Goal: Task Accomplishment & Management: Manage account settings

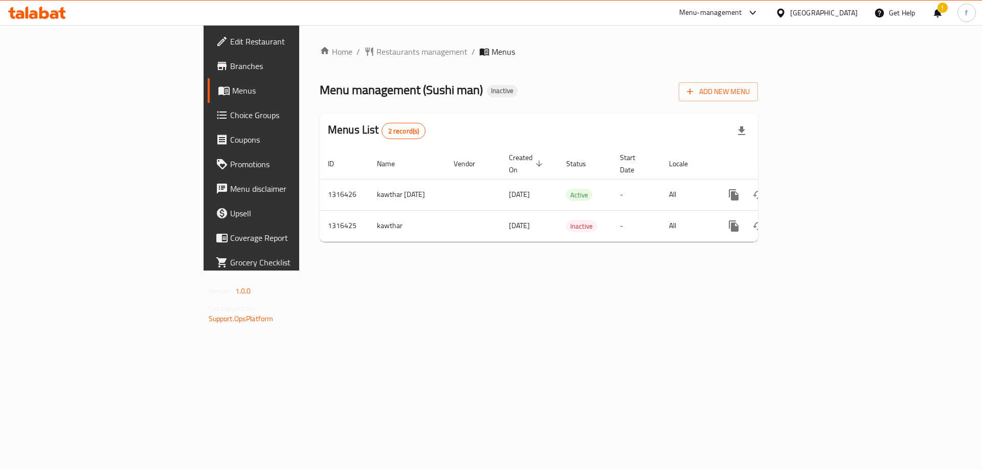
click at [58, 20] on div at bounding box center [37, 13] width 74 height 20
click at [59, 11] on icon at bounding box center [61, 13] width 7 height 12
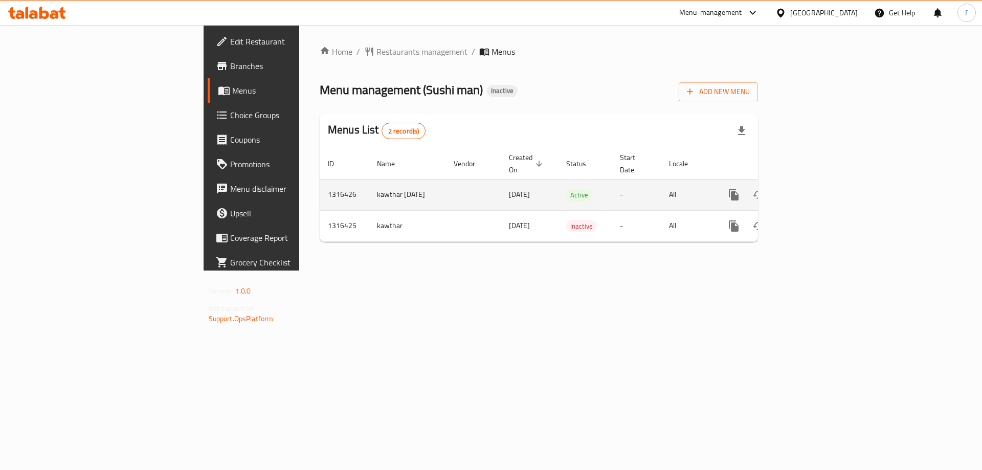
click at [814, 189] on icon "enhanced table" at bounding box center [807, 195] width 12 height 12
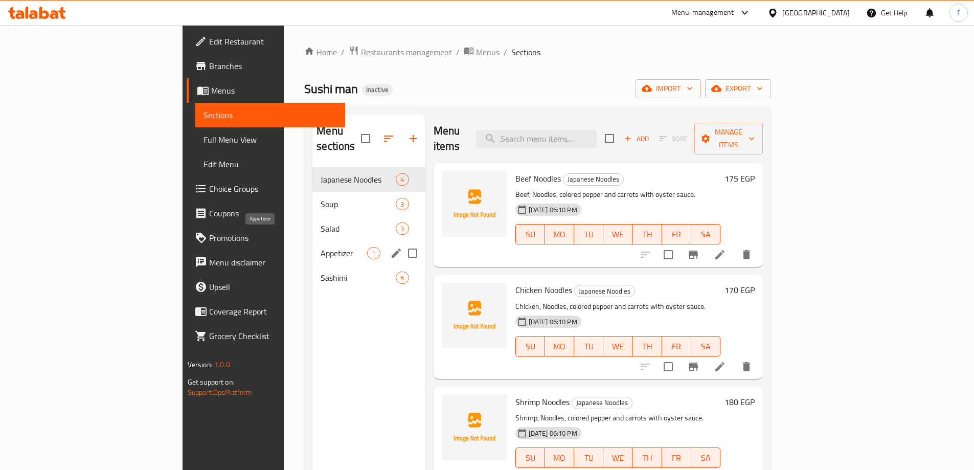
click at [321, 247] on span "Appetizer" at bounding box center [344, 253] width 47 height 12
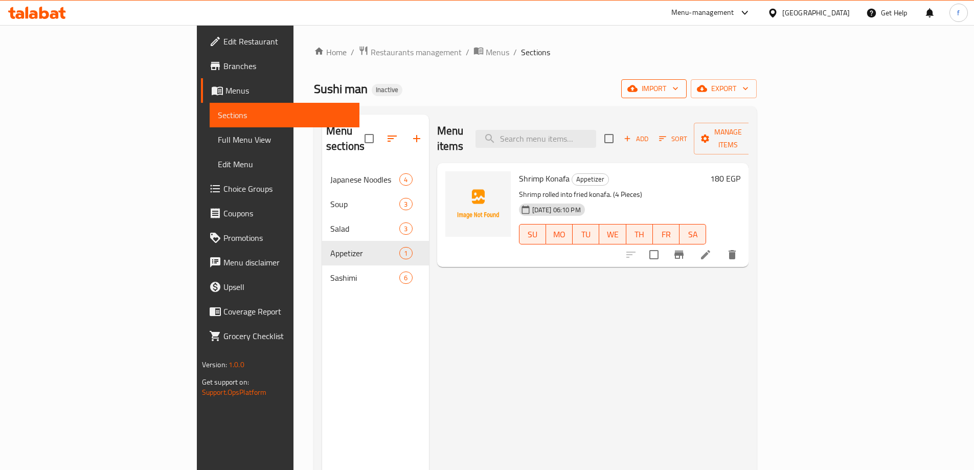
click at [679, 94] on span "import" at bounding box center [654, 88] width 49 height 13
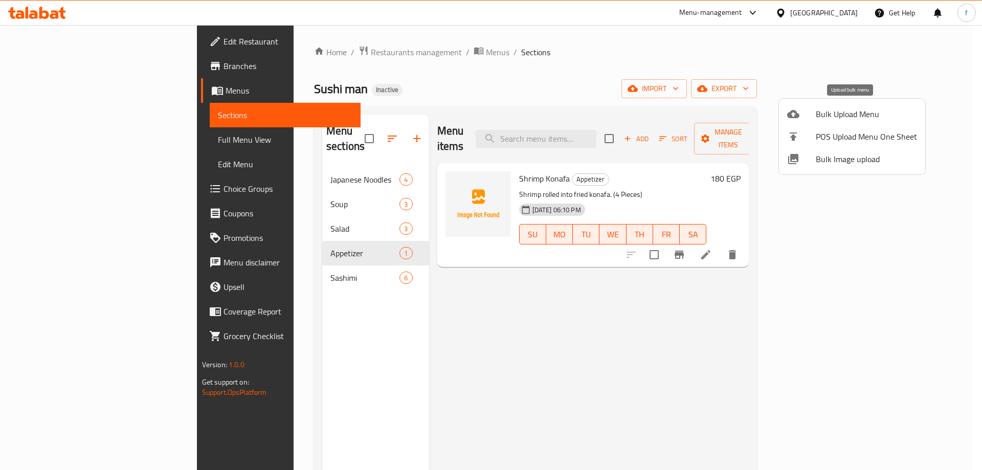
click at [818, 109] on span "Bulk Upload Menu" at bounding box center [866, 114] width 101 height 12
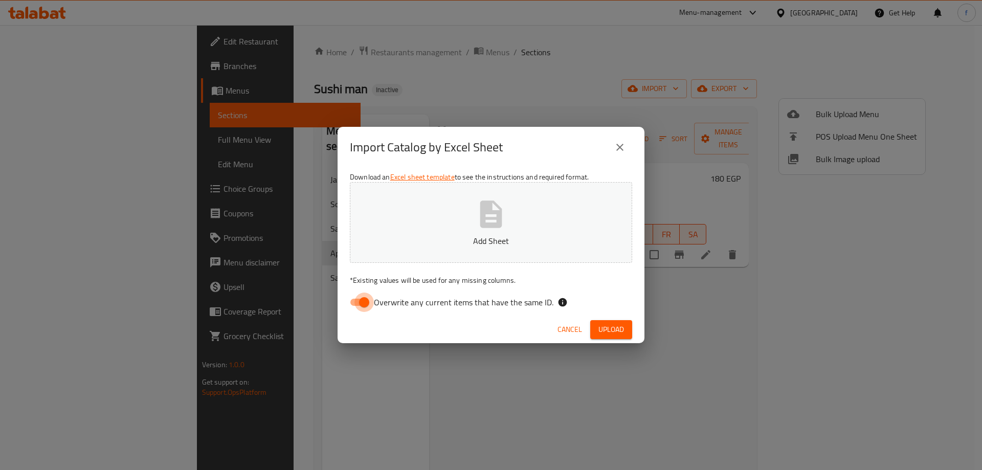
click at [370, 300] on input "Overwrite any current items that have the same ID." at bounding box center [364, 302] width 58 height 19
checkbox input "false"
click at [437, 234] on button "Add Sheet" at bounding box center [491, 222] width 282 height 81
click at [602, 324] on span "Upload" at bounding box center [611, 329] width 26 height 13
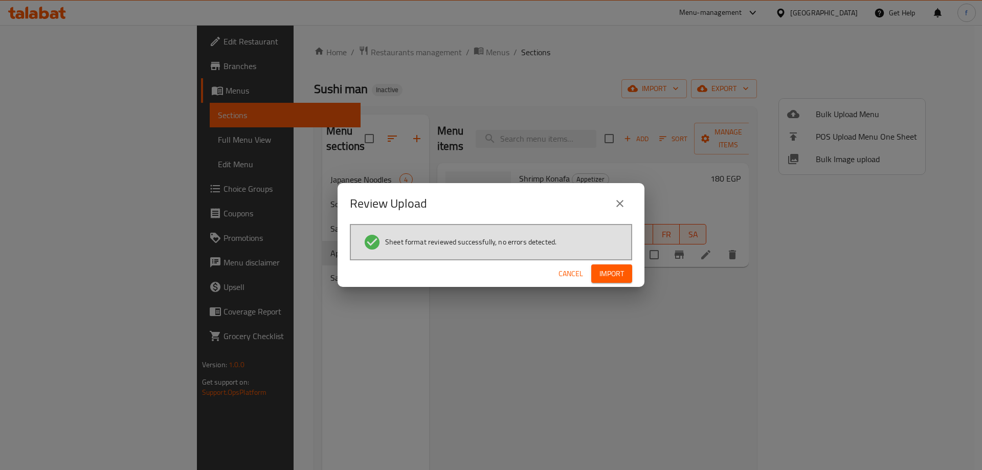
click at [605, 277] on span "Import" at bounding box center [611, 273] width 25 height 13
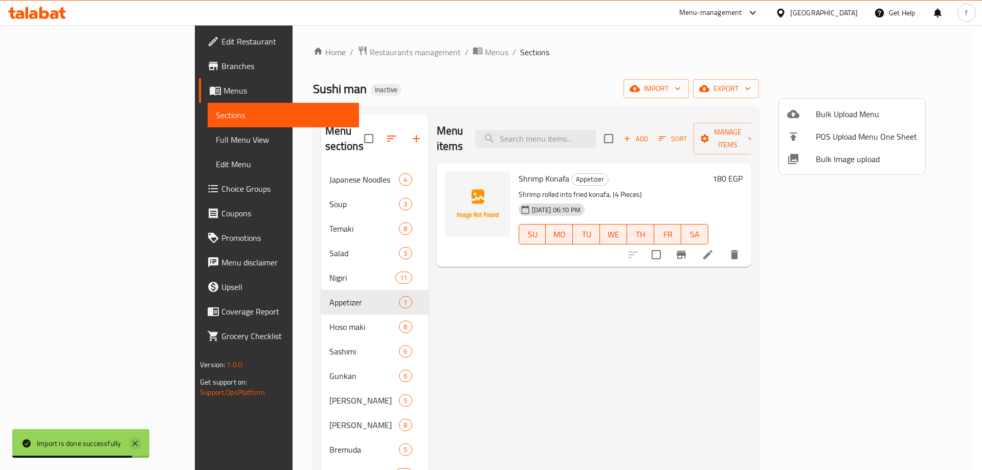
click at [134, 448] on icon at bounding box center [135, 443] width 12 height 12
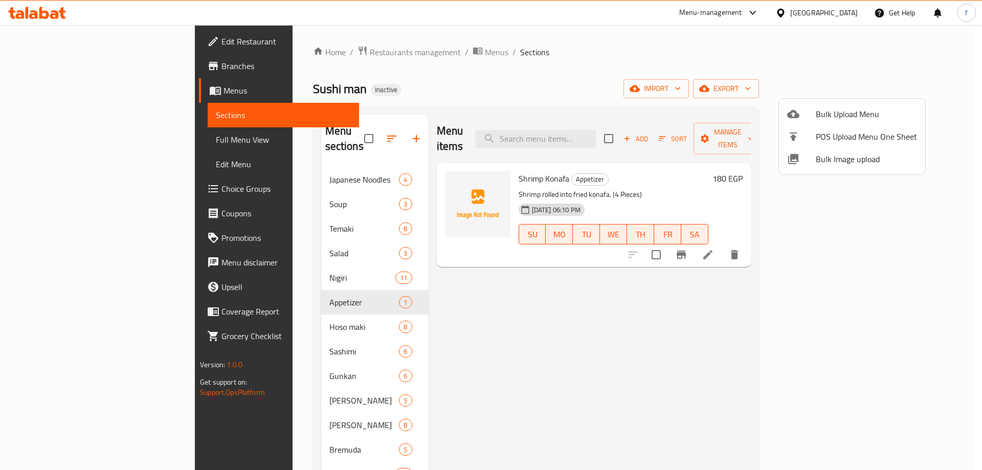
click at [43, 140] on div at bounding box center [491, 235] width 982 height 470
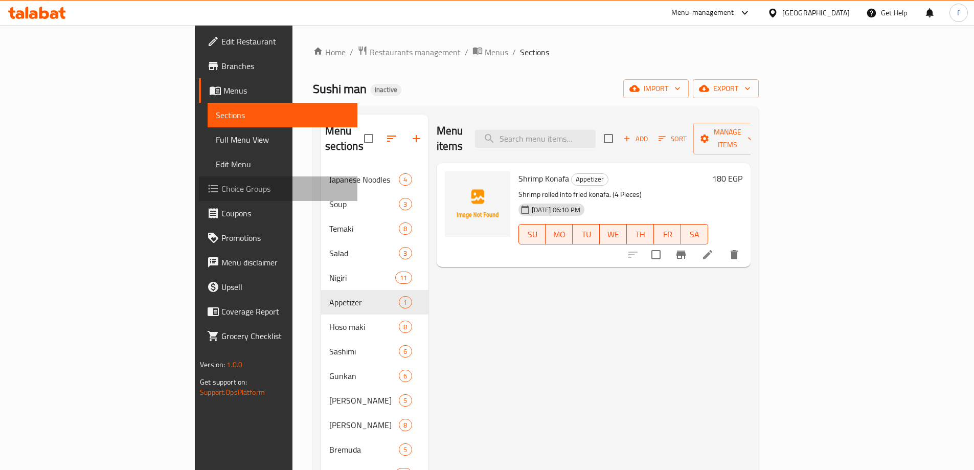
click at [221, 189] on span "Choice Groups" at bounding box center [285, 189] width 128 height 12
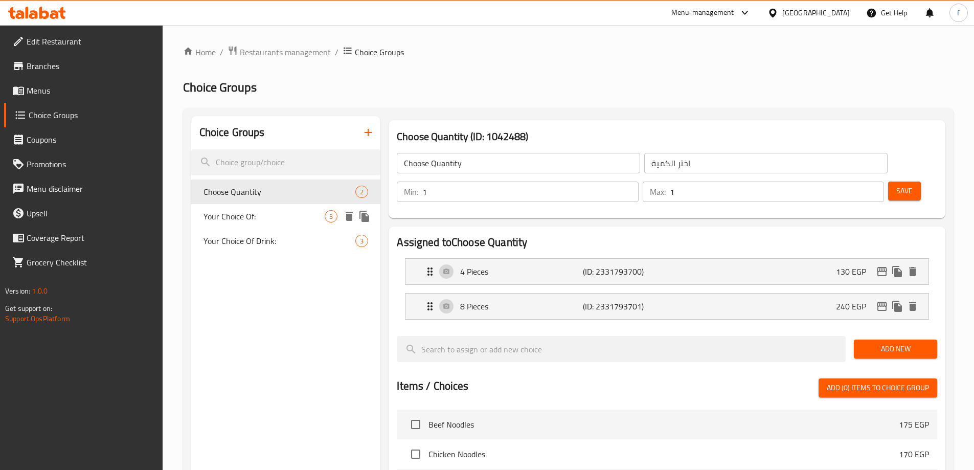
click at [243, 225] on div "Your Choice Of: 3" at bounding box center [286, 216] width 190 height 25
type input "Your Choice Of:"
type input "إختيارك من:"
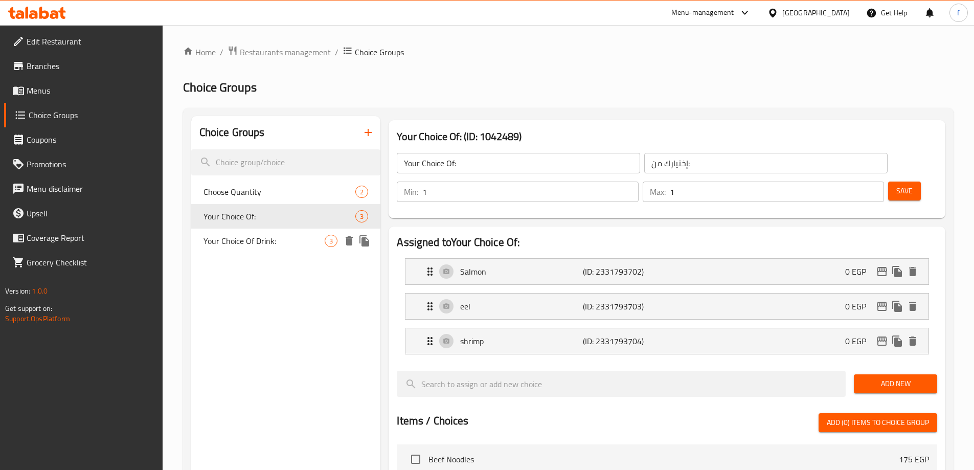
click at [244, 235] on span "Your Choice Of Drink:" at bounding box center [265, 241] width 122 height 12
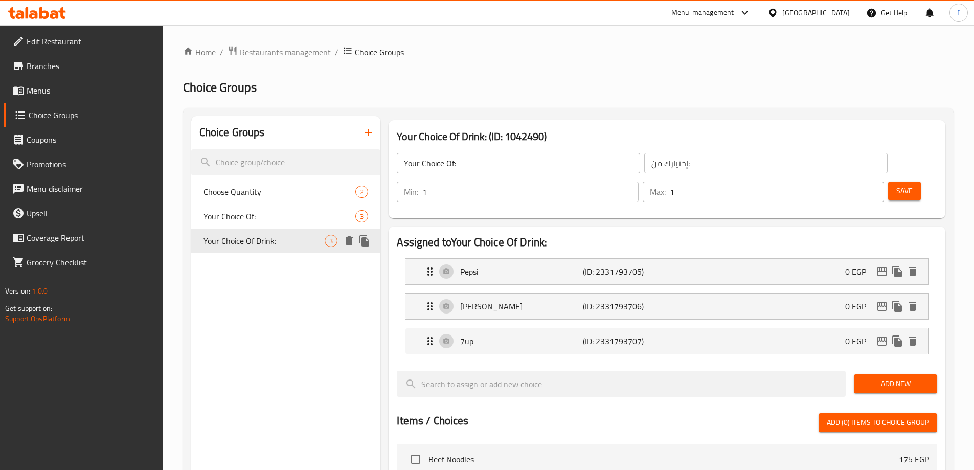
type input "Your Choice Of Drink:"
type input "إختيارك من المشروب:"
click at [261, 196] on span "Choose Quantity" at bounding box center [265, 192] width 122 height 12
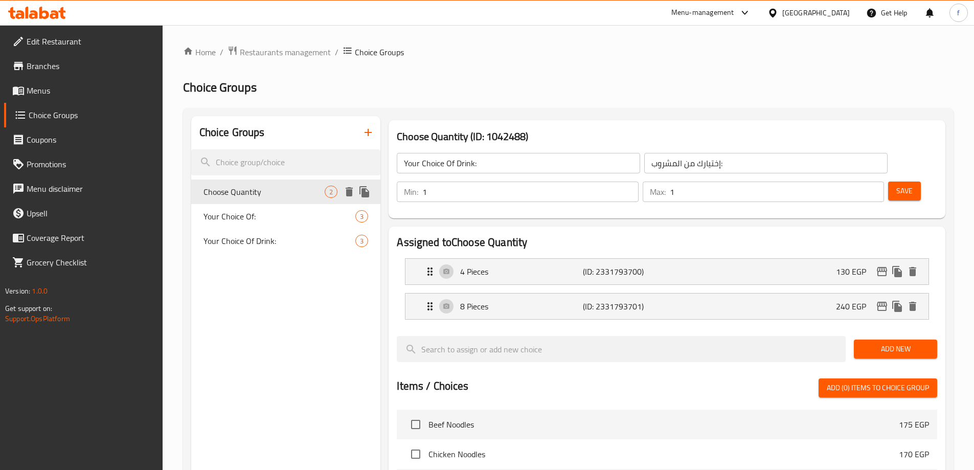
type input "Choose Quantity"
type input "اختر الكمية"
click at [260, 160] on input "search" at bounding box center [286, 162] width 190 height 26
click at [370, 136] on icon "button" at bounding box center [368, 132] width 12 height 12
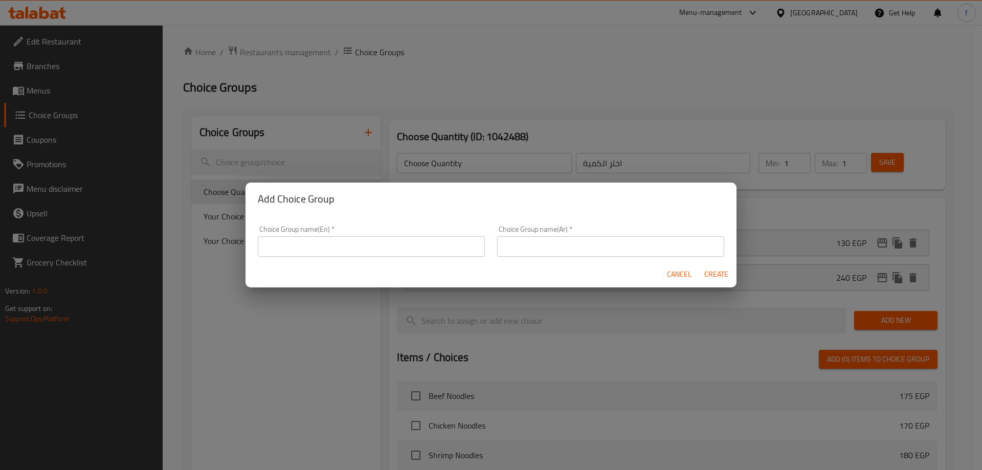
click at [342, 241] on input "text" at bounding box center [371, 246] width 227 height 20
click at [291, 243] on input "س" at bounding box center [371, 246] width 227 height 20
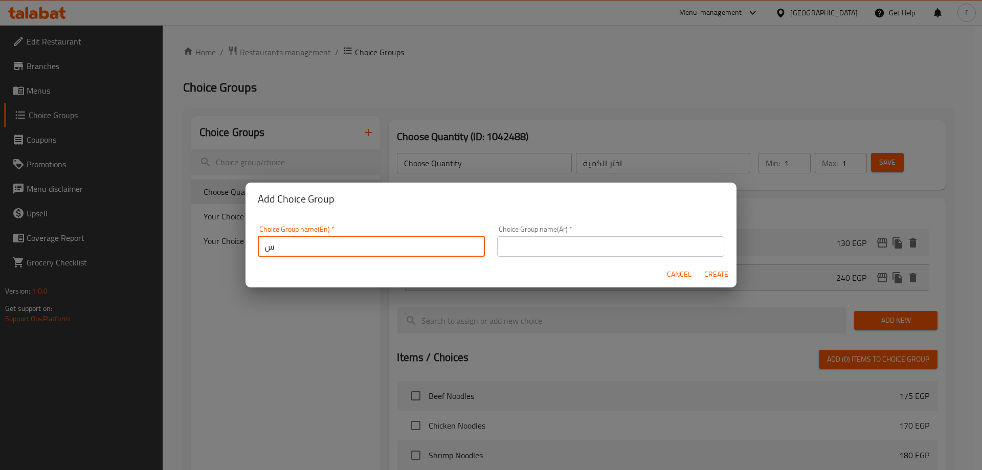
click at [291, 243] on input "س" at bounding box center [371, 246] width 227 height 20
type input "س"
click at [281, 245] on input "SAUSE" at bounding box center [371, 246] width 227 height 20
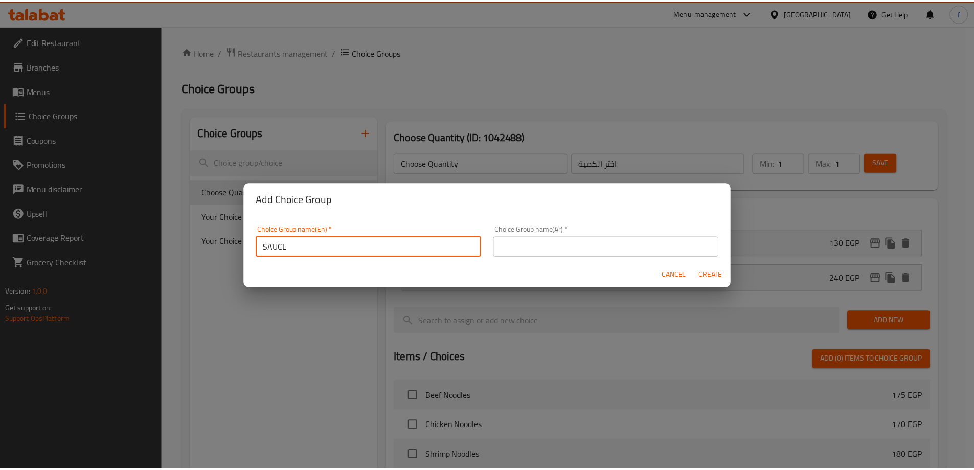
scroll to position [3, 0]
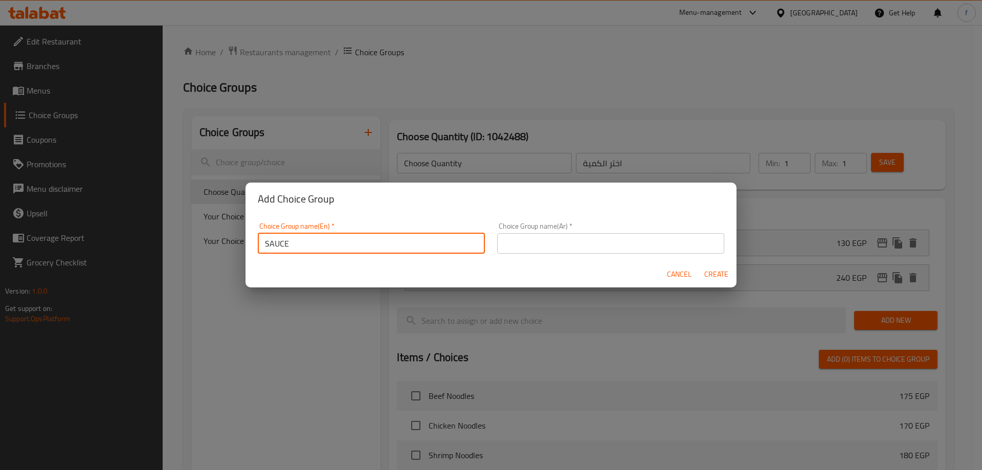
drag, startPoint x: 322, startPoint y: 251, endPoint x: 268, endPoint y: 252, distance: 53.2
click at [268, 252] on input "SAUCE" at bounding box center [371, 243] width 227 height 20
click at [267, 248] on input "SAUCE" at bounding box center [371, 243] width 227 height 20
click at [267, 244] on input "SAUCE" at bounding box center [371, 243] width 227 height 20
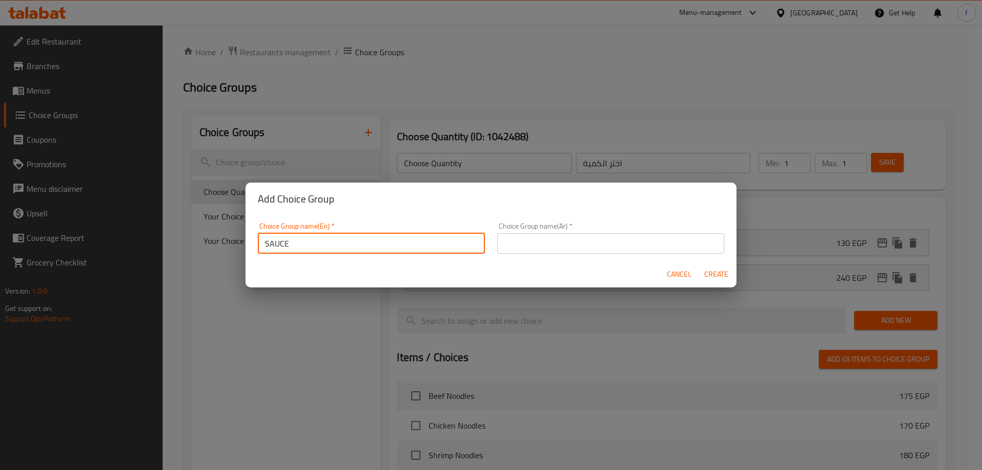
click at [267, 243] on input "SAUCE" at bounding box center [371, 243] width 227 height 20
drag, startPoint x: 262, startPoint y: 240, endPoint x: 268, endPoint y: 241, distance: 5.7
click at [268, 241] on input "sauce" at bounding box center [371, 243] width 227 height 20
type input "Sauce"
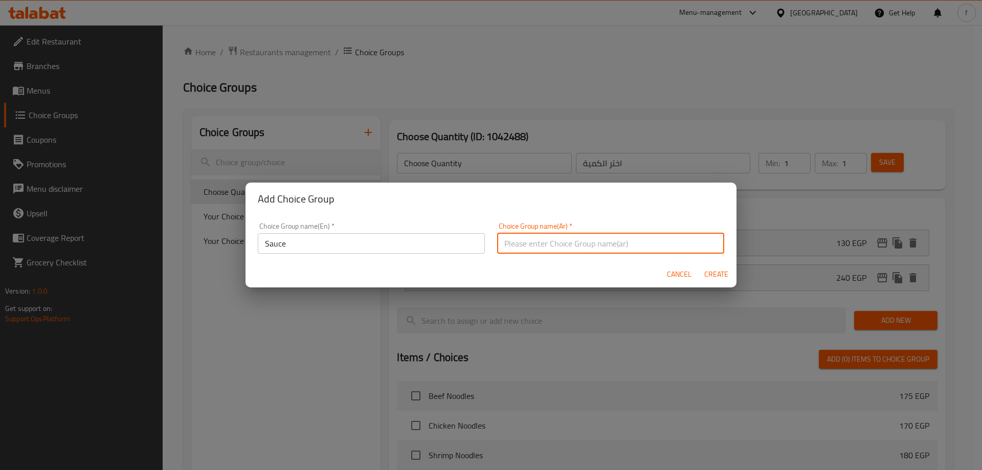
click at [577, 249] on input "text" at bounding box center [610, 243] width 227 height 20
type input "صوص"
click at [713, 269] on span "Create" at bounding box center [716, 274] width 25 height 13
type input "Sauce"
type input "صوص"
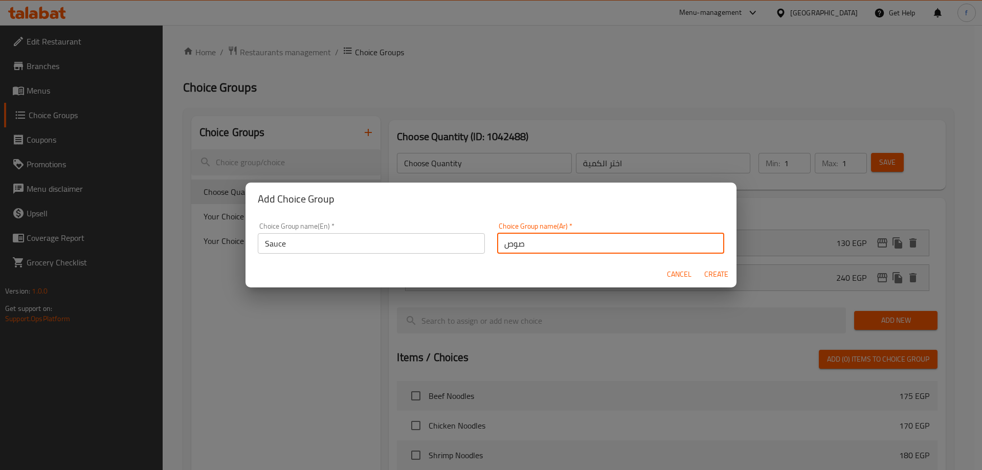
type input "0"
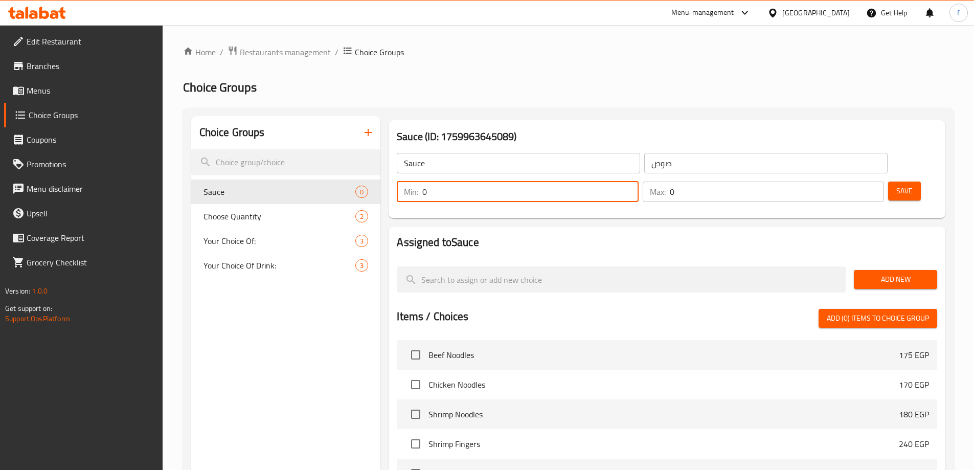
click at [638, 182] on input "0" at bounding box center [530, 192] width 216 height 20
type input "4"
type input "1"
click at [844, 182] on input "0" at bounding box center [777, 192] width 214 height 20
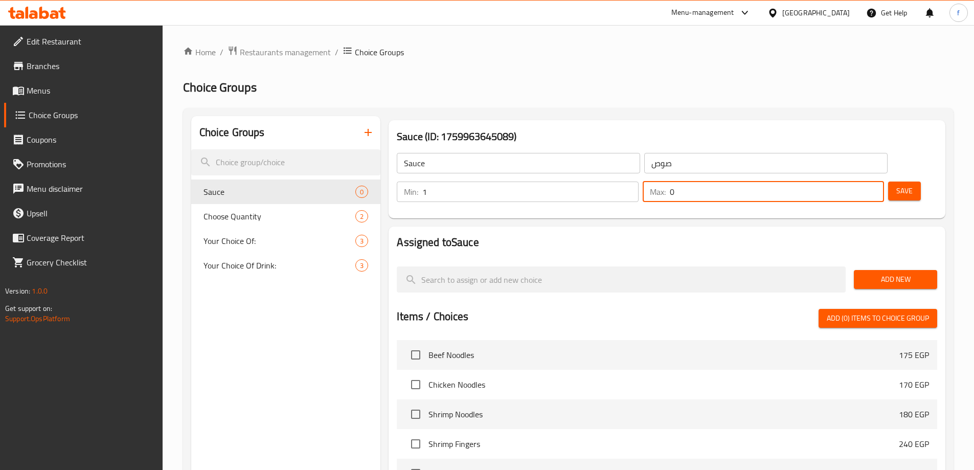
click at [844, 182] on input "0" at bounding box center [777, 192] width 214 height 20
type input "1"
click at [871, 273] on span "Add New" at bounding box center [895, 279] width 67 height 13
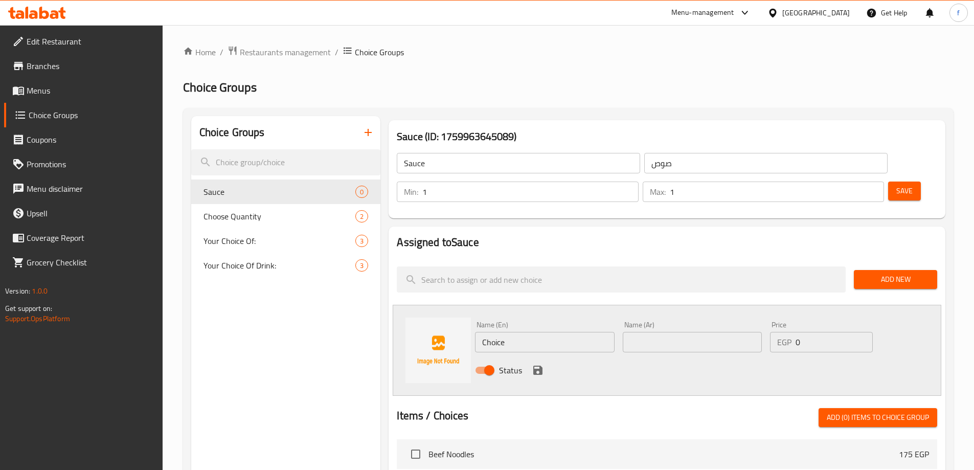
click at [581, 332] on input "Choice" at bounding box center [544, 342] width 139 height 20
click at [515, 332] on input "Choice" at bounding box center [544, 342] width 139 height 20
paste input "ees"
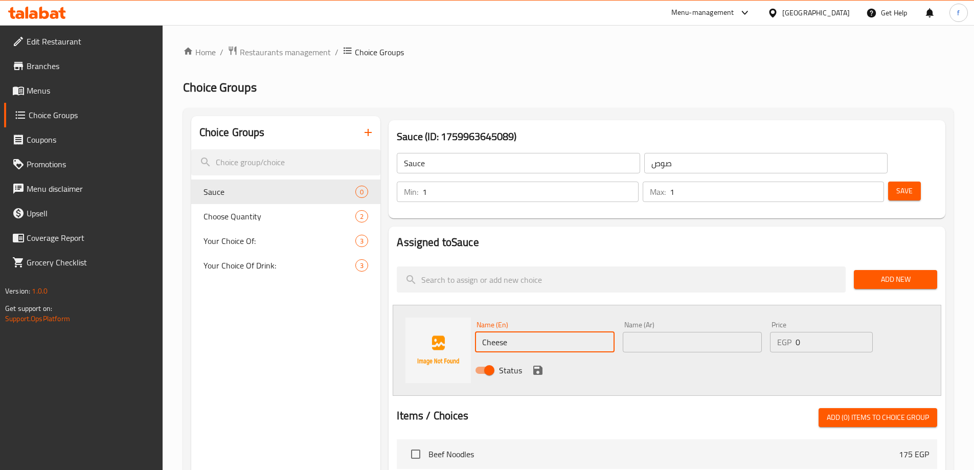
type input "Cheese"
click at [663, 332] on input "text" at bounding box center [692, 342] width 139 height 20
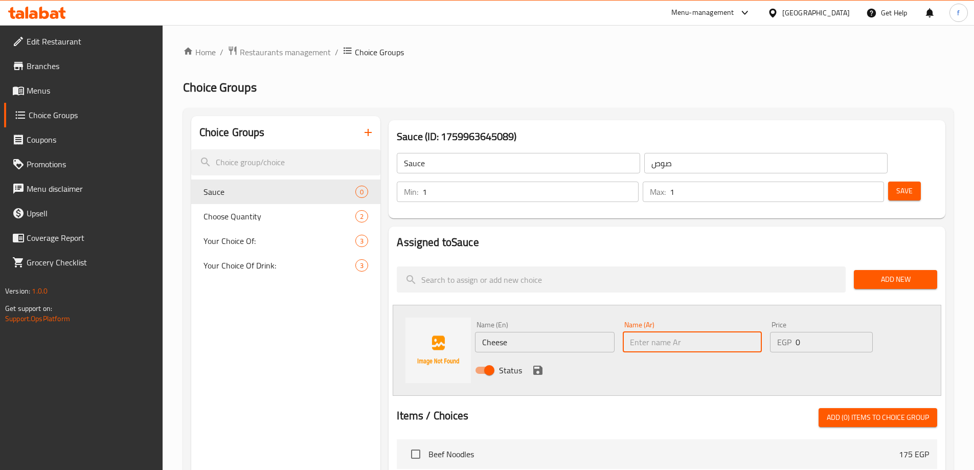
paste input "Cheese"
type input "C"
click at [701, 332] on input "text" at bounding box center [692, 342] width 139 height 20
paste input "الجبن"
type input "الجبن"
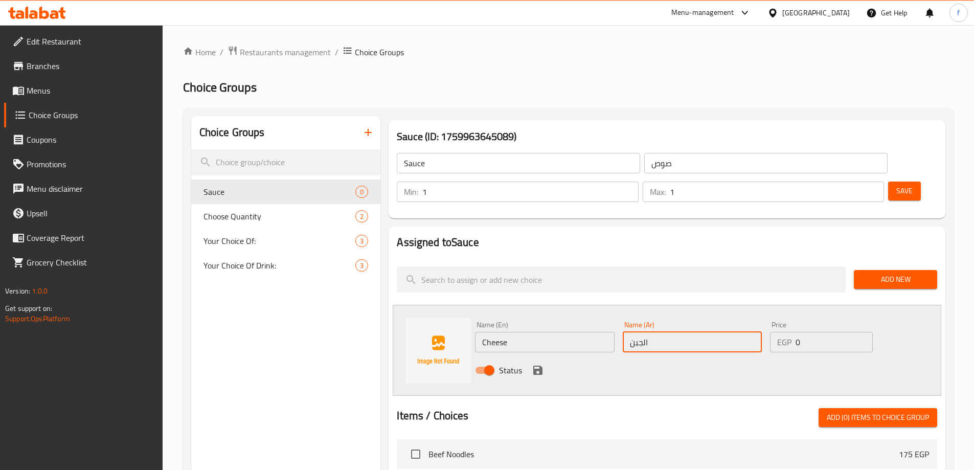
click at [807, 332] on input "0" at bounding box center [834, 342] width 77 height 20
click at [806, 332] on input "0" at bounding box center [834, 342] width 77 height 20
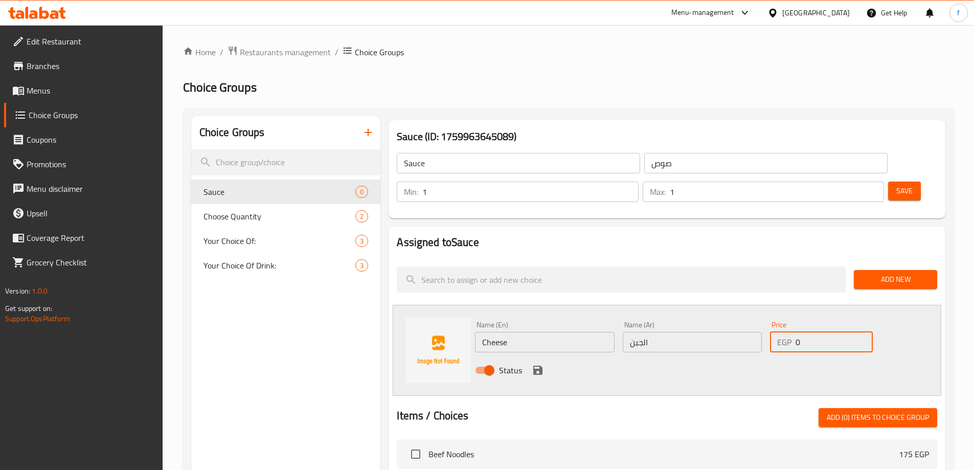
click at [806, 332] on input "0" at bounding box center [834, 342] width 77 height 20
type input "55"
click at [537, 364] on icon "save" at bounding box center [538, 370] width 12 height 12
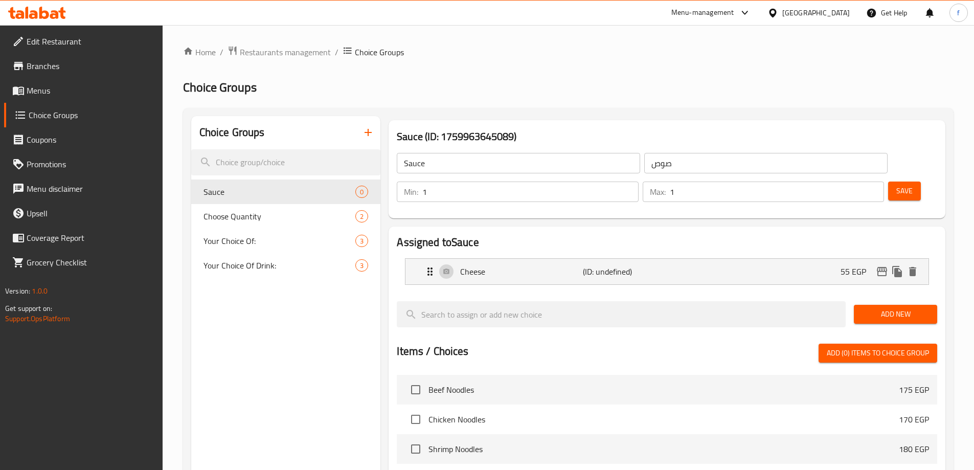
click at [866, 308] on span "Add New" at bounding box center [895, 314] width 67 height 13
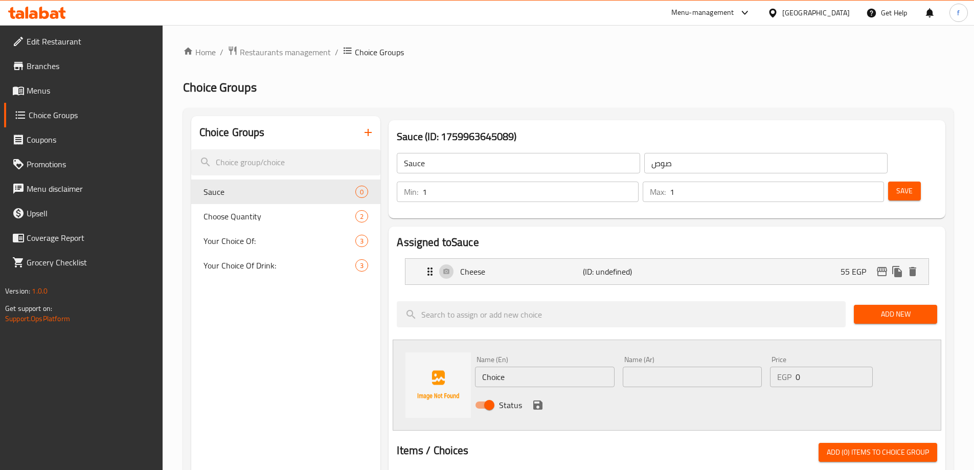
click at [511, 367] on input "Choice" at bounding box center [544, 377] width 139 height 20
paste input "Wasabi"
type input "Wasabi"
click at [679, 367] on input "text" at bounding box center [692, 377] width 139 height 20
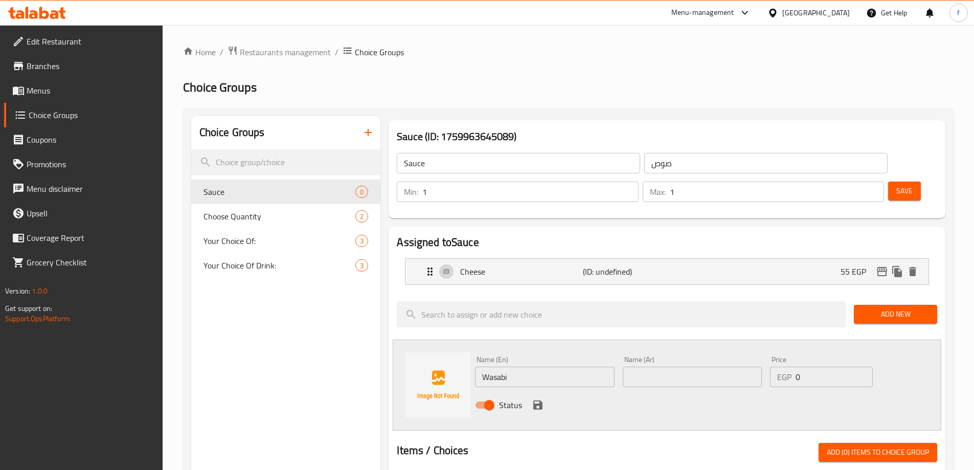
click at [657, 367] on input "text" at bounding box center [692, 377] width 139 height 20
paste input "وسابي"
type input "وسابي"
click at [861, 367] on input "1" at bounding box center [834, 377] width 77 height 20
click at [840, 367] on input "1" at bounding box center [834, 377] width 77 height 20
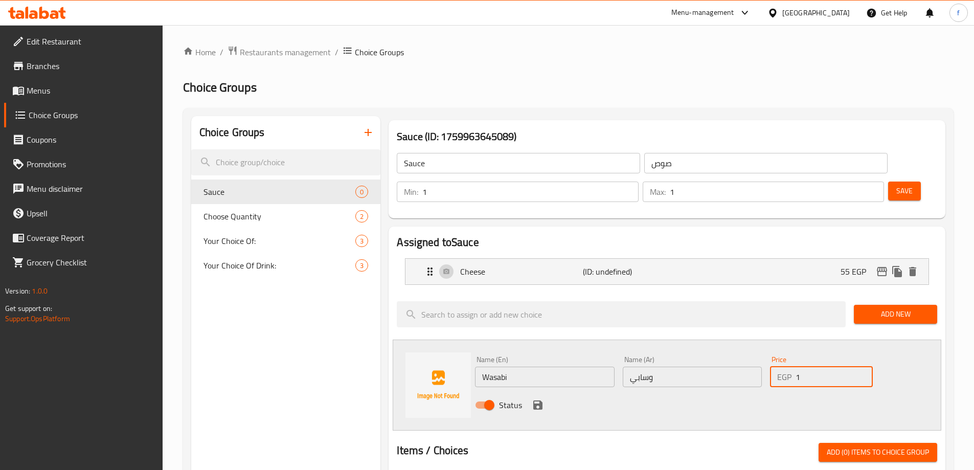
click at [840, 367] on input "1" at bounding box center [834, 377] width 77 height 20
type input "30"
click at [532, 399] on icon "save" at bounding box center [538, 405] width 12 height 12
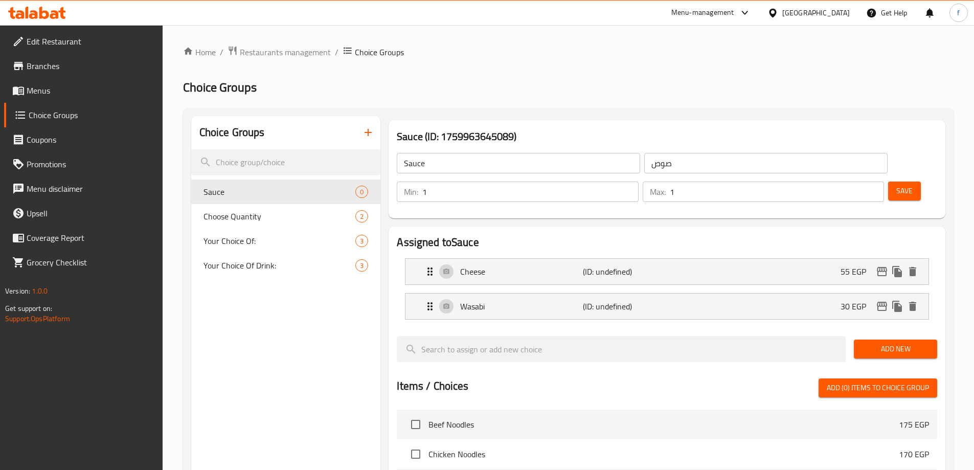
click at [870, 343] on span "Add New" at bounding box center [895, 349] width 67 height 13
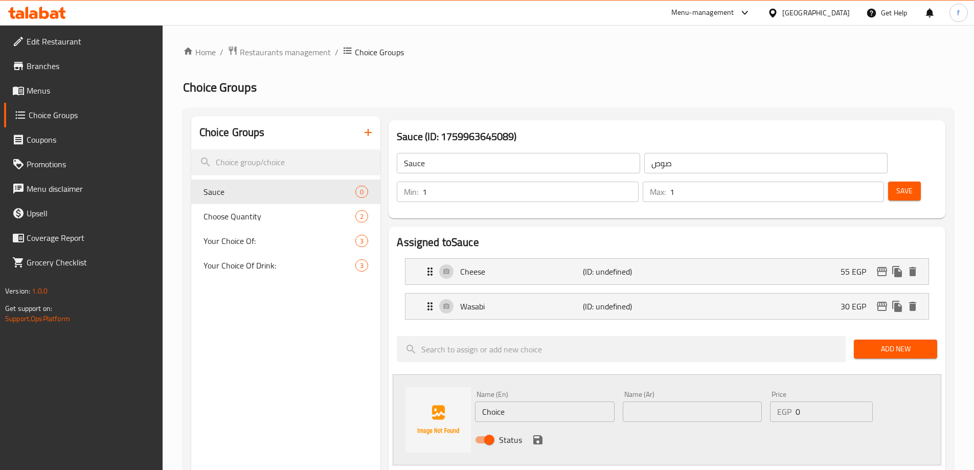
click at [574, 401] on input "Choice" at bounding box center [544, 411] width 139 height 20
paste input "Ginger"
type input "Ginger"
click at [703, 401] on input "text" at bounding box center [692, 411] width 139 height 20
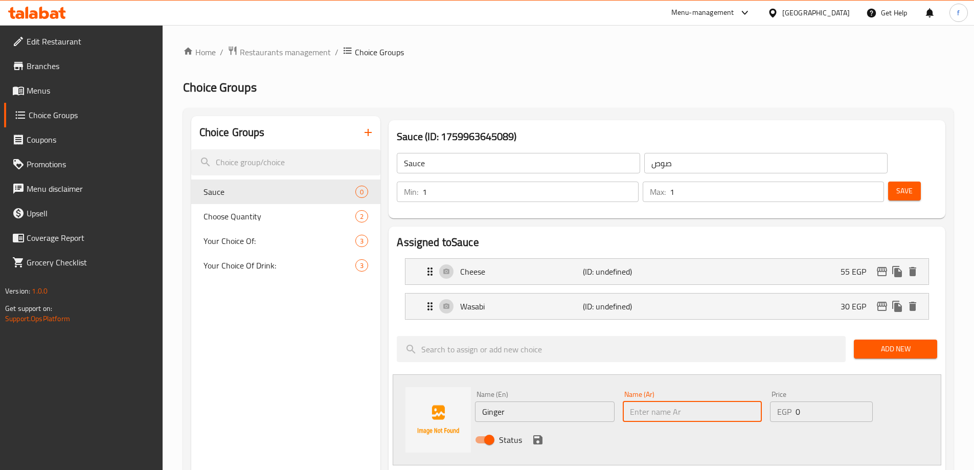
click at [703, 401] on input "text" at bounding box center [692, 411] width 139 height 20
paste input "زنجبيل"
type input "زنجبيل"
click at [541, 432] on button "save" at bounding box center [537, 439] width 15 height 15
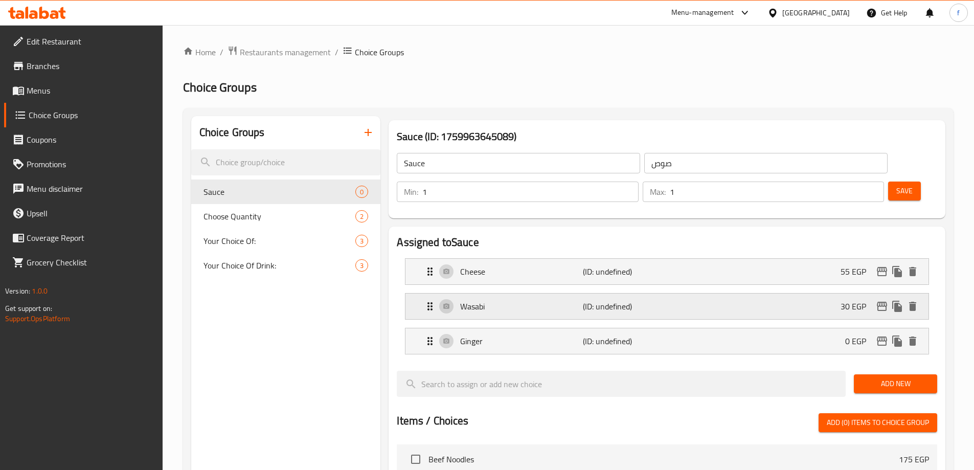
click at [476, 300] on p "Wasabi" at bounding box center [521, 306] width 122 height 12
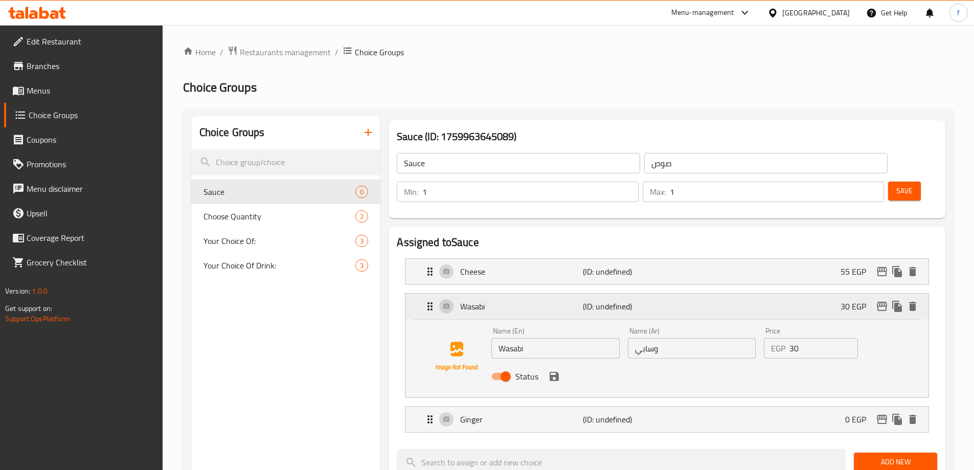
click at [476, 300] on p "Wasabi" at bounding box center [521, 306] width 122 height 12
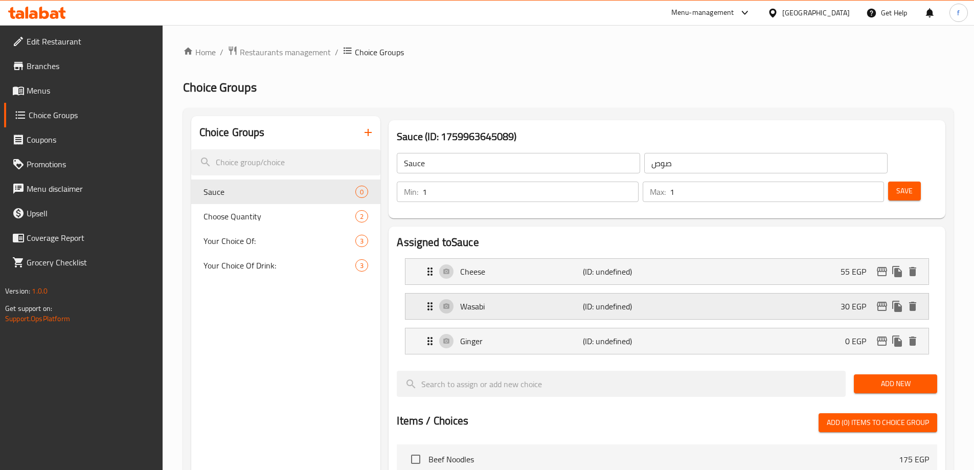
click at [477, 300] on p "Wasabi" at bounding box center [521, 306] width 122 height 12
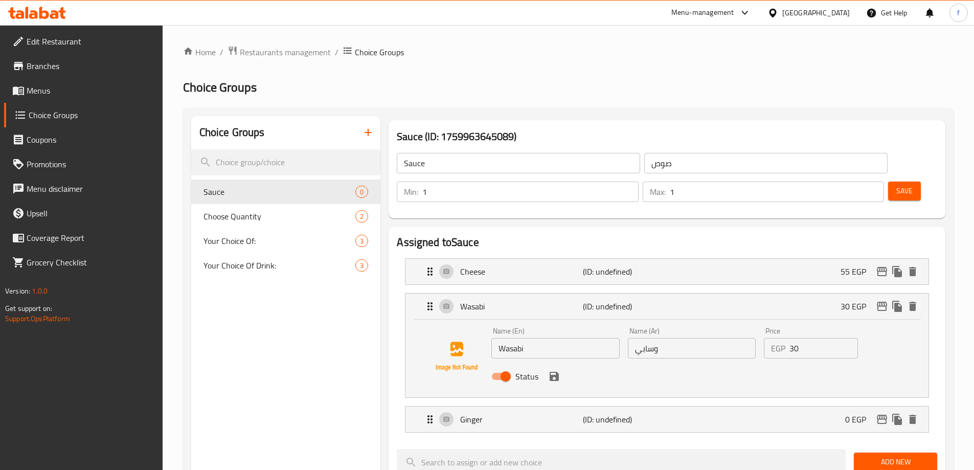
click at [522, 338] on input "Wasabi" at bounding box center [555, 348] width 128 height 20
click at [623, 363] on div "Status" at bounding box center [691, 377] width 409 height 28
click at [470, 324] on img at bounding box center [456, 356] width 65 height 65
click at [428, 294] on div "Wasabi (ID: undefined) 30 EGP" at bounding box center [670, 307] width 492 height 26
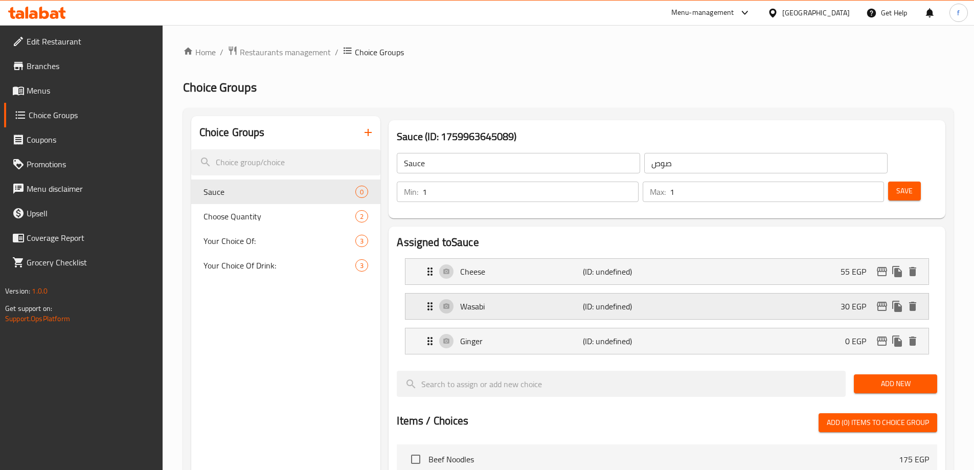
click at [428, 294] on div "Wasabi (ID: undefined) 30 EGP" at bounding box center [670, 307] width 492 height 26
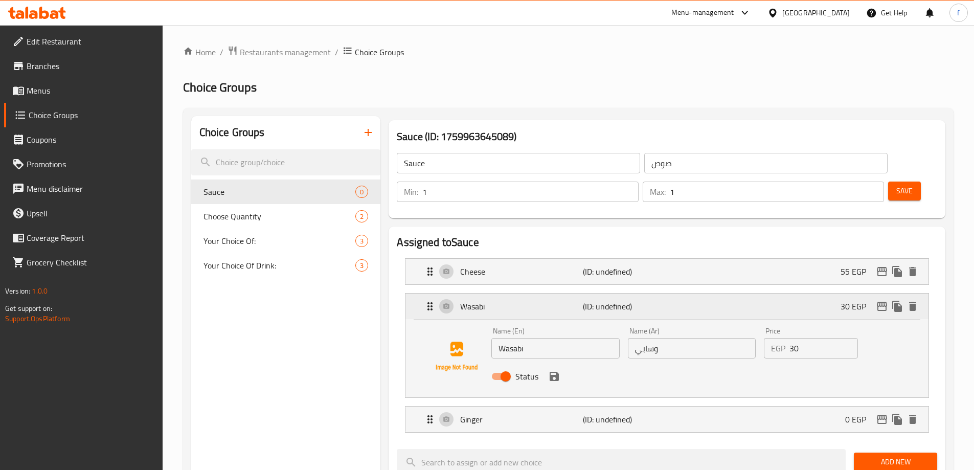
click at [423, 294] on div "Wasabi (ID: undefined) 30 EGP" at bounding box center [667, 307] width 523 height 26
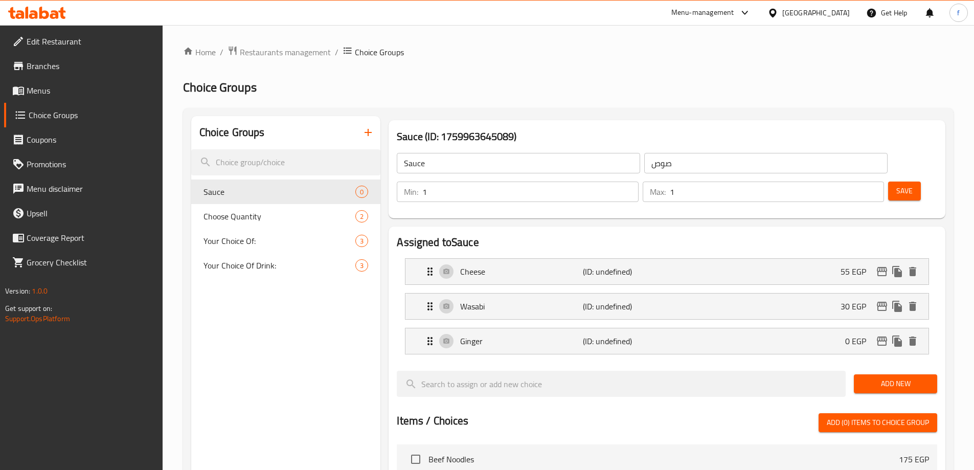
click at [868, 377] on span "Add New" at bounding box center [895, 383] width 67 height 13
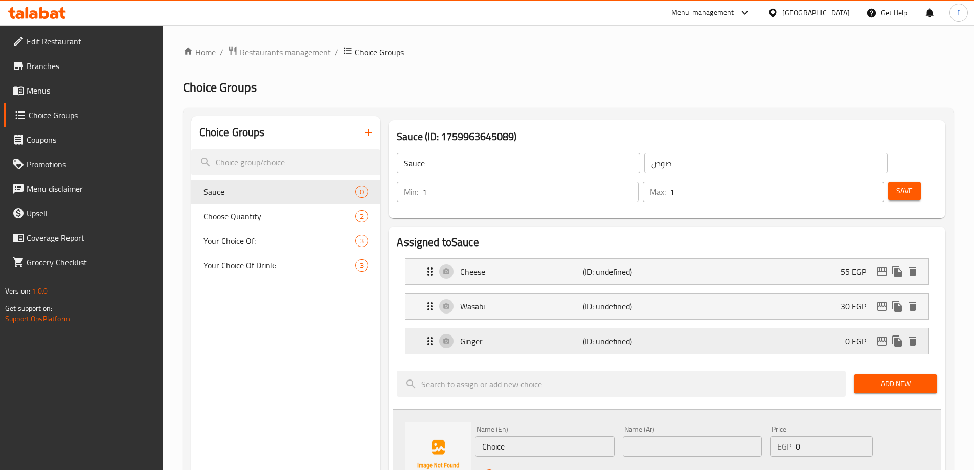
click at [803, 328] on div "Ginger (ID: undefined) 0 EGP" at bounding box center [670, 341] width 492 height 26
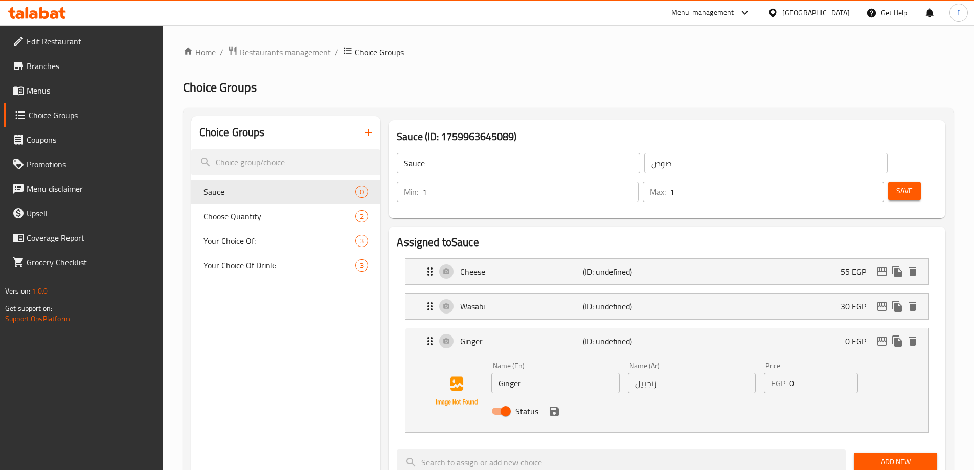
click at [798, 373] on input "0" at bounding box center [824, 383] width 69 height 20
click at [557, 397] on div "Status" at bounding box center [691, 411] width 409 height 28
click at [554, 405] on icon "save" at bounding box center [554, 411] width 12 height 12
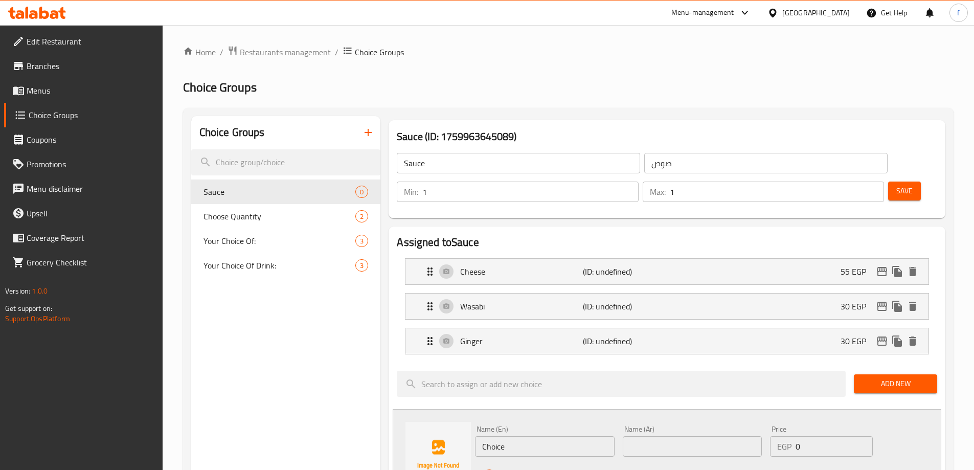
type input "30"
click at [884, 377] on span "Add New" at bounding box center [895, 383] width 67 height 13
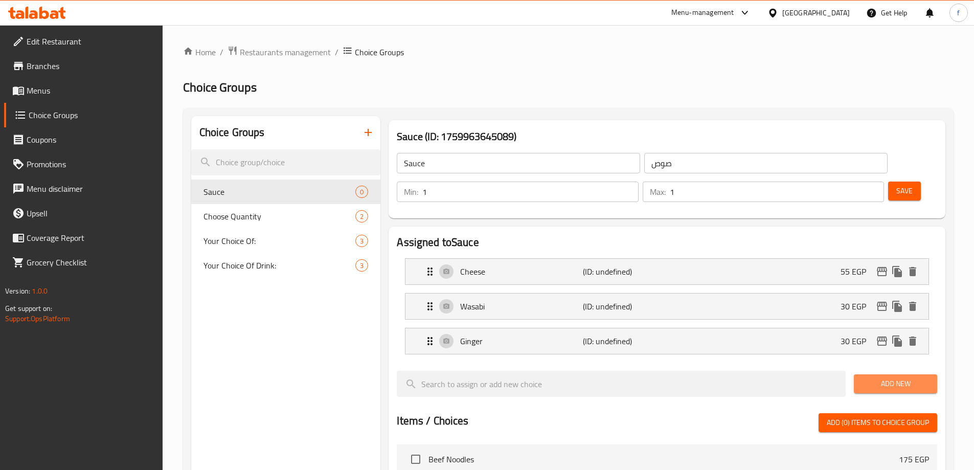
click at [922, 377] on span "Add New" at bounding box center [895, 383] width 67 height 13
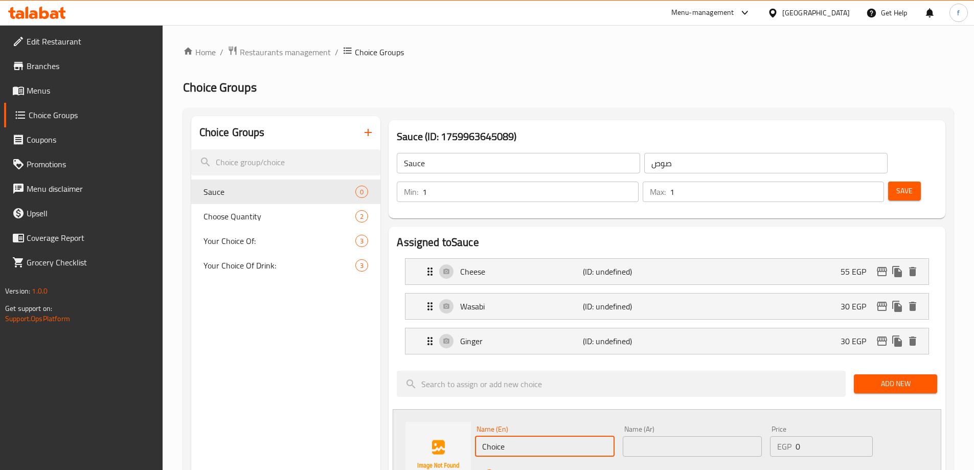
click at [537, 436] on input "Choice" at bounding box center [544, 446] width 139 height 20
click at [573, 436] on input "Choice" at bounding box center [544, 446] width 139 height 20
paste input "aviar"
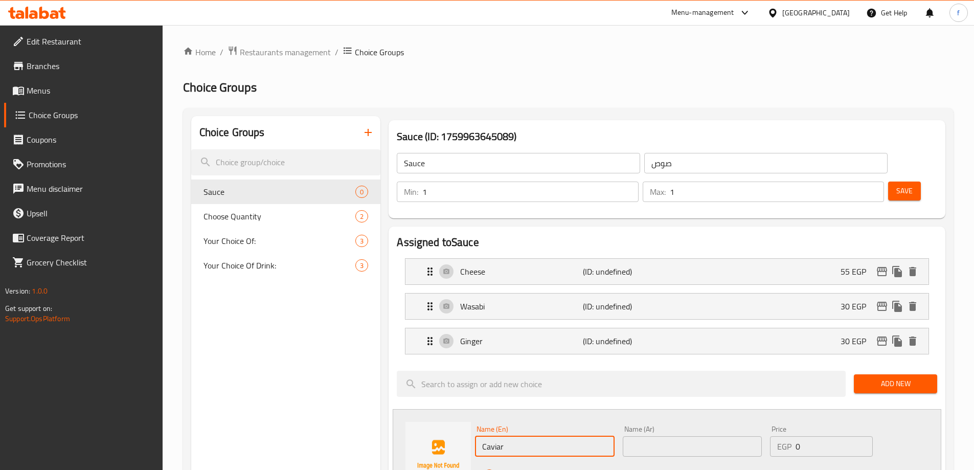
type input "Caviar"
drag, startPoint x: 671, startPoint y: 417, endPoint x: 730, endPoint y: 417, distance: 58.8
click at [671, 436] on input "text" at bounding box center [692, 446] width 139 height 20
click at [641, 436] on input "text" at bounding box center [692, 446] width 139 height 20
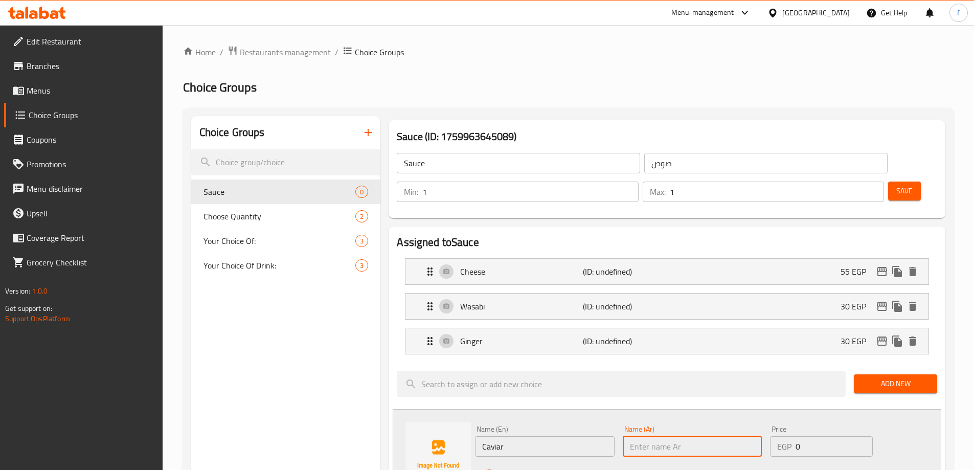
paste input "كافيار"
type input "كافيار"
click at [826, 436] on input "0" at bounding box center [834, 446] width 77 height 20
click at [799, 436] on input "0" at bounding box center [834, 446] width 77 height 20
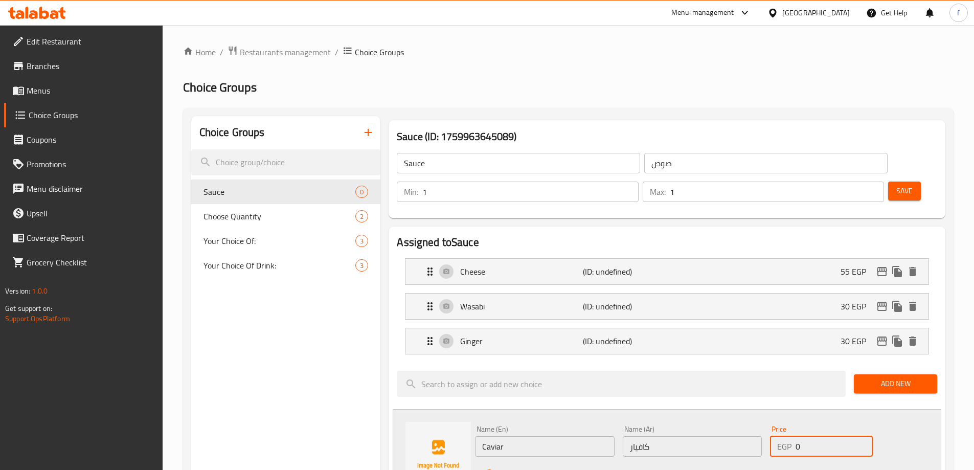
click at [799, 436] on input "0" at bounding box center [834, 446] width 77 height 20
type input "80"
click at [531, 461] on div "Status" at bounding box center [692, 475] width 443 height 28
click at [537, 468] on icon "save" at bounding box center [538, 474] width 12 height 12
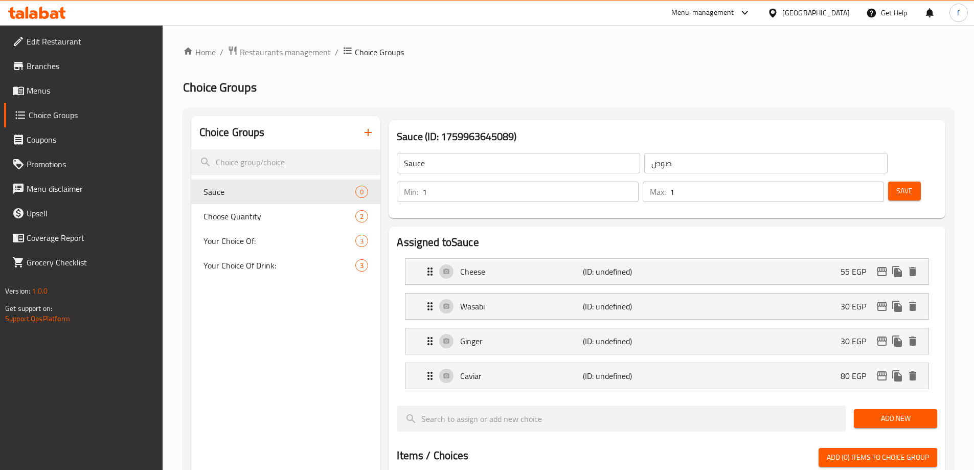
click at [880, 409] on button "Add New" at bounding box center [895, 418] width 83 height 19
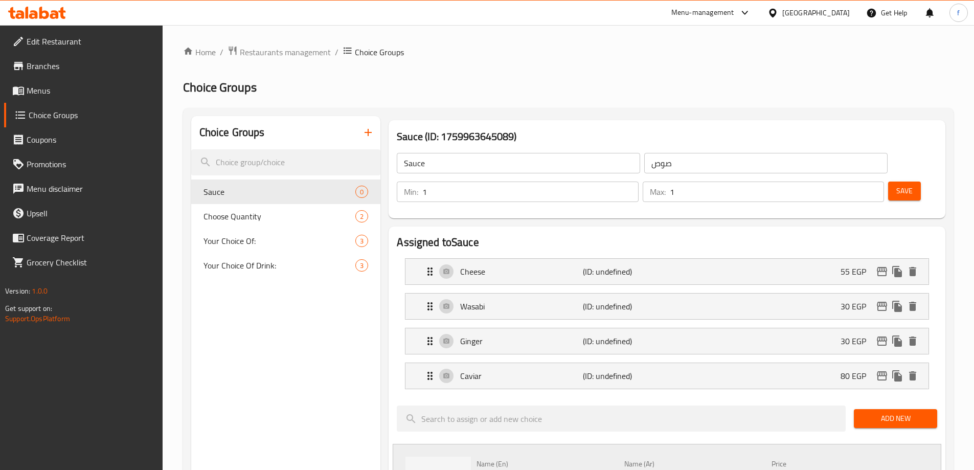
paste input "Teriyaki"
type input "Teriyaki"
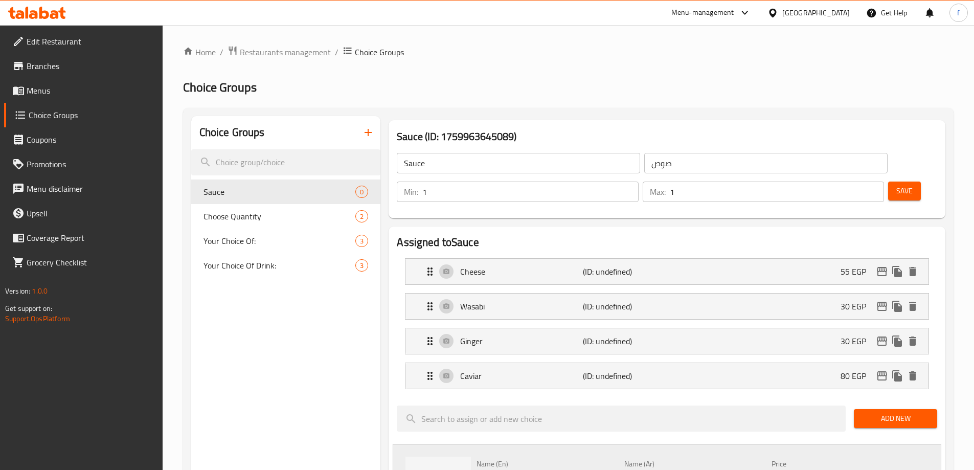
paste input "ترياكي"
type input "ترياكي"
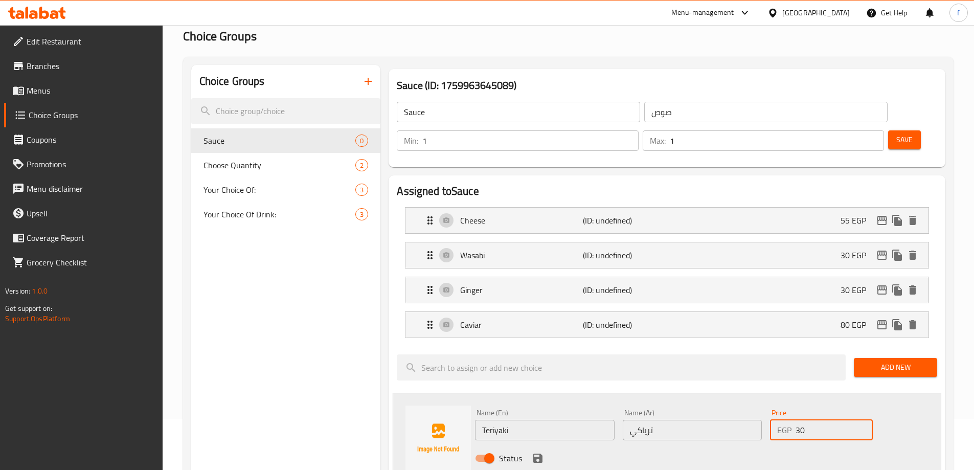
type input "30"
click at [533, 452] on icon "save" at bounding box center [538, 458] width 12 height 12
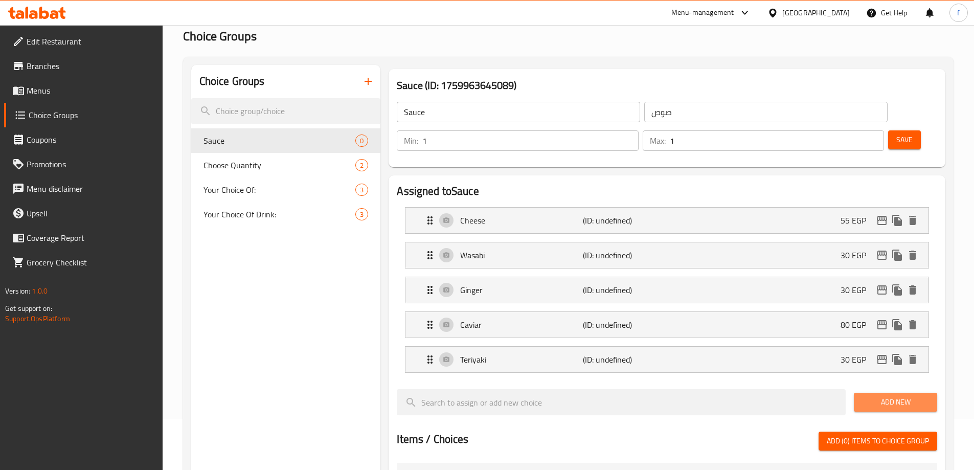
click at [915, 393] on button "Add New" at bounding box center [895, 402] width 83 height 19
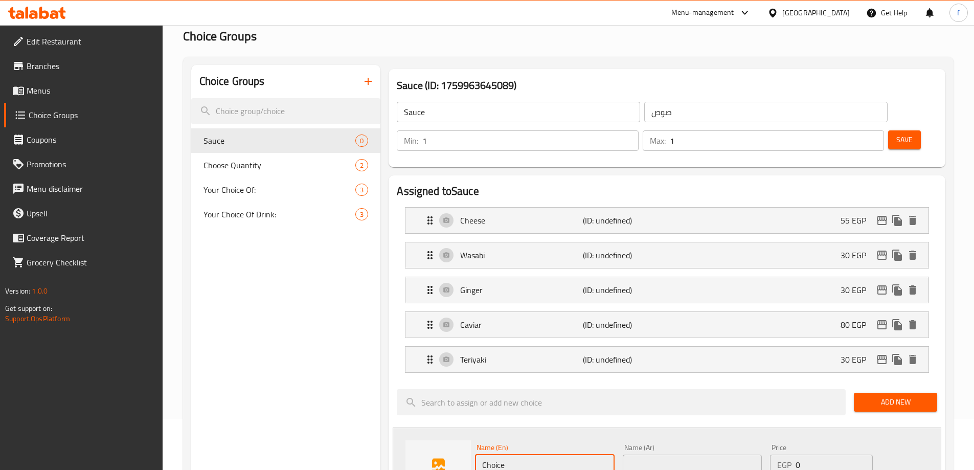
click at [587, 455] on input "Choice" at bounding box center [544, 465] width 139 height 20
paste input "Spicy Mayo"
type input "Spicy Mayo"
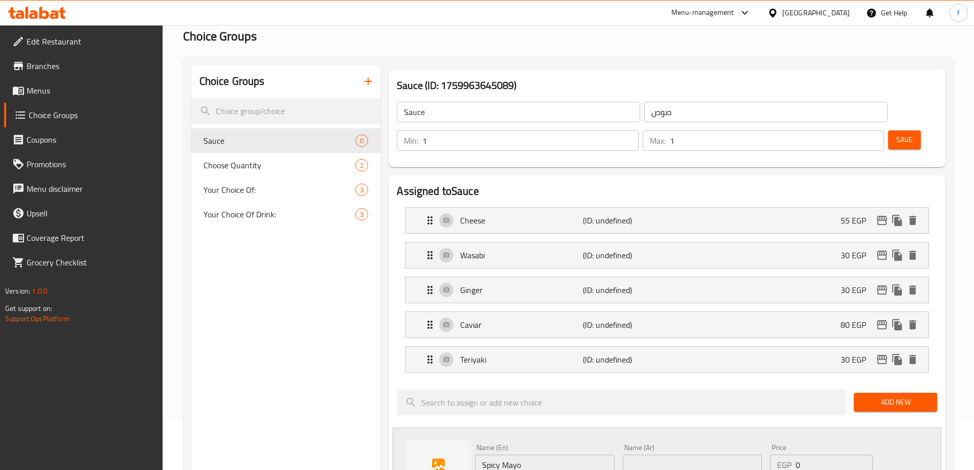
click at [641, 455] on input "text" at bounding box center [692, 465] width 139 height 20
paste input "مايونيز حار"
type input "مايونيز حار"
click at [813, 455] on input "0" at bounding box center [834, 465] width 77 height 20
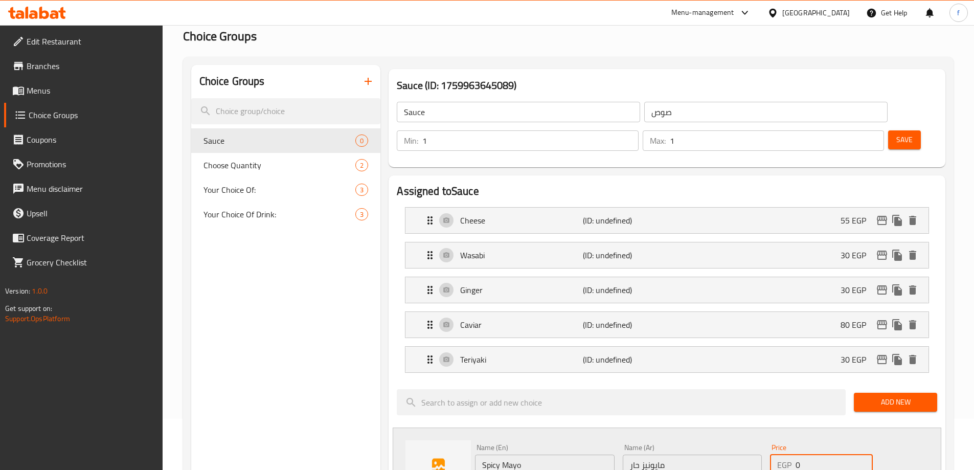
click at [813, 455] on input "0" at bounding box center [834, 465] width 77 height 20
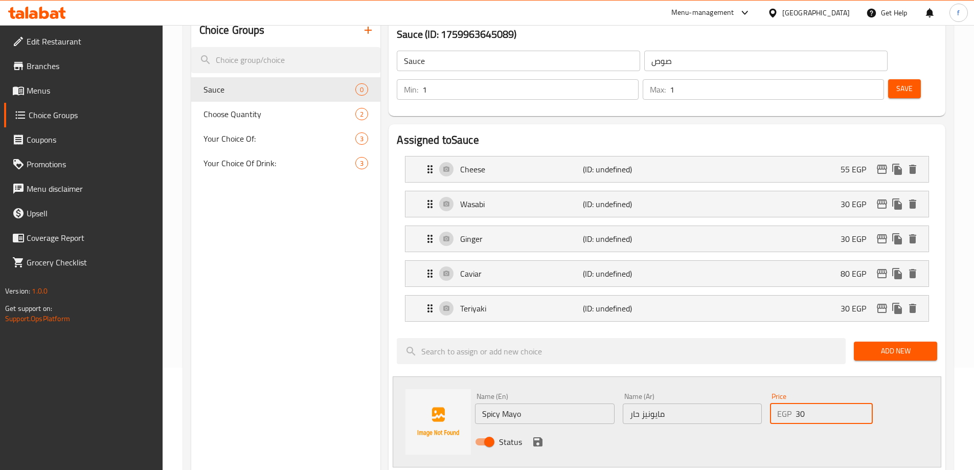
type input "30"
click at [530, 428] on div "Status" at bounding box center [692, 442] width 443 height 28
click at [534, 437] on icon "save" at bounding box center [537, 441] width 9 height 9
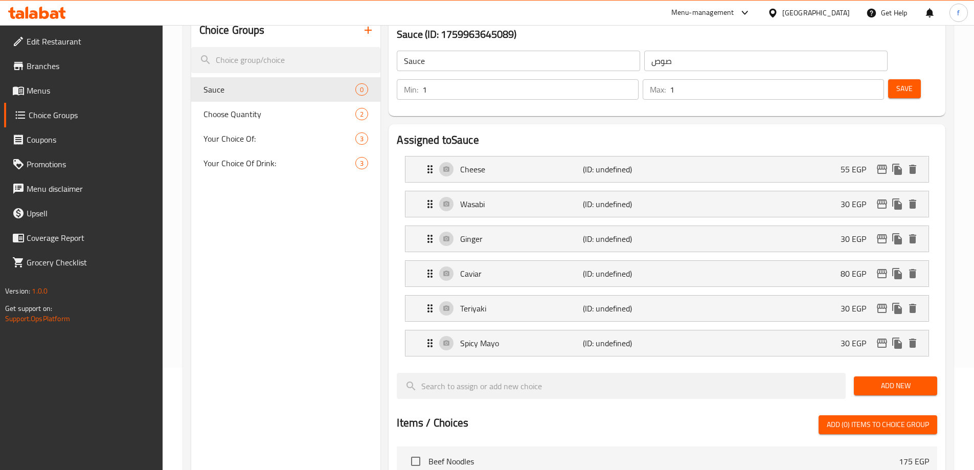
click at [867, 379] on span "Add New" at bounding box center [895, 385] width 67 height 13
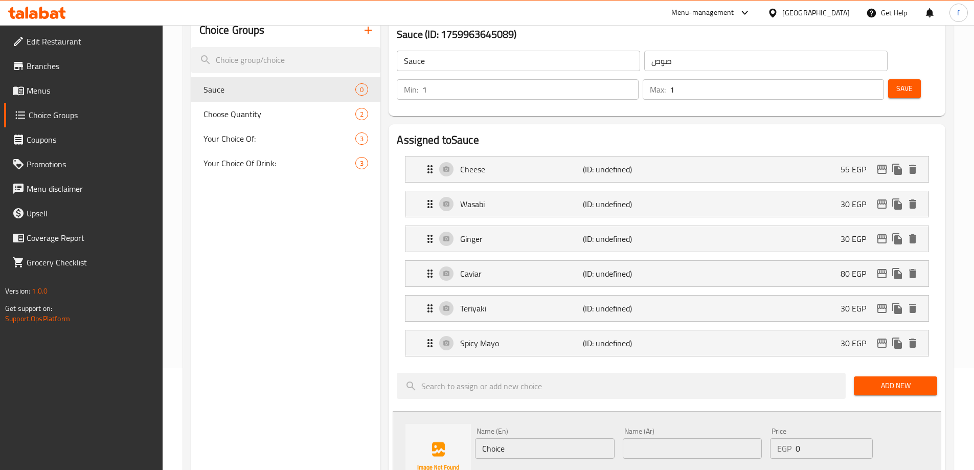
click at [561, 438] on input "Choice" at bounding box center [544, 448] width 139 height 20
paste input "Sriracha"
type input "Sriracha"
click at [697, 428] on div "Name (Ar) Name (Ar)" at bounding box center [692, 443] width 139 height 31
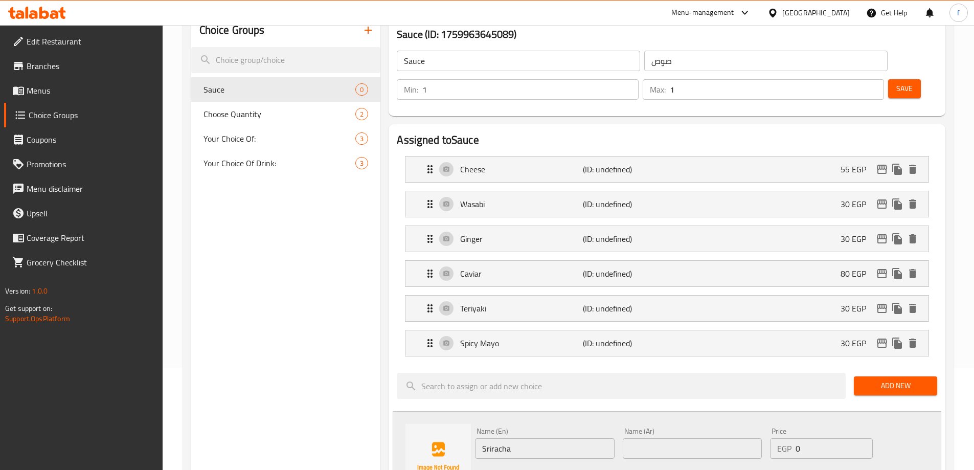
click at [697, 438] on input "text" at bounding box center [692, 448] width 139 height 20
paste input "سريراتشا"
type input "سريراتشا"
click at [817, 438] on input "0" at bounding box center [834, 448] width 77 height 20
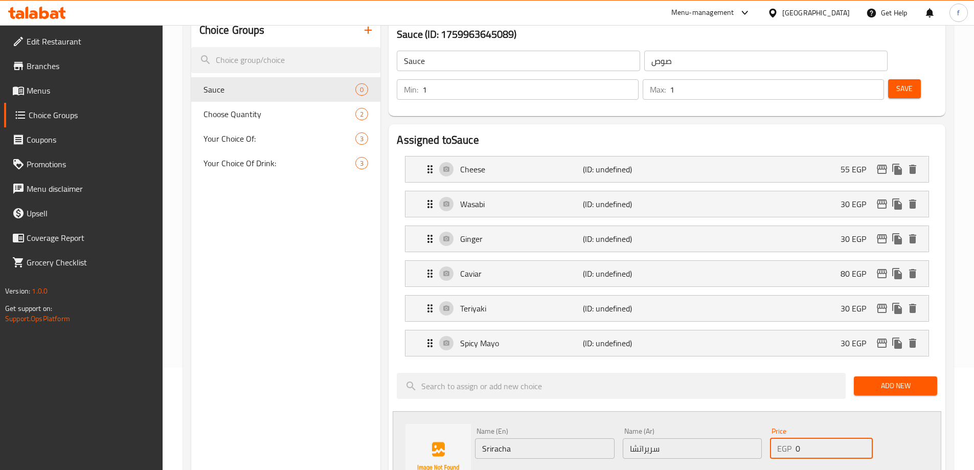
click at [817, 438] on input "0" at bounding box center [834, 448] width 77 height 20
type input "35"
click at [546, 463] on div "Status" at bounding box center [692, 477] width 443 height 28
click at [537, 469] on icon "save" at bounding box center [538, 476] width 12 height 12
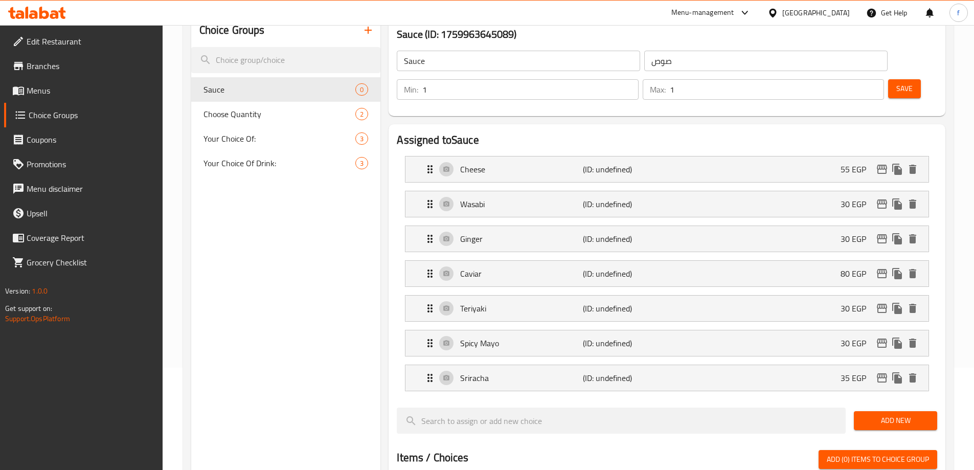
click at [878, 414] on span "Add New" at bounding box center [895, 420] width 67 height 13
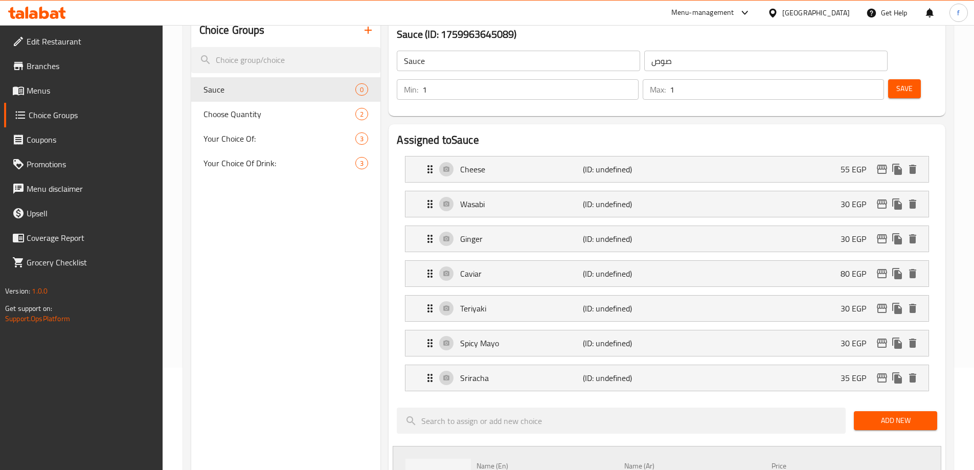
paste input "Sesame Mayo"
type input "Sesame Mayo"
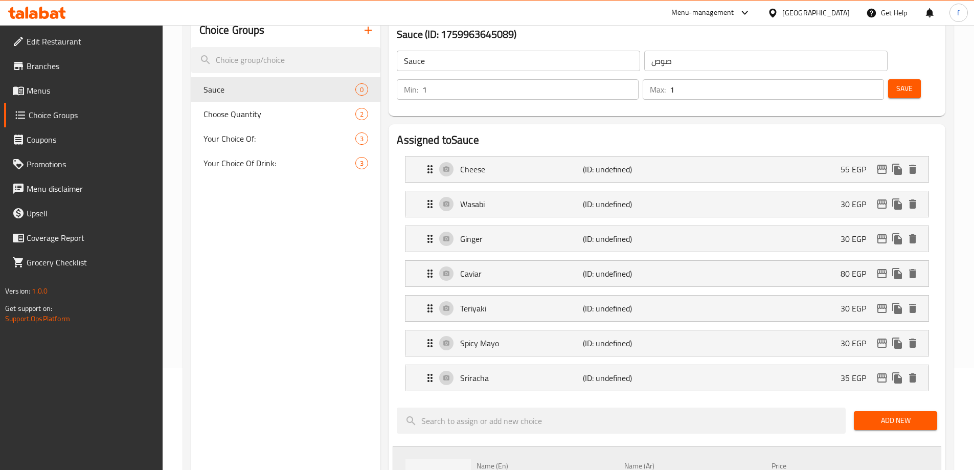
paste input "مايونيز سمسم"
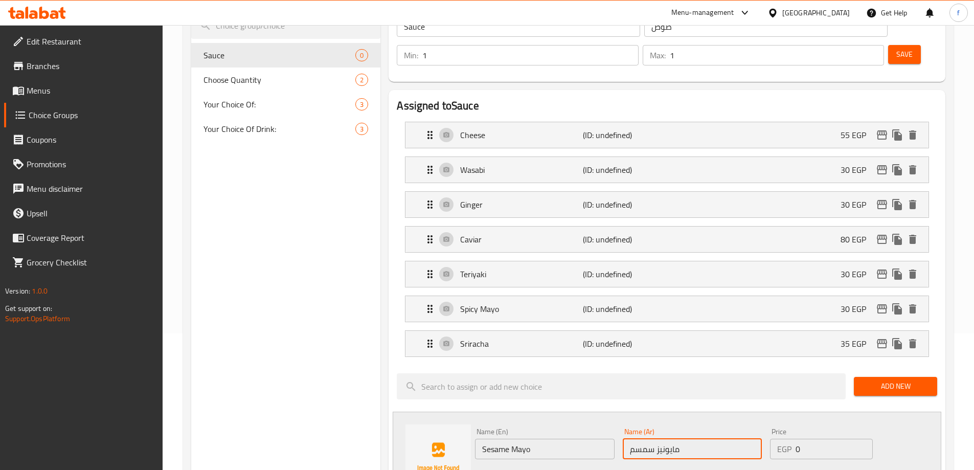
scroll to position [153, 0]
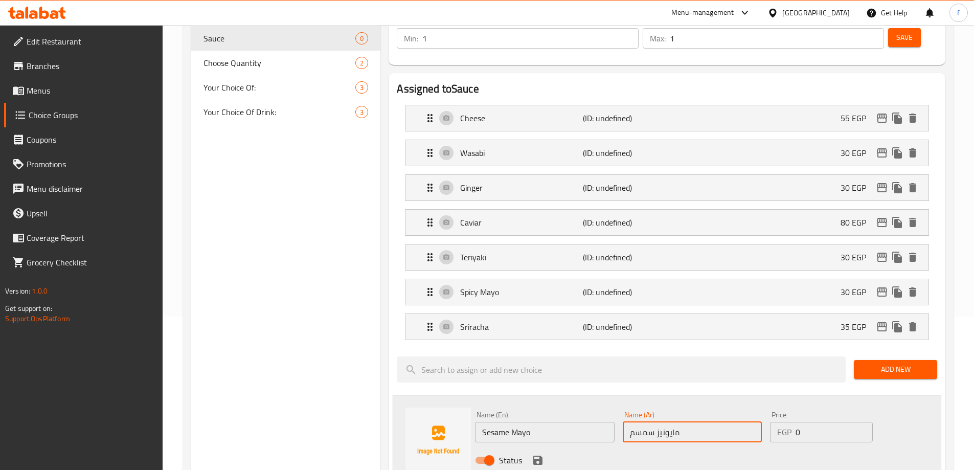
type input "مايونيز سمسم"
click at [821, 422] on input "0" at bounding box center [834, 432] width 77 height 20
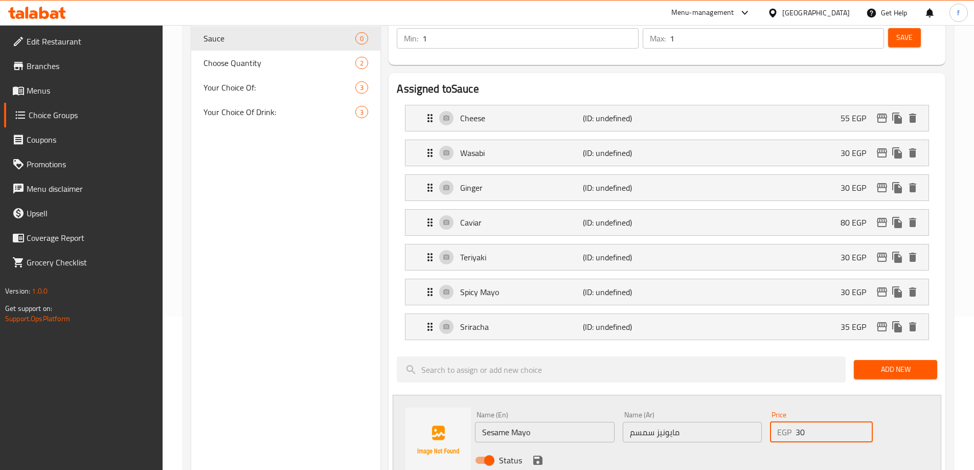
type input "30"
click at [532, 454] on icon "save" at bounding box center [538, 460] width 12 height 12
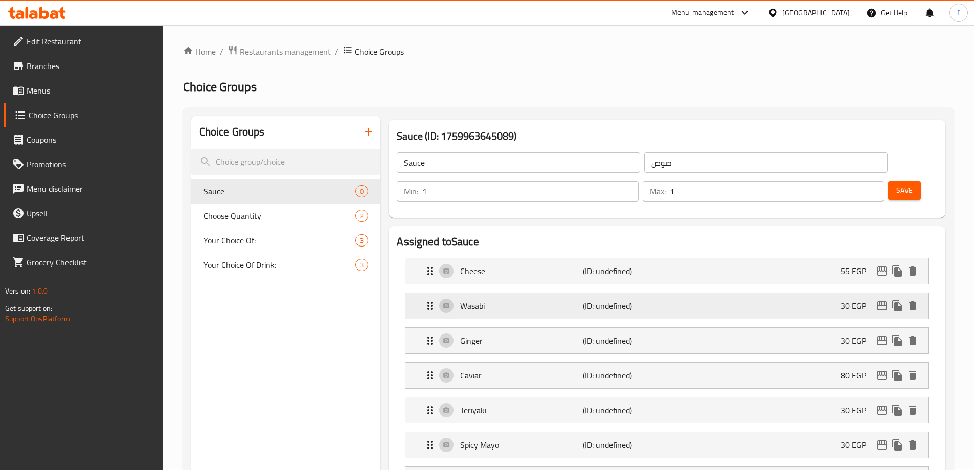
scroll to position [0, 0]
click at [888, 182] on button "Save" at bounding box center [904, 191] width 33 height 19
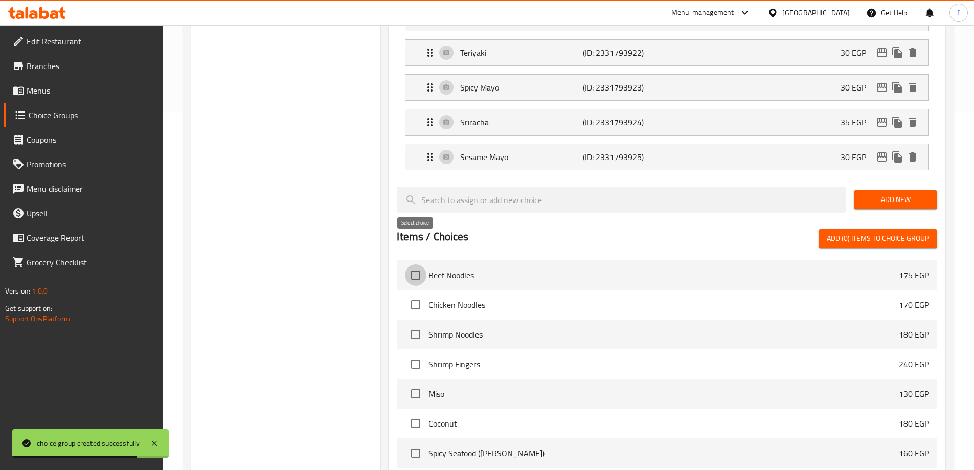
click at [418, 264] on input "checkbox" at bounding box center [415, 274] width 21 height 21
checkbox input "true"
click at [417, 294] on input "checkbox" at bounding box center [415, 304] width 21 height 21
checkbox input "true"
click at [420, 324] on input "checkbox" at bounding box center [415, 334] width 21 height 21
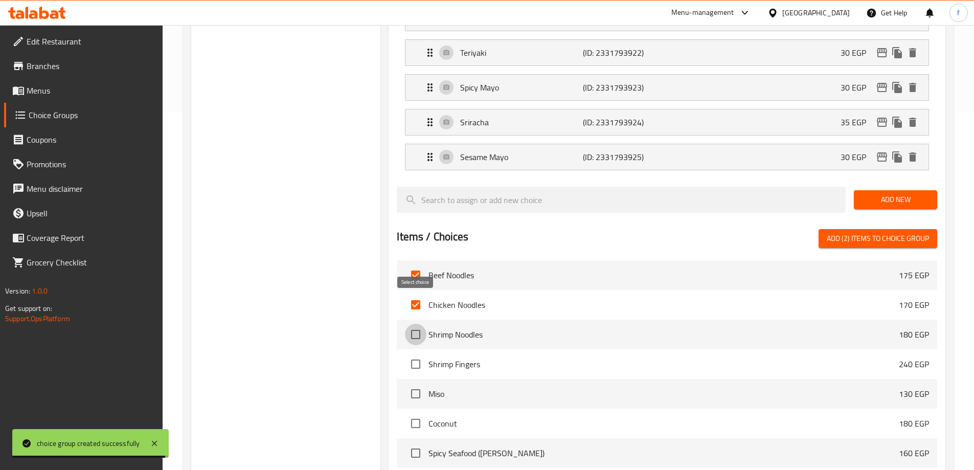
checkbox input "true"
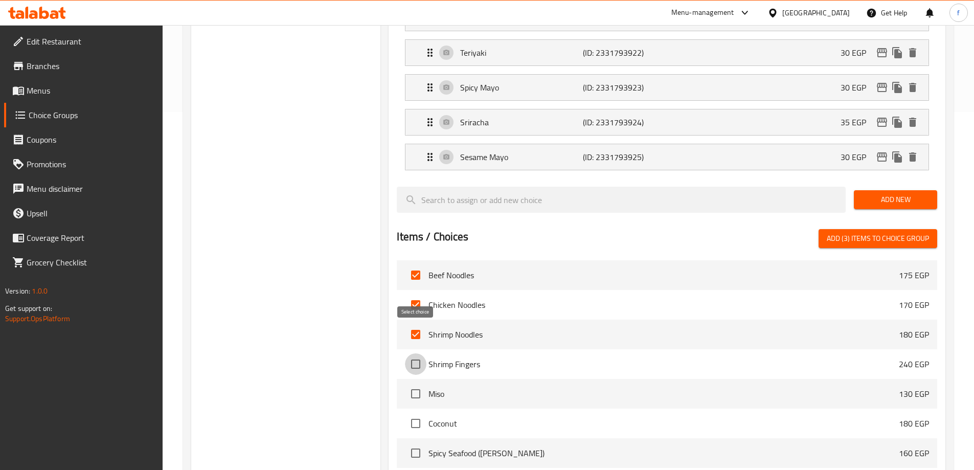
click at [418, 353] on input "checkbox" at bounding box center [415, 363] width 21 height 21
checkbox input "true"
click at [418, 383] on input "checkbox" at bounding box center [415, 393] width 21 height 21
checkbox input "true"
click at [419, 413] on input "checkbox" at bounding box center [415, 423] width 21 height 21
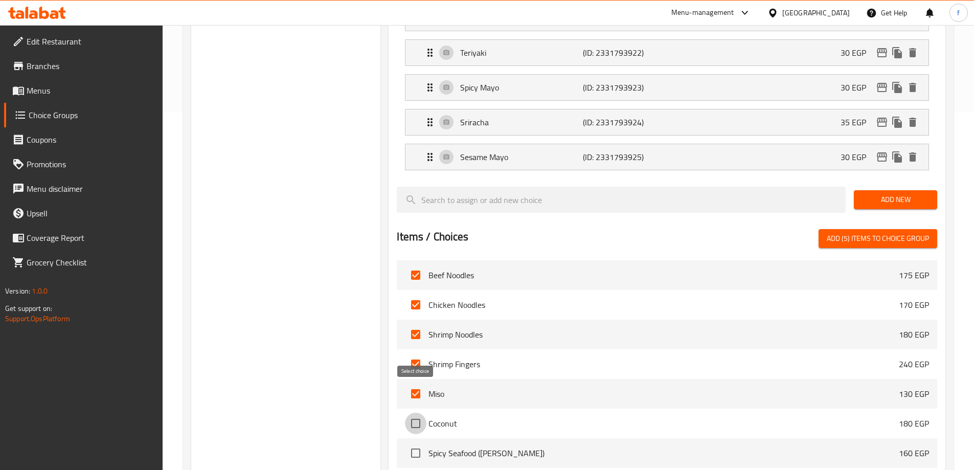
checkbox input "true"
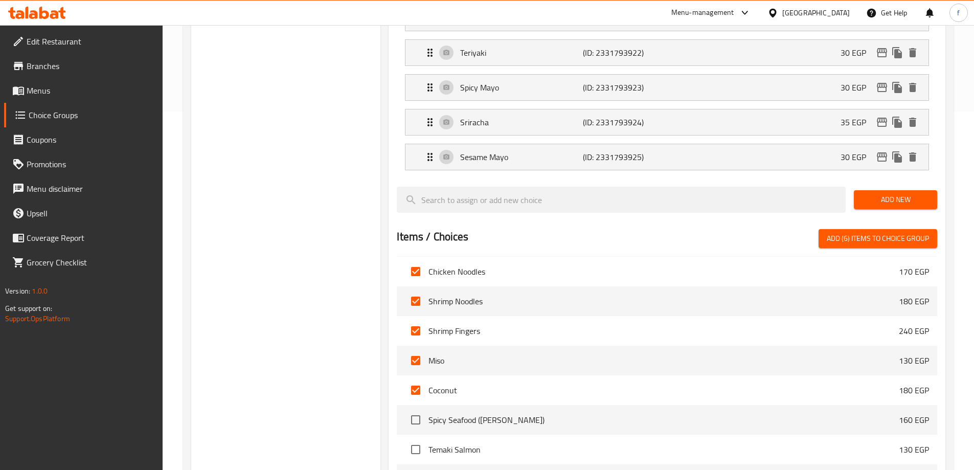
scroll to position [51, 0]
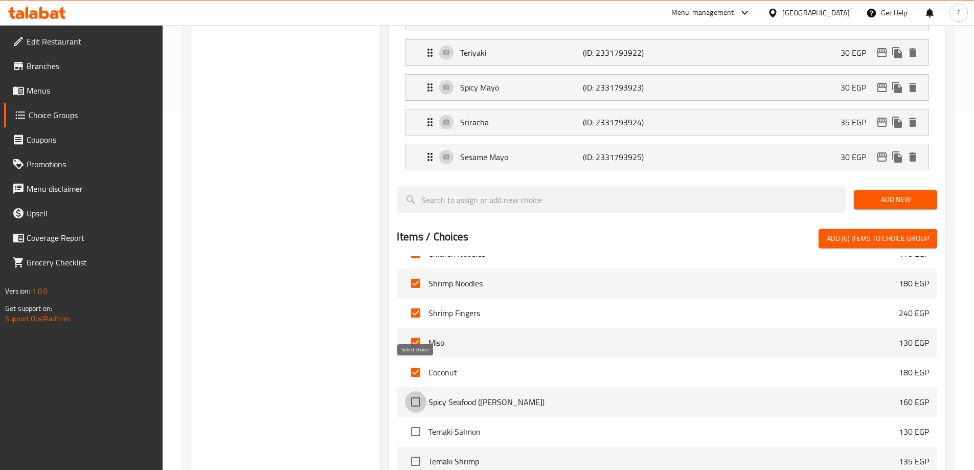
click at [413, 391] on input "checkbox" at bounding box center [415, 401] width 21 height 21
checkbox input "true"
click at [411, 421] on input "checkbox" at bounding box center [415, 431] width 21 height 21
checkbox input "true"
click at [415, 451] on input "checkbox" at bounding box center [415, 461] width 21 height 21
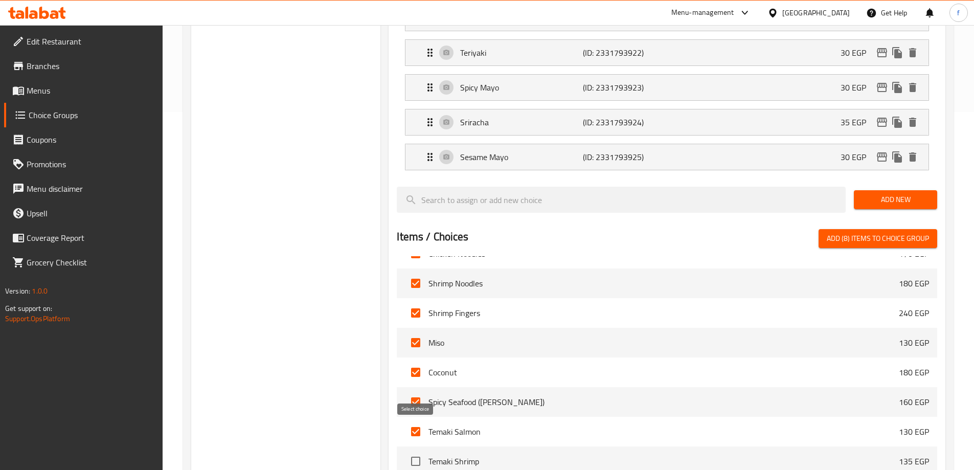
checkbox input "true"
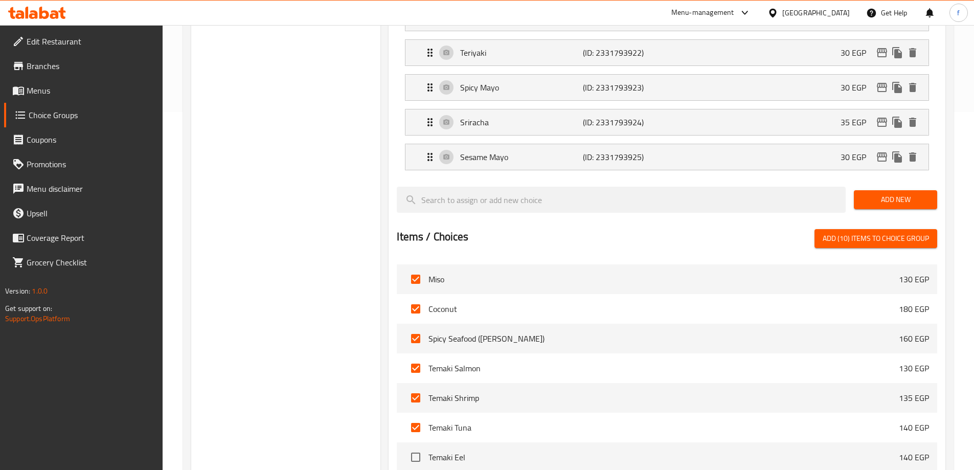
scroll to position [205, 0]
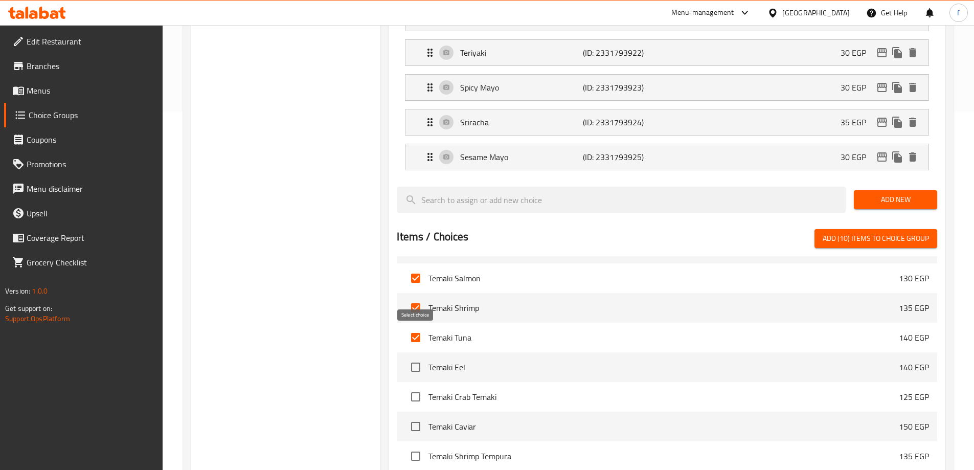
click at [422, 356] on input "checkbox" at bounding box center [415, 366] width 21 height 21
checkbox input "true"
click at [419, 386] on input "checkbox" at bounding box center [415, 396] width 21 height 21
checkbox input "true"
click at [417, 416] on input "checkbox" at bounding box center [415, 426] width 21 height 21
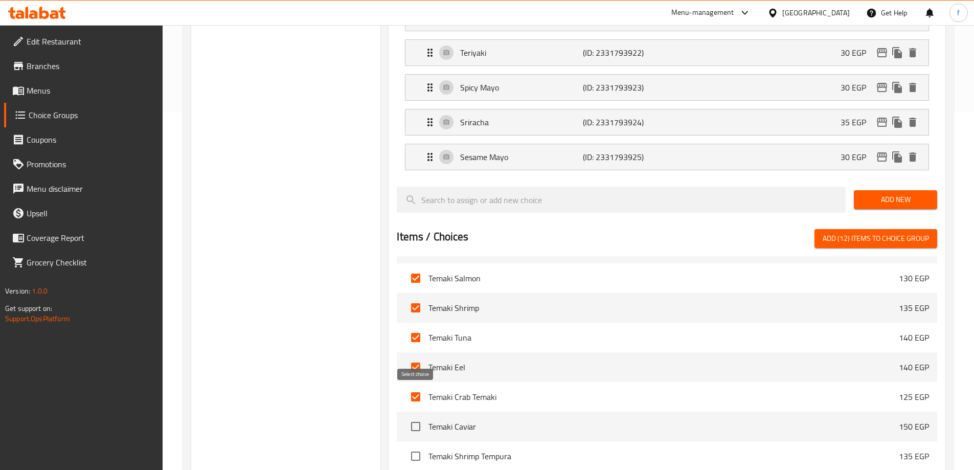
checkbox input "true"
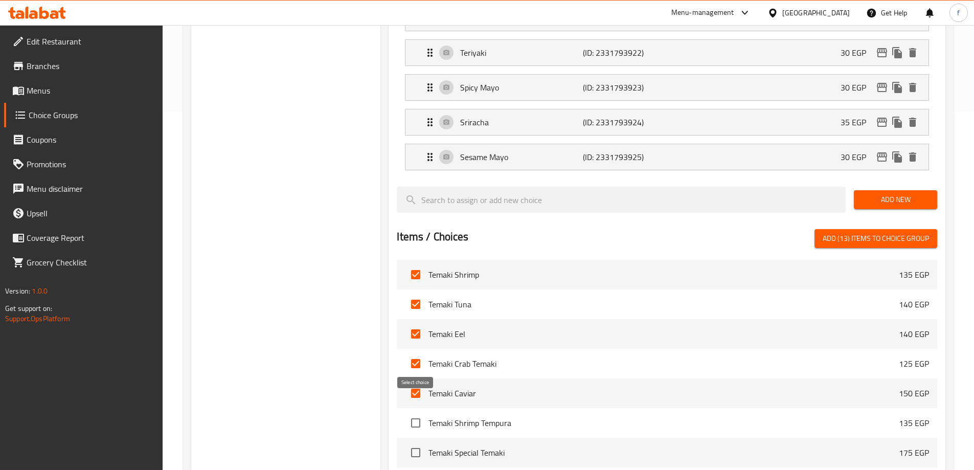
scroll to position [256, 0]
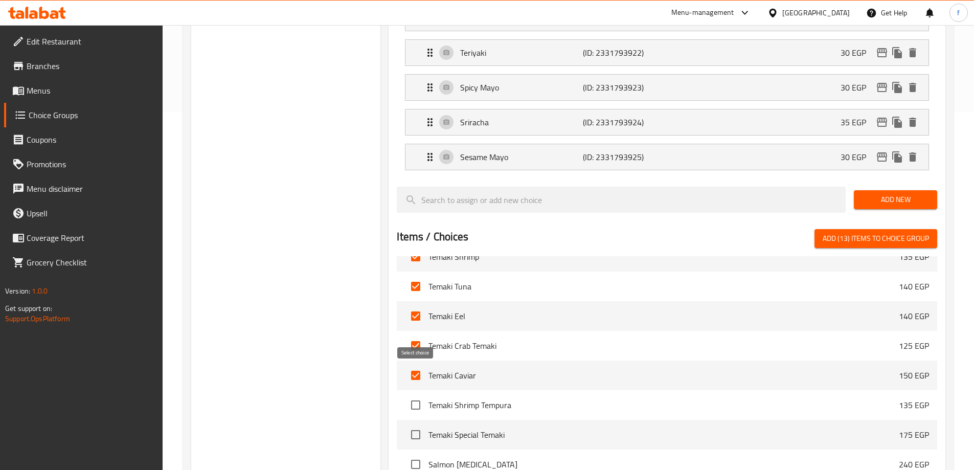
click at [419, 394] on input "checkbox" at bounding box center [415, 404] width 21 height 21
click at [421, 394] on input "checkbox" at bounding box center [415, 404] width 21 height 21
checkbox input "false"
click at [417, 365] on input "checkbox" at bounding box center [415, 375] width 21 height 21
checkbox input "false"
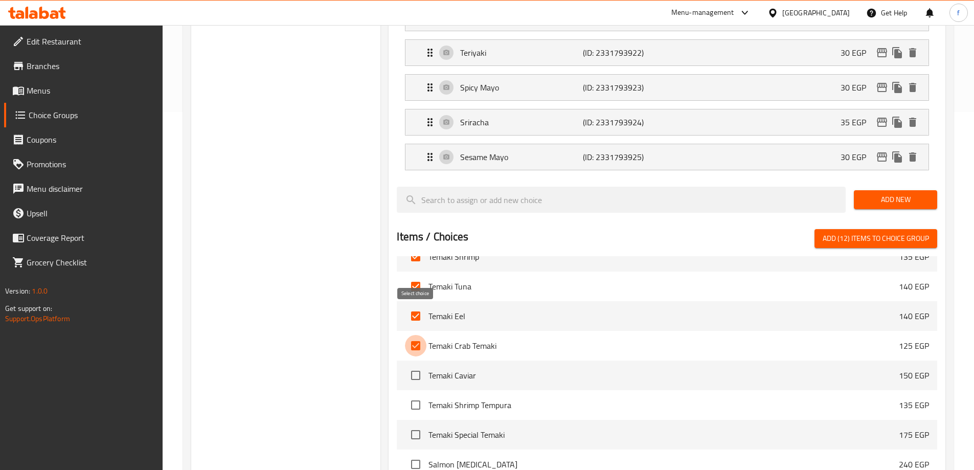
click at [418, 335] on input "checkbox" at bounding box center [415, 345] width 21 height 21
checkbox input "false"
click at [415, 301] on li "Temaki Eel 140 EGP" at bounding box center [667, 316] width 541 height 30
click at [418, 276] on input "checkbox" at bounding box center [415, 286] width 21 height 21
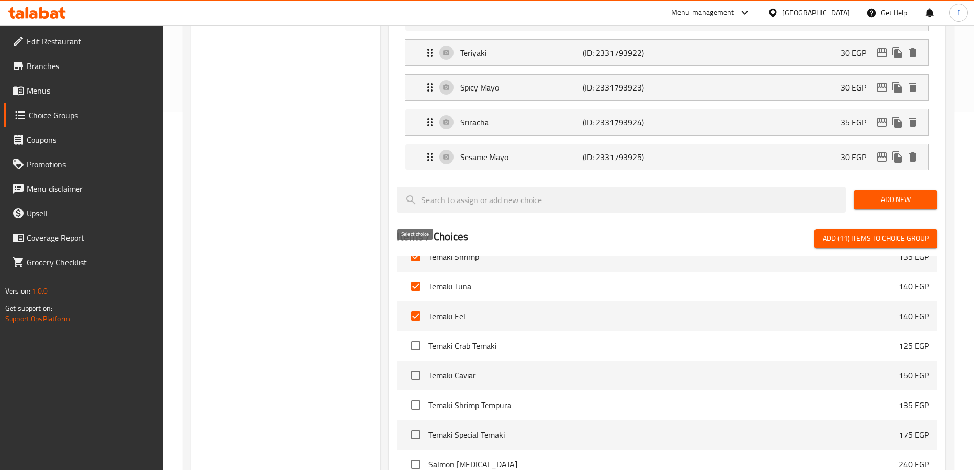
checkbox input "false"
click at [420, 305] on input "checkbox" at bounding box center [415, 315] width 21 height 21
checkbox input "false"
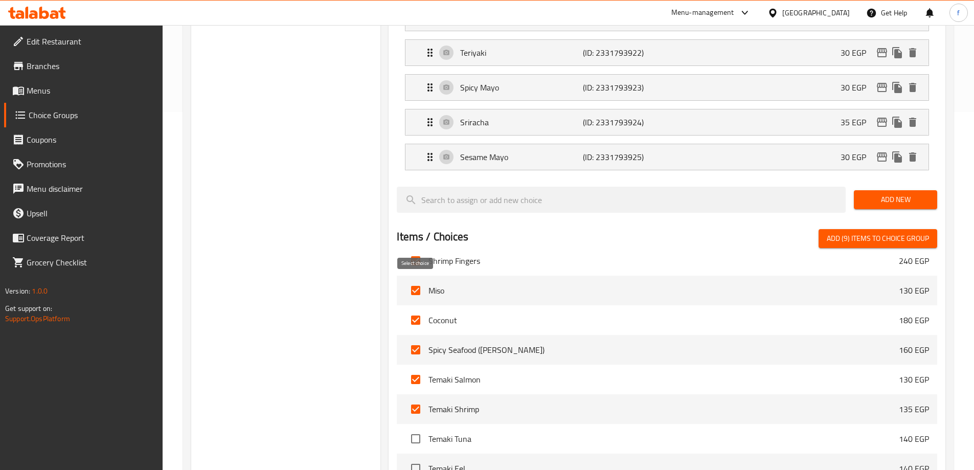
scroll to position [102, 0]
click at [416, 366] on li "Temaki Salmon 130 EGP" at bounding box center [667, 381] width 541 height 30
click at [416, 399] on input "checkbox" at bounding box center [415, 409] width 21 height 21
checkbox input "false"
click at [416, 370] on input "checkbox" at bounding box center [415, 380] width 21 height 21
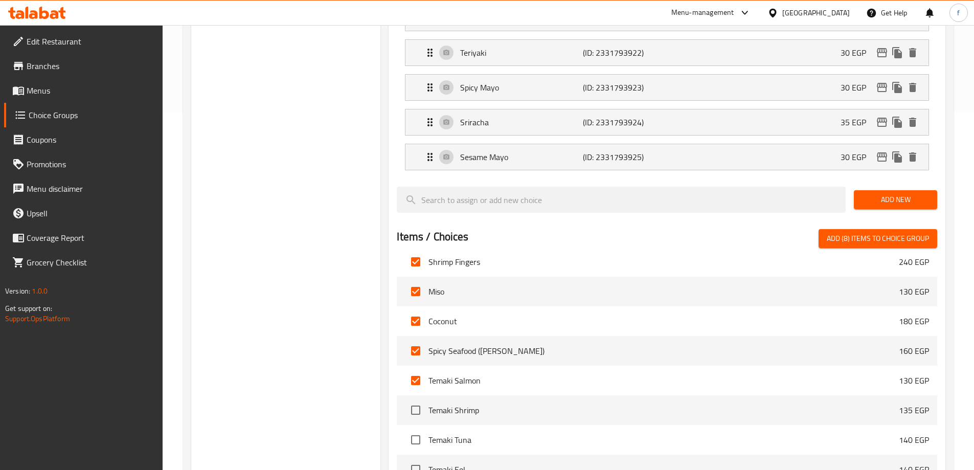
checkbox input "false"
drag, startPoint x: 423, startPoint y: 332, endPoint x: 423, endPoint y: 315, distance: 17.9
click at [423, 340] on input "checkbox" at bounding box center [415, 350] width 21 height 21
checkbox input "true"
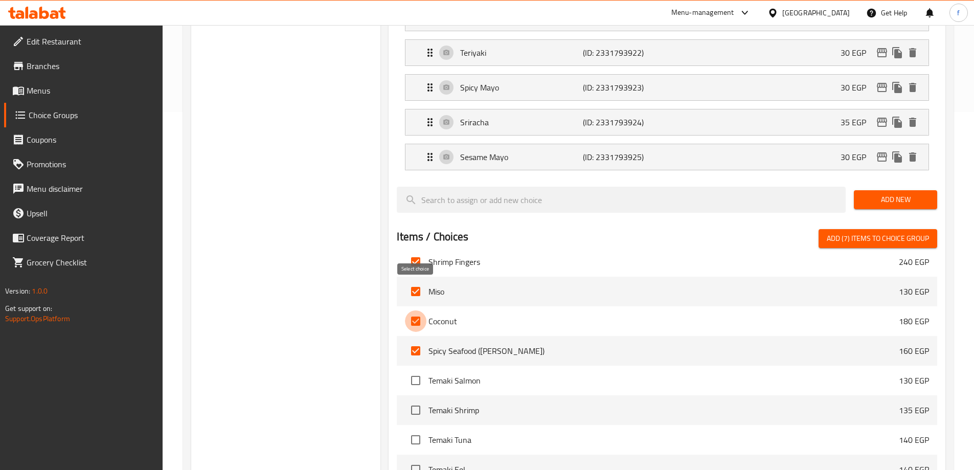
click at [422, 310] on input "checkbox" at bounding box center [415, 320] width 21 height 21
checkbox input "true"
click at [421, 277] on li "Miso 130 EGP" at bounding box center [667, 292] width 541 height 30
click at [418, 281] on input "checkbox" at bounding box center [415, 291] width 21 height 21
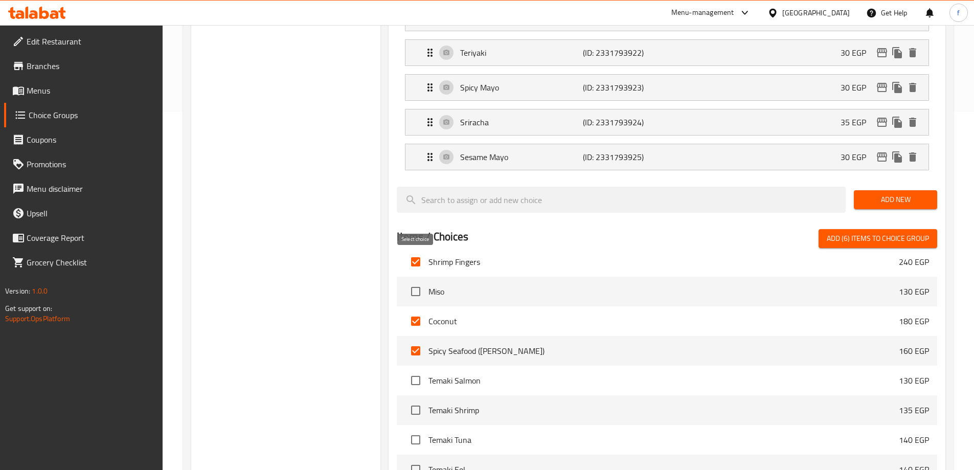
click at [416, 281] on input "checkbox" at bounding box center [415, 291] width 21 height 21
checkbox input "true"
click at [417, 310] on input "checkbox" at bounding box center [415, 320] width 21 height 21
checkbox input "false"
click at [418, 336] on li "Spicy Seafood (Tom Yum) 160 EGP" at bounding box center [667, 351] width 541 height 30
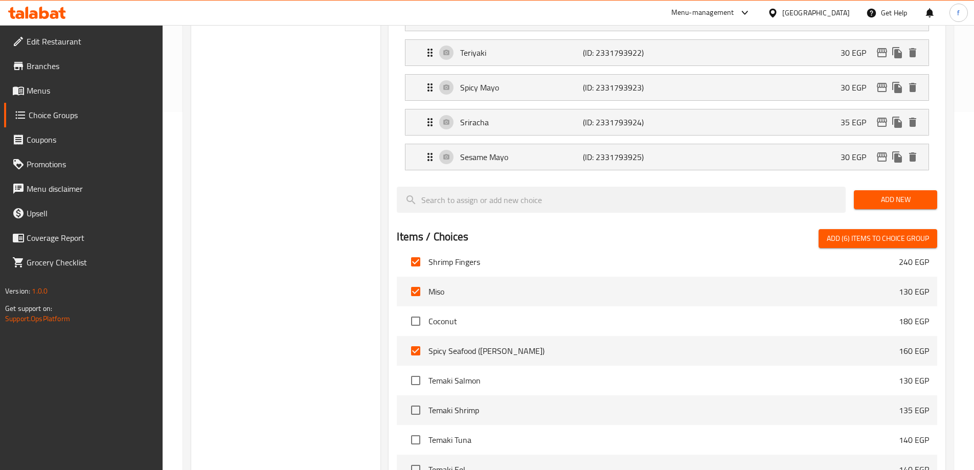
click at [418, 340] on input "checkbox" at bounding box center [415, 350] width 21 height 21
checkbox input "false"
drag, startPoint x: 421, startPoint y: 275, endPoint x: 420, endPoint y: 266, distance: 8.7
click at [420, 281] on input "checkbox" at bounding box center [415, 291] width 21 height 21
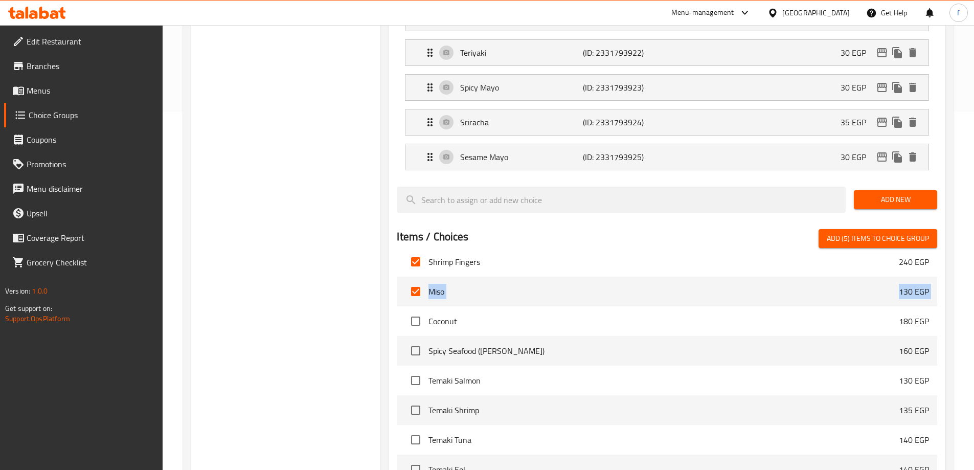
checkbox input "false"
click at [420, 251] on input "checkbox" at bounding box center [415, 261] width 21 height 21
checkbox input "false"
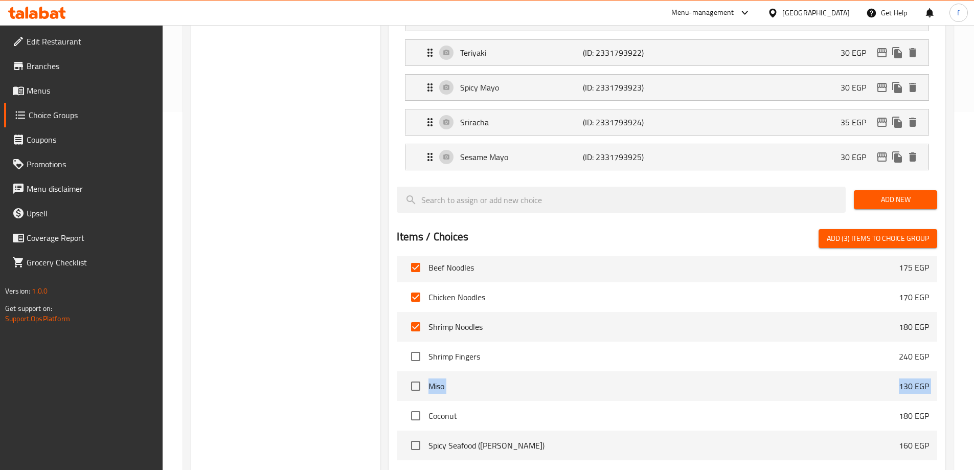
scroll to position [0, 0]
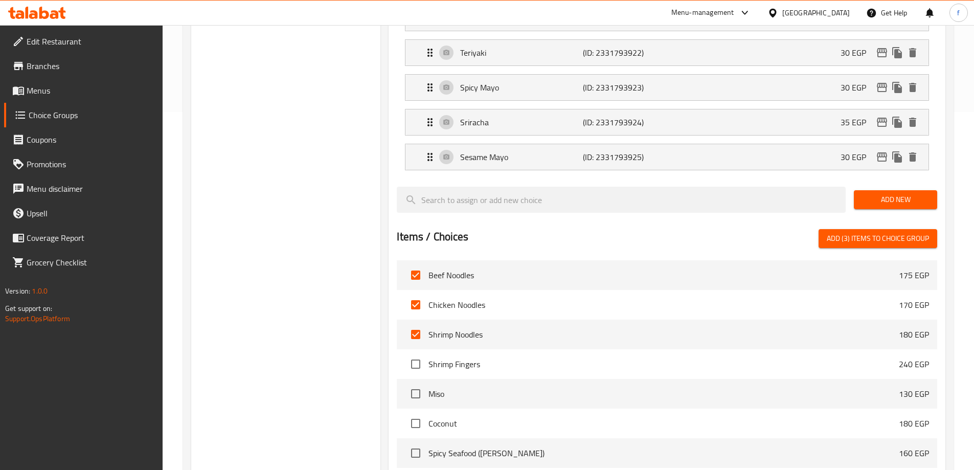
click at [464, 409] on li "Coconut 180 EGP" at bounding box center [667, 424] width 541 height 30
click at [418, 324] on input "checkbox" at bounding box center [415, 334] width 21 height 21
checkbox input "false"
click at [416, 294] on input "checkbox" at bounding box center [415, 304] width 21 height 21
checkbox input "false"
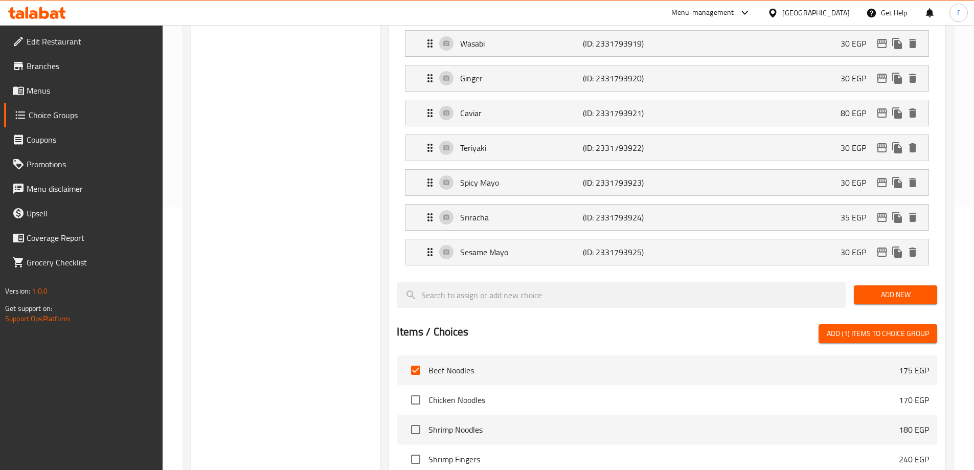
scroll to position [256, 0]
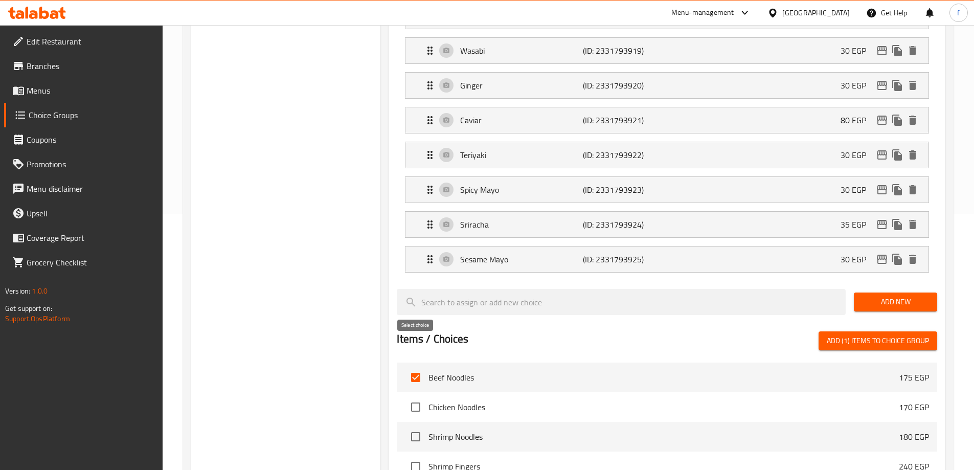
click at [419, 367] on input "checkbox" at bounding box center [415, 377] width 21 height 21
checkbox input "true"
click at [417, 396] on input "checkbox" at bounding box center [415, 406] width 21 height 21
checkbox input "true"
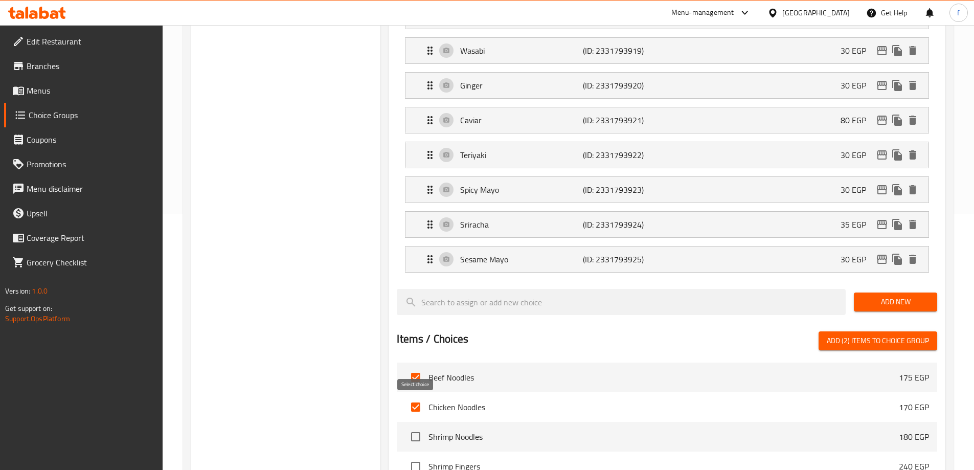
click at [419, 426] on input "checkbox" at bounding box center [415, 436] width 21 height 21
checkbox input "true"
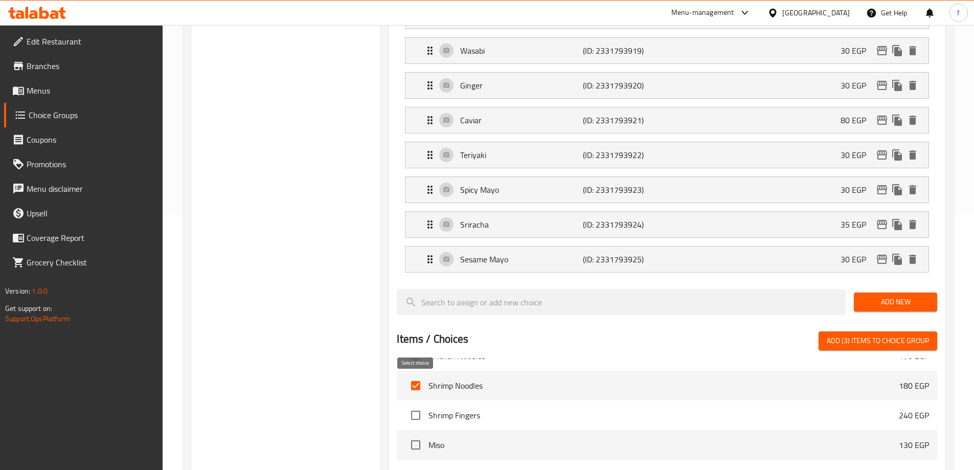
click at [421, 405] on input "checkbox" at bounding box center [415, 415] width 21 height 21
checkbox input "true"
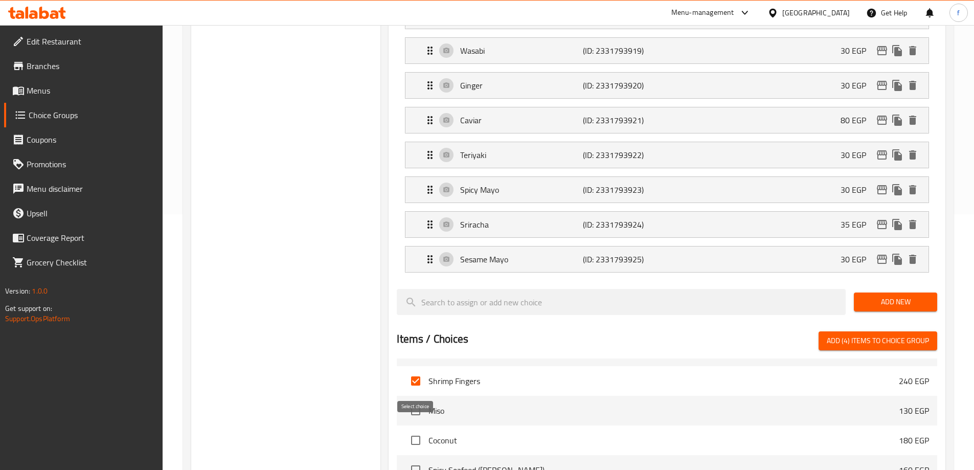
scroll to position [102, 0]
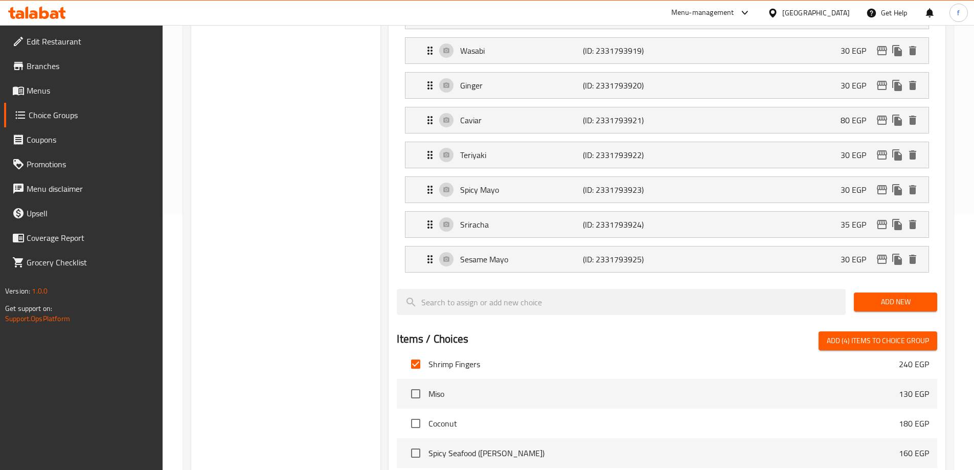
checkbox input "true"
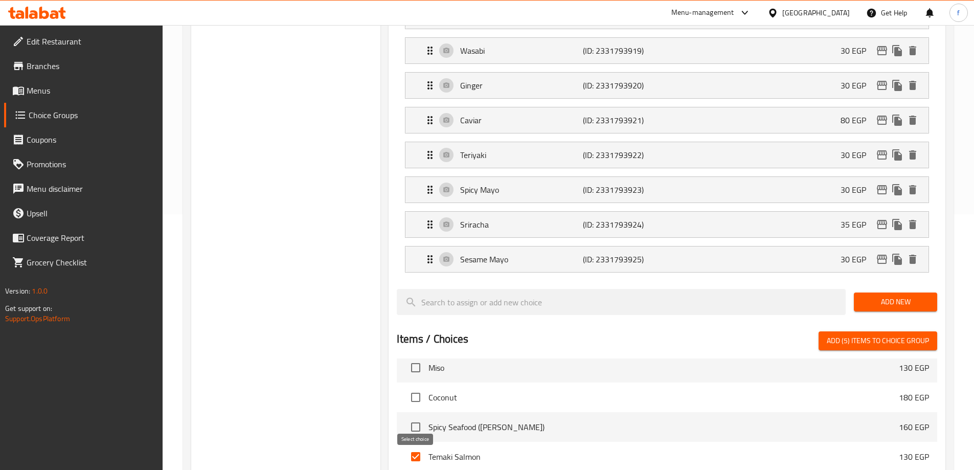
scroll to position [153, 0]
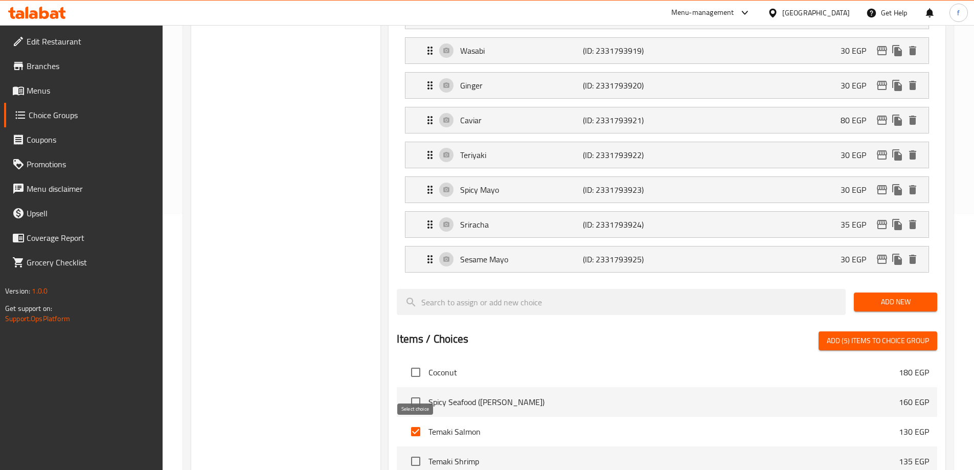
click at [423, 451] on input "checkbox" at bounding box center [415, 461] width 21 height 21
checkbox input "true"
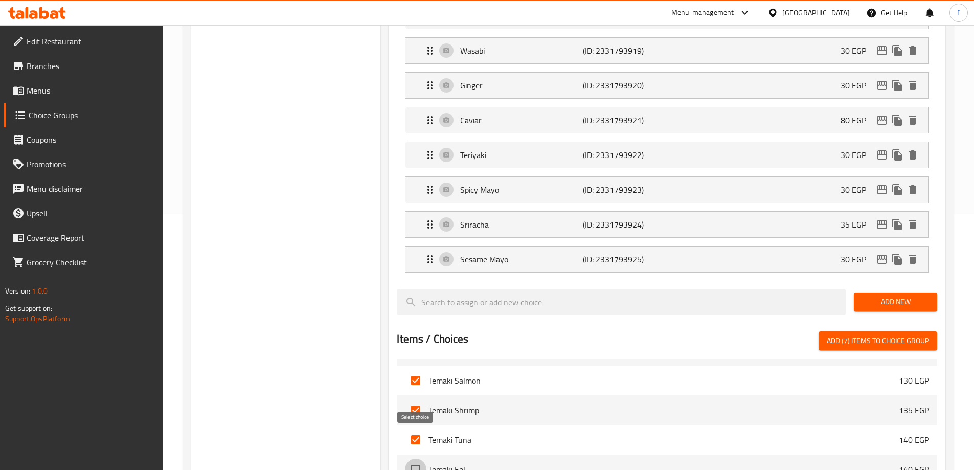
click at [421, 459] on input "checkbox" at bounding box center [415, 469] width 21 height 21
checkbox input "true"
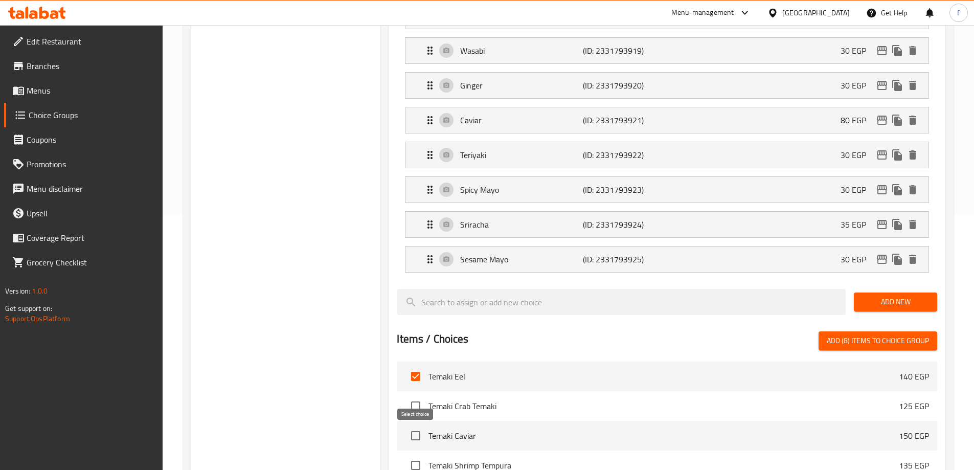
scroll to position [307, 0]
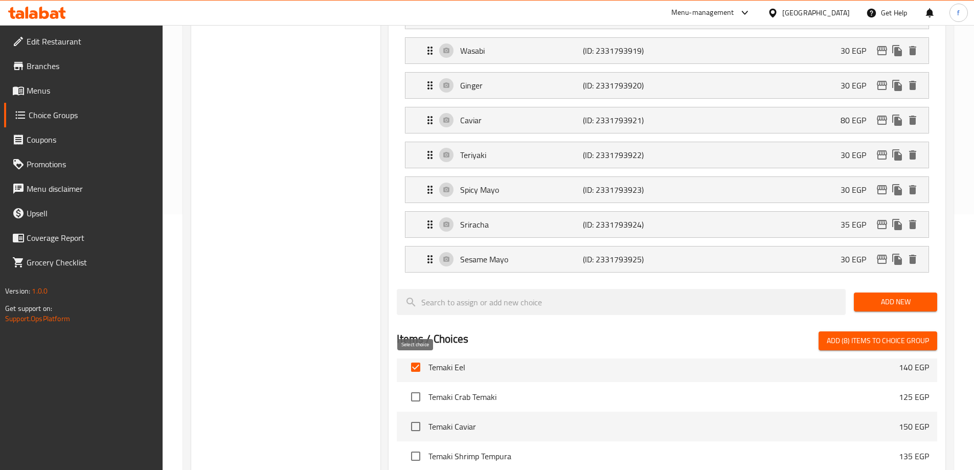
click at [412, 386] on input "checkbox" at bounding box center [415, 396] width 21 height 21
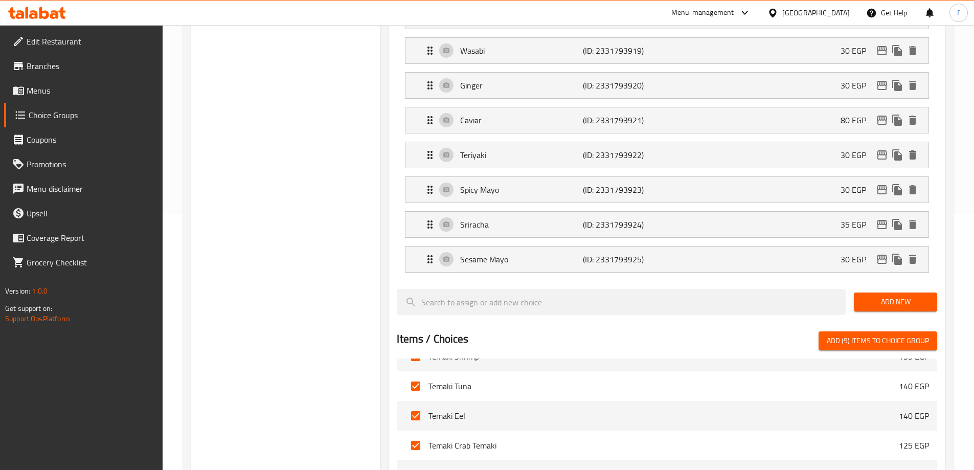
scroll to position [256, 0]
click at [423, 437] on input "checkbox" at bounding box center [415, 447] width 21 height 21
checkbox input "false"
click at [420, 408] on input "checkbox" at bounding box center [415, 418] width 21 height 21
checkbox input "false"
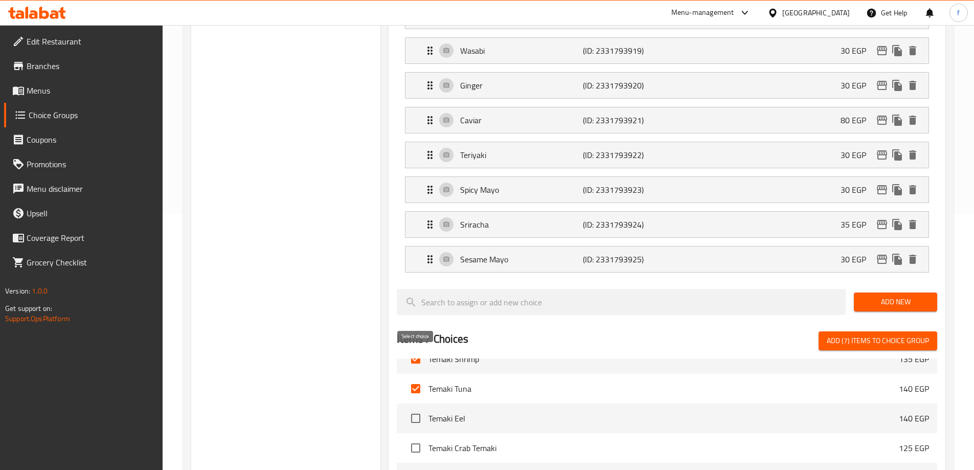
click at [419, 378] on input "checkbox" at bounding box center [415, 388] width 21 height 21
checkbox input "false"
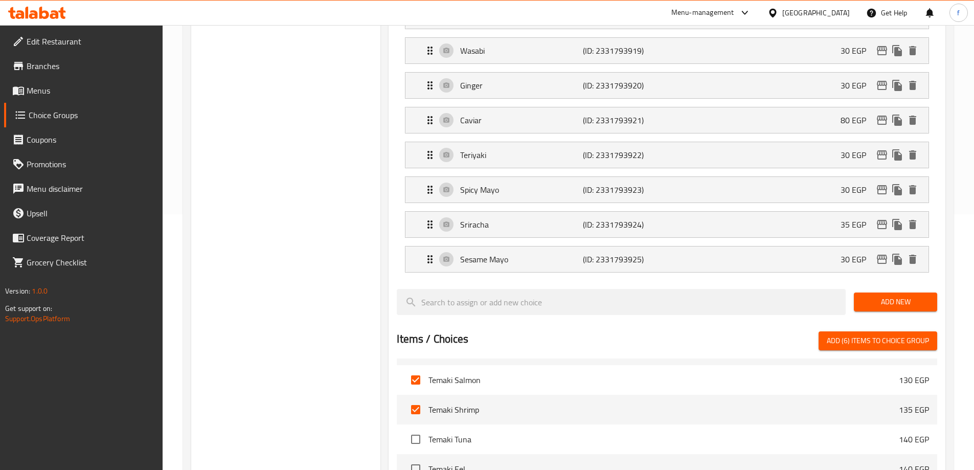
scroll to position [205, 0]
click at [418, 399] on input "checkbox" at bounding box center [415, 409] width 21 height 21
checkbox input "false"
click at [415, 370] on input "checkbox" at bounding box center [415, 380] width 21 height 21
checkbox input "false"
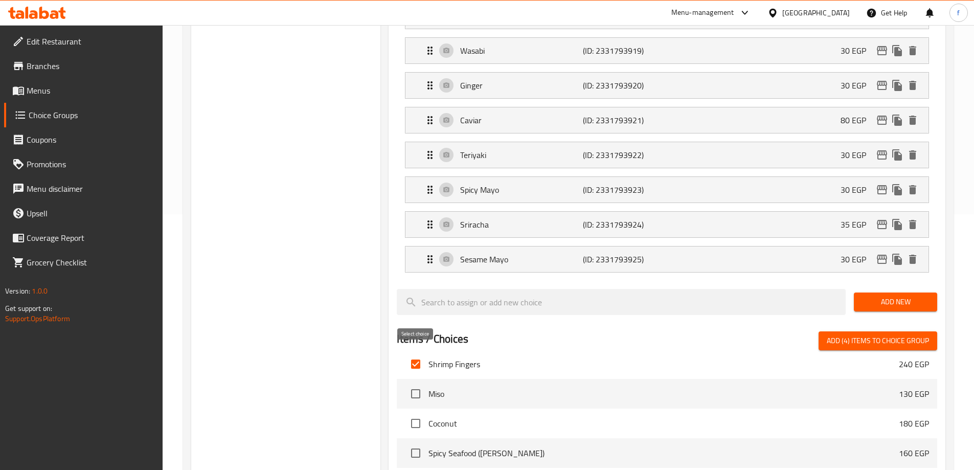
scroll to position [0, 0]
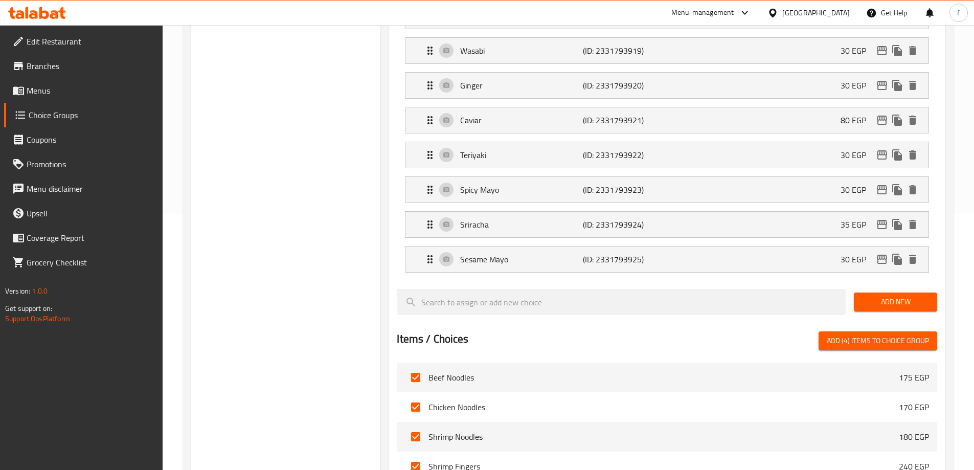
click at [418, 452] on li "Shrimp Fingers 240 EGP" at bounding box center [667, 467] width 541 height 30
click at [415, 426] on input "checkbox" at bounding box center [415, 436] width 21 height 21
checkbox input "false"
click at [415, 456] on input "checkbox" at bounding box center [415, 466] width 21 height 21
checkbox input "false"
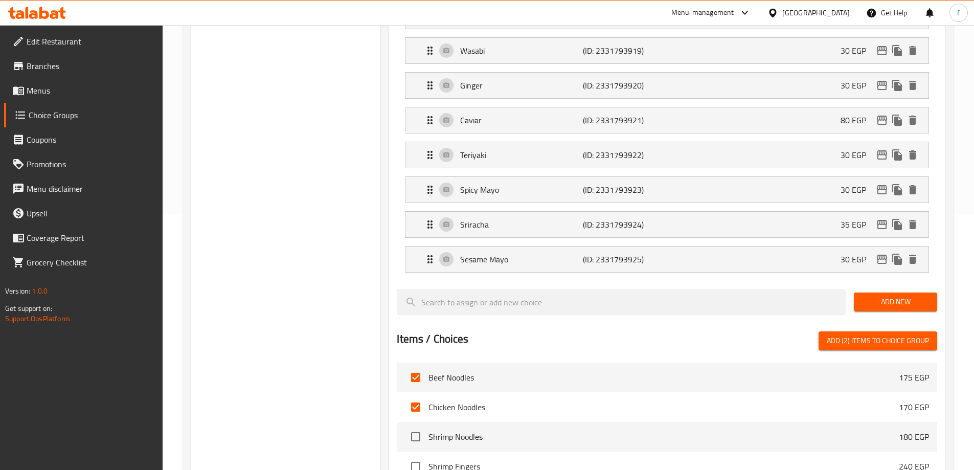
click at [418, 392] on li "Chicken Noodles 170 EGP" at bounding box center [667, 407] width 541 height 30
click at [417, 367] on input "checkbox" at bounding box center [415, 377] width 21 height 21
checkbox input "false"
click at [881, 334] on span "Add (1) items to choice group" at bounding box center [878, 340] width 102 height 13
checkbox input "false"
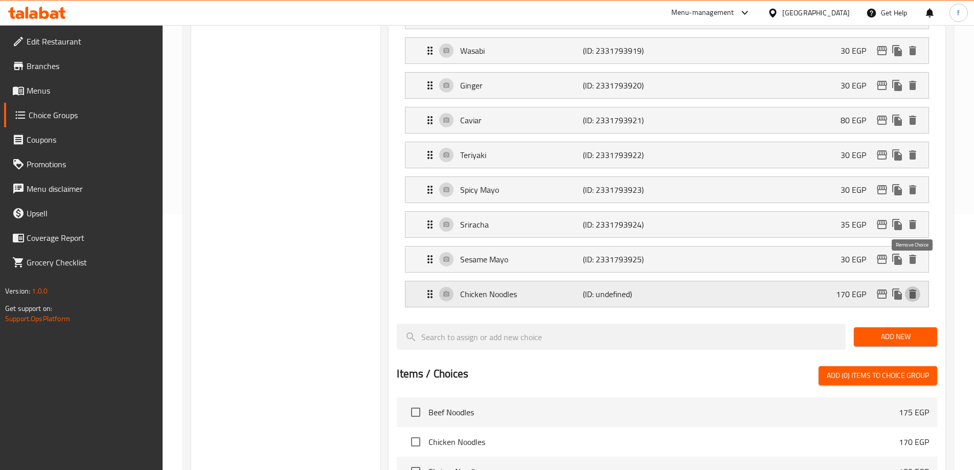
click at [918, 288] on icon "delete" at bounding box center [913, 294] width 12 height 12
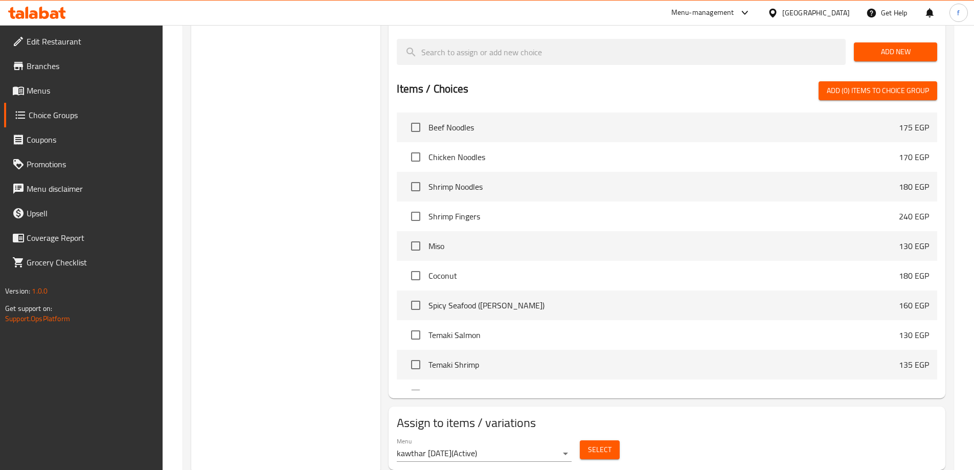
scroll to position [510, 0]
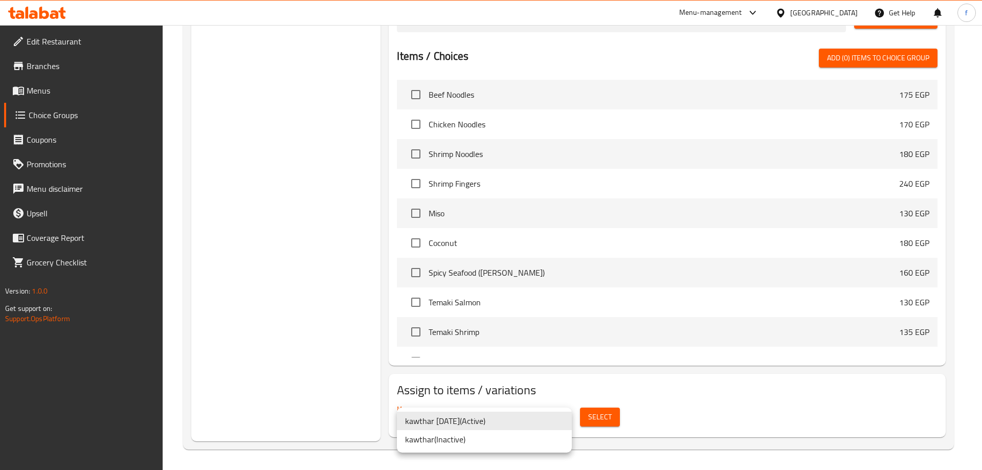
click at [668, 386] on div at bounding box center [491, 235] width 982 height 470
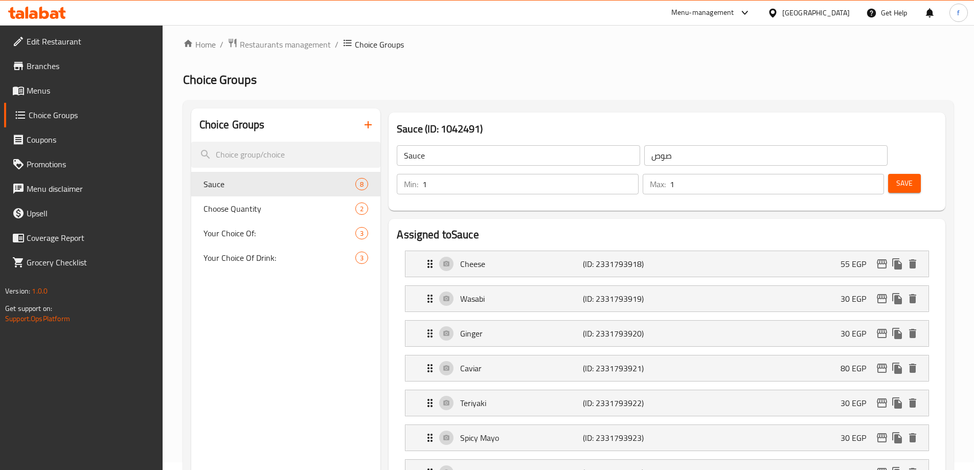
scroll to position [0, 0]
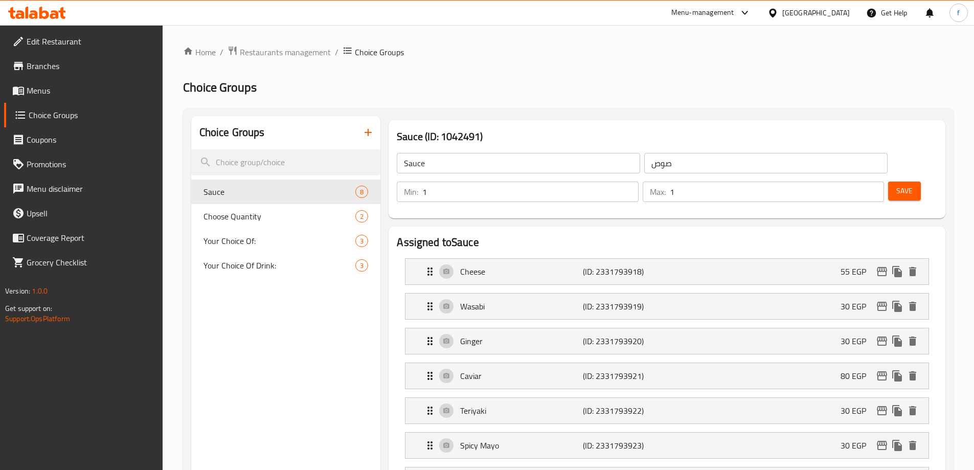
click at [35, 91] on span "Menus" at bounding box center [91, 90] width 128 height 12
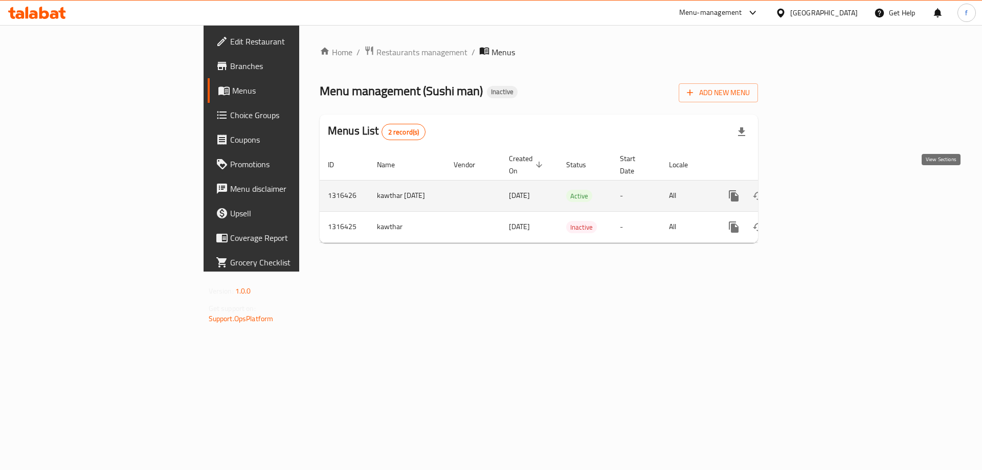
click at [812, 191] on icon "enhanced table" at bounding box center [807, 195] width 9 height 9
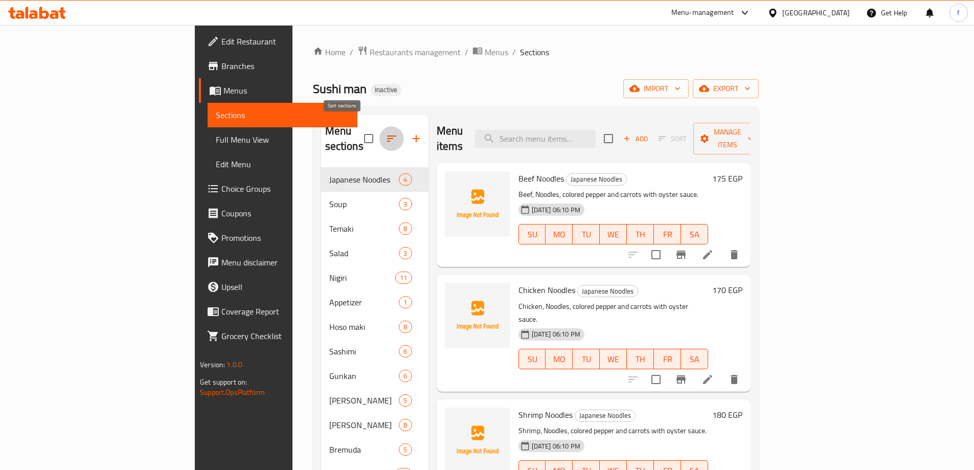
click at [386, 137] on icon "button" at bounding box center [392, 138] width 12 height 12
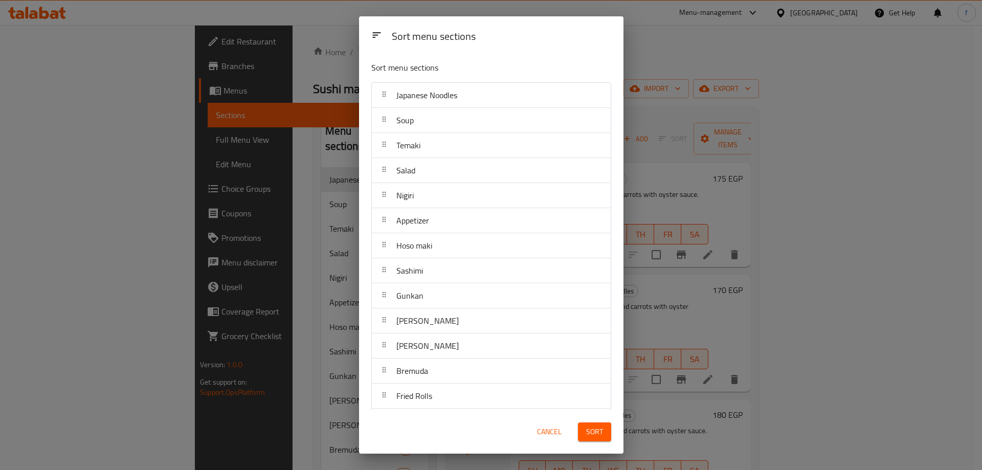
click at [441, 33] on div "Sort menu sections" at bounding box center [502, 37] width 228 height 23
click at [623, 60] on div "Sort menu sections Japanese Noodles Soup Temaki Salad Nigiri Appetizer Hoso mak…" at bounding box center [491, 231] width 264 height 357
click at [644, 62] on div "Sort menu sections Sort menu sections Japanese Noodles Soup Temaki Salad Nigiri…" at bounding box center [491, 235] width 982 height 470
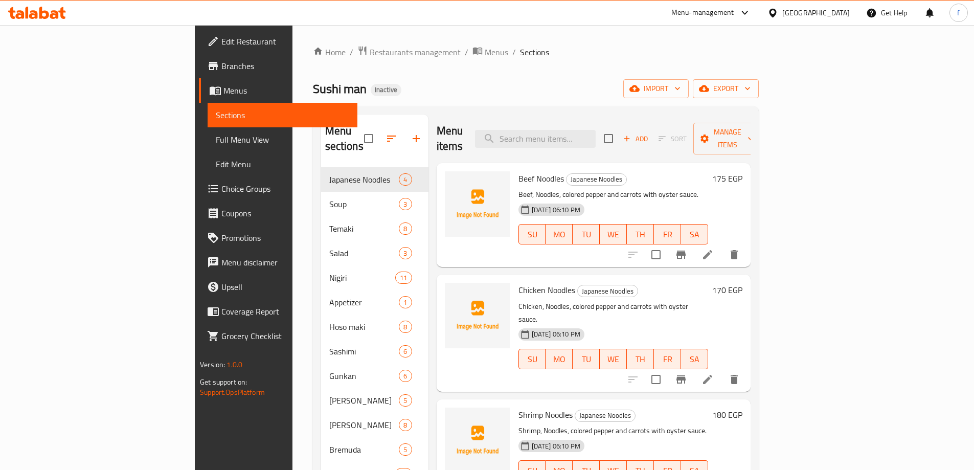
click at [358, 128] on input "checkbox" at bounding box center [368, 138] width 21 height 21
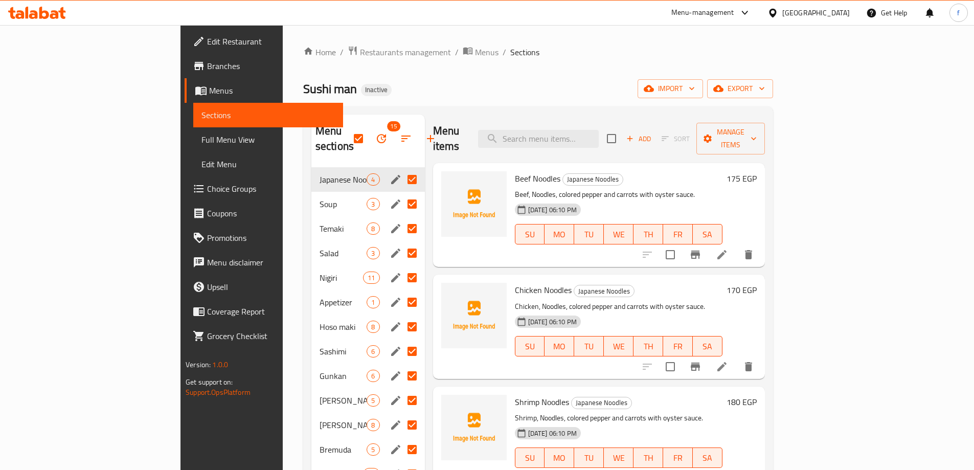
click at [391, 175] on icon "edit" at bounding box center [395, 179] width 9 height 9
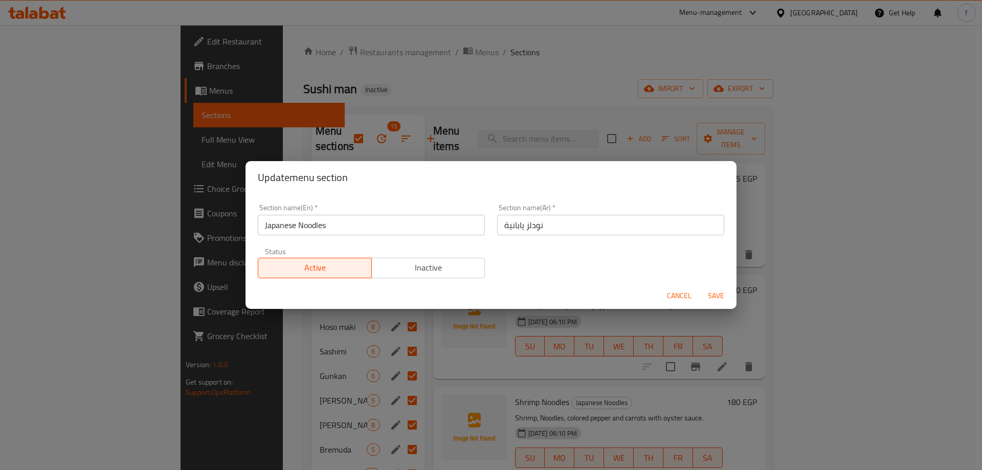
click at [352, 160] on div "Update menu section Section name(En)   * Japanese Noodles Section name(En) * Se…" at bounding box center [491, 235] width 982 height 470
click at [358, 152] on div "Update menu section Section name(En)   * Japanese Noodles Section name(En) * Se…" at bounding box center [491, 235] width 982 height 470
click at [683, 298] on span "Cancel" at bounding box center [679, 295] width 25 height 13
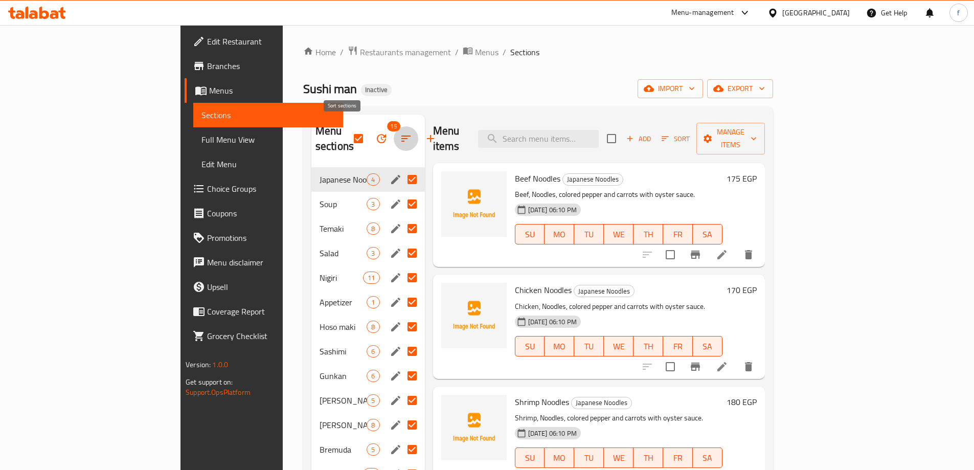
click at [400, 136] on icon "button" at bounding box center [406, 138] width 12 height 12
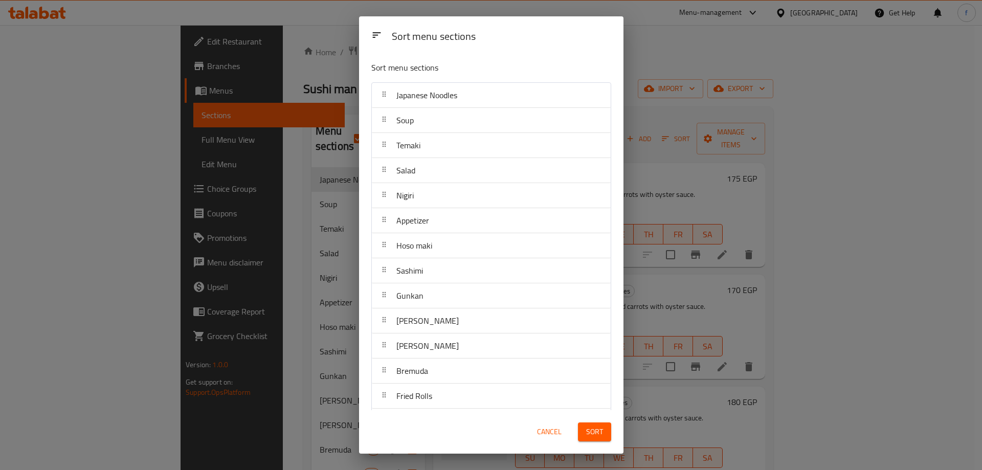
click at [409, 97] on span "Japanese Noodles" at bounding box center [426, 94] width 61 height 15
click at [390, 101] on div at bounding box center [384, 95] width 16 height 20
click at [396, 122] on span "Soup" at bounding box center [404, 120] width 17 height 15
click at [401, 168] on span "Salad" at bounding box center [405, 170] width 19 height 15
click at [407, 242] on nav "Japanese Noodles Soup Temaki Salad Nigiri Appetizer Hoso maki Sashimi Gunkan Ur…" at bounding box center [491, 270] width 240 height 377
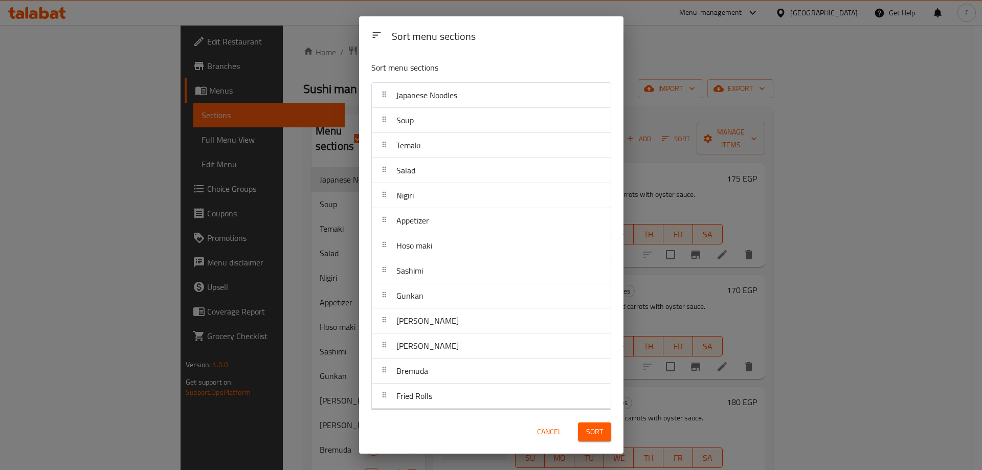
click at [513, 409] on div "Special Ura" at bounding box center [491, 421] width 231 height 25
click at [525, 377] on div "Special Ura" at bounding box center [491, 367] width 231 height 25
click at [536, 423] on button "Cancel" at bounding box center [549, 431] width 33 height 19
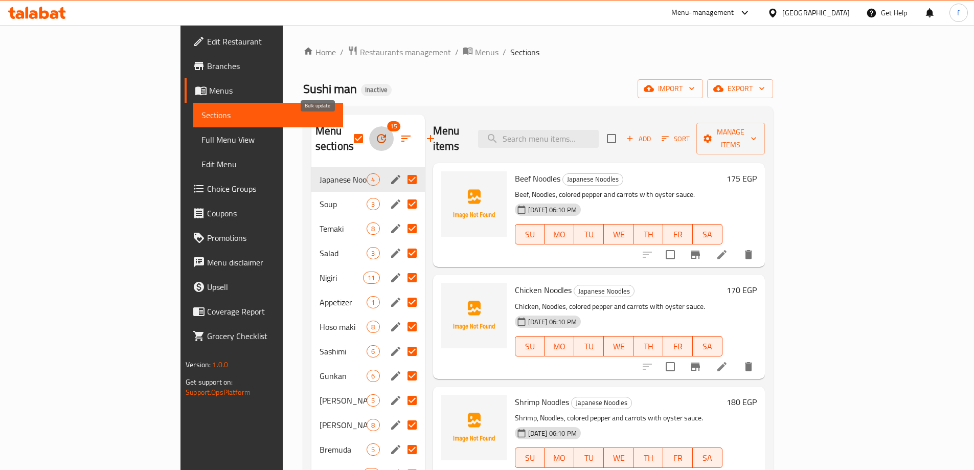
click at [375, 132] on icon "button" at bounding box center [381, 138] width 12 height 12
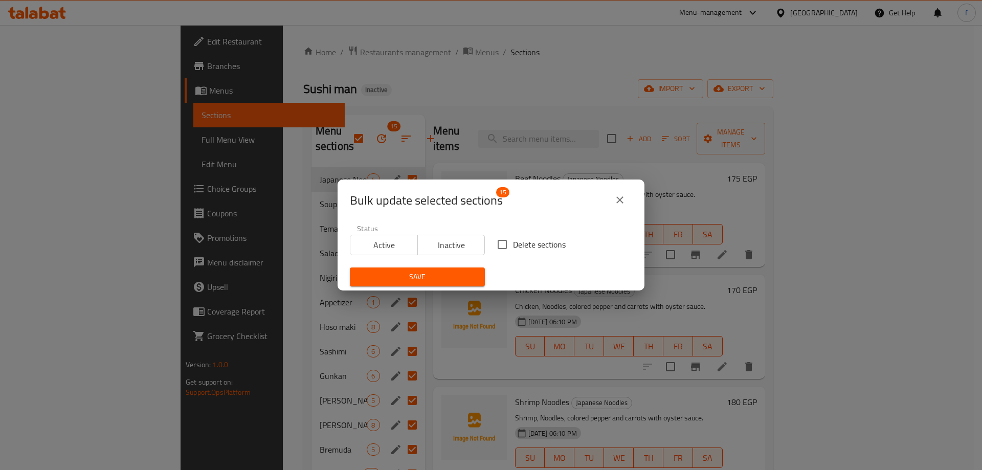
click at [355, 145] on div "Bulk update selected sections 15 Status Active Inactive Delete sections Save" at bounding box center [491, 235] width 982 height 470
click at [626, 203] on button "close" at bounding box center [620, 200] width 25 height 25
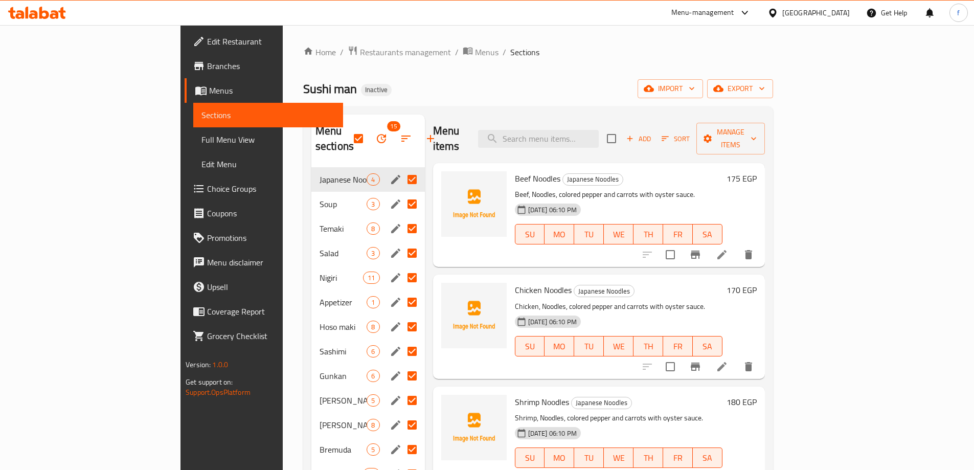
click at [348, 131] on input "checkbox" at bounding box center [358, 138] width 21 height 21
checkbox input "false"
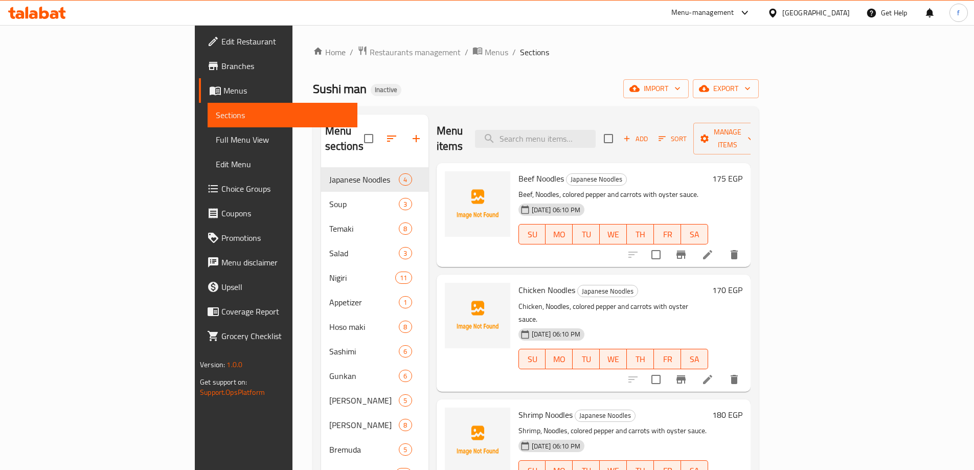
click at [687, 134] on span "Sort" at bounding box center [673, 139] width 28 height 12
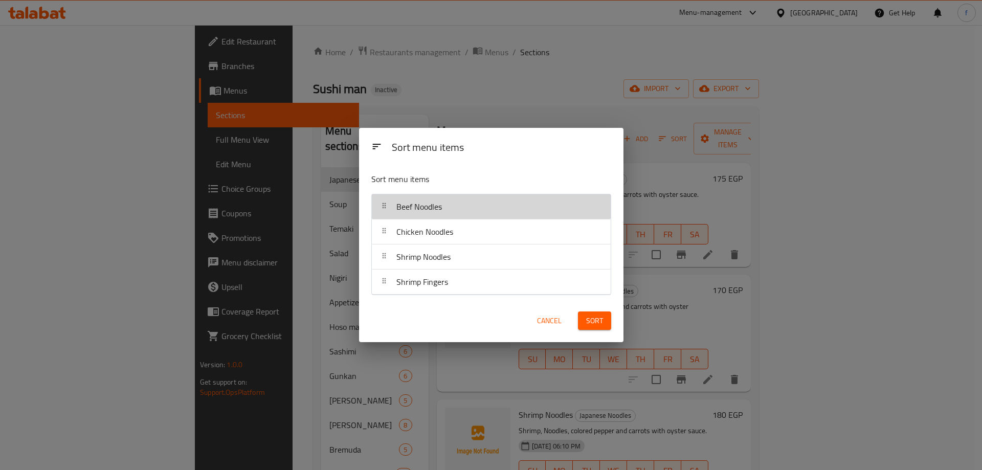
click at [401, 208] on span "Beef Noodles" at bounding box center [419, 206] width 46 height 15
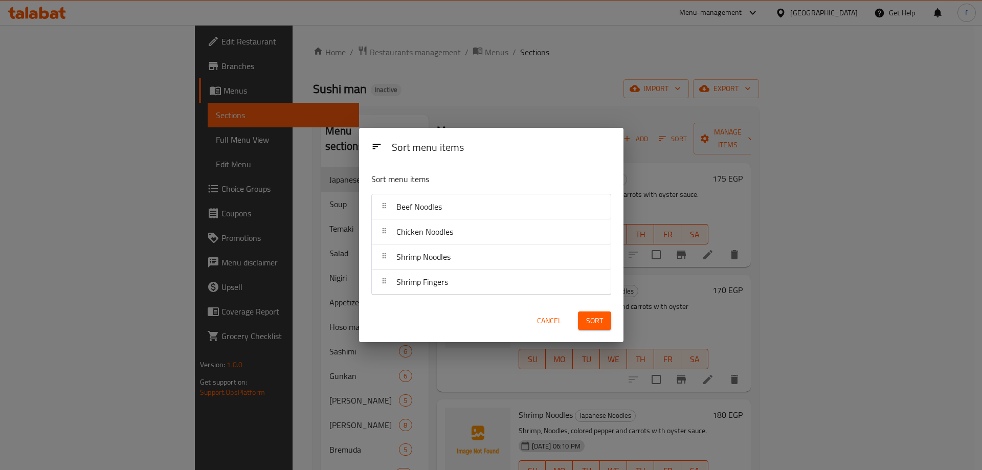
click at [407, 235] on span "Chicken Noodles" at bounding box center [424, 231] width 57 height 15
click at [416, 266] on div "Shrimp Noodles" at bounding box center [423, 256] width 62 height 25
click at [588, 315] on span "Sort" at bounding box center [594, 321] width 17 height 13
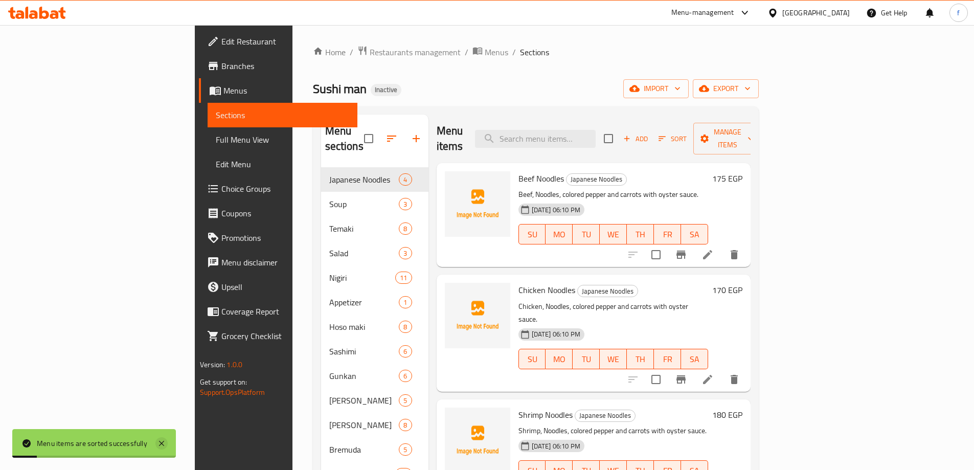
click at [160, 445] on icon at bounding box center [161, 443] width 12 height 12
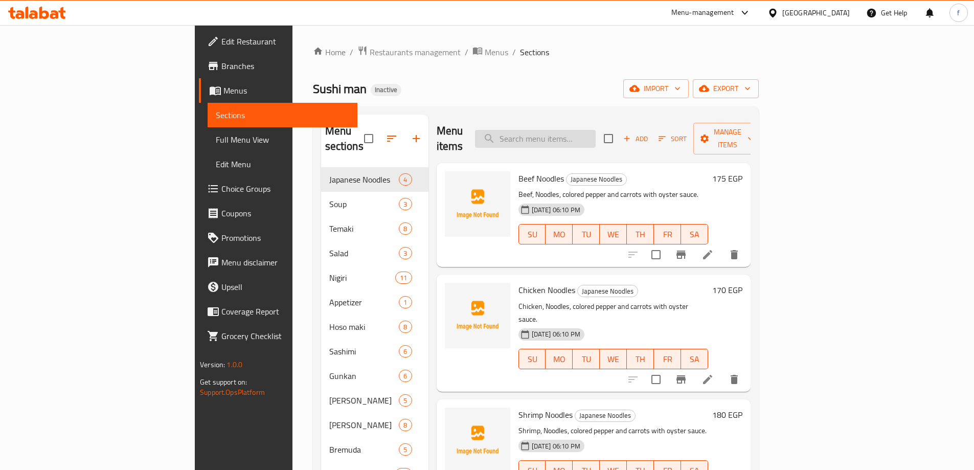
click at [582, 130] on input "search" at bounding box center [535, 139] width 121 height 18
click at [710, 133] on icon "button" at bounding box center [705, 138] width 10 height 10
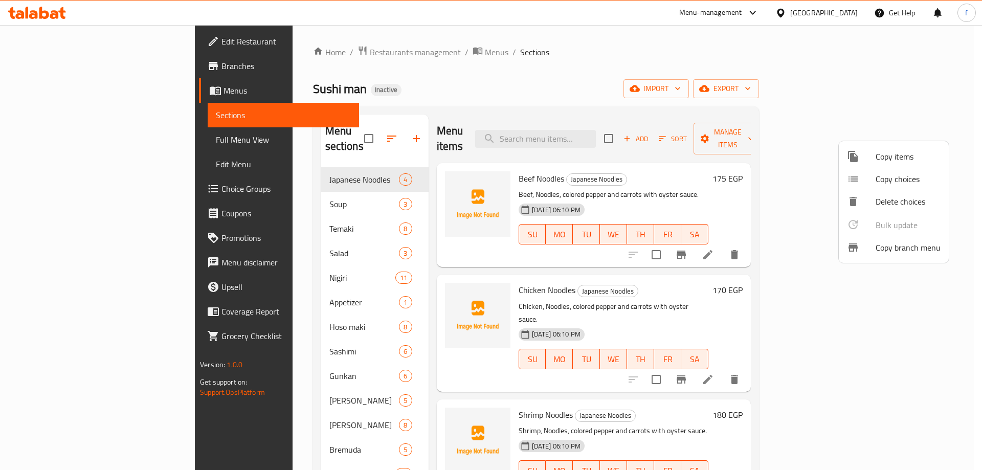
click at [881, 185] on span "Copy choices" at bounding box center [907, 179] width 65 height 12
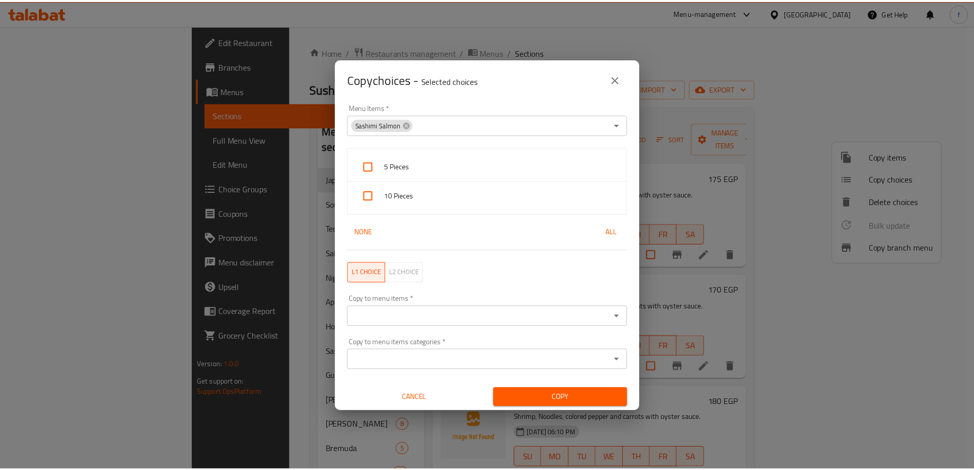
scroll to position [2, 0]
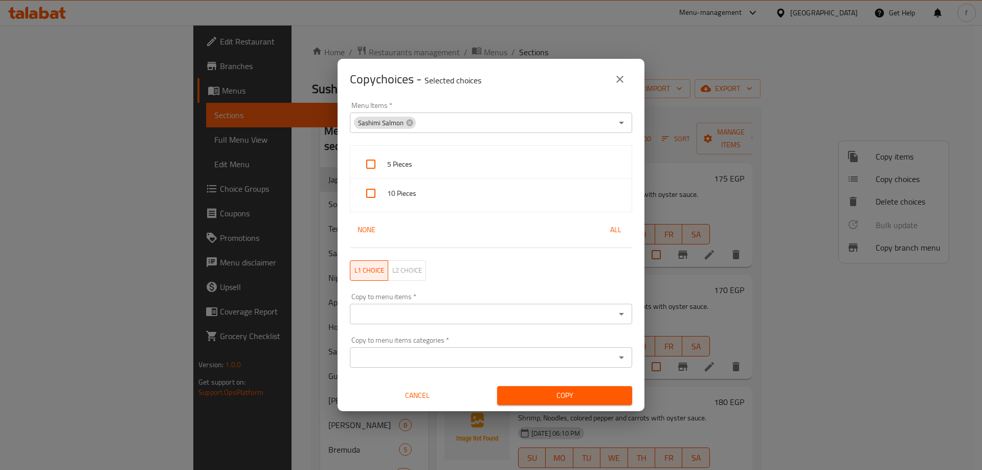
click at [621, 89] on button "close" at bounding box center [620, 79] width 25 height 25
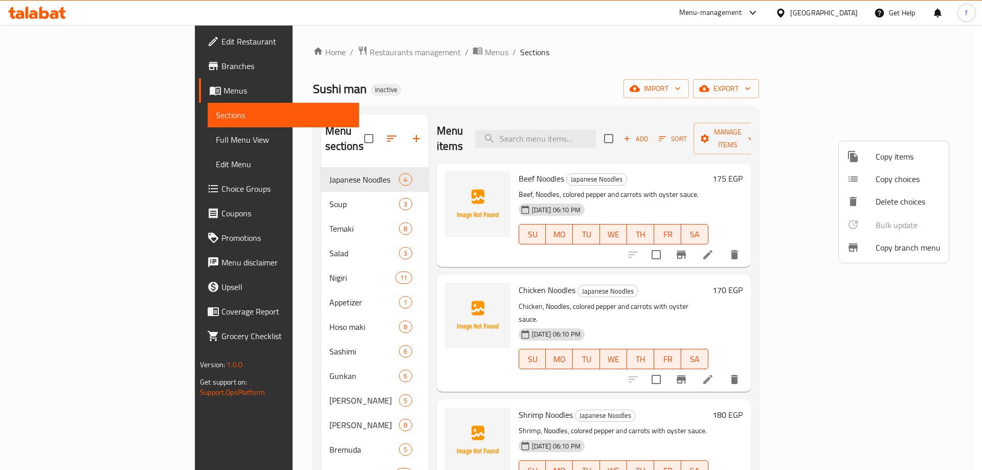
click at [488, 110] on div at bounding box center [491, 235] width 982 height 470
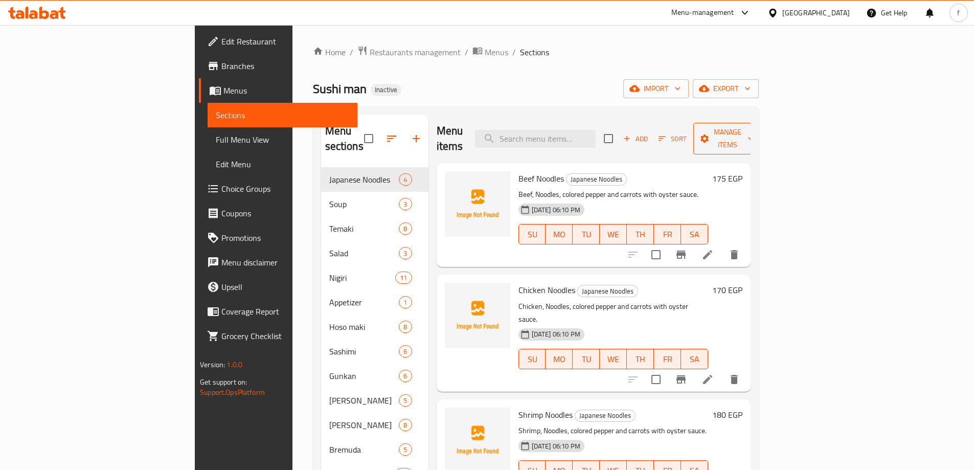
click at [754, 135] on span "Manage items" at bounding box center [728, 139] width 52 height 26
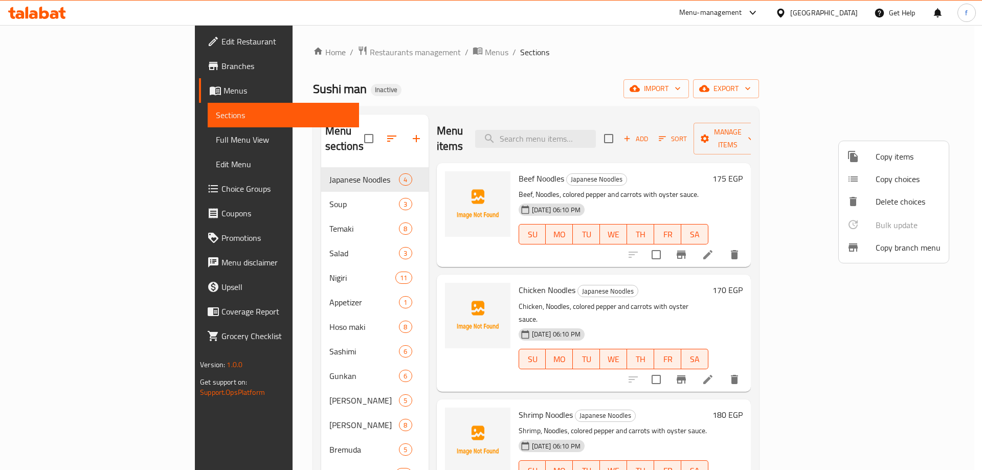
click at [725, 156] on div at bounding box center [491, 235] width 982 height 470
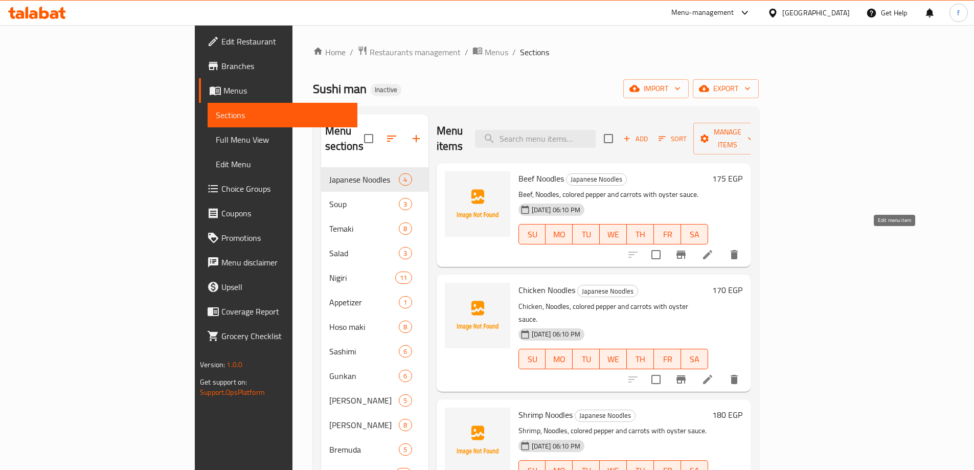
click at [714, 249] on icon at bounding box center [708, 255] width 12 height 12
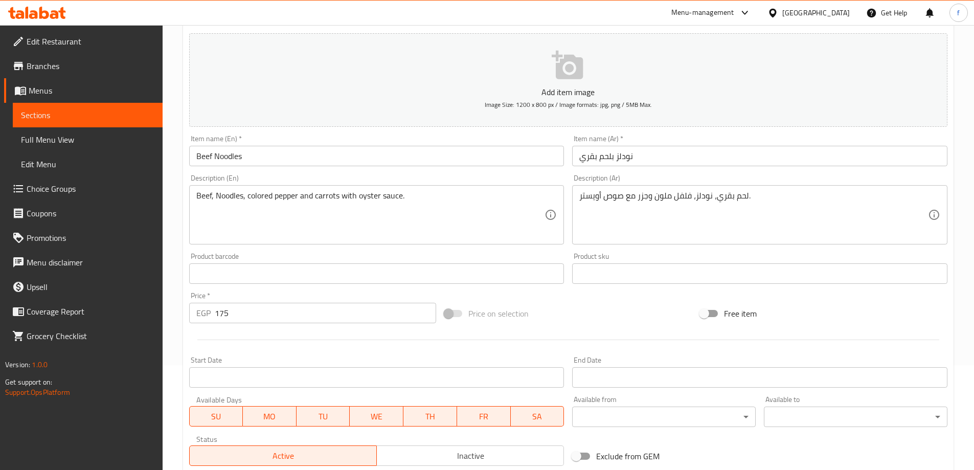
scroll to position [253, 0]
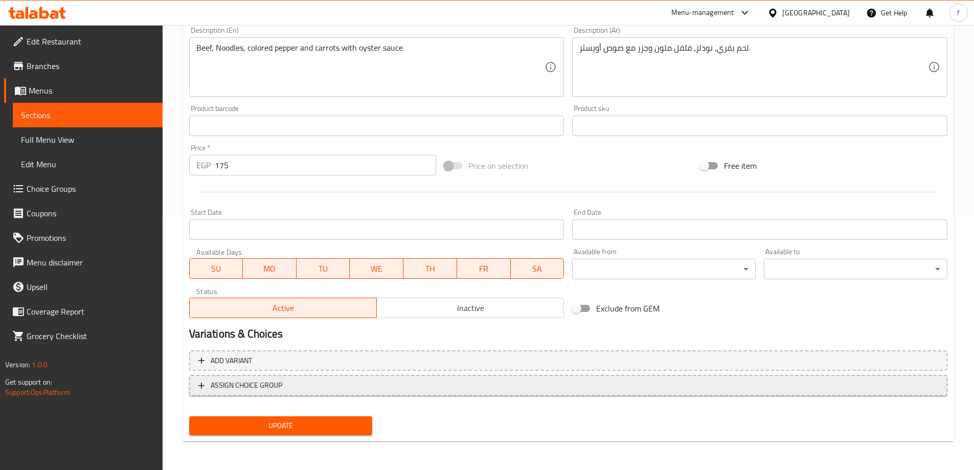
click at [293, 385] on span "ASSIGN CHOICE GROUP" at bounding box center [568, 385] width 740 height 13
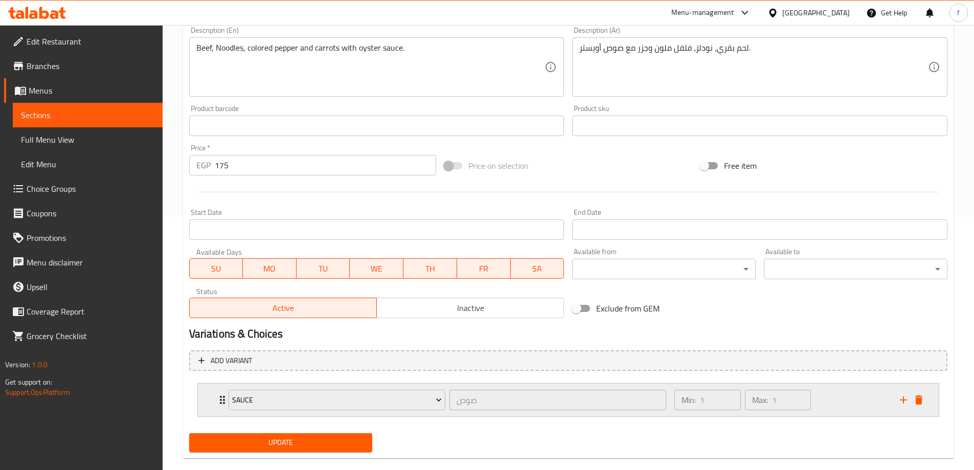
click at [223, 408] on div "Sauce صوص ​" at bounding box center [447, 400] width 451 height 33
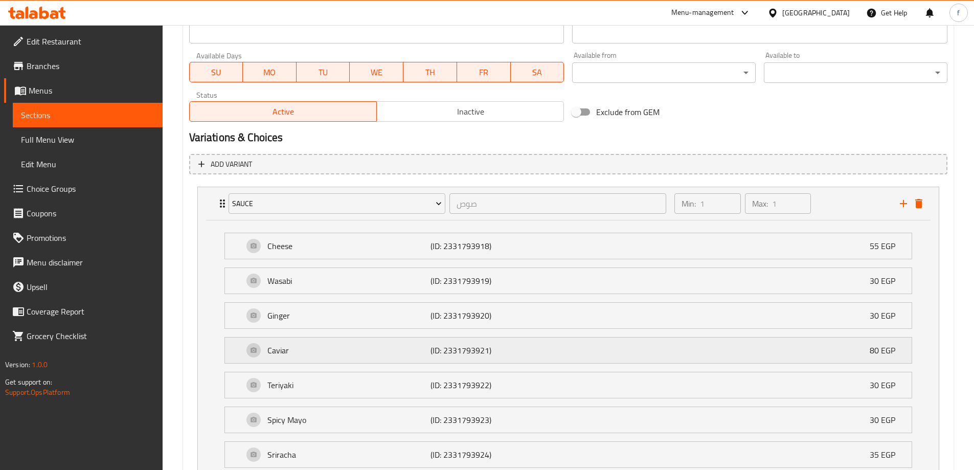
scroll to position [304, 0]
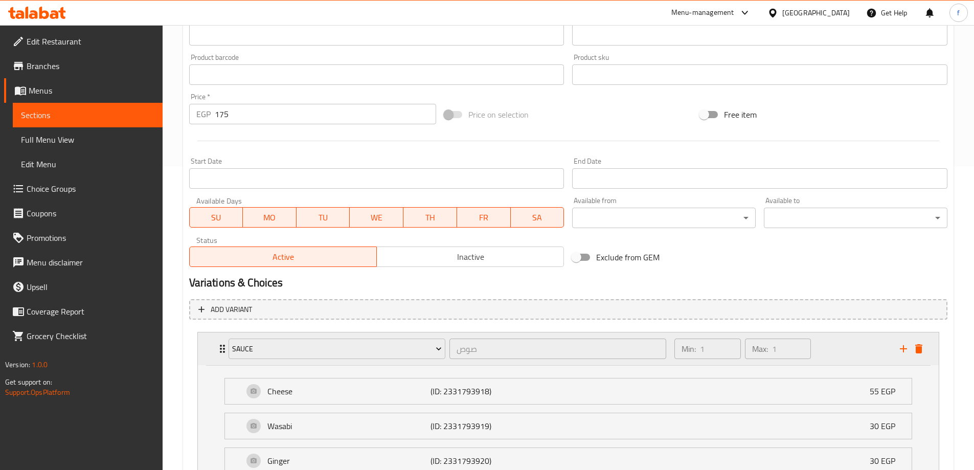
click at [218, 349] on icon "Expand" at bounding box center [222, 349] width 12 height 12
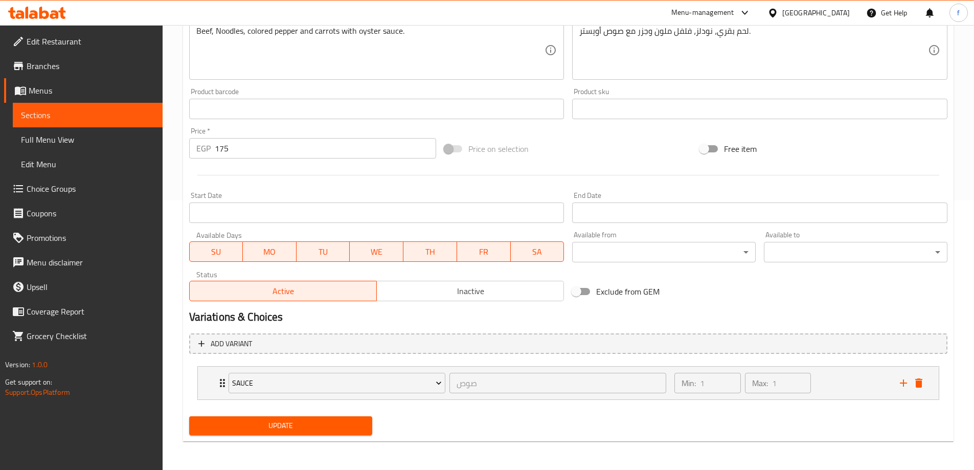
scroll to position [269, 0]
click at [337, 425] on span "Update" at bounding box center [280, 425] width 167 height 13
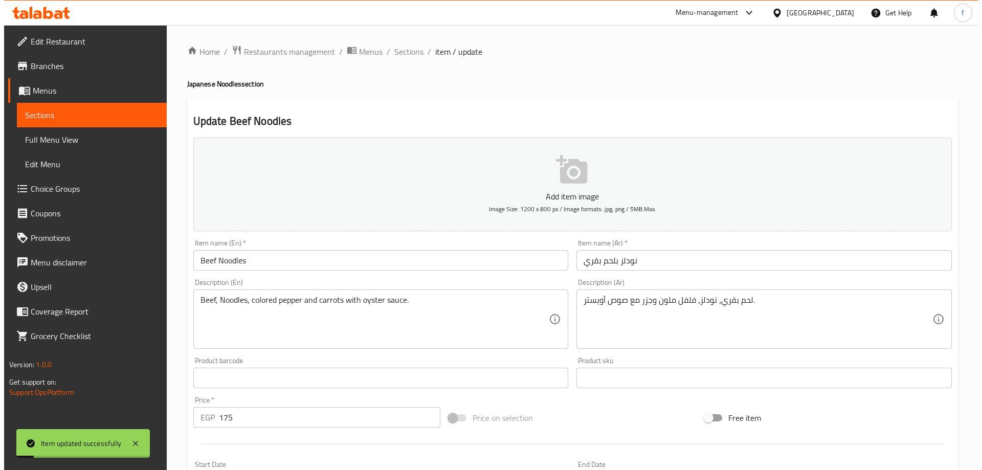
scroll to position [0, 0]
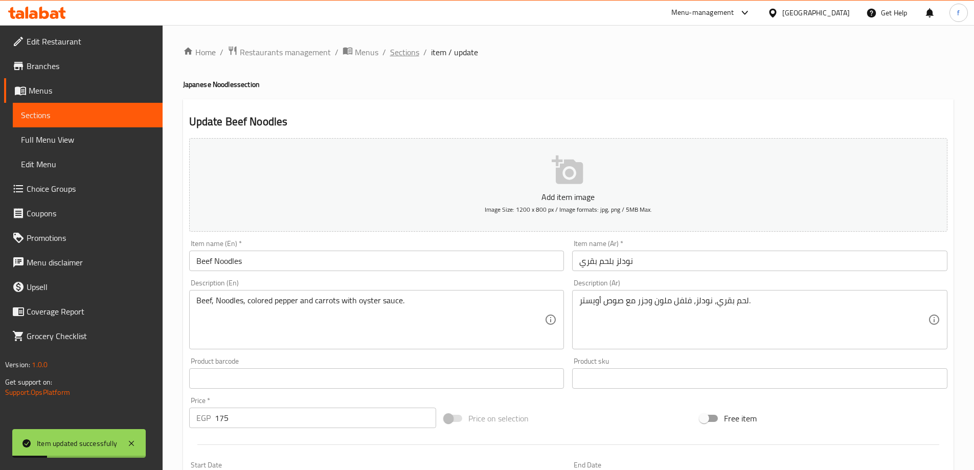
click at [408, 51] on span "Sections" at bounding box center [404, 52] width 29 height 12
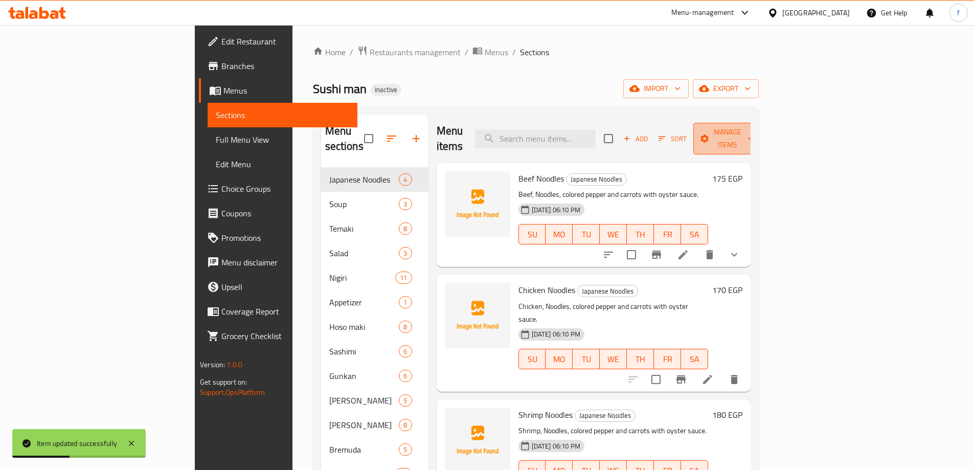
click at [754, 135] on span "Manage items" at bounding box center [728, 139] width 52 height 26
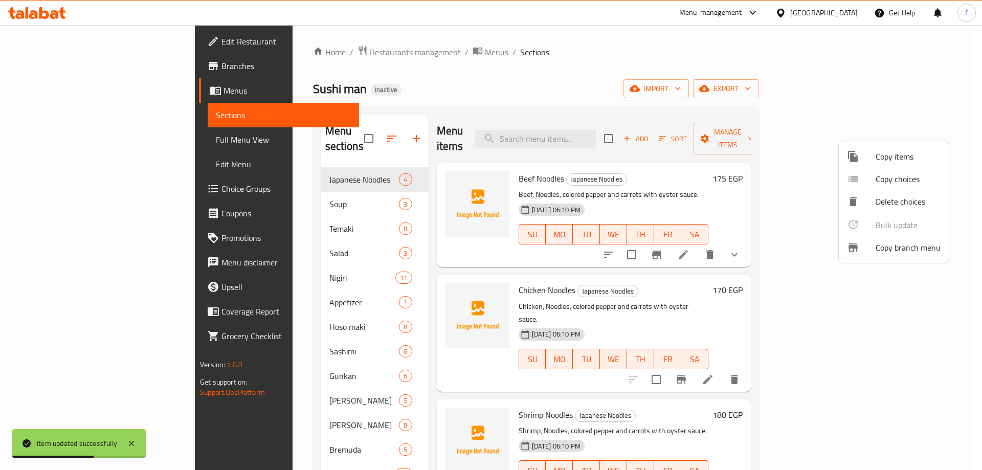
click at [889, 182] on span "Copy choices" at bounding box center [907, 179] width 65 height 12
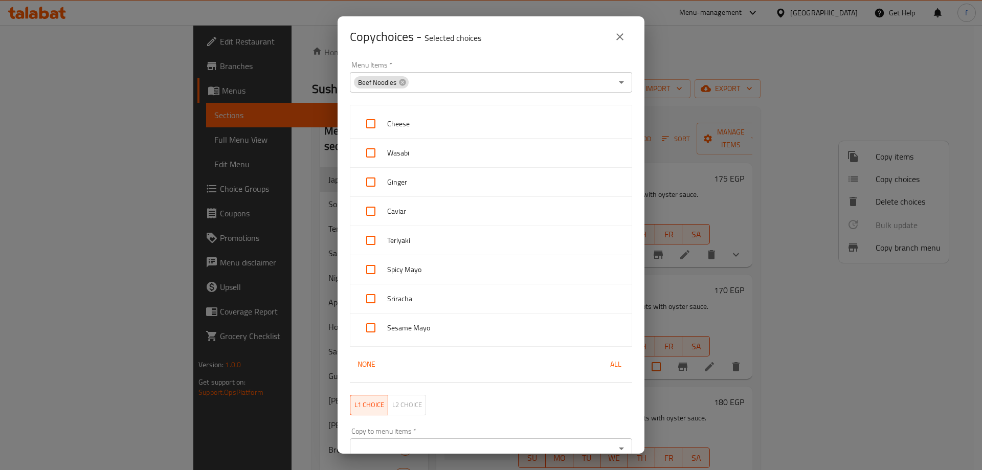
scroll to position [92, 0]
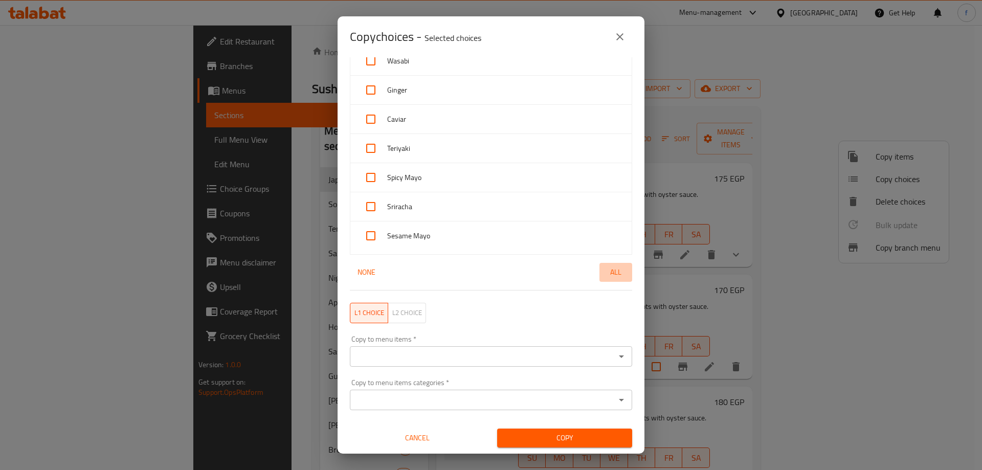
click at [604, 269] on span "All" at bounding box center [615, 272] width 25 height 13
checkbox input "true"
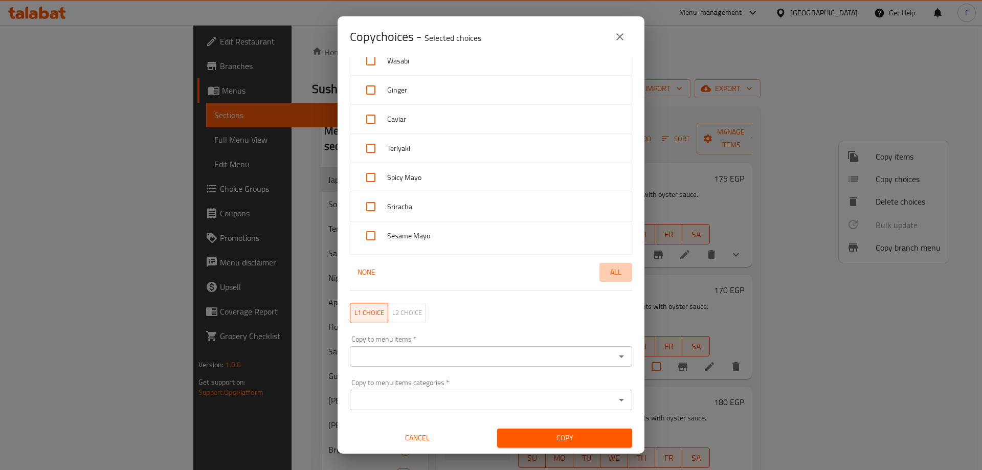
checkbox input "true"
click at [535, 362] on input "Copy to menu items   *" at bounding box center [482, 356] width 259 height 14
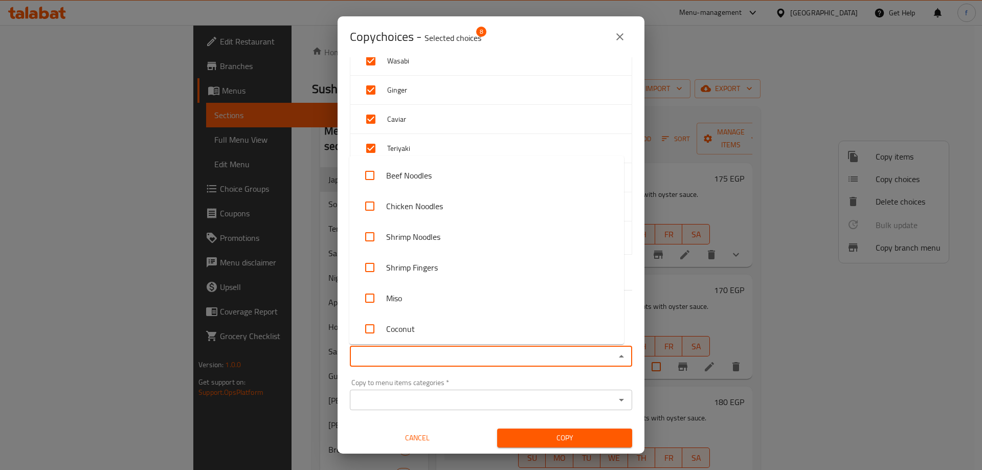
click at [524, 359] on input "Copy to menu items   *" at bounding box center [482, 356] width 259 height 14
click at [505, 391] on div "Copy to menu items categories *" at bounding box center [491, 400] width 282 height 20
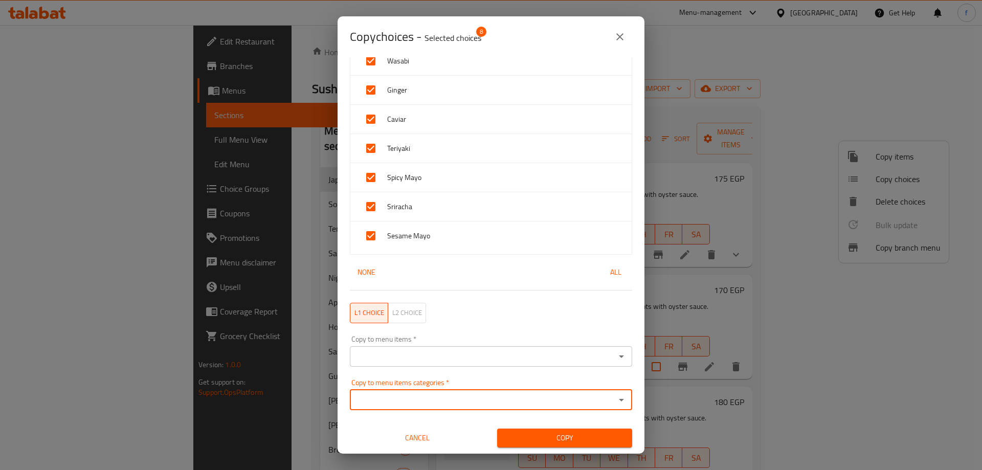
click at [505, 391] on div "Copy to menu items categories *" at bounding box center [491, 400] width 282 height 20
click at [513, 362] on input "Copy to menu items   *" at bounding box center [482, 356] width 259 height 14
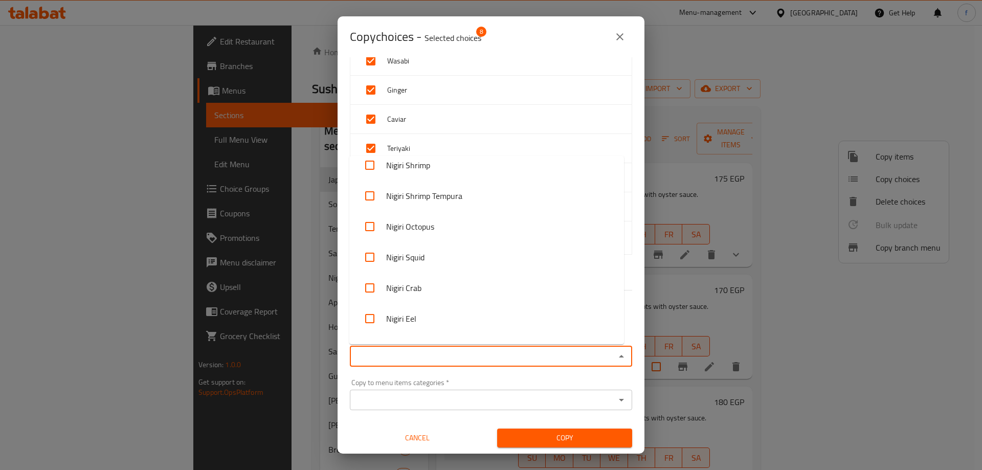
scroll to position [0, 0]
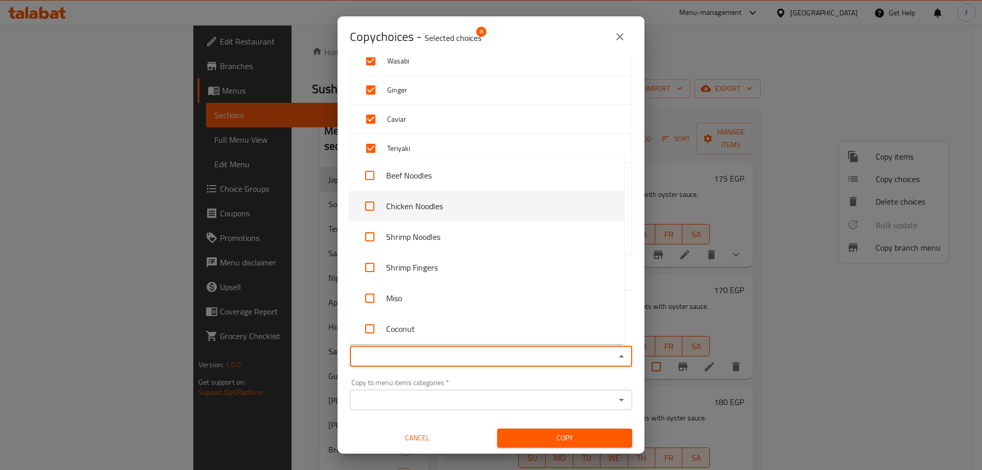
click at [372, 205] on input "checkbox" at bounding box center [369, 206] width 25 height 25
checkbox input "true"
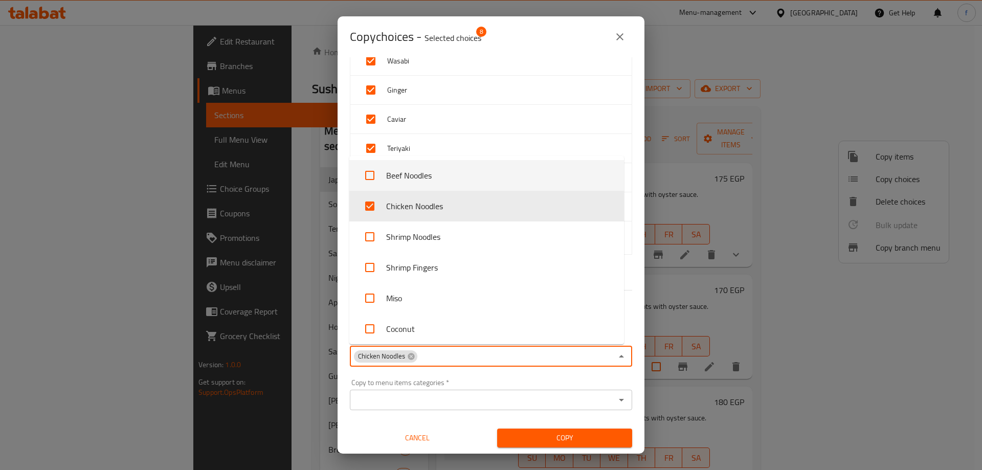
click at [371, 175] on input "checkbox" at bounding box center [369, 175] width 25 height 25
checkbox input "true"
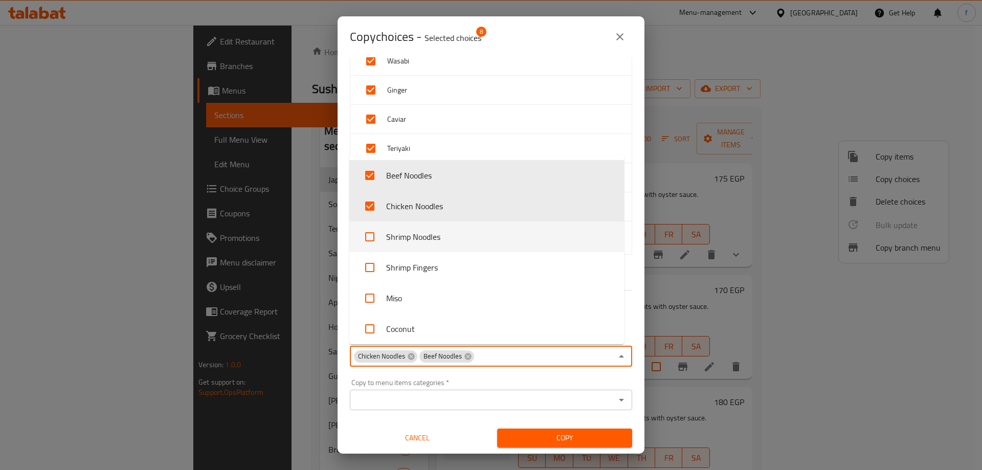
click at [374, 233] on input "checkbox" at bounding box center [369, 236] width 25 height 25
checkbox input "true"
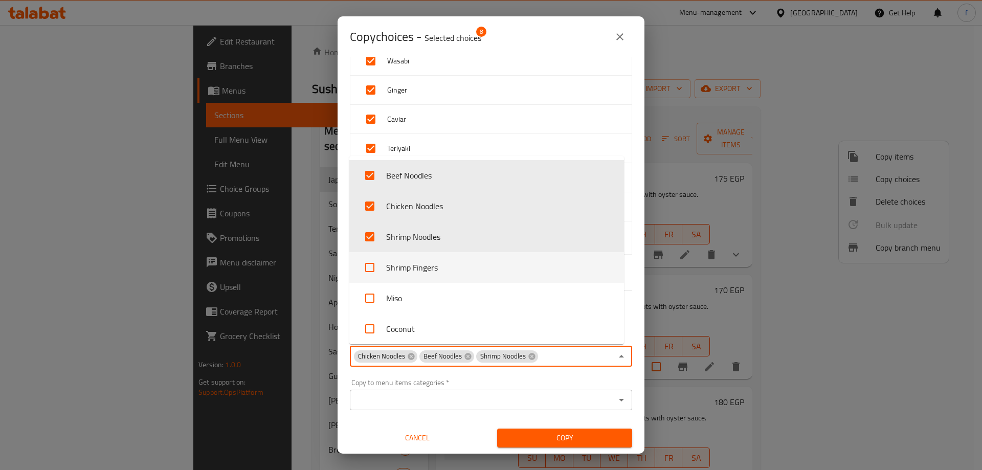
click at [372, 269] on input "checkbox" at bounding box center [369, 267] width 25 height 25
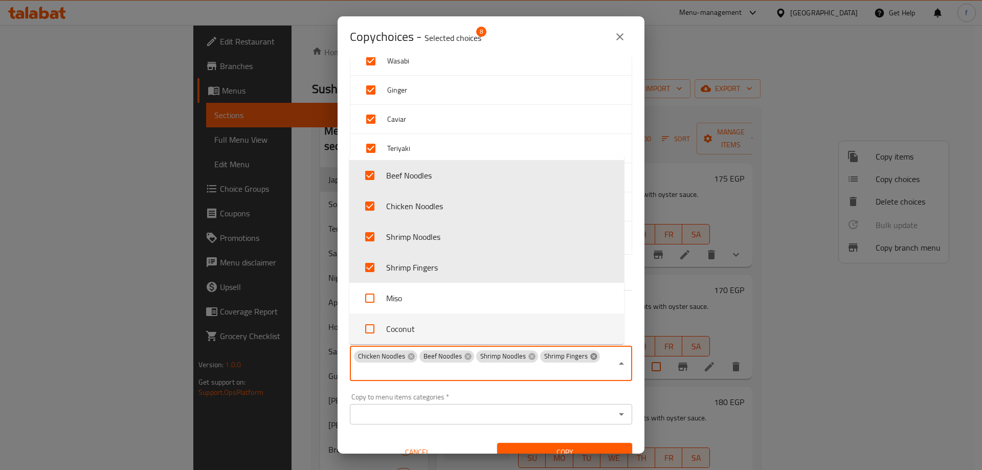
click at [591, 357] on icon at bounding box center [594, 356] width 8 height 8
checkbox input "false"
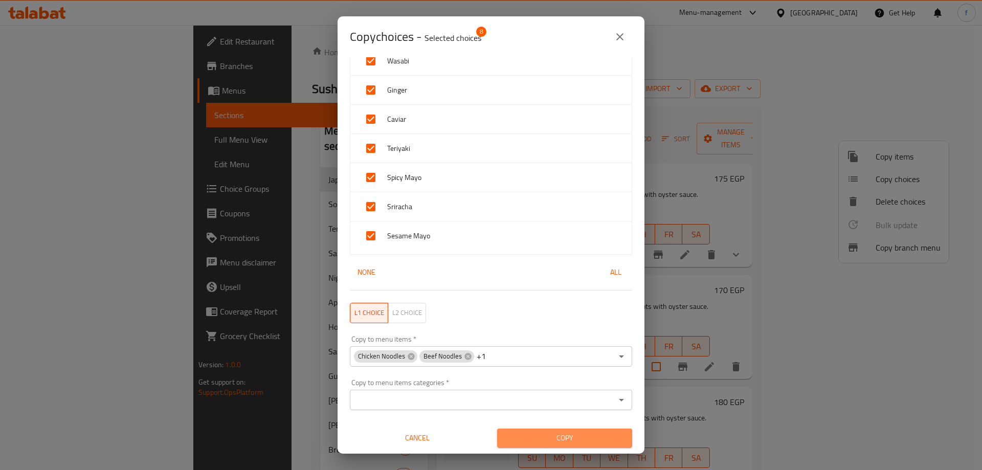
click at [583, 437] on span "Copy" at bounding box center [564, 438] width 119 height 13
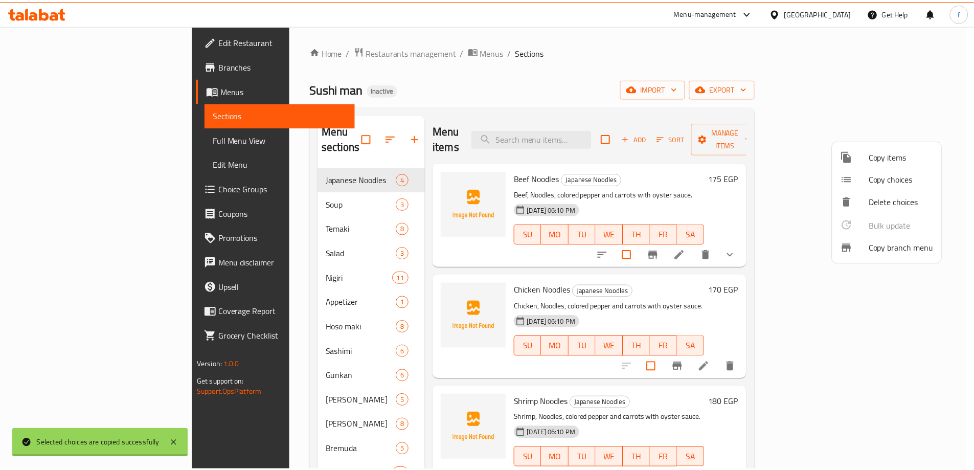
scroll to position [2, 0]
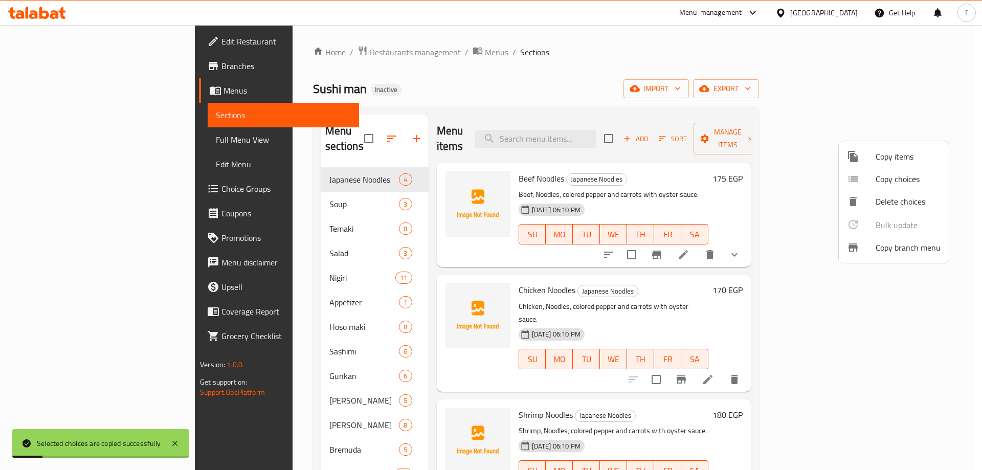
click at [760, 296] on div at bounding box center [491, 235] width 982 height 470
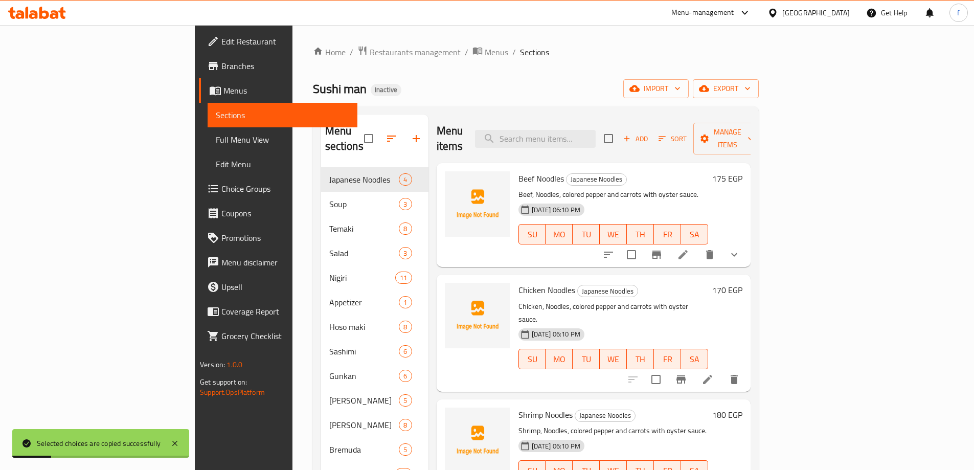
click at [712, 234] on div "08-10-2025 06:10 PM SU MO TU WE TH FR SA" at bounding box center [613, 226] width 198 height 55
click at [621, 242] on button "sort-choices" at bounding box center [608, 254] width 25 height 25
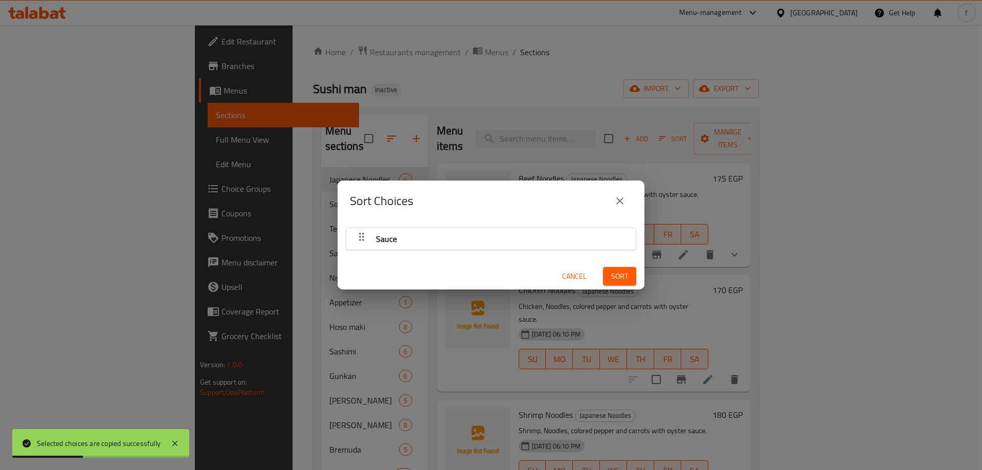
click at [631, 209] on div "Sort Choices" at bounding box center [491, 201] width 282 height 25
click at [618, 206] on icon "close" at bounding box center [620, 201] width 12 height 12
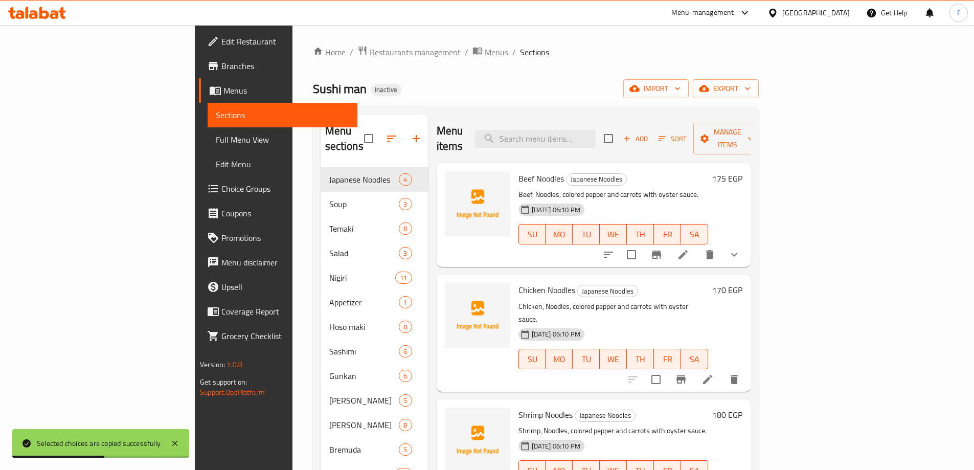
click at [747, 367] on div at bounding box center [684, 379] width 126 height 25
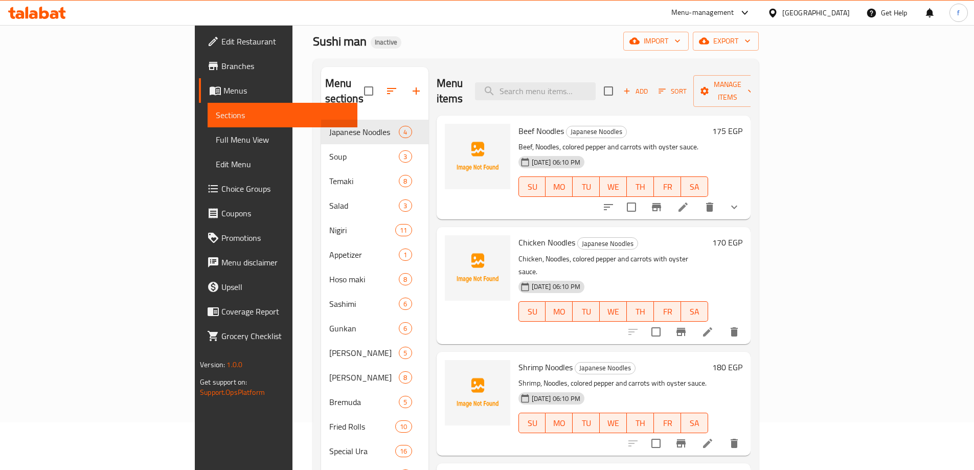
scroll to position [0, 0]
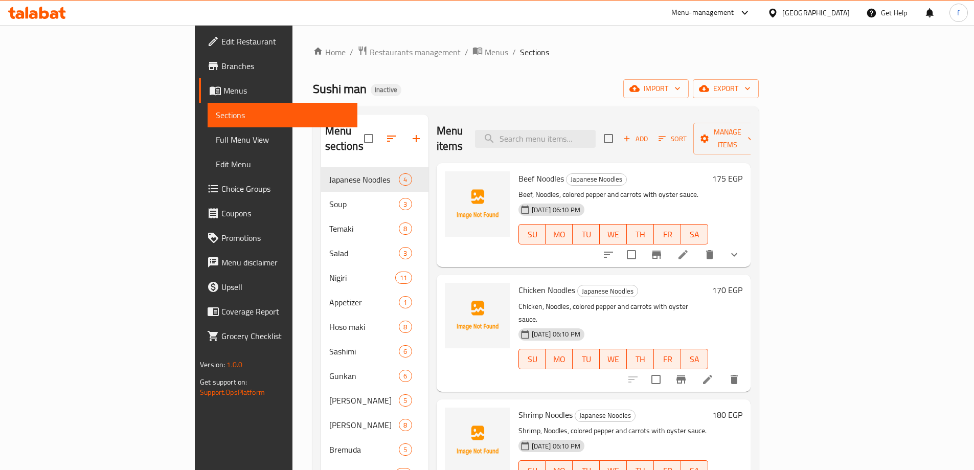
click at [615, 249] on icon "sort-choices" at bounding box center [608, 255] width 12 height 12
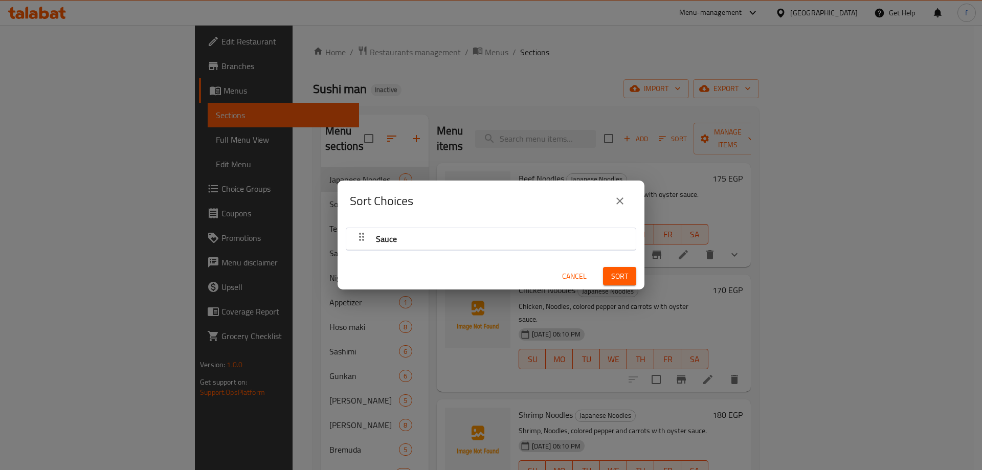
click at [795, 243] on div "Sort Choices Sauce Cancel Sort" at bounding box center [491, 235] width 982 height 470
click at [775, 243] on div "Sort Choices Sauce Cancel Sort" at bounding box center [491, 235] width 982 height 470
click at [747, 244] on div "Sort Choices Sauce Cancel Sort" at bounding box center [491, 235] width 982 height 470
click at [619, 200] on icon "close" at bounding box center [620, 201] width 12 height 12
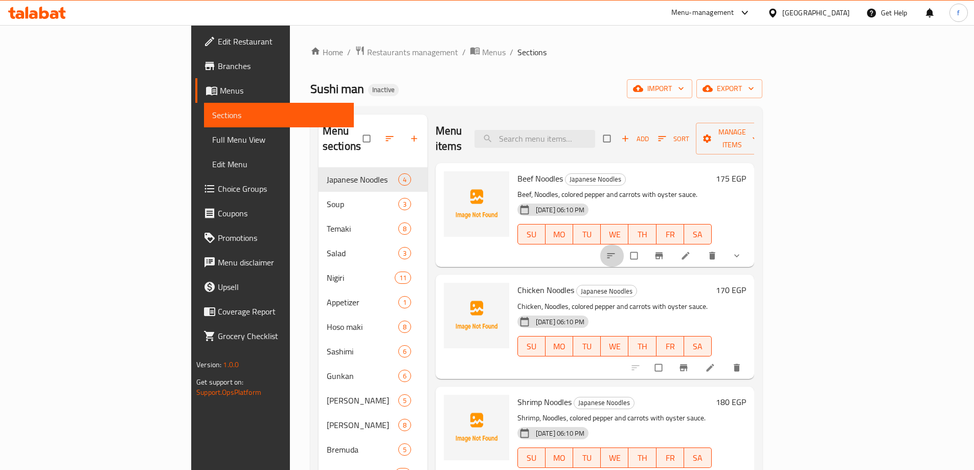
click at [616, 251] on icon "sort-choices" at bounding box center [611, 256] width 10 height 10
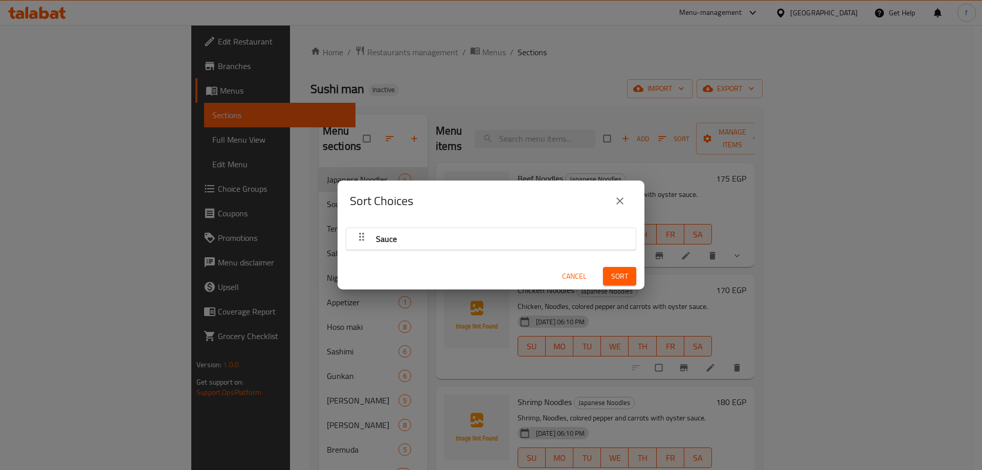
click at [793, 245] on div "Sort Choices Sauce Cancel Sort" at bounding box center [491, 235] width 982 height 470
click at [761, 254] on div "Sort Choices Sauce Cancel Sort" at bounding box center [491, 235] width 982 height 470
click at [622, 198] on icon "close" at bounding box center [620, 201] width 12 height 12
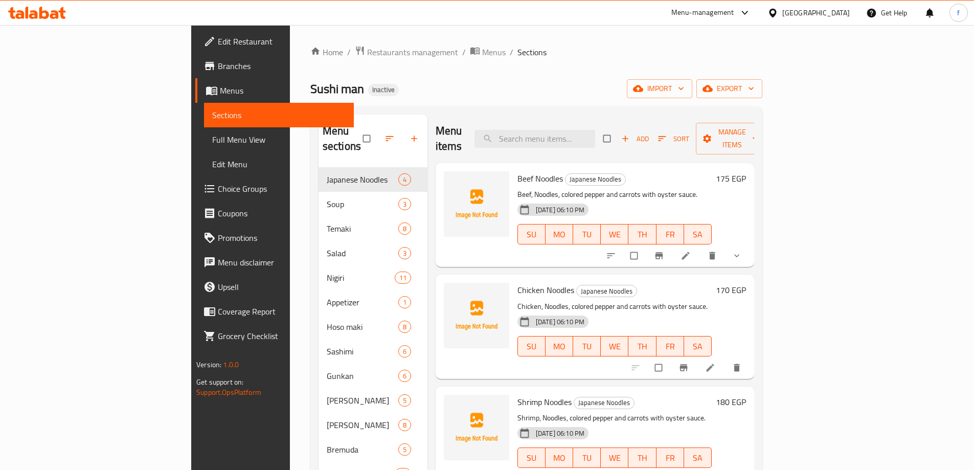
drag, startPoint x: 947, startPoint y: 208, endPoint x: 943, endPoint y: 215, distance: 7.6
click at [762, 211] on div "Menu sections Japanese Noodles 4 Soup 3 Temaki 8 Salad 3 Nigiri 11 Appetizer 1 …" at bounding box center [536, 349] width 452 height 486
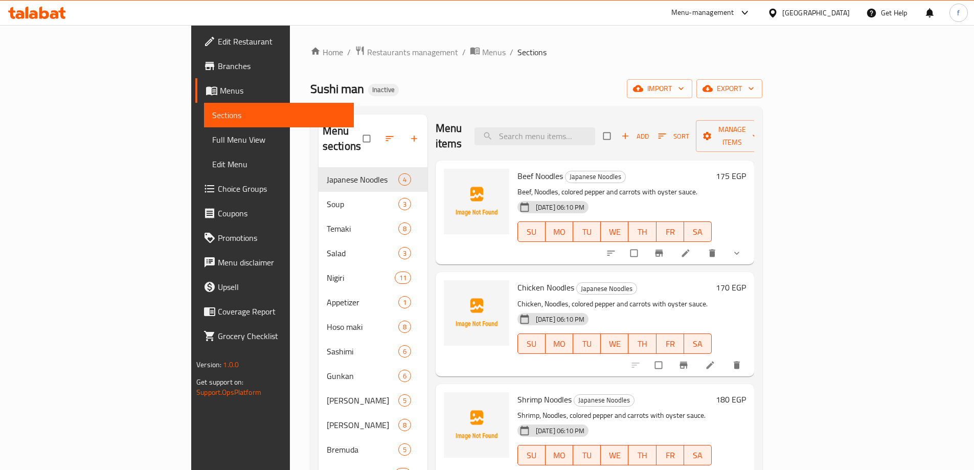
click at [218, 192] on span "Choice Groups" at bounding box center [282, 189] width 128 height 12
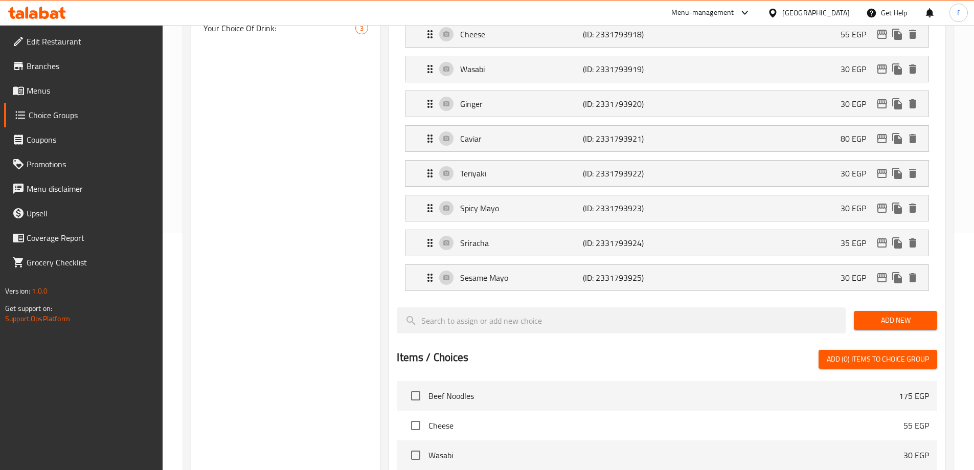
scroll to position [256, 0]
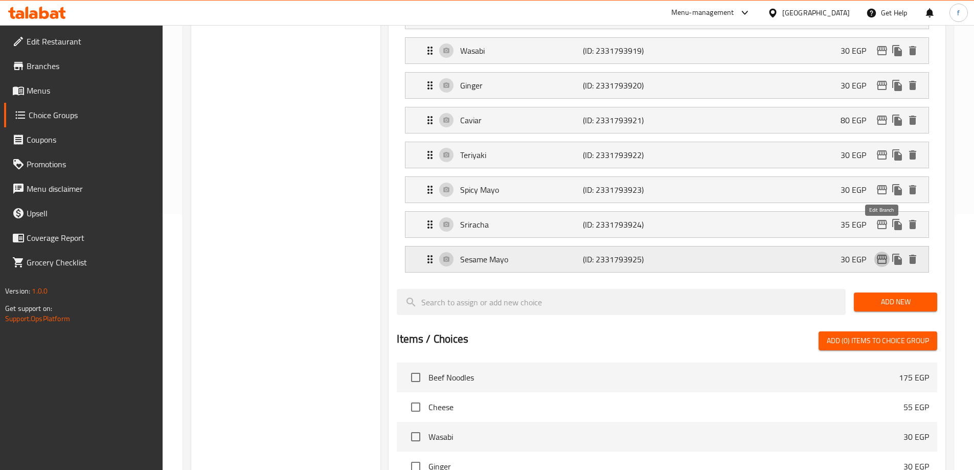
click at [881, 253] on icon "edit" at bounding box center [882, 259] width 12 height 12
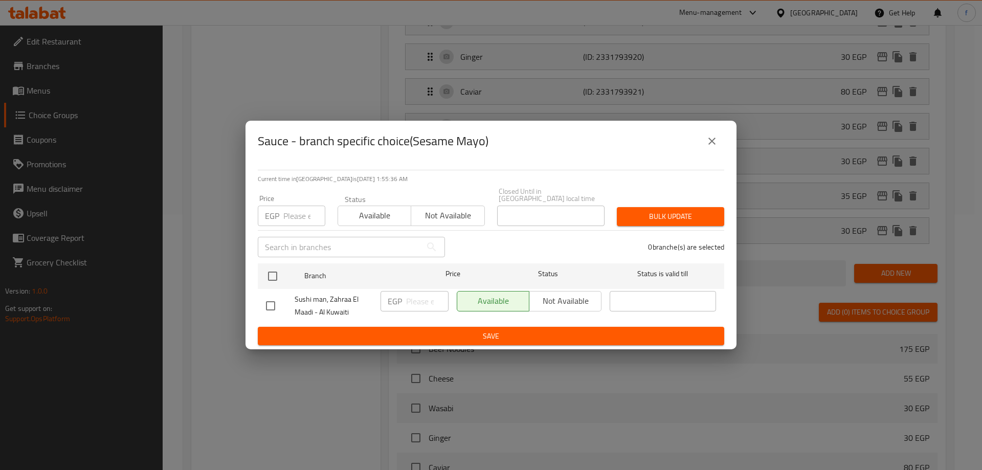
click at [715, 144] on icon "close" at bounding box center [712, 141] width 12 height 12
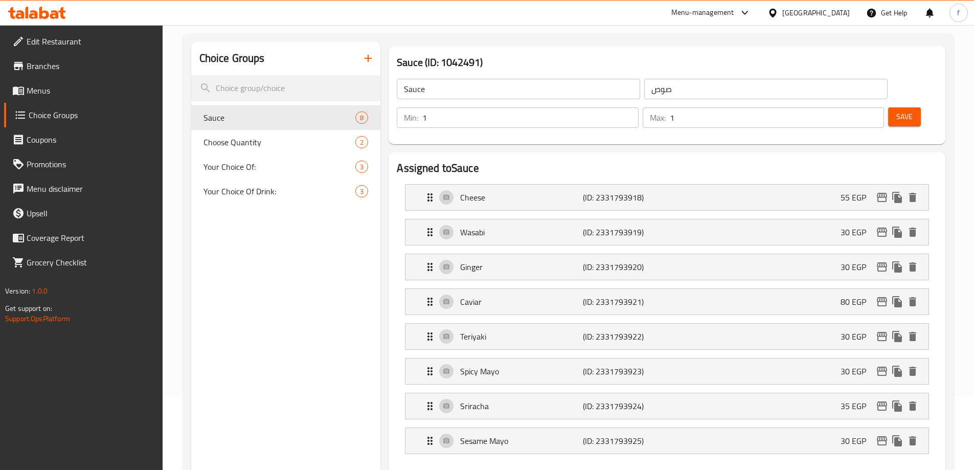
scroll to position [0, 0]
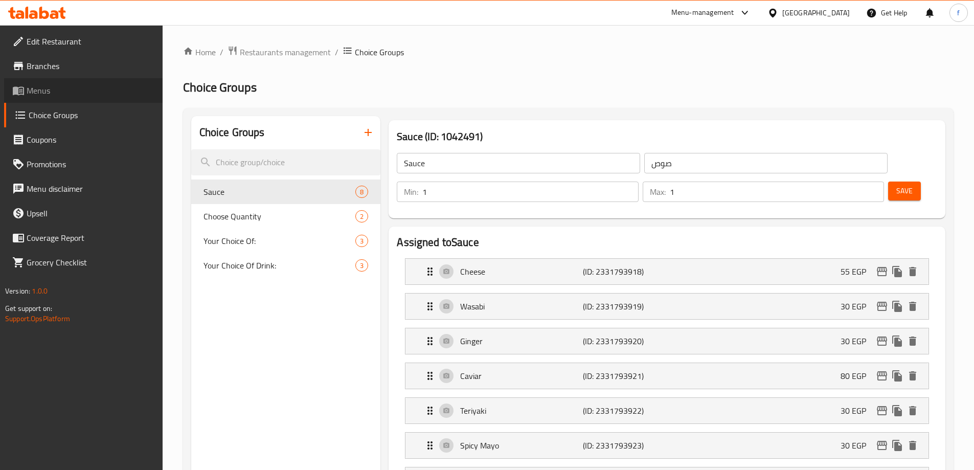
click at [56, 96] on span "Menus" at bounding box center [91, 90] width 128 height 12
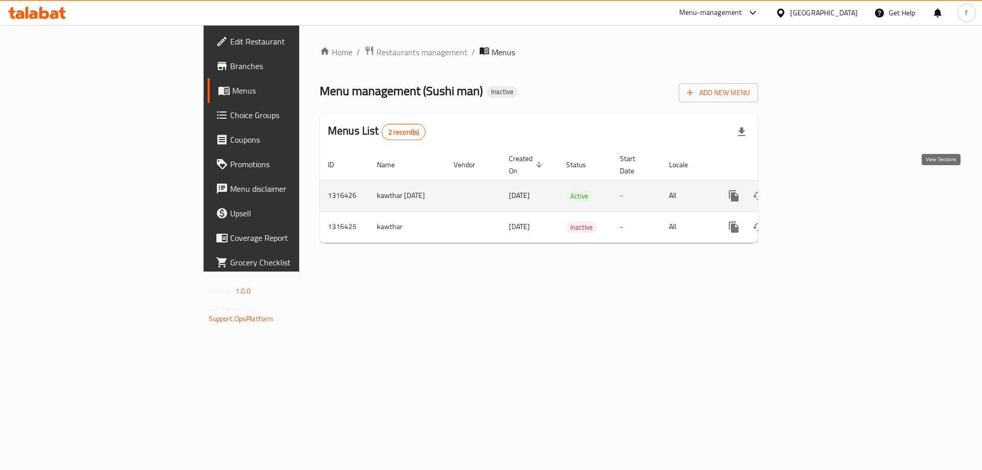
click at [814, 190] on icon "enhanced table" at bounding box center [807, 196] width 12 height 12
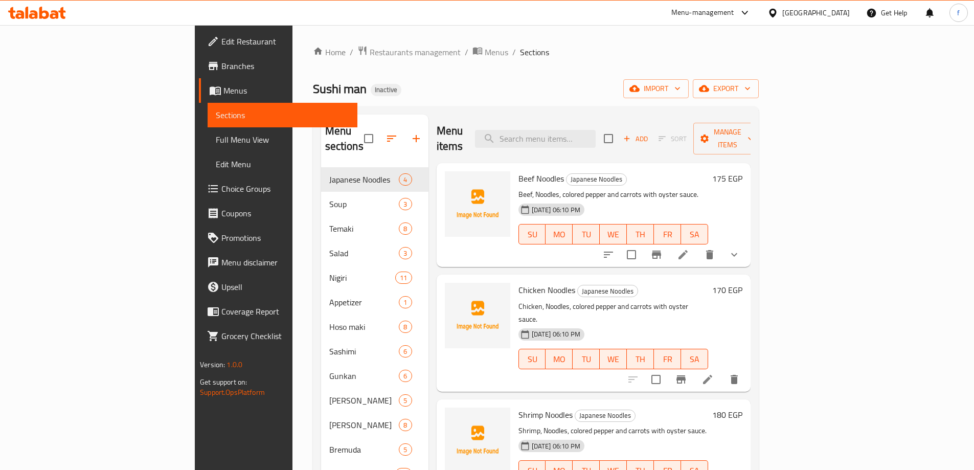
click at [689, 249] on icon at bounding box center [683, 255] width 12 height 12
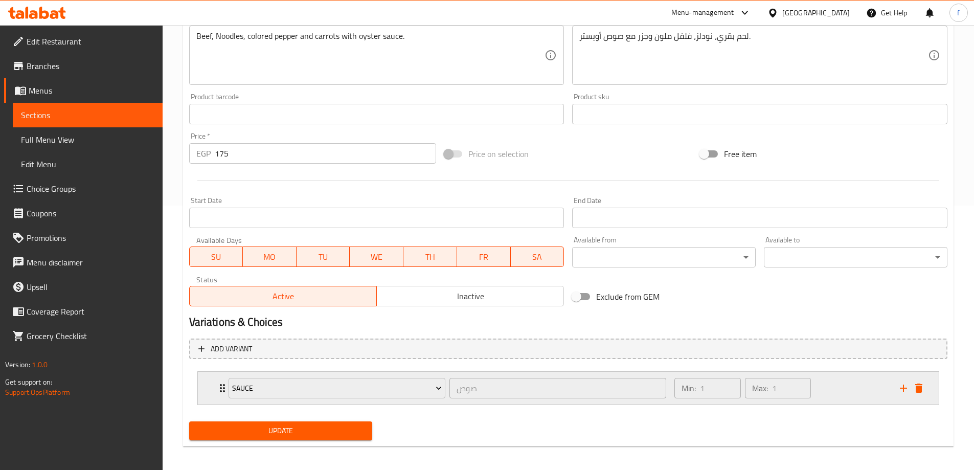
scroll to position [269, 0]
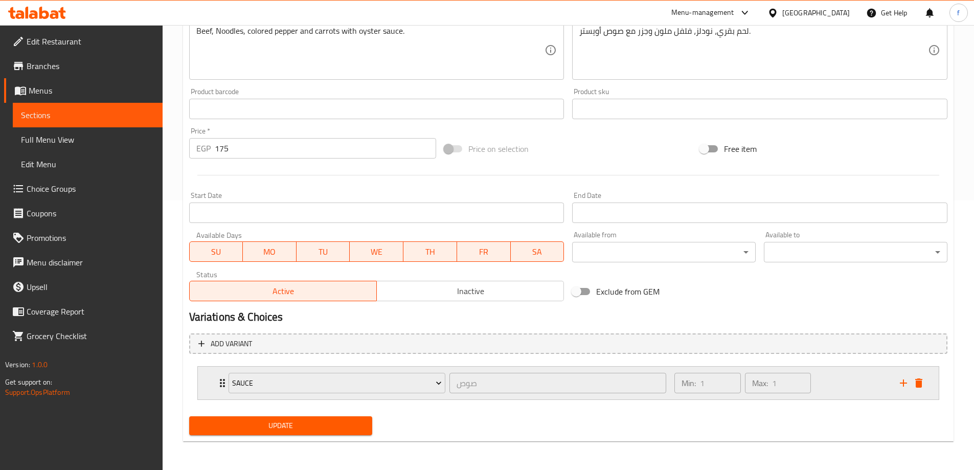
click at [217, 383] on icon "Expand" at bounding box center [222, 383] width 12 height 12
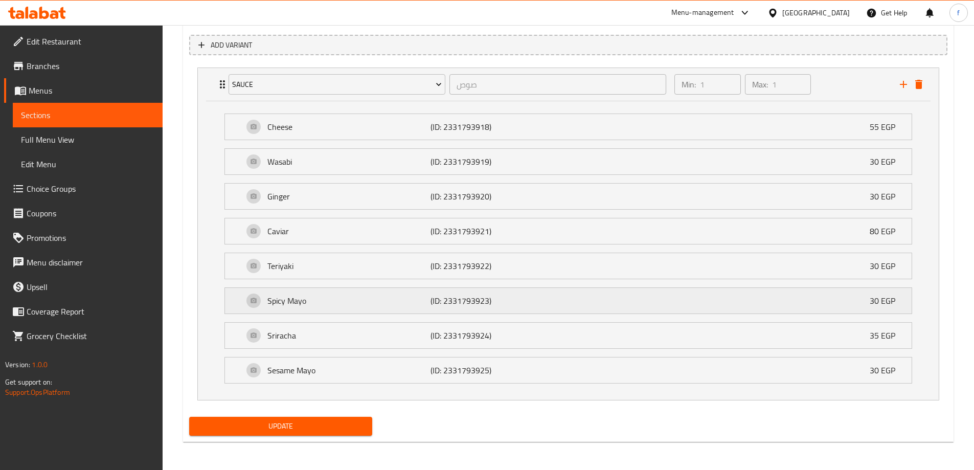
scroll to position [569, 0]
click at [224, 90] on div "Sauce صوص ​" at bounding box center [447, 84] width 451 height 33
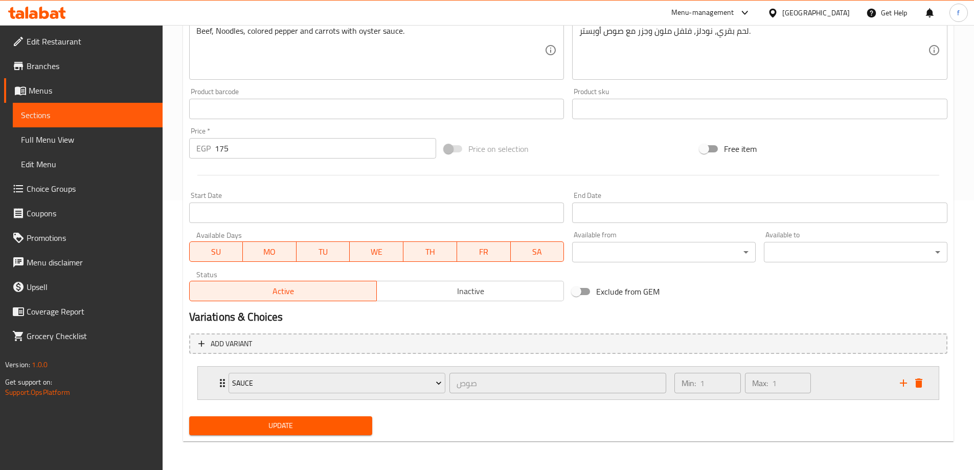
scroll to position [269, 0]
click at [916, 386] on icon "delete" at bounding box center [918, 382] width 7 height 9
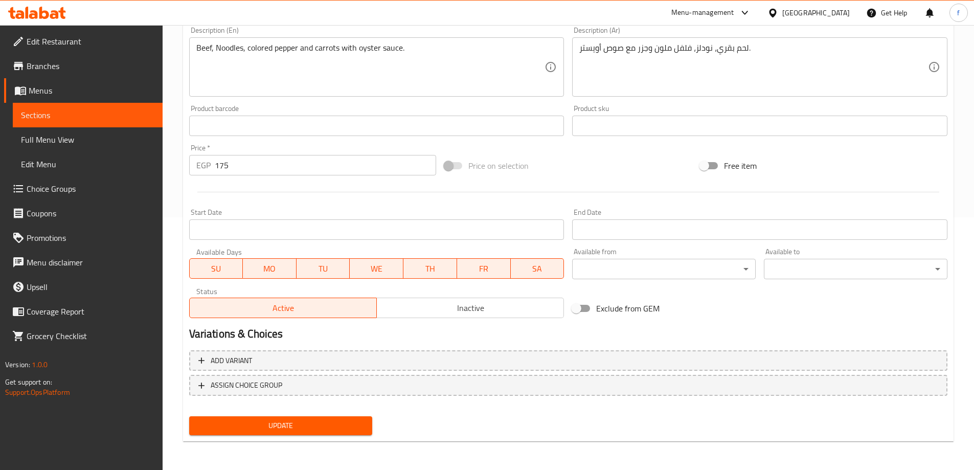
scroll to position [253, 0]
click at [72, 187] on span "Choice Groups" at bounding box center [91, 189] width 128 height 12
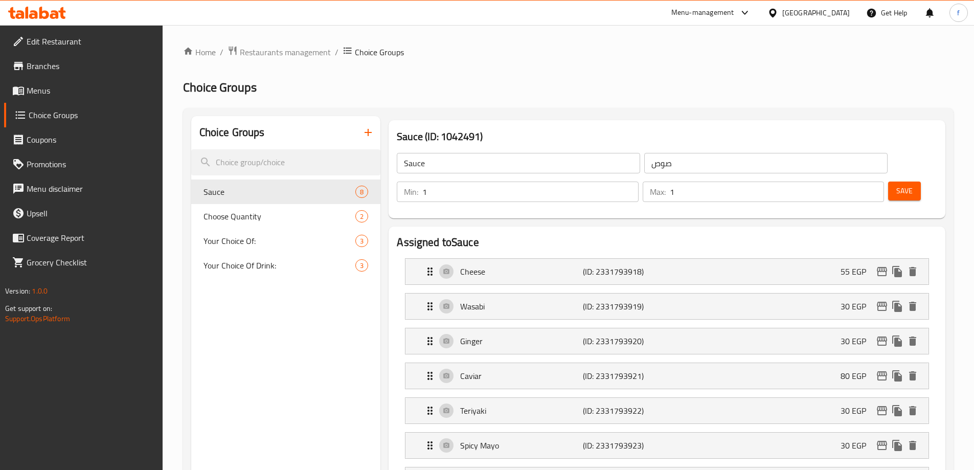
click at [896, 185] on span "Save" at bounding box center [904, 191] width 16 height 13
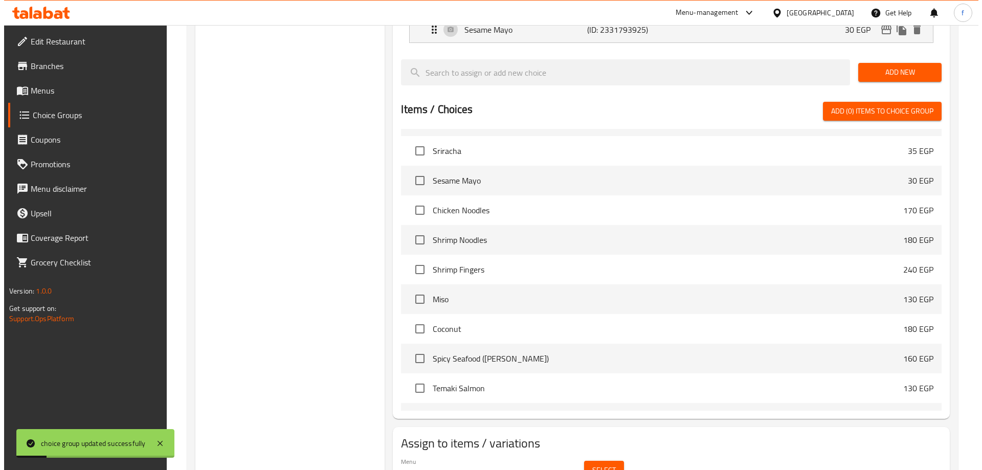
scroll to position [510, 0]
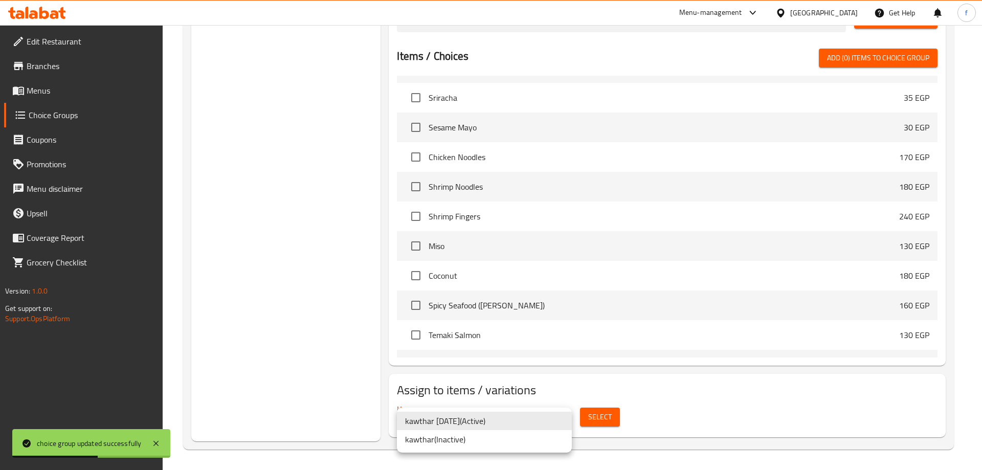
click at [564, 395] on div at bounding box center [491, 235] width 982 height 470
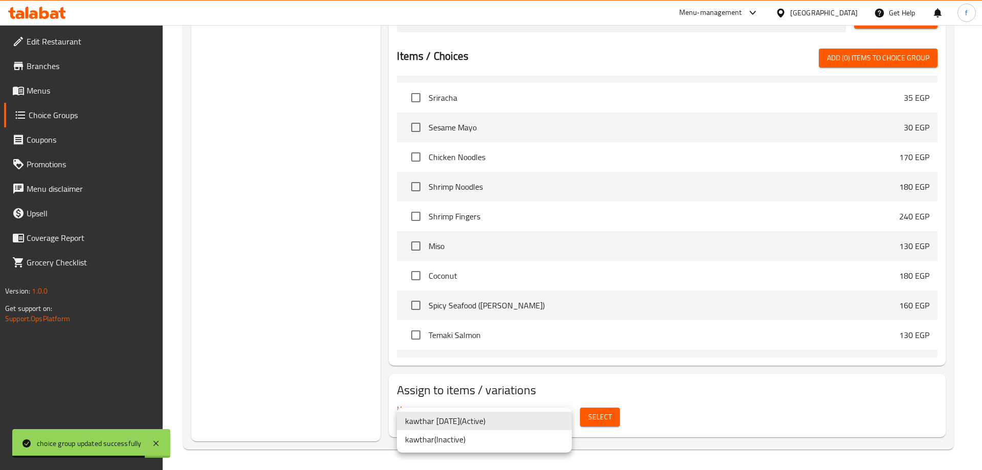
click at [508, 418] on li "kawthar 8/10/2025 ( Active )" at bounding box center [484, 421] width 175 height 18
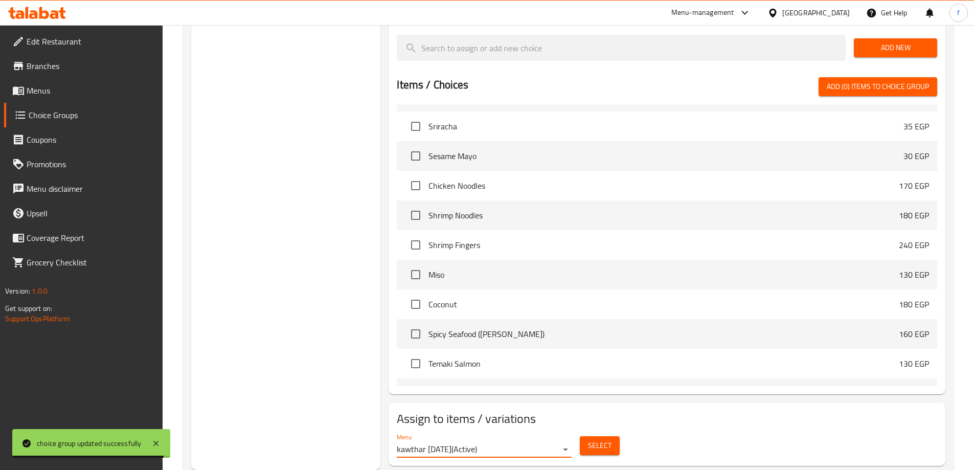
click at [598, 439] on span "Select" at bounding box center [600, 445] width 24 height 13
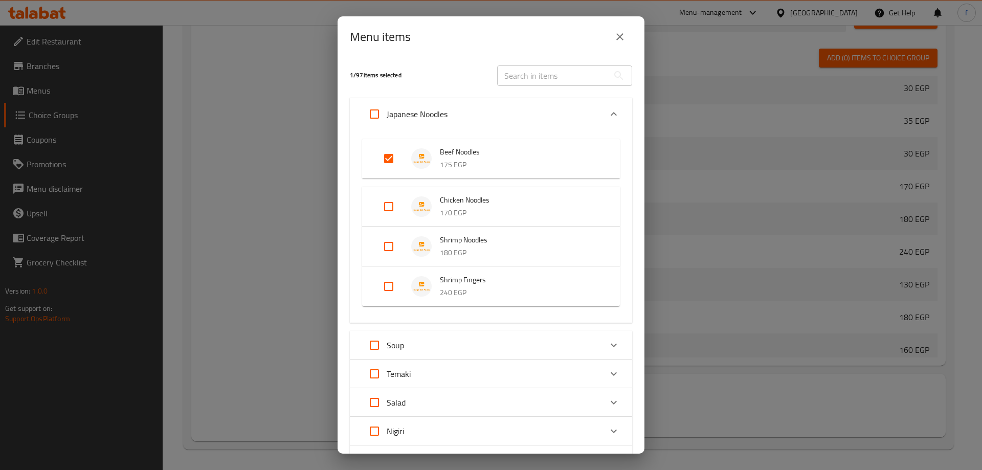
click at [390, 155] on input "Expand" at bounding box center [388, 158] width 25 height 25
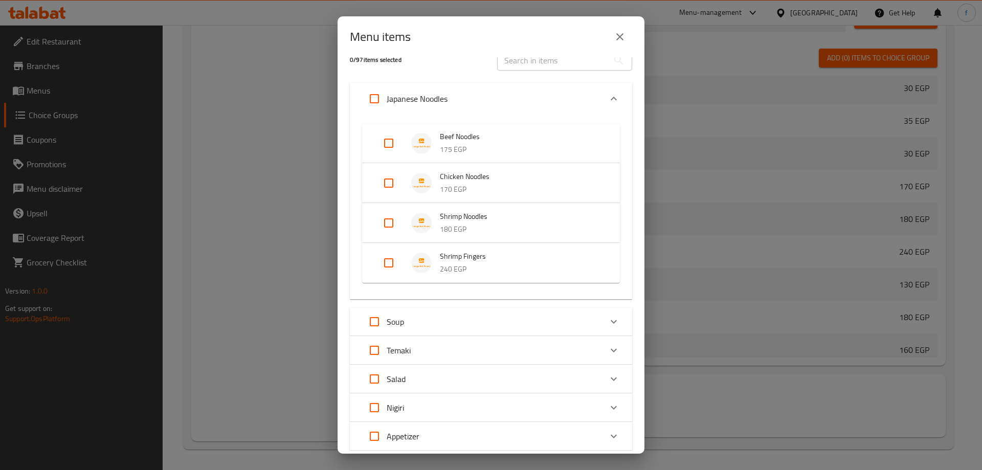
scroll to position [0, 0]
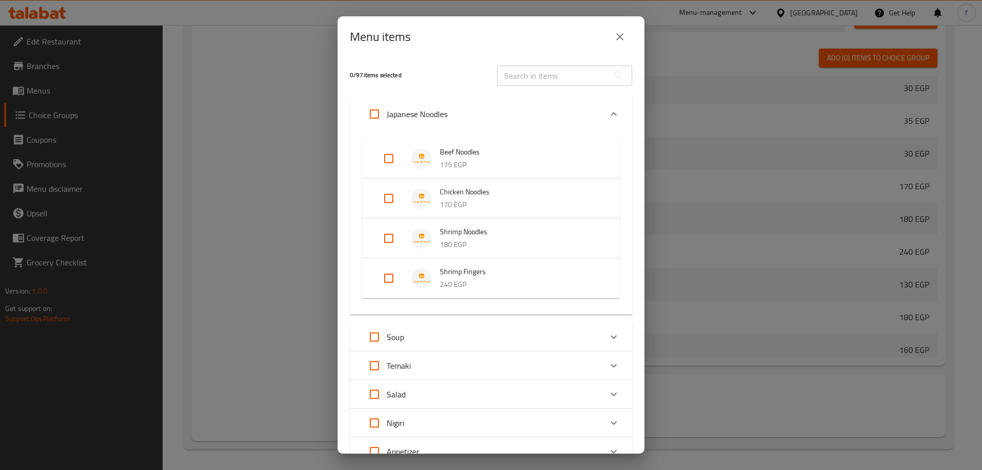
click at [385, 159] on input "Expand" at bounding box center [388, 158] width 25 height 25
checkbox input "true"
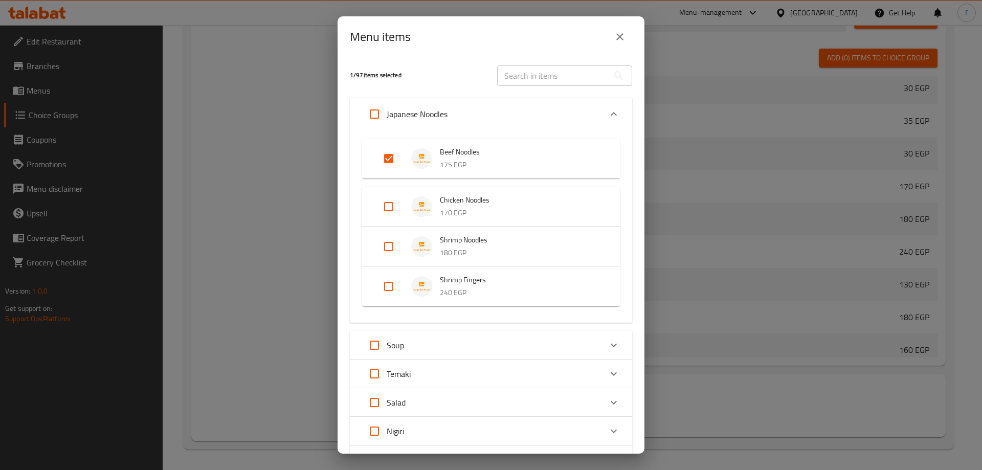
click at [374, 113] on input "Expand" at bounding box center [374, 114] width 25 height 25
checkbox input "true"
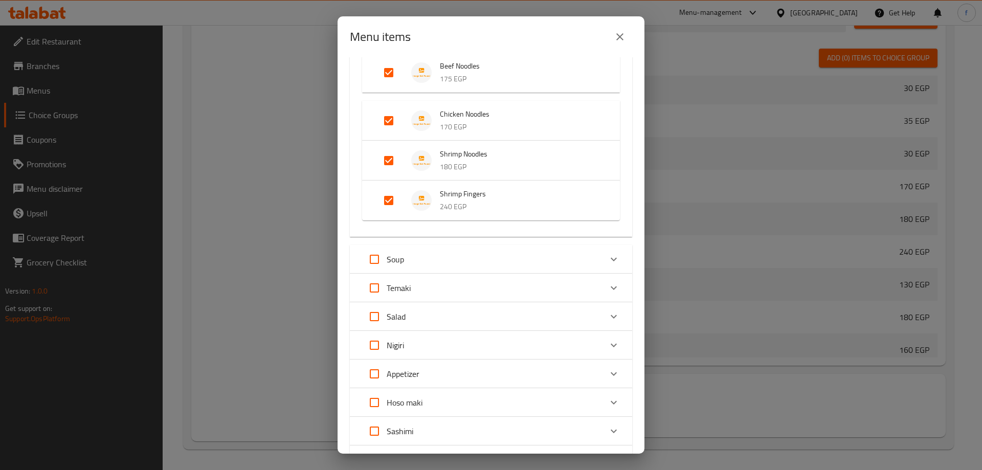
scroll to position [102, 0]
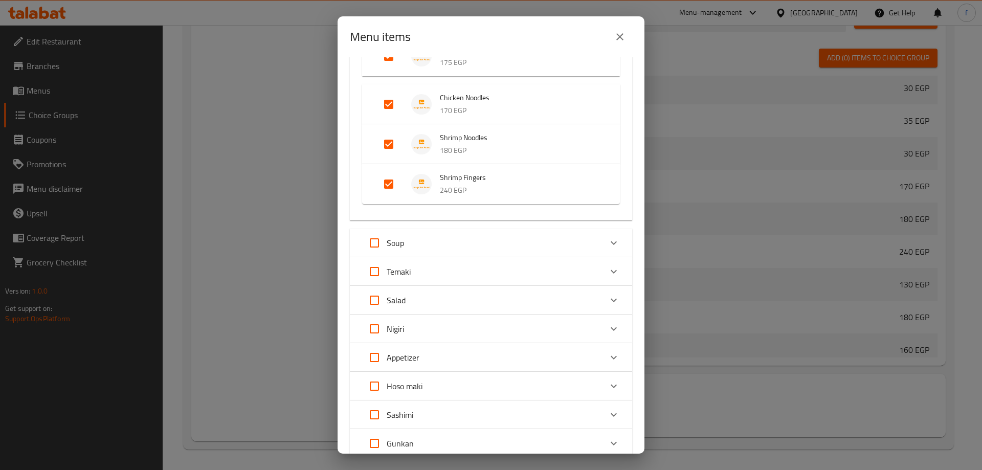
click at [377, 268] on input "Expand" at bounding box center [374, 271] width 25 height 25
checkbox input "true"
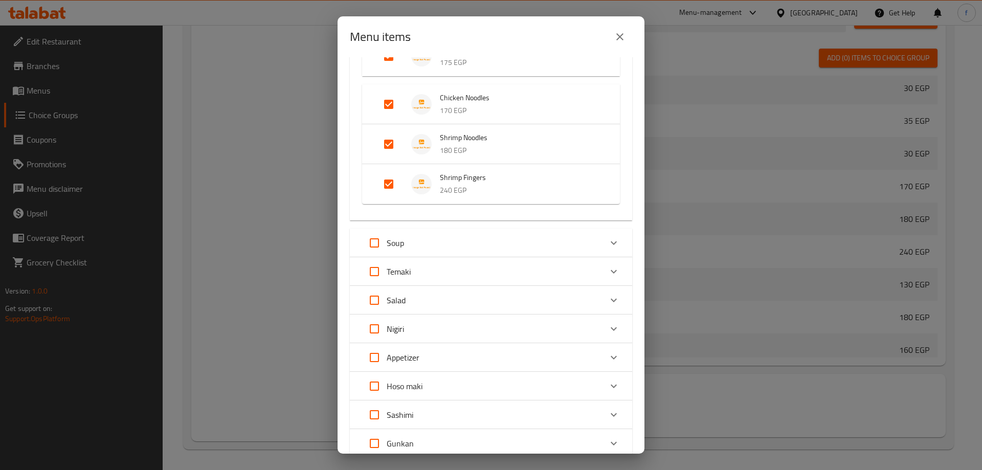
checkbox input "true"
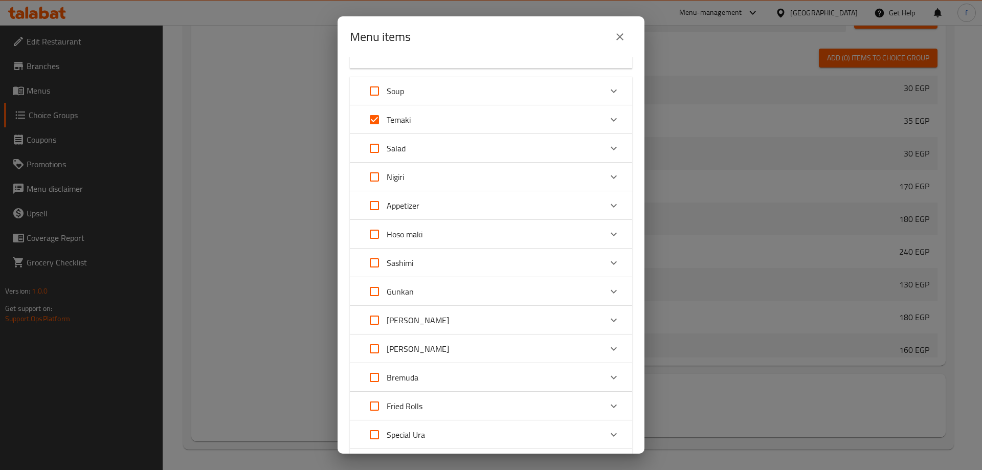
scroll to position [256, 0]
click at [370, 148] on input "Expand" at bounding box center [374, 146] width 25 height 25
checkbox input "true"
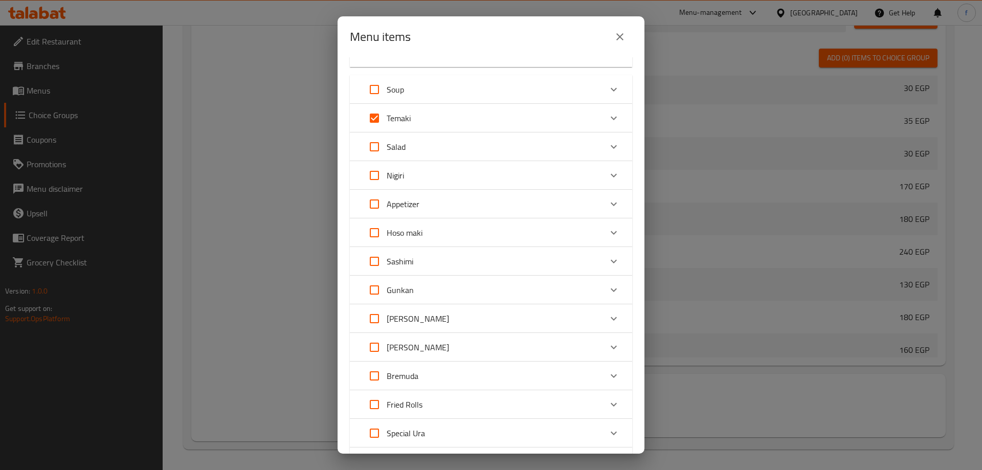
checkbox input "true"
click at [378, 176] on input "Expand" at bounding box center [374, 175] width 25 height 25
checkbox input "true"
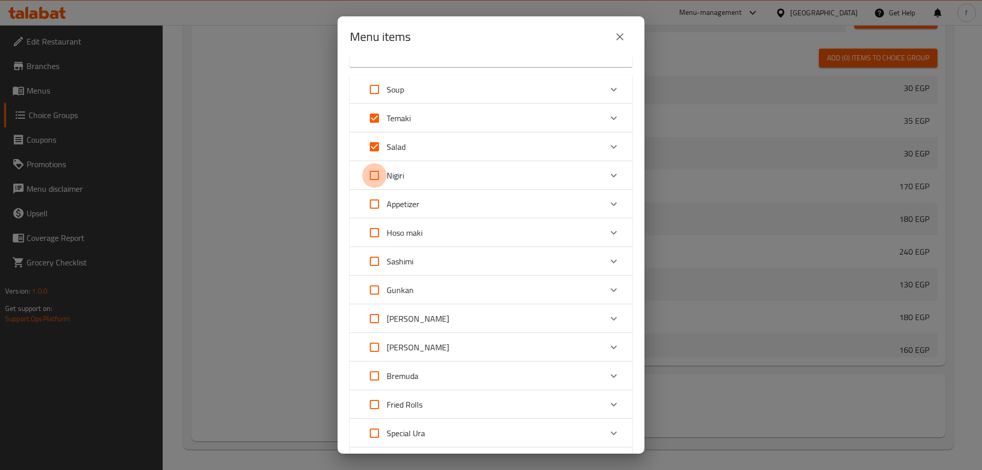
checkbox input "true"
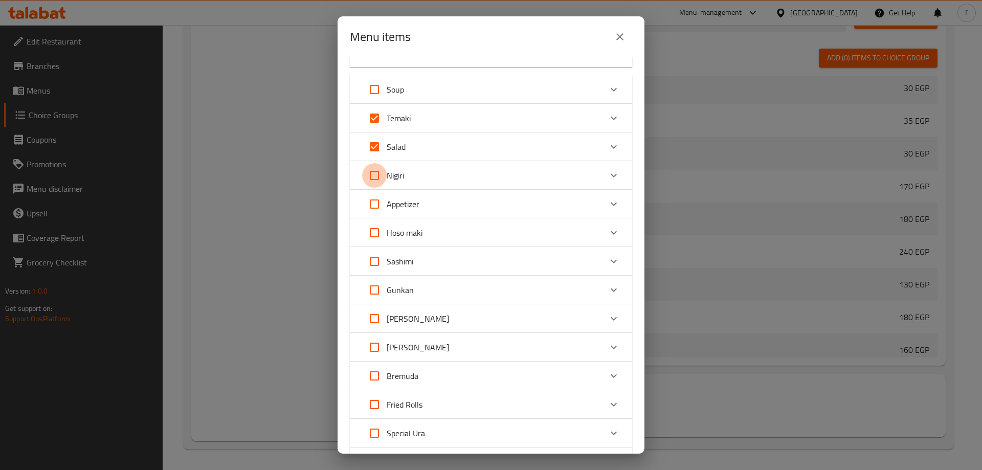
checkbox input "true"
click at [376, 205] on input "Expand" at bounding box center [374, 204] width 25 height 25
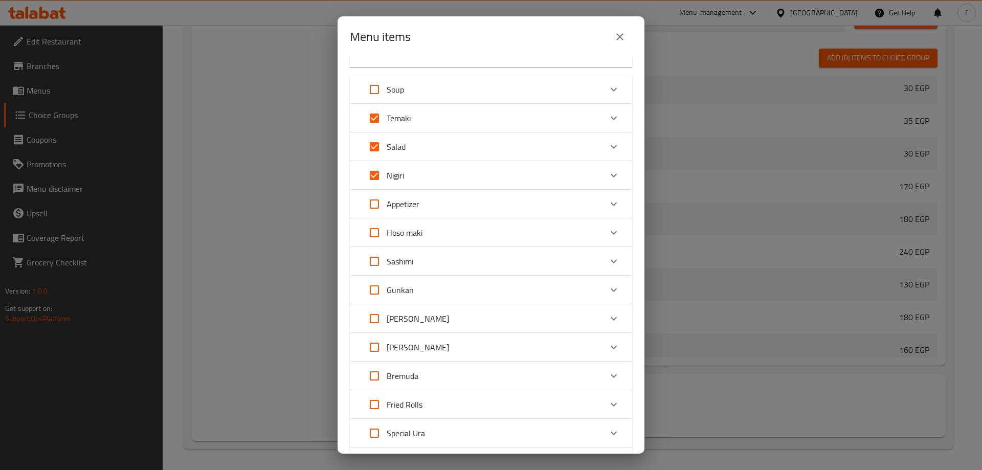
checkbox input "true"
click at [376, 234] on input "Expand" at bounding box center [374, 232] width 25 height 25
checkbox input "true"
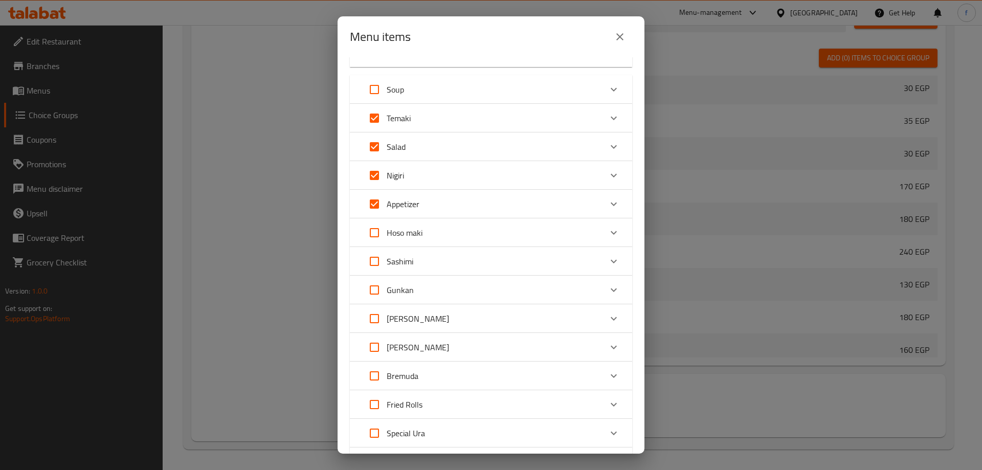
checkbox input "true"
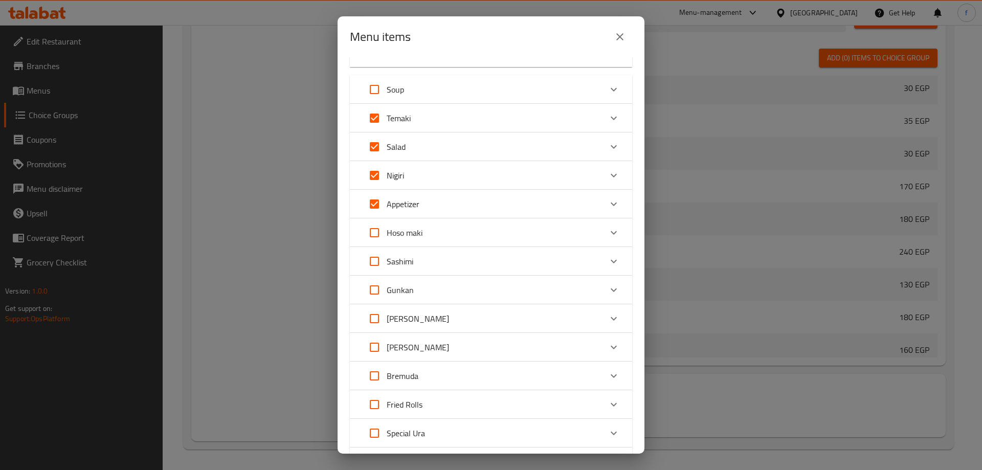
checkbox input "true"
click at [374, 204] on input "Expand" at bounding box center [374, 204] width 25 height 25
checkbox input "false"
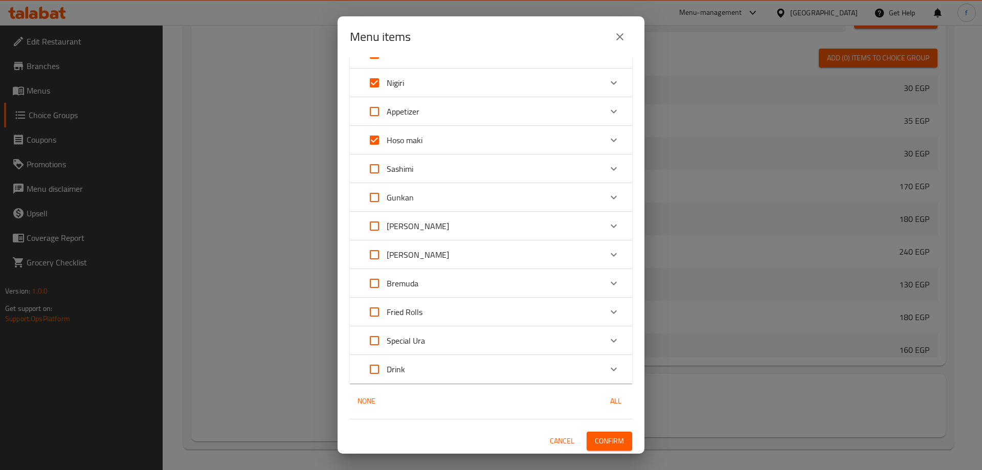
scroll to position [349, 0]
click at [377, 165] on input "Expand" at bounding box center [374, 167] width 25 height 25
checkbox input "true"
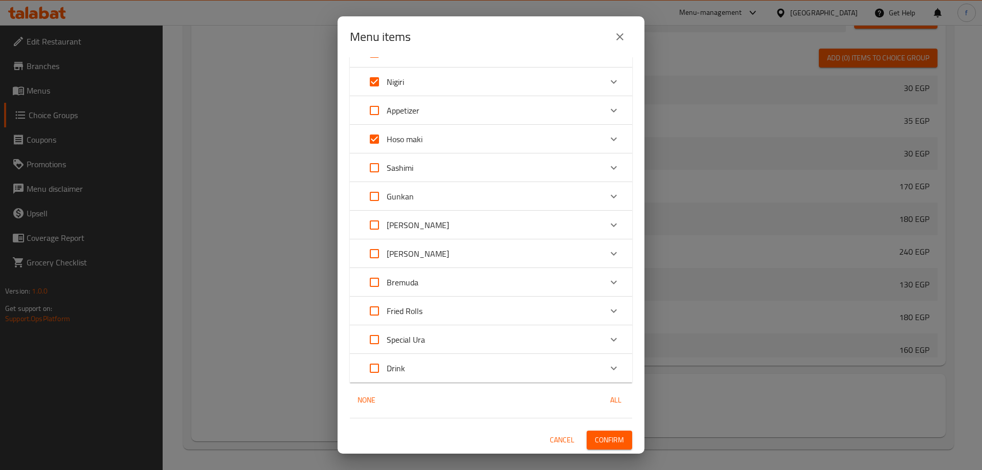
checkbox input "true"
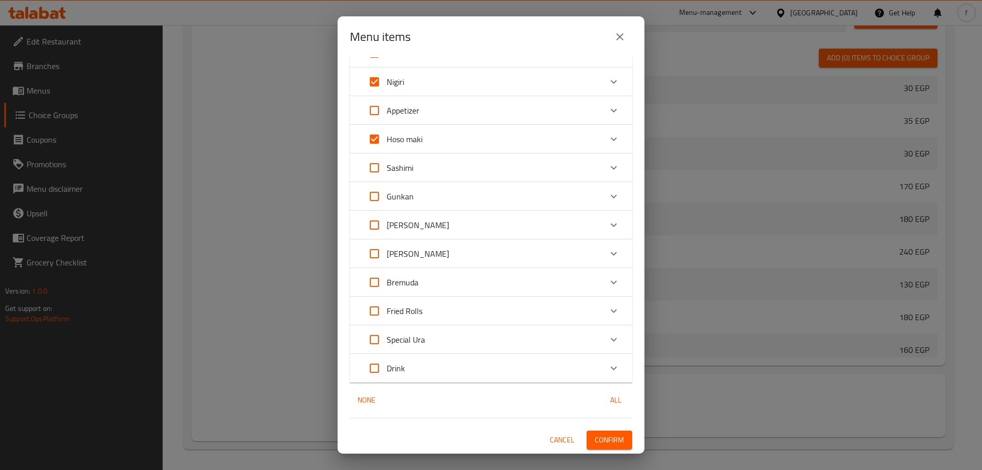
checkbox input "true"
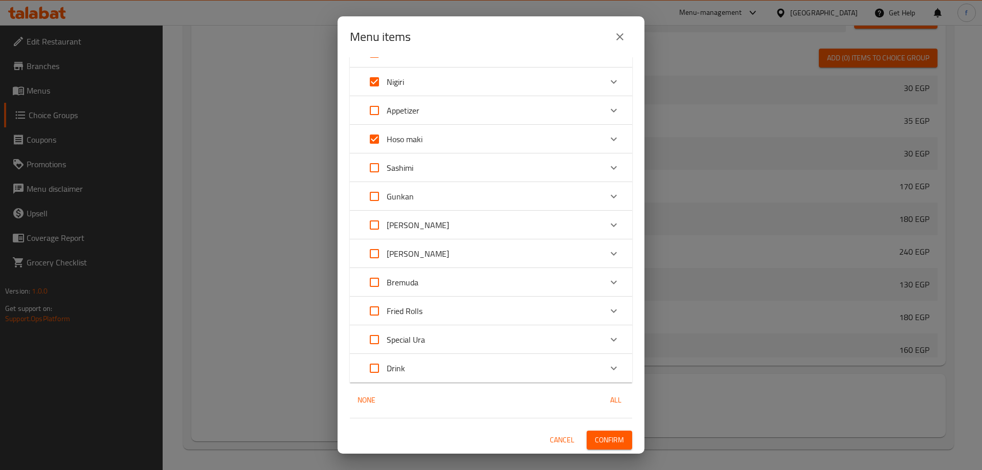
checkbox input "true"
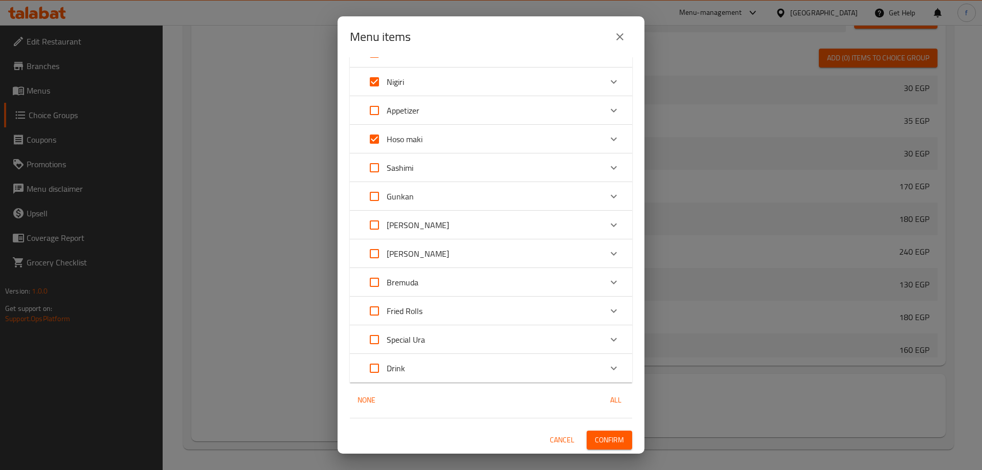
checkbox input "true"
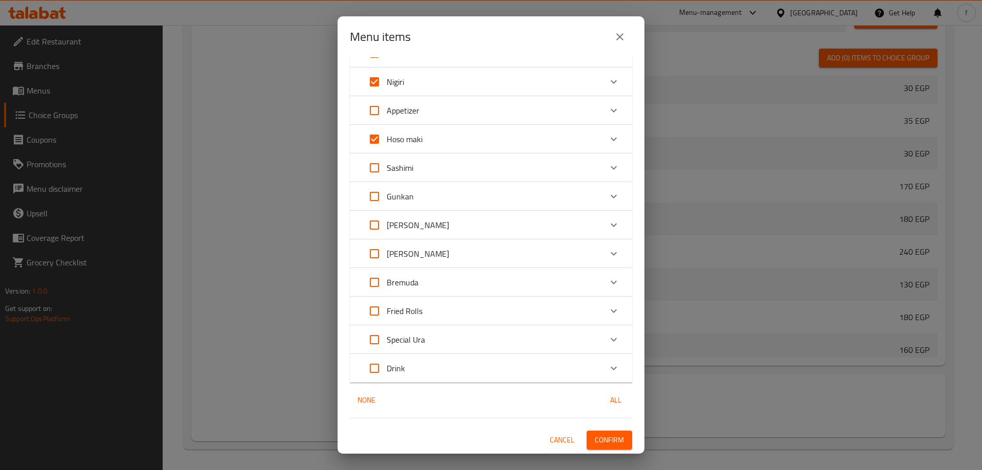
checkbox input "true"
click at [373, 196] on input "Expand" at bounding box center [374, 196] width 25 height 25
checkbox input "true"
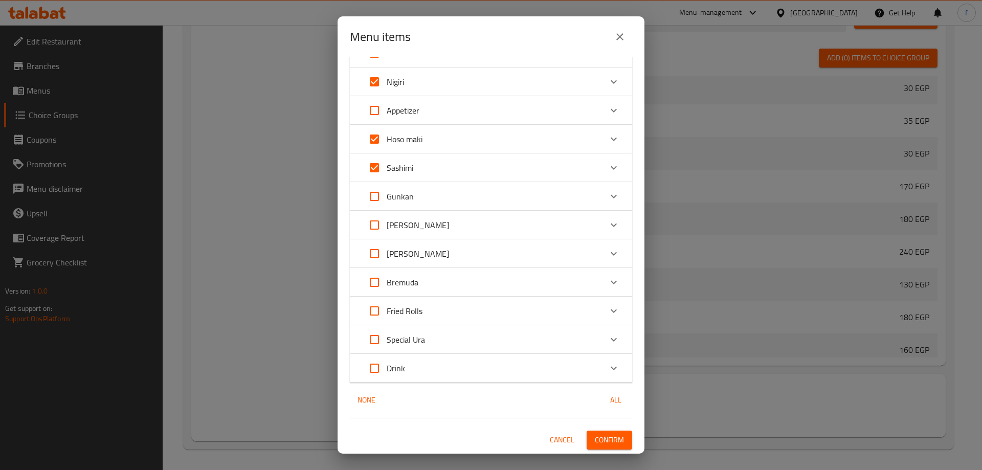
checkbox input "true"
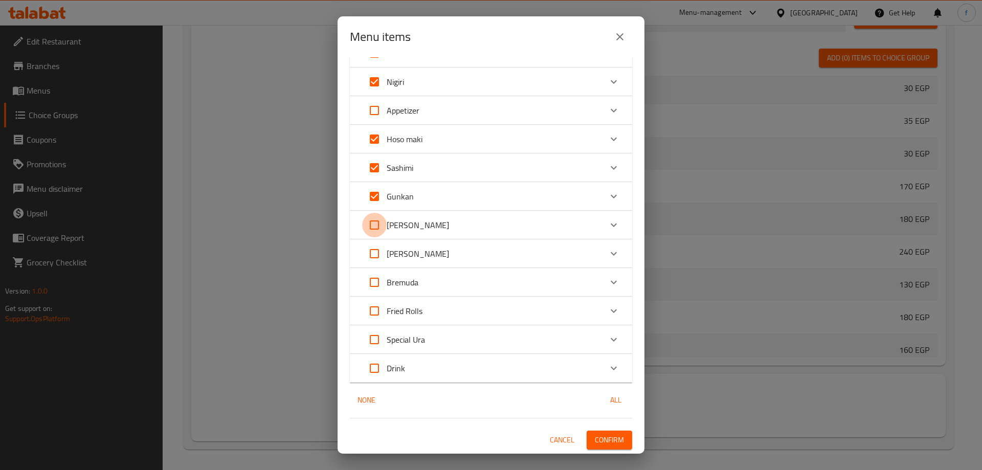
drag, startPoint x: 371, startPoint y: 224, endPoint x: 372, endPoint y: 246, distance: 21.5
click at [371, 226] on input "Expand" at bounding box center [374, 225] width 25 height 25
checkbox input "true"
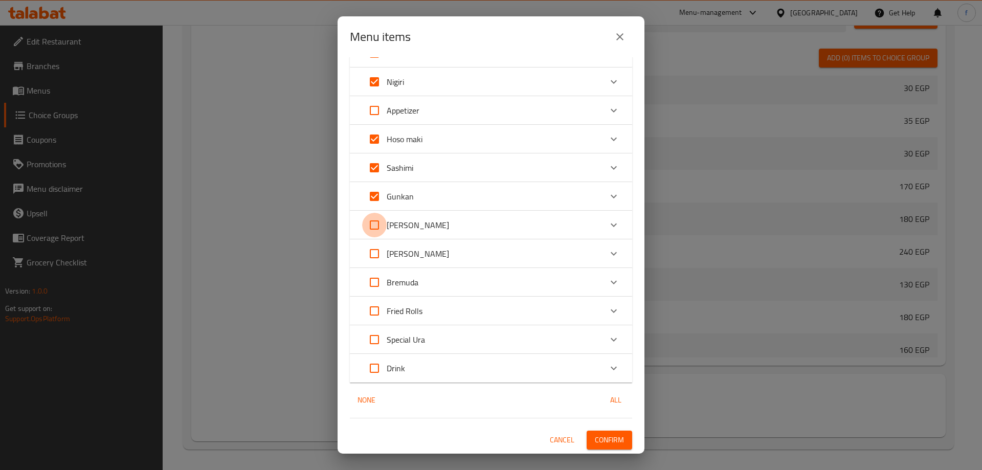
checkbox input "true"
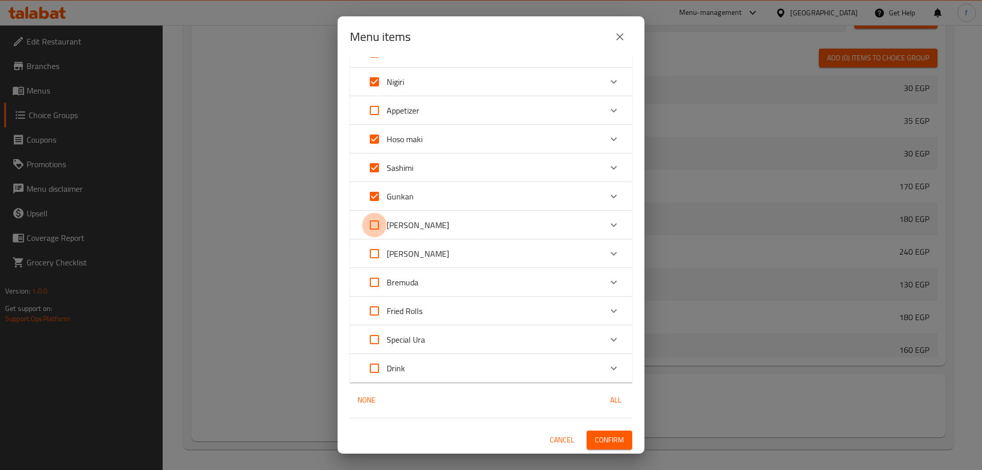
checkbox input "true"
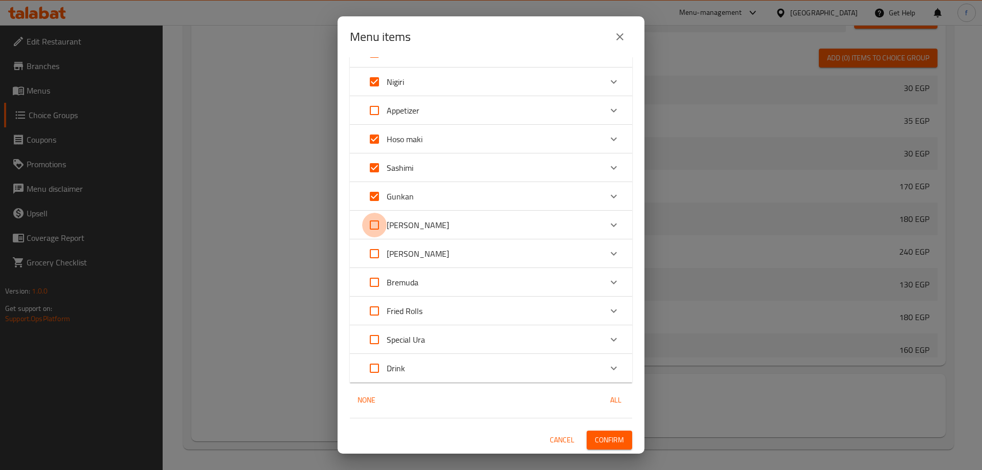
checkbox input "true"
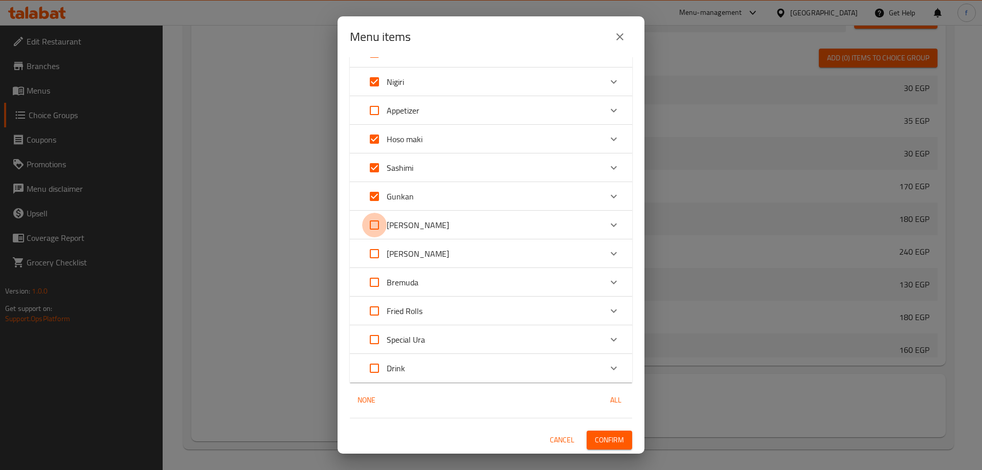
checkbox input "true"
click at [373, 260] on input "Expand" at bounding box center [374, 253] width 25 height 25
checkbox input "true"
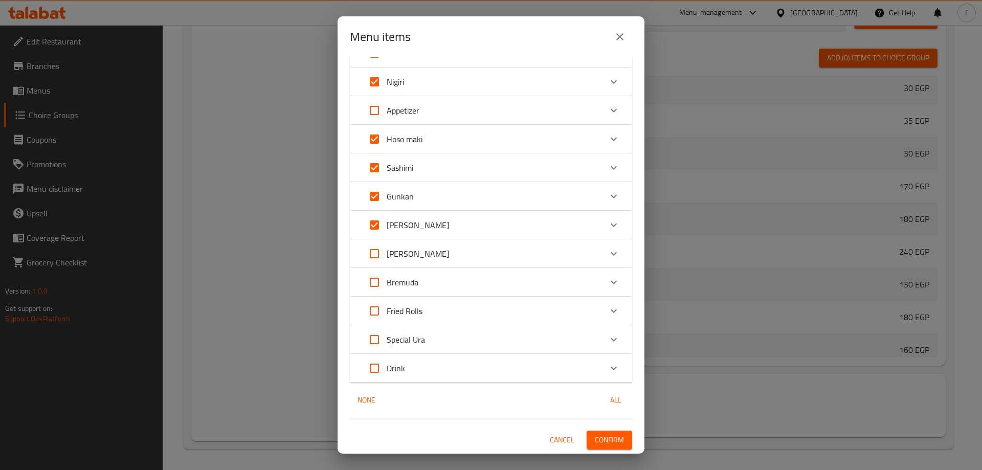
checkbox input "true"
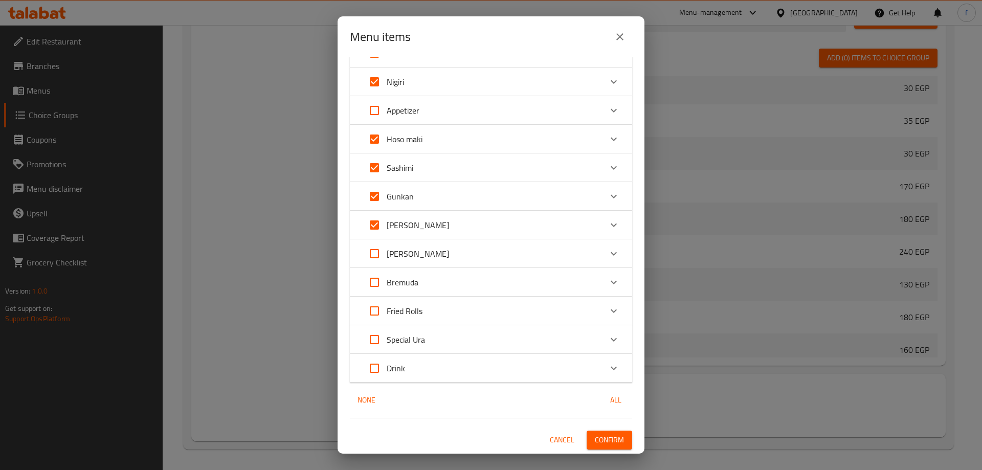
checkbox input "true"
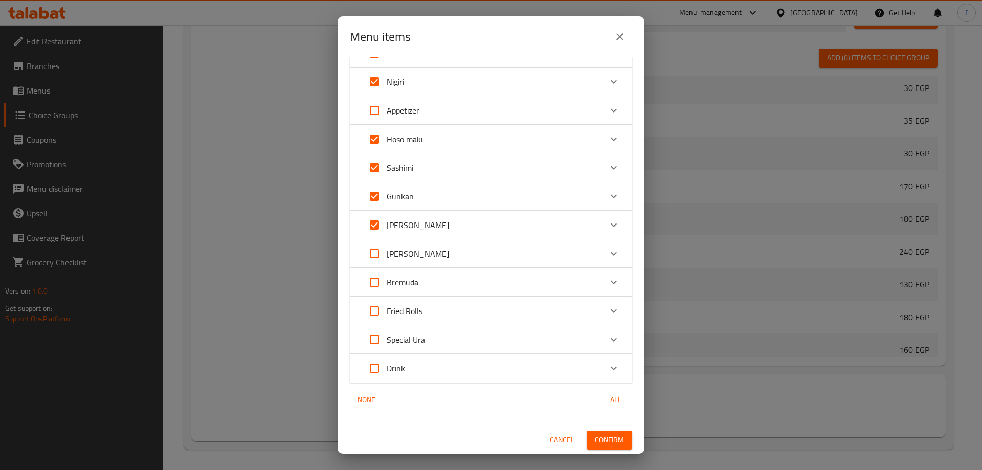
checkbox input "true"
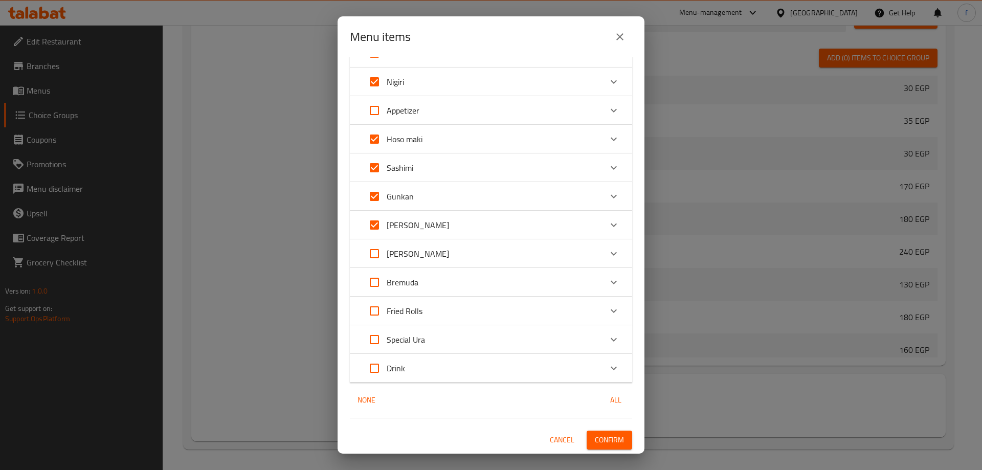
checkbox input "true"
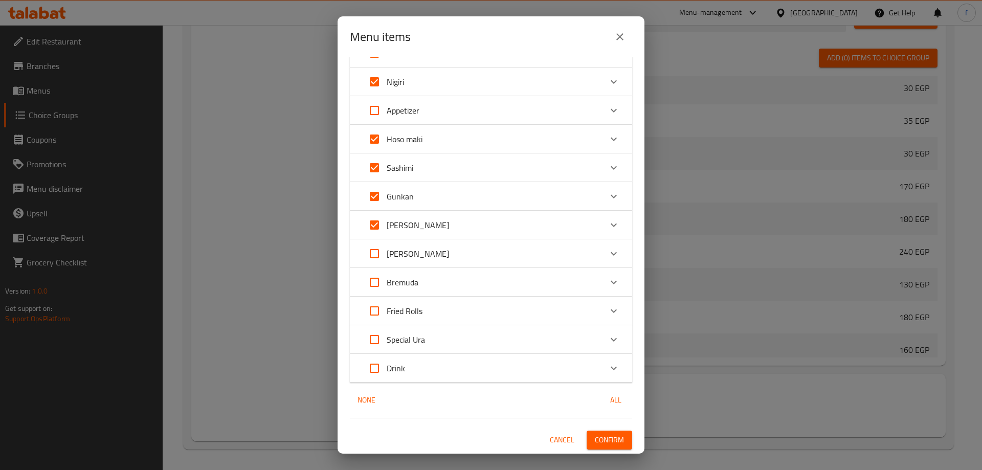
checkbox input "true"
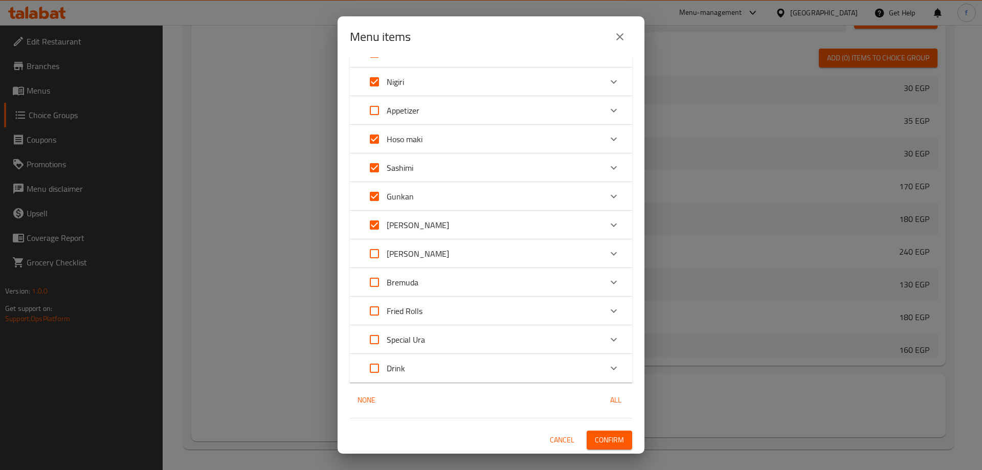
checkbox input "true"
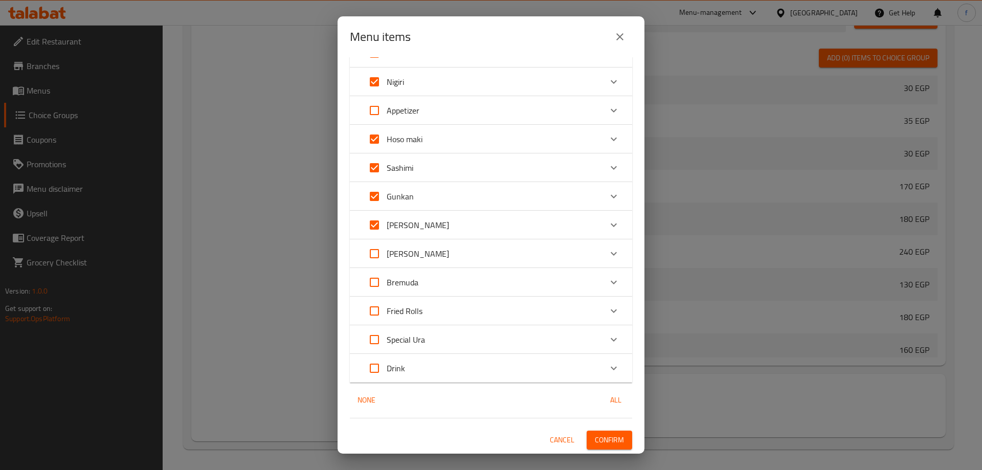
checkbox input "true"
click at [374, 285] on input "Expand" at bounding box center [374, 282] width 25 height 25
checkbox input "true"
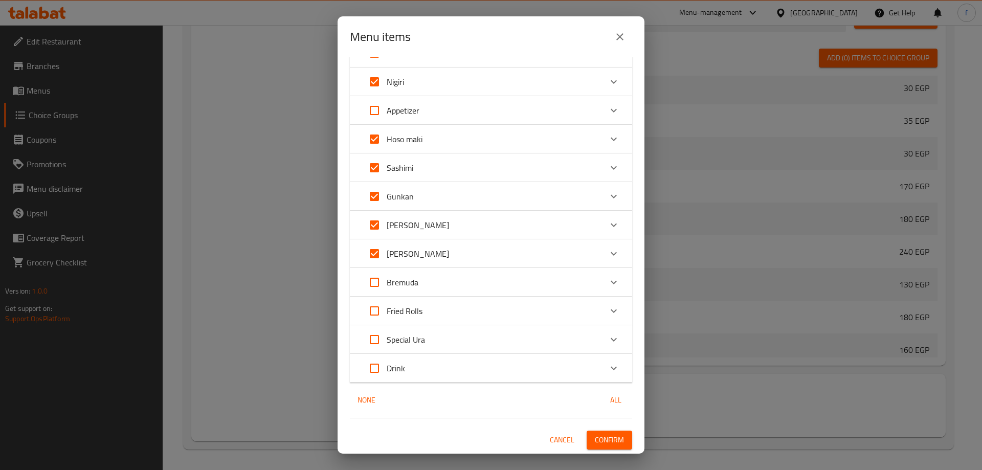
checkbox input "true"
click at [379, 313] on input "Expand" at bounding box center [374, 311] width 25 height 25
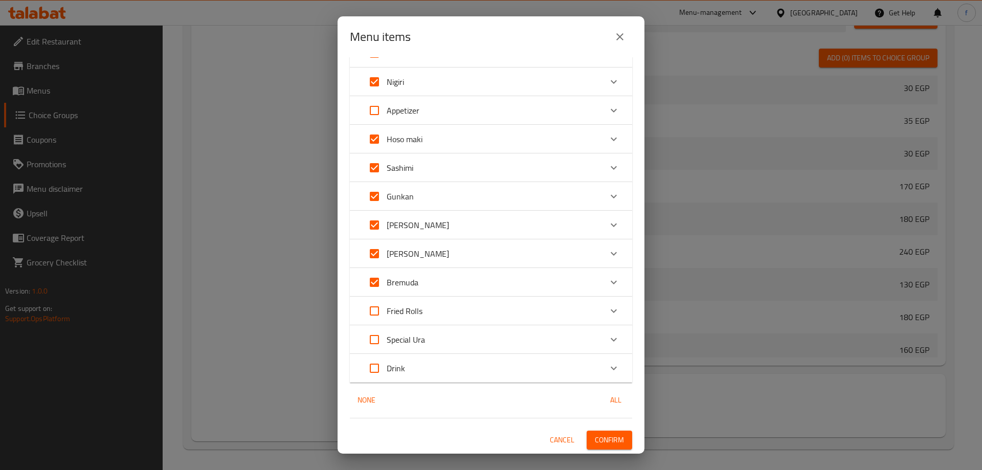
checkbox input "true"
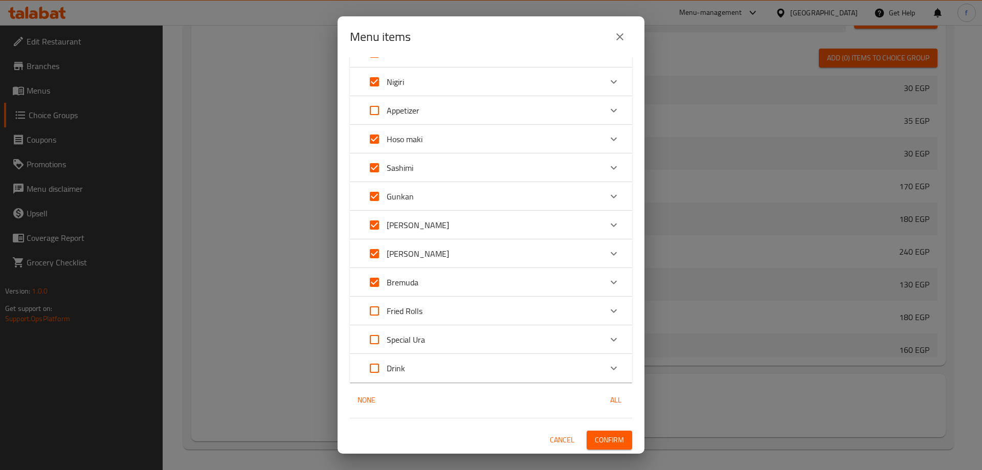
checkbox input "true"
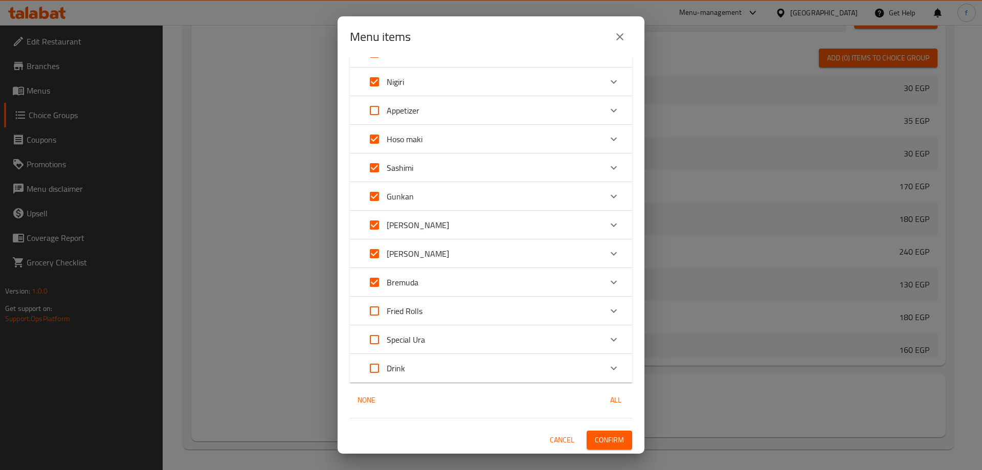
checkbox input "true"
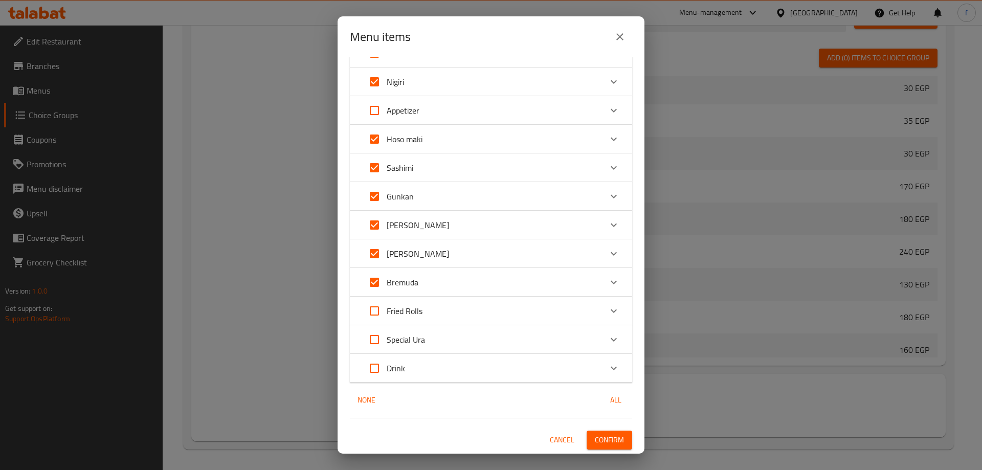
checkbox input "true"
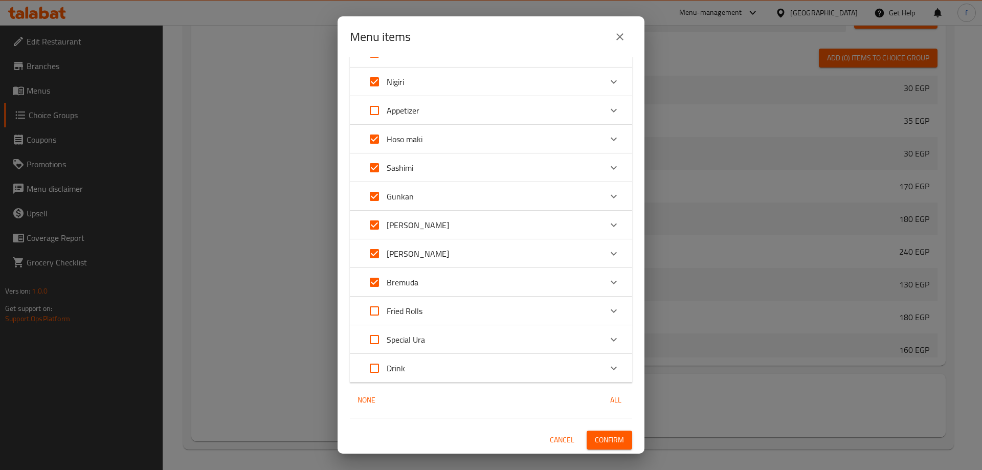
checkbox input "true"
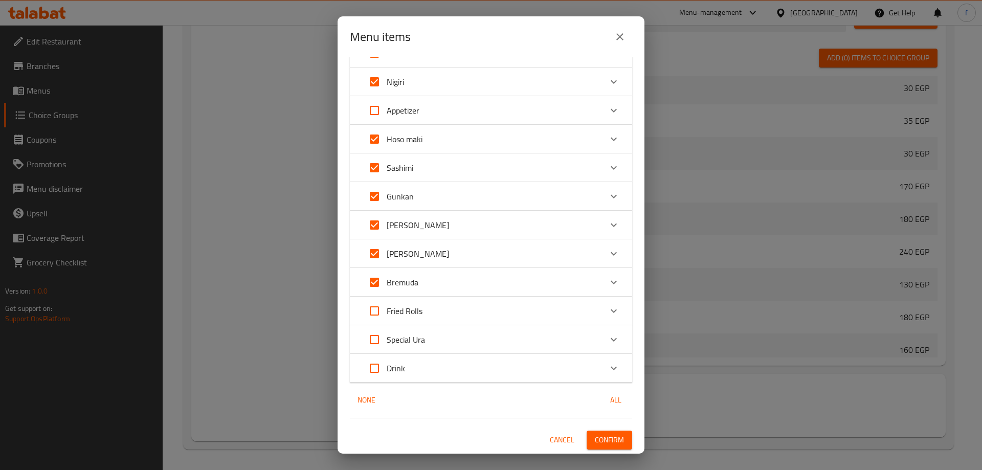
checkbox input "true"
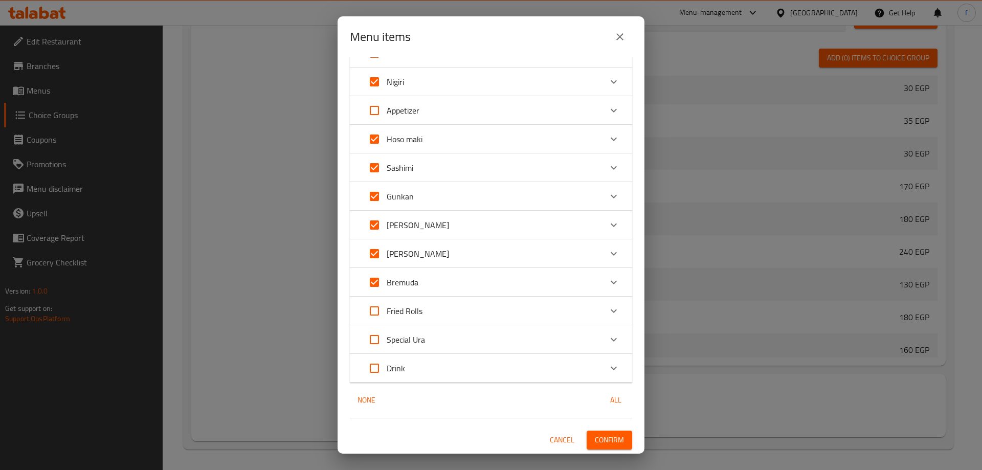
checkbox input "true"
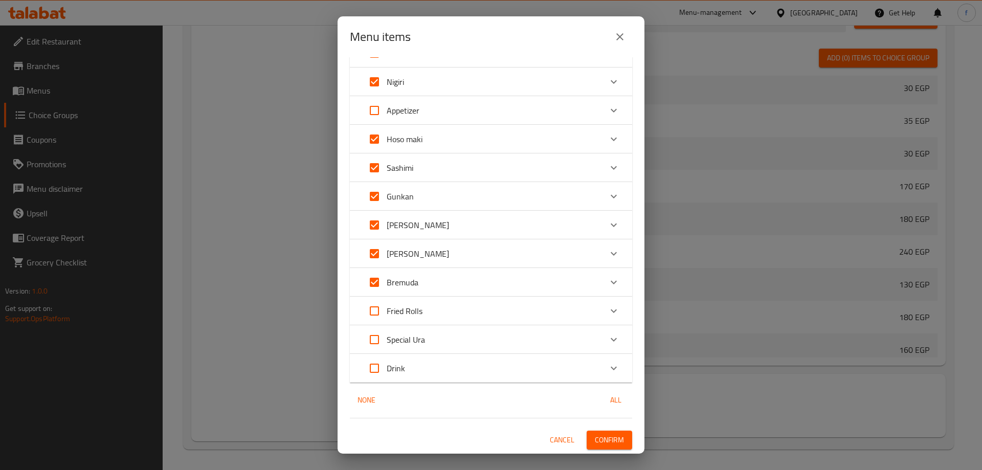
checkbox input "true"
click at [374, 338] on input "Expand" at bounding box center [374, 339] width 25 height 25
checkbox input "true"
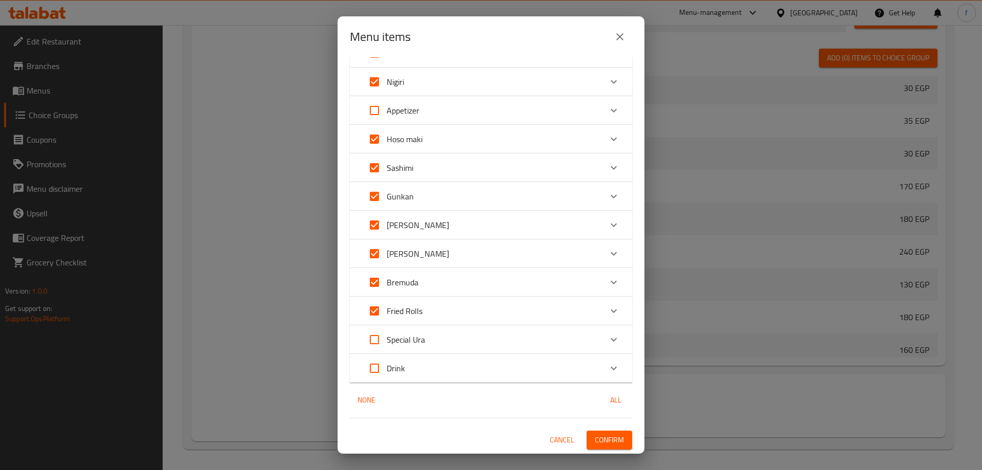
checkbox input "true"
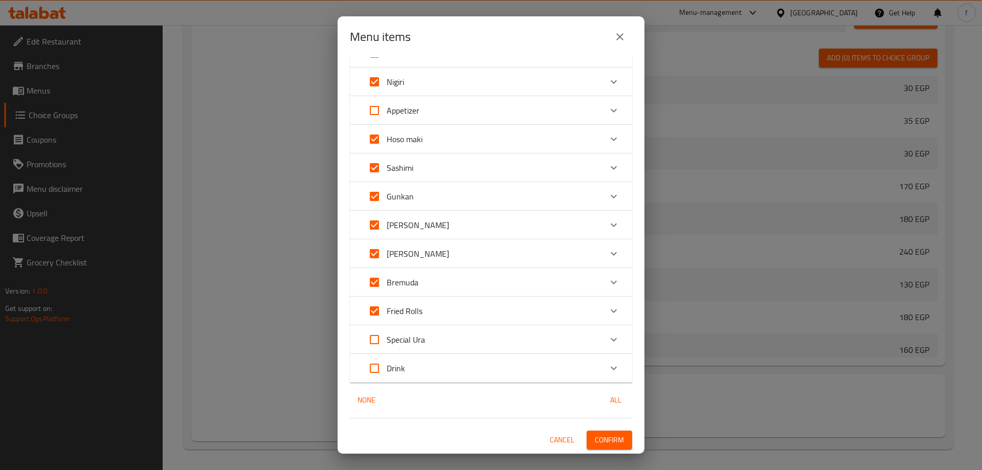
checkbox input "true"
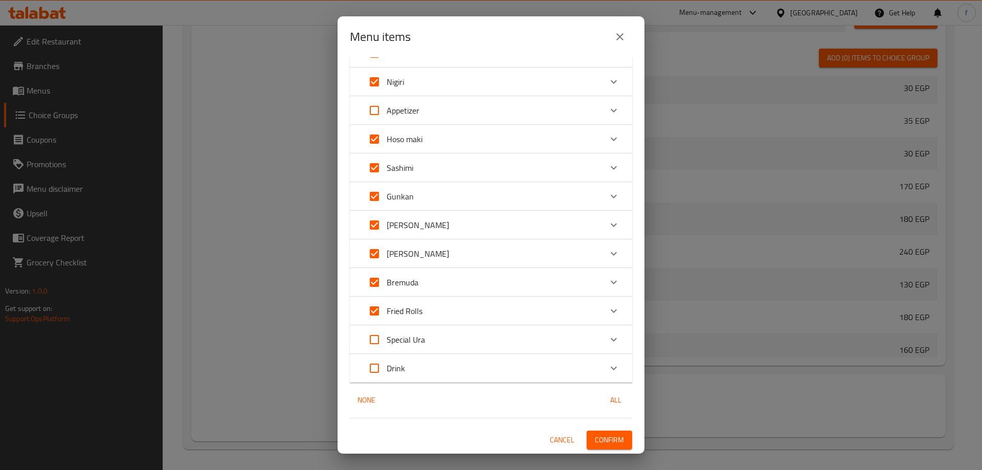
checkbox input "true"
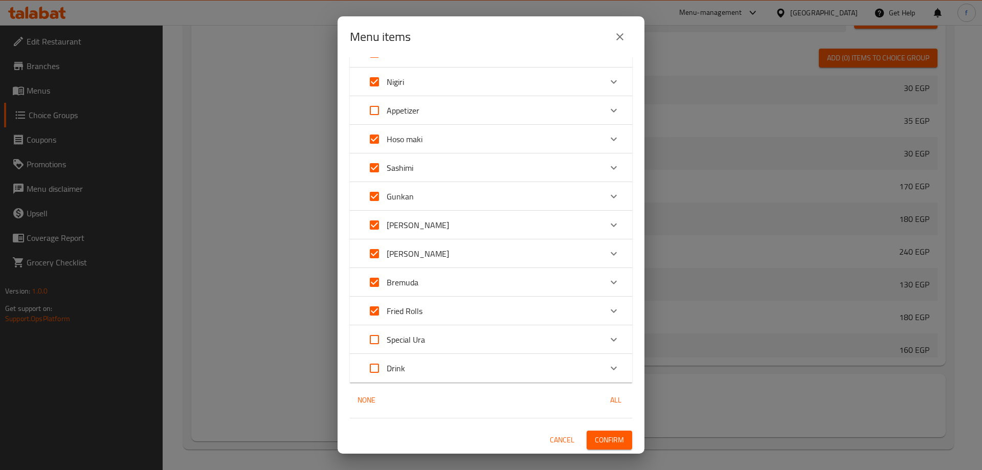
checkbox input "true"
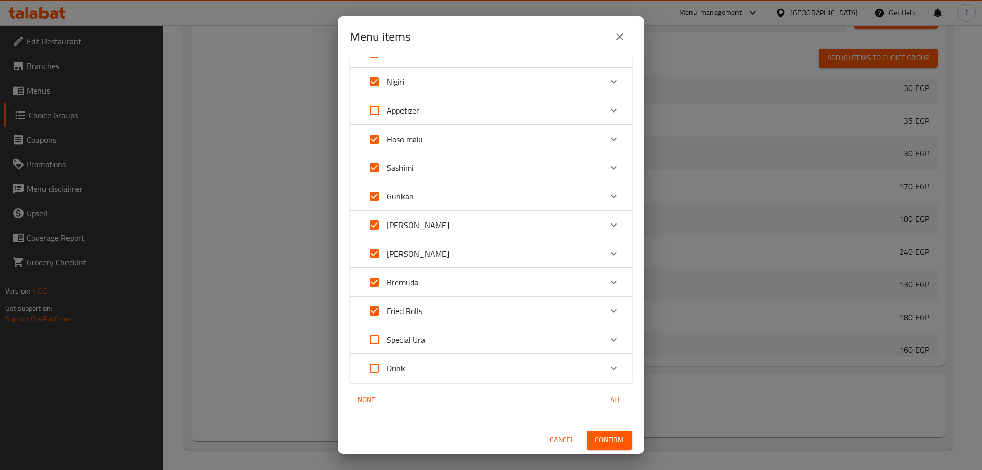
checkbox input "true"
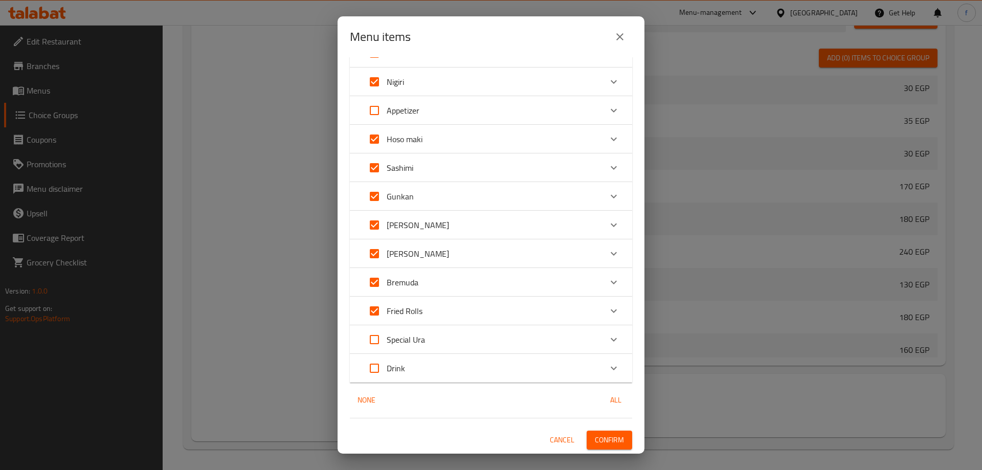
checkbox input "true"
drag, startPoint x: 597, startPoint y: 363, endPoint x: 589, endPoint y: 347, distance: 18.1
click at [601, 363] on div "Expand" at bounding box center [613, 368] width 25 height 25
click at [572, 339] on div "Special Ura" at bounding box center [481, 339] width 239 height 25
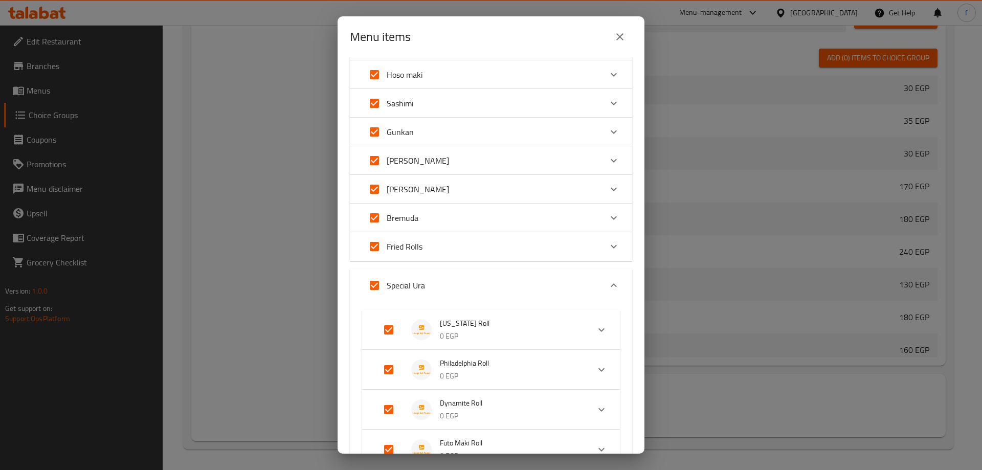
scroll to position [311, 0]
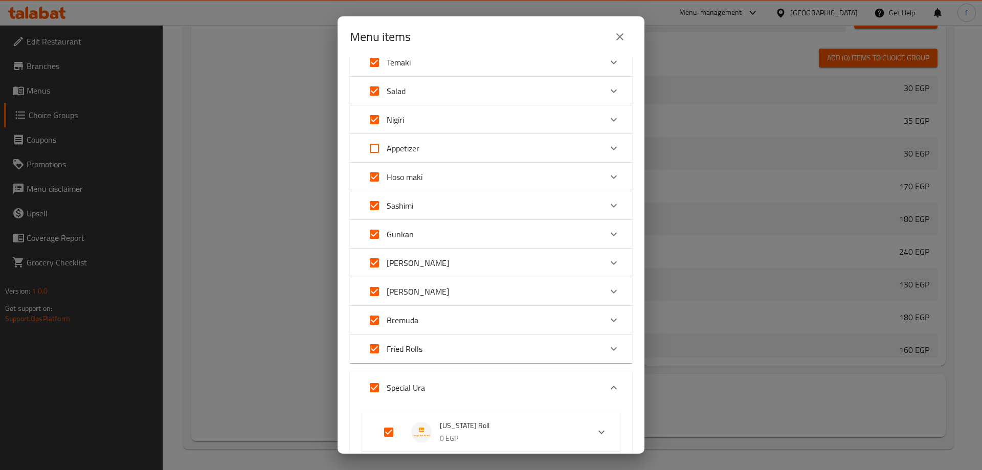
click at [541, 311] on div "Bremuda" at bounding box center [481, 320] width 239 height 25
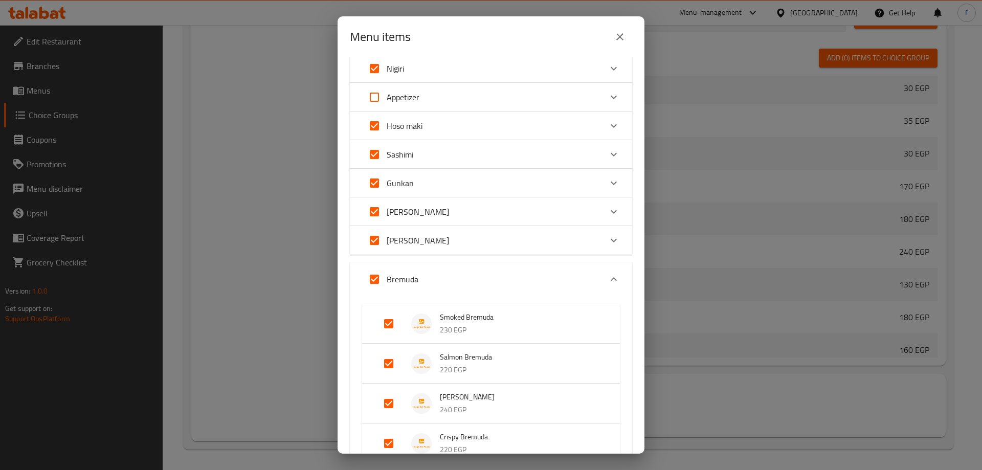
click at [535, 213] on div "[PERSON_NAME]" at bounding box center [481, 211] width 239 height 25
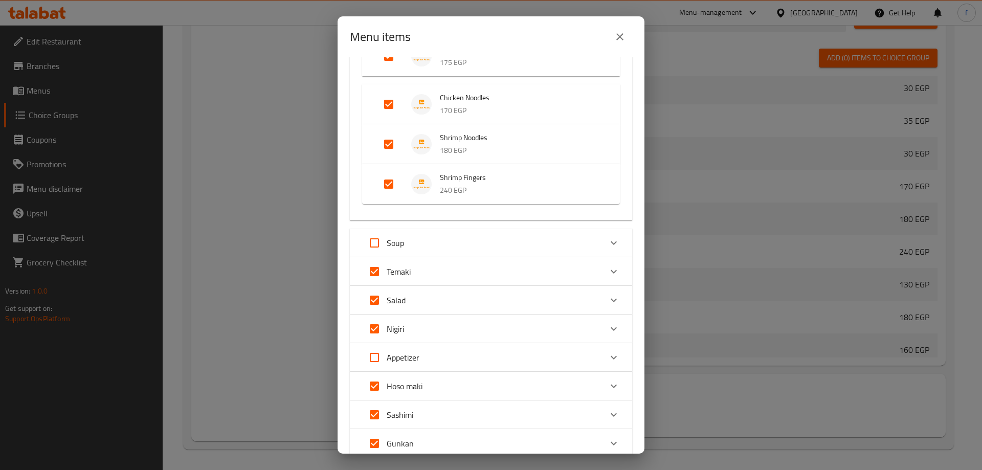
scroll to position [0, 0]
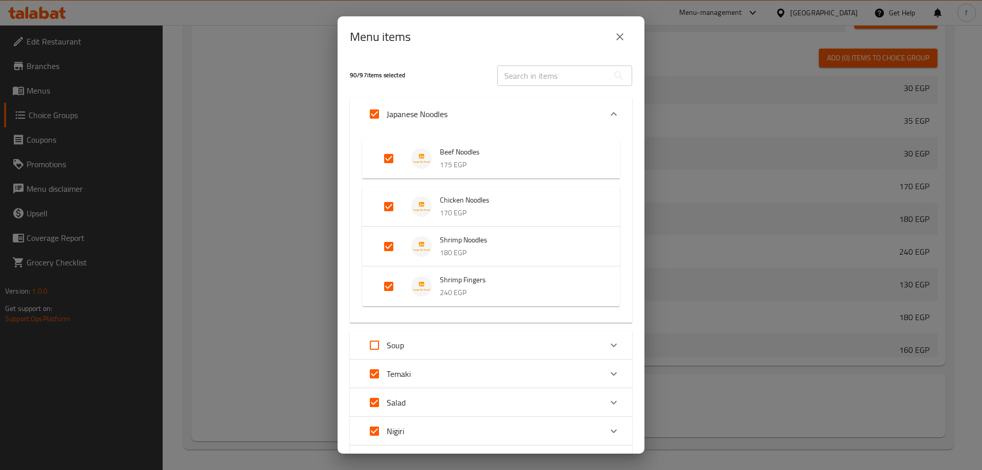
click at [556, 110] on div "Japanese Noodles" at bounding box center [481, 114] width 239 height 25
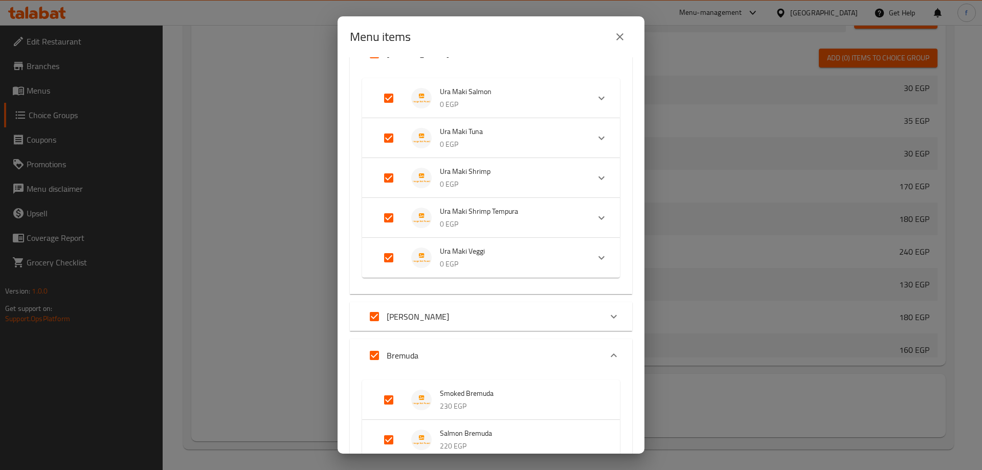
scroll to position [256, 0]
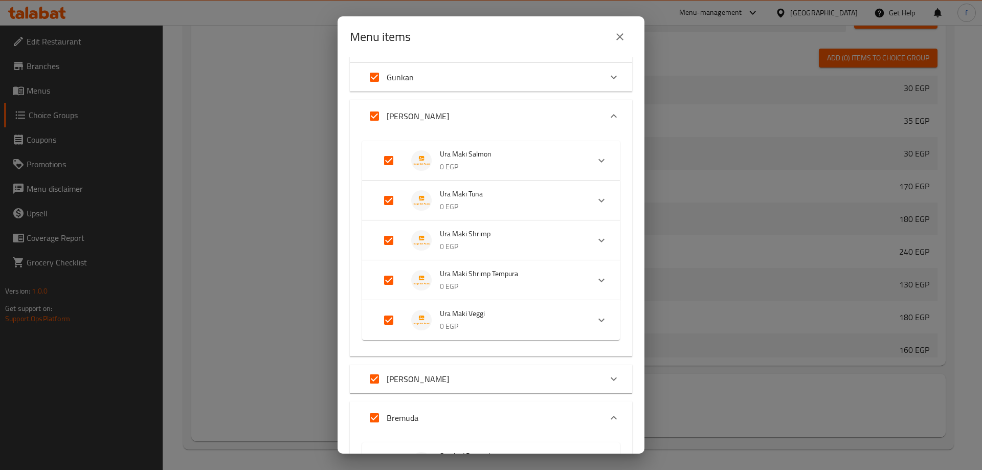
click at [590, 114] on div "[PERSON_NAME]" at bounding box center [481, 116] width 239 height 25
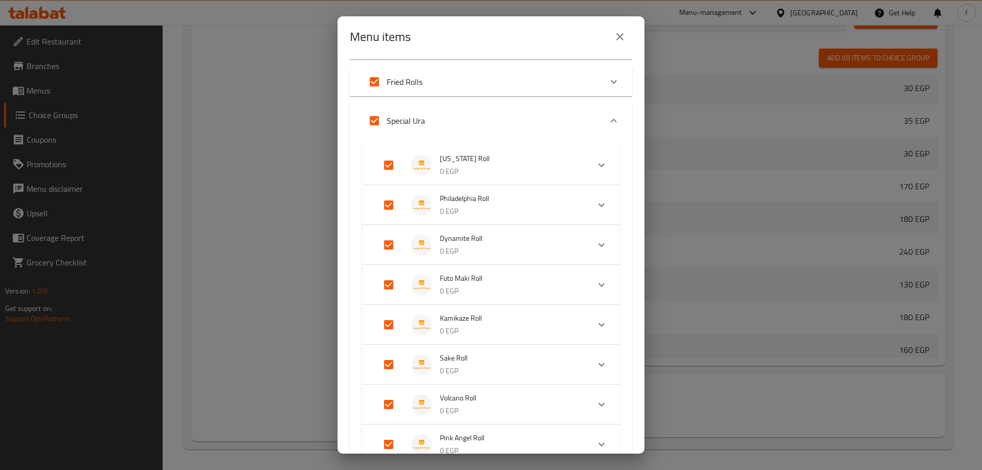
scroll to position [510, 0]
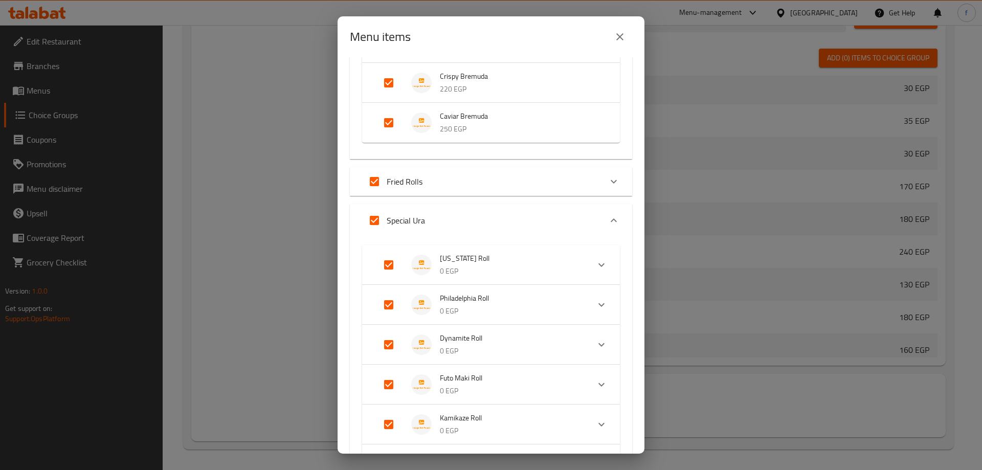
click at [608, 215] on icon "Expand" at bounding box center [614, 220] width 12 height 12
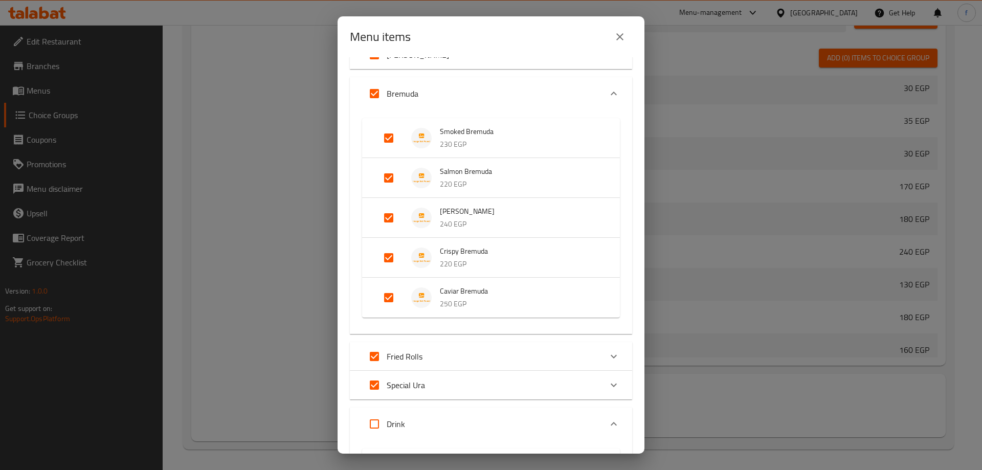
scroll to position [282, 0]
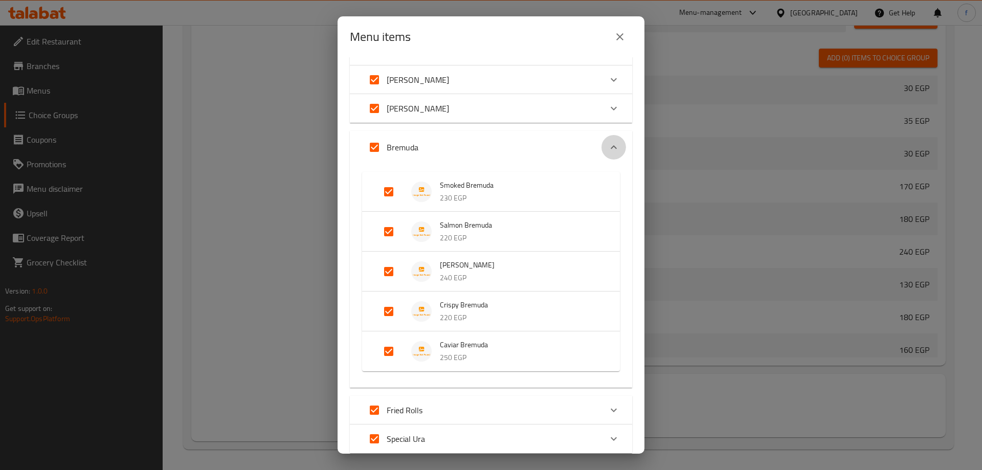
click at [601, 145] on div "Expand" at bounding box center [613, 147] width 25 height 25
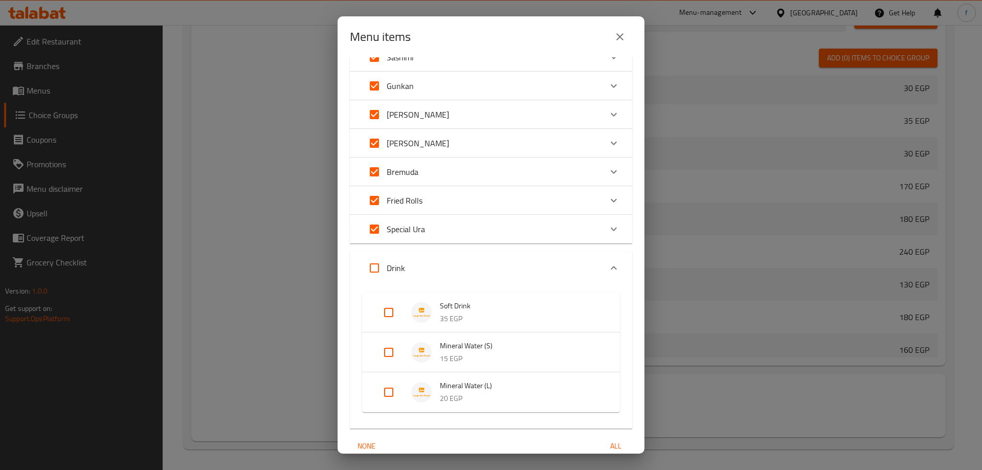
scroll to position [293, 0]
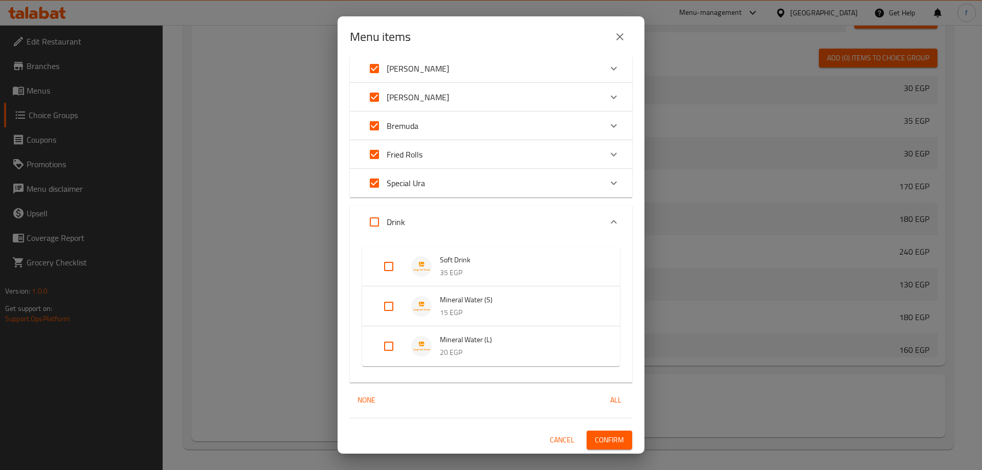
click at [601, 221] on div "Expand" at bounding box center [613, 222] width 25 height 25
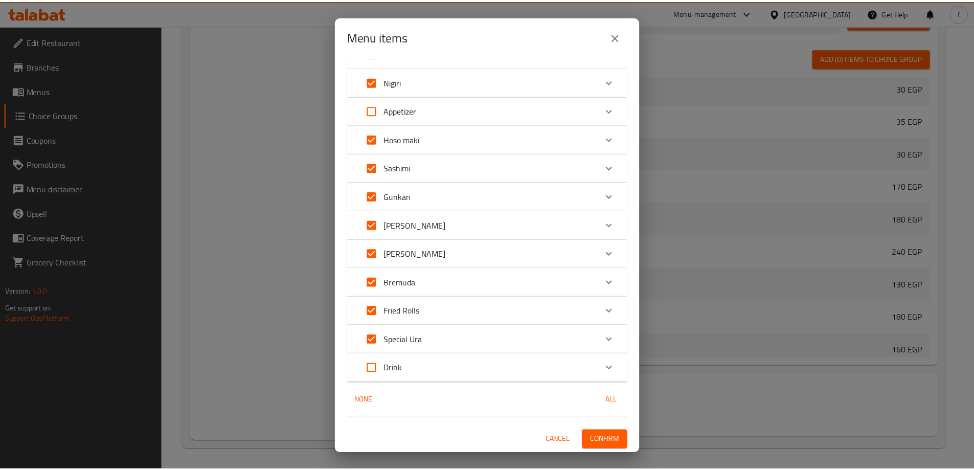
scroll to position [137, 0]
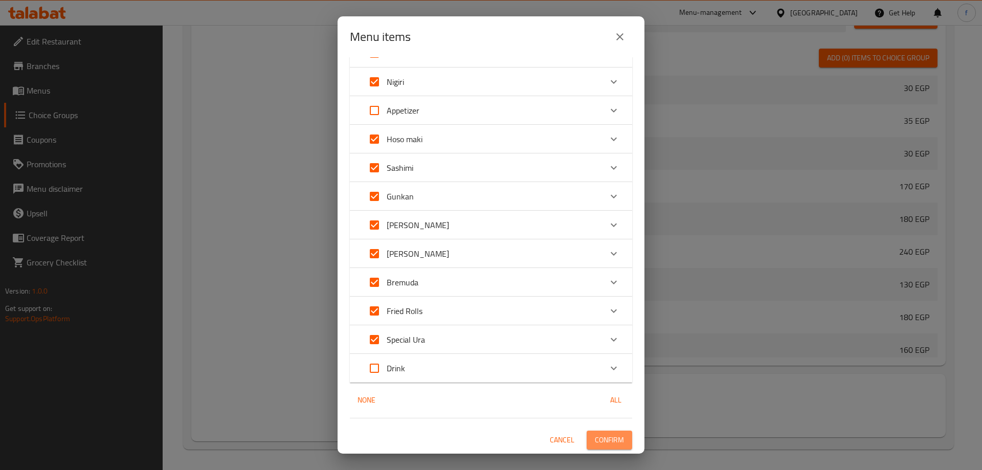
click at [595, 436] on span "Confirm" at bounding box center [609, 440] width 29 height 13
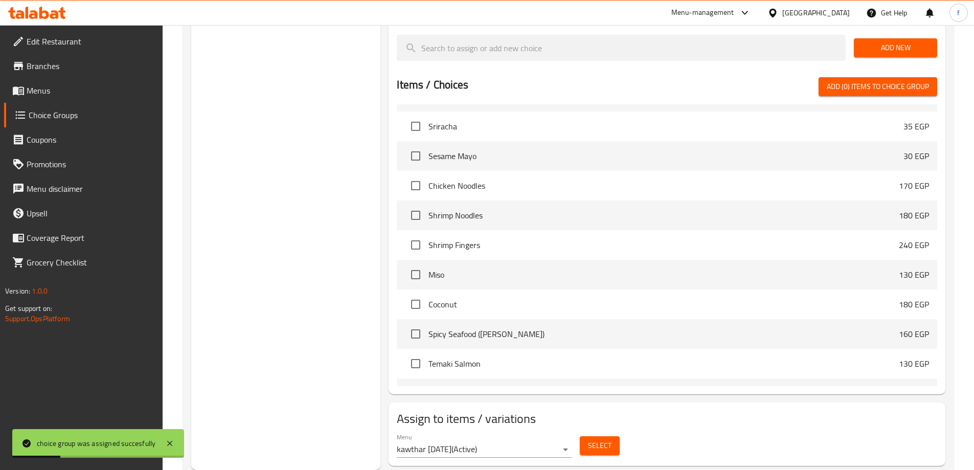
click at [83, 91] on span "Menus" at bounding box center [91, 90] width 128 height 12
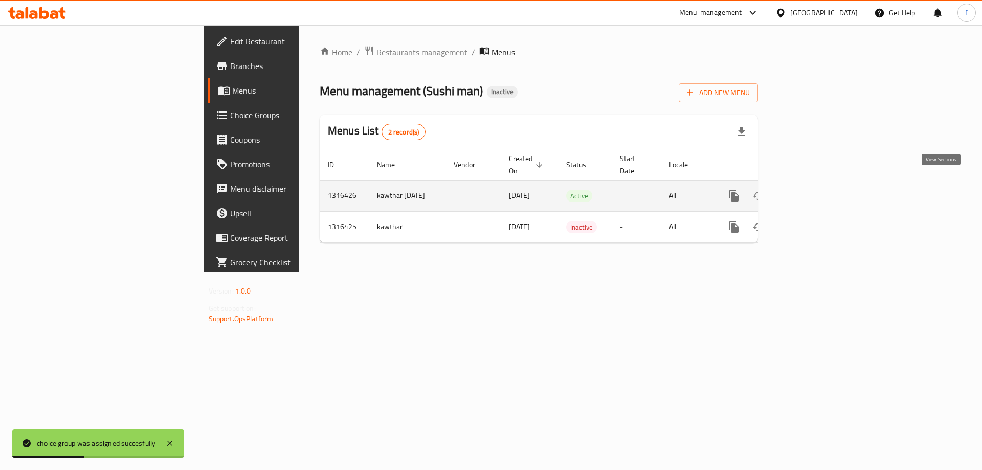
click at [814, 190] on icon "enhanced table" at bounding box center [807, 196] width 12 height 12
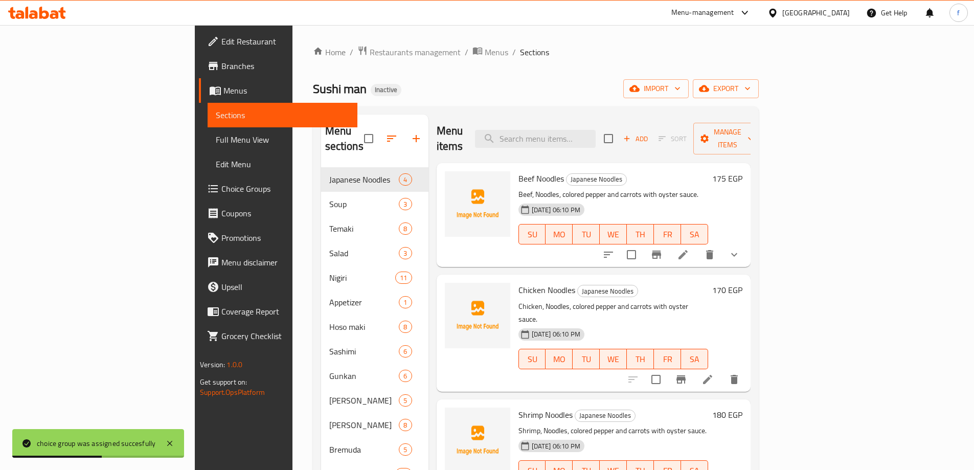
scroll to position [3, 0]
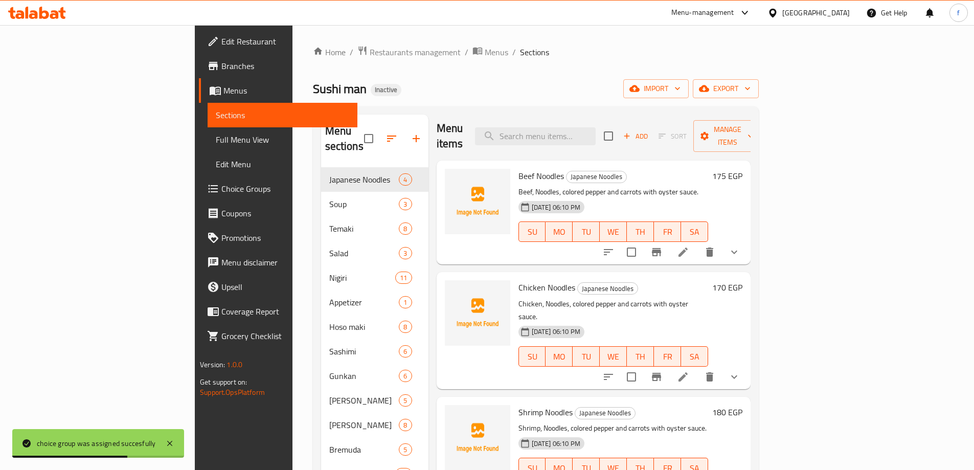
click at [216, 136] on span "Full Menu View" at bounding box center [282, 139] width 133 height 12
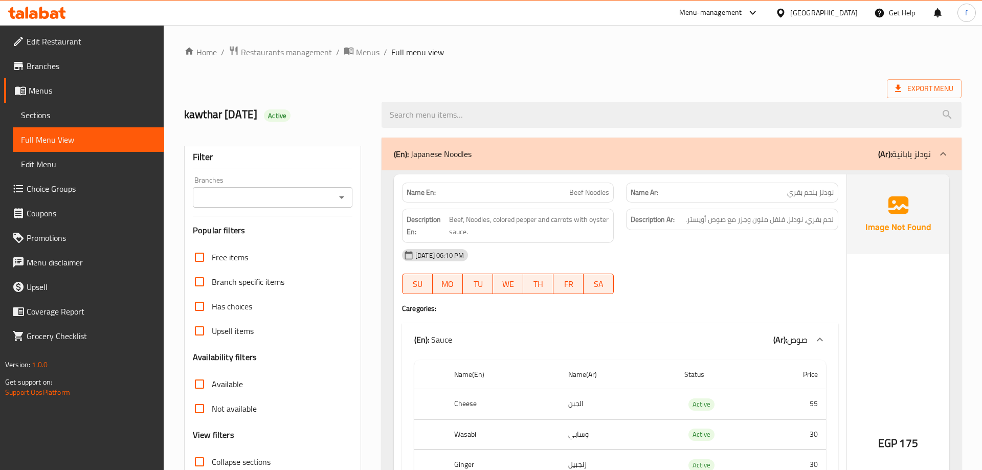
scroll to position [367, 0]
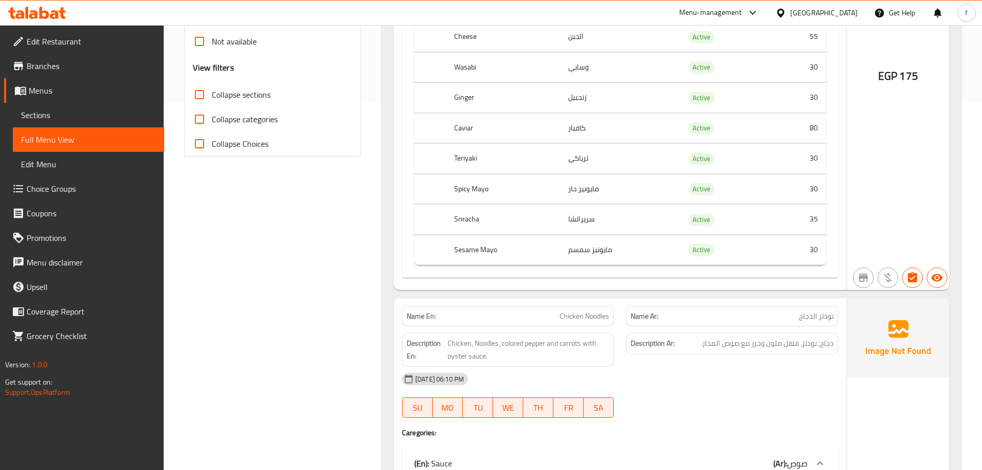
click at [833, 302] on div "Name Ar: نودلز الدجاج" at bounding box center [732, 316] width 224 height 32
click at [831, 302] on div "Name Ar: نودلز الدجاج" at bounding box center [732, 316] width 224 height 32
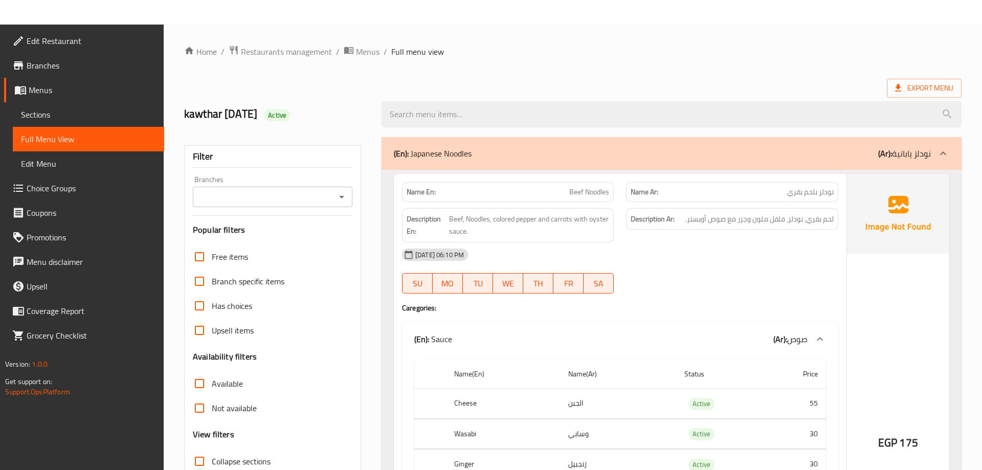
scroll to position [0, 0]
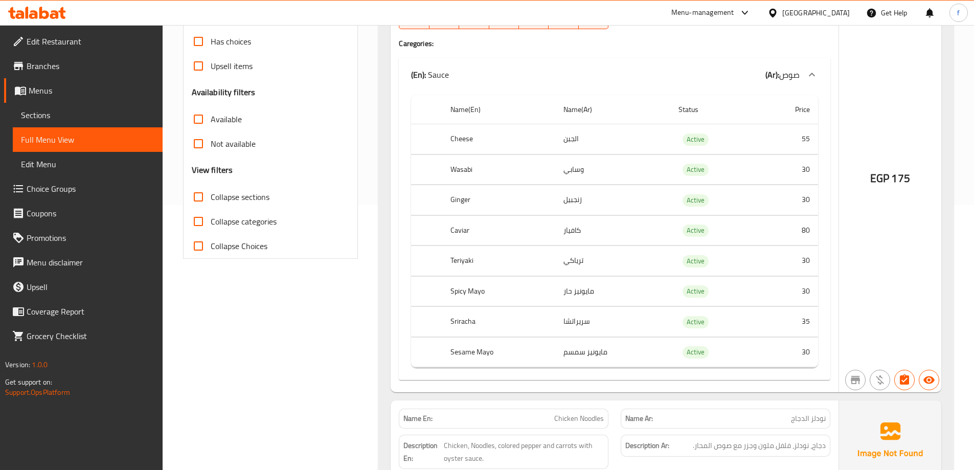
scroll to position [60, 0]
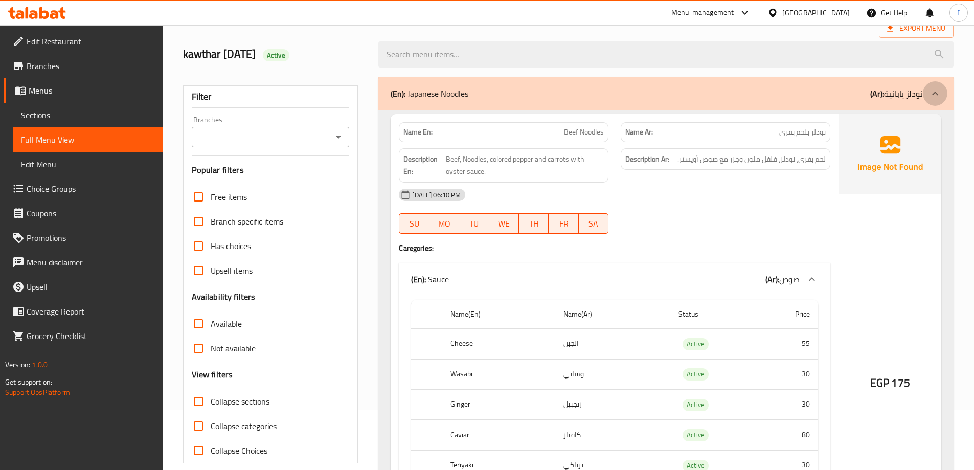
click at [936, 98] on icon at bounding box center [935, 93] width 12 height 12
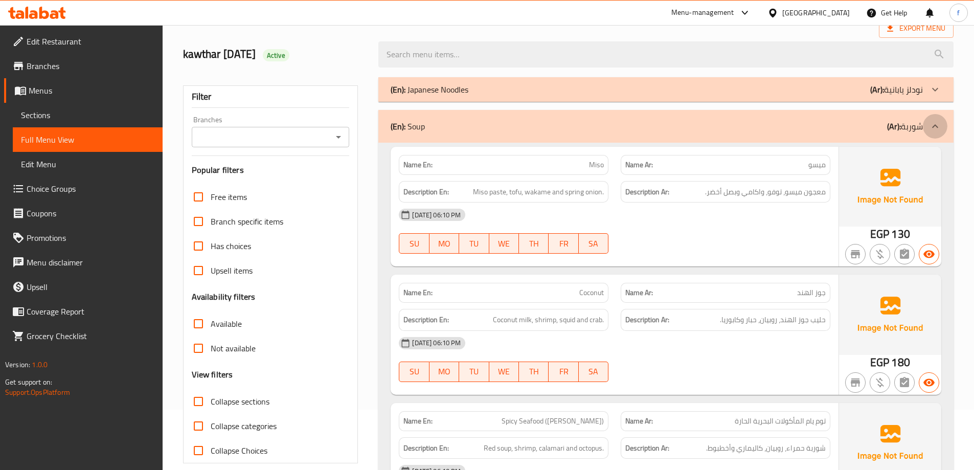
click at [938, 123] on icon at bounding box center [935, 126] width 12 height 12
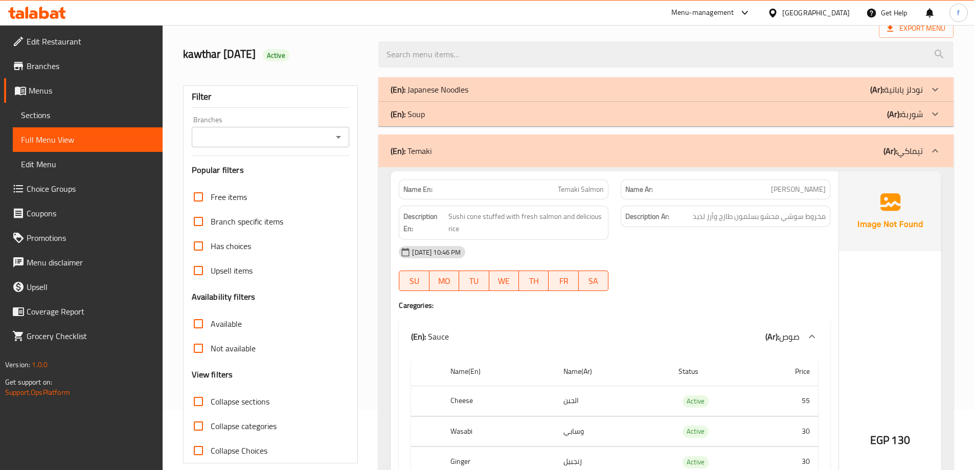
click at [936, 154] on icon at bounding box center [935, 151] width 12 height 12
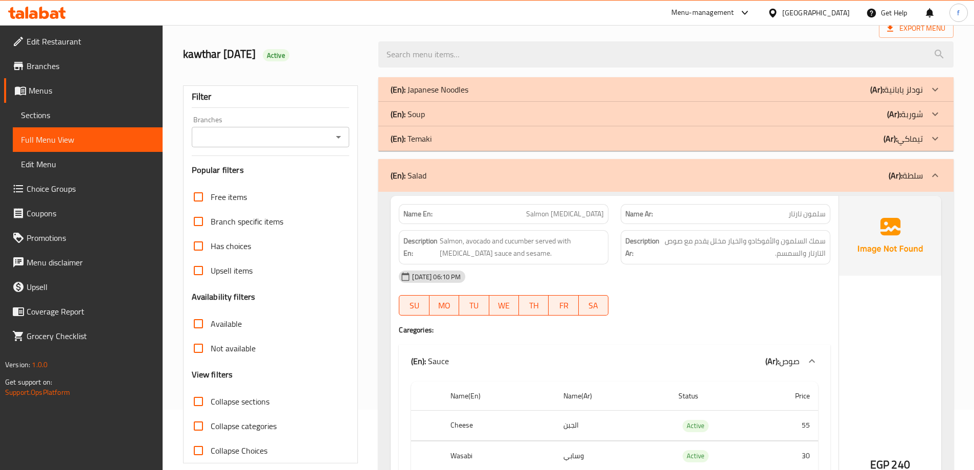
click at [695, 178] on div "(En): Salad (Ar): سلطة" at bounding box center [657, 175] width 532 height 12
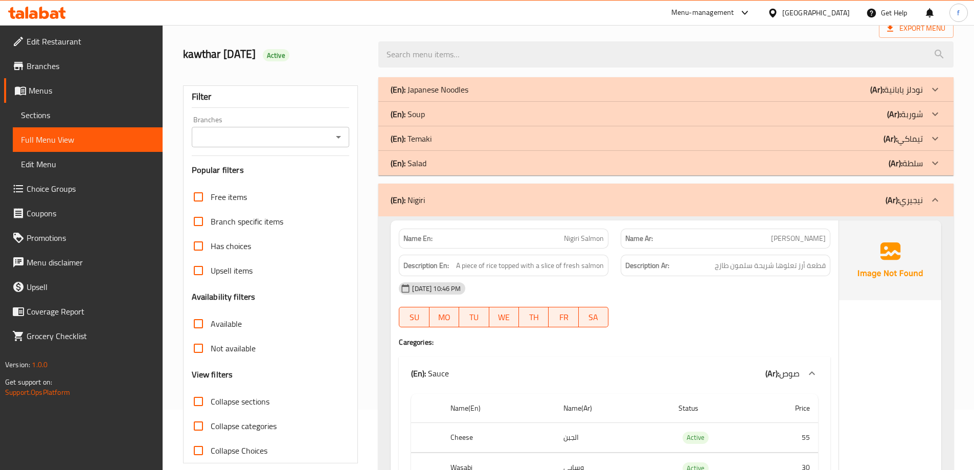
click at [887, 142] on b "(Ar):" at bounding box center [891, 138] width 14 height 15
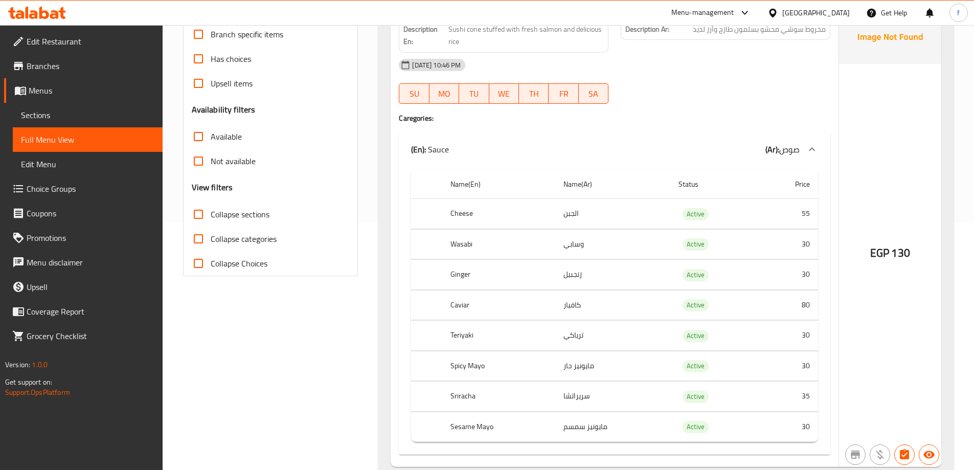
scroll to position [111, 0]
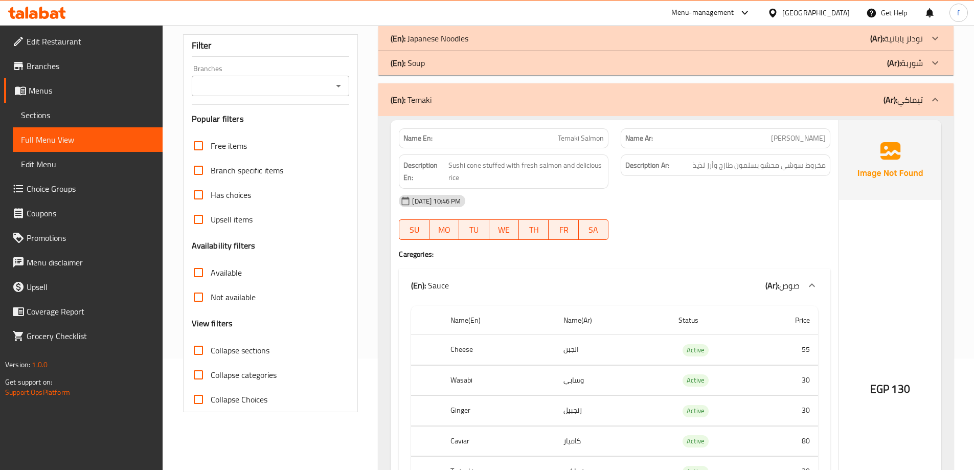
drag, startPoint x: 931, startPoint y: 104, endPoint x: 852, endPoint y: 179, distance: 108.9
click at [931, 104] on icon at bounding box center [935, 100] width 12 height 12
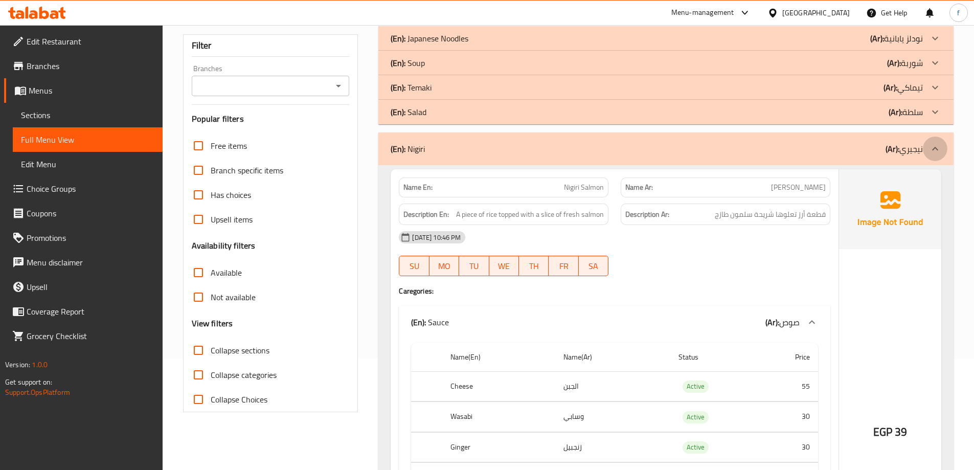
click at [935, 147] on icon at bounding box center [935, 149] width 12 height 12
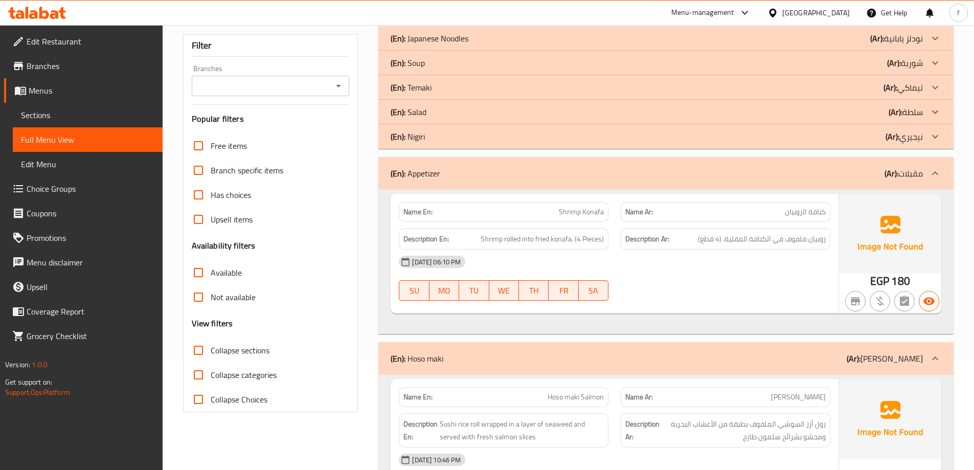
click at [939, 175] on icon at bounding box center [935, 173] width 12 height 12
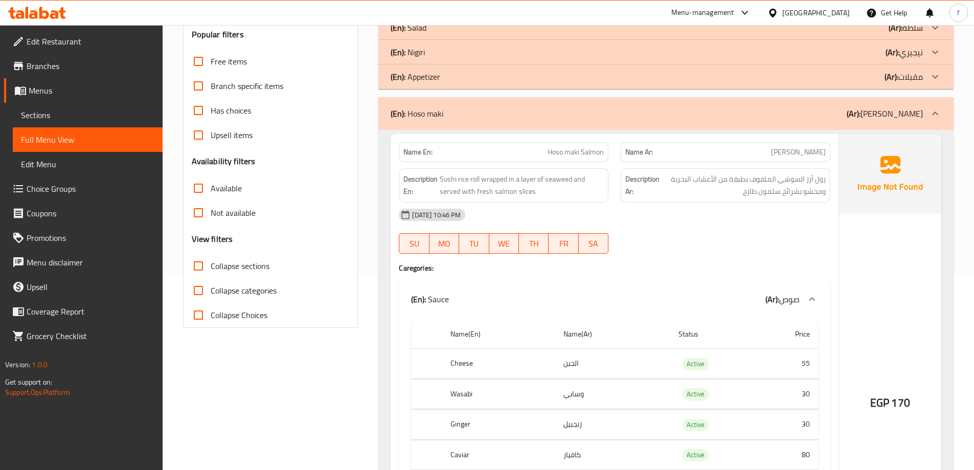
scroll to position [214, 0]
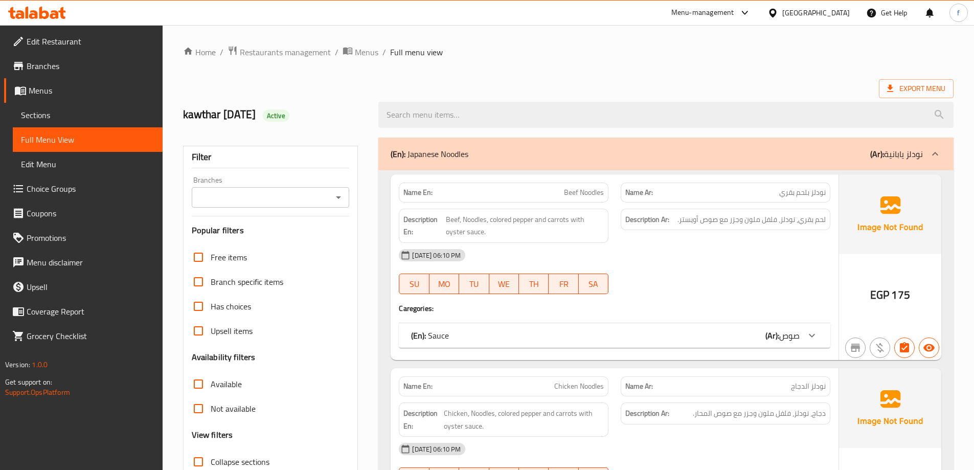
checkbox input "false"
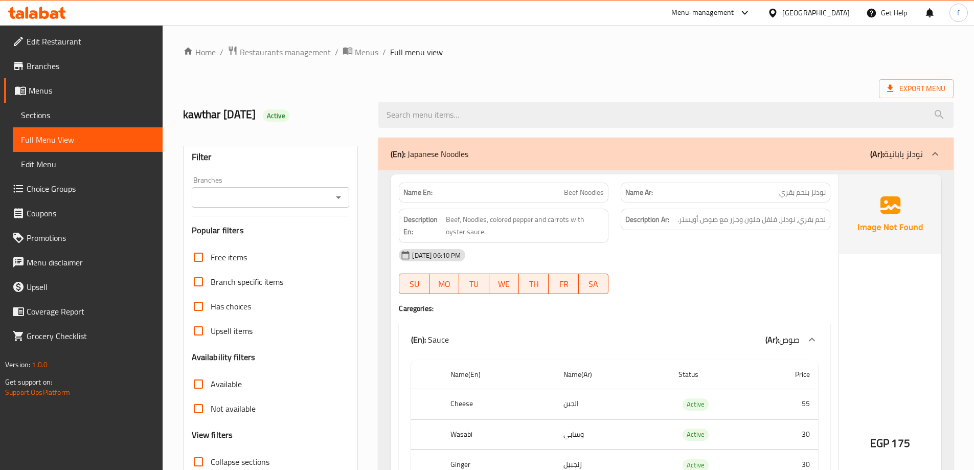
scroll to position [205, 0]
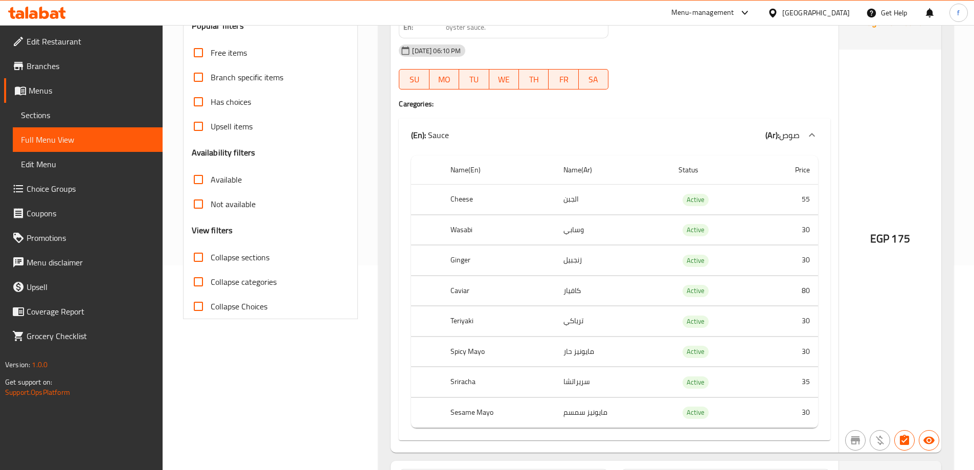
click at [59, 124] on link "Sections" at bounding box center [88, 115] width 150 height 25
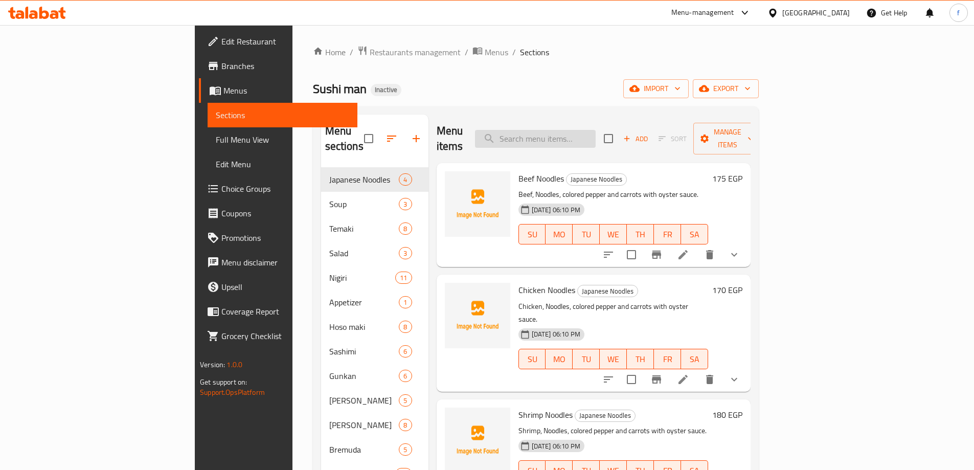
click at [596, 136] on input "search" at bounding box center [535, 139] width 121 height 18
paste input "Hoso maki Salmon"
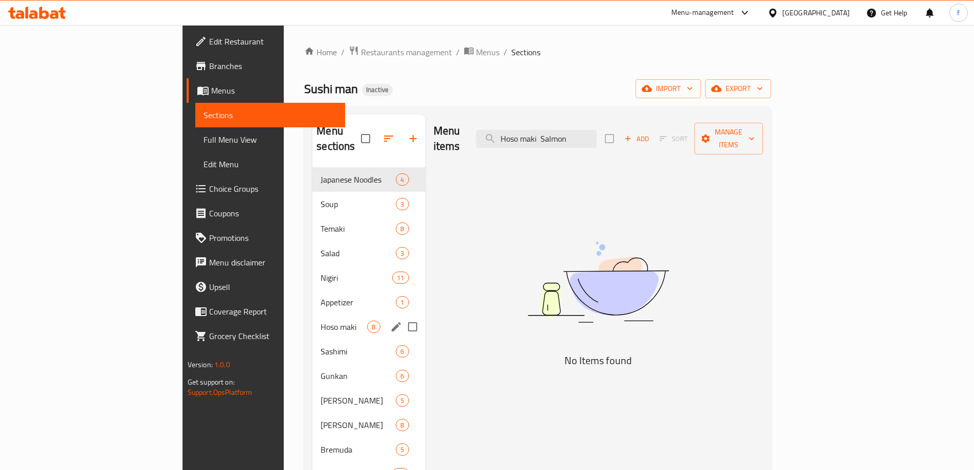
type input "Hoso maki Salmon"
click at [321, 321] on span "Hoso maki" at bounding box center [344, 327] width 47 height 12
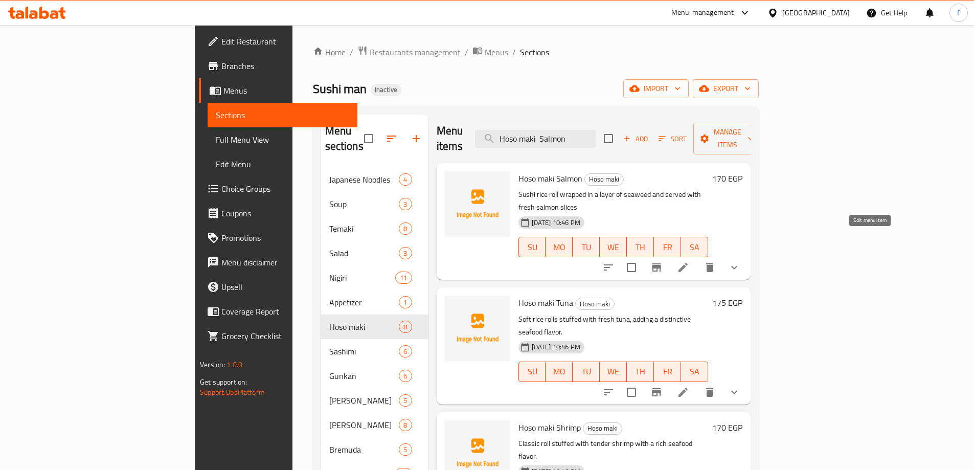
click at [689, 261] on icon at bounding box center [683, 267] width 12 height 12
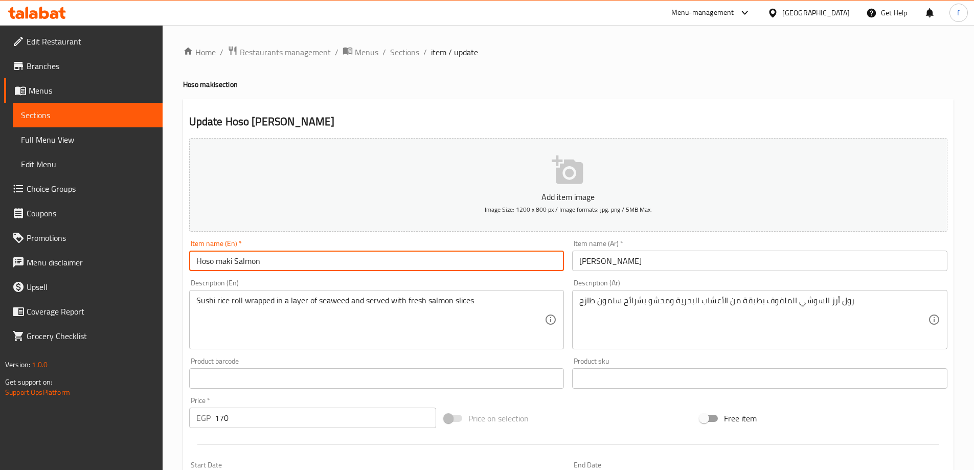
click at [362, 264] on input "Hoso maki Salmon" at bounding box center [376, 261] width 375 height 20
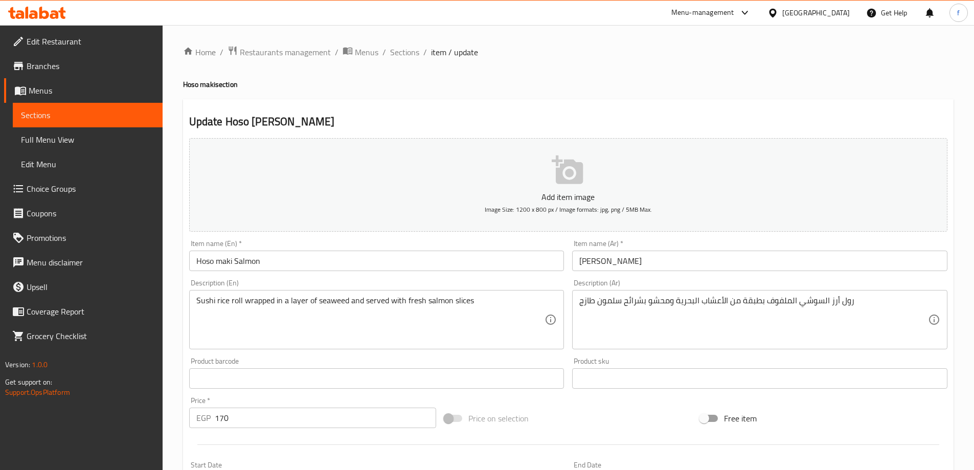
click at [360, 249] on div "Item name (En)   * Hoso [PERSON_NAME] Item name (En) *" at bounding box center [376, 255] width 375 height 31
click at [337, 257] on input "Hoso maki Salmon" at bounding box center [376, 261] width 375 height 20
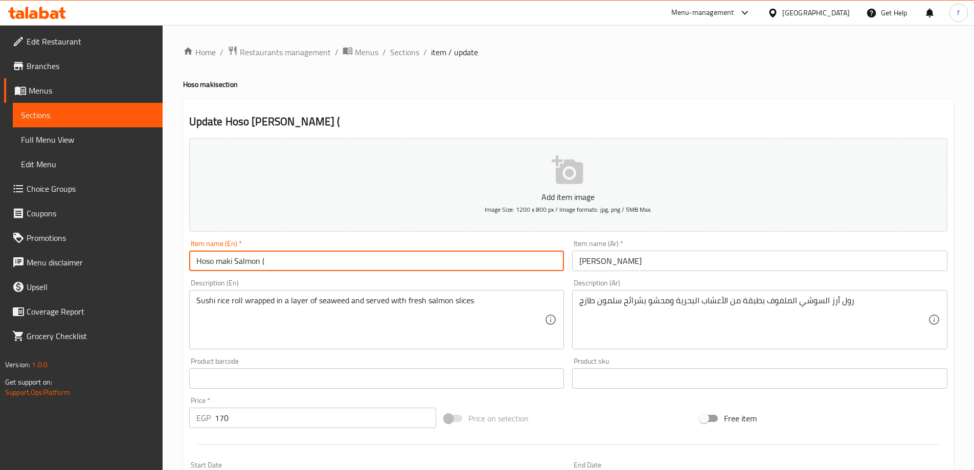
paste input "6 Pieces"
type input "Hoso maki Salmon (6 Pieces)"
click at [582, 265] on input "[PERSON_NAME]" at bounding box center [759, 261] width 375 height 20
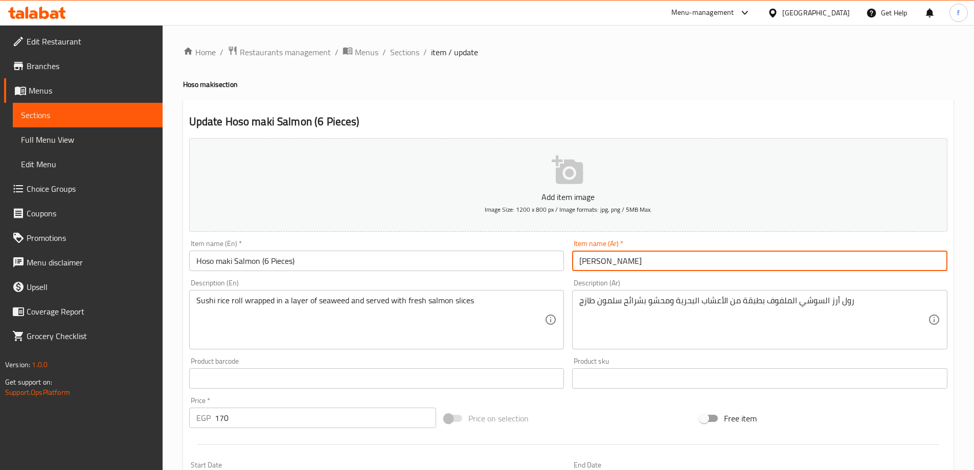
click at [582, 264] on input "[PERSON_NAME]" at bounding box center [759, 261] width 375 height 20
click at [580, 264] on input "[PERSON_NAME]" at bounding box center [759, 261] width 375 height 20
click at [608, 262] on input "(6 قطع)[PERSON_NAME]" at bounding box center [759, 261] width 375 height 20
click at [592, 262] on input "(6 قطع) [PERSON_NAME]" at bounding box center [759, 261] width 375 height 20
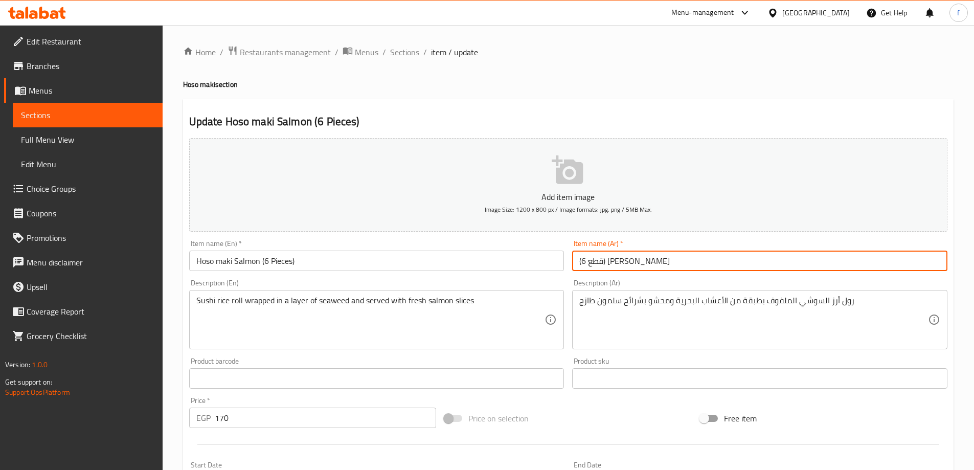
drag, startPoint x: 577, startPoint y: 261, endPoint x: 608, endPoint y: 264, distance: 30.9
click at [608, 264] on input "(6 قطع) [PERSON_NAME]" at bounding box center [759, 261] width 375 height 20
type input "(6 قطع) [PERSON_NAME]"
click at [477, 263] on input "Hoso maki Salmon (6 Pieces)" at bounding box center [376, 261] width 375 height 20
drag, startPoint x: 580, startPoint y: 260, endPoint x: 608, endPoint y: 261, distance: 28.2
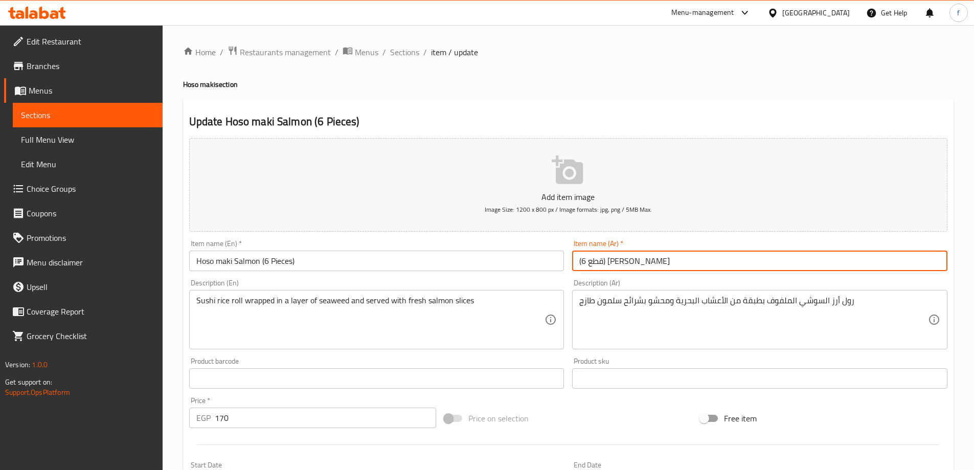
click at [608, 261] on input "(6 قطع) [PERSON_NAME]" at bounding box center [759, 261] width 375 height 20
click at [471, 260] on input "Hoso maki Salmon (6 Pieces)" at bounding box center [376, 261] width 375 height 20
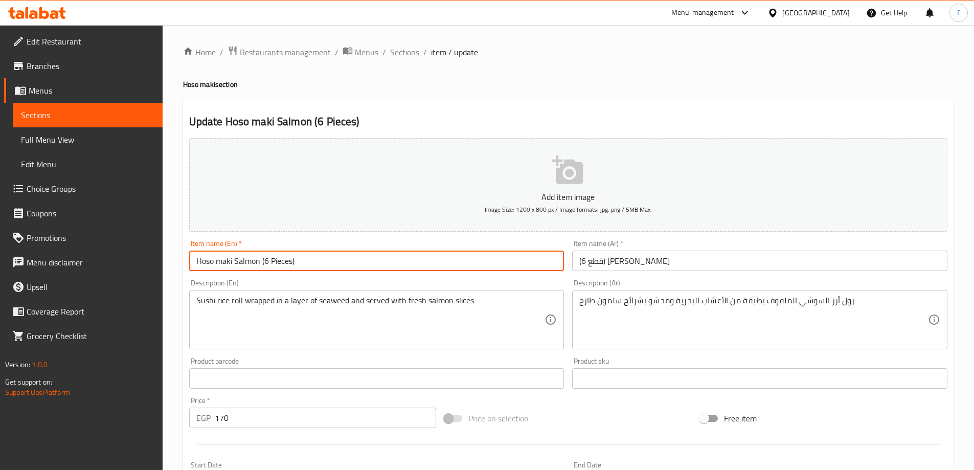
paste input "780123"
paste input "ميرندا"
type input "Hoso maki Salmon (6 Pieces)"
drag, startPoint x: 260, startPoint y: 261, endPoint x: 298, endPoint y: 261, distance: 37.8
click at [298, 261] on input "Hoso maki Salmon (6 Pieces)" at bounding box center [376, 261] width 375 height 20
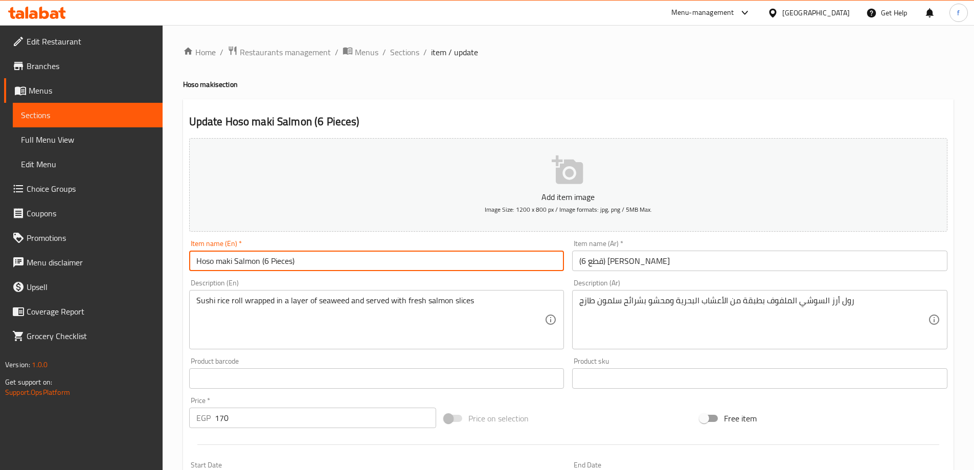
click at [602, 264] on input "(6 قطع) [PERSON_NAME]" at bounding box center [759, 261] width 375 height 20
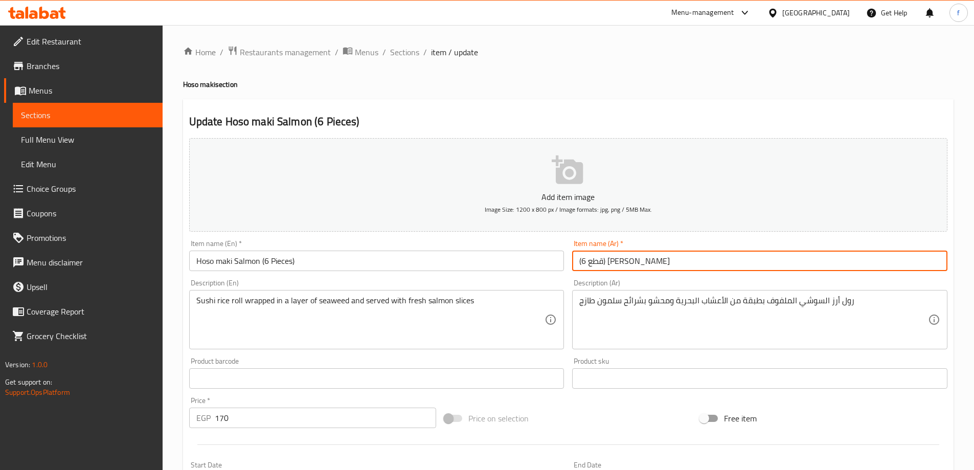
drag, startPoint x: 578, startPoint y: 261, endPoint x: 608, endPoint y: 259, distance: 29.8
click at [608, 259] on input "(6 قطع) [PERSON_NAME]" at bounding box center [759, 261] width 375 height 20
click at [470, 259] on input "Hoso maki Salmon (6 Pieces)" at bounding box center [376, 261] width 375 height 20
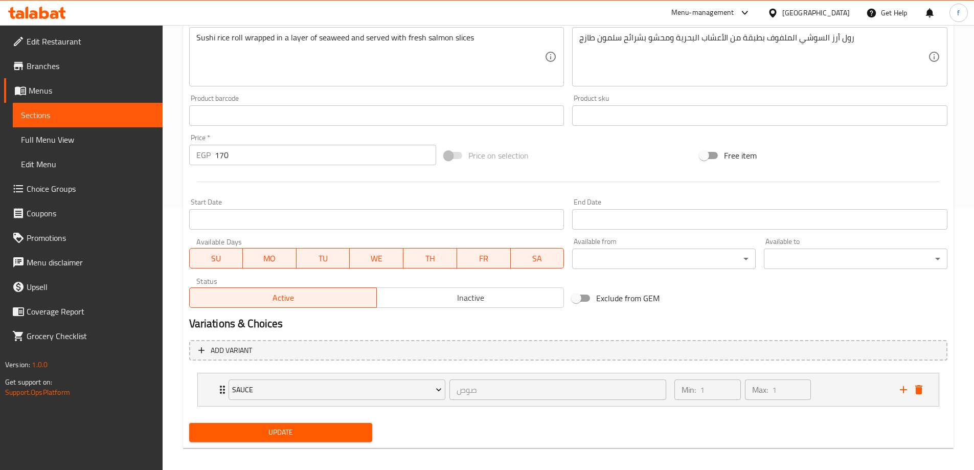
scroll to position [269, 0]
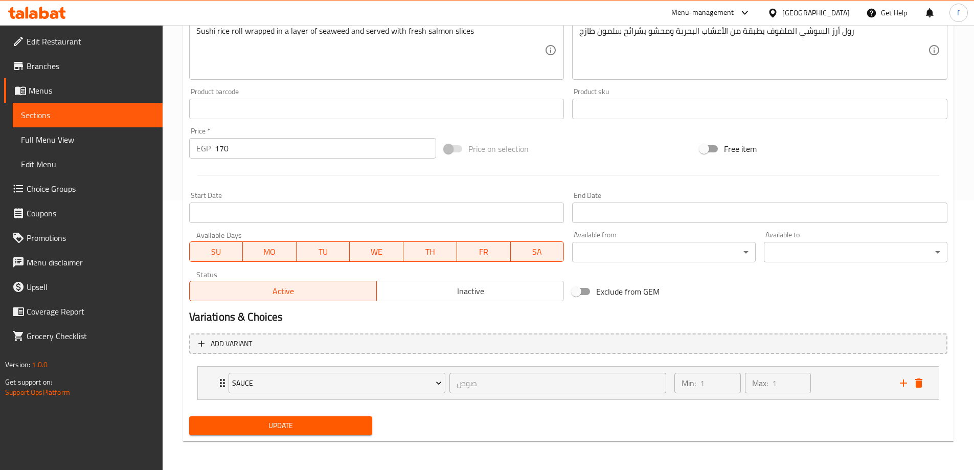
click at [320, 416] on div "Update" at bounding box center [281, 425] width 192 height 27
click at [318, 427] on span "Update" at bounding box center [280, 425] width 167 height 13
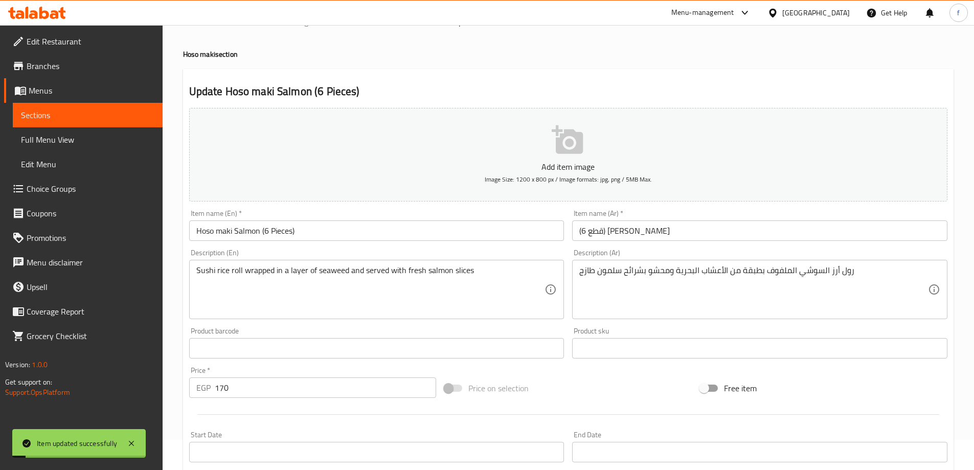
scroll to position [0, 0]
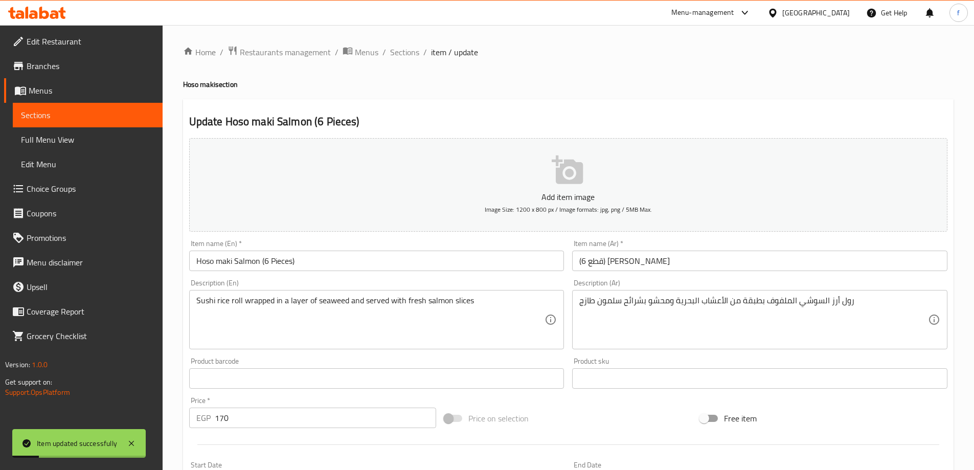
click at [412, 61] on div "Home / Restaurants management / Menus / Sections / item / update Hoso maki sect…" at bounding box center [568, 382] width 771 height 673
click at [408, 58] on span "Sections" at bounding box center [404, 52] width 29 height 12
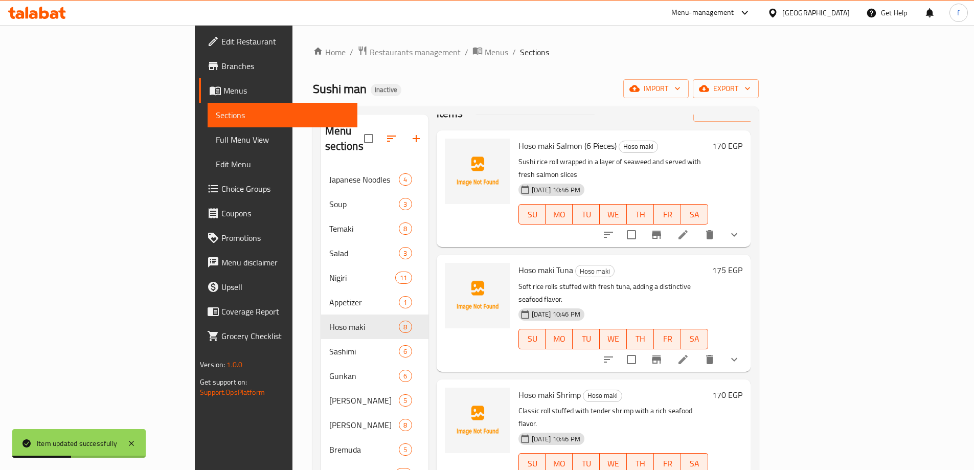
scroll to position [51, 0]
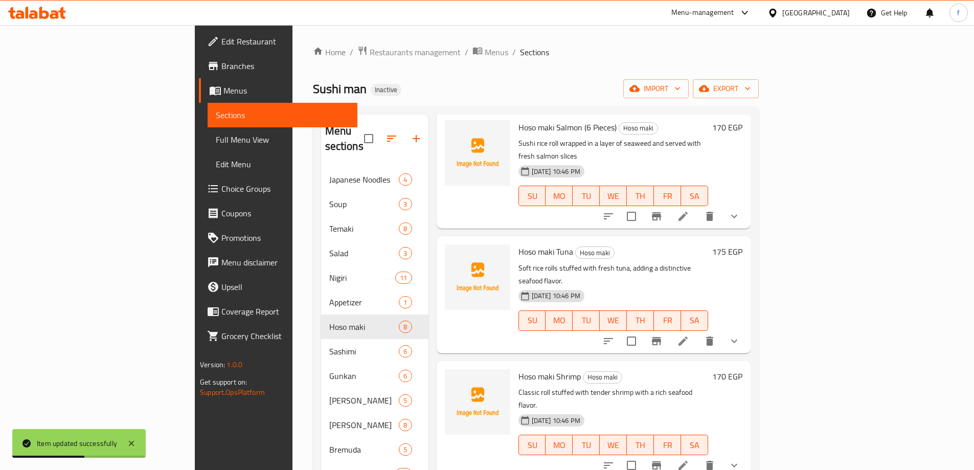
click at [698, 332] on li at bounding box center [683, 341] width 29 height 18
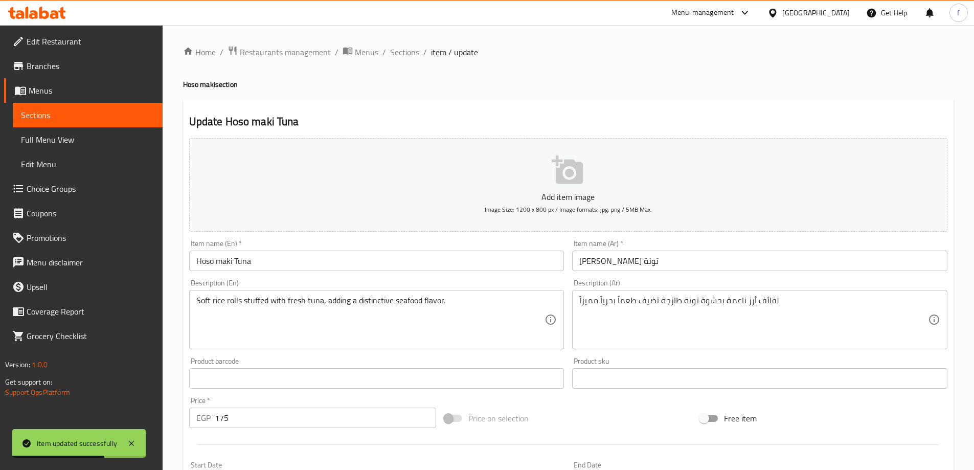
click at [350, 265] on input "Hoso maki Tuna" at bounding box center [376, 261] width 375 height 20
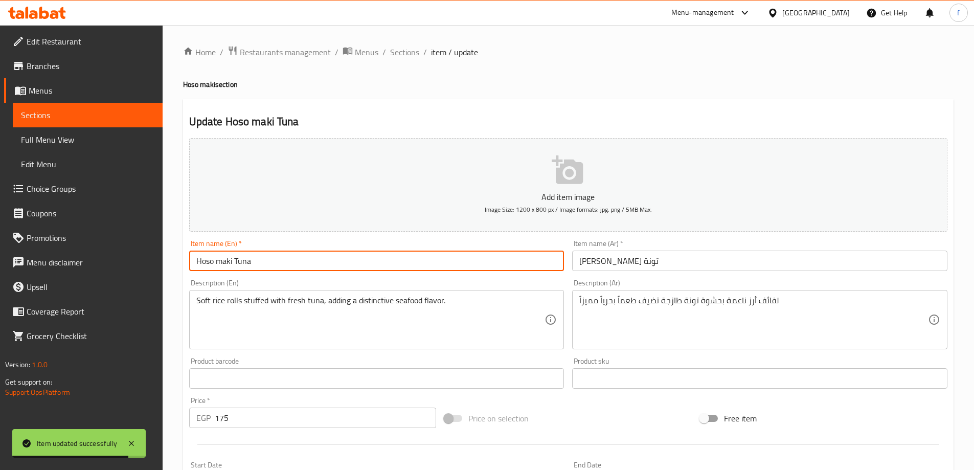
paste input "(6 Pieces)"
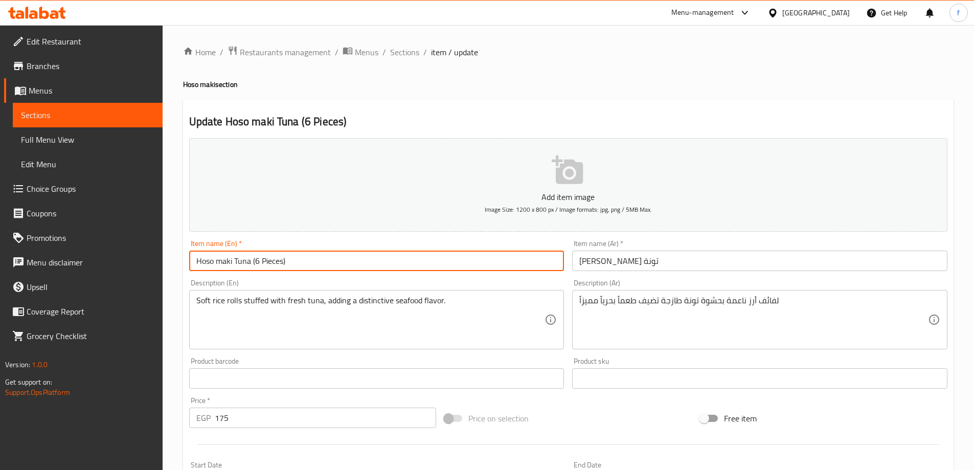
type input "Hoso maki Tuna (6 Pieces)"
click at [583, 262] on input "[PERSON_NAME] تونة" at bounding box center [759, 261] width 375 height 20
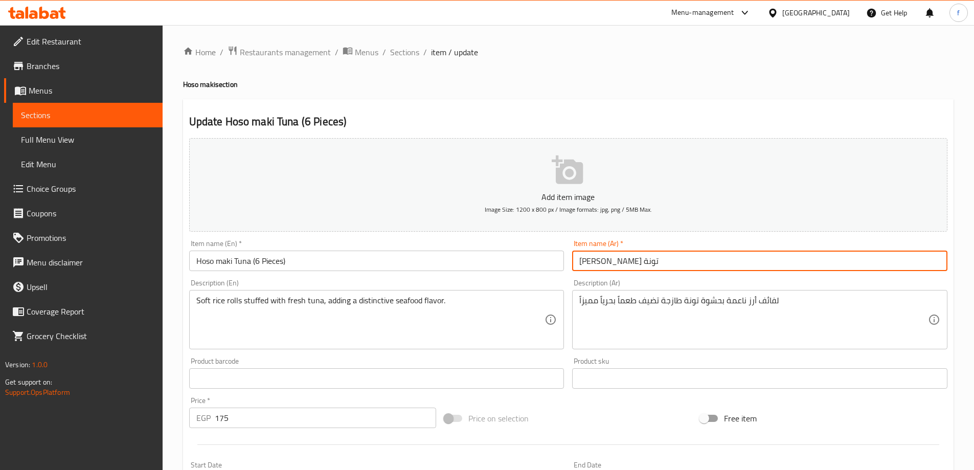
paste input "(6 قطع)"
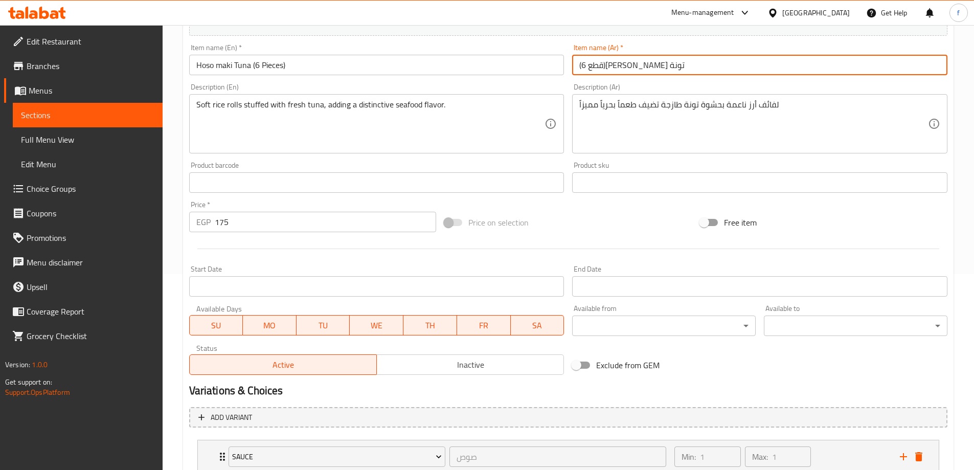
scroll to position [269, 0]
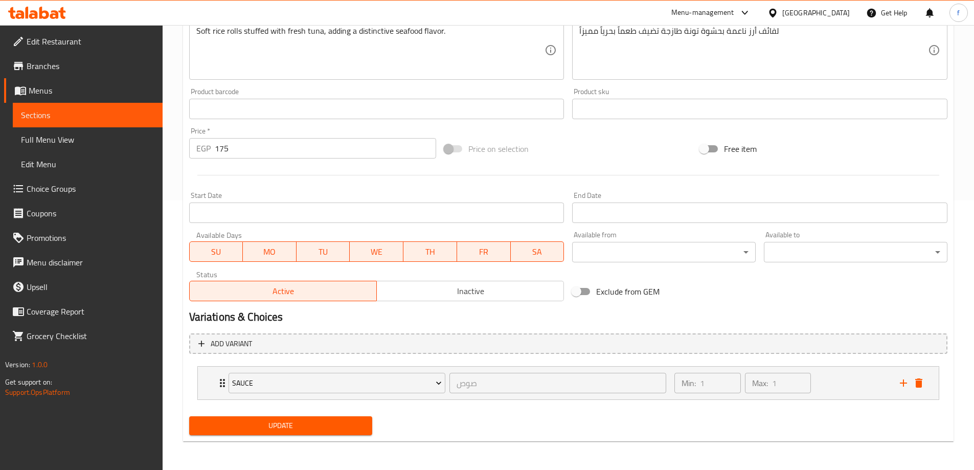
type input "(6 قطع)[PERSON_NAME] تونة"
click at [288, 416] on div "Update" at bounding box center [281, 425] width 192 height 27
click at [284, 421] on span "Update" at bounding box center [280, 425] width 167 height 13
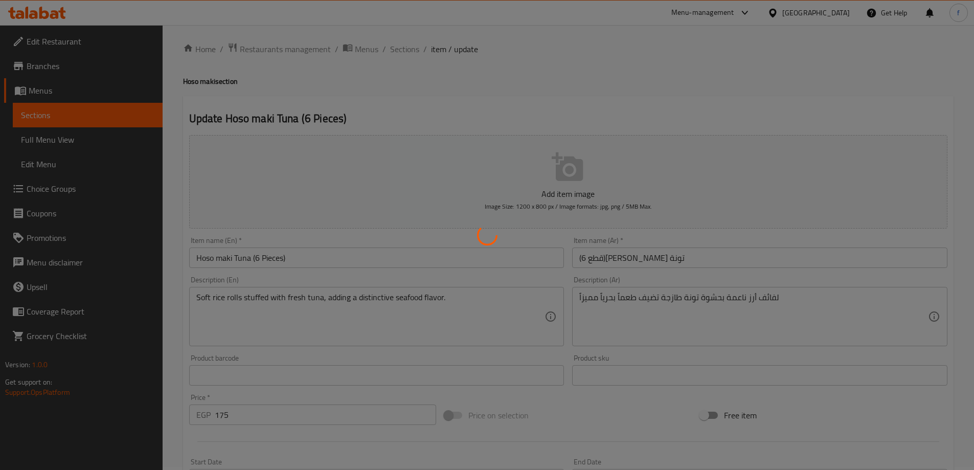
scroll to position [0, 0]
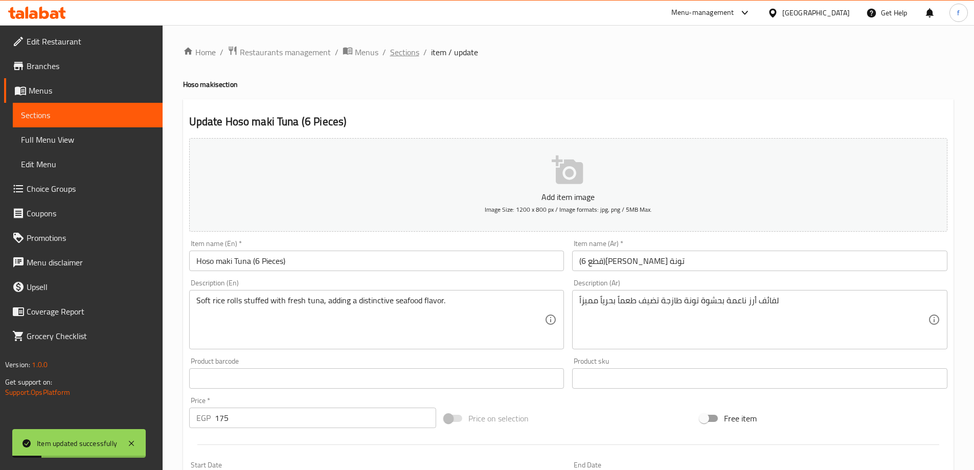
click at [399, 49] on span "Sections" at bounding box center [404, 52] width 29 height 12
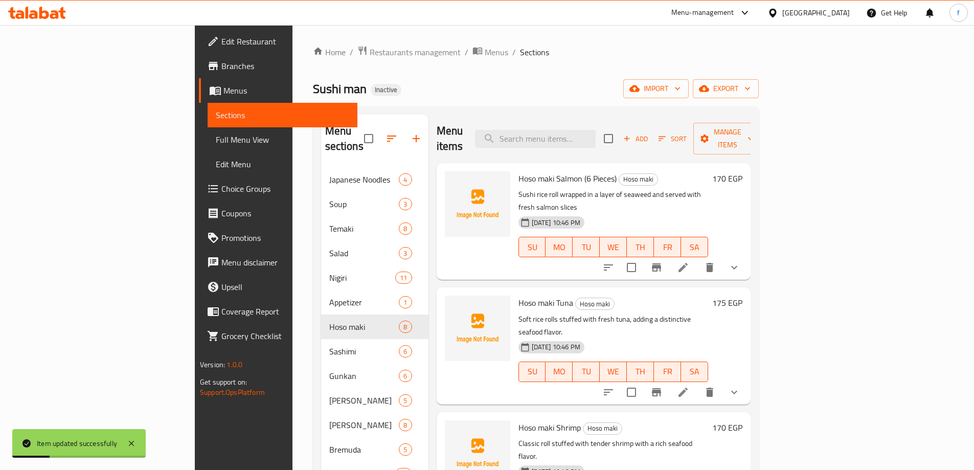
scroll to position [102, 0]
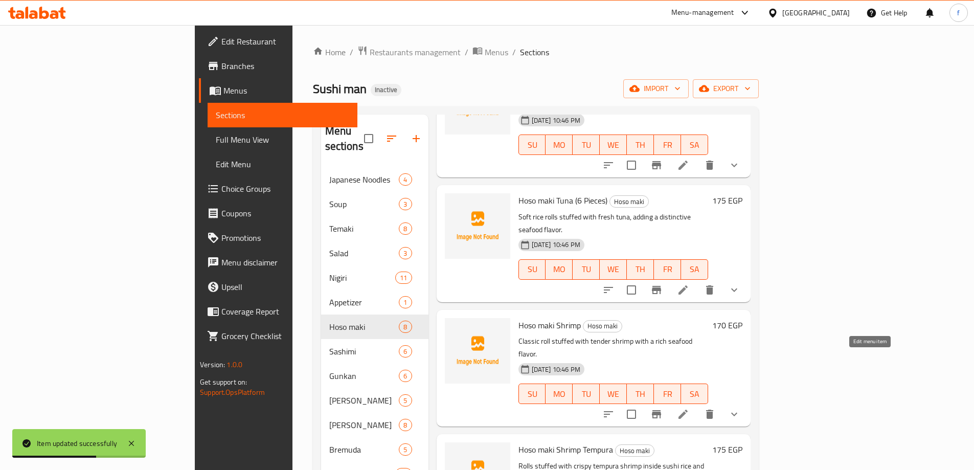
click at [689, 408] on icon at bounding box center [683, 414] width 12 height 12
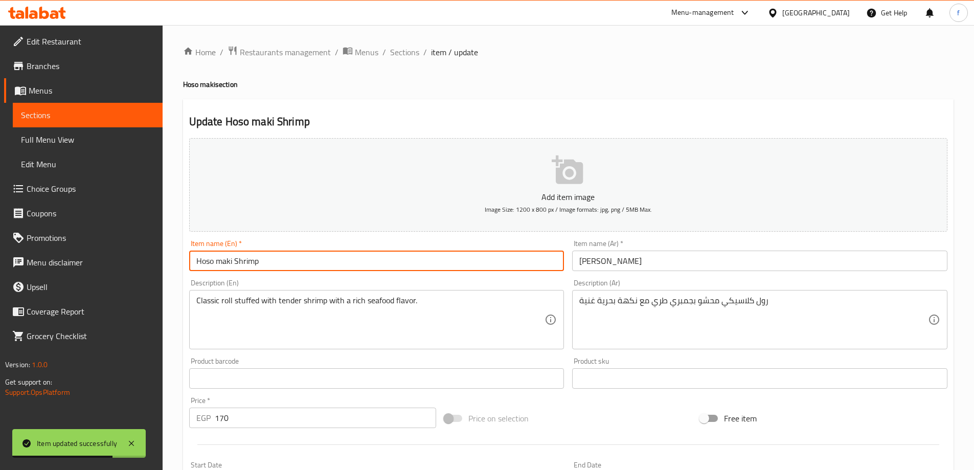
click at [333, 259] on input "Hoso maki Shrimp" at bounding box center [376, 261] width 375 height 20
paste input "(6 قطع)"
paste input "(6 Pieces)"
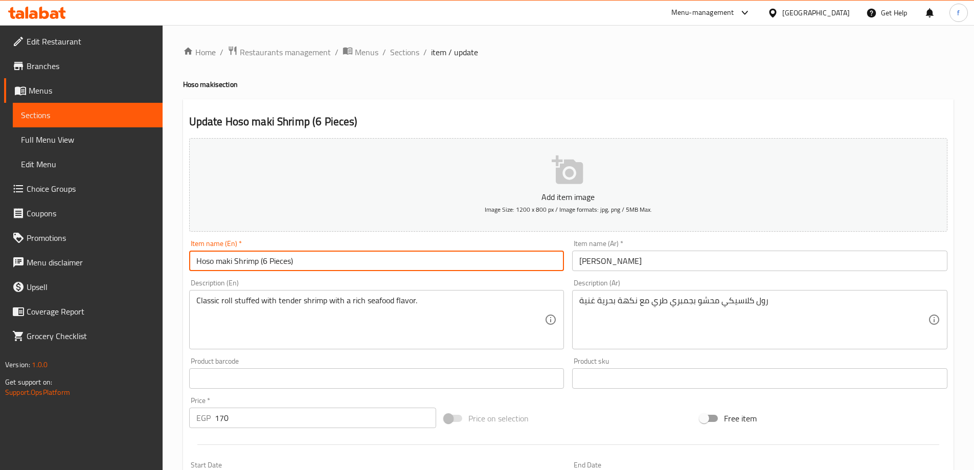
type input "Hoso maki Shrimp (6 Pieces)"
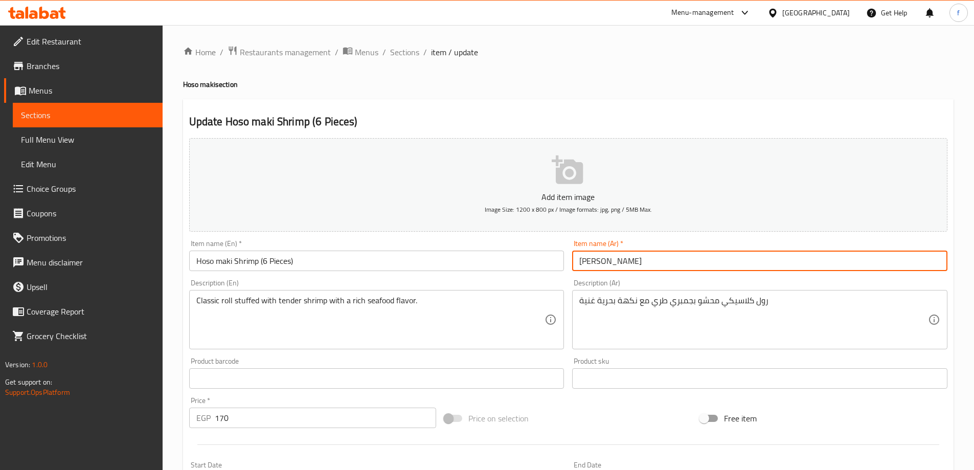
click at [580, 265] on input "[PERSON_NAME]" at bounding box center [759, 261] width 375 height 20
paste input "(6 قطع)"
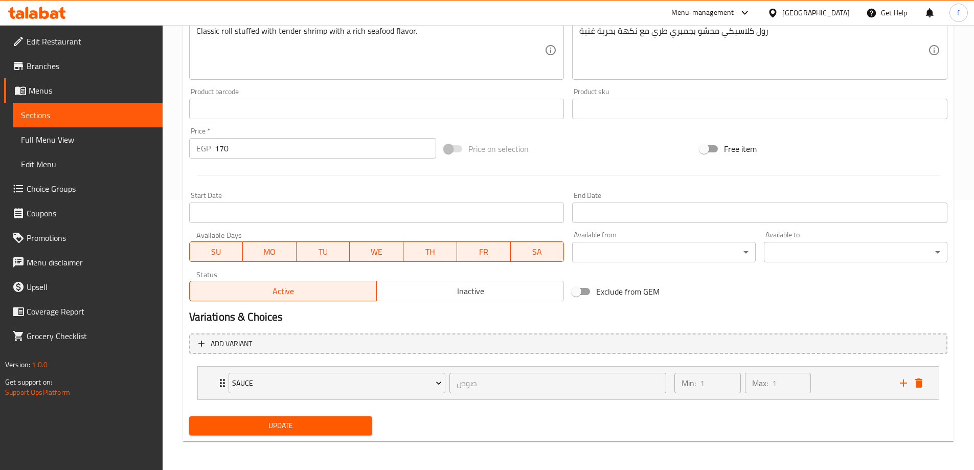
type input "(6 قطع) [PERSON_NAME]"
click at [343, 423] on span "Update" at bounding box center [280, 425] width 167 height 13
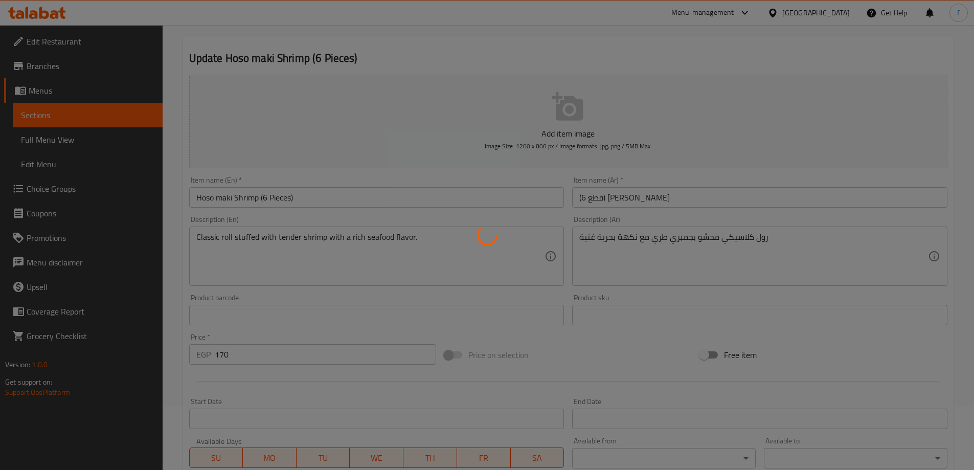
scroll to position [0, 0]
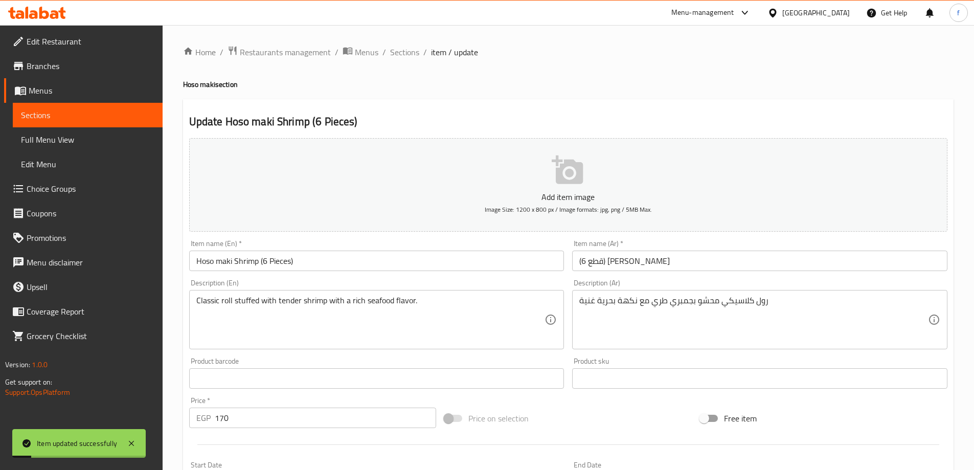
click at [405, 53] on span "Sections" at bounding box center [404, 52] width 29 height 12
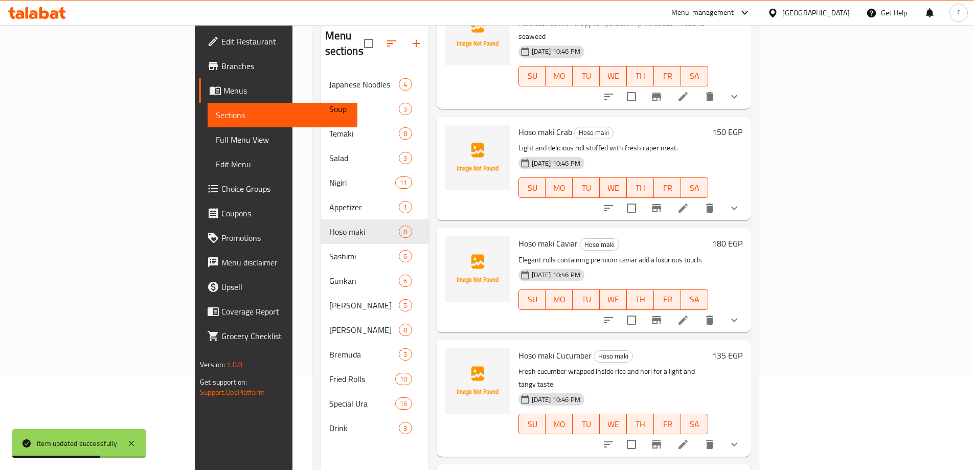
scroll to position [143, 0]
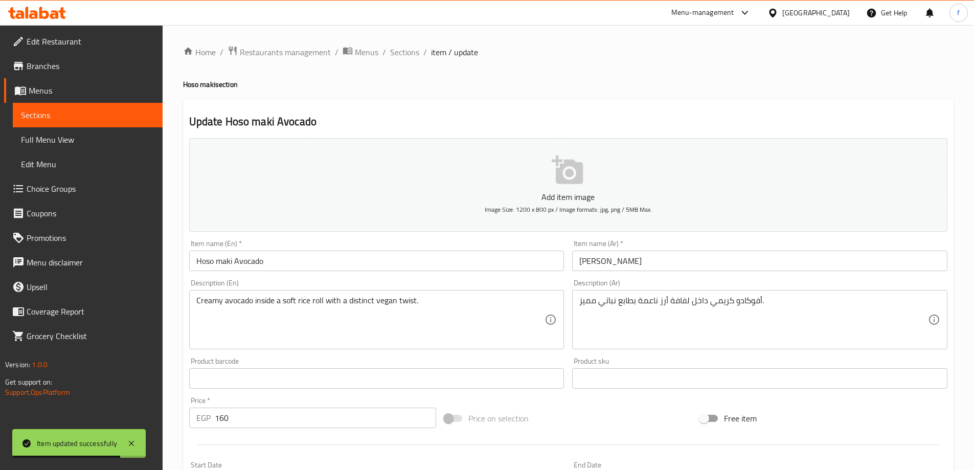
click at [370, 260] on input "Hoso maki Avocado" at bounding box center [376, 261] width 375 height 20
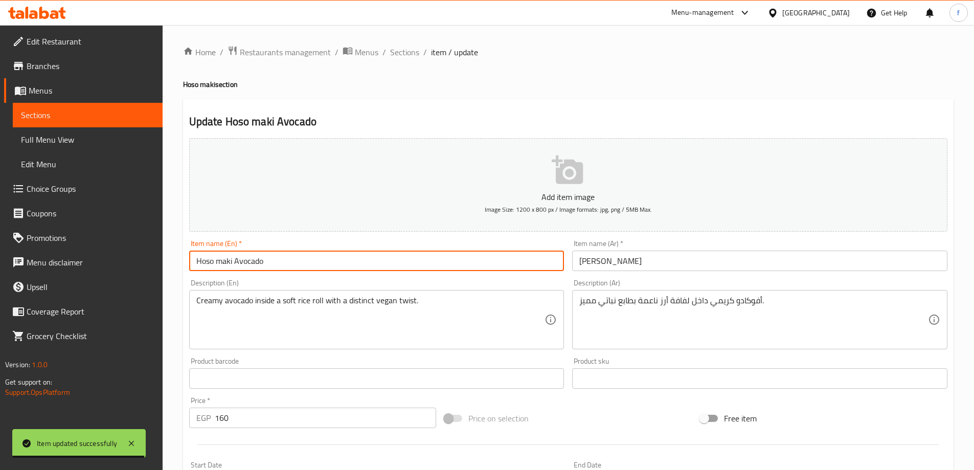
paste input "(6 Pieces)"
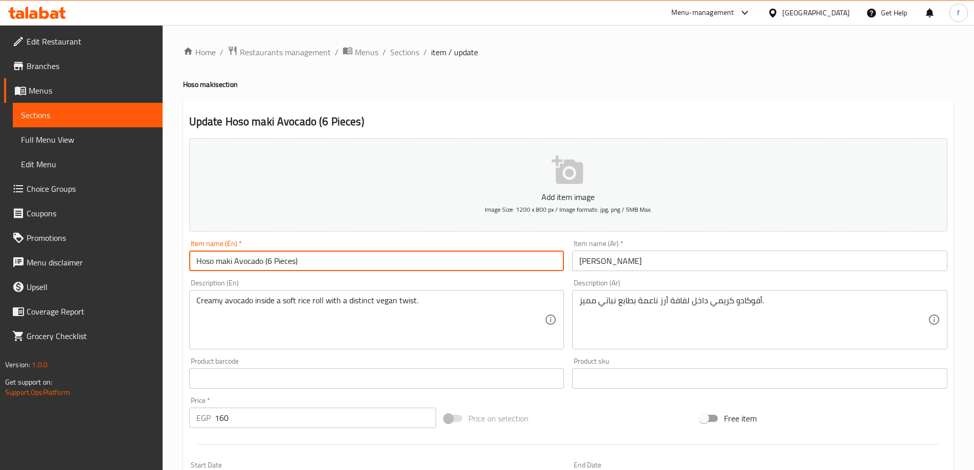
type input "Hoso maki Avocado (6 Pieces)"
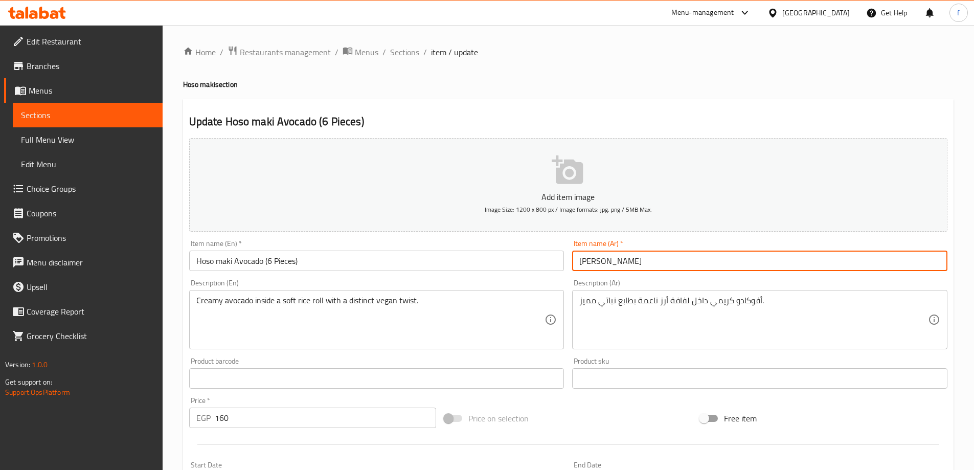
click at [578, 266] on input "[PERSON_NAME]" at bounding box center [759, 261] width 375 height 20
paste input "(6 قطع)"
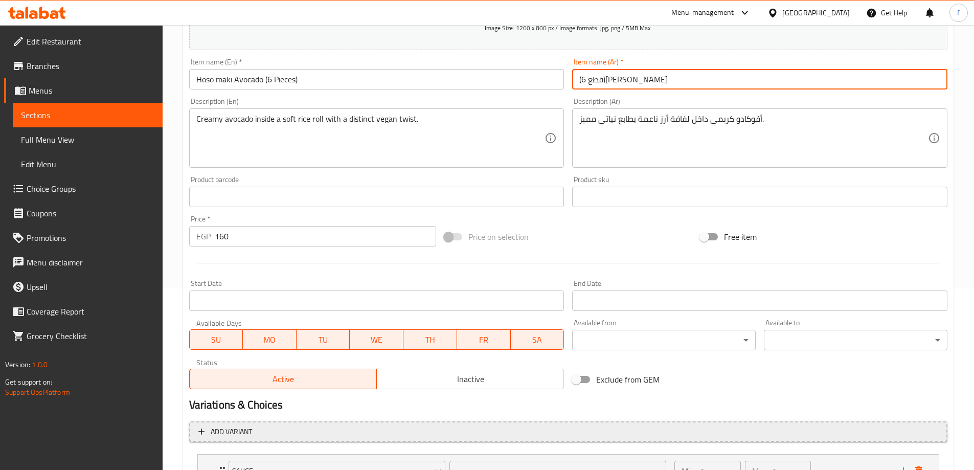
scroll to position [269, 0]
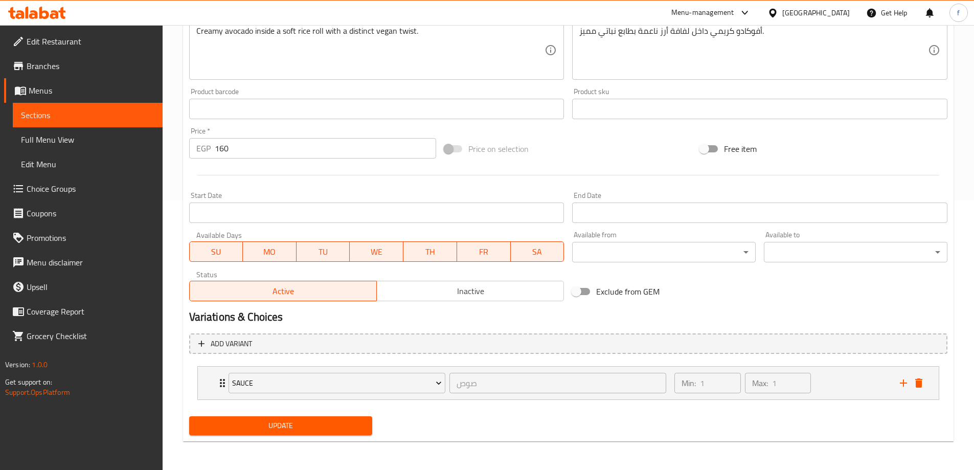
type input "(6 قطع)[PERSON_NAME]"
click at [310, 425] on span "Update" at bounding box center [280, 425] width 167 height 13
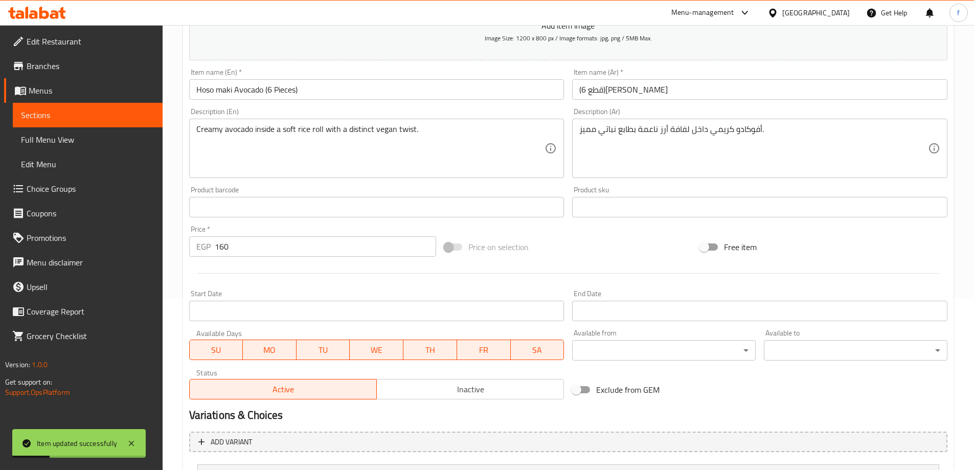
scroll to position [0, 0]
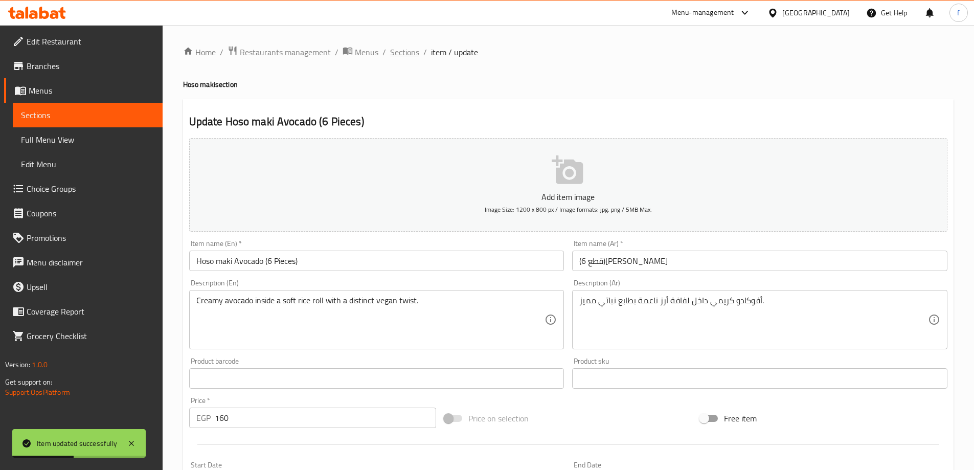
click at [402, 57] on span "Sections" at bounding box center [404, 52] width 29 height 12
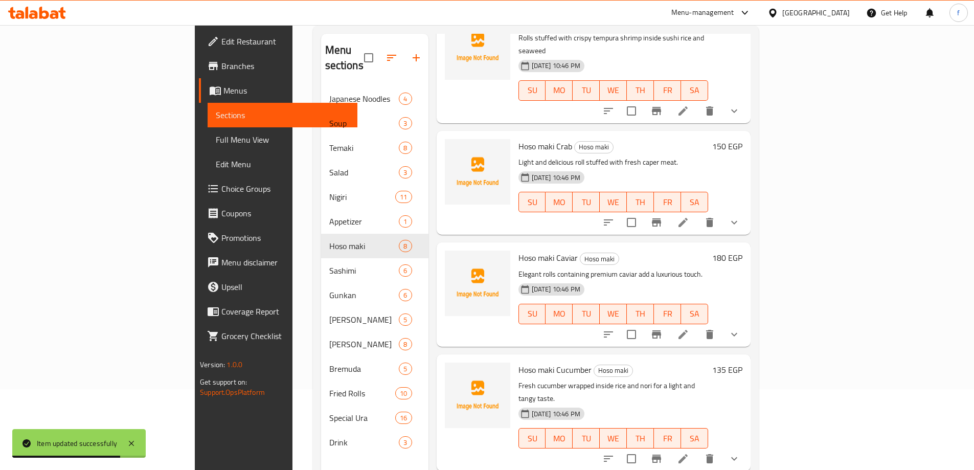
scroll to position [143, 0]
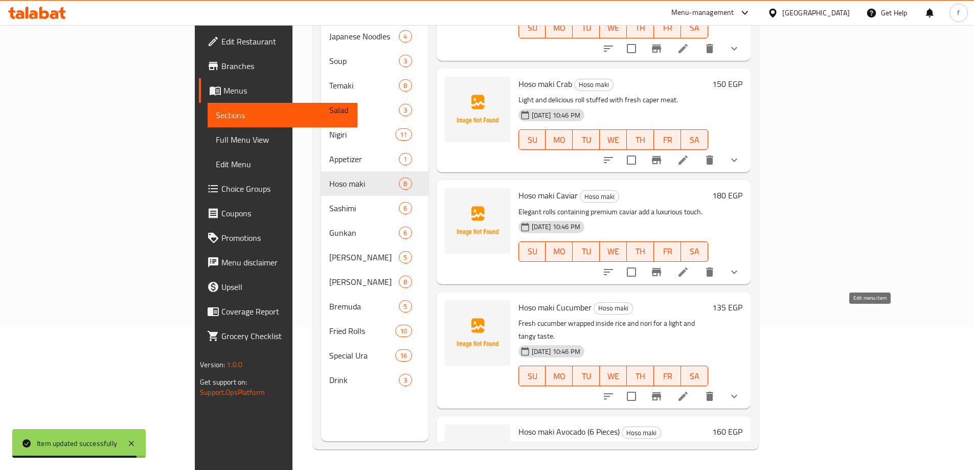
click at [689, 390] on icon at bounding box center [683, 396] width 12 height 12
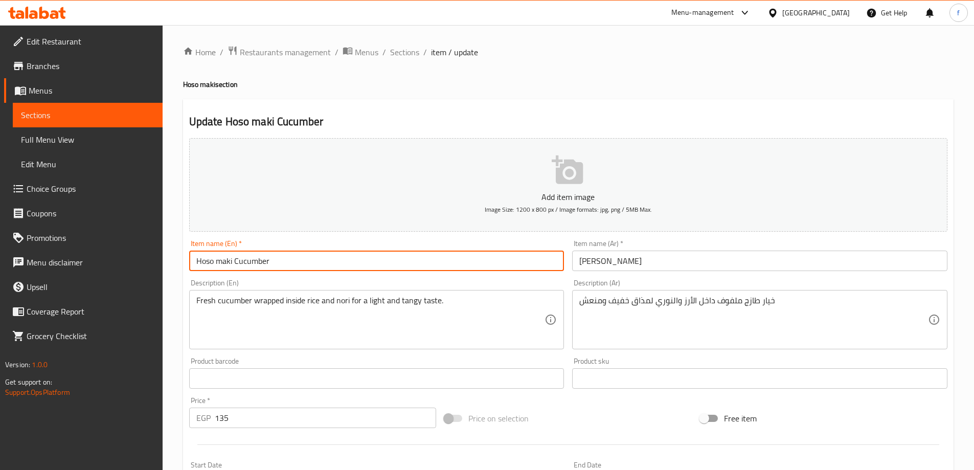
click at [338, 258] on input "Hoso maki Cucumber" at bounding box center [376, 261] width 375 height 20
paste input "(6 Pieces)"
type input "Hoso maki Cucumber (6 Pieces)"
click at [579, 264] on input "[PERSON_NAME]" at bounding box center [759, 261] width 375 height 20
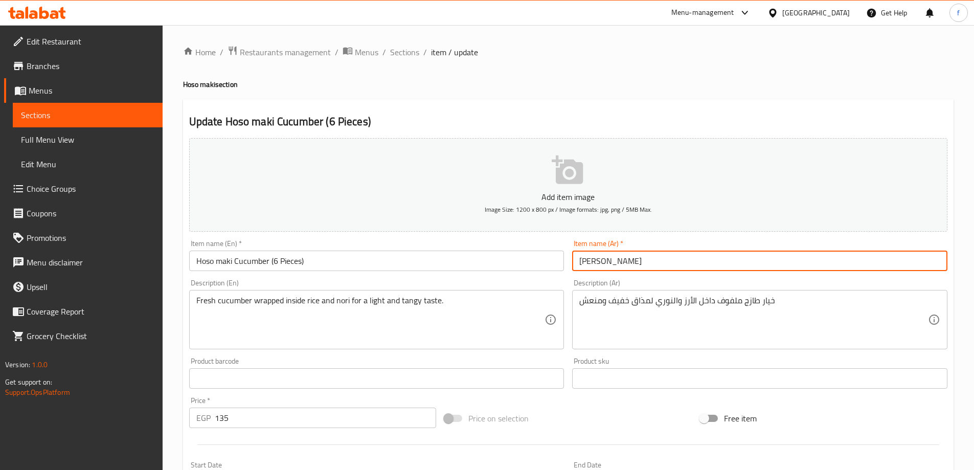
paste input "(6 قطع)"
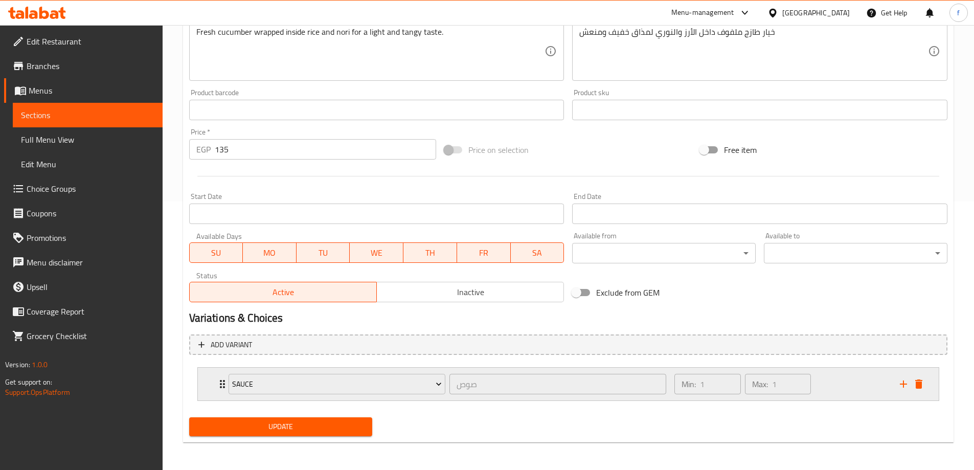
scroll to position [269, 0]
type input "(6 قطع)[PERSON_NAME] خيار"
click at [314, 421] on span "Update" at bounding box center [280, 425] width 167 height 13
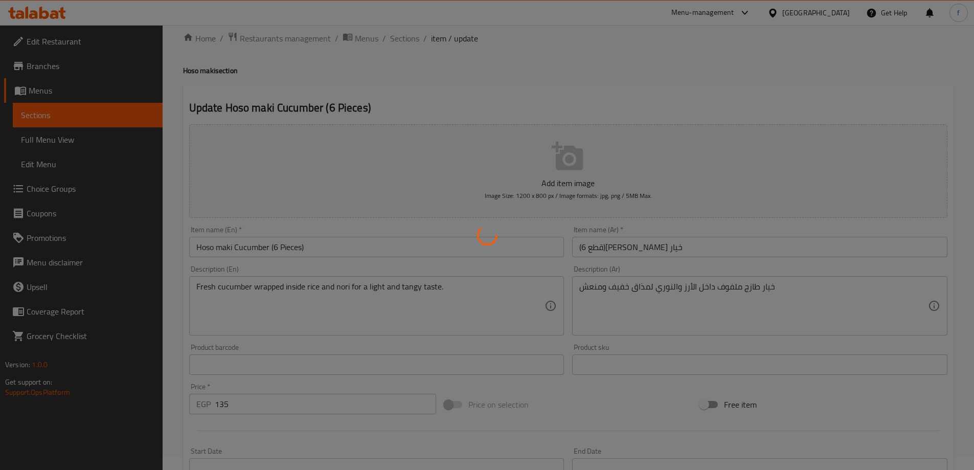
scroll to position [0, 0]
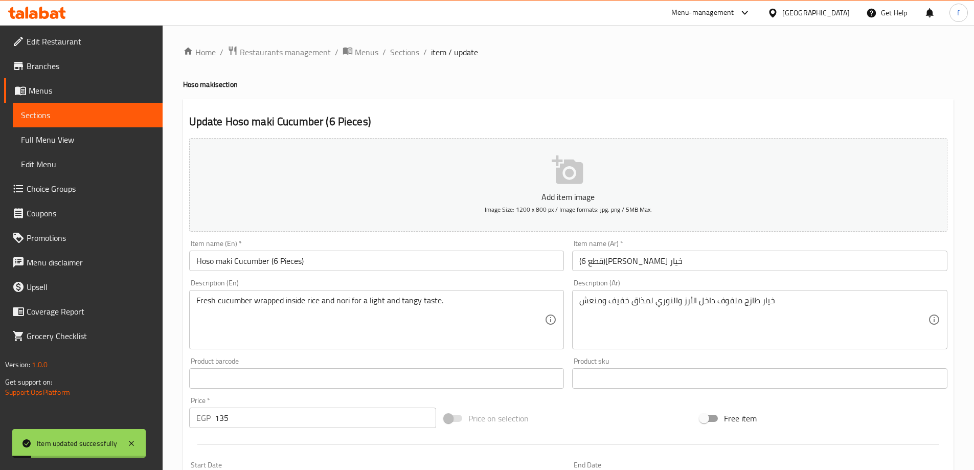
click at [130, 119] on span "Sections" at bounding box center [87, 115] width 133 height 12
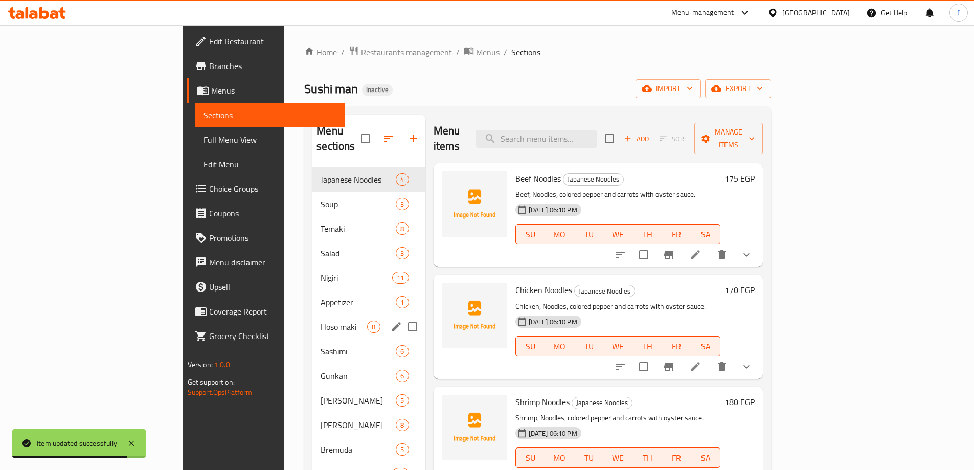
click at [312, 318] on div "Hoso maki 8" at bounding box center [368, 327] width 113 height 25
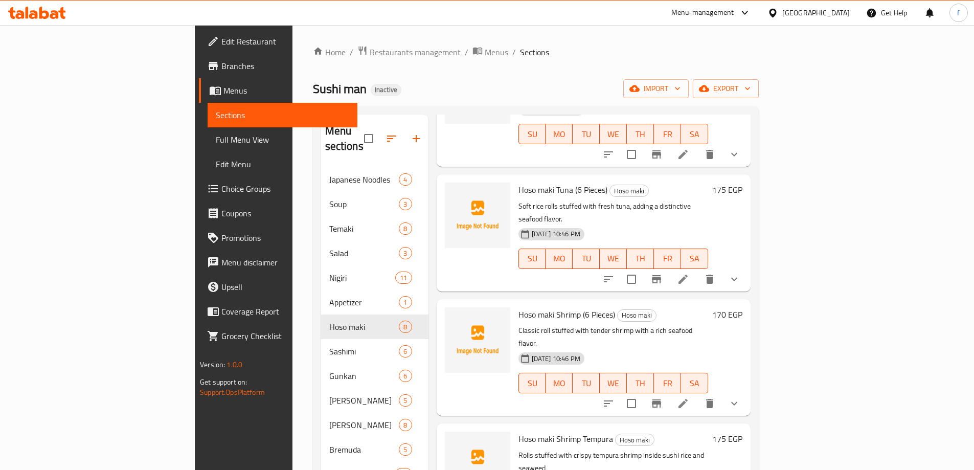
scroll to position [205, 0]
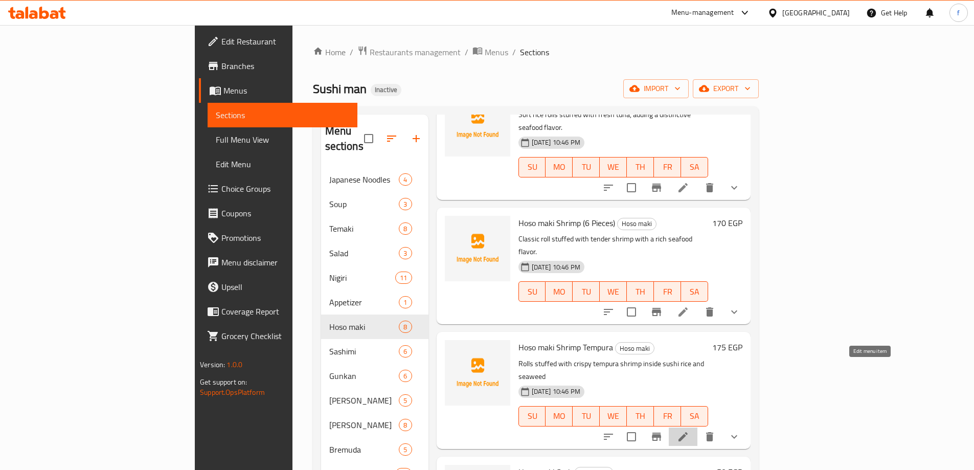
click at [688, 432] on icon at bounding box center [683, 436] width 9 height 9
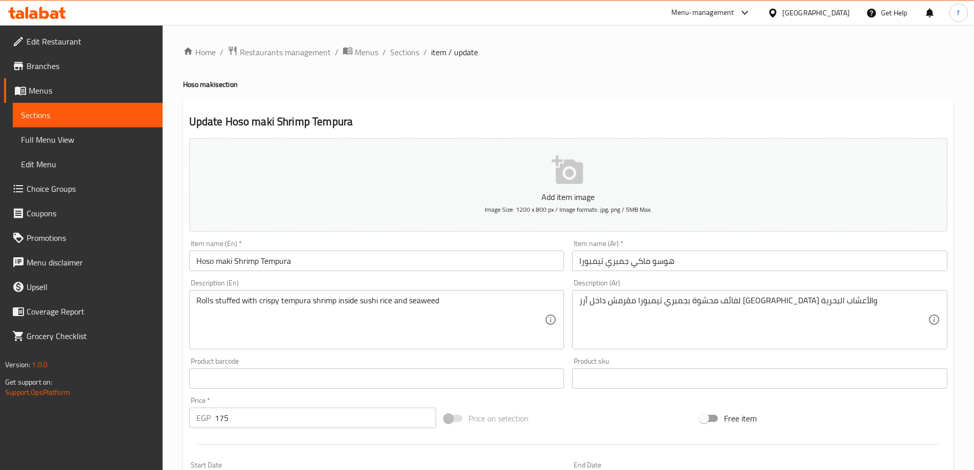
click at [358, 266] on input "Hoso maki Shrimp Tempura" at bounding box center [376, 261] width 375 height 20
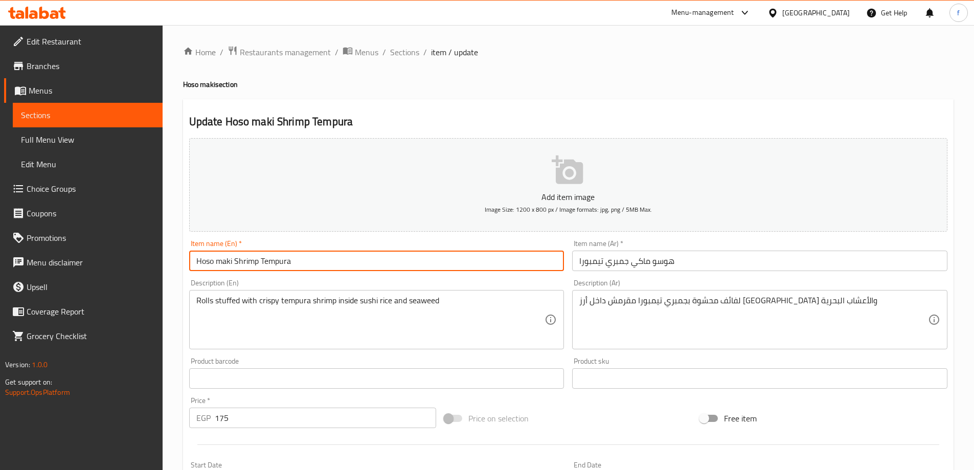
paste input "(6 Pieces)"
type input "Hoso maki Shrimp Tempura (6 Pieces)"
click at [579, 261] on input "هوسو ماكي جمبري تيمبورا" at bounding box center [759, 261] width 375 height 20
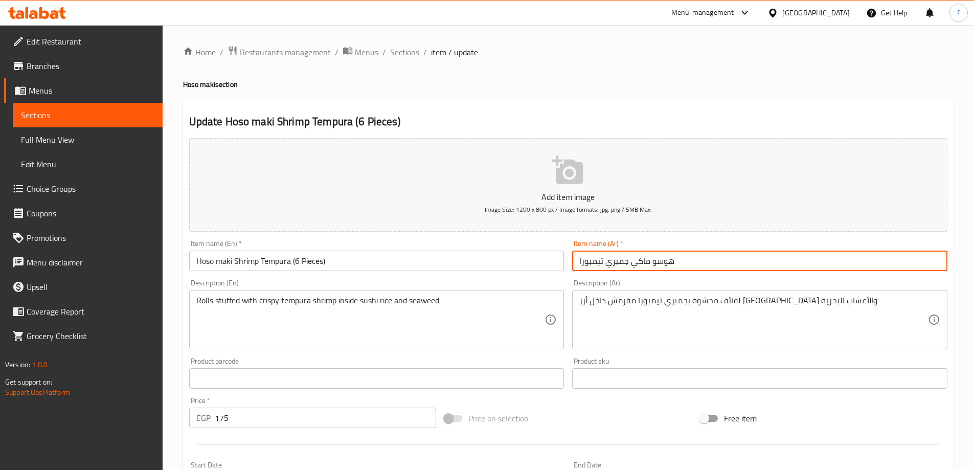
paste input "(6 قطع)"
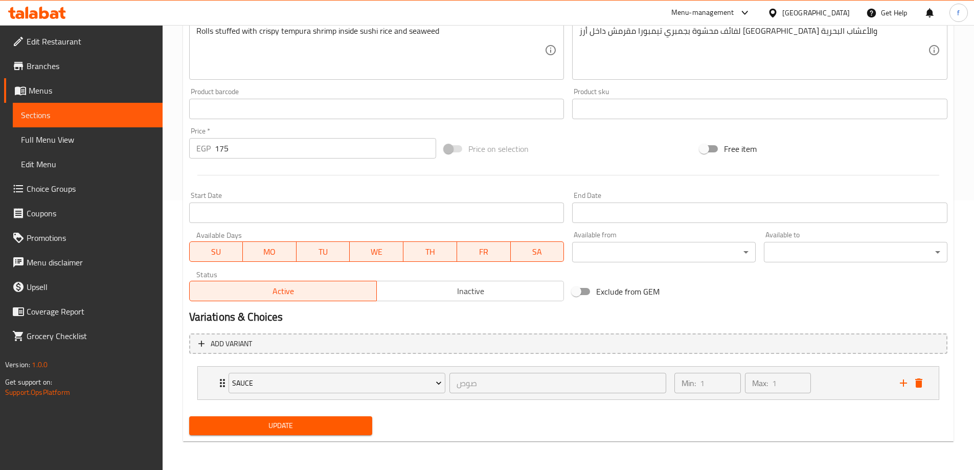
type input "(6 قطع)[PERSON_NAME] جمبري تيمبورا"
click at [310, 432] on span "Update" at bounding box center [280, 425] width 167 height 13
click at [350, 422] on span "Update" at bounding box center [280, 425] width 167 height 13
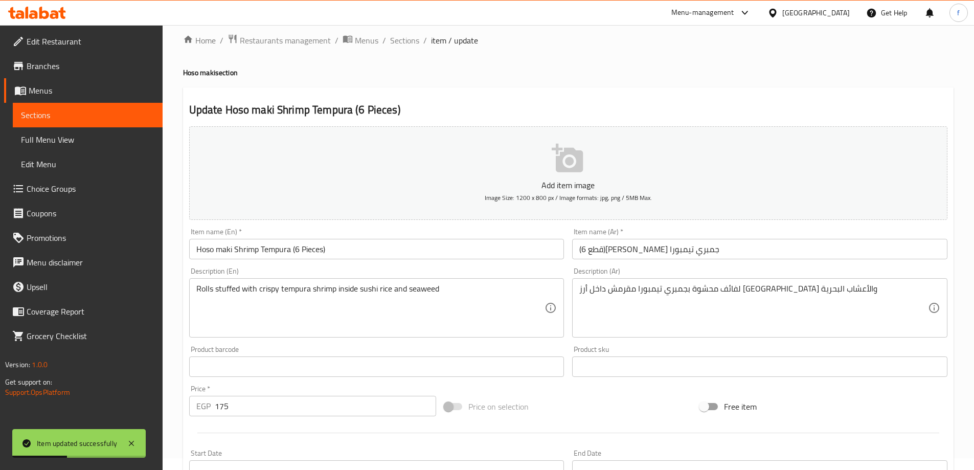
scroll to position [0, 0]
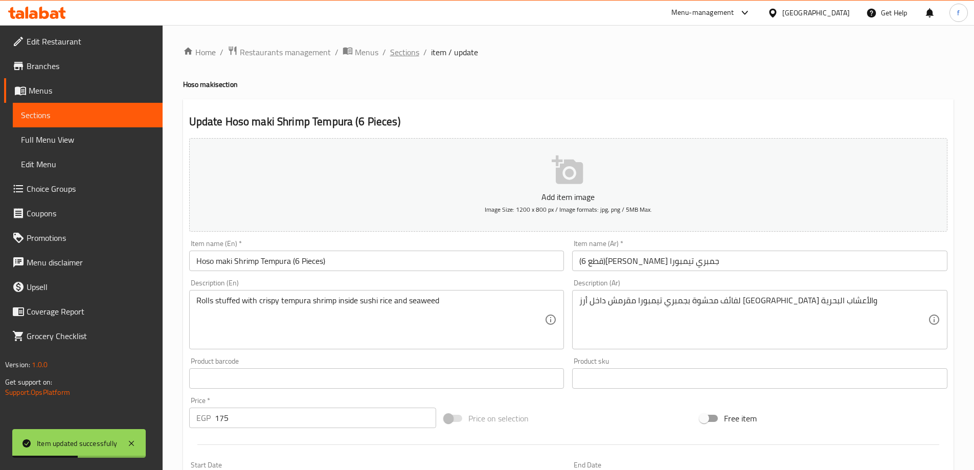
click at [417, 49] on span "Sections" at bounding box center [404, 52] width 29 height 12
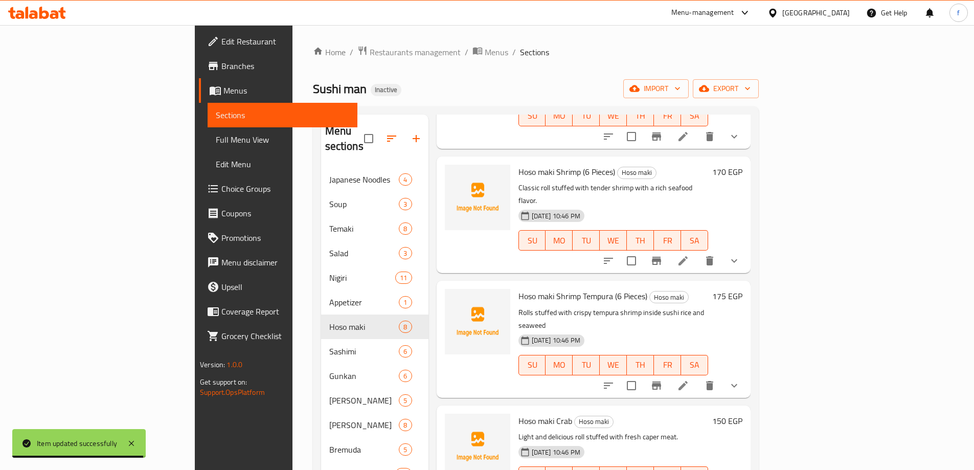
scroll to position [307, 0]
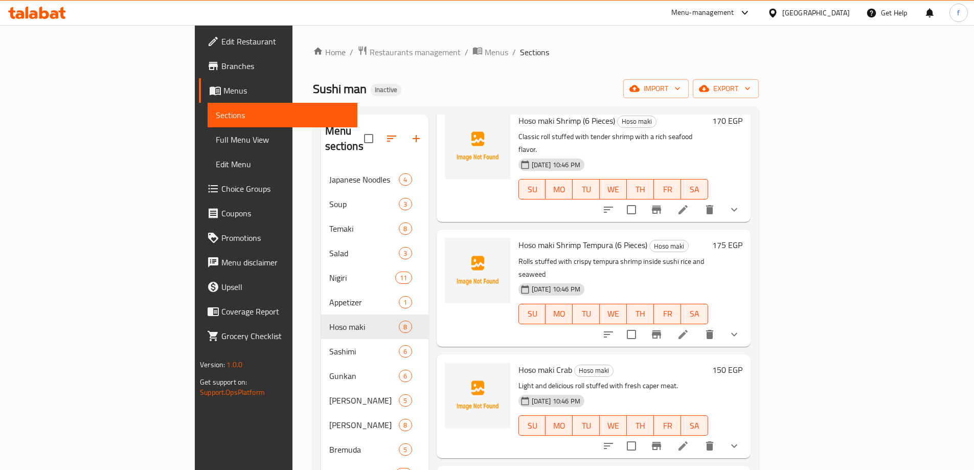
click at [698, 437] on li at bounding box center [683, 446] width 29 height 18
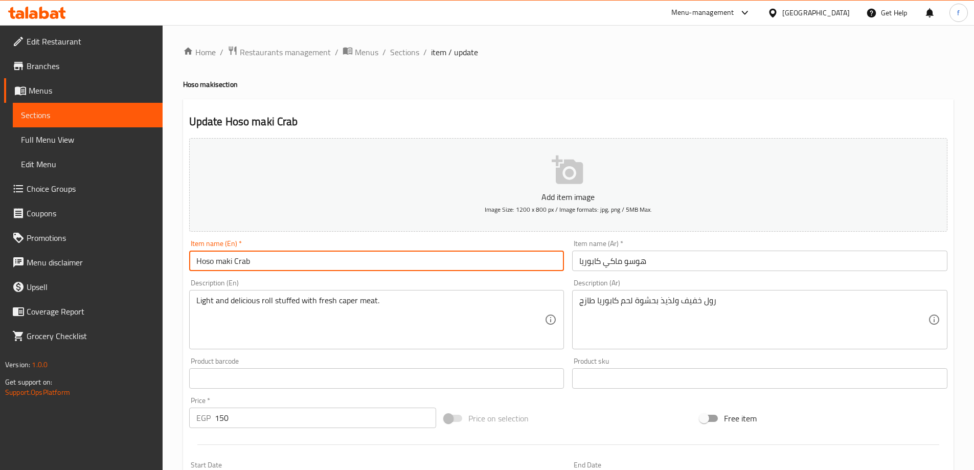
click at [394, 268] on input "Hoso maki Crab" at bounding box center [376, 261] width 375 height 20
paste input "(6 Pieces)"
type input "Hoso maki Crab (6 Pieces)"
click at [680, 266] on input "هوسو ماكي كابوريا" at bounding box center [759, 261] width 375 height 20
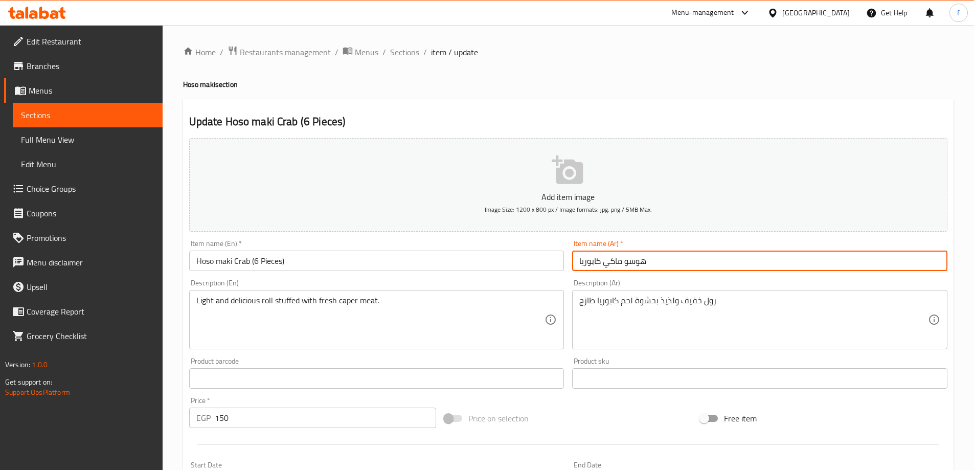
click at [577, 263] on input "هوسو ماكي كابوريا" at bounding box center [759, 261] width 375 height 20
paste input "(6 قطع)"
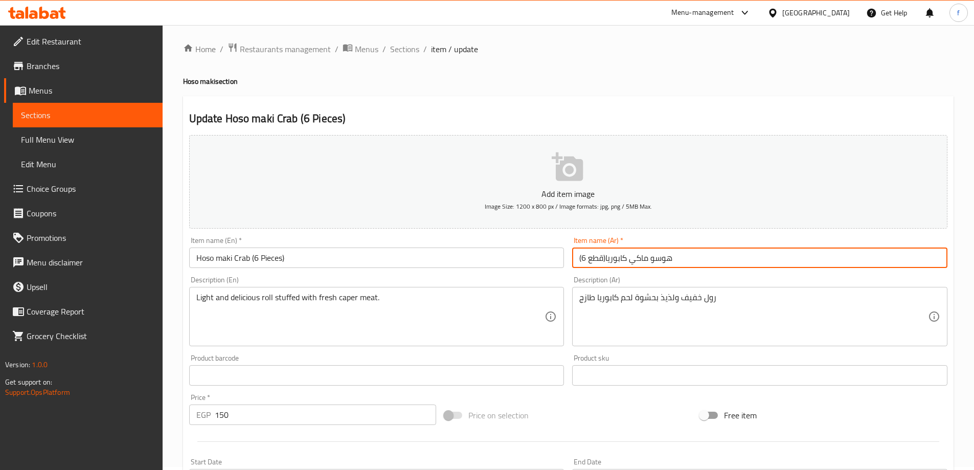
scroll to position [269, 0]
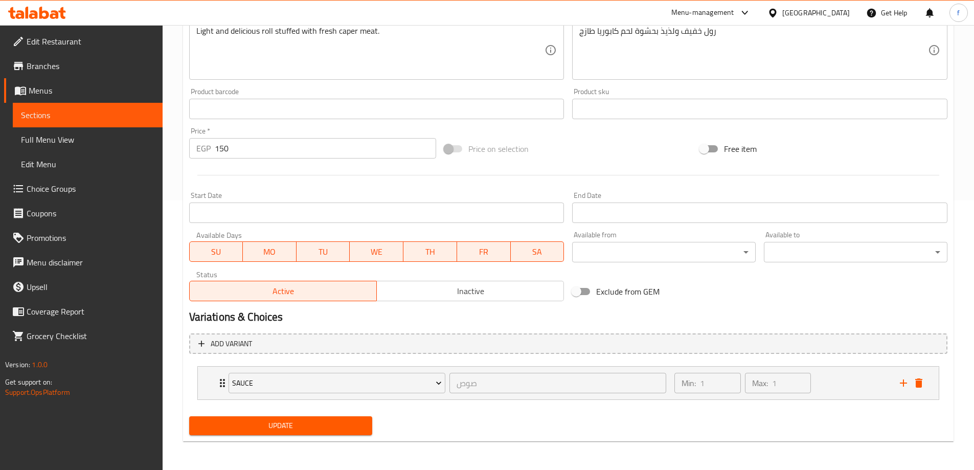
type input "(6 قطع)هوسو ماكي كابوريا"
click at [351, 429] on span "Update" at bounding box center [280, 425] width 167 height 13
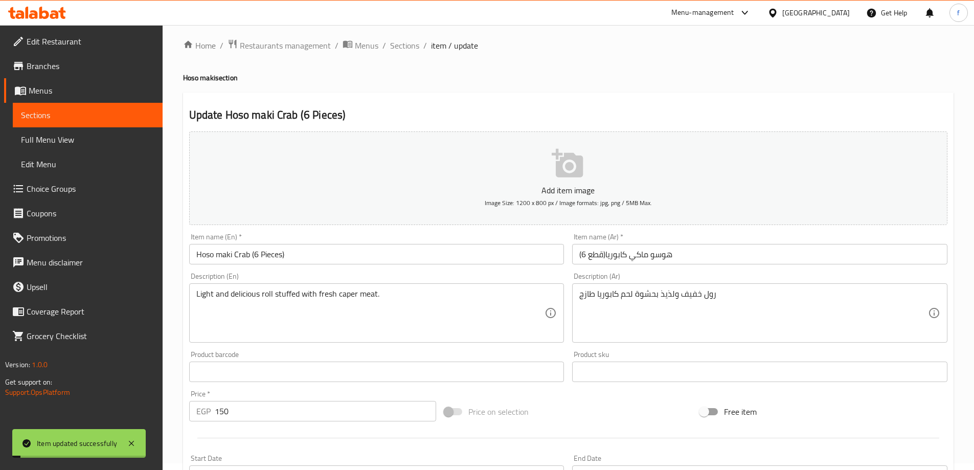
scroll to position [0, 0]
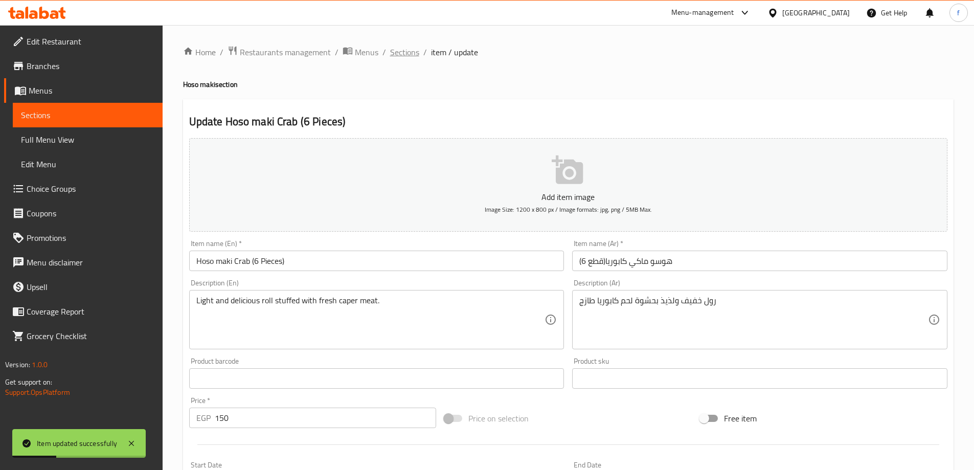
click at [405, 54] on span "Sections" at bounding box center [404, 52] width 29 height 12
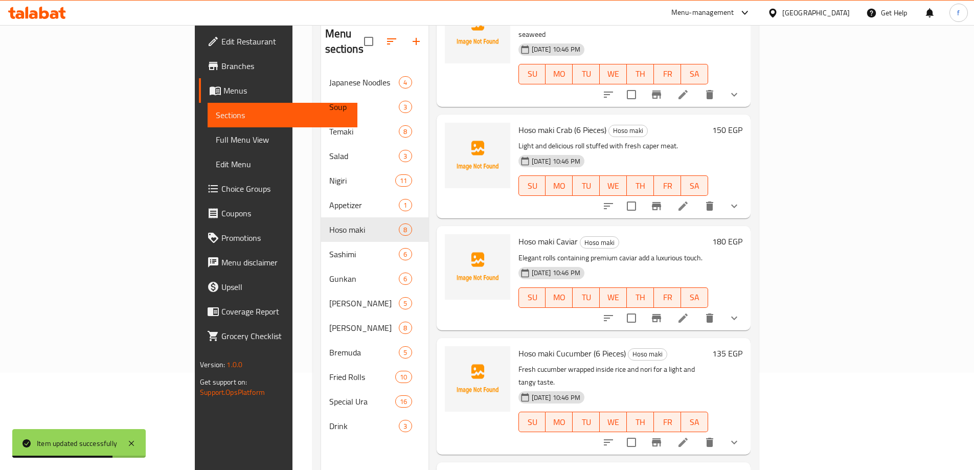
scroll to position [143, 0]
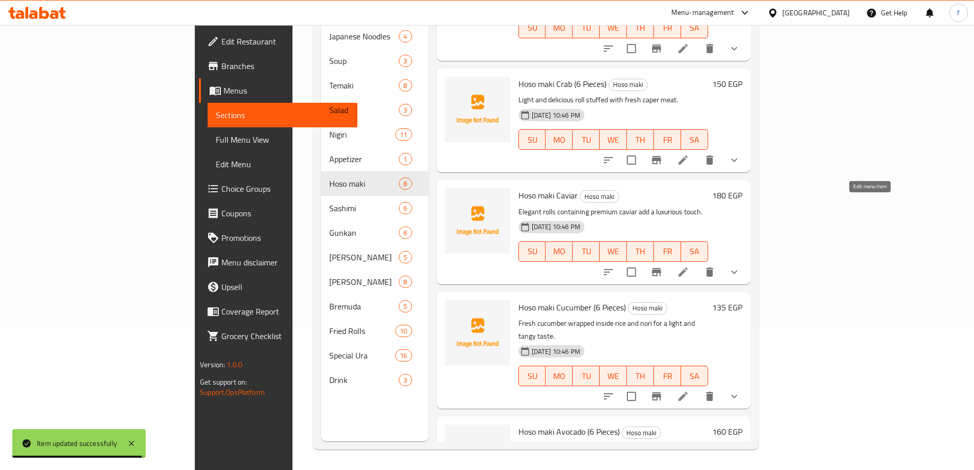
click at [689, 266] on icon at bounding box center [683, 272] width 12 height 12
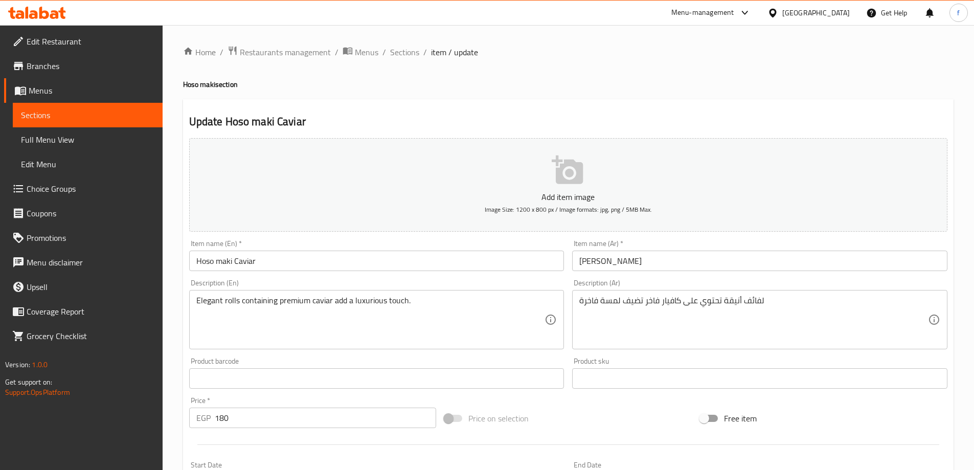
click at [421, 263] on input "Hoso maki Caviar" at bounding box center [376, 261] width 375 height 20
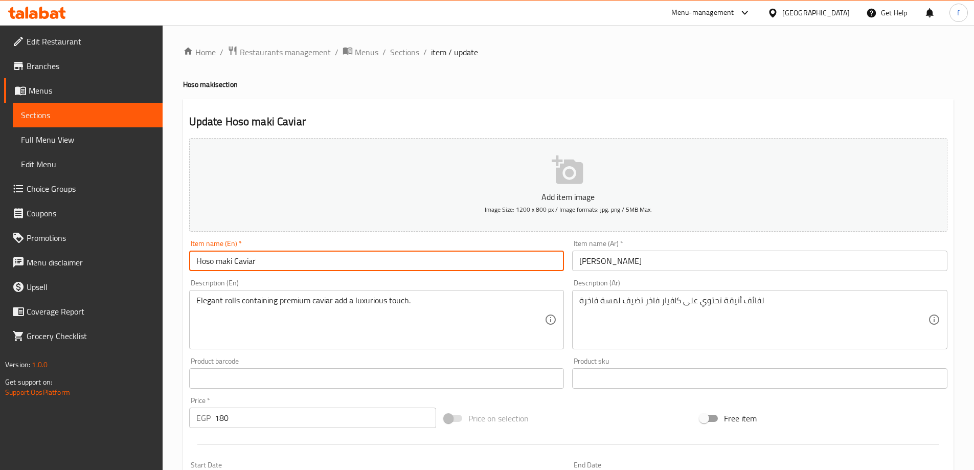
paste input "(6 Pieces)"
type input "Hoso maki Caviar (6 Pieces)"
click at [576, 261] on input "[PERSON_NAME]" at bounding box center [759, 261] width 375 height 20
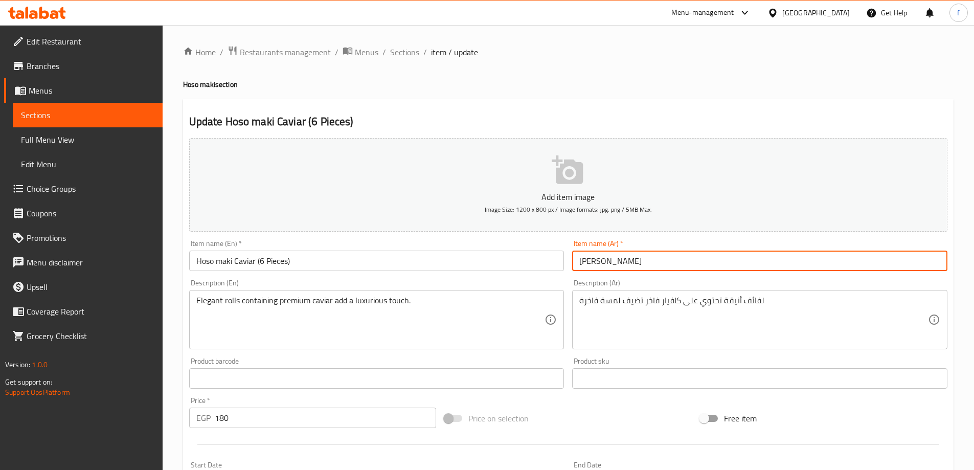
paste input "(6 قطع)"
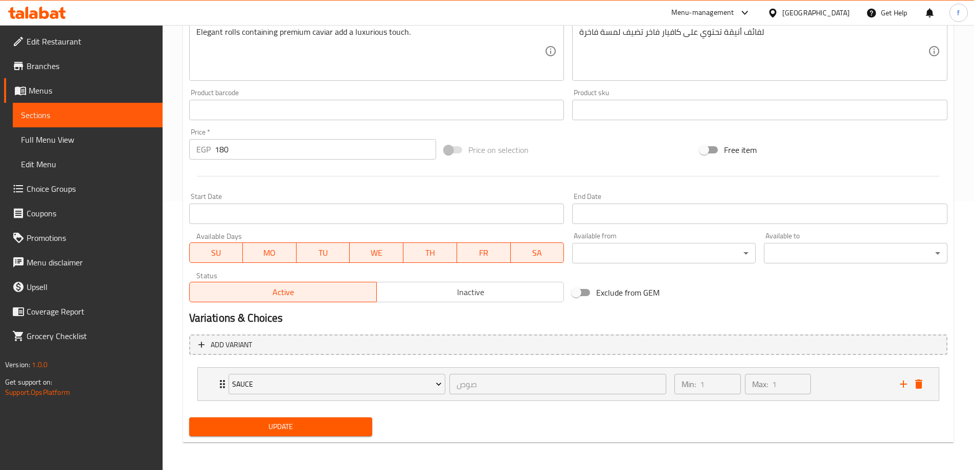
scroll to position [269, 0]
type input "(6 قطع)[PERSON_NAME]"
click at [298, 423] on span "Update" at bounding box center [280, 425] width 167 height 13
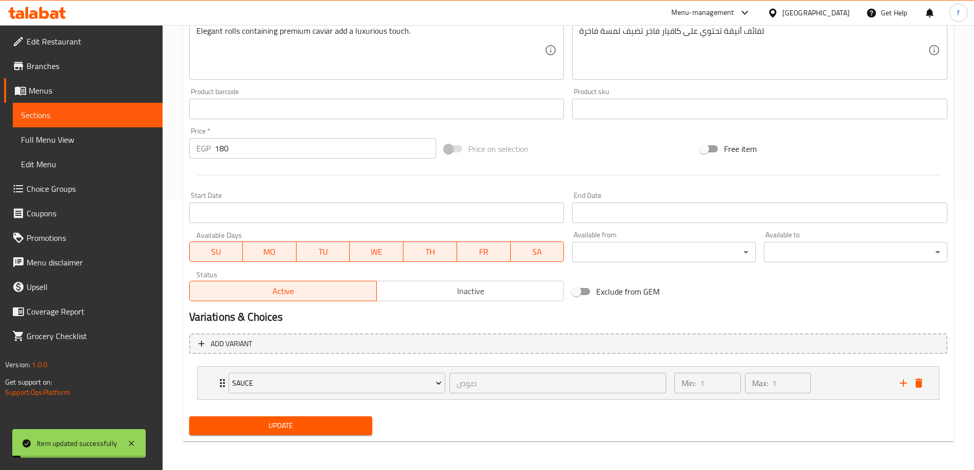
scroll to position [0, 0]
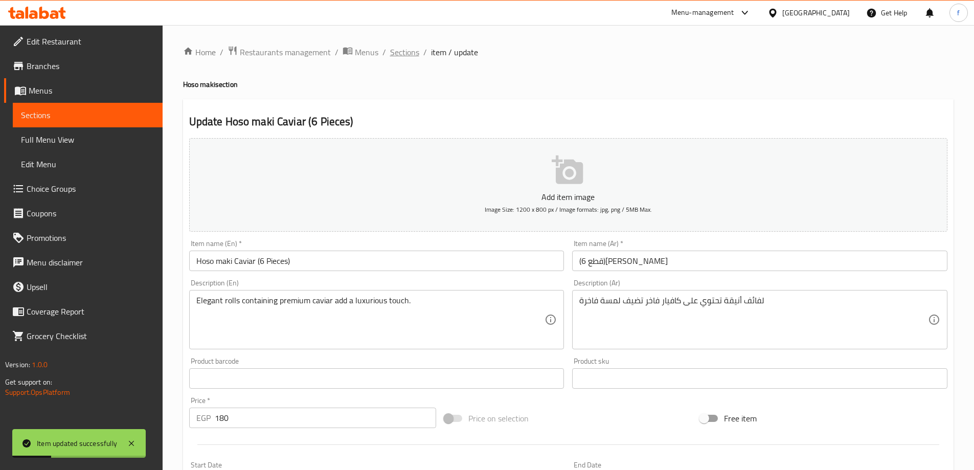
click at [412, 54] on span "Sections" at bounding box center [404, 52] width 29 height 12
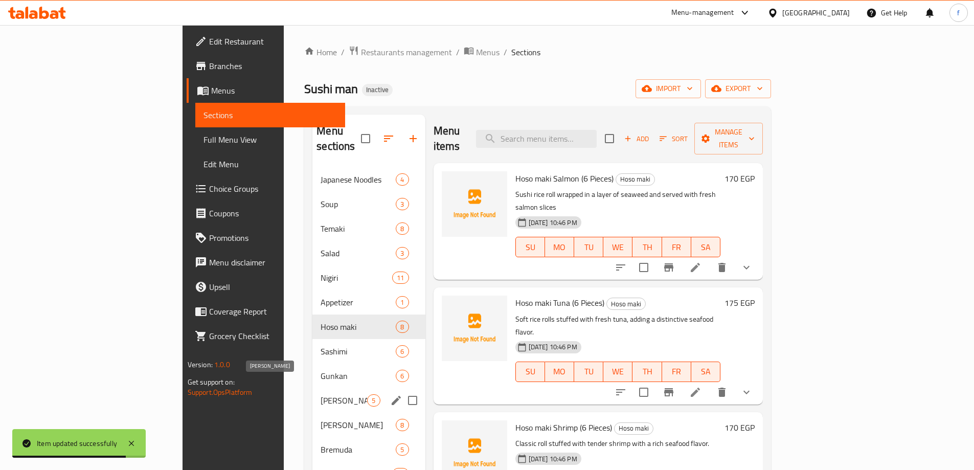
drag, startPoint x: 240, startPoint y: 386, endPoint x: 250, endPoint y: 375, distance: 14.1
click at [321, 394] on span "[PERSON_NAME]" at bounding box center [344, 400] width 47 height 12
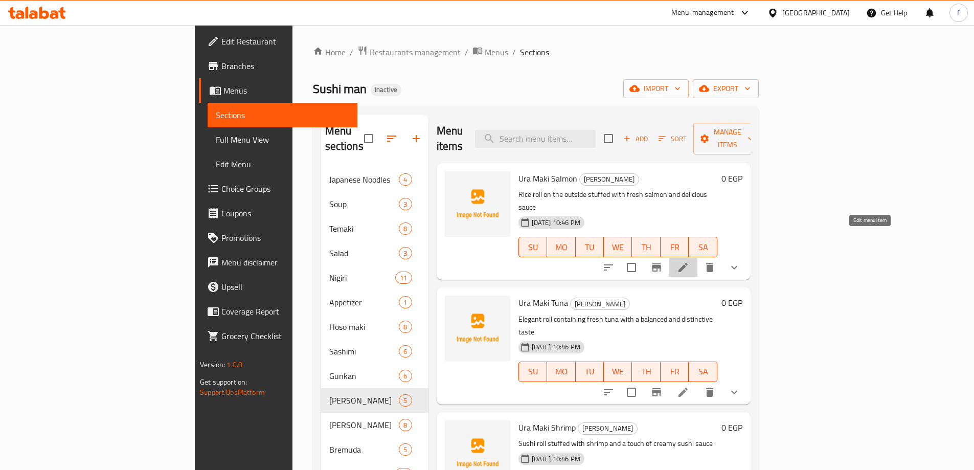
click at [689, 261] on icon at bounding box center [683, 267] width 12 height 12
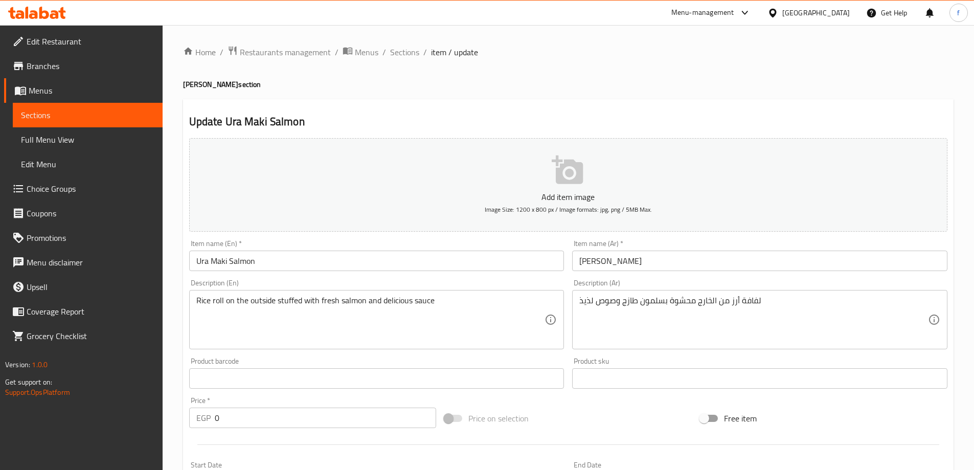
click at [348, 271] on input "Ura Maki Salmon" at bounding box center [376, 261] width 375 height 20
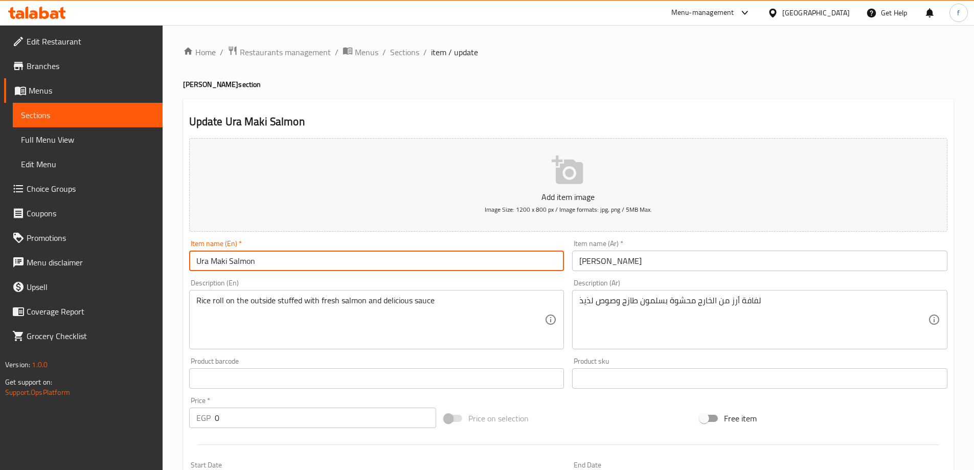
paste input "(6 Pieces)"
type input "Ura Maki Salmon (6 Pieces)"
click at [576, 265] on input "[PERSON_NAME]" at bounding box center [759, 261] width 375 height 20
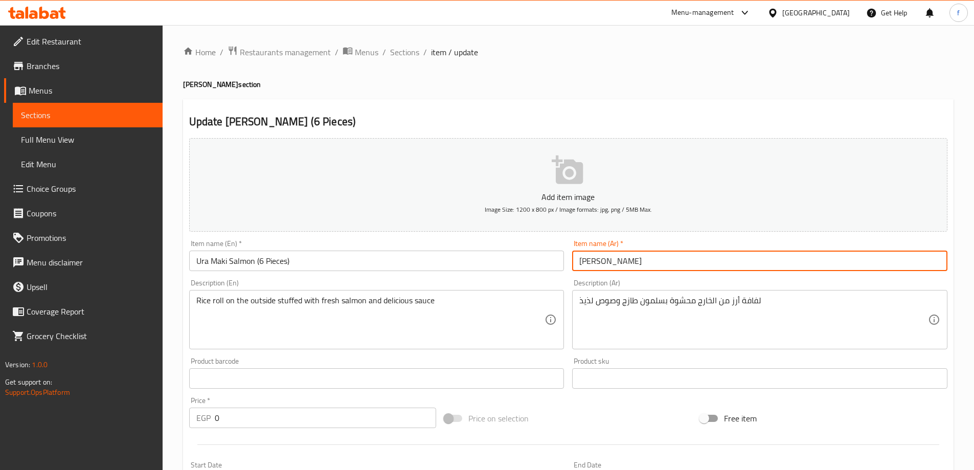
paste input "(6 قطع)"
click at [587, 264] on input "(6 قطع)[PERSON_NAME]" at bounding box center [759, 261] width 375 height 20
type input "(4 قطع)[PERSON_NAME]"
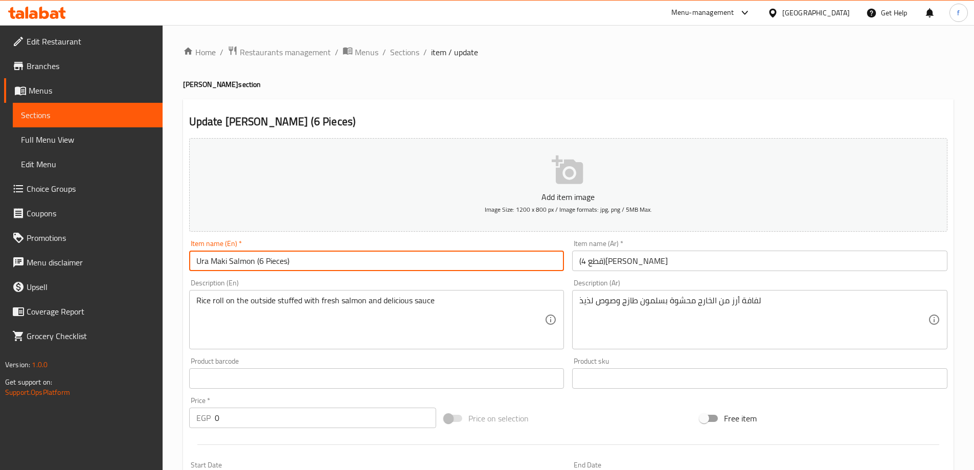
click at [259, 260] on input "Ura Maki Salmon (6 Pieces)" at bounding box center [376, 261] width 375 height 20
click at [266, 259] on input "Ura Maki Salmon (4 Pieces)" at bounding box center [376, 261] width 375 height 20
click at [261, 261] on input "Ura Maki Salmon (4 Pieces)" at bounding box center [376, 261] width 375 height 20
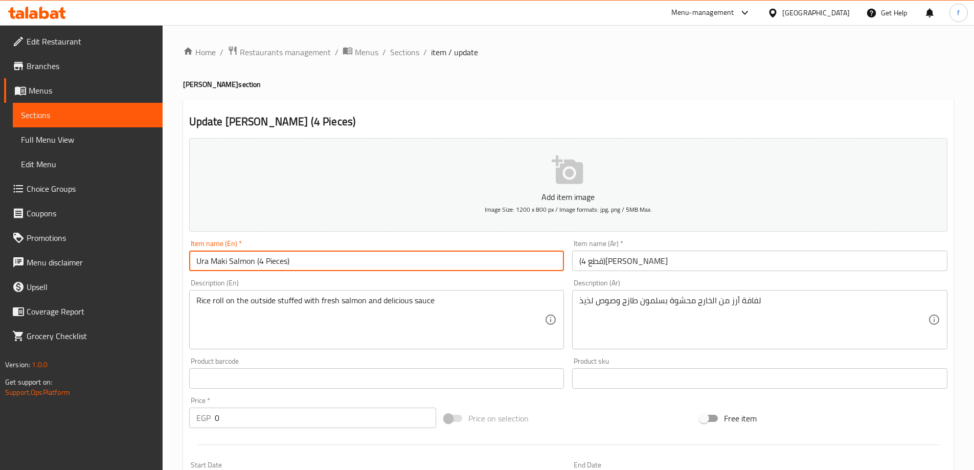
drag, startPoint x: 257, startPoint y: 260, endPoint x: 340, endPoint y: 262, distance: 82.3
click at [340, 262] on input "Ura Maki Salmon (4 Pieces)" at bounding box center [376, 261] width 375 height 20
type input "Ura Maki Salmon (4 Pieces)"
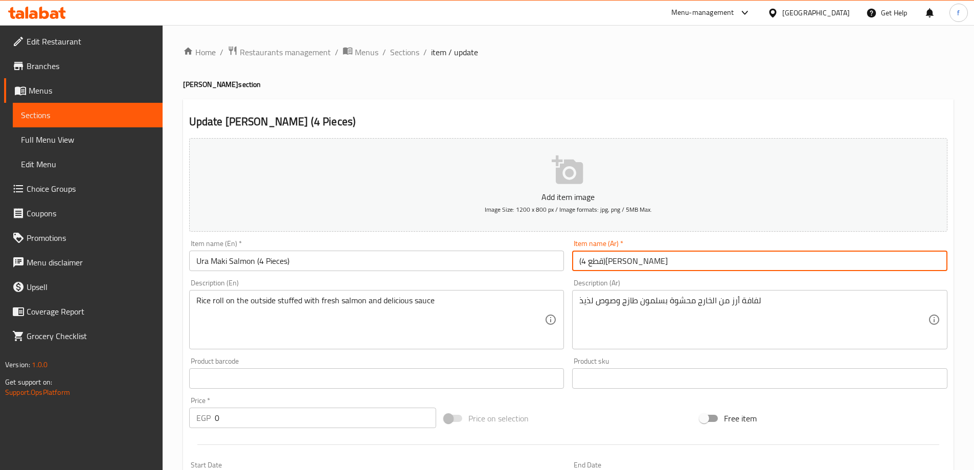
drag, startPoint x: 607, startPoint y: 261, endPoint x: 548, endPoint y: 261, distance: 59.3
click at [548, 261] on div "Add item image Image Size: 1200 x 800 px / Image formats: jpg, png / 5MB Max. I…" at bounding box center [568, 354] width 767 height 441
click at [589, 265] on input "(4 قطع)[PERSON_NAME]" at bounding box center [759, 261] width 375 height 20
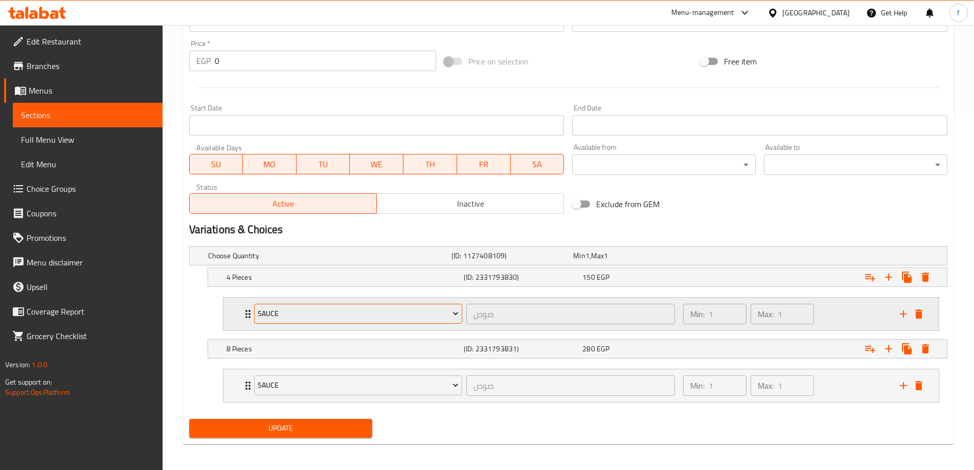
scroll to position [360, 0]
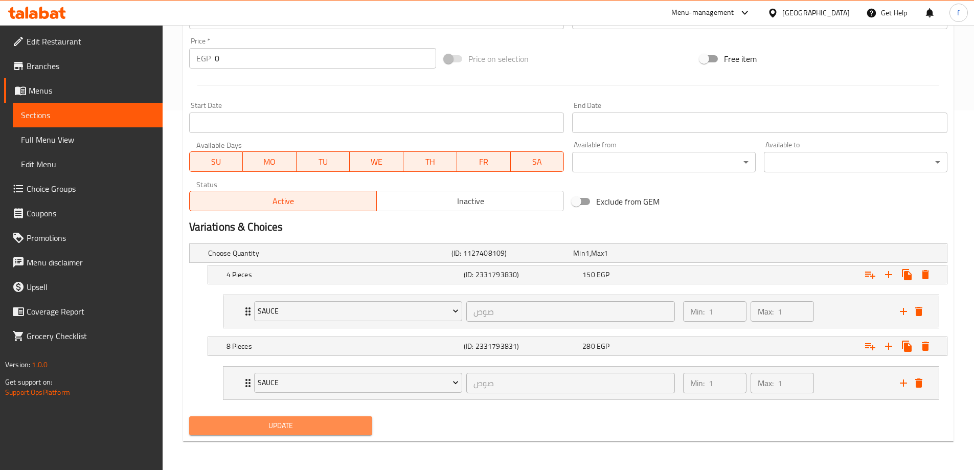
click at [276, 431] on span "Update" at bounding box center [280, 425] width 167 height 13
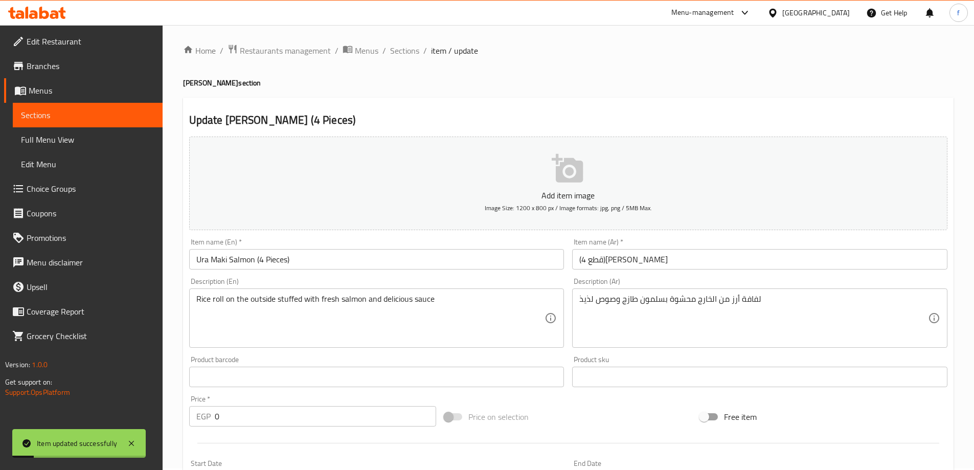
scroll to position [0, 0]
click at [394, 47] on span "Sections" at bounding box center [404, 52] width 29 height 12
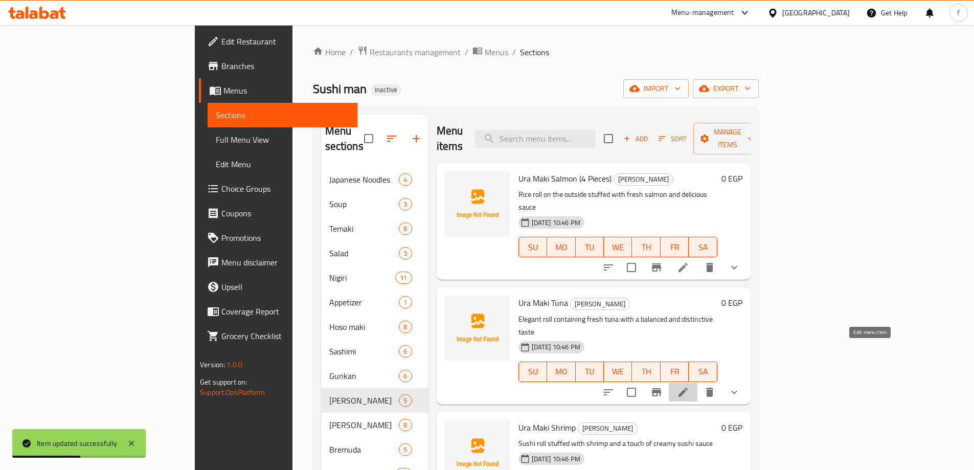
click at [689, 386] on icon at bounding box center [683, 392] width 12 height 12
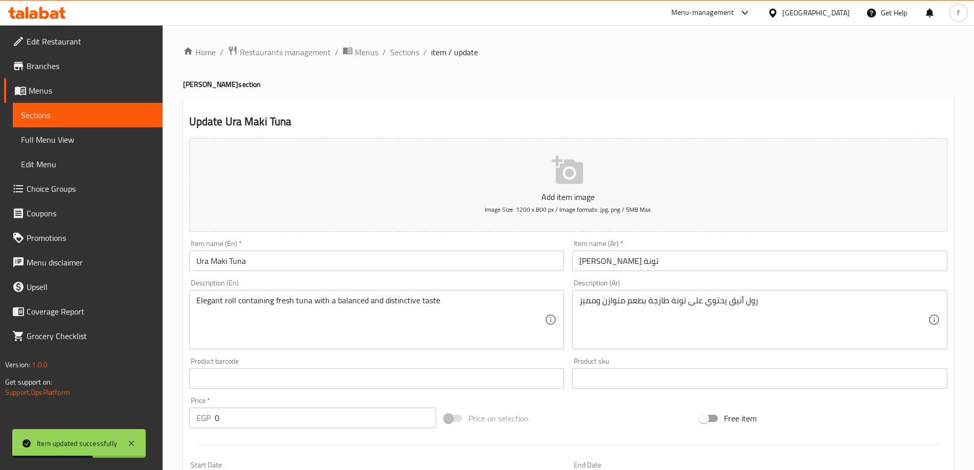
click at [413, 260] on input "Ura Maki Tuna" at bounding box center [376, 261] width 375 height 20
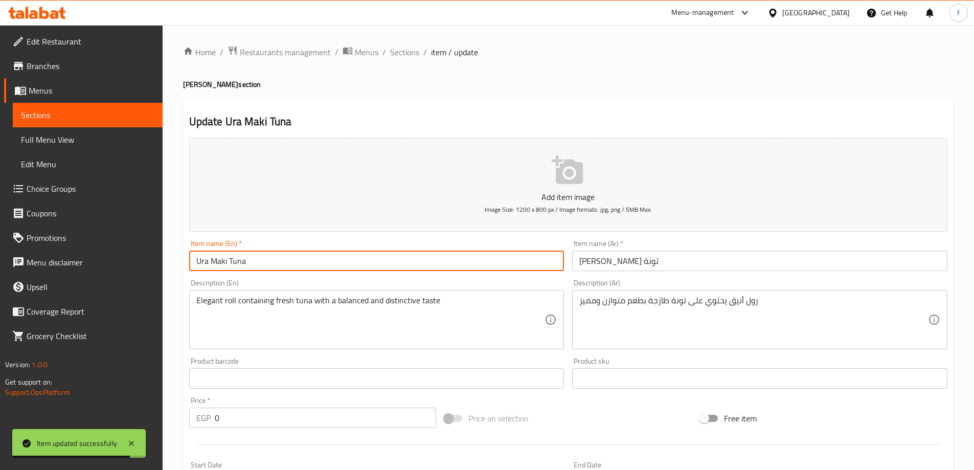
paste input "(4 Pieces)"
type input "Ura Maki Tuna(4 Pieces)"
click at [578, 264] on input "[PERSON_NAME] تونة" at bounding box center [759, 261] width 375 height 20
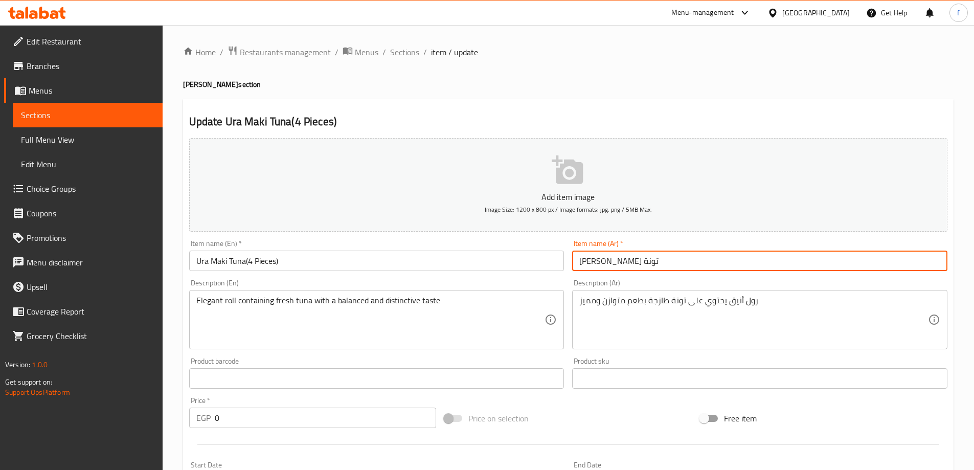
paste input "(4 قطع)"
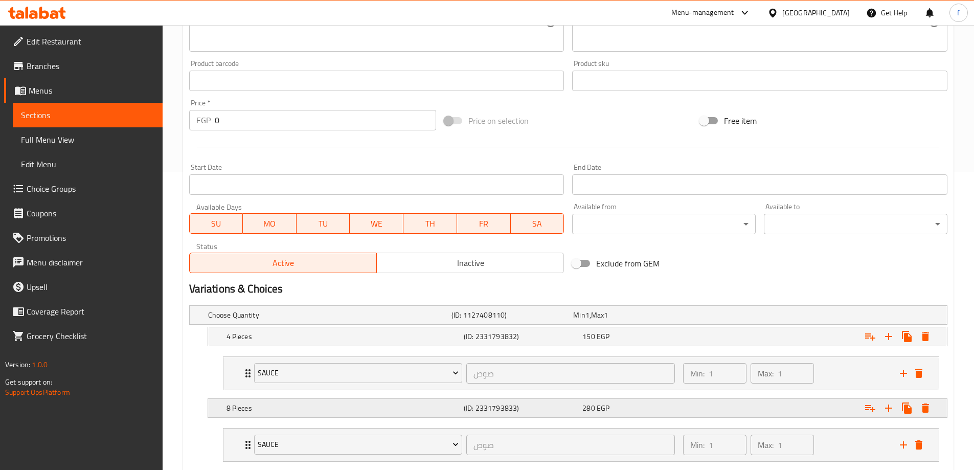
scroll to position [360, 0]
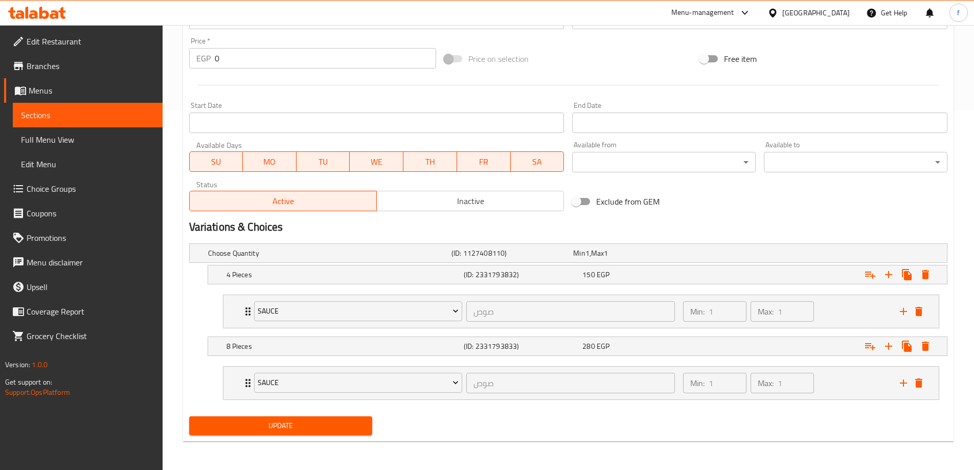
type input "(4 قطع)[PERSON_NAME] تونة"
click at [302, 427] on span "Update" at bounding box center [280, 425] width 167 height 13
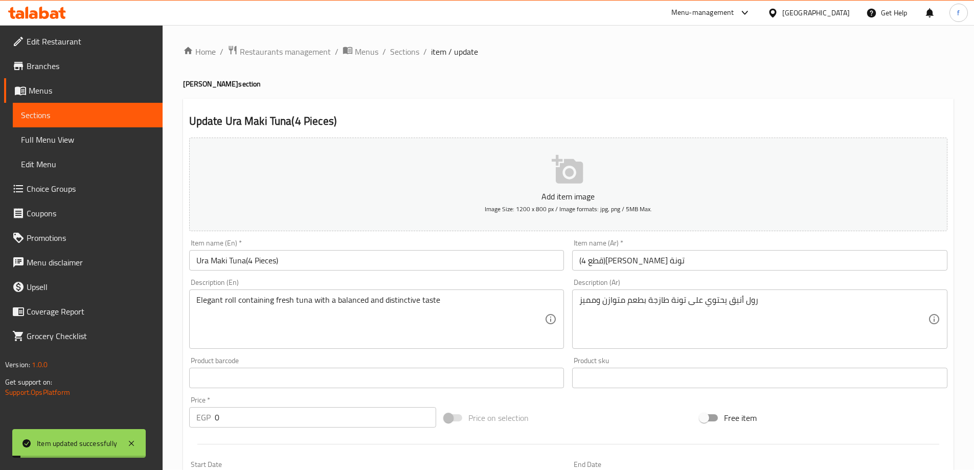
scroll to position [0, 0]
click at [400, 53] on span "Sections" at bounding box center [404, 52] width 29 height 12
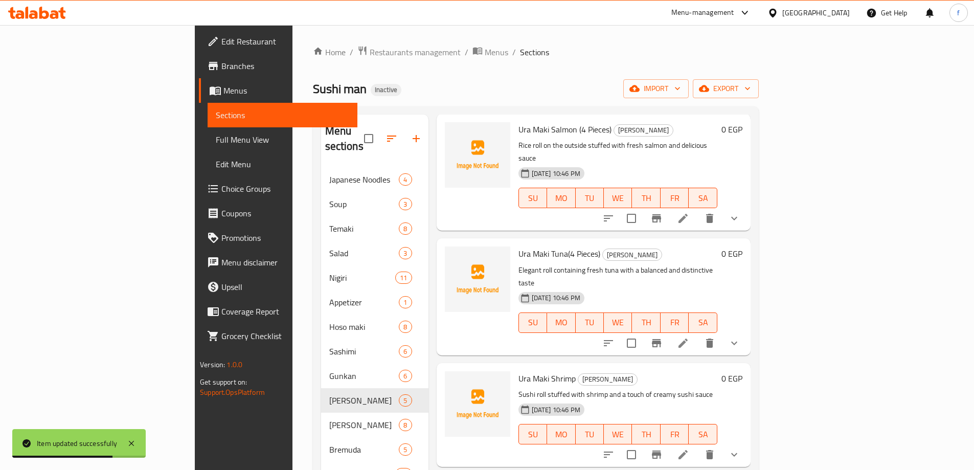
scroll to position [114, 0]
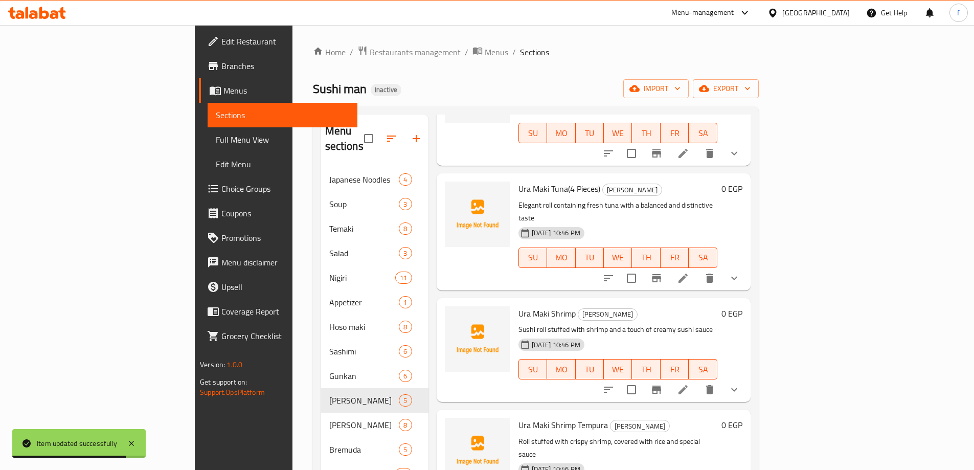
click at [698, 380] on li at bounding box center [683, 389] width 29 height 18
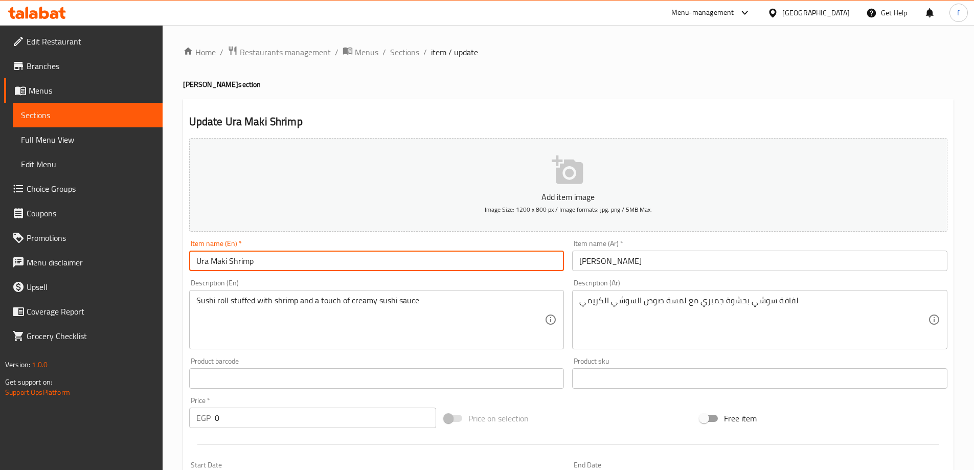
click at [353, 262] on input "Ura Maki Shrimp" at bounding box center [376, 261] width 375 height 20
paste input "(4 Pieces)"
type input "Ura Maki Shrimp(4 Pieces)"
click at [581, 261] on input "[PERSON_NAME]" at bounding box center [759, 261] width 375 height 20
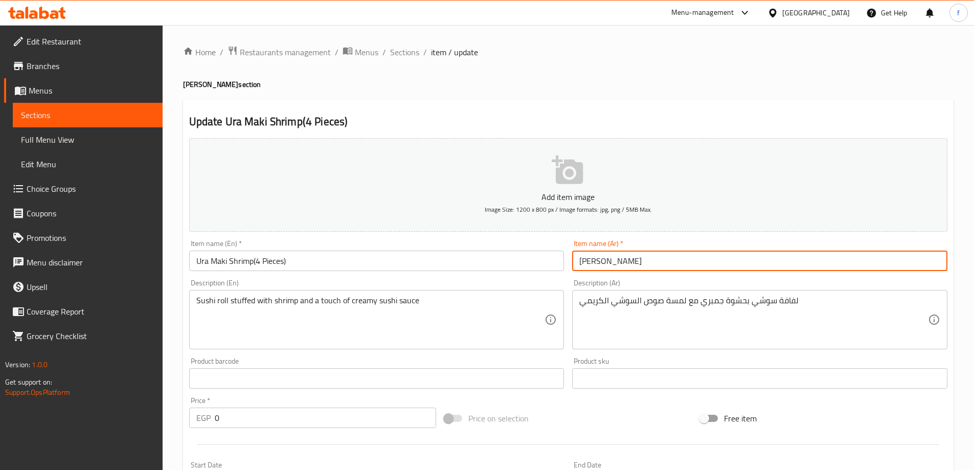
paste input "(4 قطع)"
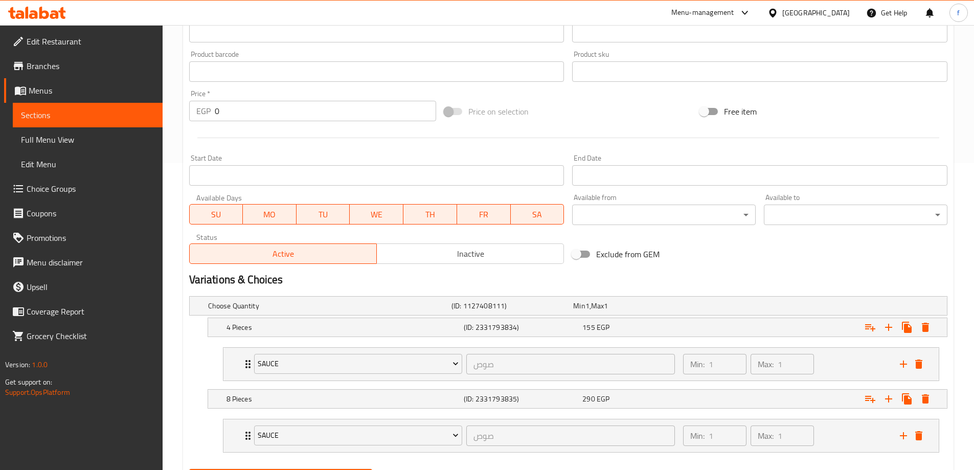
scroll to position [360, 0]
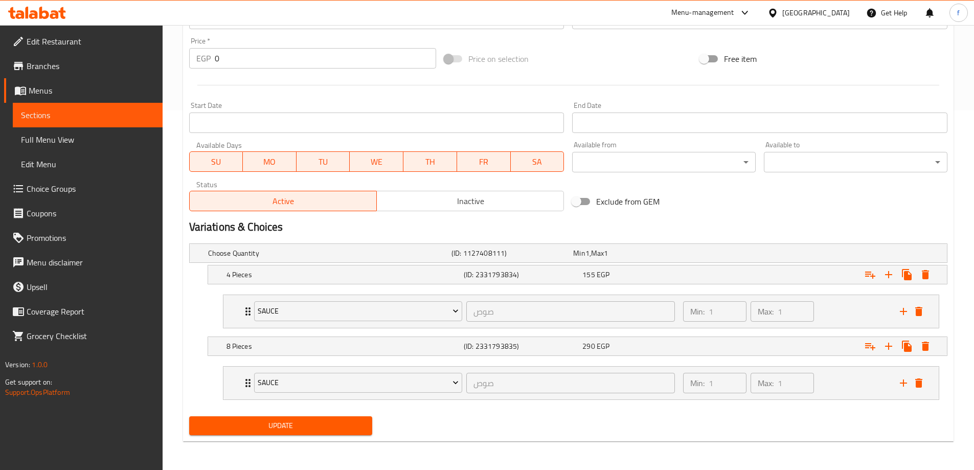
type input "(4 قطع)[PERSON_NAME]"
click at [341, 428] on span "Update" at bounding box center [280, 425] width 167 height 13
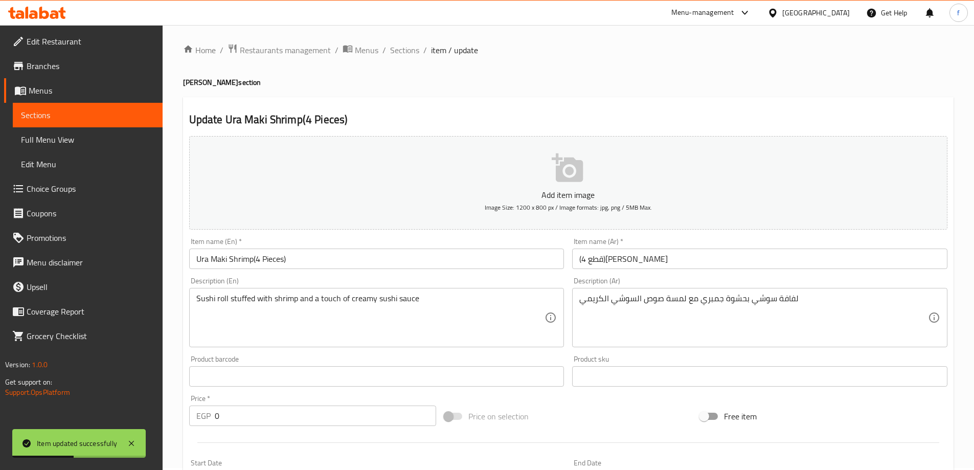
scroll to position [0, 0]
click at [406, 53] on span "Sections" at bounding box center [404, 52] width 29 height 12
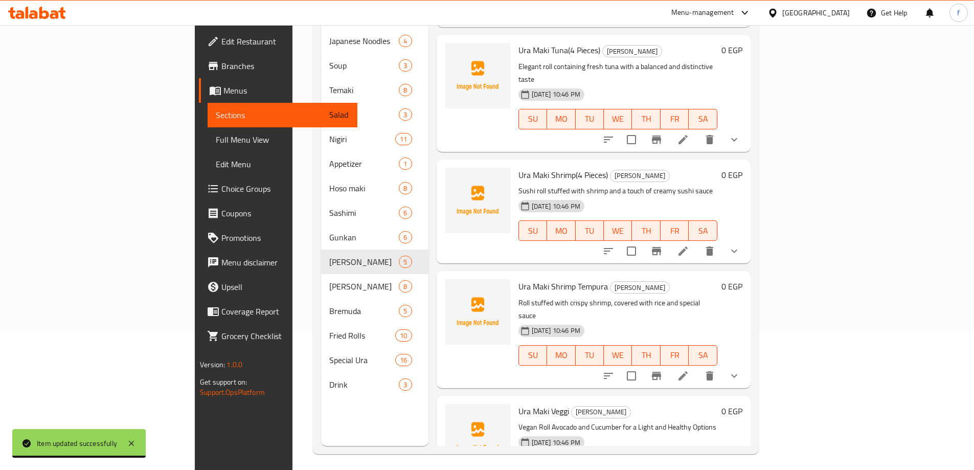
scroll to position [143, 0]
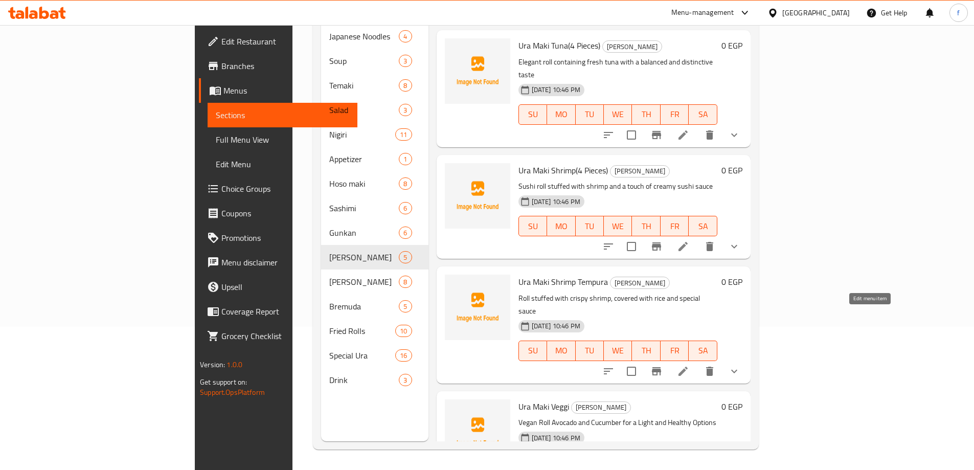
click at [688, 367] on icon at bounding box center [683, 371] width 9 height 9
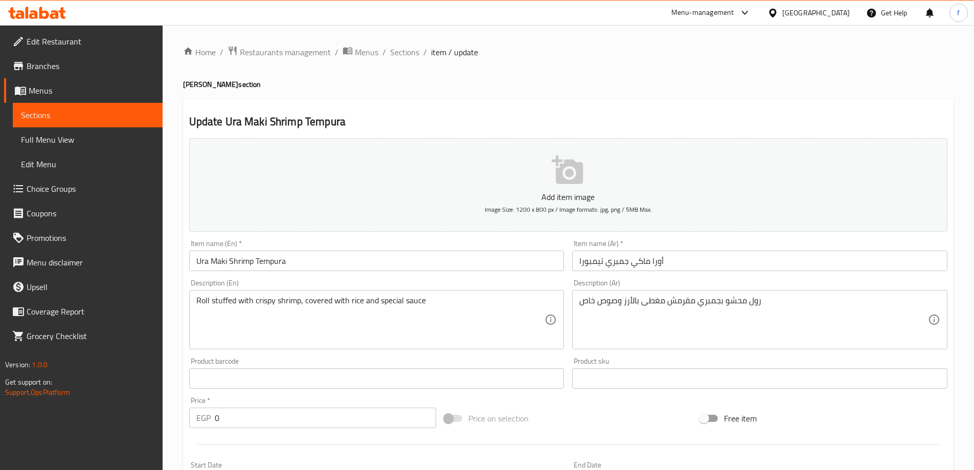
click at [374, 268] on input "Ura Maki Shrimp Tempura" at bounding box center [376, 261] width 375 height 20
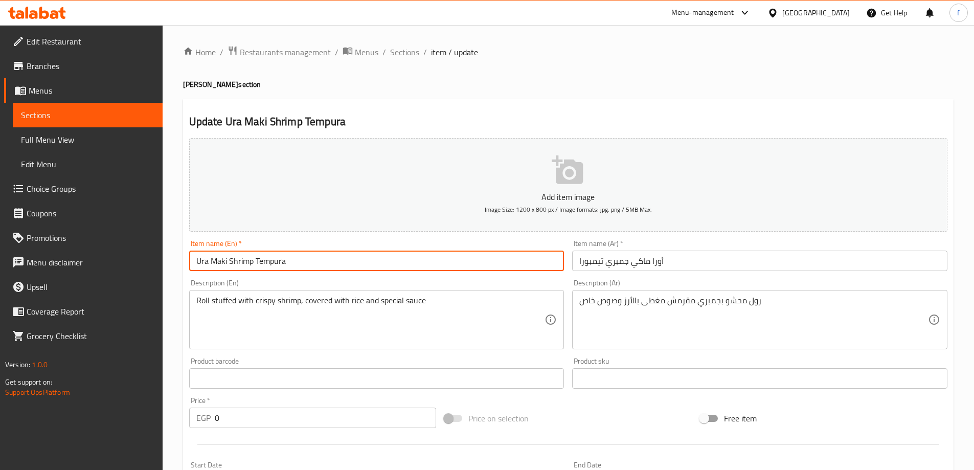
paste input "(4 Pieces)"
type input "Ura Maki Shrimp Tempura(4 Pieces)"
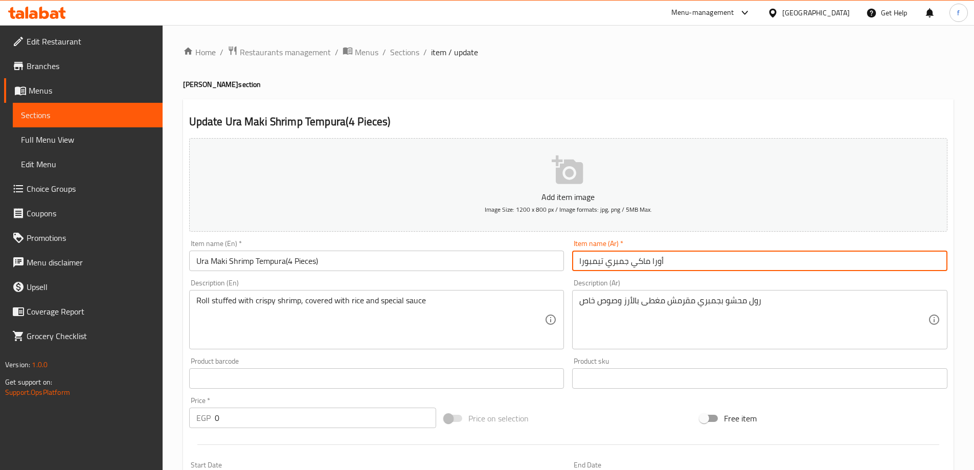
click at [579, 259] on input "أورا ماكي جمبري تيمبورا" at bounding box center [759, 261] width 375 height 20
paste input "(4 قطع)"
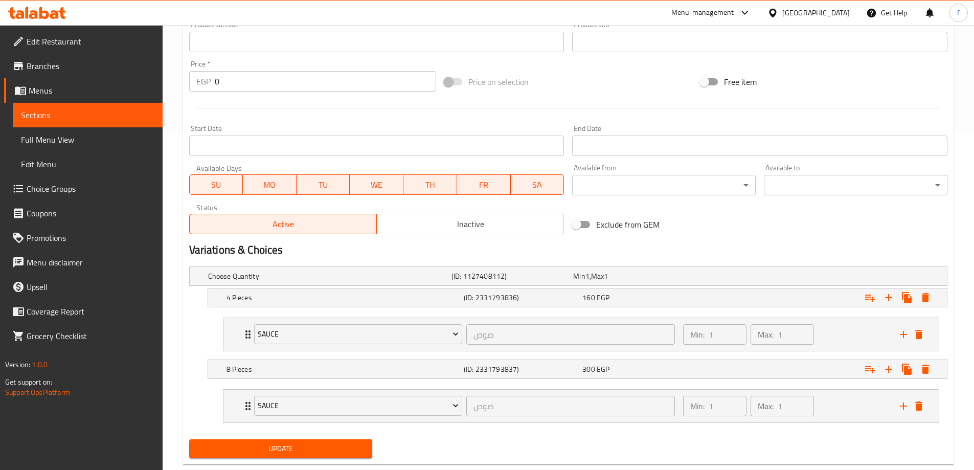
scroll to position [360, 0]
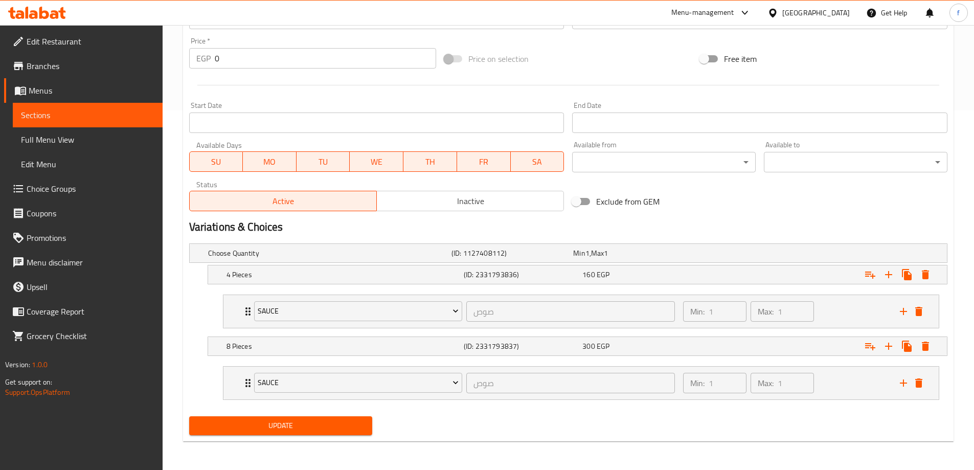
type input "(4 قطع)[PERSON_NAME] جمبري تيمبورا"
click at [334, 436] on div "Update" at bounding box center [281, 425] width 192 height 27
click at [336, 431] on span "Update" at bounding box center [280, 425] width 167 height 13
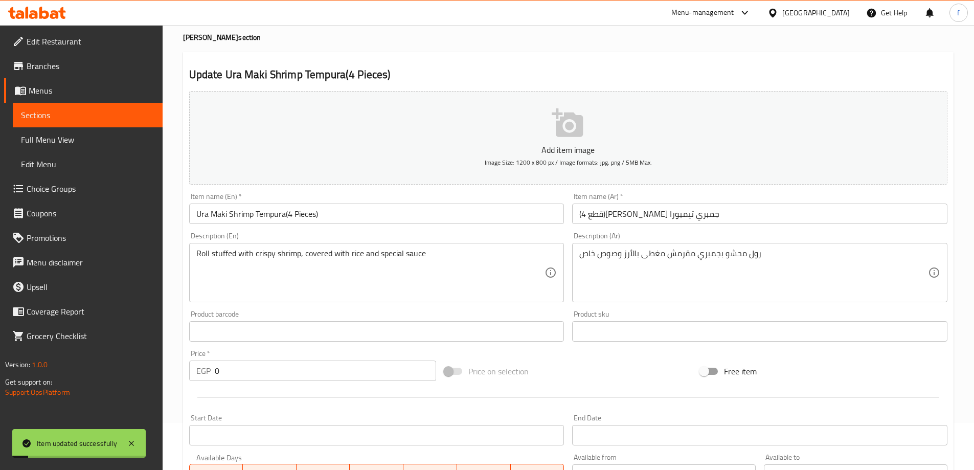
scroll to position [0, 0]
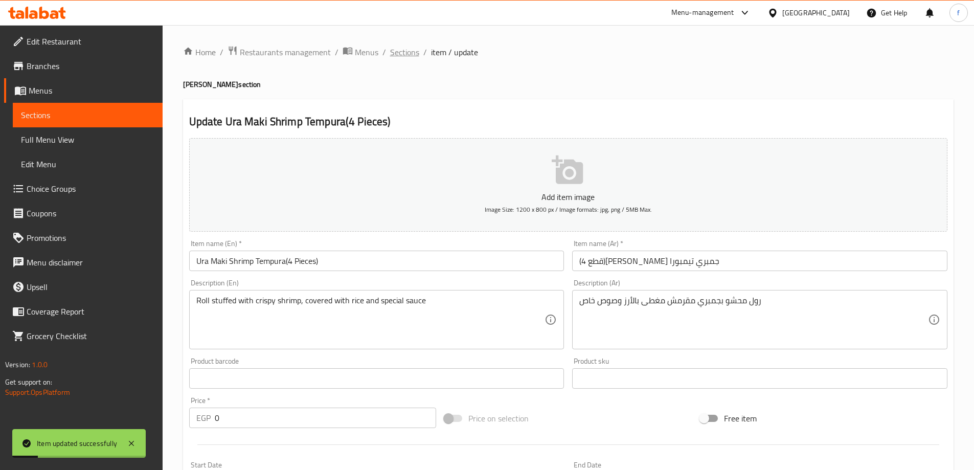
click at [412, 57] on span "Sections" at bounding box center [404, 52] width 29 height 12
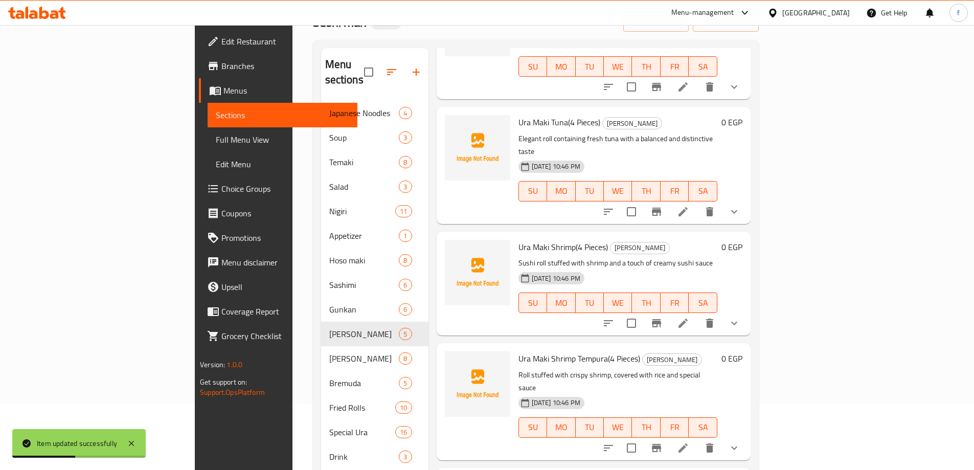
scroll to position [143, 0]
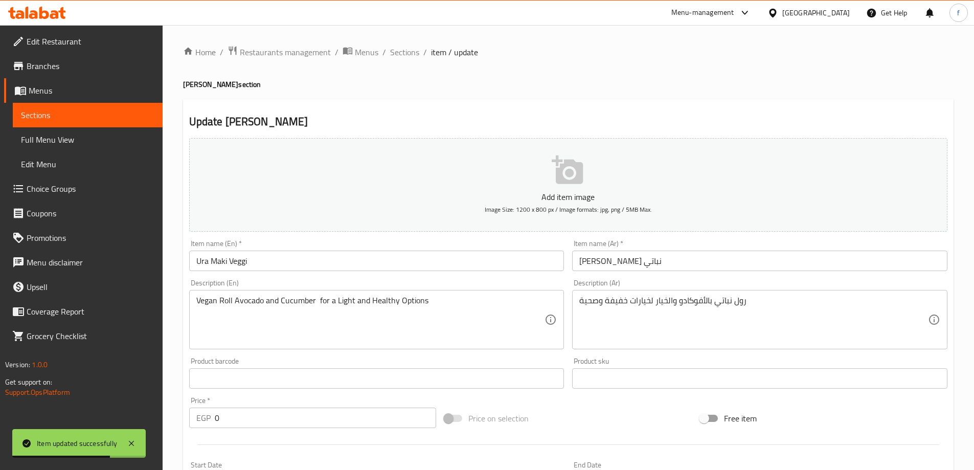
click at [397, 263] on input "Ura Maki Veggi" at bounding box center [376, 261] width 375 height 20
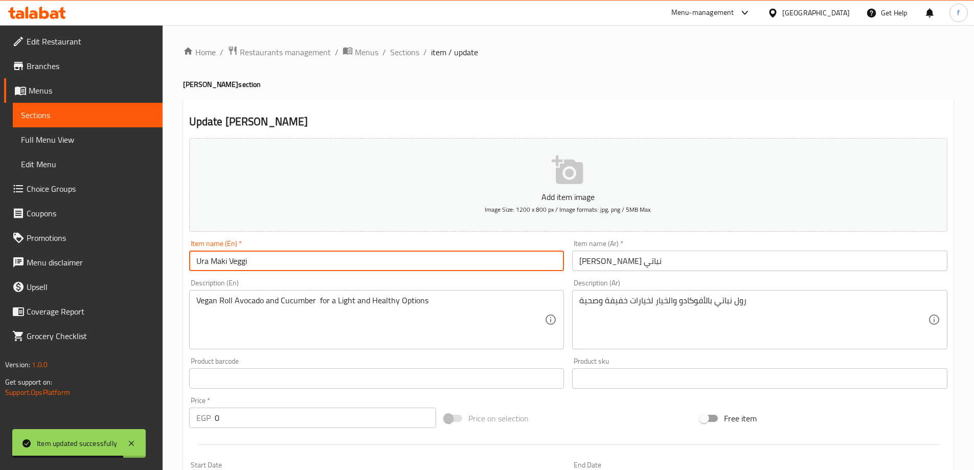
paste input "(4 Pieces)"
type input "Ura Maki Veggi(4 Pieces)"
click at [573, 263] on input "[PERSON_NAME] نباتي" at bounding box center [759, 261] width 375 height 20
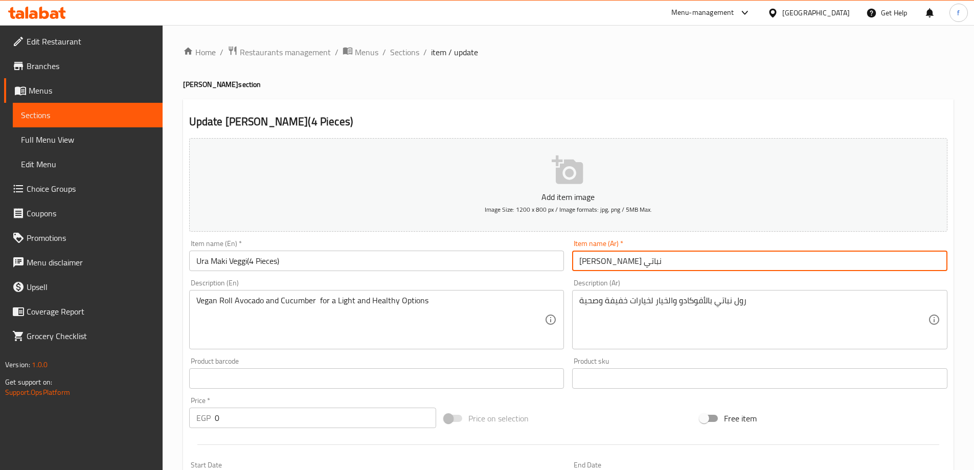
paste input "(4 قطع)"
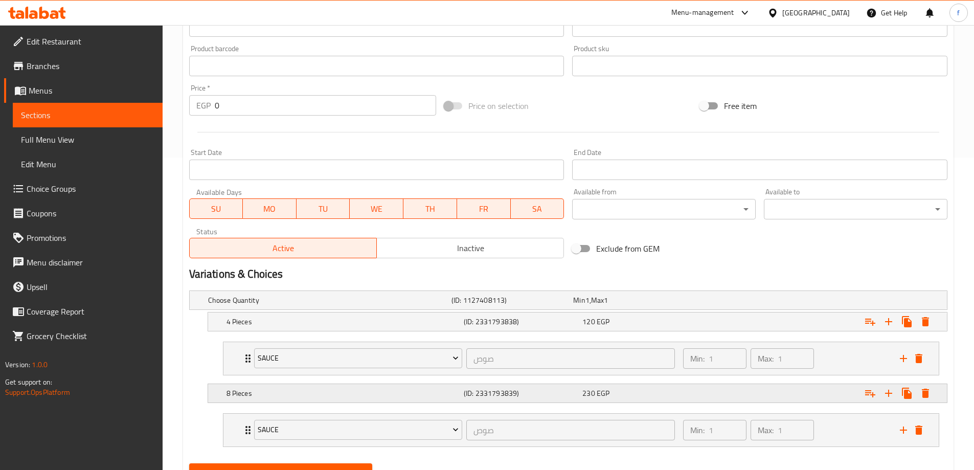
scroll to position [360, 0]
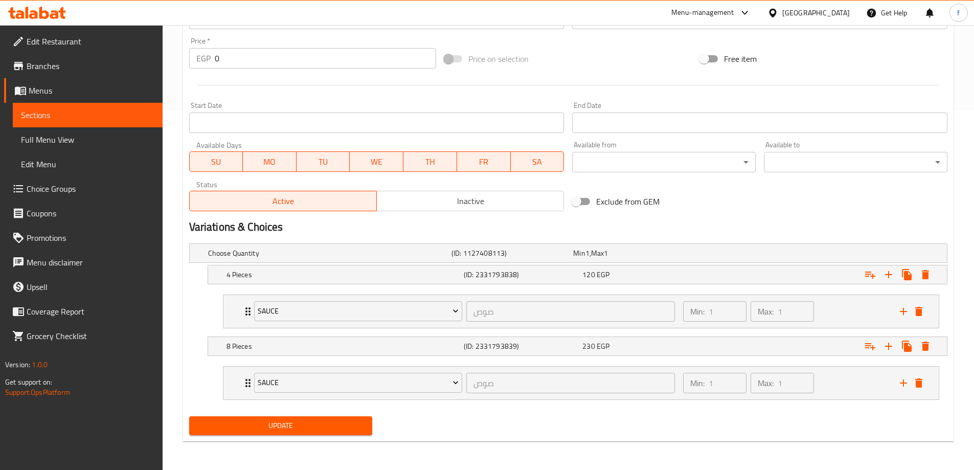
type input "(4 قطع)[PERSON_NAME] نباتي"
click at [345, 418] on button "Update" at bounding box center [281, 425] width 184 height 19
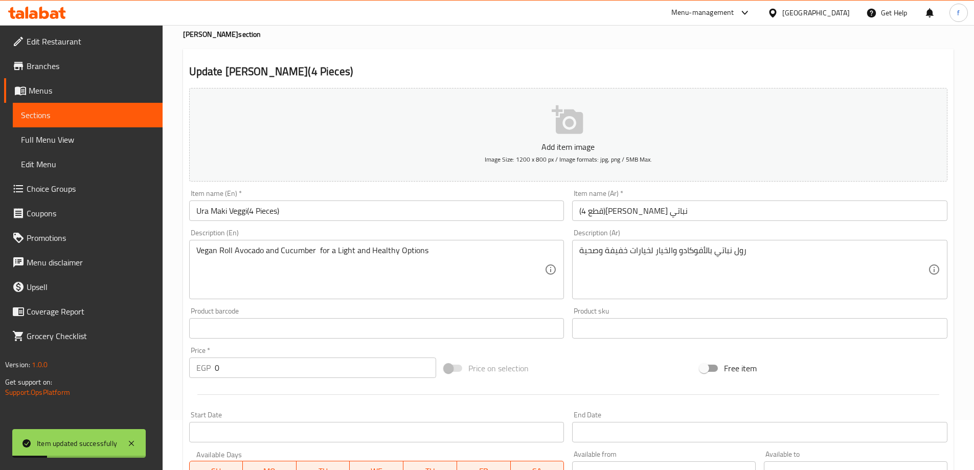
scroll to position [0, 0]
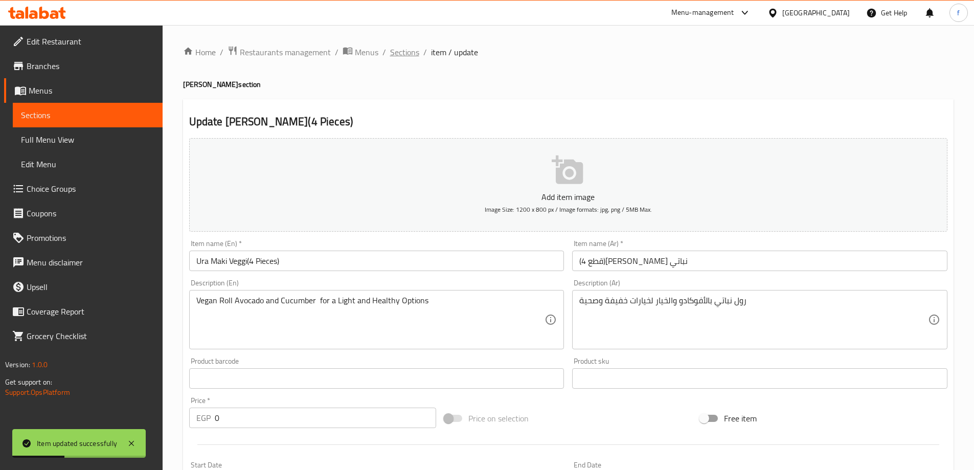
click at [414, 53] on span "Sections" at bounding box center [404, 52] width 29 height 12
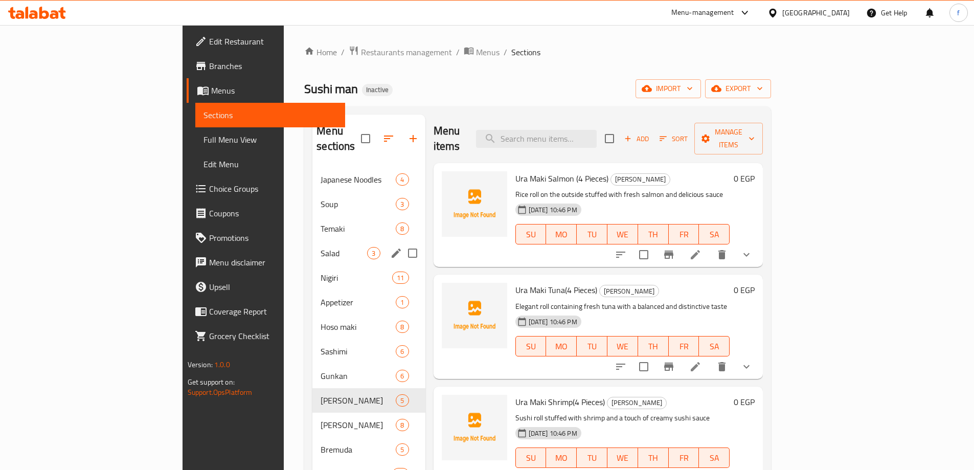
drag, startPoint x: 242, startPoint y: 211, endPoint x: 255, endPoint y: 210, distance: 12.8
click at [321, 222] on span "Temaki" at bounding box center [358, 228] width 75 height 12
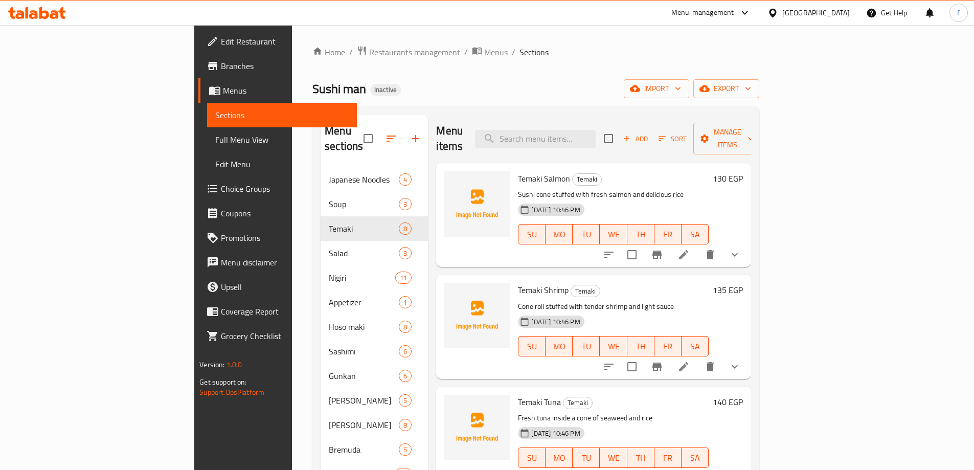
click at [698, 245] on li at bounding box center [683, 254] width 29 height 18
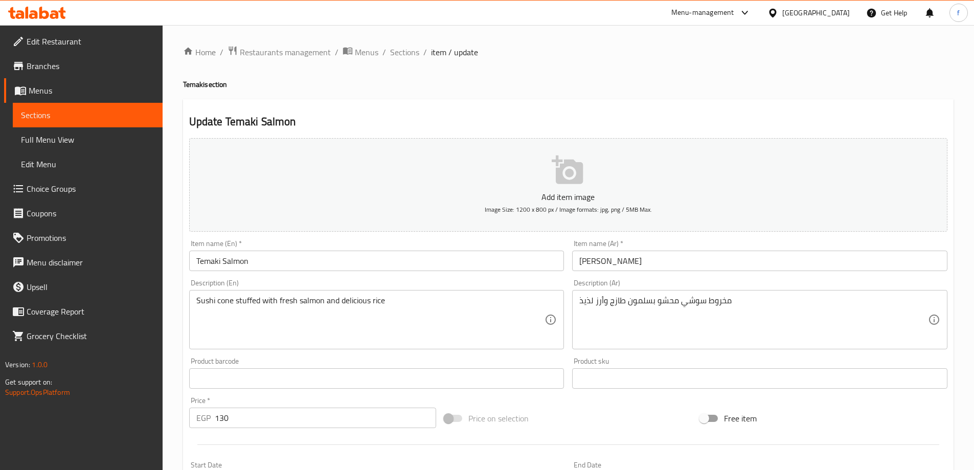
click at [416, 269] on input "Temaki Salmon" at bounding box center [376, 261] width 375 height 20
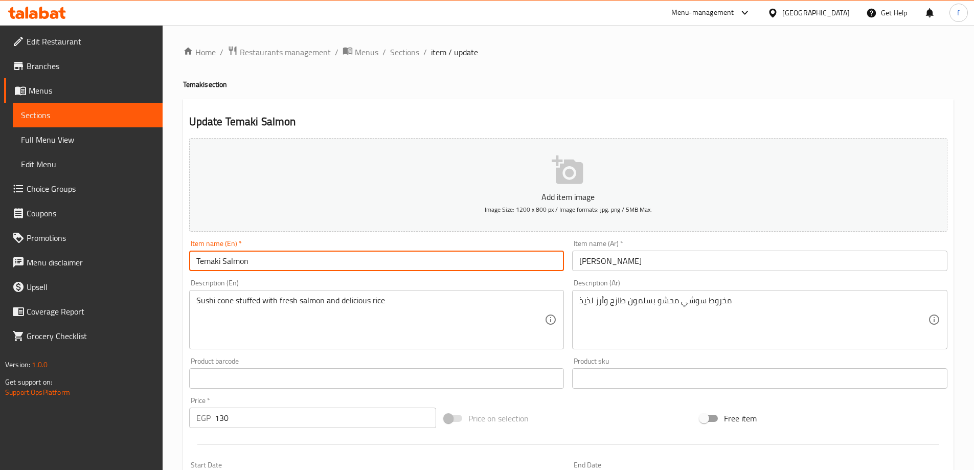
paste input "(4 Pieces)"
type input "Temaki Salmon(4 Pieces)"
click at [576, 260] on input "[PERSON_NAME]" at bounding box center [759, 261] width 375 height 20
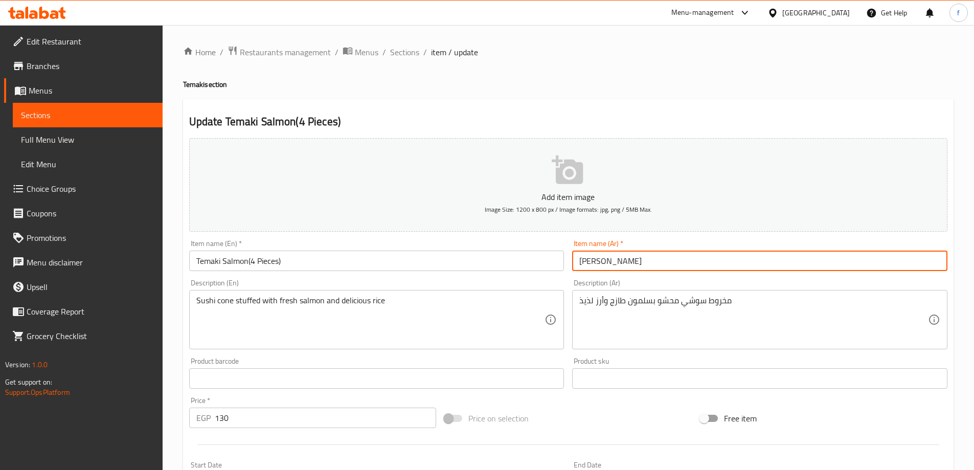
paste input "(4 قطع)"
click at [587, 262] on input "(4 قطع)تيماكي سلمون" at bounding box center [759, 261] width 375 height 20
type input "(1 قطع)تيماكي سلمون"
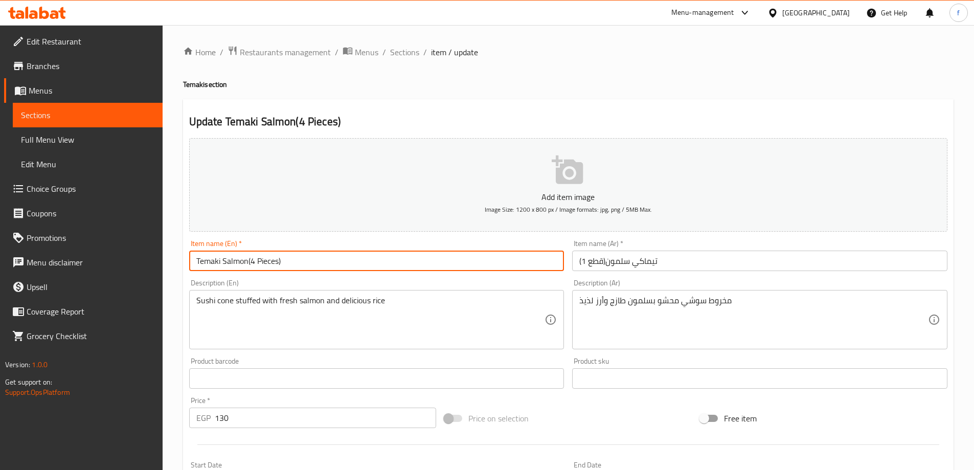
click at [253, 260] on input "Temaki Salmon(4 Pieces)" at bounding box center [376, 261] width 375 height 20
click at [249, 259] on input "Temaki Salmon(1 Pieces)" at bounding box center [376, 261] width 375 height 20
drag, startPoint x: 250, startPoint y: 260, endPoint x: 309, endPoint y: 263, distance: 59.4
click at [308, 263] on input "Temaki Salmon (1 Pieces)" at bounding box center [376, 261] width 375 height 20
type input "Temaki Salmon (1 Pieces)"
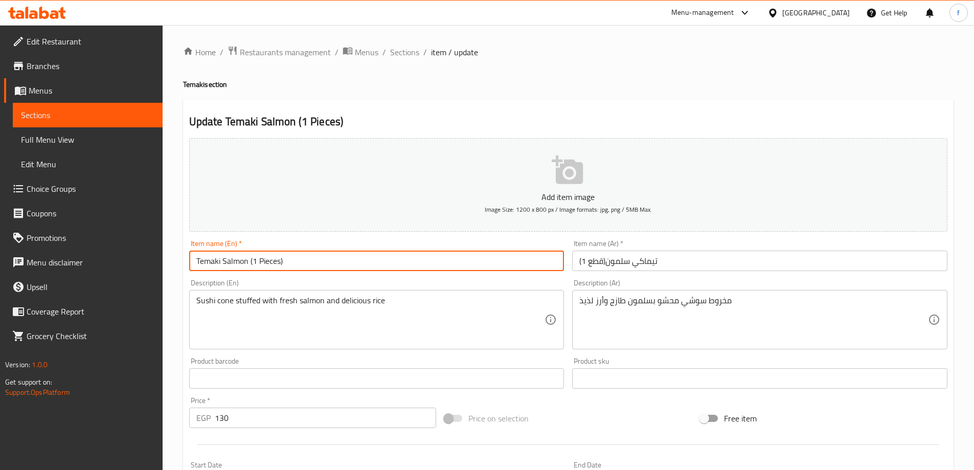
click at [608, 261] on input "(1 قطع)تيماكي سلمون" at bounding box center [759, 261] width 375 height 20
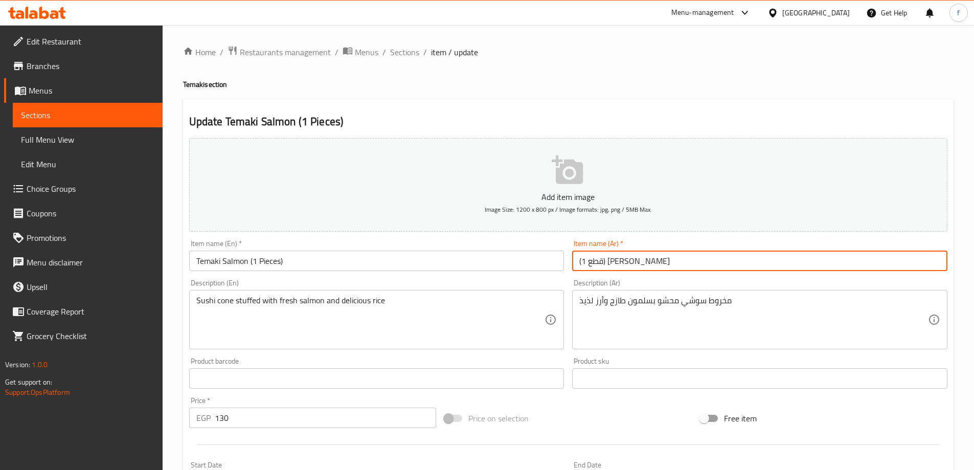
drag, startPoint x: 607, startPoint y: 261, endPoint x: 561, endPoint y: 264, distance: 46.1
click at [561, 264] on div "Add item image Image Size: 1200 x 800 px / Image formats: jpg, png / 5MB Max. I…" at bounding box center [568, 354] width 767 height 441
type input "(1 قطع) [PERSON_NAME]"
click at [551, 279] on div "Description (En) Sushi cone stuffed with fresh salmon and delicious rice Descri…" at bounding box center [376, 314] width 375 height 70
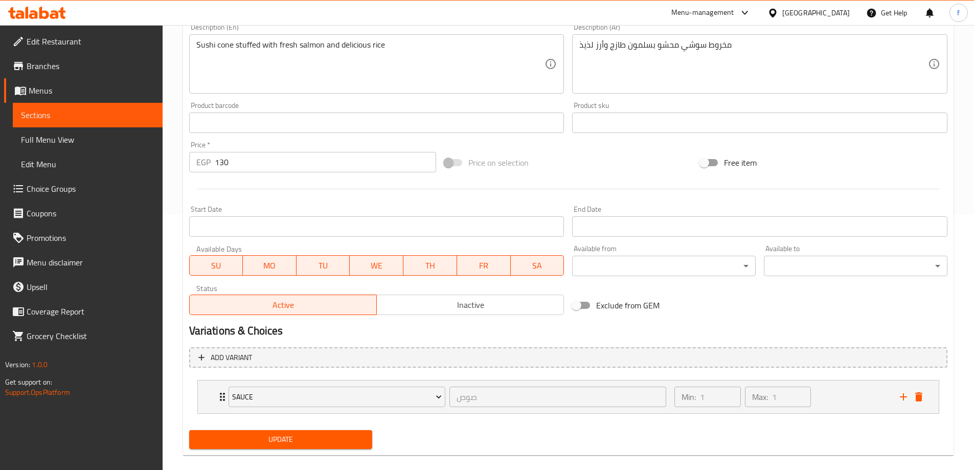
scroll to position [269, 0]
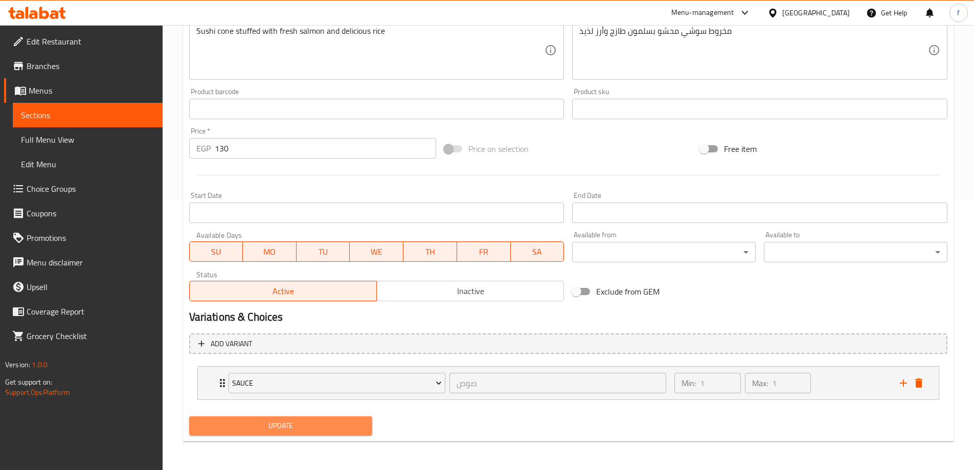
click at [346, 418] on button "Update" at bounding box center [281, 425] width 184 height 19
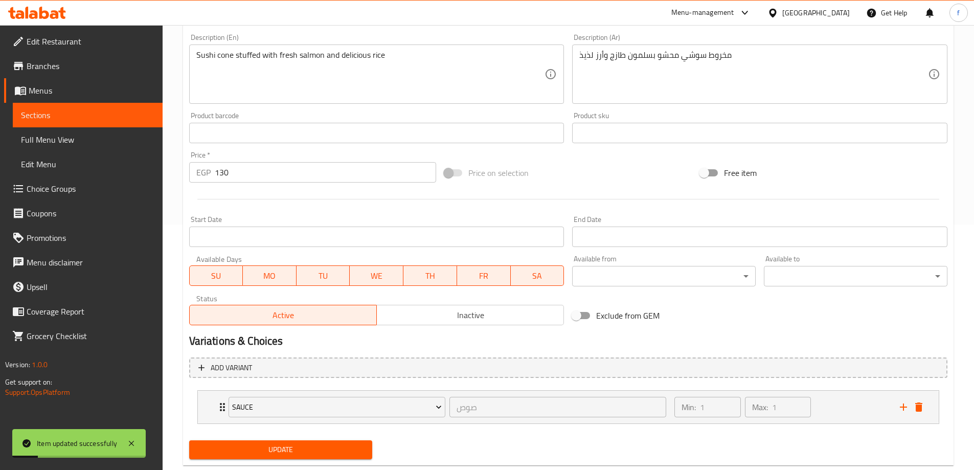
scroll to position [0, 0]
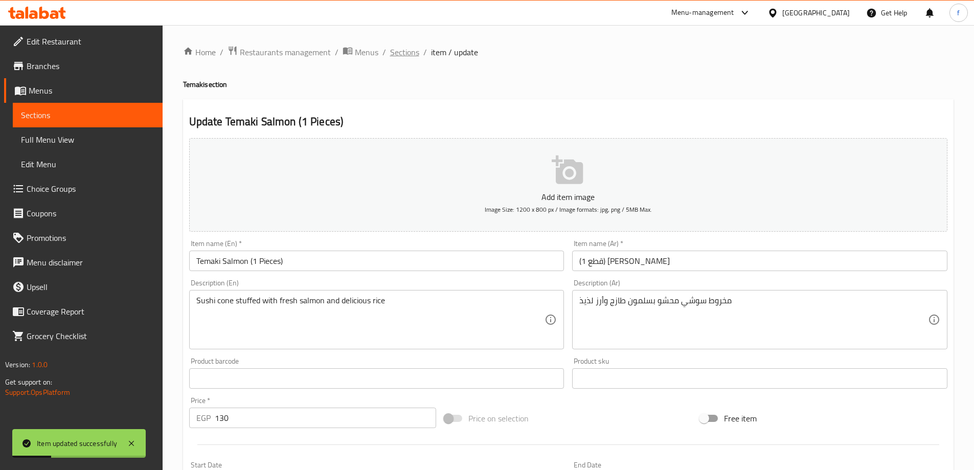
click at [414, 55] on span "Sections" at bounding box center [404, 52] width 29 height 12
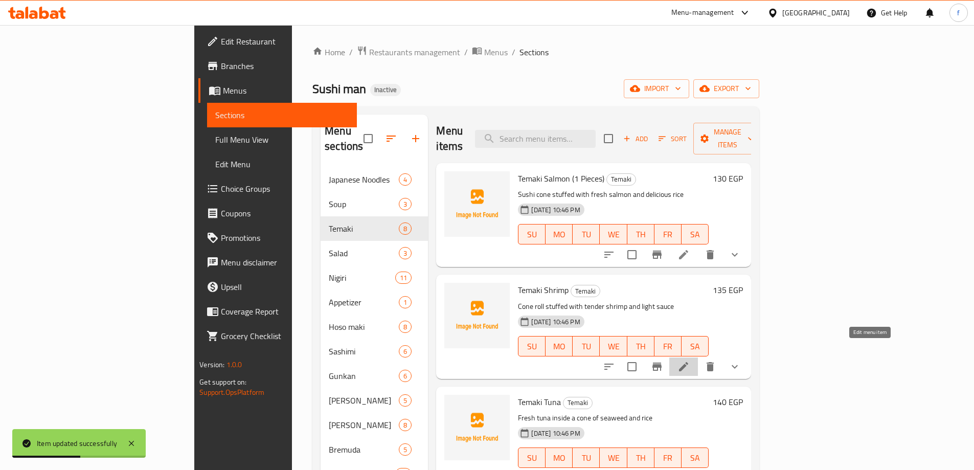
click at [690, 361] on icon at bounding box center [684, 367] width 12 height 12
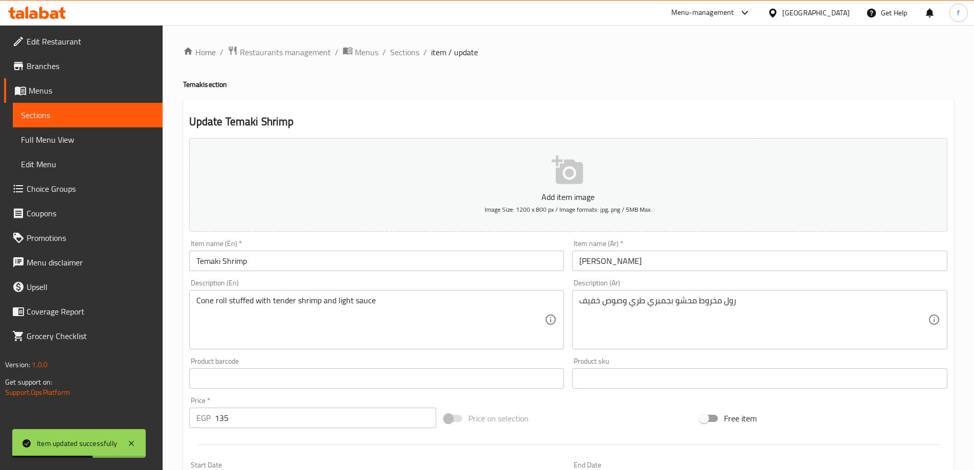
click at [371, 260] on input "Temaki Shrimp" at bounding box center [376, 261] width 375 height 20
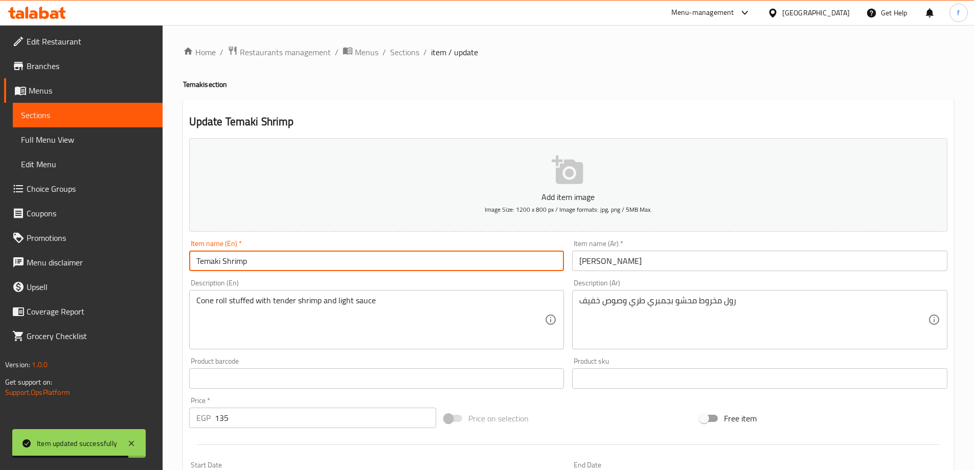
paste input "(1 Pieces)"
type input "Temaki Shrimp (1 Pieces)"
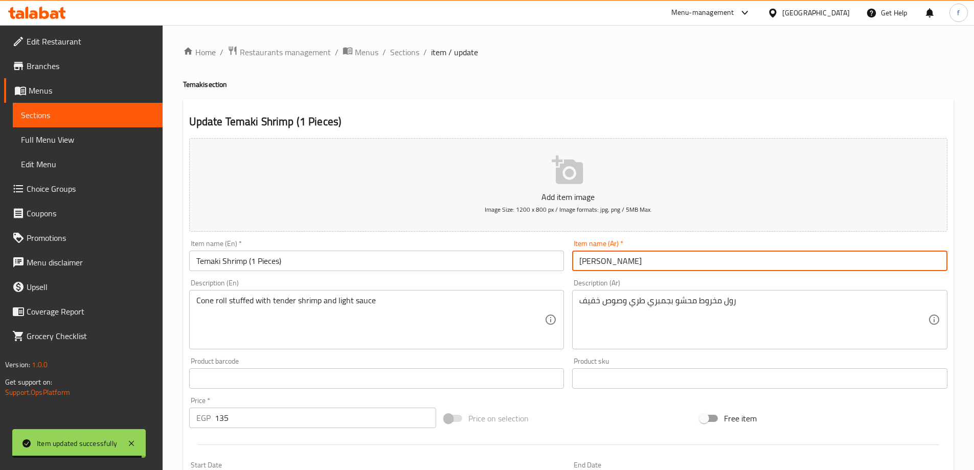
click at [583, 261] on input "[PERSON_NAME]" at bounding box center [759, 261] width 375 height 20
paste input "(1 قطع)"
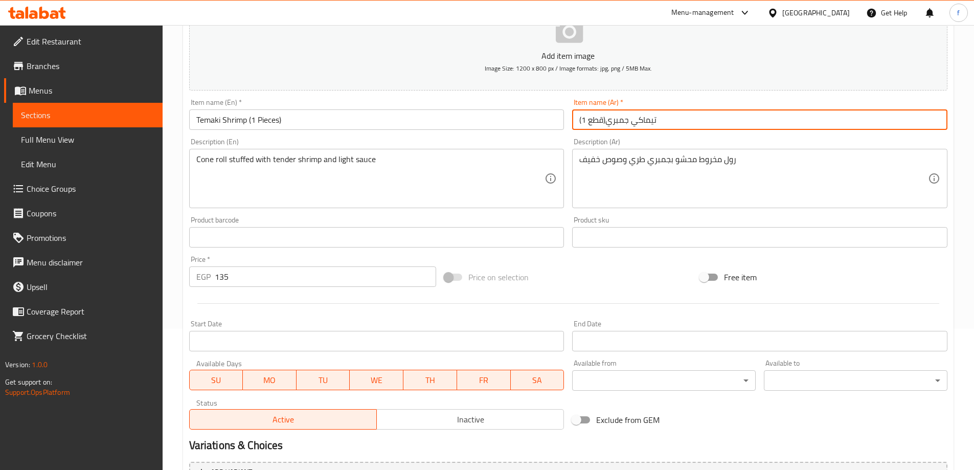
scroll to position [269, 0]
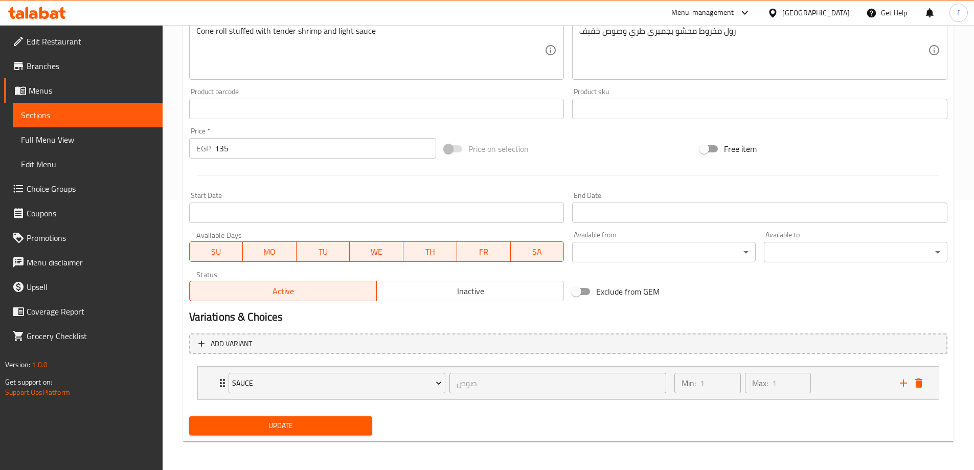
type input "(1 قطع)تيماكي جمبري"
click at [334, 433] on button "Update" at bounding box center [281, 425] width 184 height 19
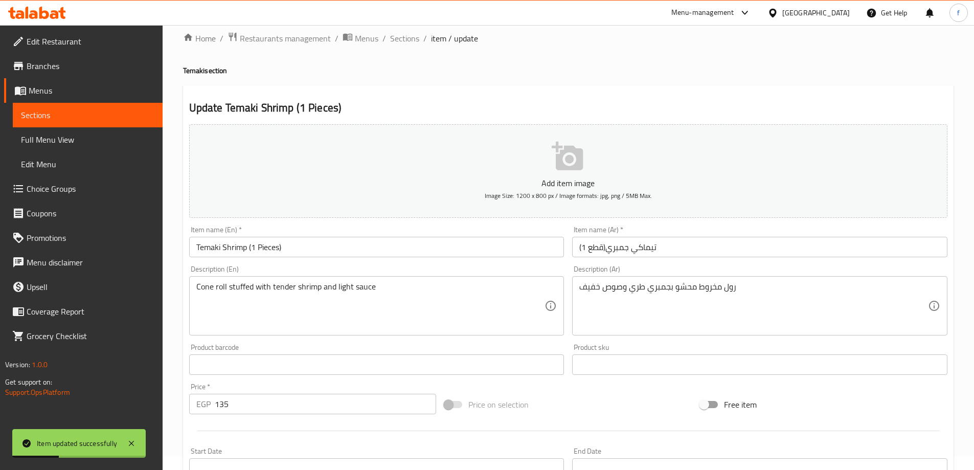
scroll to position [0, 0]
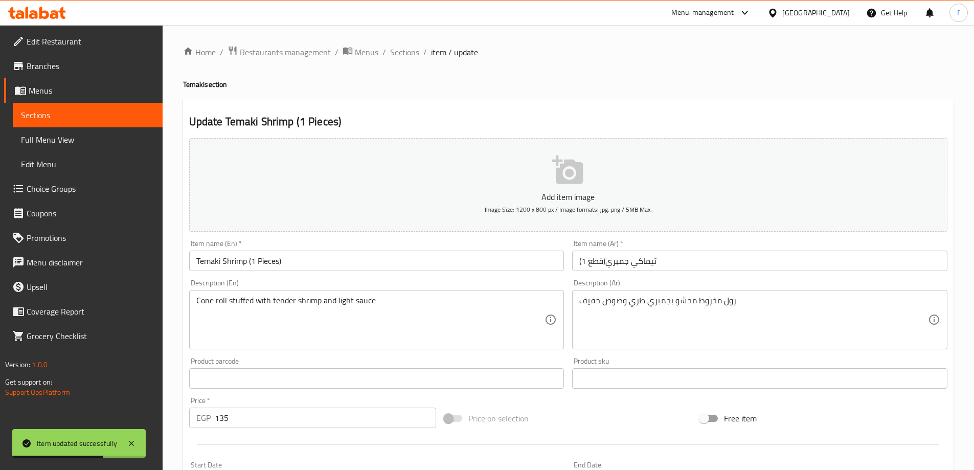
click at [407, 52] on span "Sections" at bounding box center [404, 52] width 29 height 12
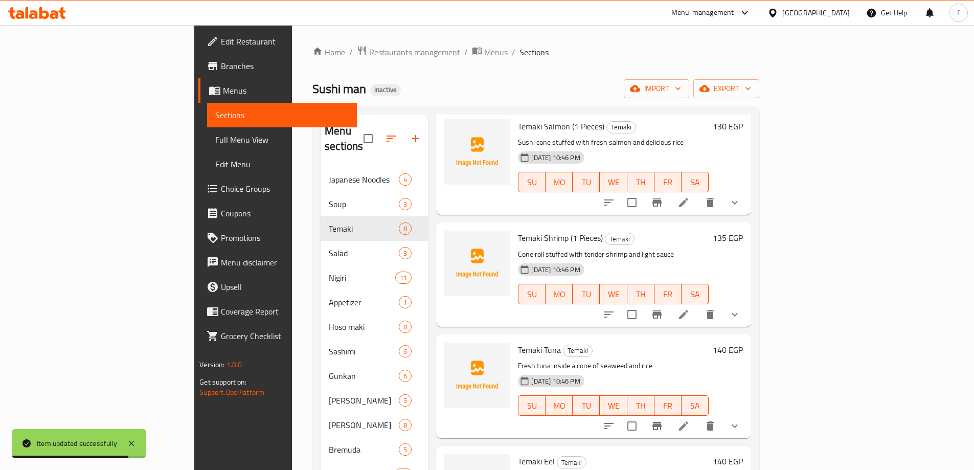
scroll to position [102, 0]
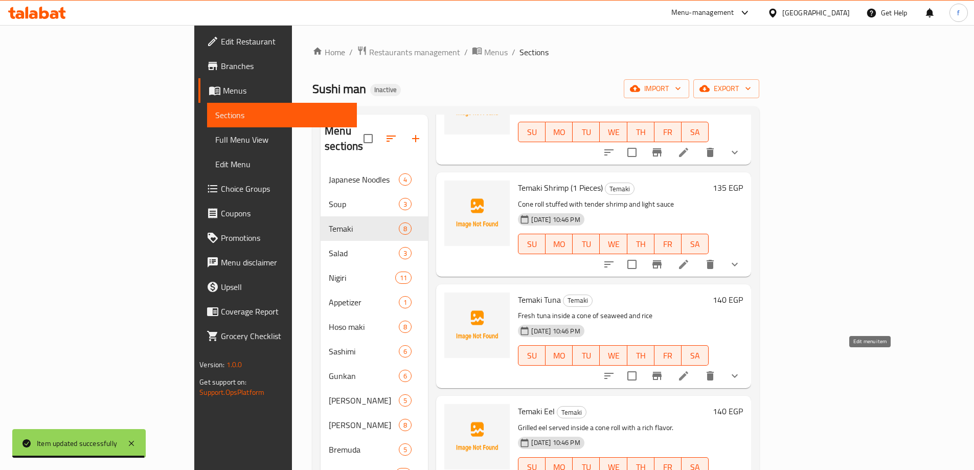
click at [690, 370] on icon at bounding box center [684, 376] width 12 height 12
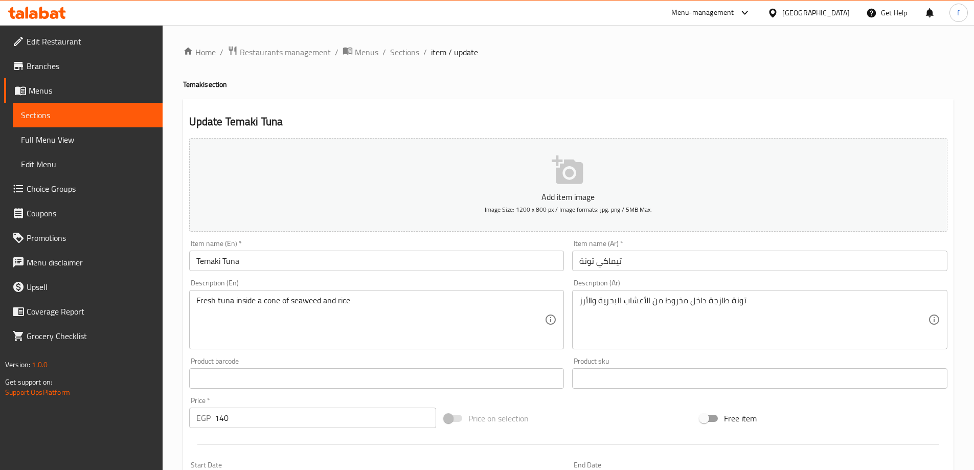
click at [348, 263] on input "Temaki Tuna" at bounding box center [376, 261] width 375 height 20
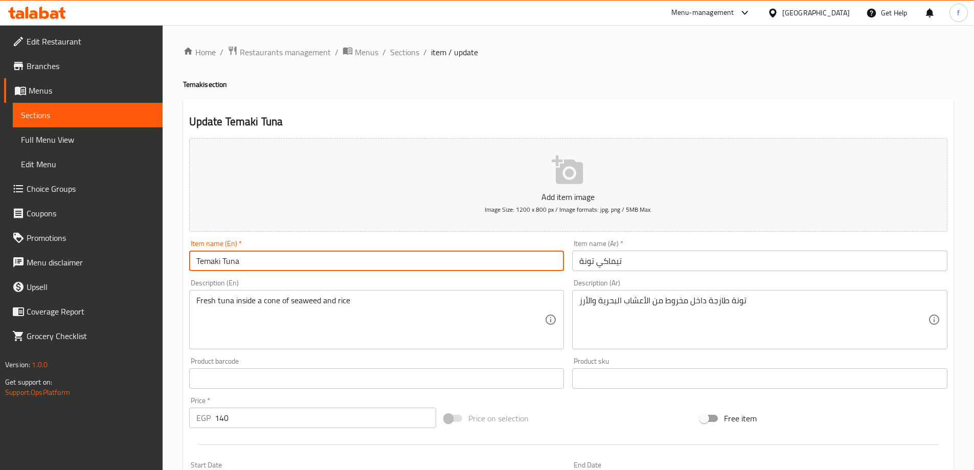
paste input "(1 Pieces)"
type input "Temaki Tuna (1 Pieces)"
click at [583, 261] on input "تيماكي تونة" at bounding box center [759, 261] width 375 height 20
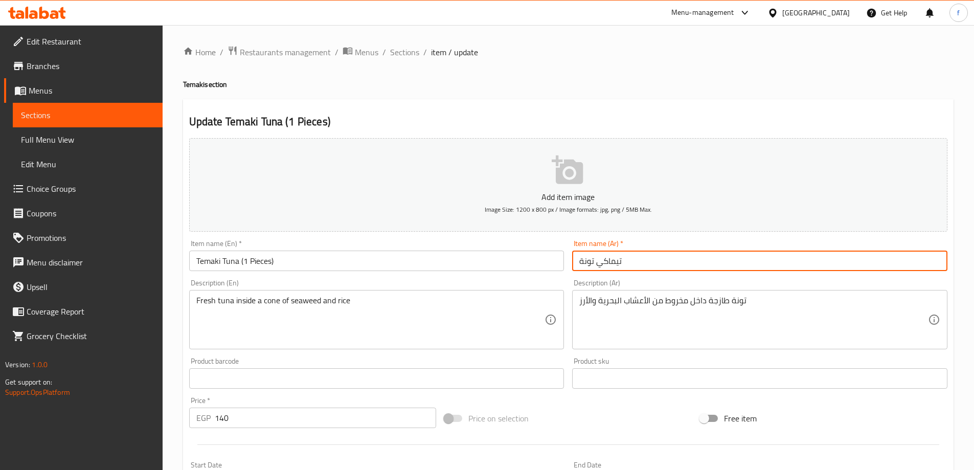
click at [613, 261] on input "تيماكي تونة" at bounding box center [759, 261] width 375 height 20
click at [647, 264] on input "تيماكي تونة" at bounding box center [759, 261] width 375 height 20
paste input "(1 قطع)"
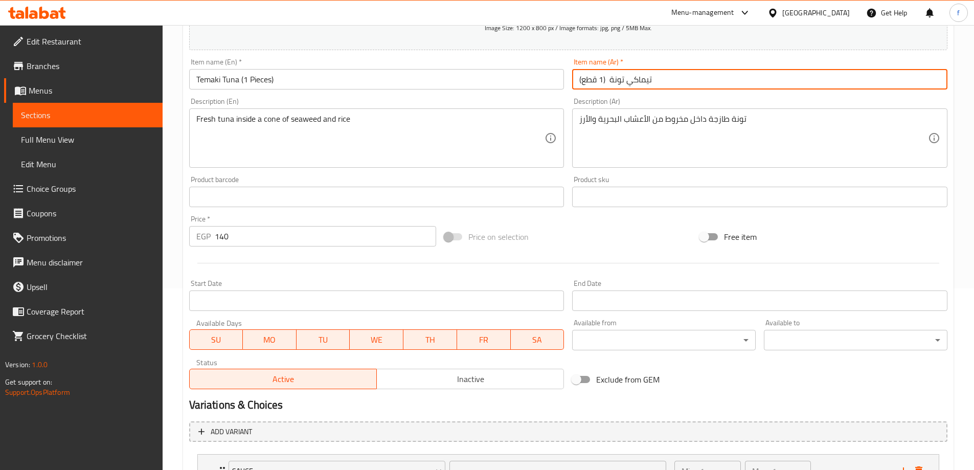
scroll to position [269, 0]
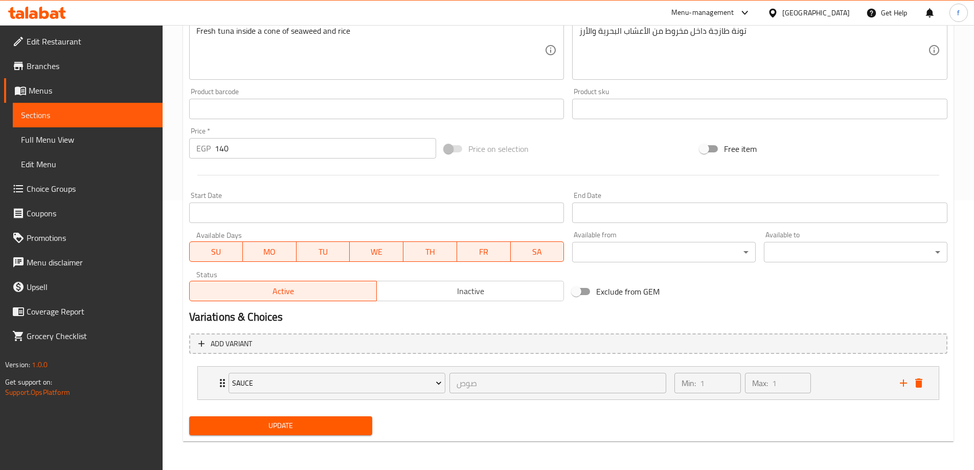
type input "تيماكي تونة (1 قطع)"
click at [336, 415] on div "Update" at bounding box center [281, 425] width 192 height 27
click at [334, 416] on div "Update" at bounding box center [281, 425] width 192 height 27
click at [334, 421] on span "Update" at bounding box center [280, 425] width 167 height 13
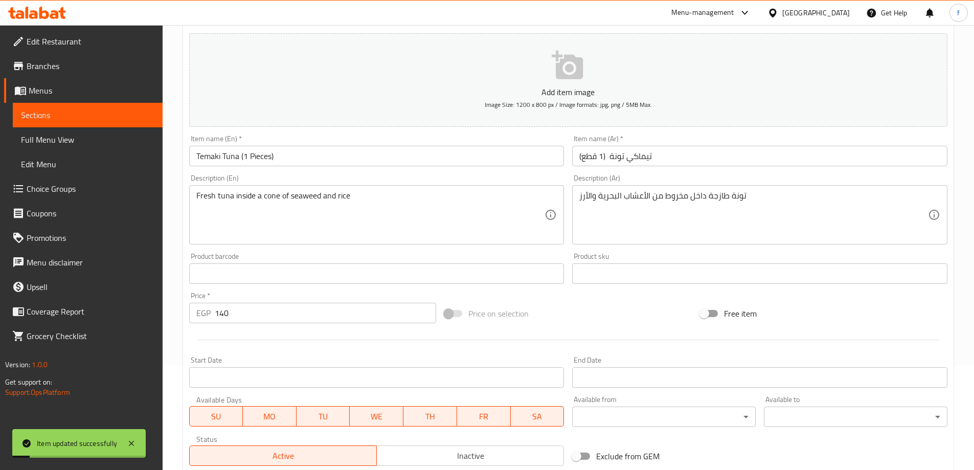
scroll to position [0, 0]
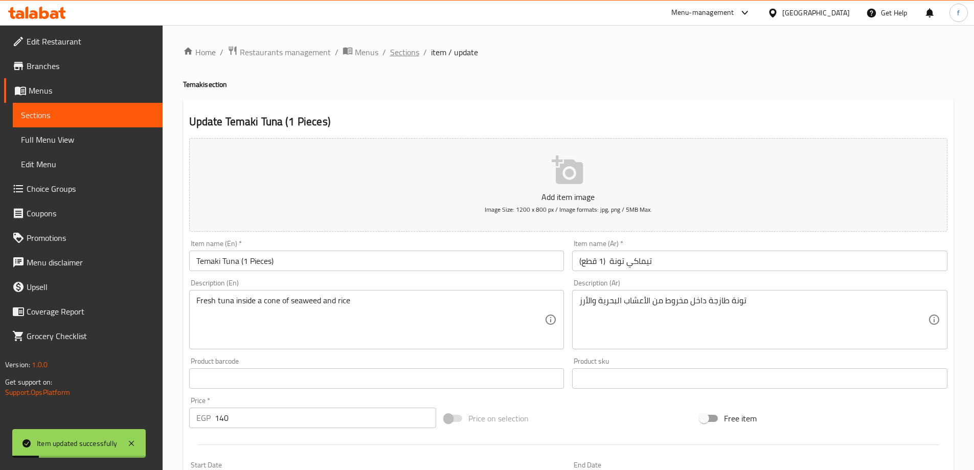
click at [405, 54] on span "Sections" at bounding box center [404, 52] width 29 height 12
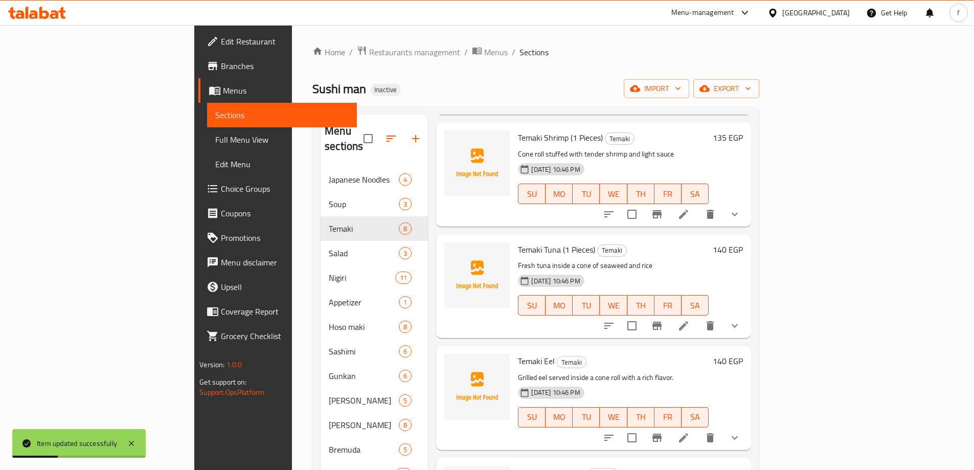
scroll to position [153, 0]
click at [690, 431] on icon at bounding box center [684, 437] width 12 height 12
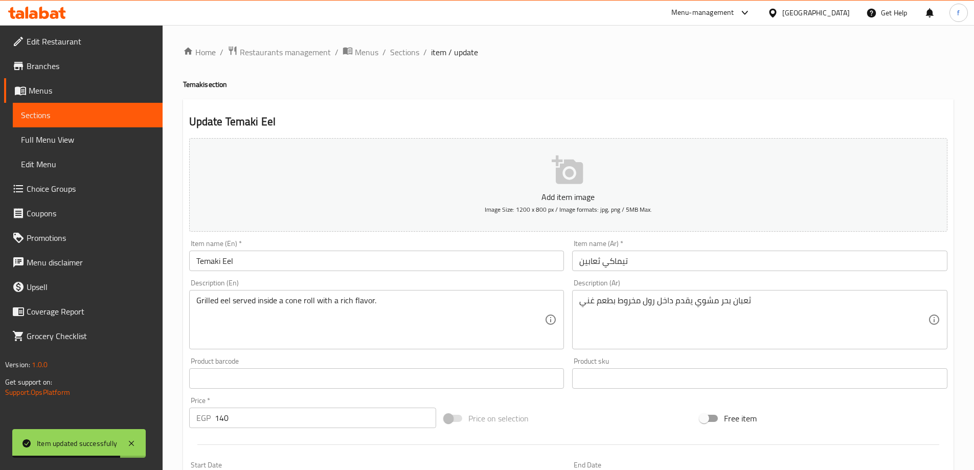
click at [282, 257] on input "Temaki Eel" at bounding box center [376, 261] width 375 height 20
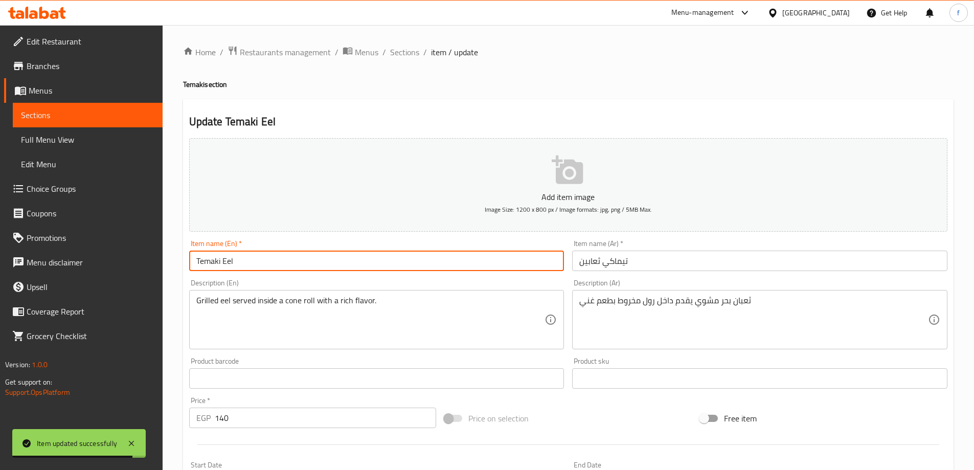
paste input "(1 Pieces)"
type input "Temaki Eel (1 Pieces)"
click at [660, 258] on input "تيماكي ثعابين" at bounding box center [759, 261] width 375 height 20
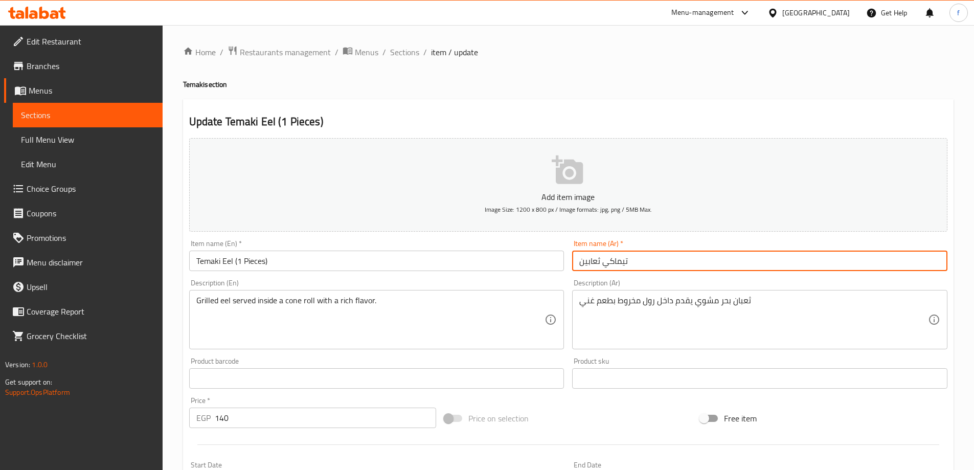
paste input "(1 قطع)"
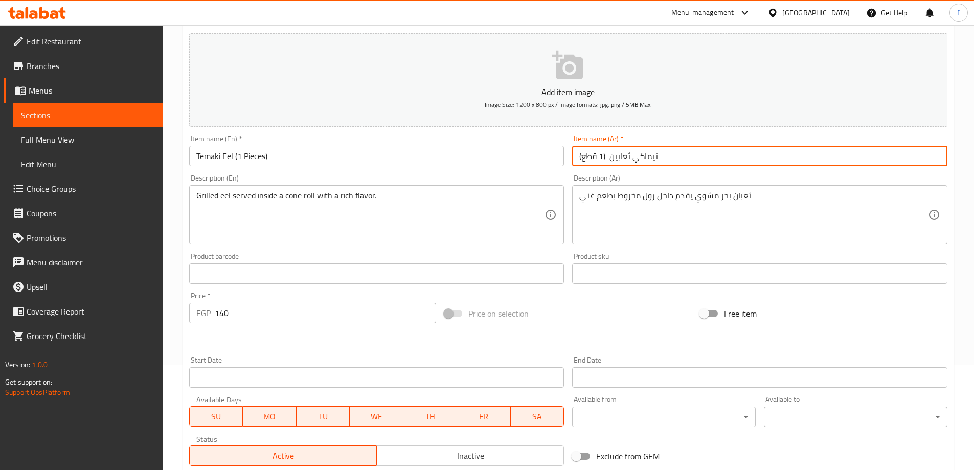
scroll to position [269, 0]
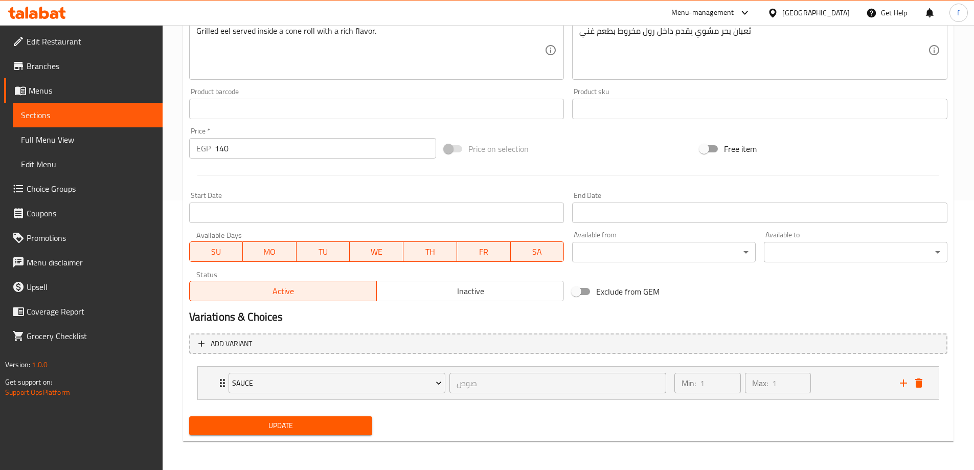
type input "تيماكي ثعابين (1 قطع)"
click at [318, 430] on span "Update" at bounding box center [280, 425] width 167 height 13
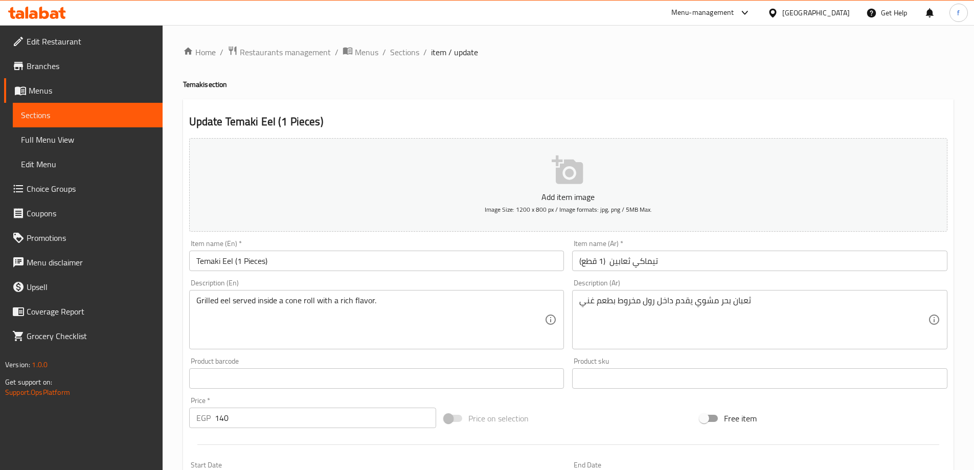
click at [395, 49] on span "Sections" at bounding box center [404, 52] width 29 height 12
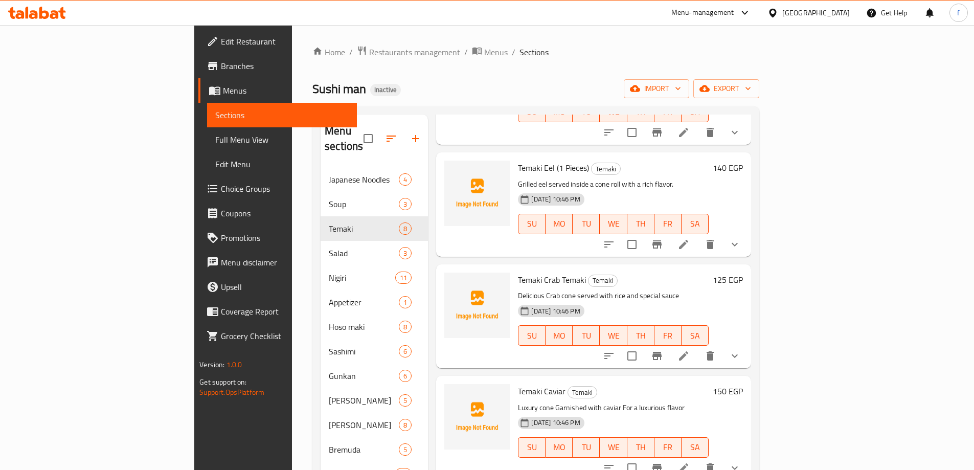
scroll to position [358, 0]
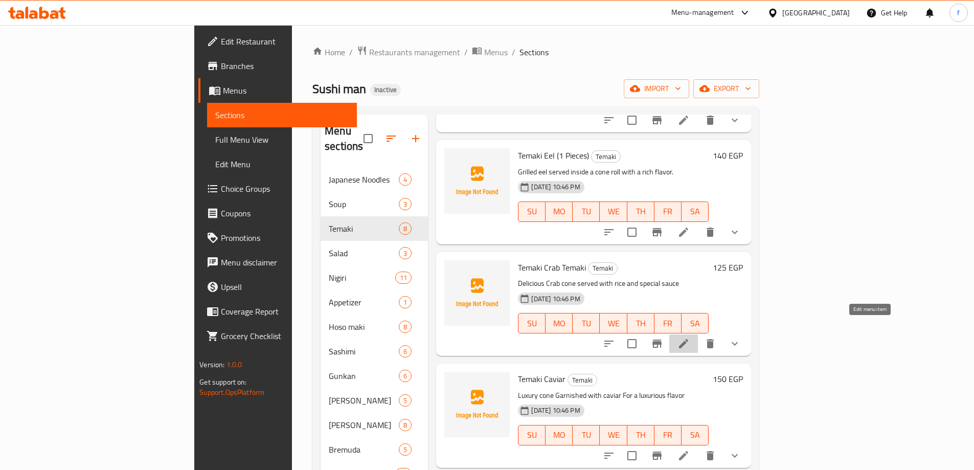
click at [690, 338] on icon at bounding box center [684, 344] width 12 height 12
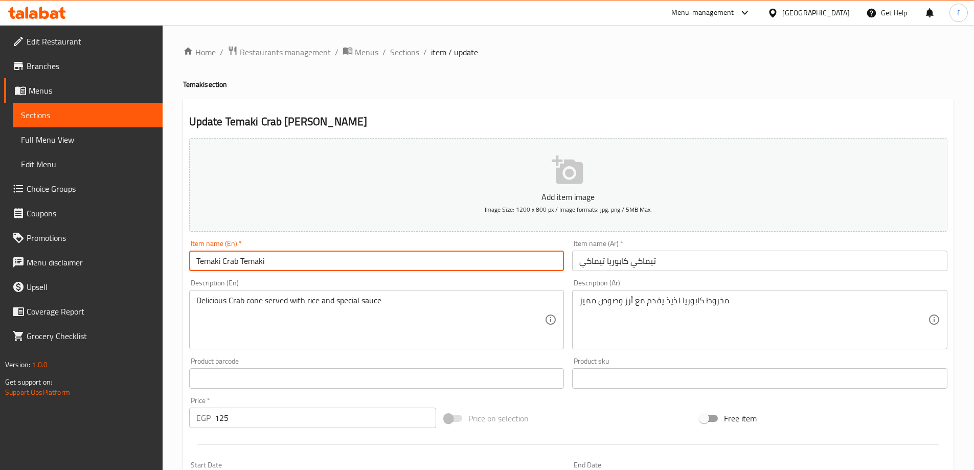
click at [378, 260] on input "Temaki Crab Temaki" at bounding box center [376, 261] width 375 height 20
paste input "(1 Pieces)"
type input "Temaki Crab Temaki (1 Pieces)"
click at [688, 255] on input "تيماكي كابوريا تيماكي" at bounding box center [759, 261] width 375 height 20
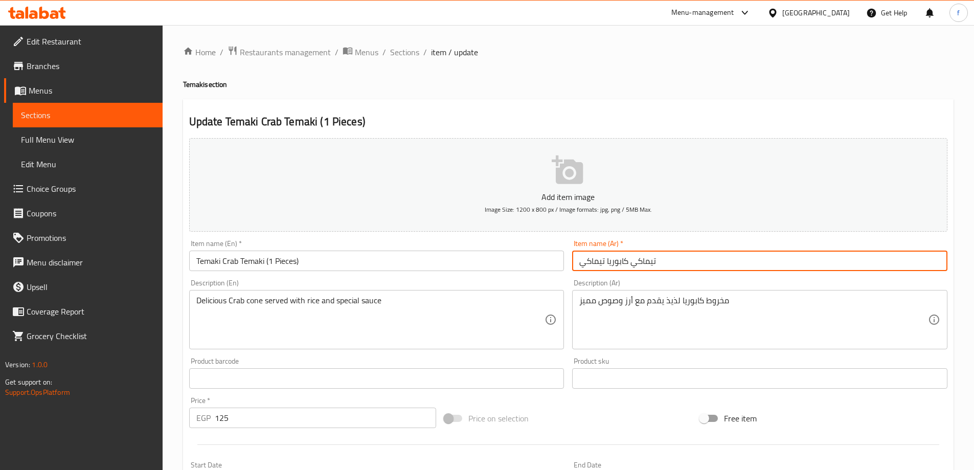
paste input "(1 قطع)"
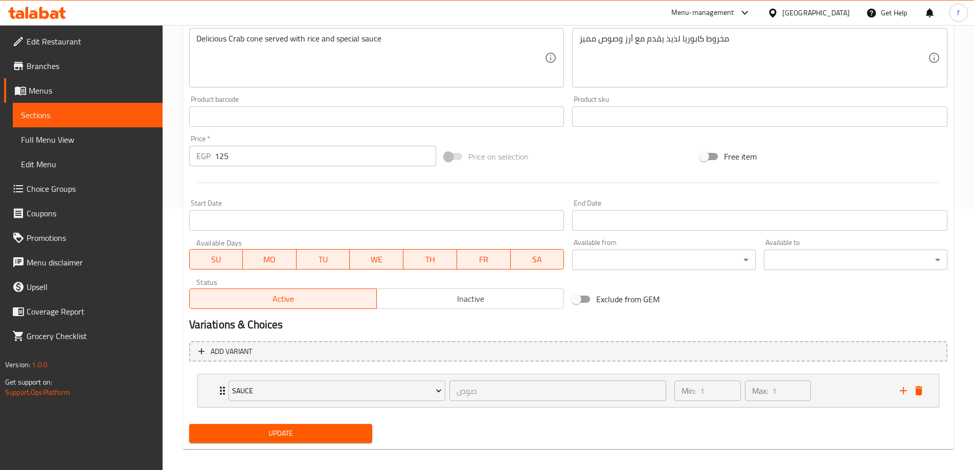
scroll to position [269, 0]
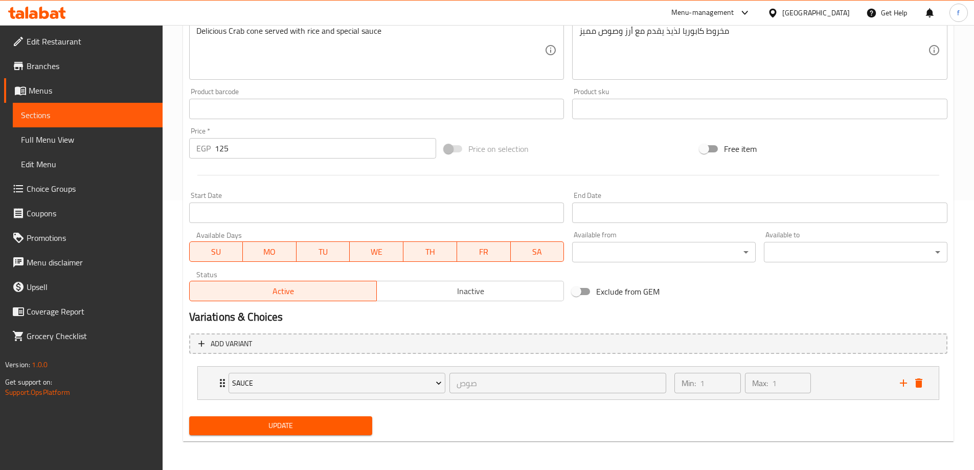
type input "تيماكي كابوريا تيماكي (1 قطع)"
click at [371, 421] on button "Update" at bounding box center [281, 425] width 184 height 19
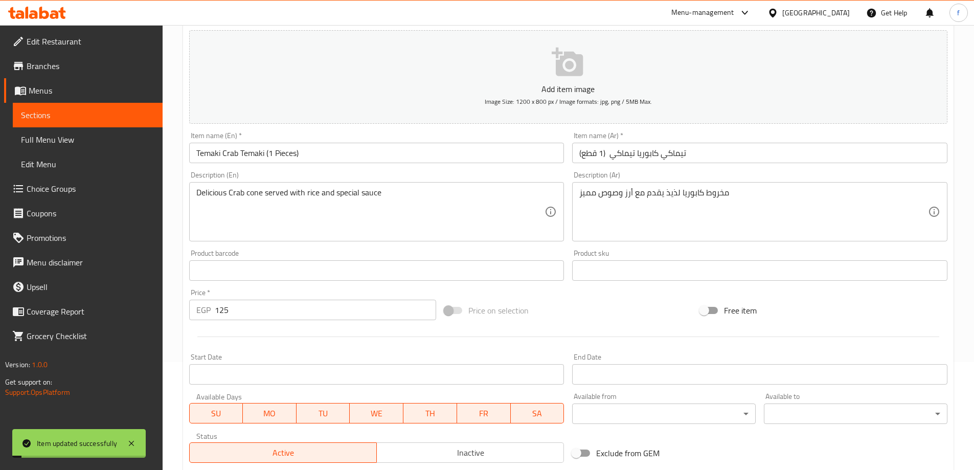
scroll to position [0, 0]
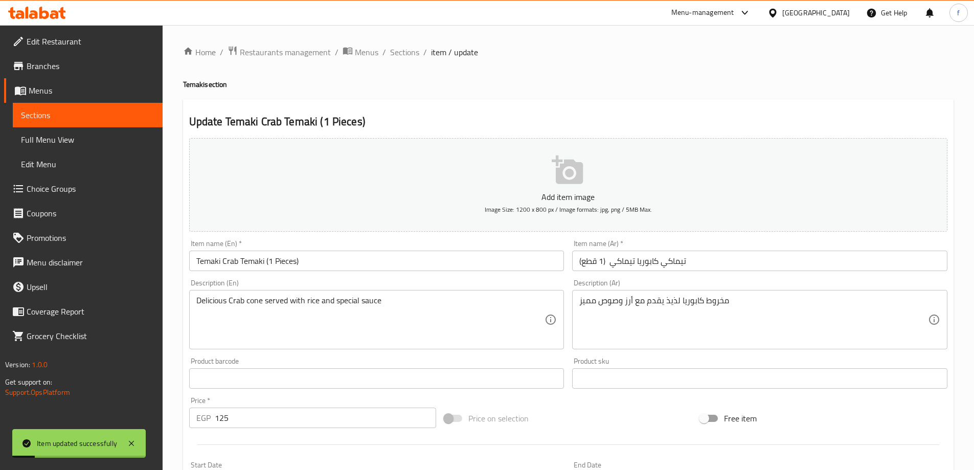
click at [419, 48] on ol "Home / Restaurants management / Menus / Sections / item / update" at bounding box center [568, 52] width 771 height 13
click at [416, 50] on span "Sections" at bounding box center [404, 52] width 29 height 12
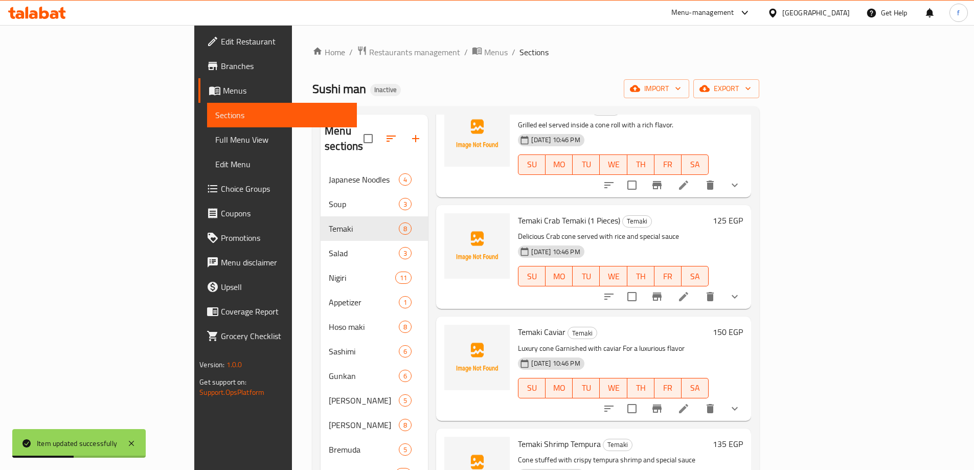
scroll to position [409, 0]
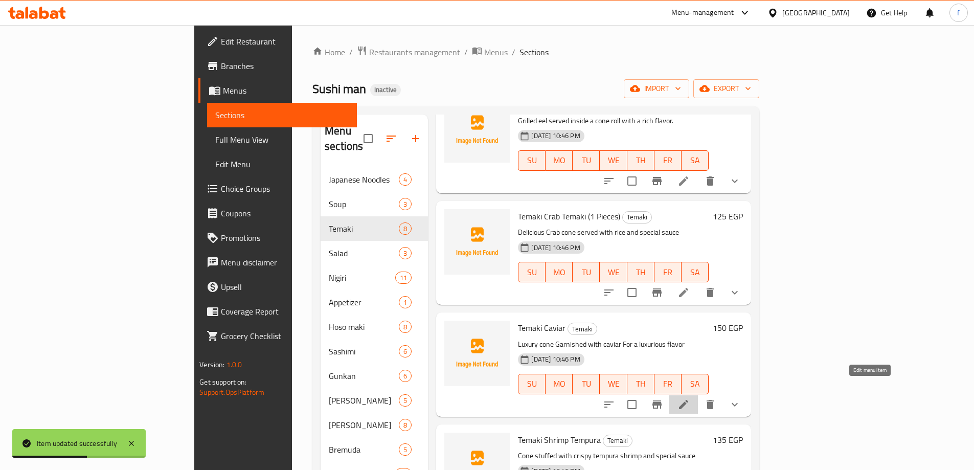
click at [688, 400] on icon at bounding box center [683, 404] width 9 height 9
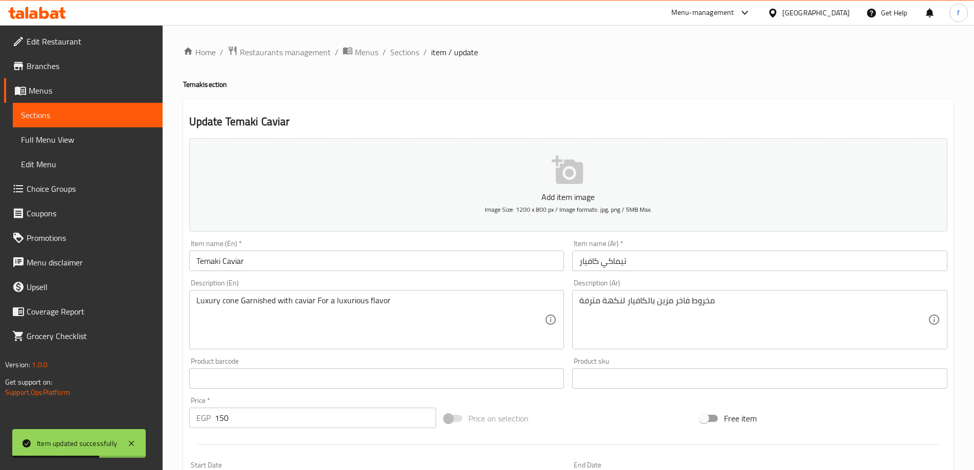
click at [384, 260] on input "Temaki Caviar" at bounding box center [376, 261] width 375 height 20
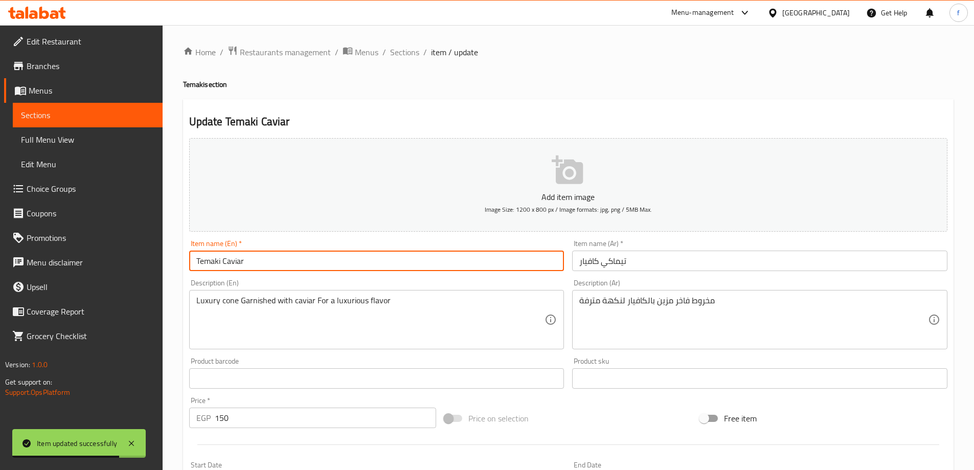
paste input "(1 Pieces)"
type input "Temaki Caviar (1 Pieces)"
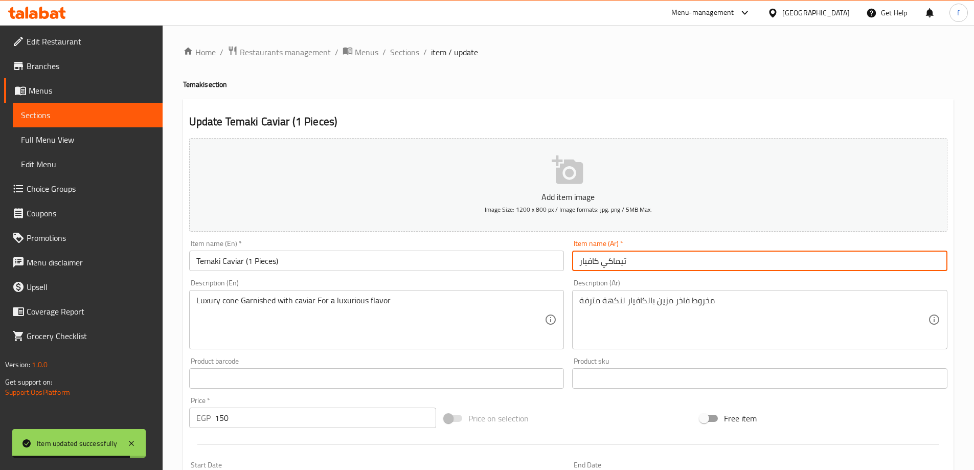
click at [584, 263] on input "تيماكي كافيار" at bounding box center [759, 261] width 375 height 20
click at [640, 264] on input "تيماكي كافيار" at bounding box center [759, 261] width 375 height 20
paste input "(1 قطع)"
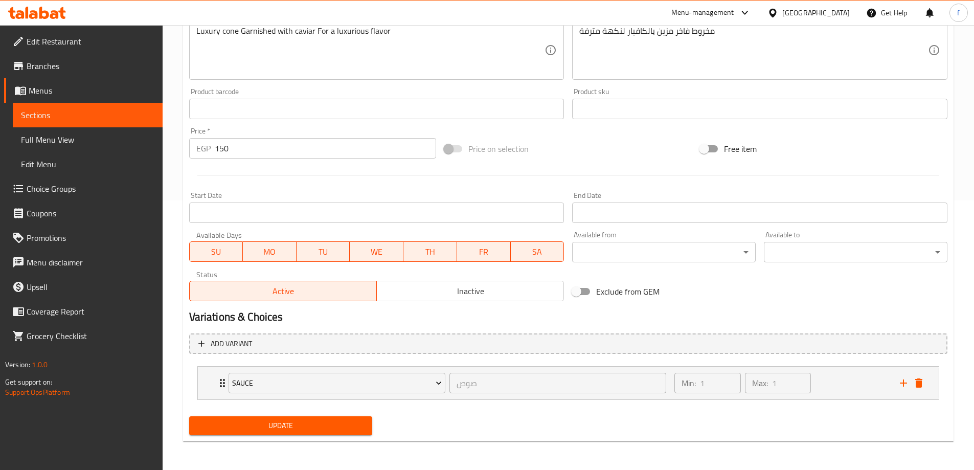
type input "تيماكي كافيار (1 قطع)"
click at [356, 427] on span "Update" at bounding box center [280, 425] width 167 height 13
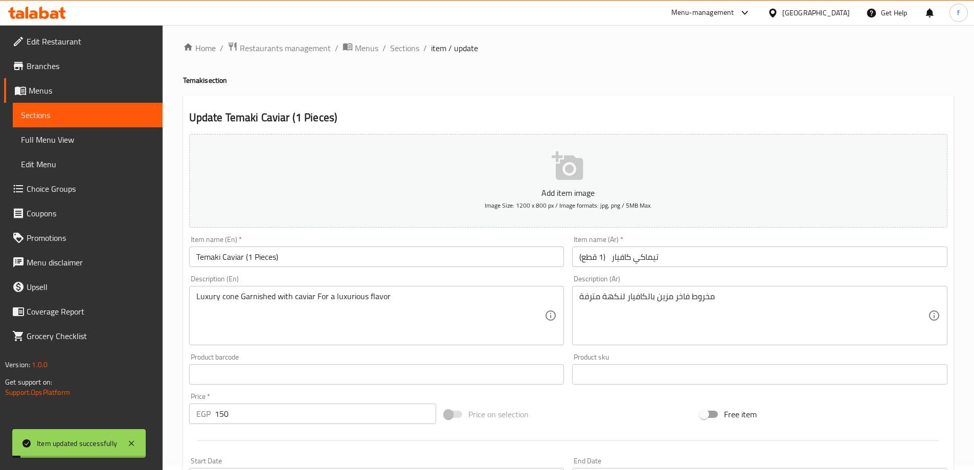
scroll to position [0, 0]
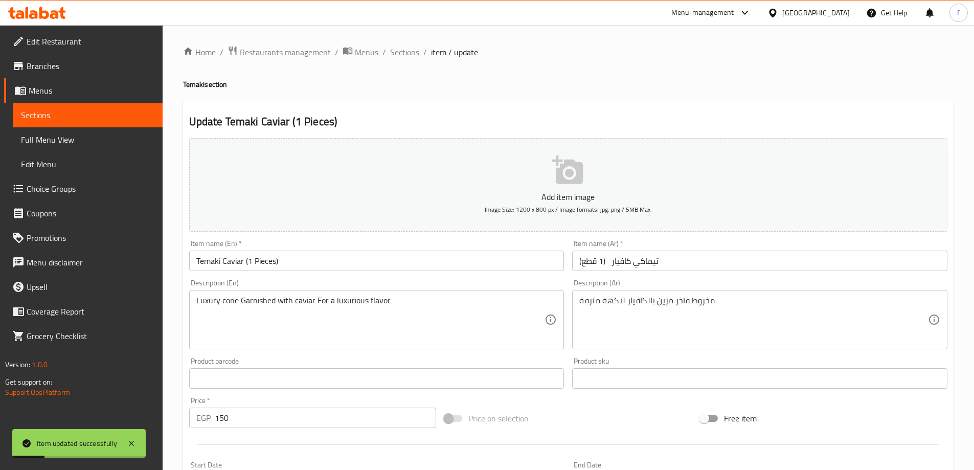
click at [434, 52] on span "item / update" at bounding box center [454, 52] width 47 height 12
click at [410, 53] on span "Sections" at bounding box center [404, 52] width 29 height 12
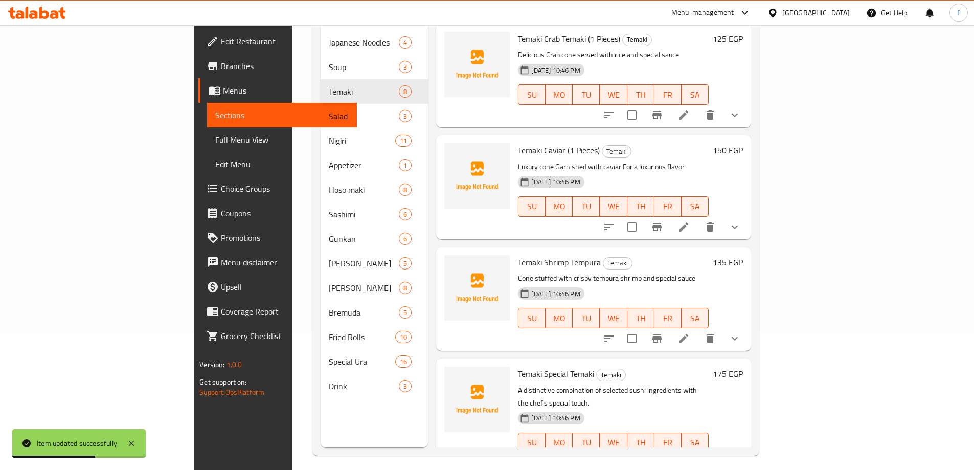
scroll to position [143, 0]
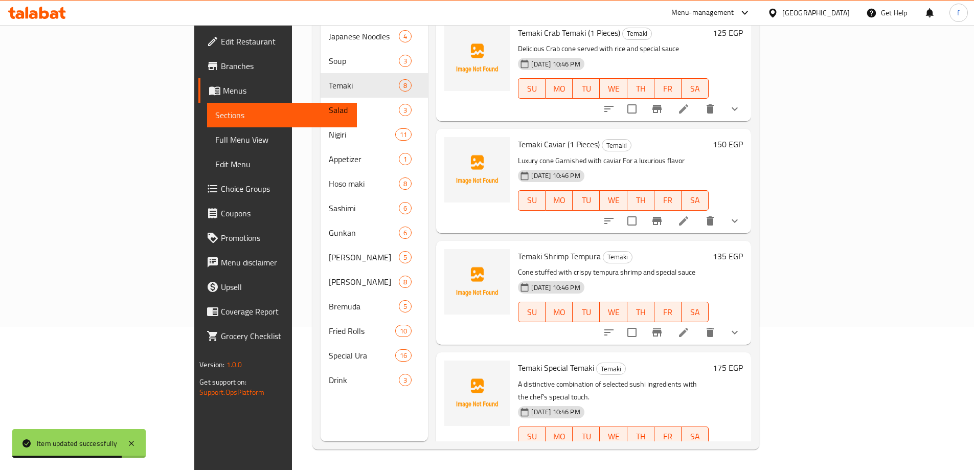
click at [690, 326] on icon at bounding box center [684, 332] width 12 height 12
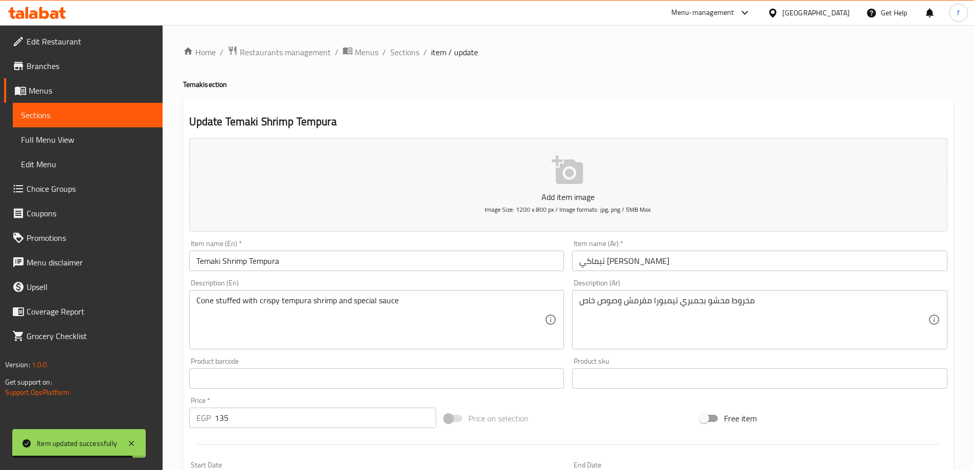
click at [347, 258] on input "Temaki Shrimp Tempura" at bounding box center [376, 261] width 375 height 20
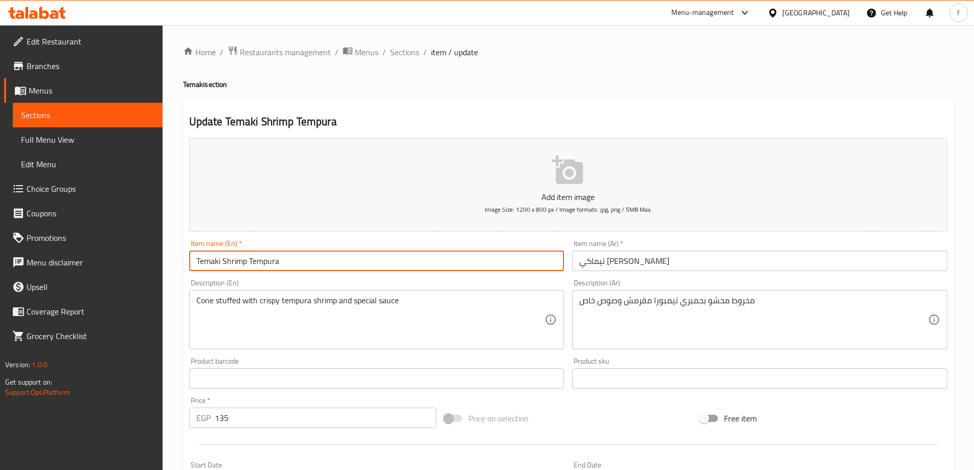
paste input "(1 Pieces)"
type input "Temaki Shrimp Tempura (1 Pieces)"
click at [577, 262] on input "تيماكي [PERSON_NAME]" at bounding box center [759, 261] width 375 height 20
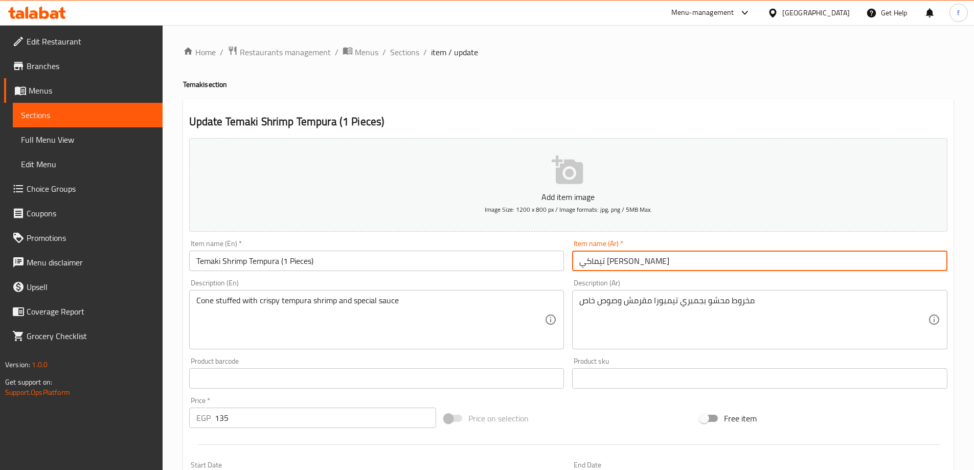
paste input "(1 قطع)"
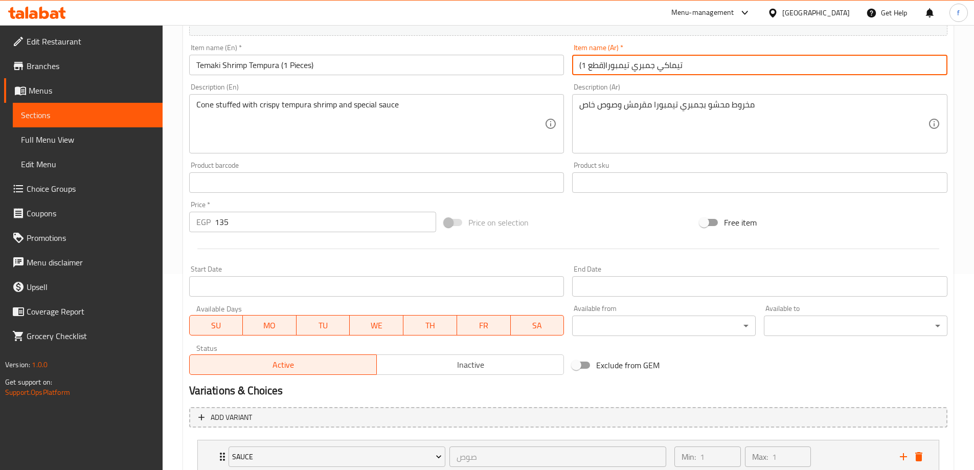
scroll to position [269, 0]
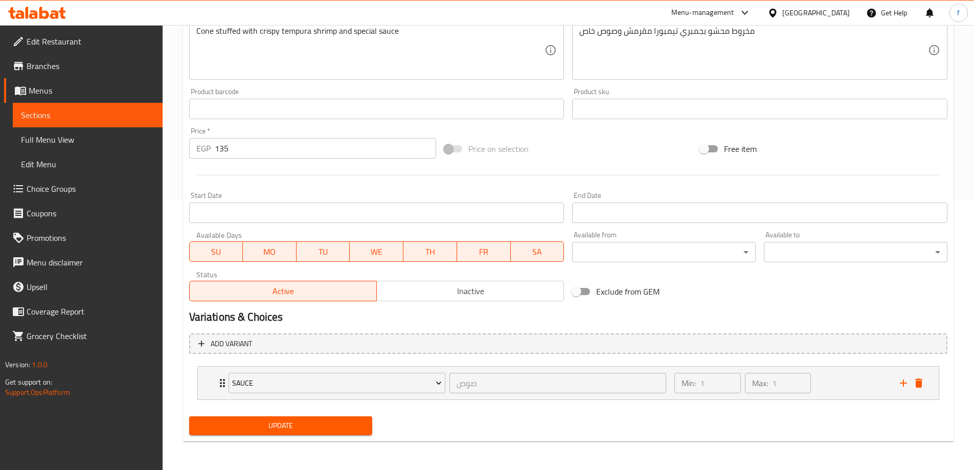
type input "(1 قطع)تيماكي جمبري تيمبورا"
click at [342, 414] on div "Update" at bounding box center [281, 425] width 192 height 27
click at [341, 417] on button "Update" at bounding box center [281, 425] width 184 height 19
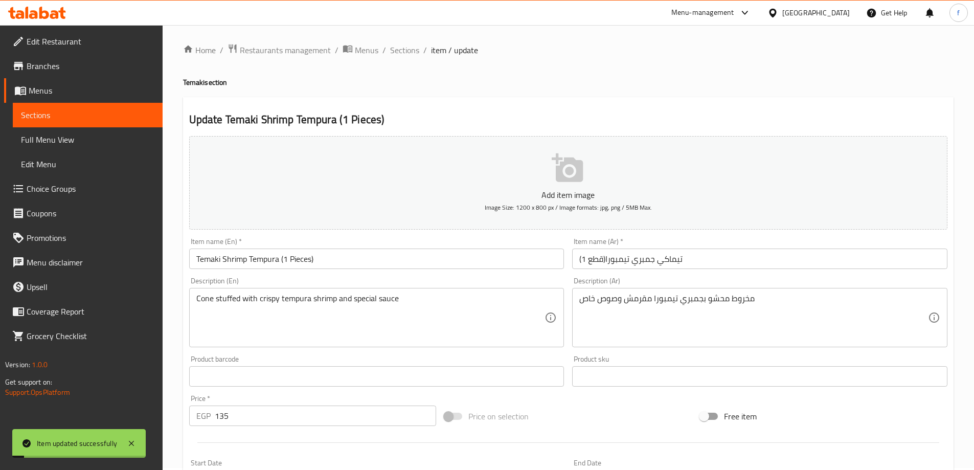
scroll to position [0, 0]
click at [416, 52] on span "Sections" at bounding box center [404, 52] width 29 height 12
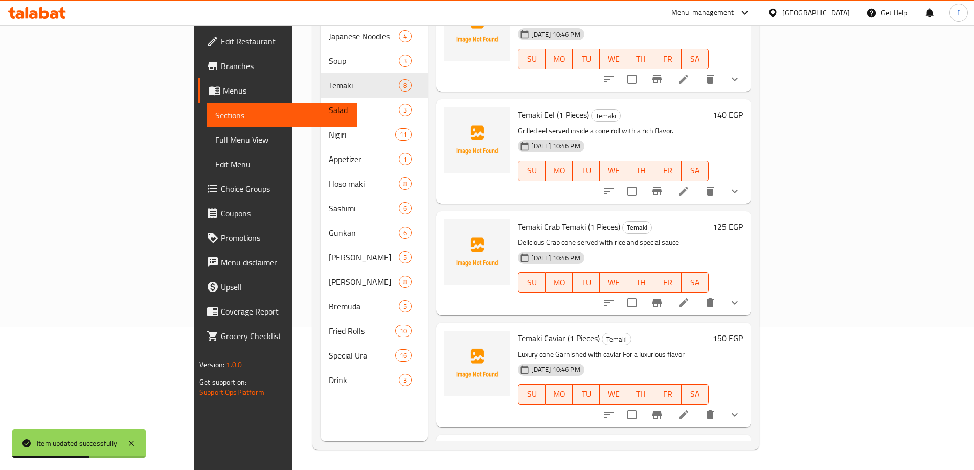
scroll to position [450, 0]
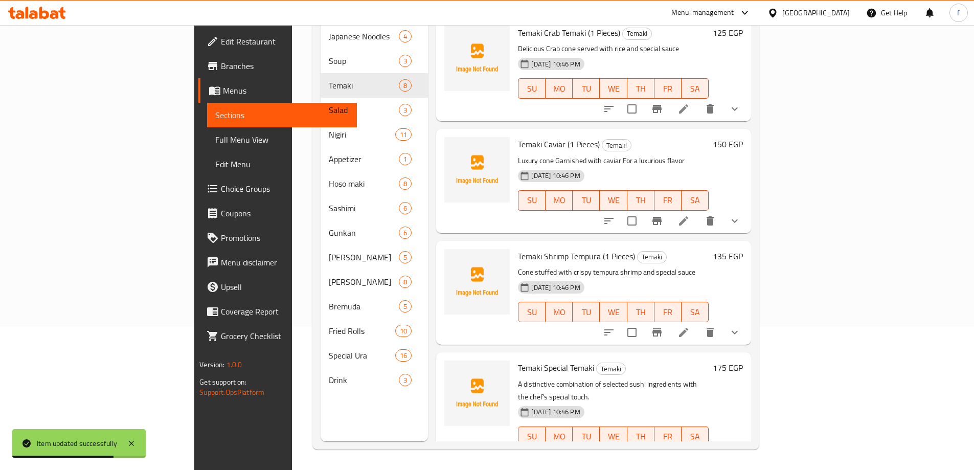
click at [698, 448] on li at bounding box center [683, 457] width 29 height 18
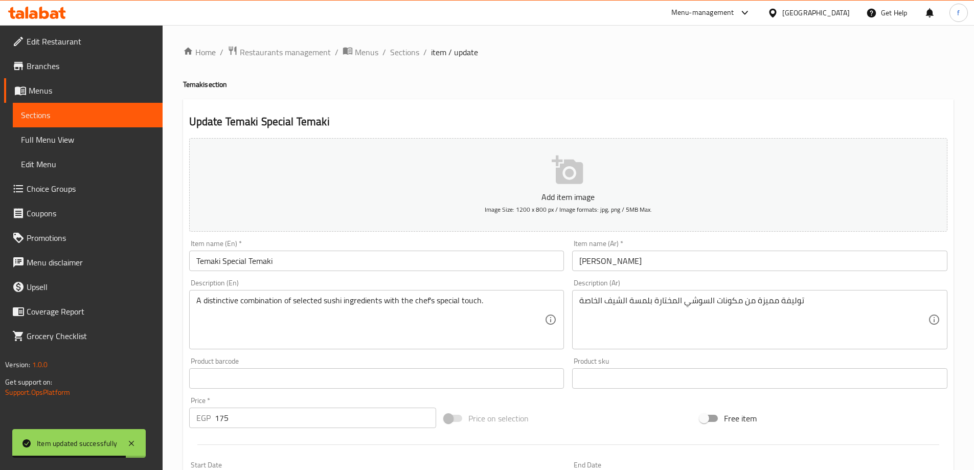
click at [382, 277] on div "Description (En) A distinctive combination of selected sushi ingredients with t…" at bounding box center [377, 314] width 384 height 78
click at [381, 271] on input "Temaki Special Temaki" at bounding box center [376, 261] width 375 height 20
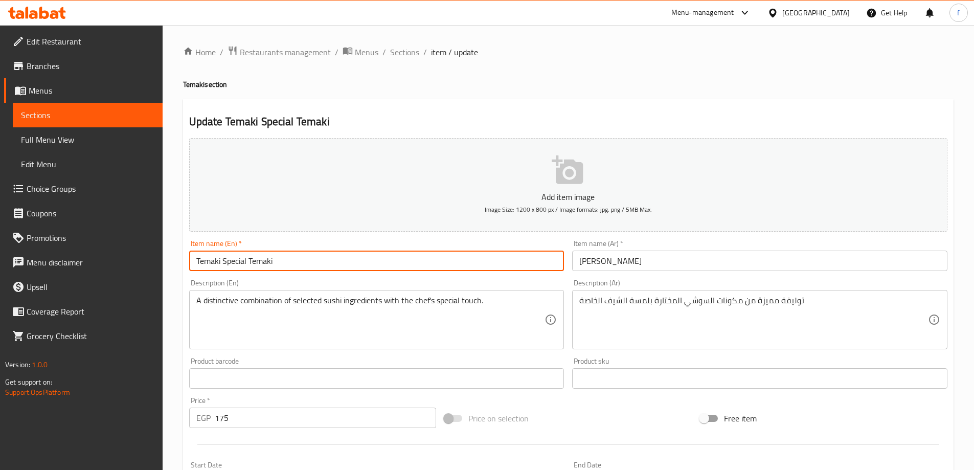
paste input "(1 Pieces)"
type input "Temaki Special Temaki (1 Pieces)"
click at [697, 259] on input "[PERSON_NAME]" at bounding box center [759, 261] width 375 height 20
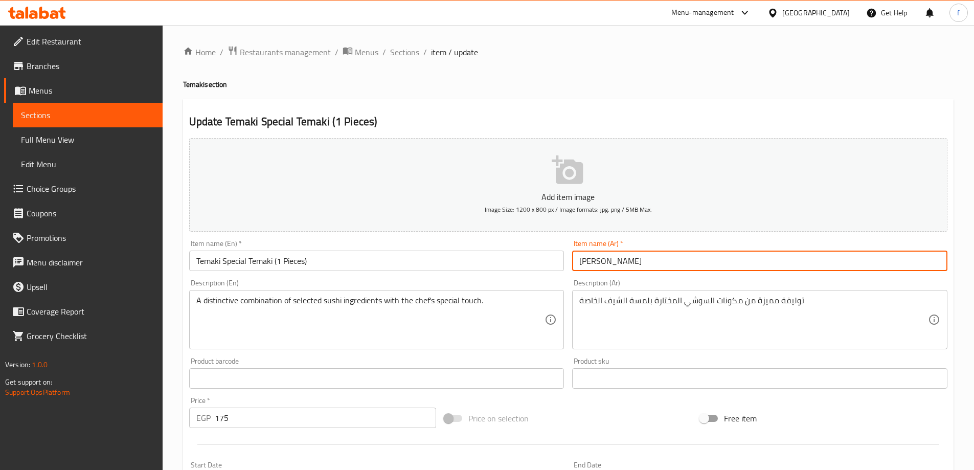
paste input "(1 قطع)"
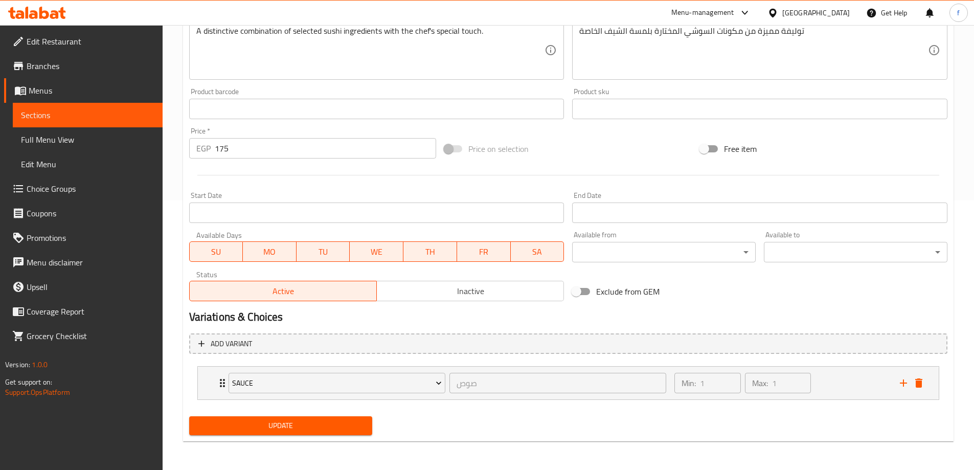
type input "تيماكي سبيشيال تيماكي (1 قطع)"
click at [344, 431] on span "Update" at bounding box center [280, 425] width 167 height 13
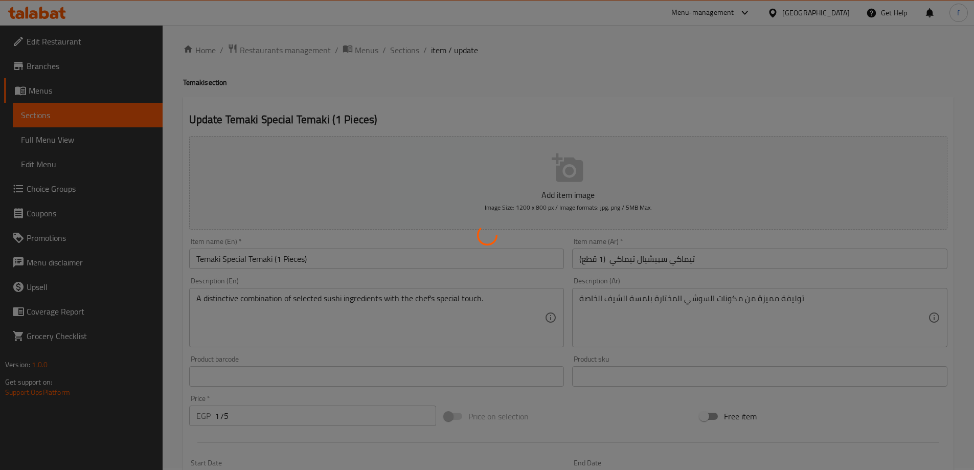
scroll to position [0, 0]
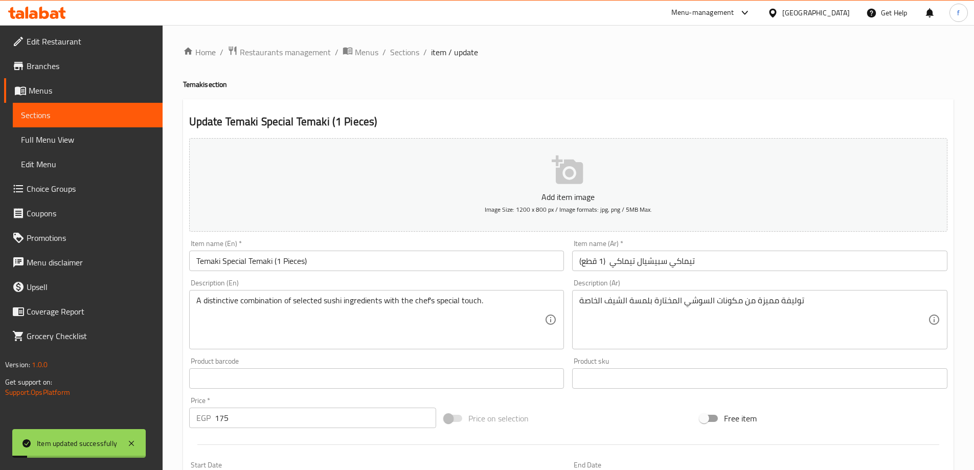
click at [401, 56] on span "Sections" at bounding box center [404, 52] width 29 height 12
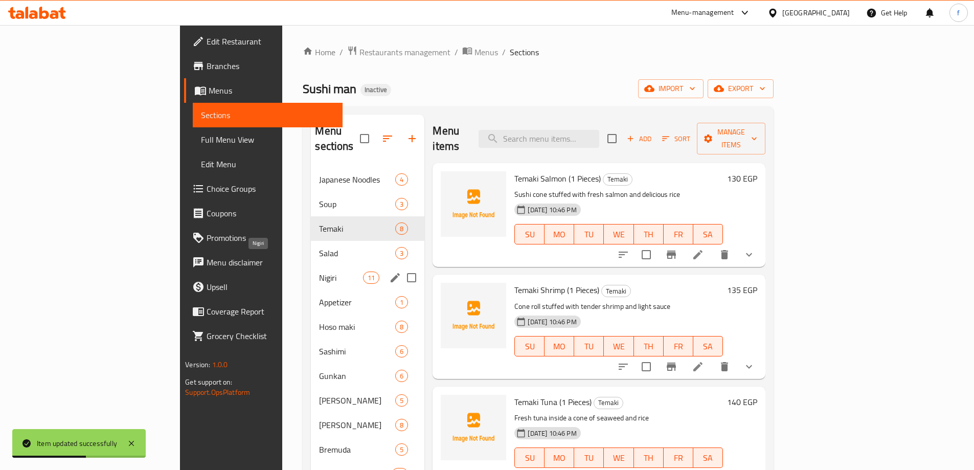
click at [319, 272] on span "Nigiri" at bounding box center [341, 278] width 44 height 12
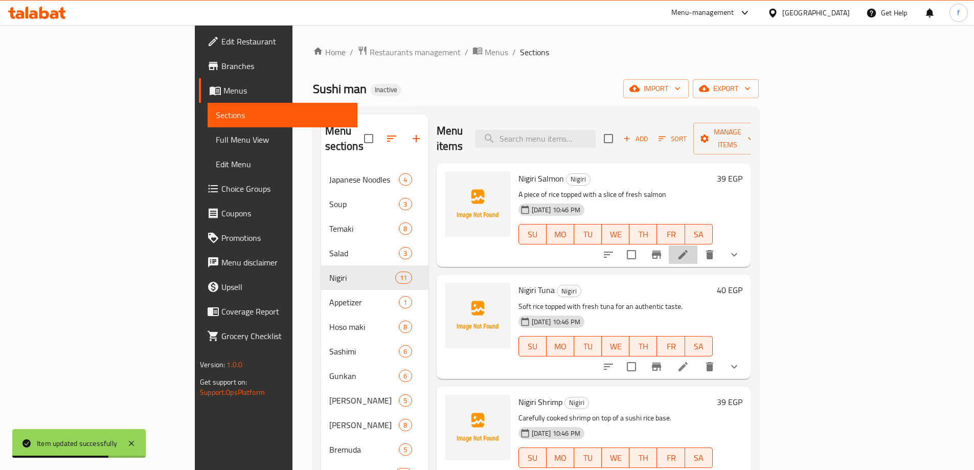
click at [698, 245] on li at bounding box center [683, 254] width 29 height 18
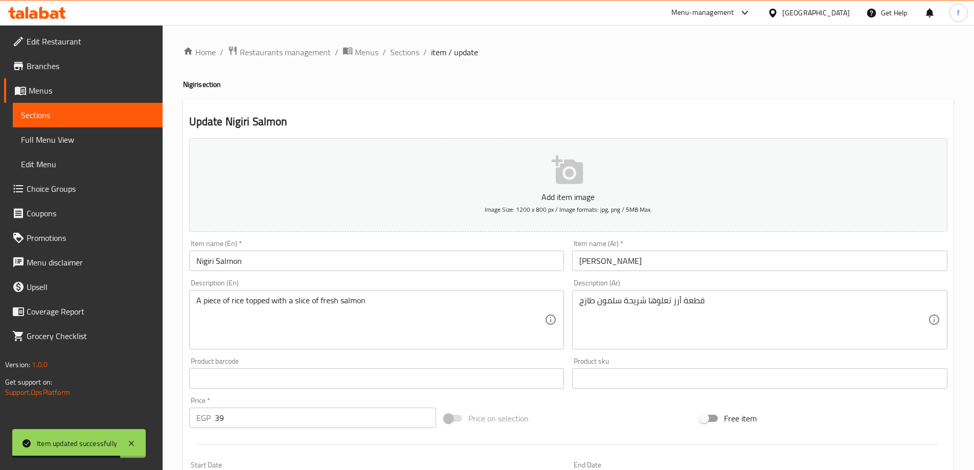
click at [312, 263] on input "Nigiri Salmon" at bounding box center [376, 261] width 375 height 20
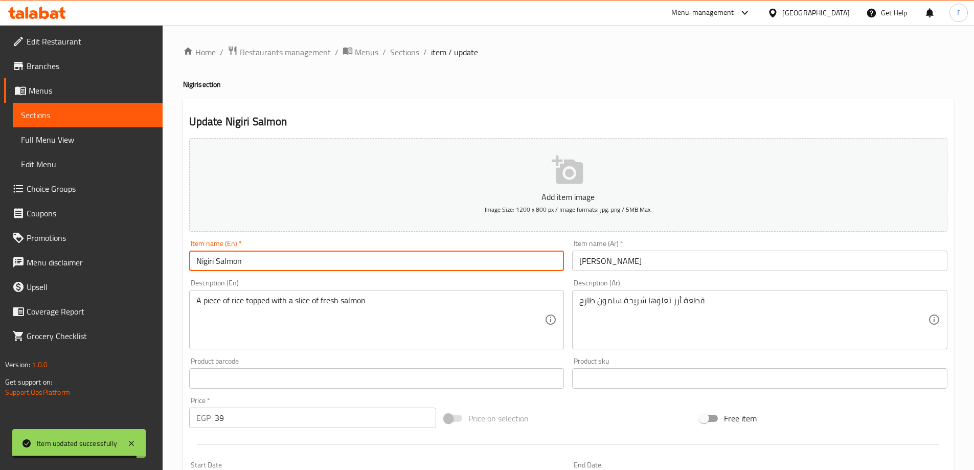
paste input "(1 Pieces)"
type input "Nigiri Salmon (1 Pieces)"
click at [656, 265] on input "[PERSON_NAME]" at bounding box center [759, 261] width 375 height 20
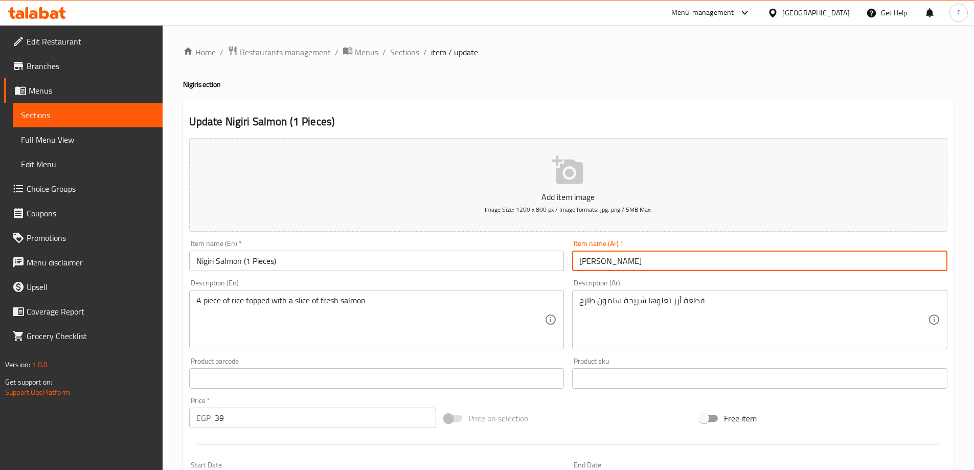
paste input "(1 قطع)"
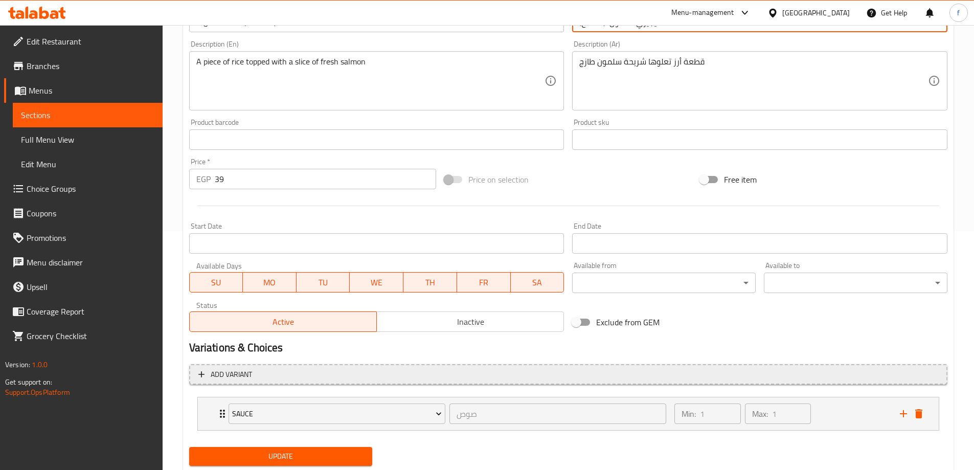
scroll to position [269, 0]
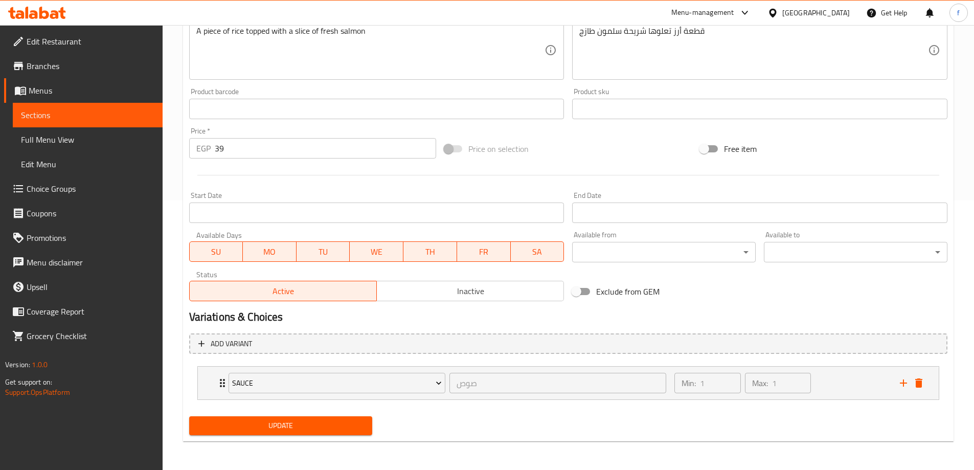
type input "نيجيري سلمون (1 قطع)"
click at [329, 430] on span "Update" at bounding box center [280, 425] width 167 height 13
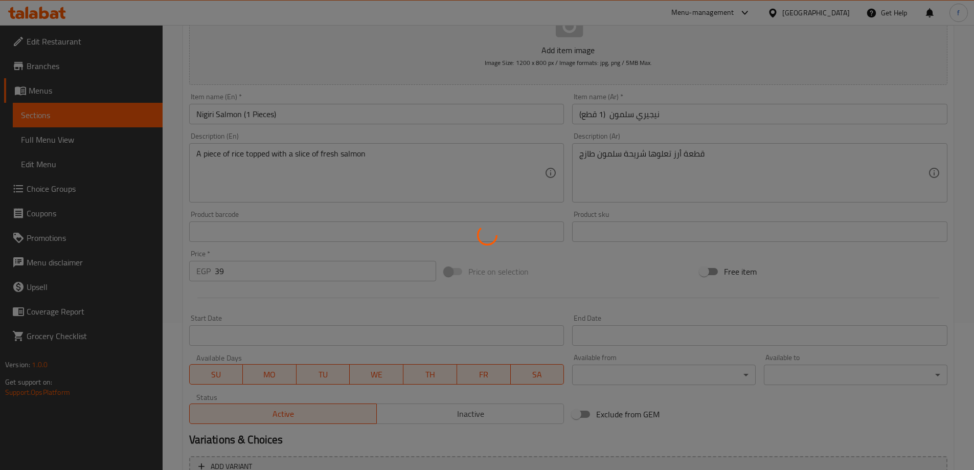
scroll to position [0, 0]
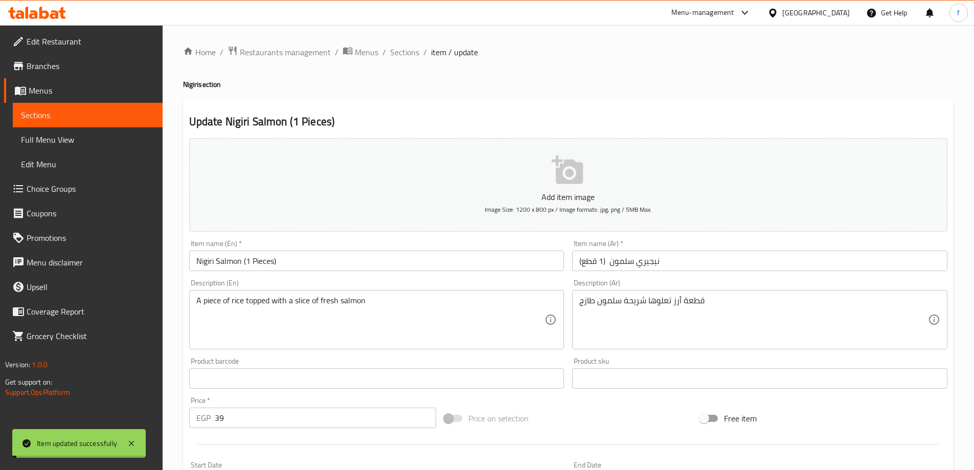
click at [405, 58] on span "Sections" at bounding box center [404, 52] width 29 height 12
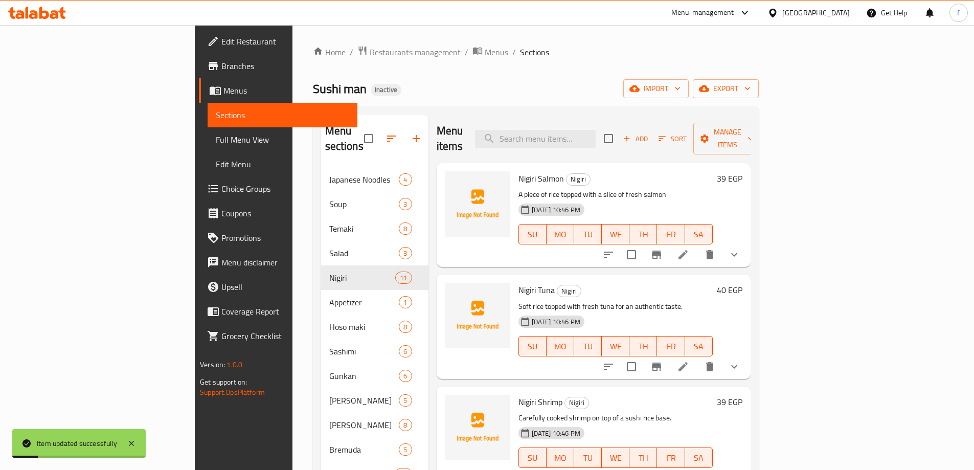
click at [689, 361] on icon at bounding box center [683, 367] width 12 height 12
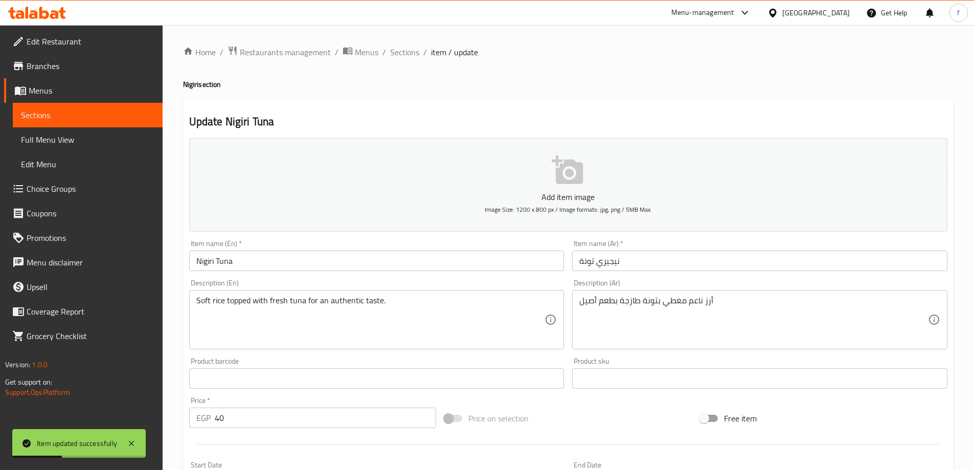
click at [361, 260] on input "Nigiri Tuna" at bounding box center [376, 261] width 375 height 20
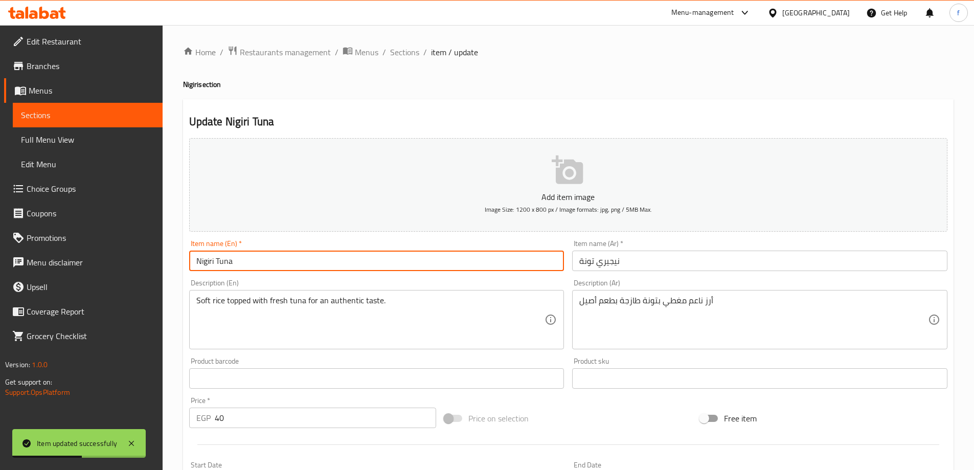
paste input "(1 Pieces)"
type input "Nigiri Tuna (1 Pieces)"
click at [645, 266] on input "نيجيري تونة" at bounding box center [759, 261] width 375 height 20
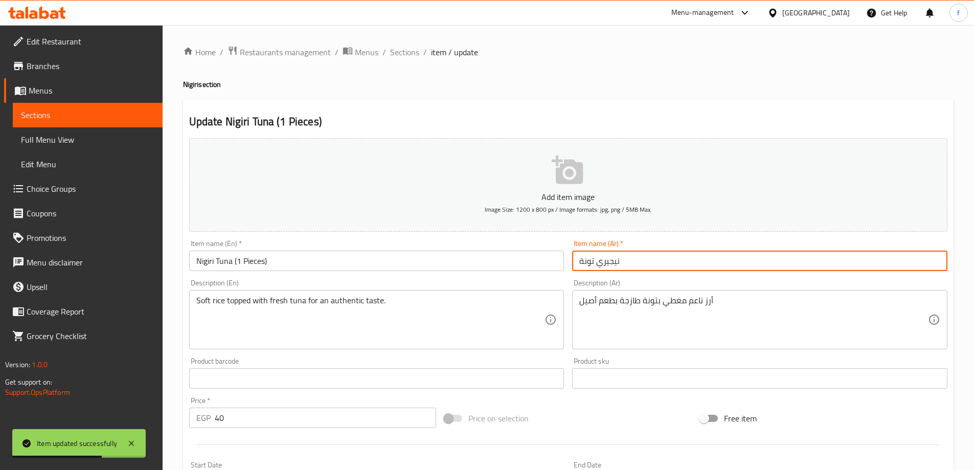
paste input "(1 قطع)"
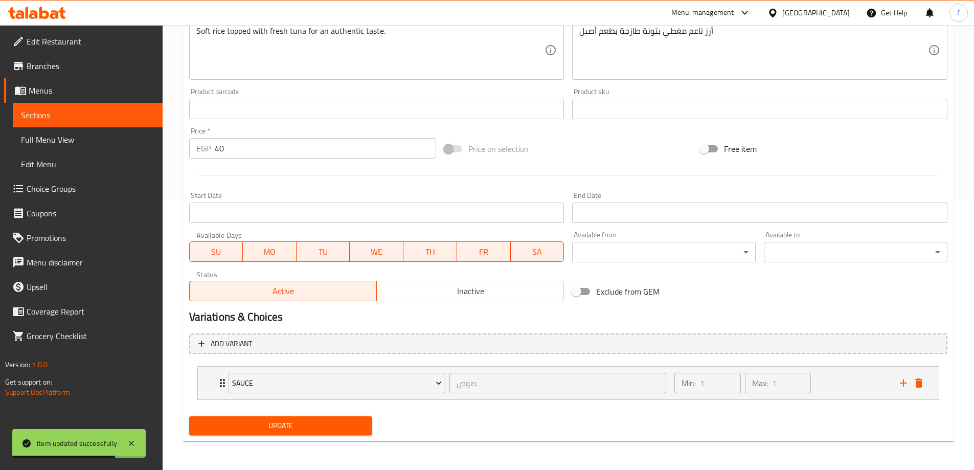
type input "نيجيري تونة (1 قطع)"
click at [330, 429] on span "Update" at bounding box center [280, 425] width 167 height 13
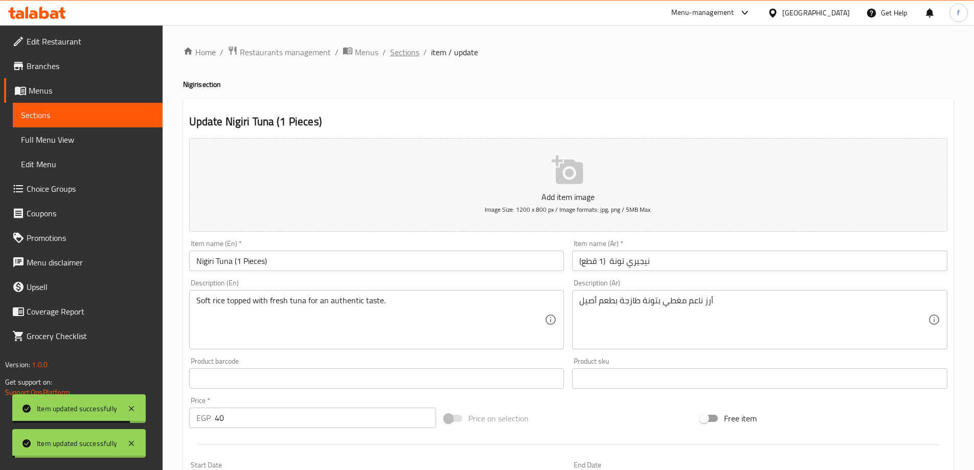
click at [396, 52] on span "Sections" at bounding box center [404, 52] width 29 height 12
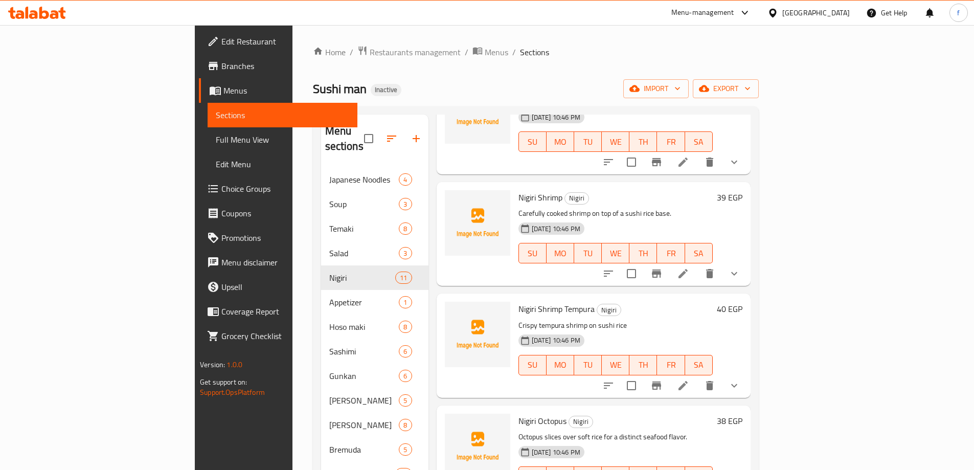
scroll to position [51, 0]
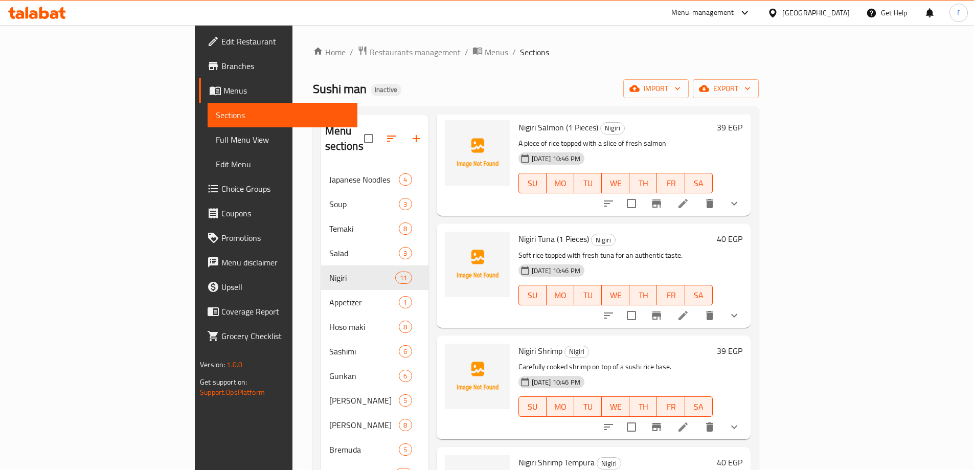
click at [698, 418] on li at bounding box center [683, 427] width 29 height 18
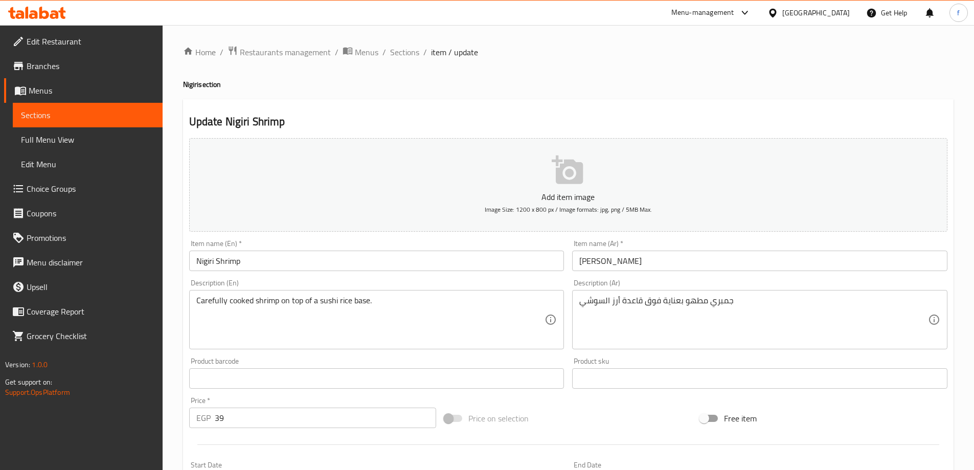
click at [421, 277] on div "Description (En) Carefully cooked shrimp on top of a sushi rice base. Descripti…" at bounding box center [377, 314] width 384 height 78
click at [414, 267] on input "Nigiri Shrimp" at bounding box center [376, 261] width 375 height 20
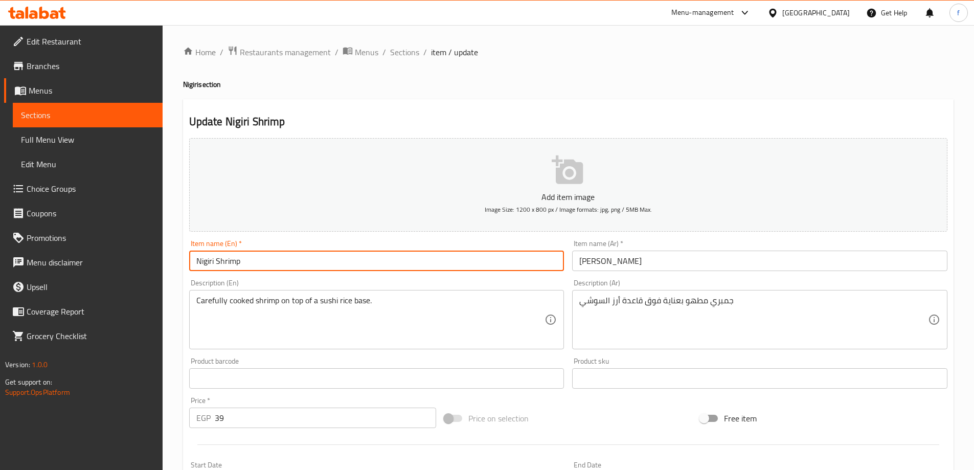
paste input "(1 Pieces)"
type input "Nigiri Shrimp (1 Pieces)"
click at [689, 266] on input "[PERSON_NAME]" at bounding box center [759, 261] width 375 height 20
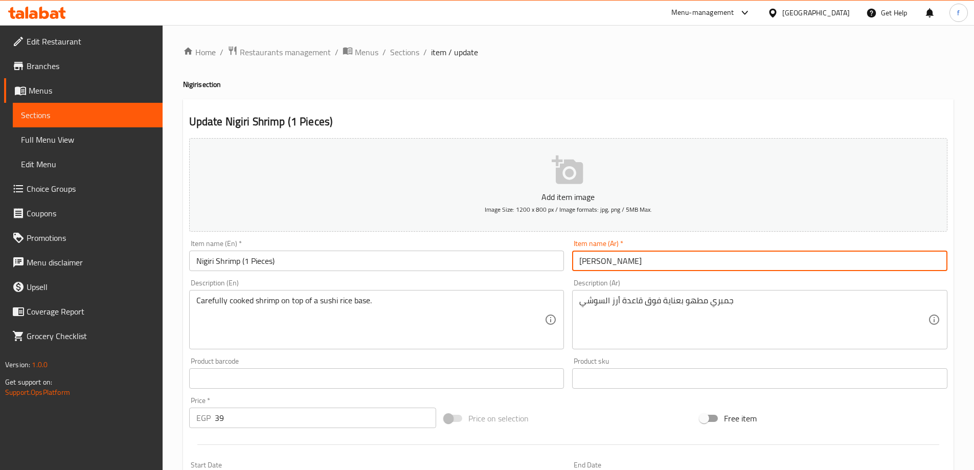
paste input "(1 قطع)"
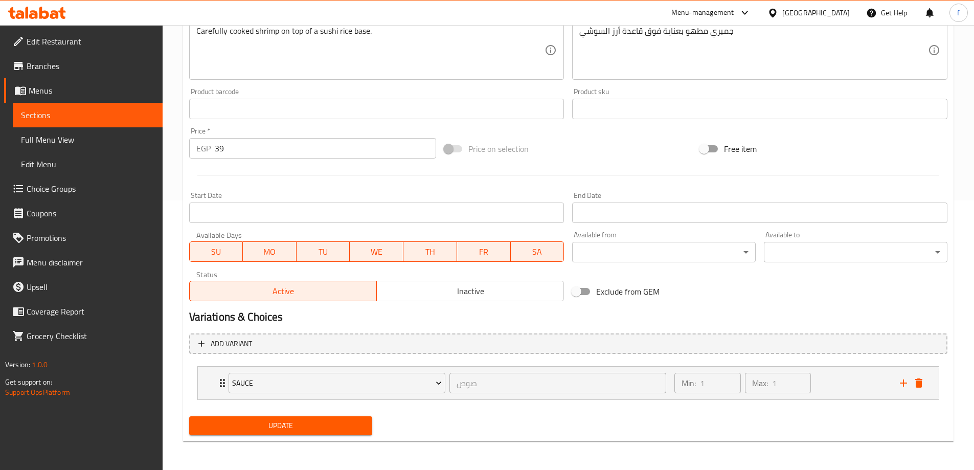
type input "نيجيري جمبري (1 قطع)"
click at [345, 422] on span "Update" at bounding box center [280, 425] width 167 height 13
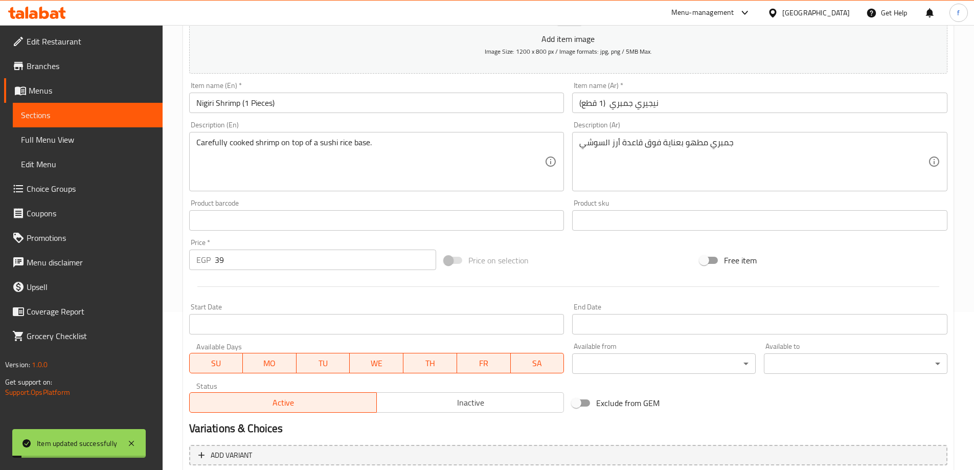
scroll to position [0, 0]
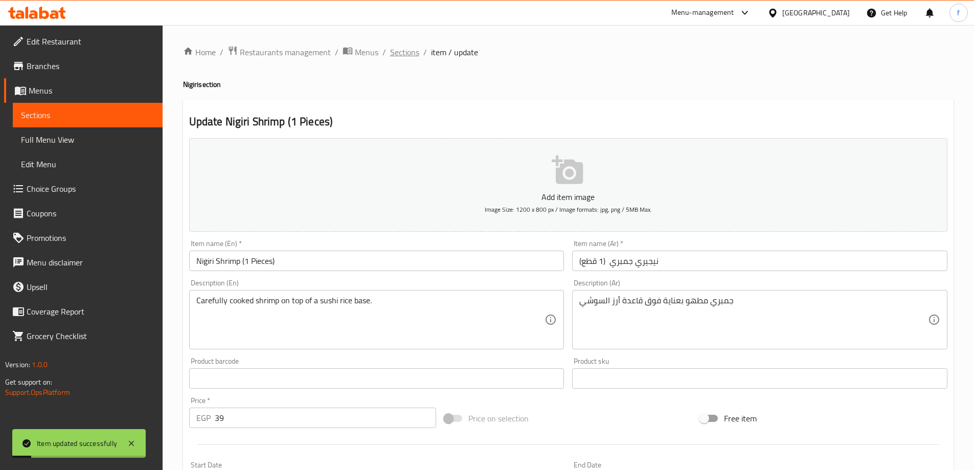
click at [401, 53] on span "Sections" at bounding box center [404, 52] width 29 height 12
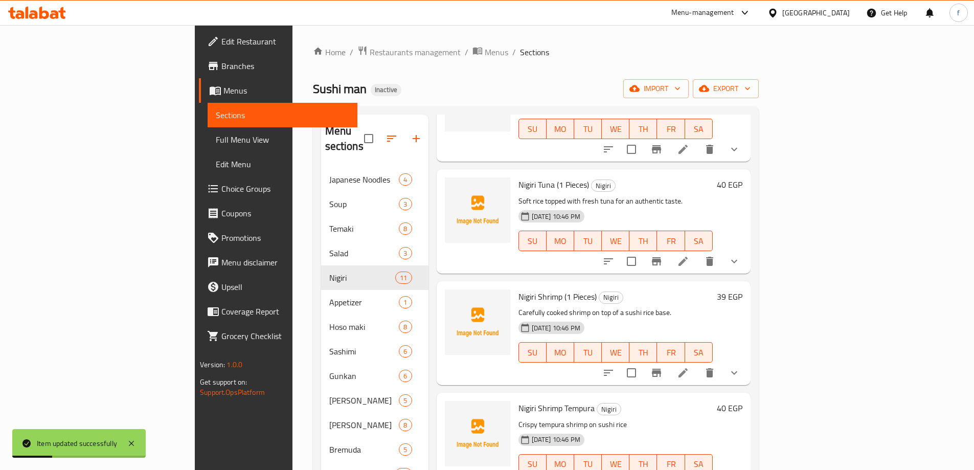
scroll to position [153, 0]
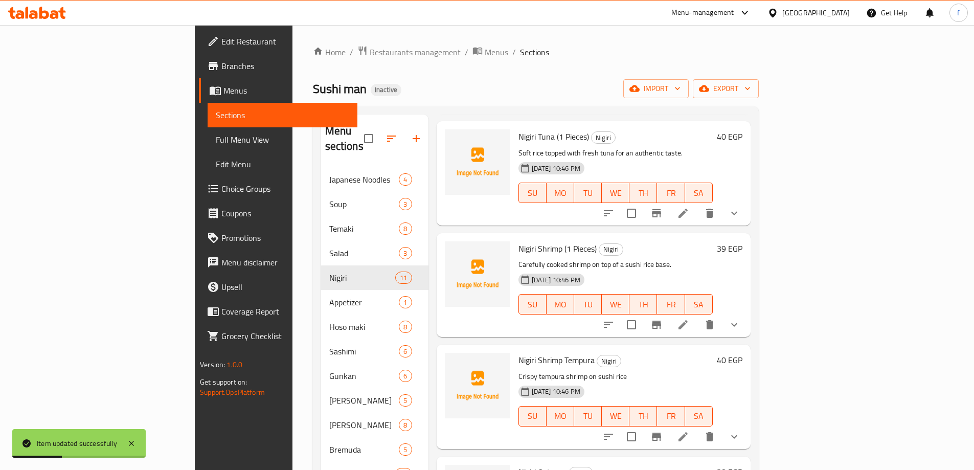
click at [689, 431] on icon at bounding box center [683, 437] width 12 height 12
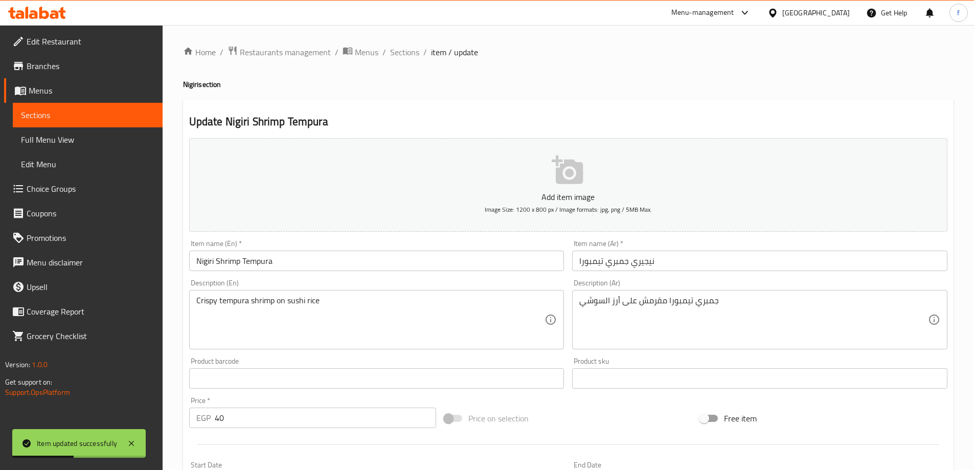
click at [406, 254] on input "Nigiri Shrimp Tempura" at bounding box center [376, 261] width 375 height 20
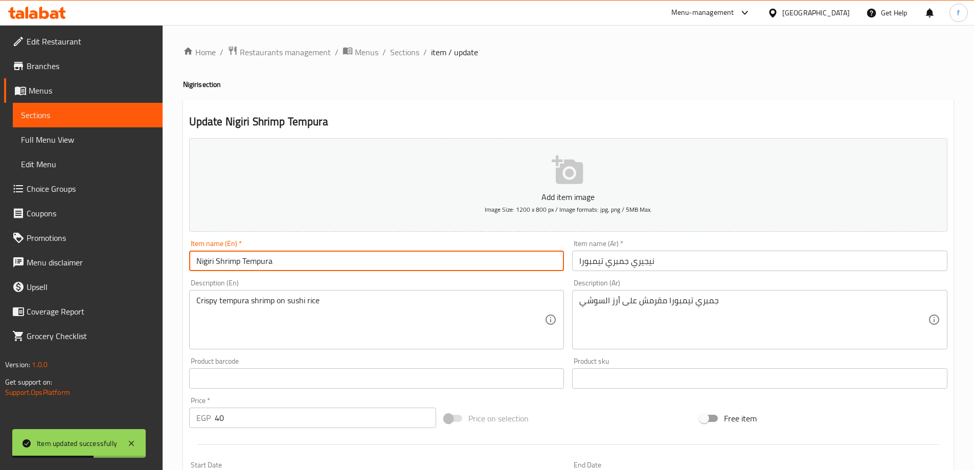
paste input "(1 Pieces)"
type input "Nigiri Shrimp Tempura (1 Pieces)"
click at [671, 260] on input "نيجيري جمبري تيمبورا" at bounding box center [759, 261] width 375 height 20
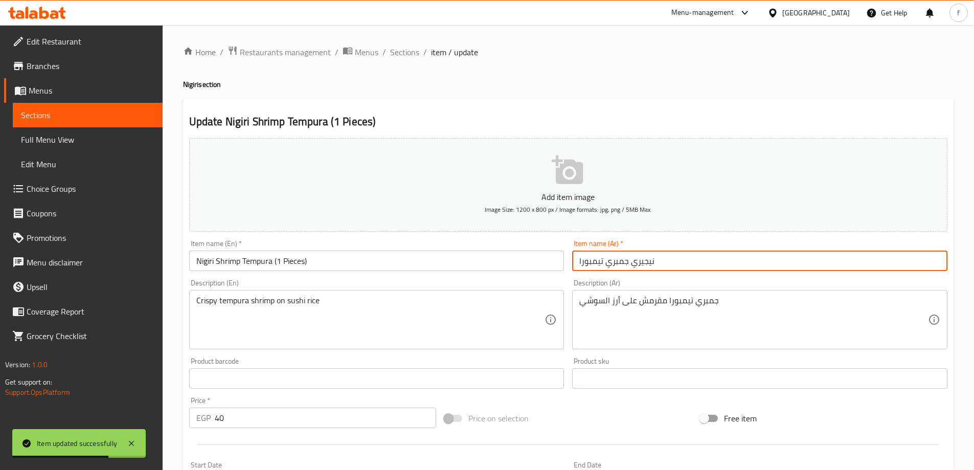
paste input "(1 قطع)"
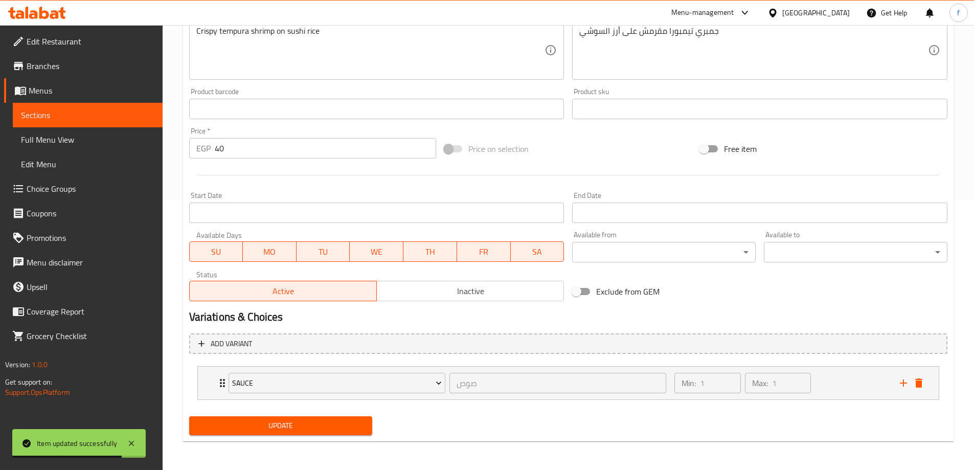
type input "نيجيري جمبري تيمبورا (1 قطع)"
click at [343, 427] on span "Update" at bounding box center [280, 425] width 167 height 13
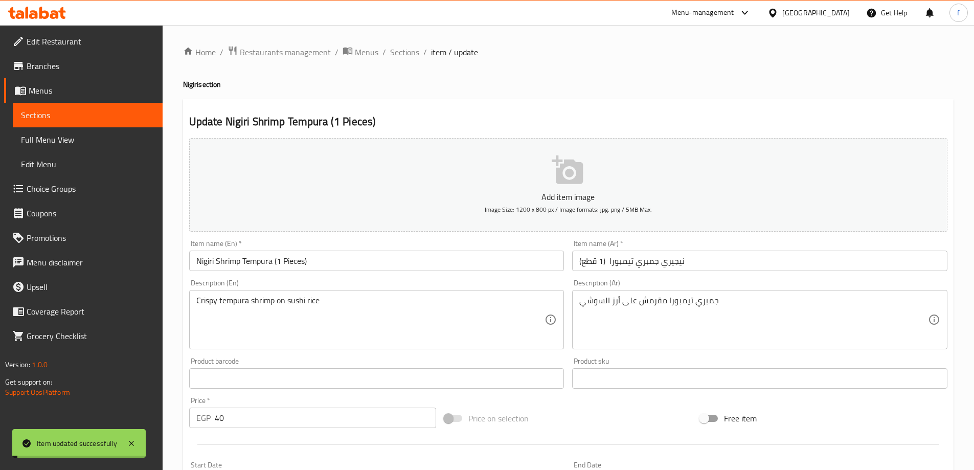
click at [401, 53] on span "Sections" at bounding box center [404, 52] width 29 height 12
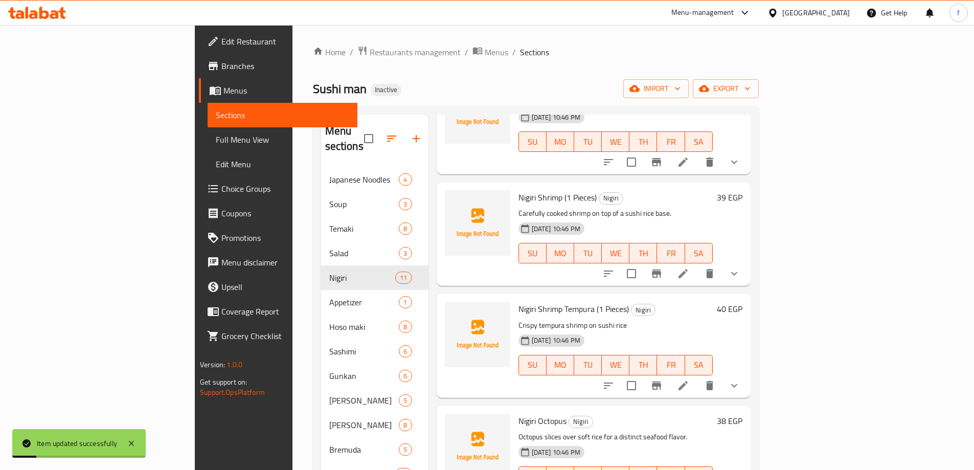
scroll to position [307, 0]
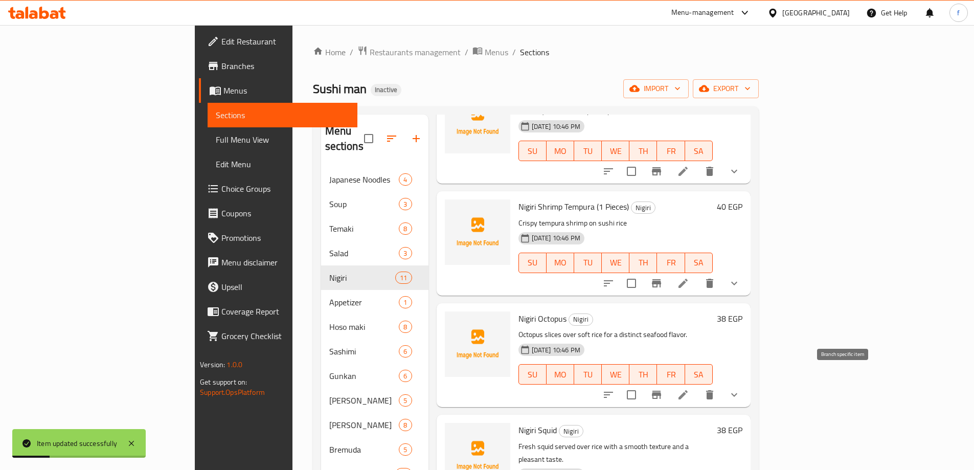
click at [688, 390] on icon at bounding box center [683, 394] width 9 height 9
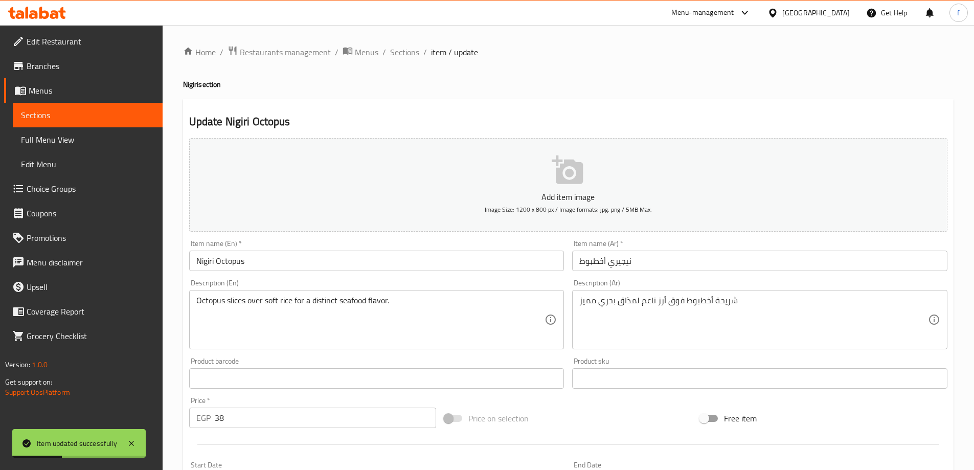
click at [356, 259] on input "Nigiri Octopus" at bounding box center [376, 261] width 375 height 20
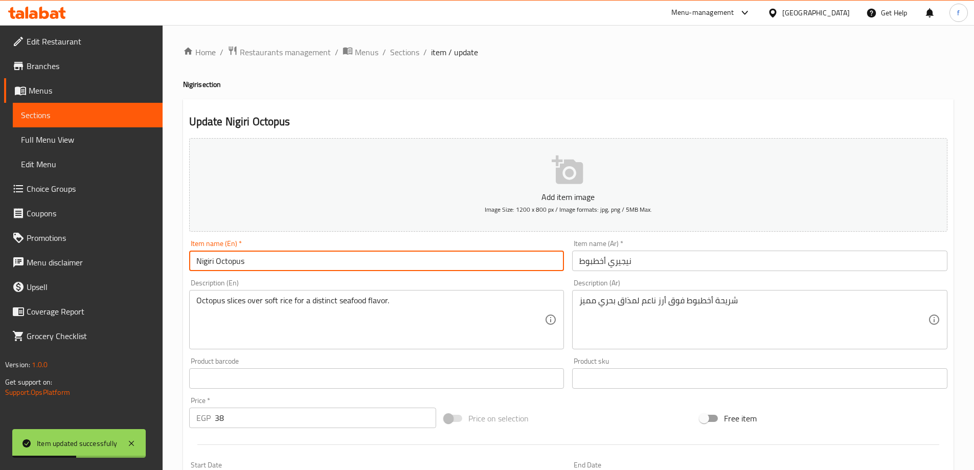
paste input "(1 Pieces)"
type input "Nigiri Octopus (1 Pieces)"
click at [683, 262] on input "نيجيري أخطبوط" at bounding box center [759, 261] width 375 height 20
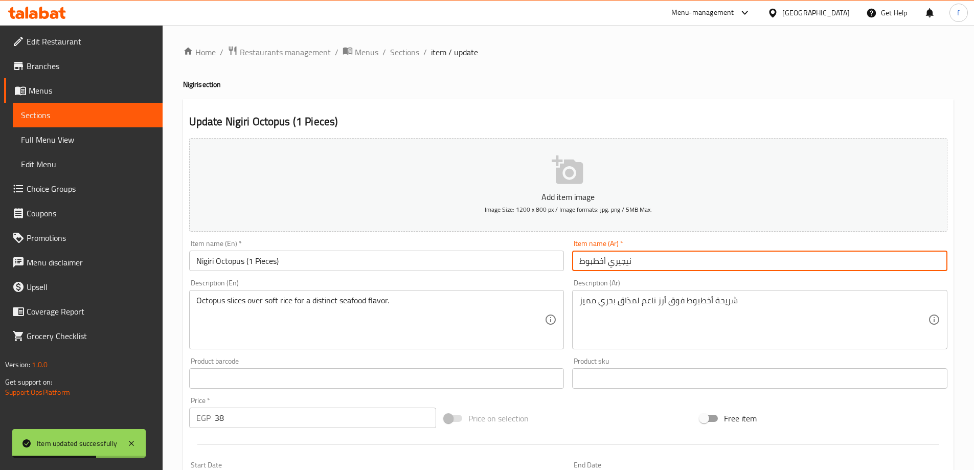
paste input "(1 قطع)"
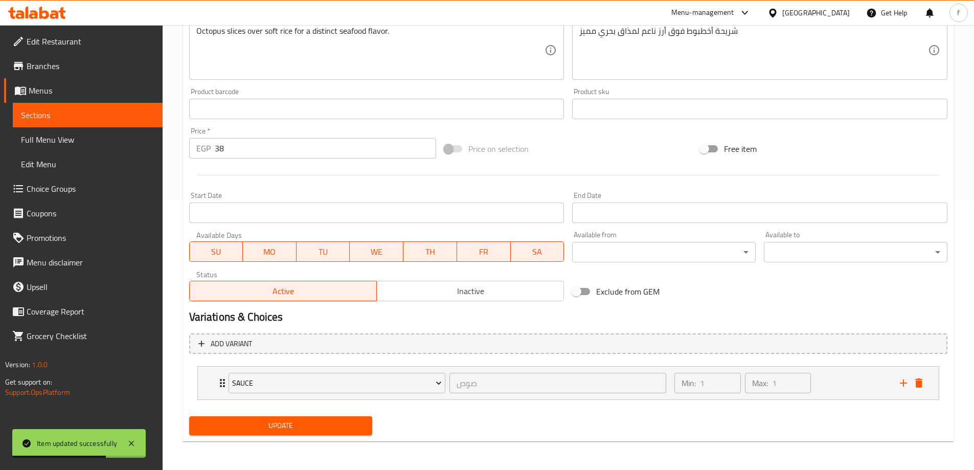
type input "نيجيري أخطبوط (1 قطع)"
click at [335, 433] on button "Update" at bounding box center [281, 425] width 184 height 19
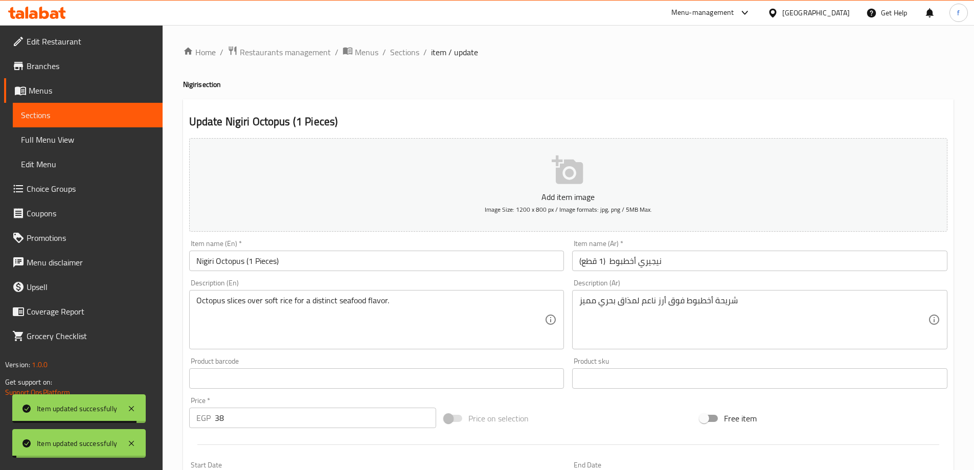
click at [406, 52] on span "Sections" at bounding box center [404, 52] width 29 height 12
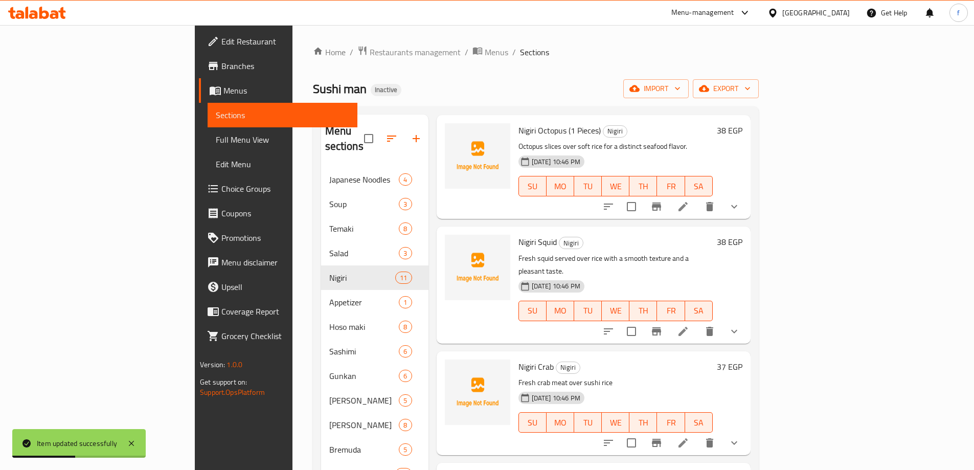
scroll to position [511, 0]
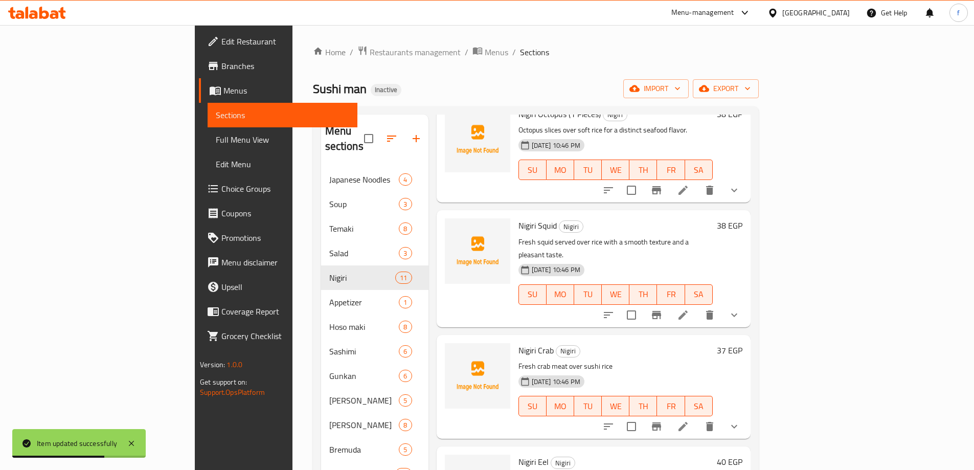
click at [698, 306] on li at bounding box center [683, 315] width 29 height 18
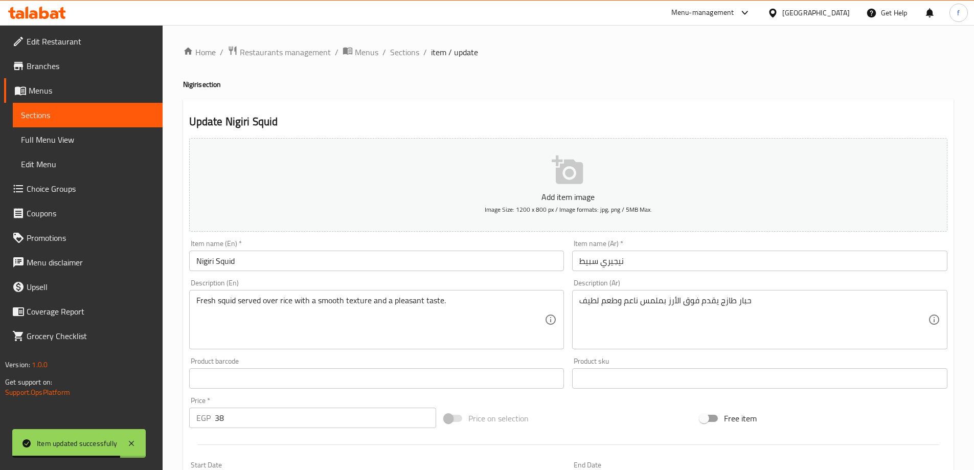
click at [321, 255] on input "Nigiri Squid" at bounding box center [376, 261] width 375 height 20
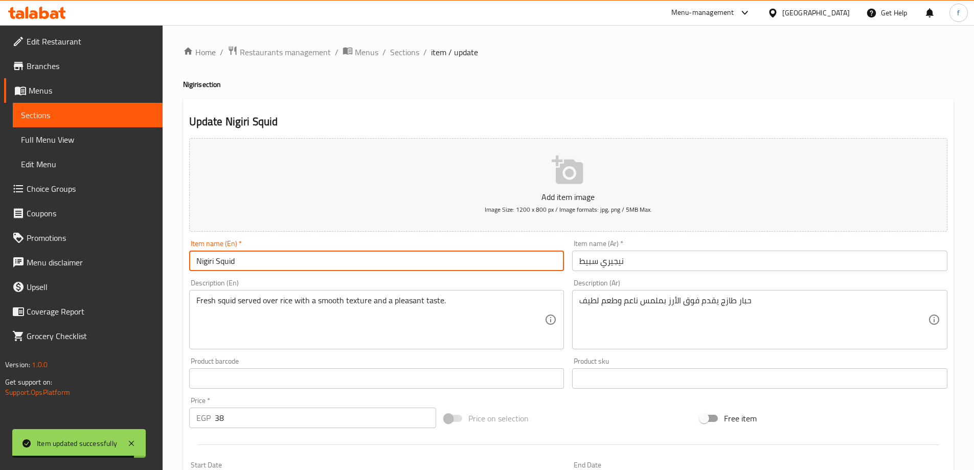
paste input "(1 Pieces)"
type input "Nigiri Squid (1 Pieces)"
click at [662, 260] on input "نيجيري سبيط" at bounding box center [759, 261] width 375 height 20
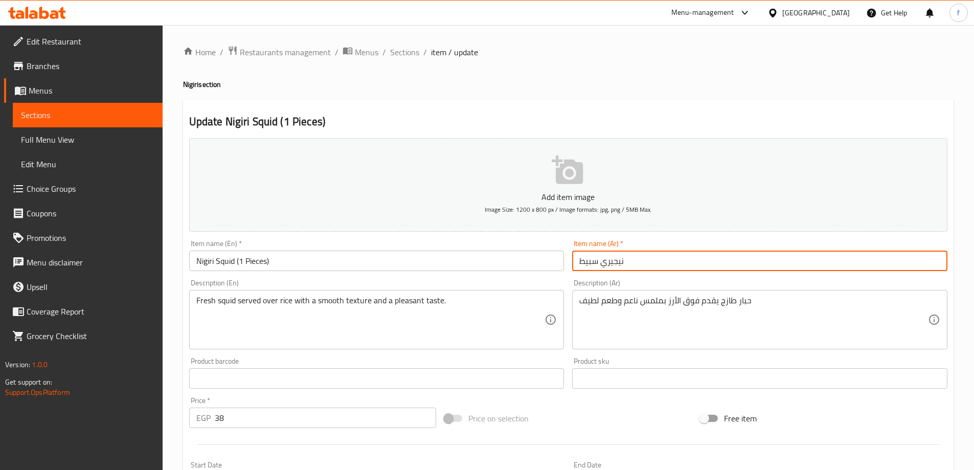
paste input "(1 قطع)"
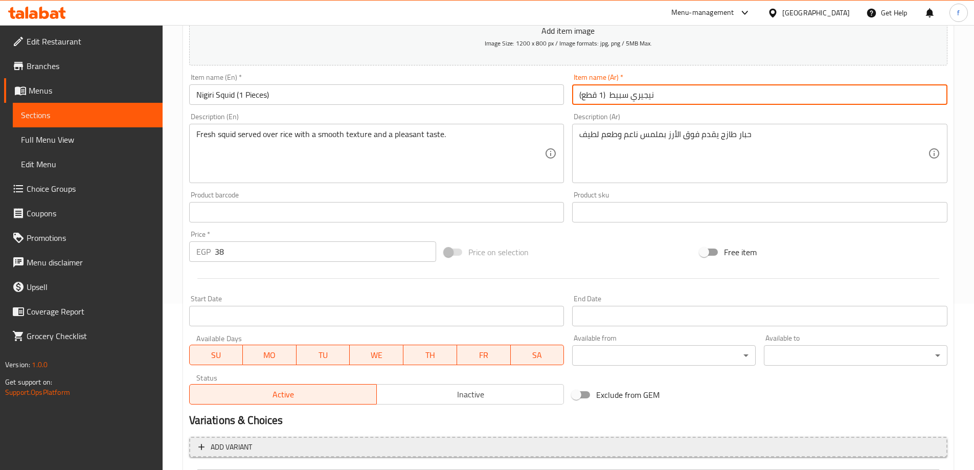
scroll to position [269, 0]
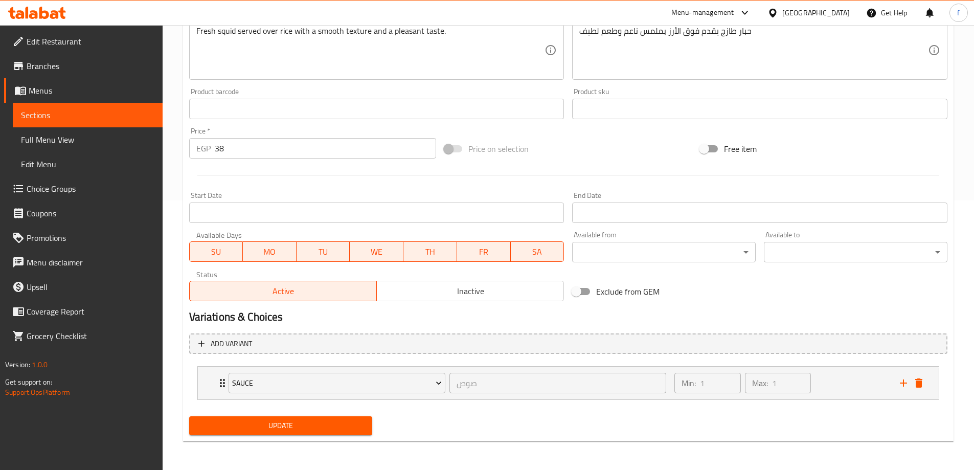
type input "نيجيري سبيط (1 قطع)"
click at [327, 423] on span "Update" at bounding box center [280, 425] width 167 height 13
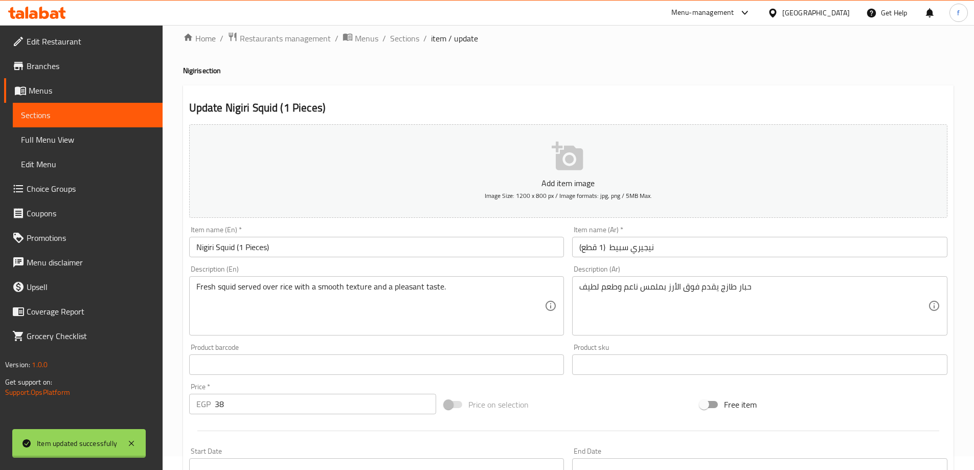
scroll to position [0, 0]
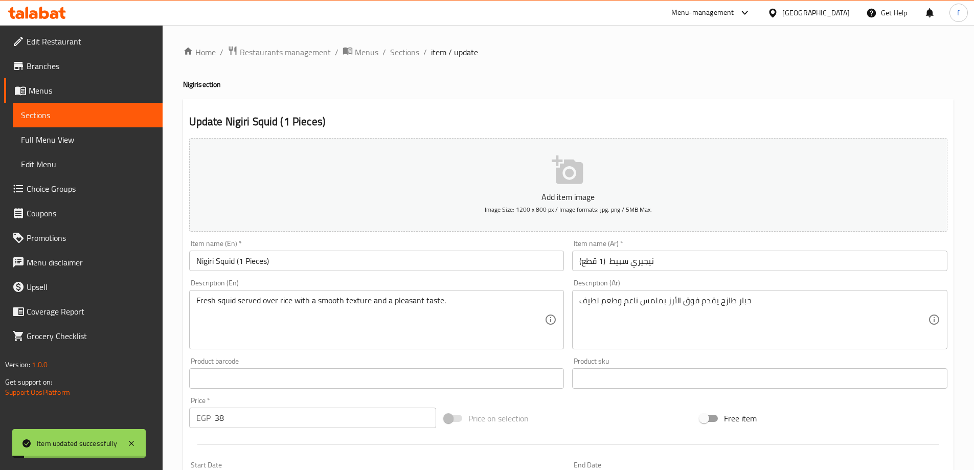
click at [408, 60] on div "Home / Restaurants management / Menus / Sections / item / update Nigiri section…" at bounding box center [568, 382] width 771 height 673
click at [414, 56] on span "Sections" at bounding box center [404, 52] width 29 height 12
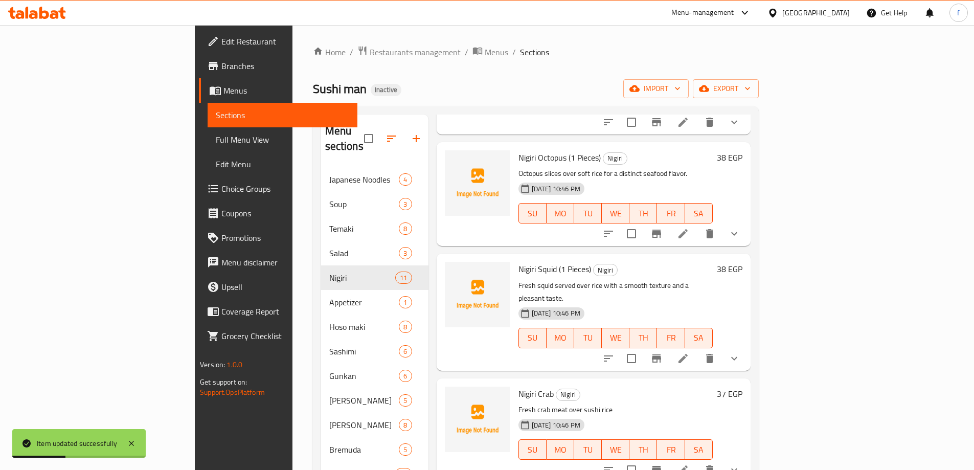
scroll to position [563, 0]
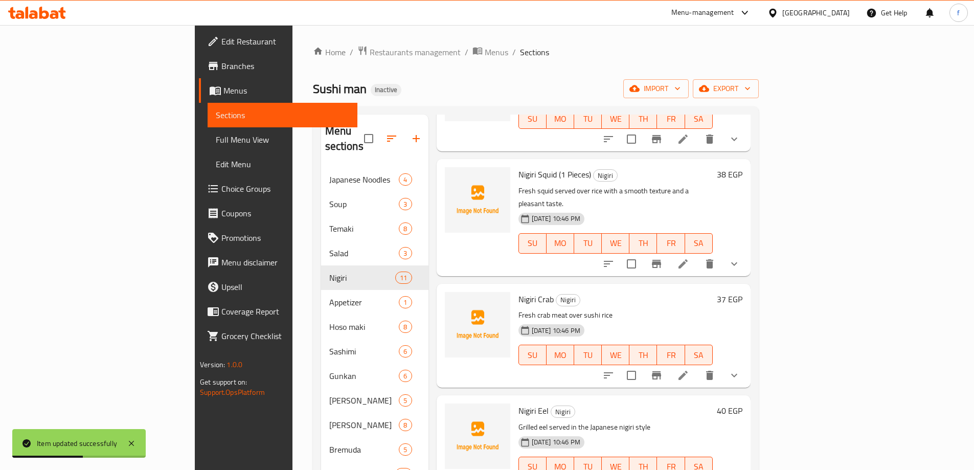
click at [689, 369] on icon at bounding box center [683, 375] width 12 height 12
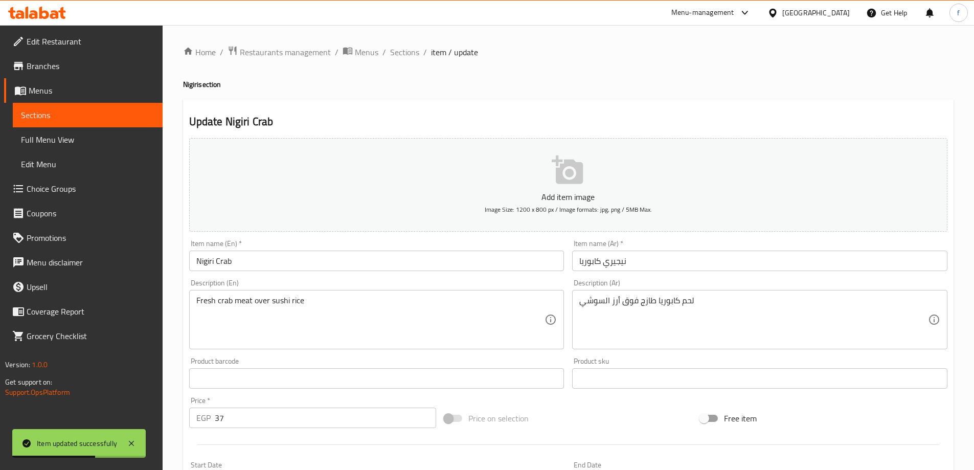
click at [412, 271] on input "Nigiri Crab" at bounding box center [376, 261] width 375 height 20
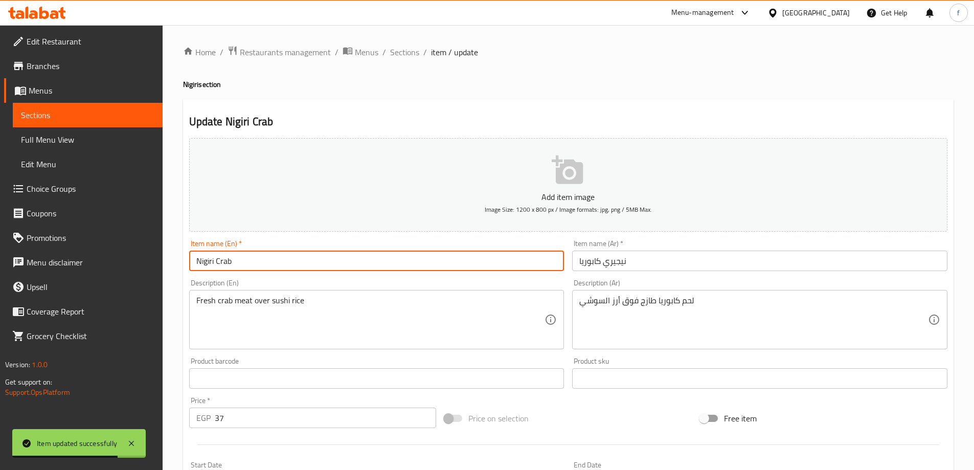
paste input "(1 Pieces)"
type input "Nigiri Crab (1 Pieces)"
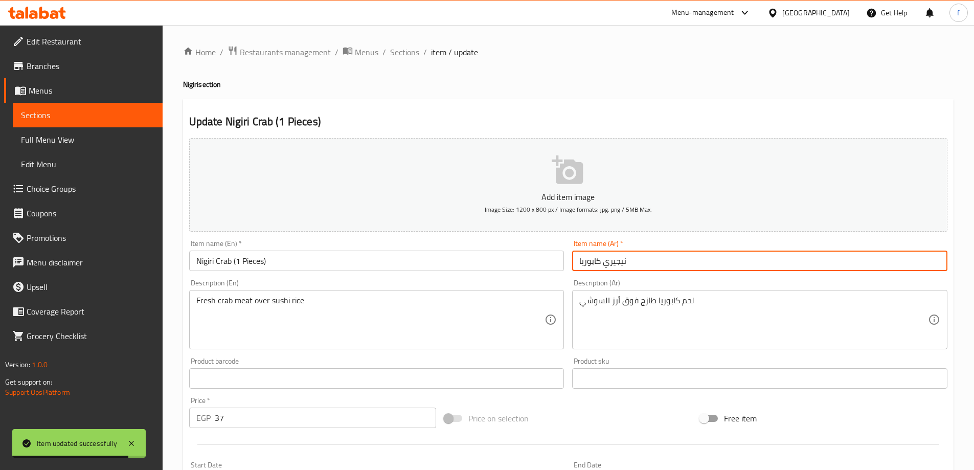
click at [707, 260] on input "نيجيري كابوريا" at bounding box center [759, 261] width 375 height 20
paste input "(1 قطع)"
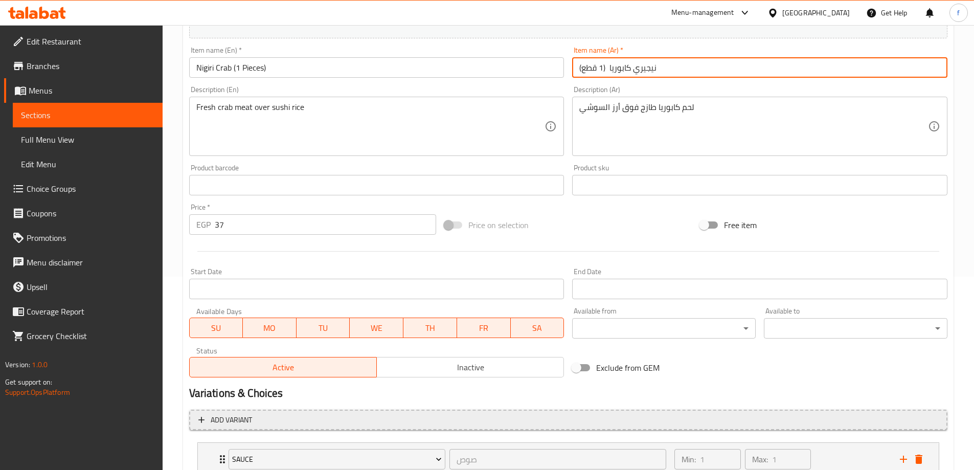
scroll to position [269, 0]
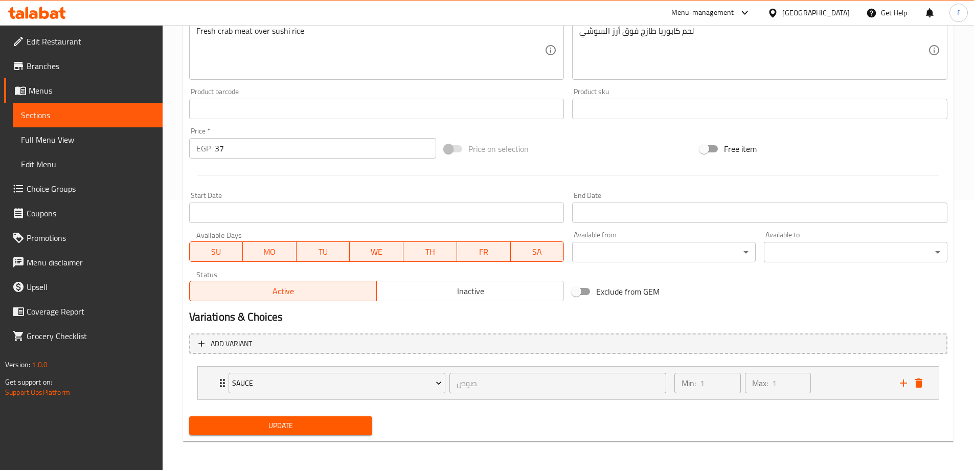
type input "نيجيري كابوريا (1 قطع)"
click at [335, 424] on span "Update" at bounding box center [280, 425] width 167 height 13
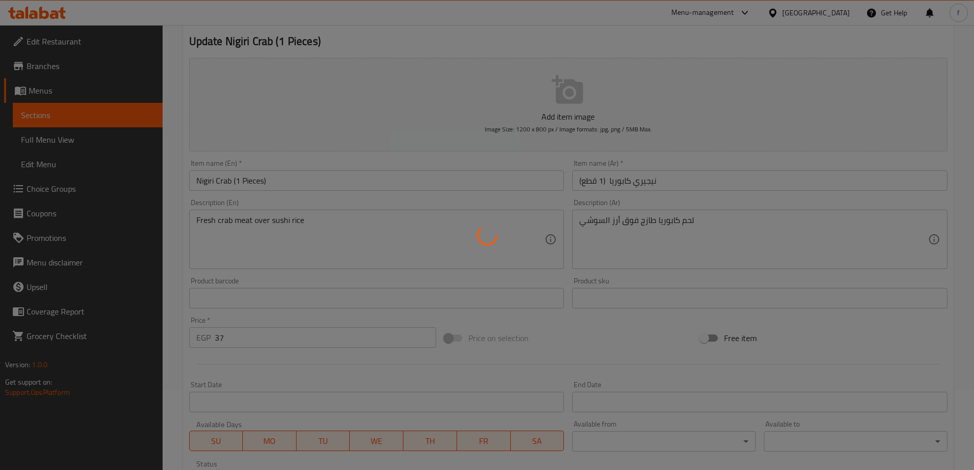
scroll to position [0, 0]
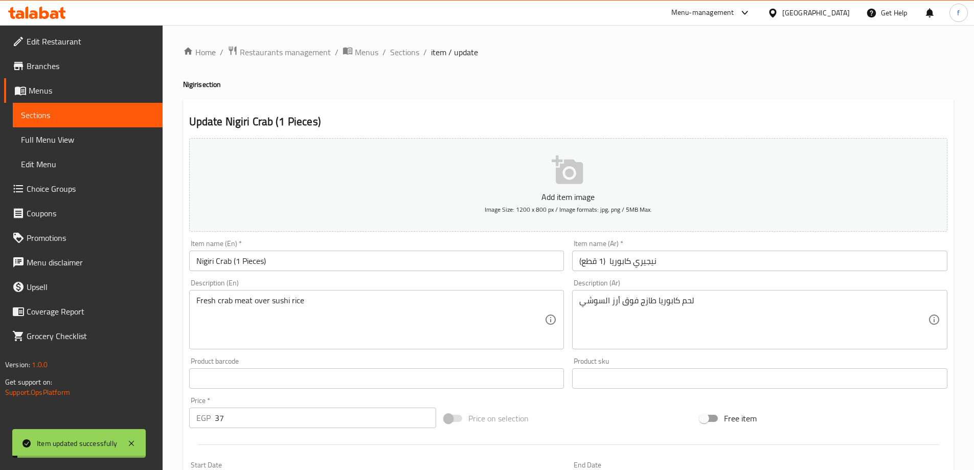
click at [401, 63] on div "Home / Restaurants management / Menus / Sections / item / update Nigiri section…" at bounding box center [568, 382] width 771 height 673
click at [409, 56] on span "Sections" at bounding box center [404, 52] width 29 height 12
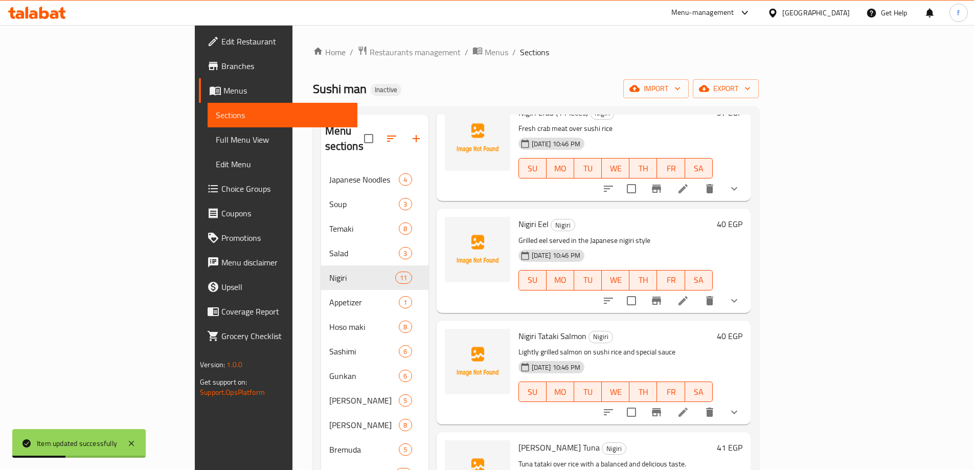
scroll to position [767, 0]
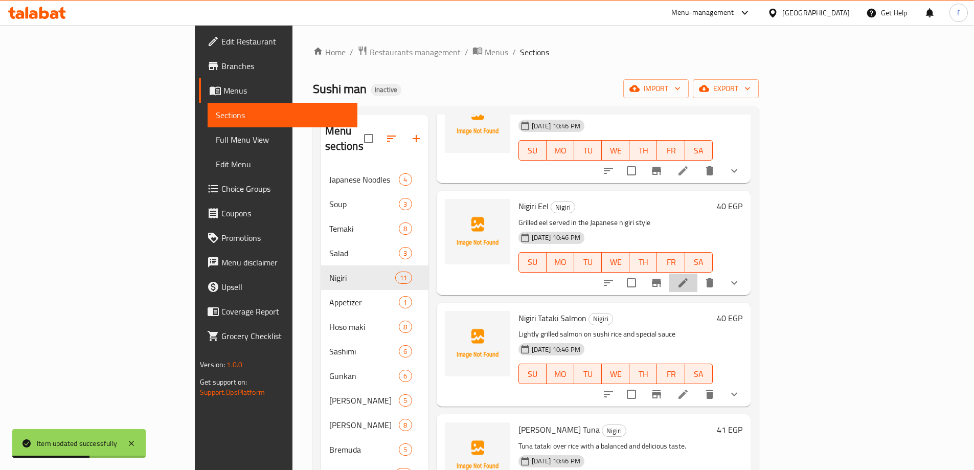
click at [689, 277] on icon at bounding box center [683, 283] width 12 height 12
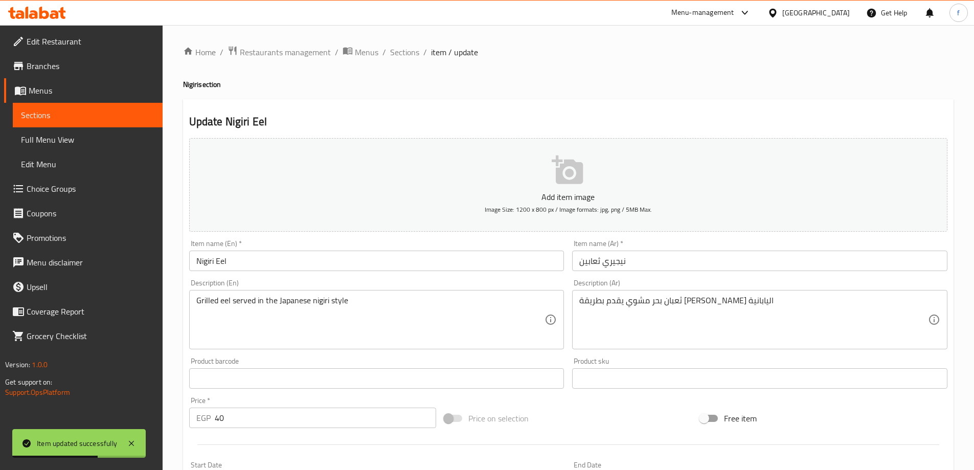
click at [402, 266] on input "Nigiri Eel" at bounding box center [376, 261] width 375 height 20
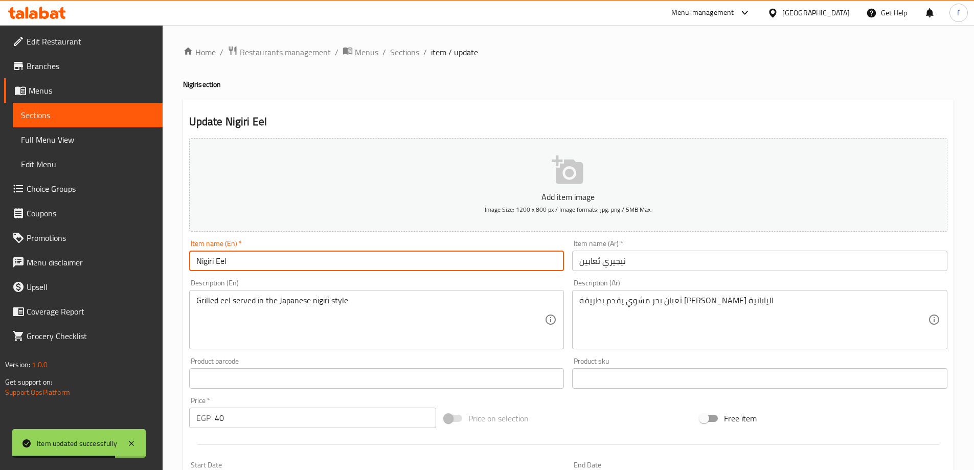
paste input "(1 Pieces)"
type input "Nigiri Eel (1 Pieces)"
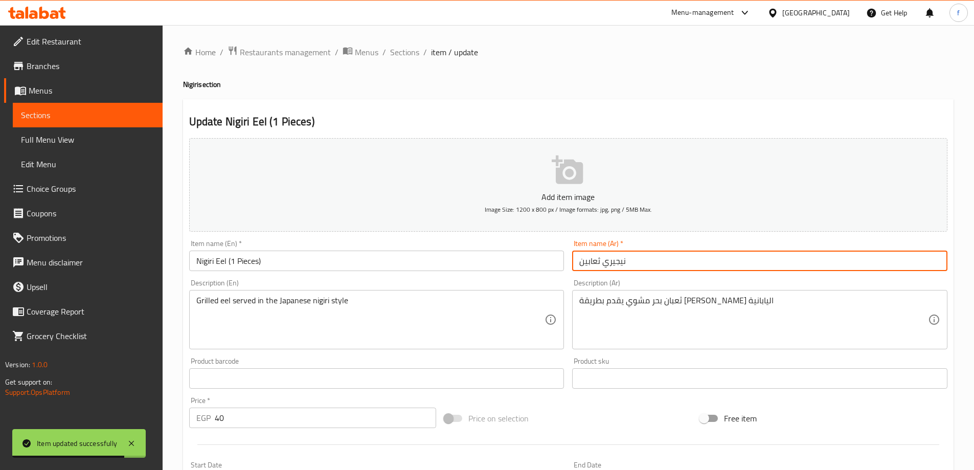
click at [685, 261] on input "نيجيري ثعابين" at bounding box center [759, 261] width 375 height 20
paste input "(1 قطع)"
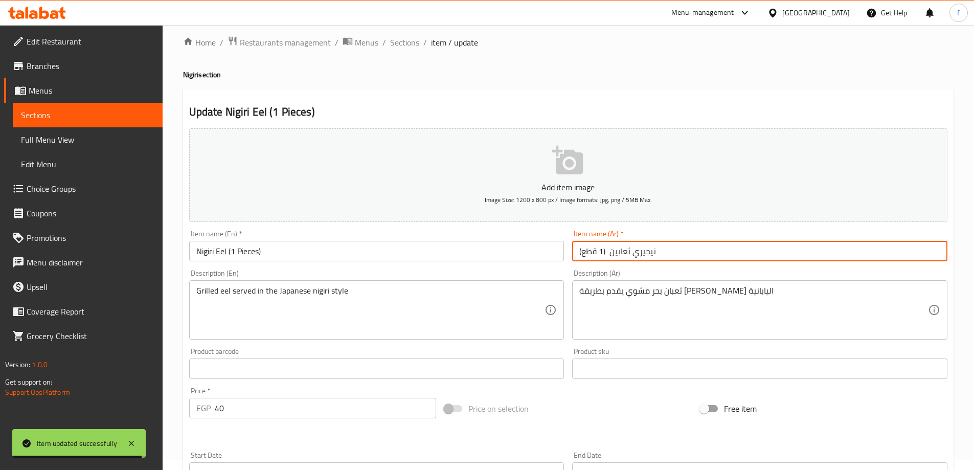
scroll to position [269, 0]
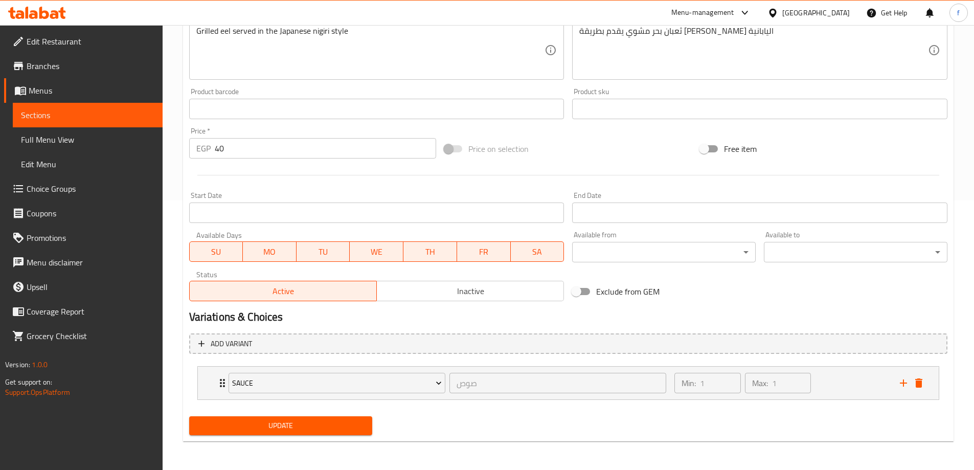
type input "نيجيري ثعابين (1 قطع)"
click at [337, 423] on span "Update" at bounding box center [280, 425] width 167 height 13
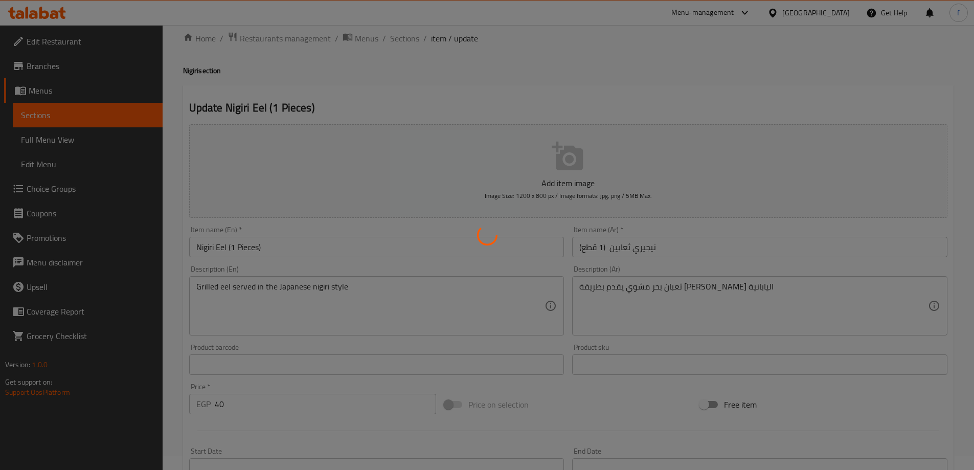
scroll to position [0, 0]
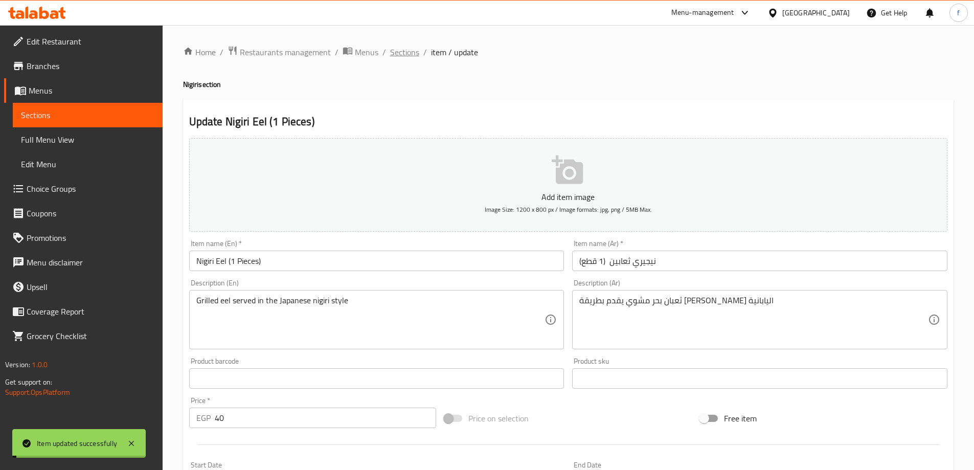
click at [398, 55] on span "Sections" at bounding box center [404, 52] width 29 height 12
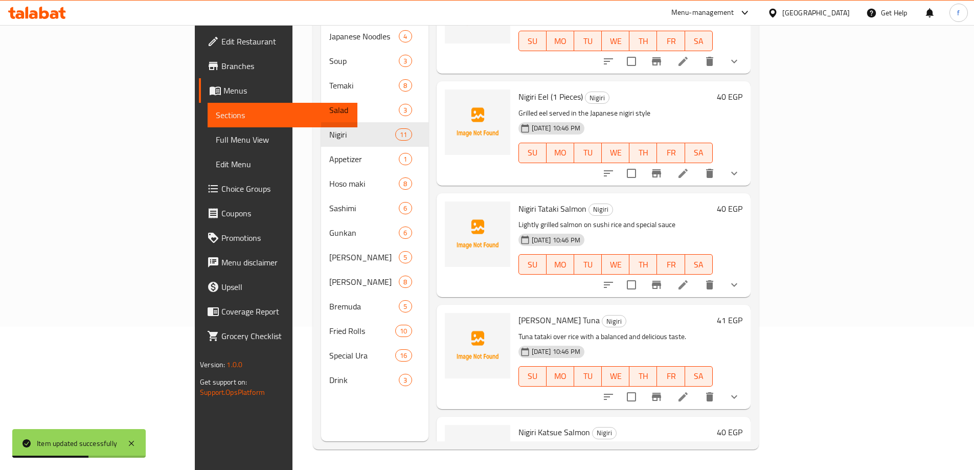
scroll to position [784, 0]
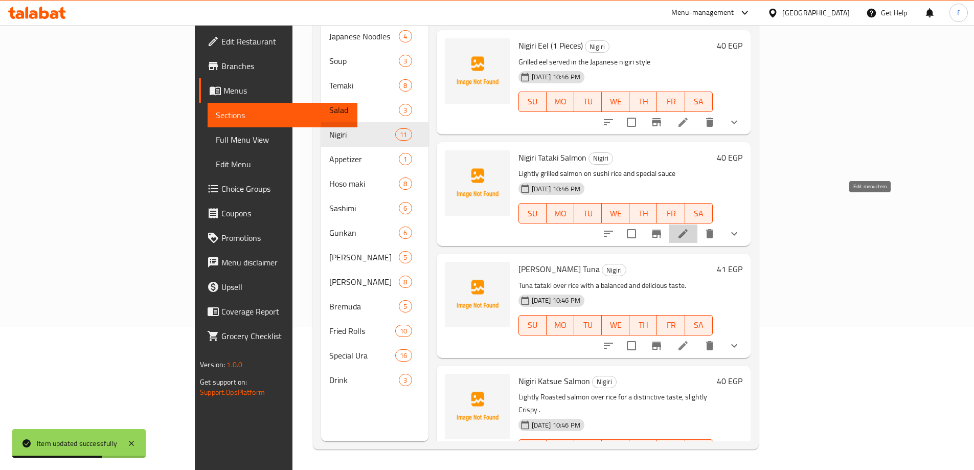
click at [688, 229] on icon at bounding box center [683, 233] width 9 height 9
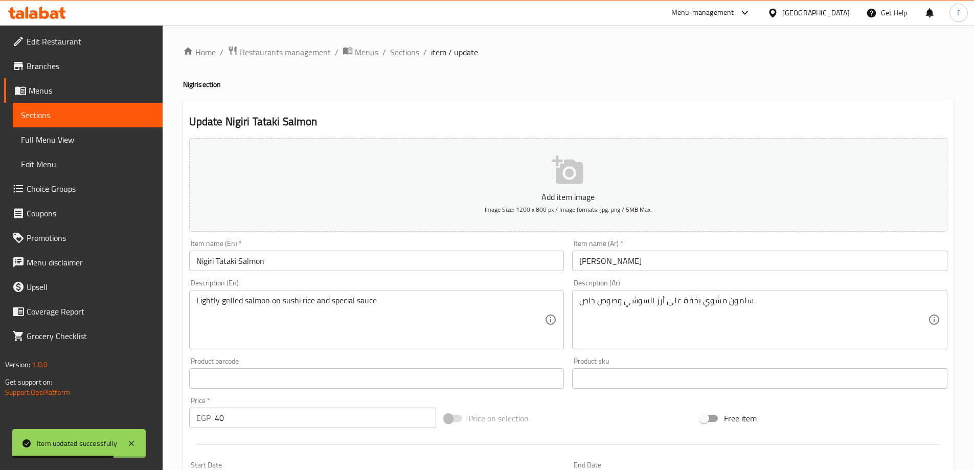
click at [370, 256] on input "Nigiri Tataki Salmon" at bounding box center [376, 261] width 375 height 20
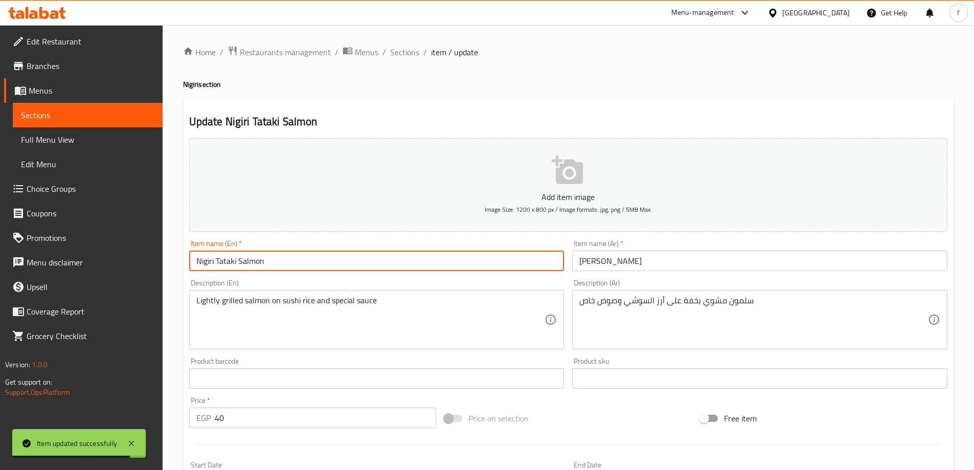
paste input "(1 Pieces)"
type input "Nigiri Tataki Salmon (1 Pieces)"
click at [714, 265] on input "[PERSON_NAME]" at bounding box center [759, 261] width 375 height 20
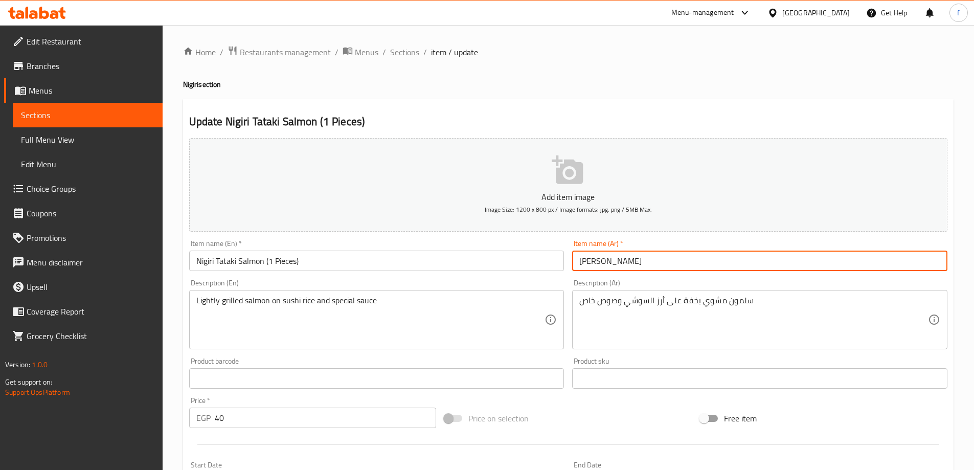
paste input "(1 قطع)"
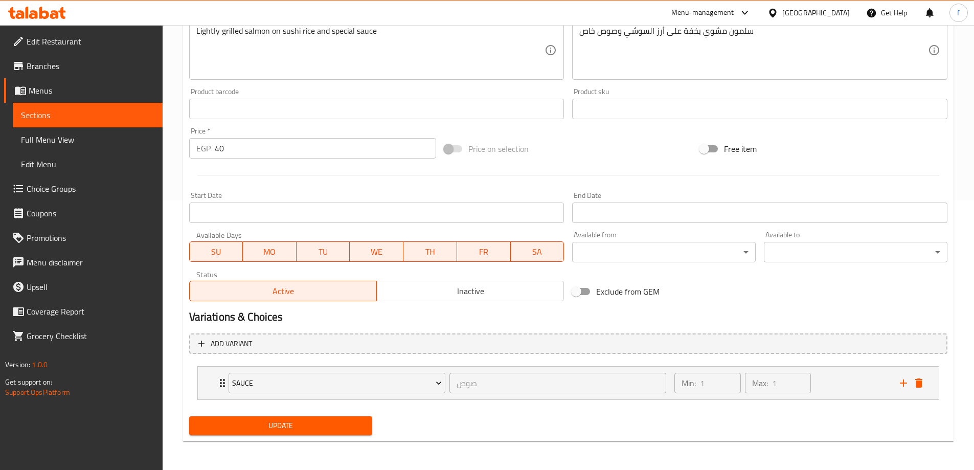
type input "[PERSON_NAME] (1 قطع)"
click at [308, 427] on span "Update" at bounding box center [280, 425] width 167 height 13
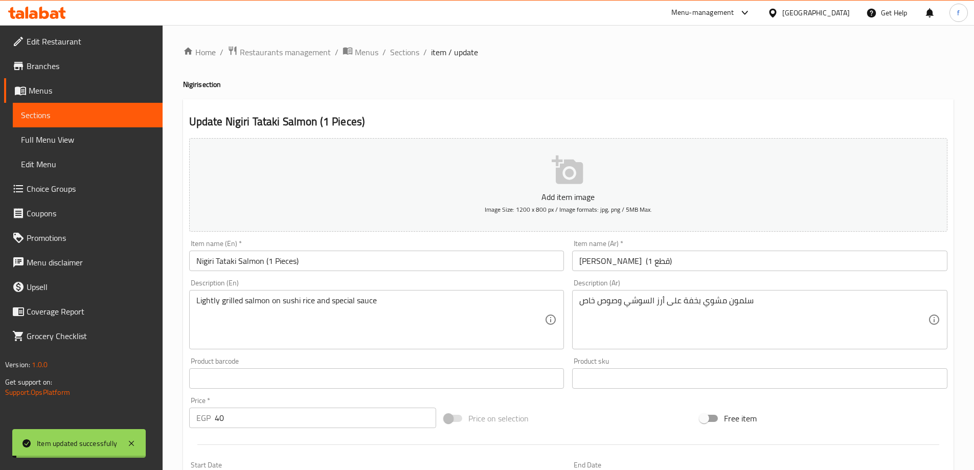
click at [409, 53] on span "Sections" at bounding box center [404, 52] width 29 height 12
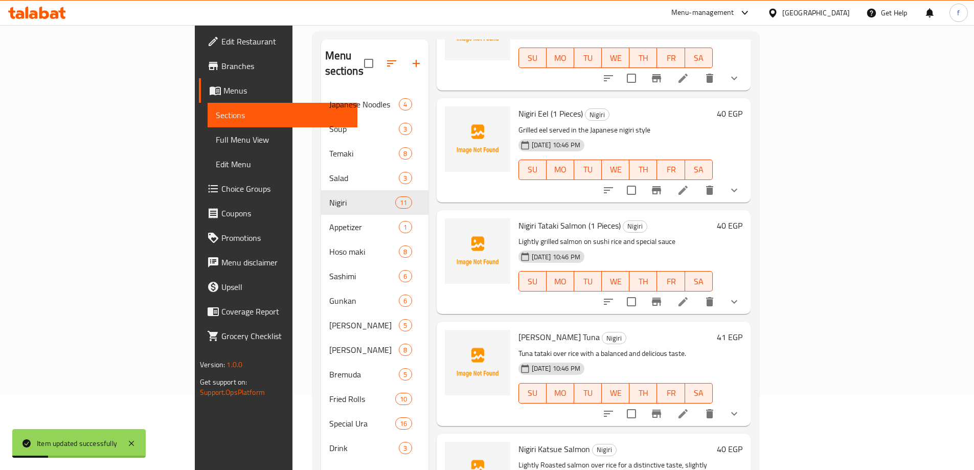
scroll to position [143, 0]
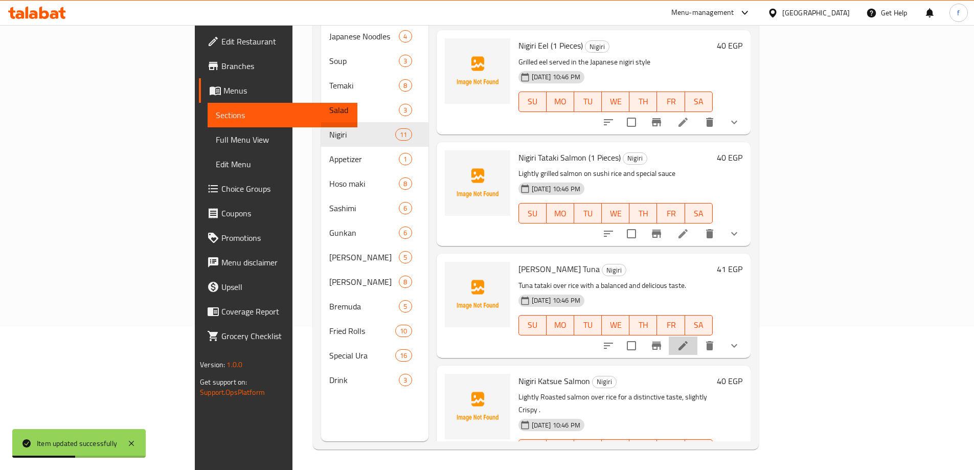
click at [698, 336] on li at bounding box center [683, 345] width 29 height 18
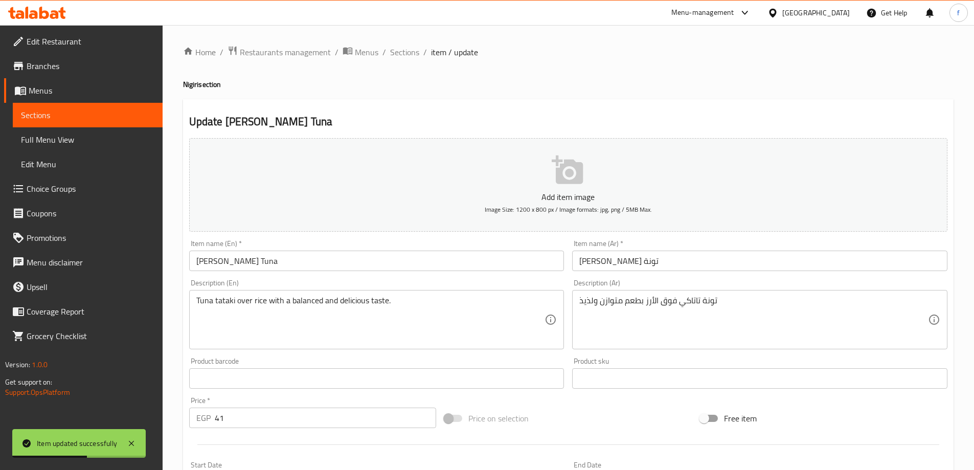
click at [457, 267] on input "[PERSON_NAME] Tuna" at bounding box center [376, 261] width 375 height 20
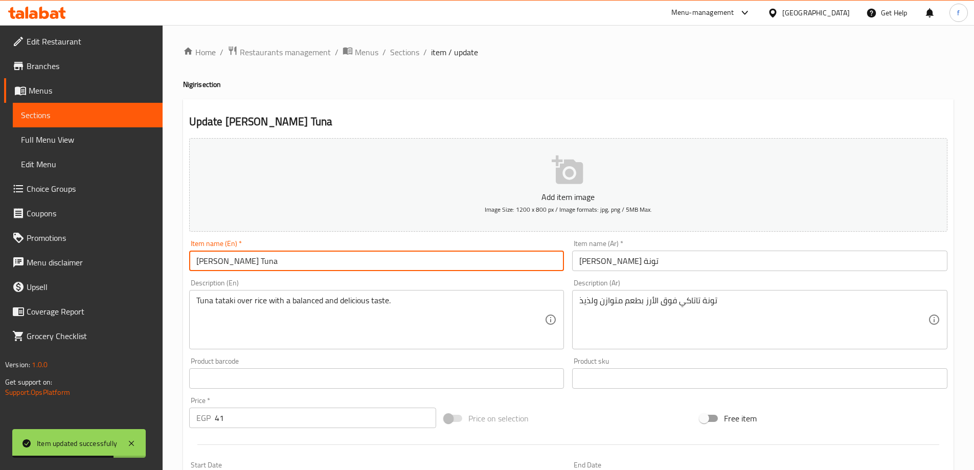
paste input "(1 Pieces)"
type input "[PERSON_NAME] Tuna (1 Pieces)"
click at [689, 265] on input "[PERSON_NAME] تونة" at bounding box center [759, 261] width 375 height 20
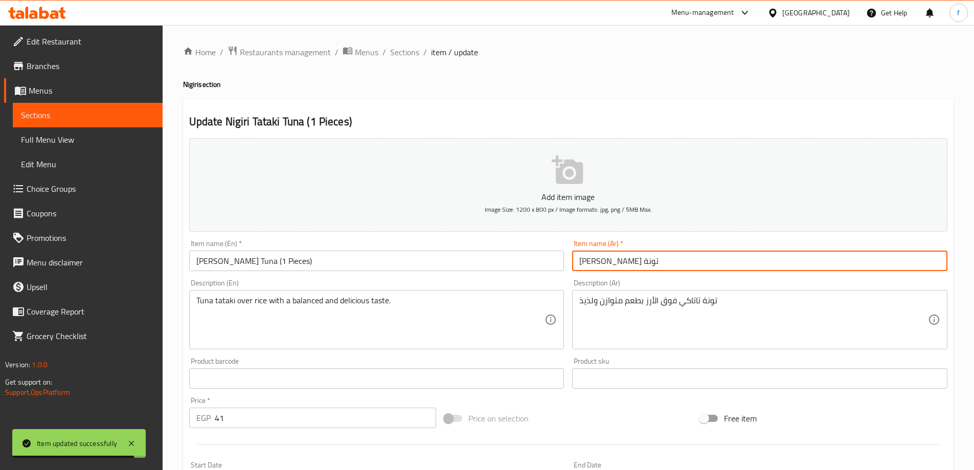
paste input "(1 قطع)"
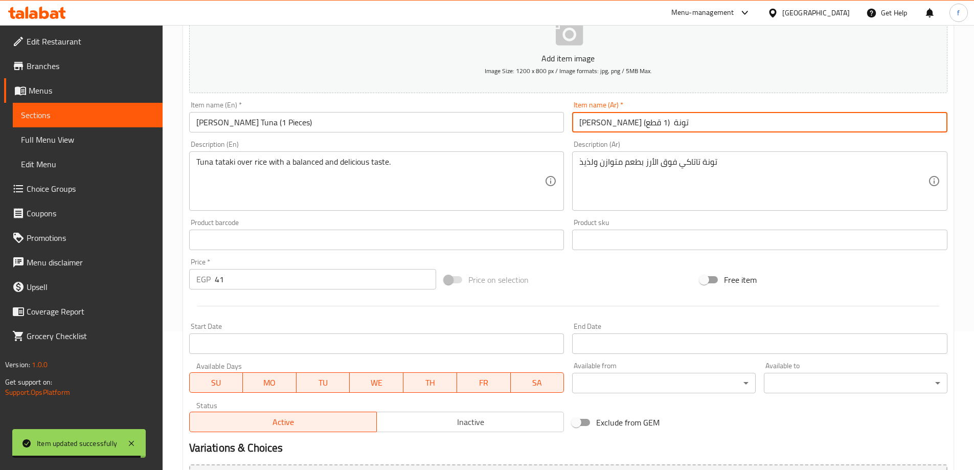
scroll to position [269, 0]
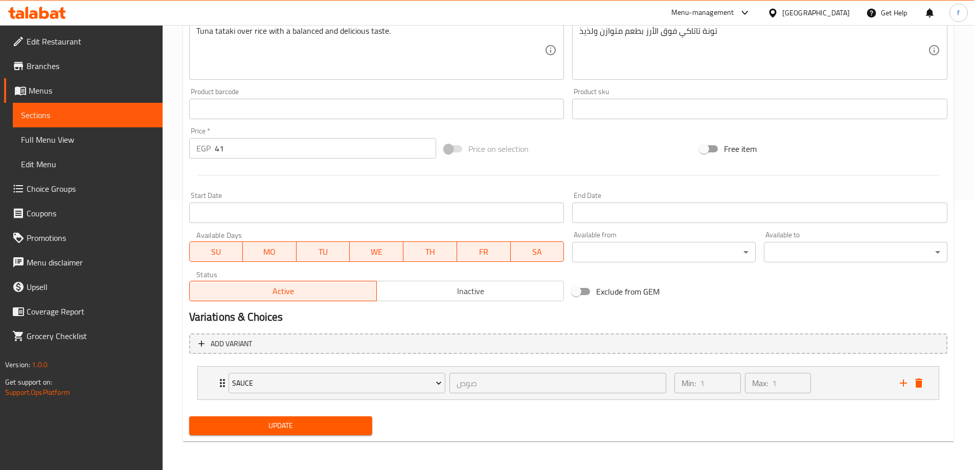
type input "[PERSON_NAME] تونة (1 قطع)"
click at [339, 428] on span "Update" at bounding box center [280, 425] width 167 height 13
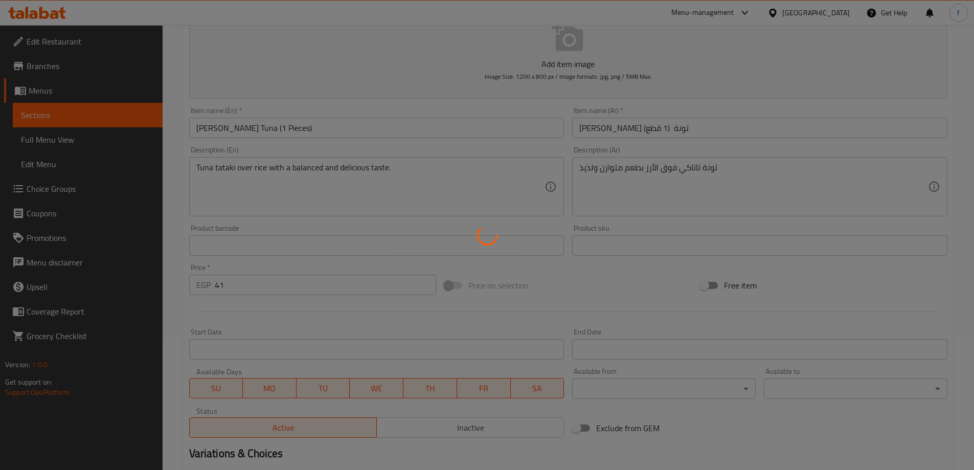
scroll to position [0, 0]
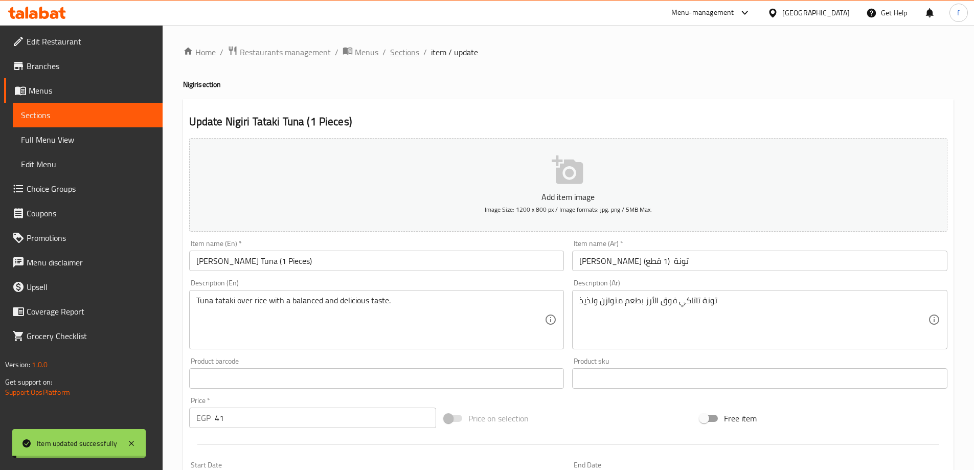
click at [415, 51] on span "Sections" at bounding box center [404, 52] width 29 height 12
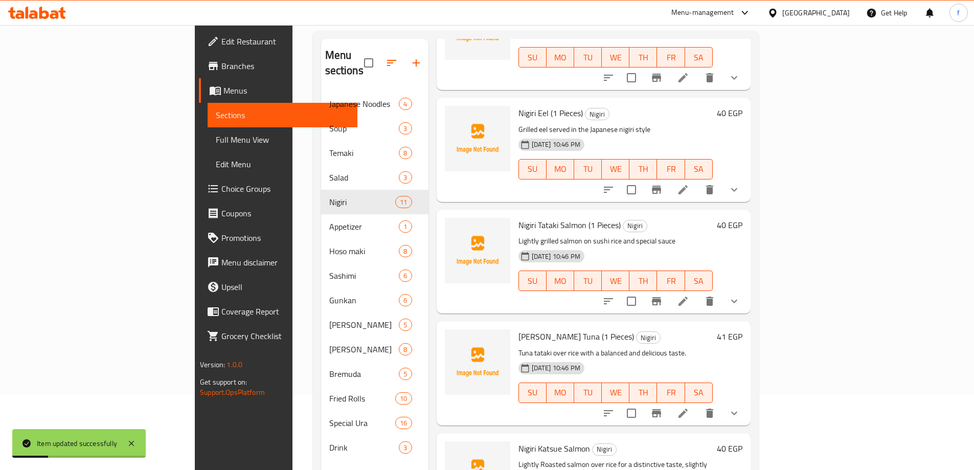
scroll to position [143, 0]
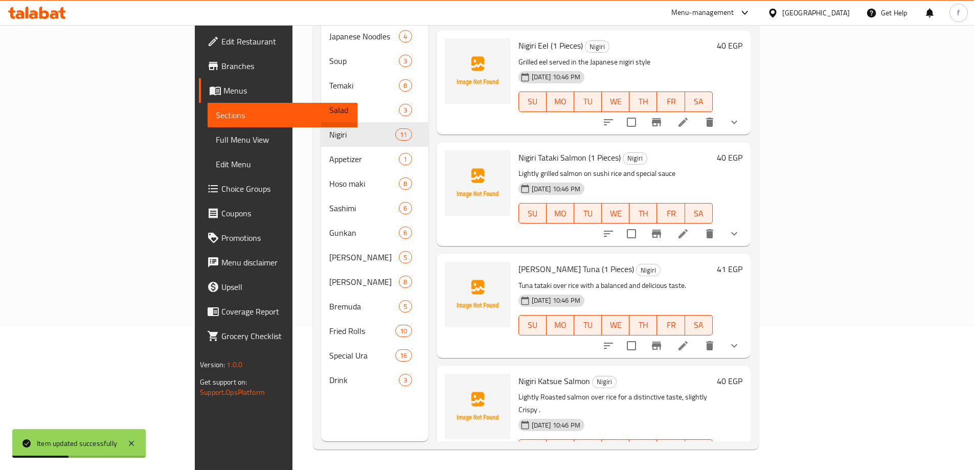
click at [689, 464] on icon at bounding box center [683, 470] width 12 height 12
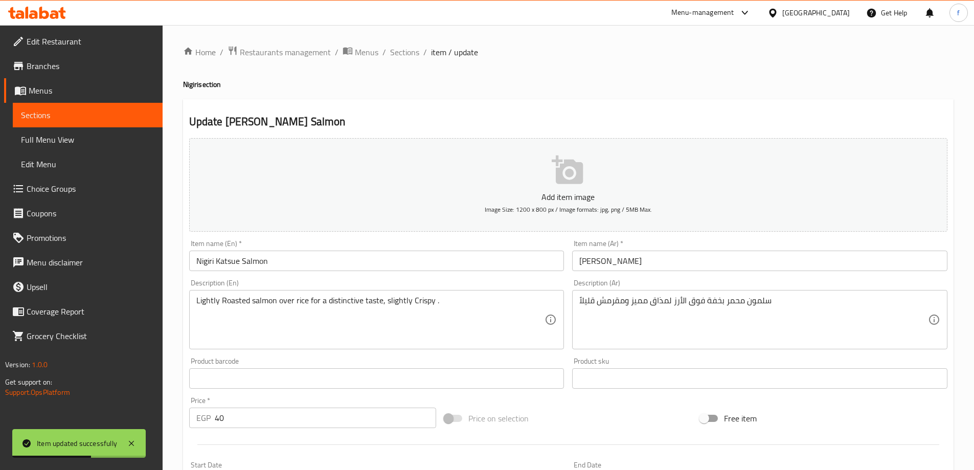
click at [381, 266] on input "Nigiri Katsue Salmon" at bounding box center [376, 261] width 375 height 20
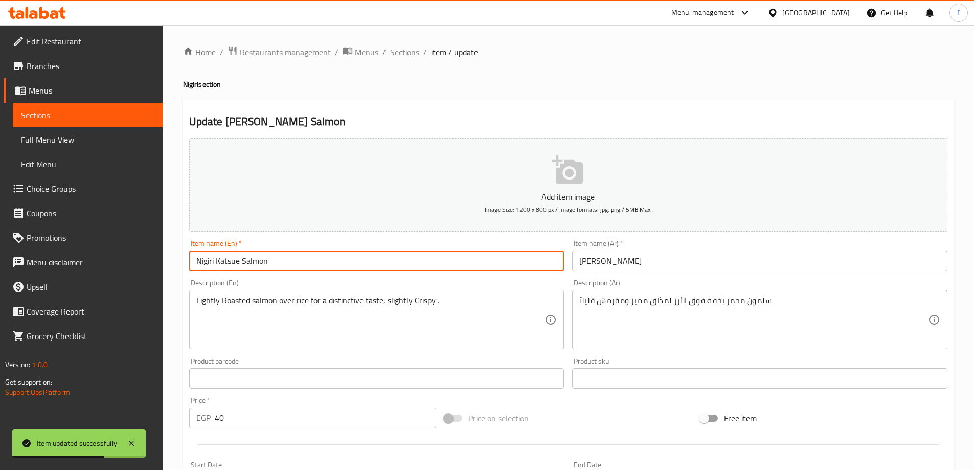
paste input "(1 Pieces)"
type input "Nigiri Katsue Salmon (1 Pieces)"
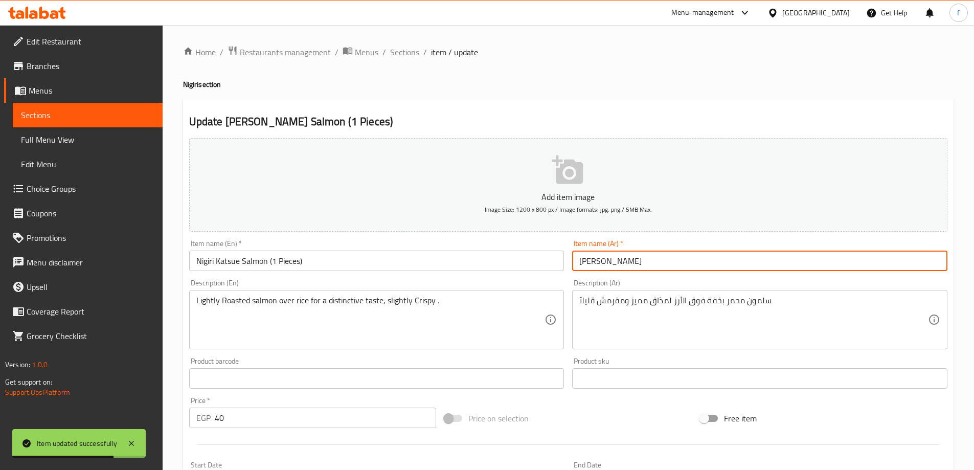
click at [708, 267] on input "[PERSON_NAME]" at bounding box center [759, 261] width 375 height 20
paste input "(1 قطع)"
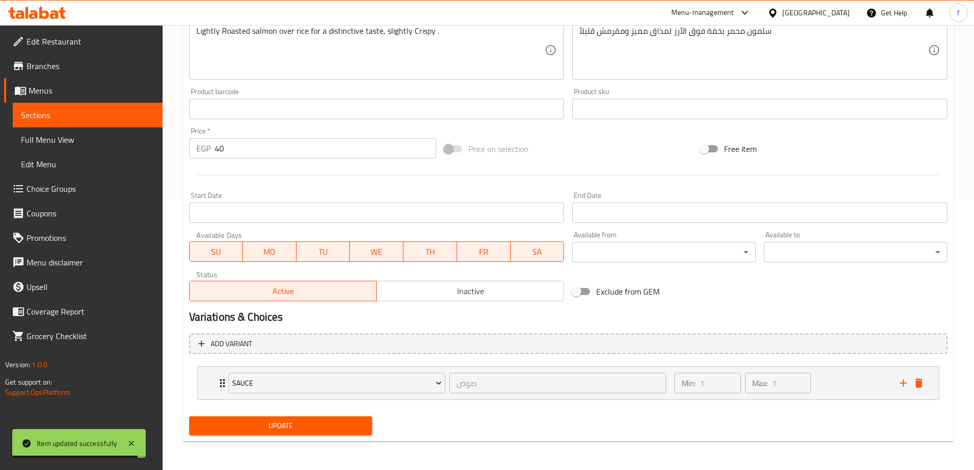
type input "[PERSON_NAME] (1 قطع)"
click at [353, 425] on span "Update" at bounding box center [280, 425] width 167 height 13
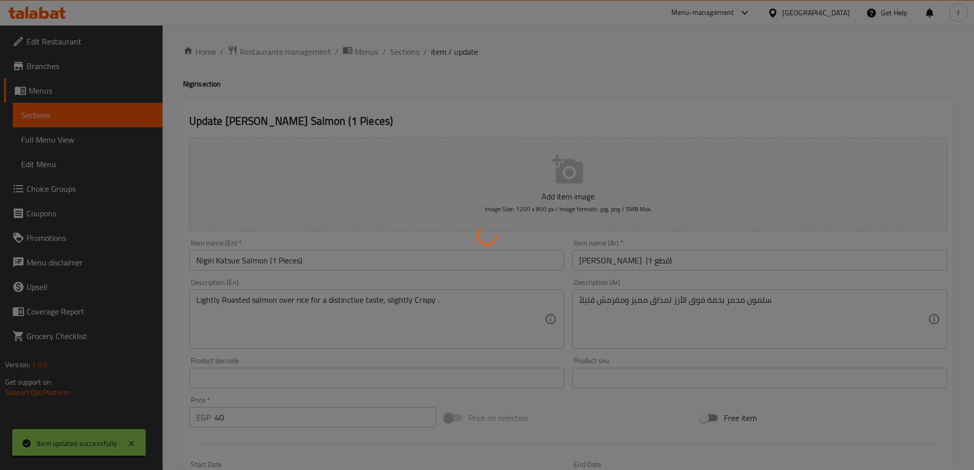
scroll to position [0, 0]
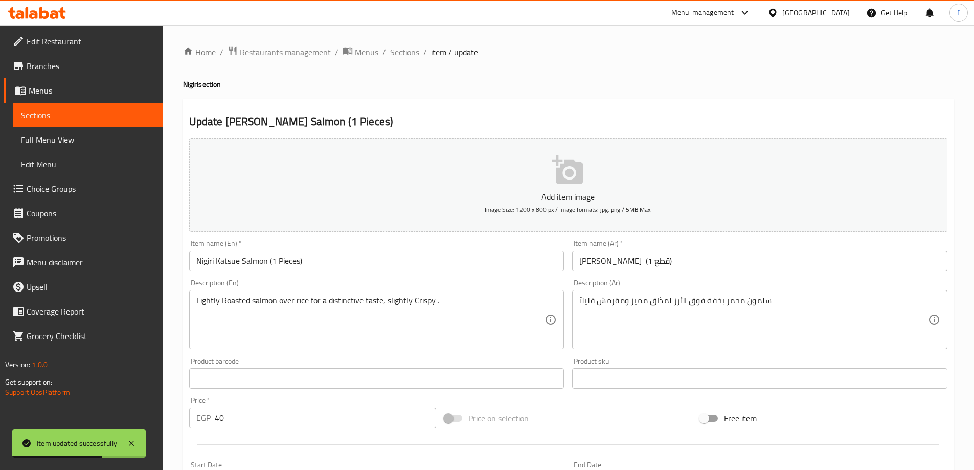
click at [398, 51] on span "Sections" at bounding box center [404, 52] width 29 height 12
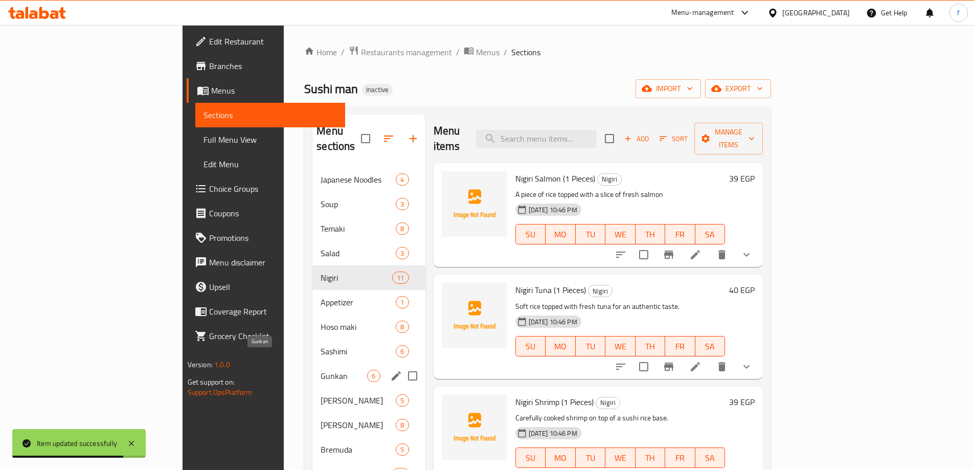
click at [321, 370] on span "Gunkan" at bounding box center [344, 376] width 47 height 12
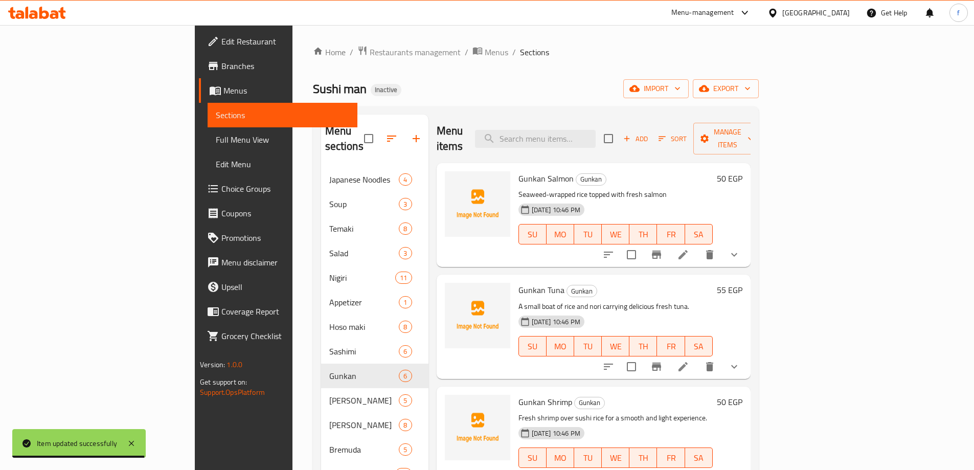
click at [698, 247] on li at bounding box center [683, 254] width 29 height 18
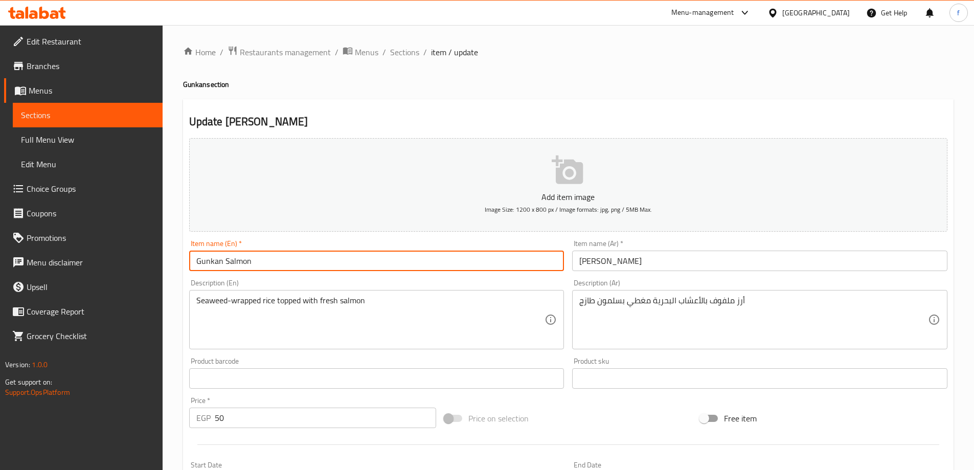
click at [475, 257] on input "Gunkan Salmon" at bounding box center [376, 261] width 375 height 20
paste input "(1 Pieces)"
type input "Gunkan Salmon (1 Pieces)"
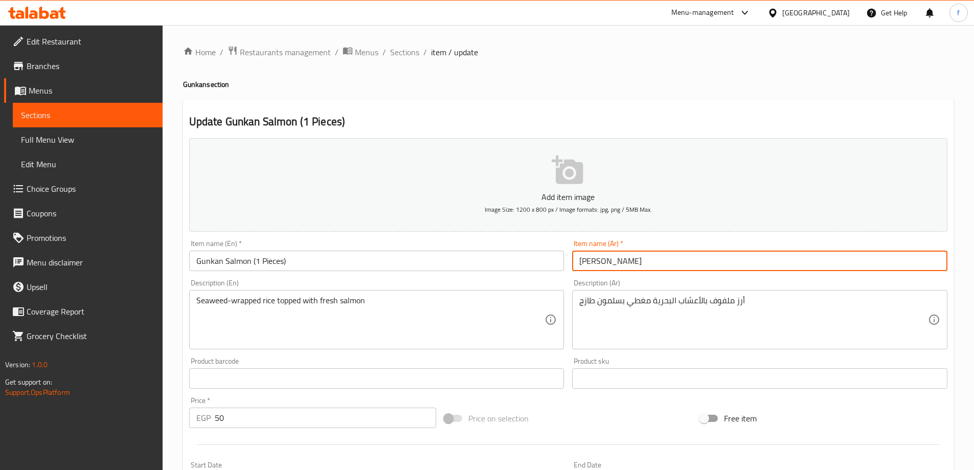
click at [675, 262] on input "[PERSON_NAME]" at bounding box center [759, 261] width 375 height 20
paste input "(1 قطع)"
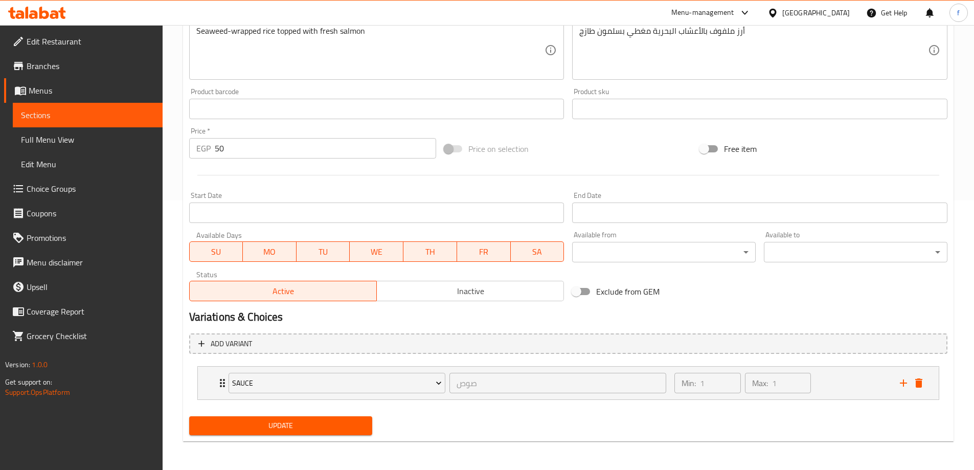
type input "جونكان سلمون (1 قطع)"
click at [325, 425] on span "Update" at bounding box center [280, 425] width 167 height 13
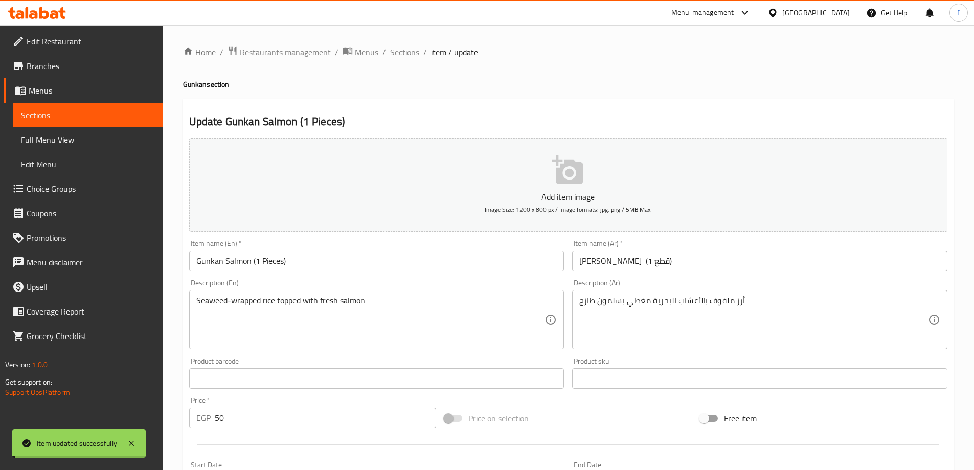
click at [405, 51] on span "Sections" at bounding box center [404, 52] width 29 height 12
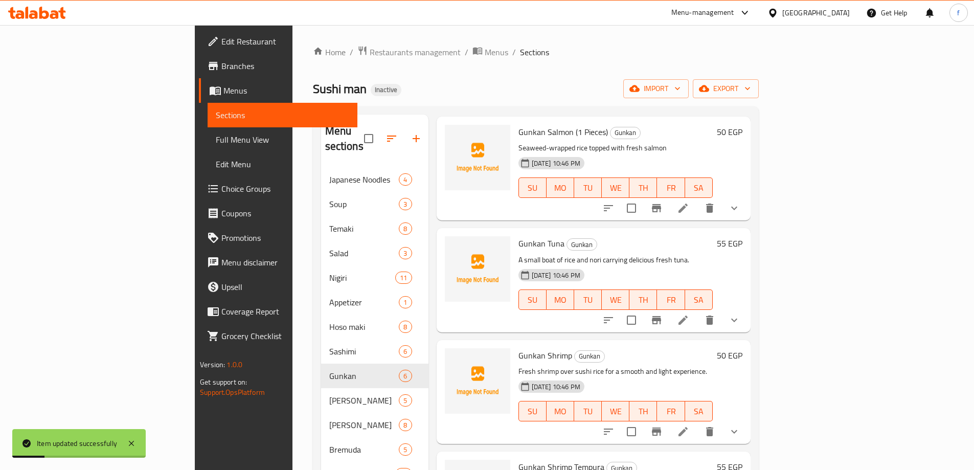
scroll to position [102, 0]
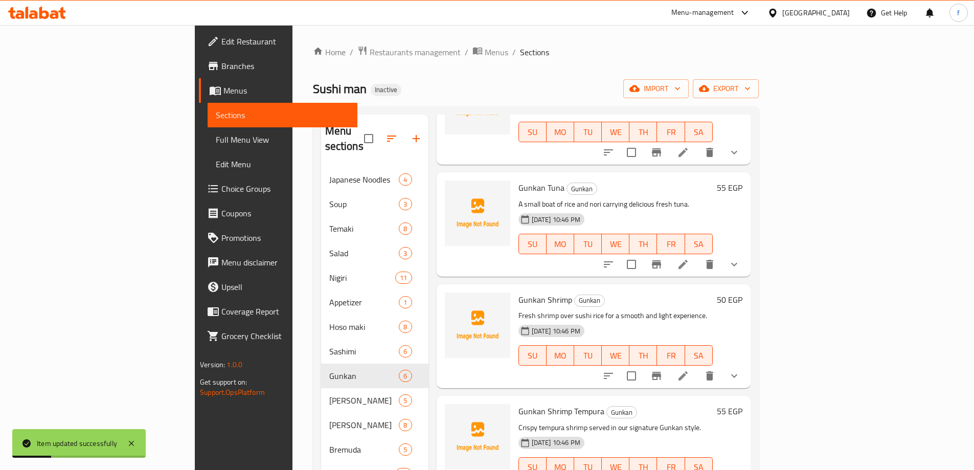
click at [689, 258] on icon at bounding box center [683, 264] width 12 height 12
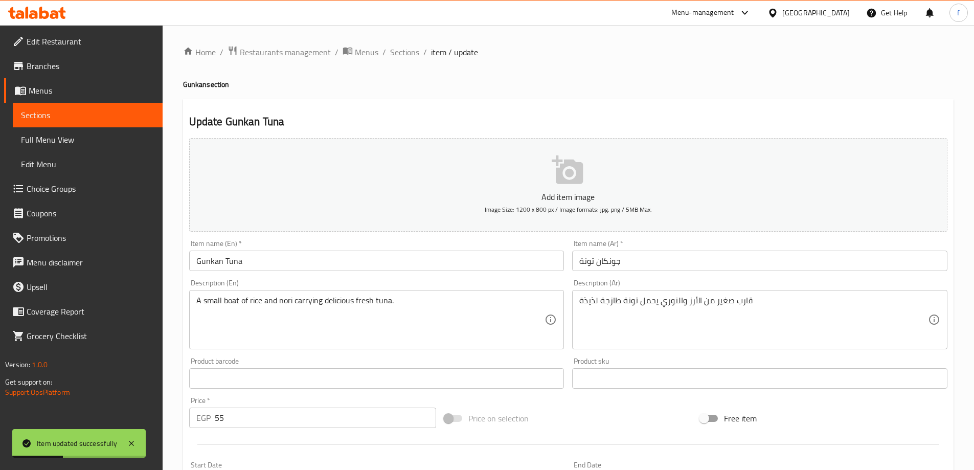
click at [339, 252] on input "Gunkan Tuna" at bounding box center [376, 261] width 375 height 20
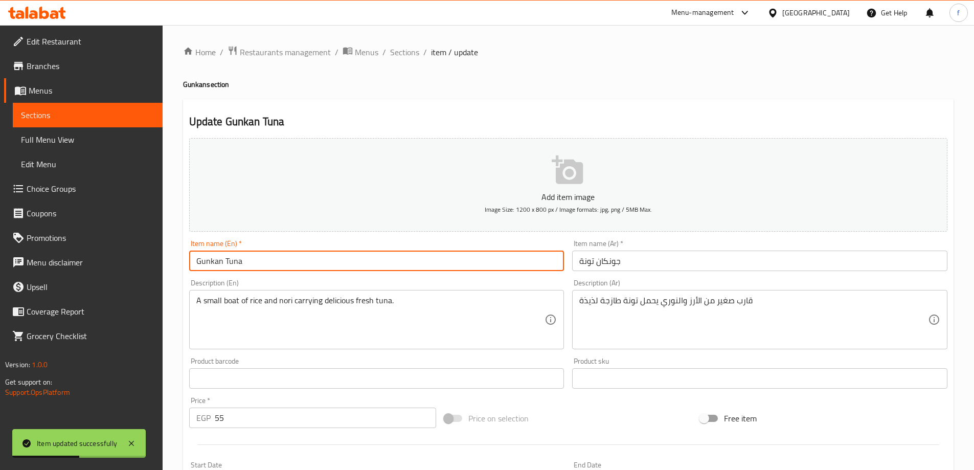
paste input "(1 Pieces)"
type input "Gunkan Tuna (1 Pieces)"
click at [724, 266] on input "جونكان تونة" at bounding box center [759, 261] width 375 height 20
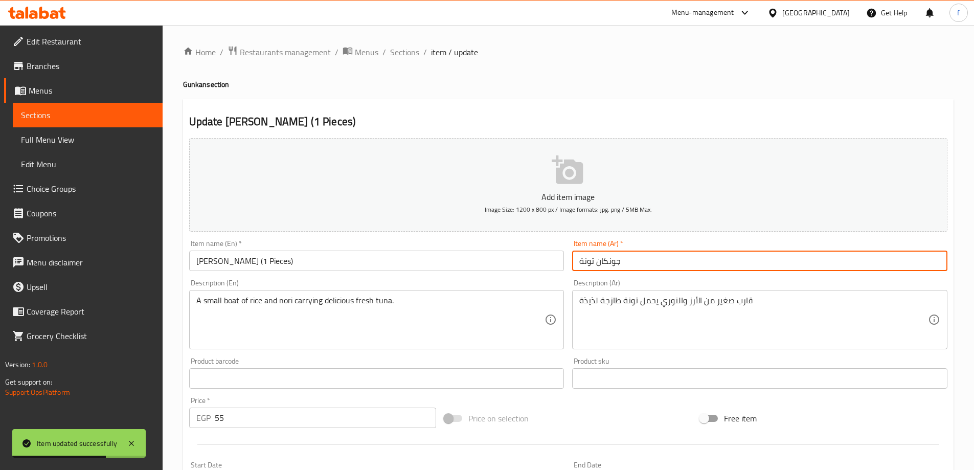
paste input "(1 قطع)"
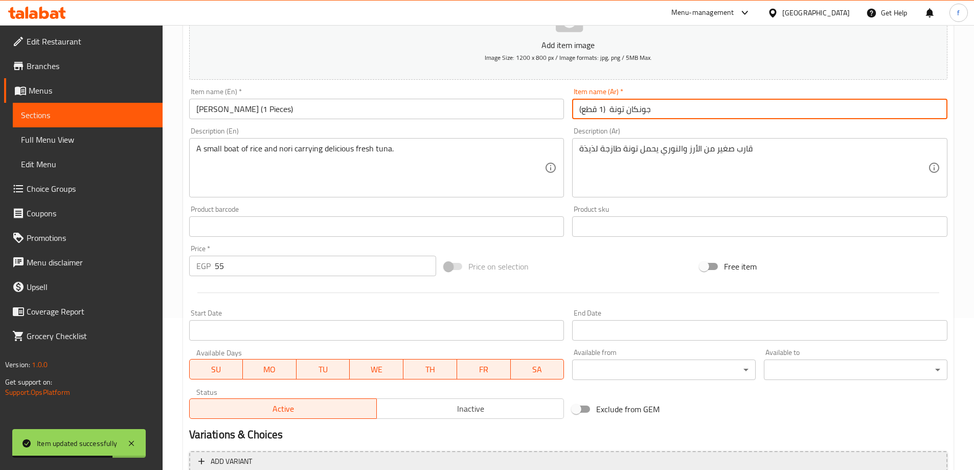
scroll to position [269, 0]
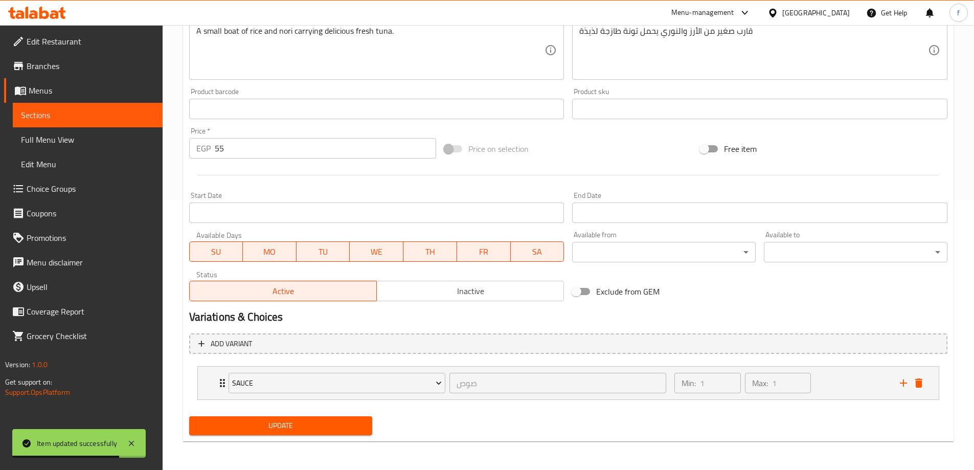
type input "جونكان تونة (1 قطع)"
click at [347, 422] on span "Update" at bounding box center [280, 425] width 167 height 13
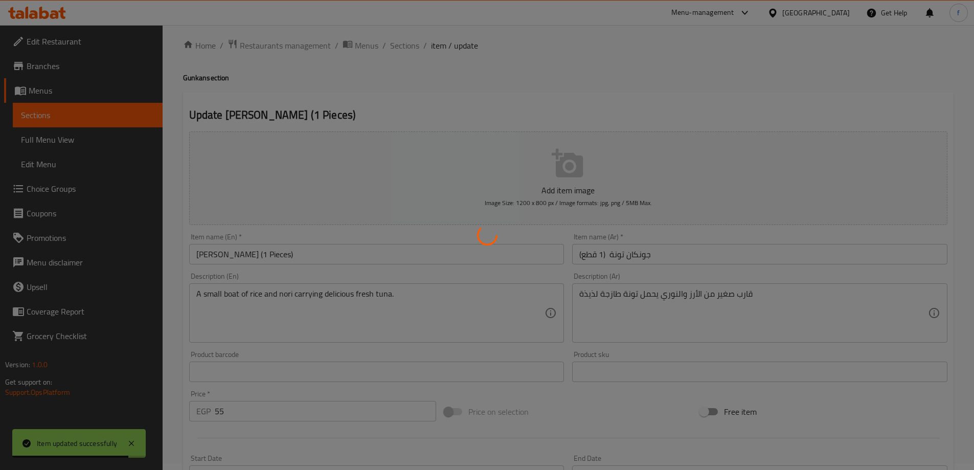
scroll to position [0, 0]
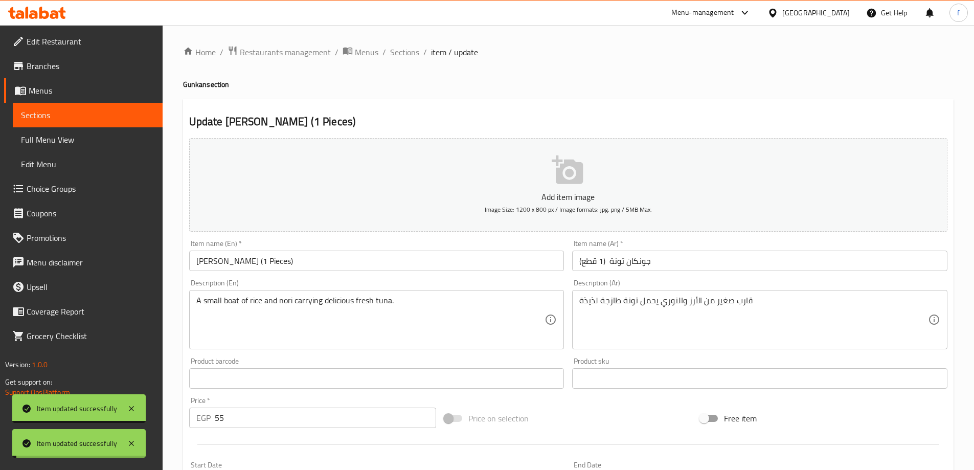
click at [402, 53] on span "Sections" at bounding box center [404, 52] width 29 height 12
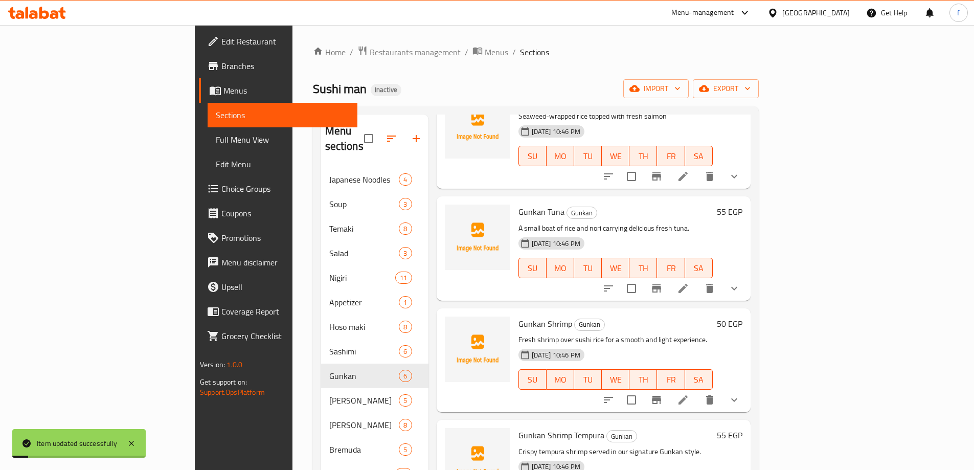
scroll to position [153, 0]
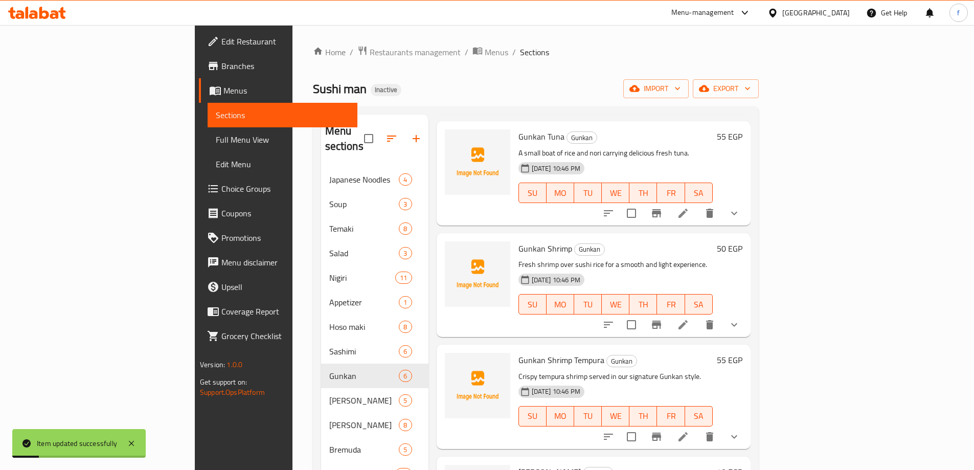
click at [698, 316] on li at bounding box center [683, 325] width 29 height 18
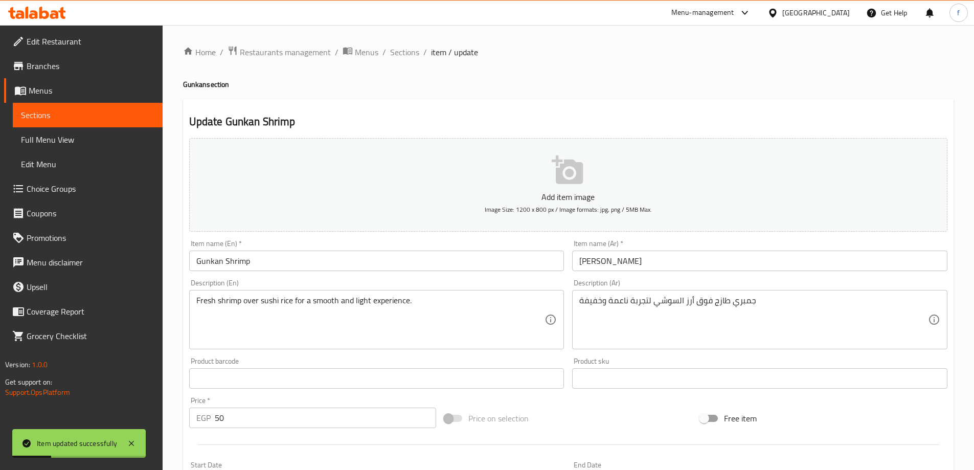
click at [390, 253] on input "Gunkan Shrimp" at bounding box center [376, 261] width 375 height 20
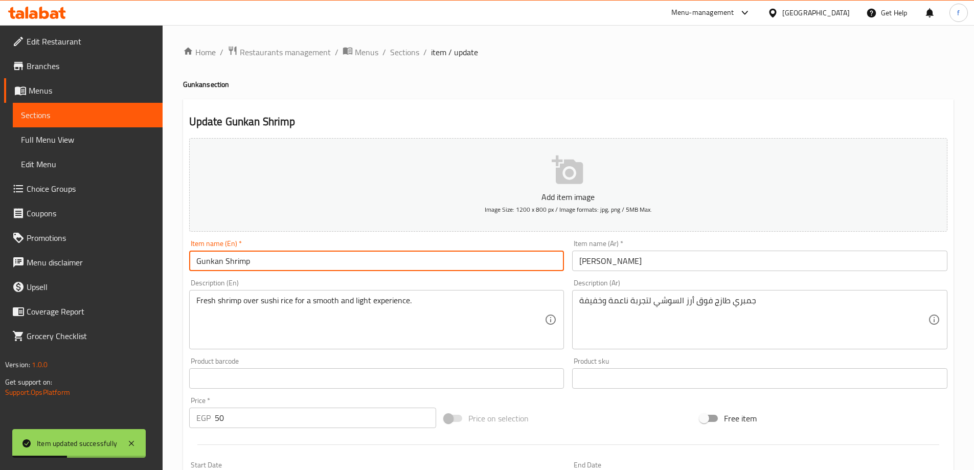
paste input "(1 Pieces)"
type input "Gunkan Shrimp (1 Pieces)"
click at [688, 256] on input "[PERSON_NAME]" at bounding box center [759, 261] width 375 height 20
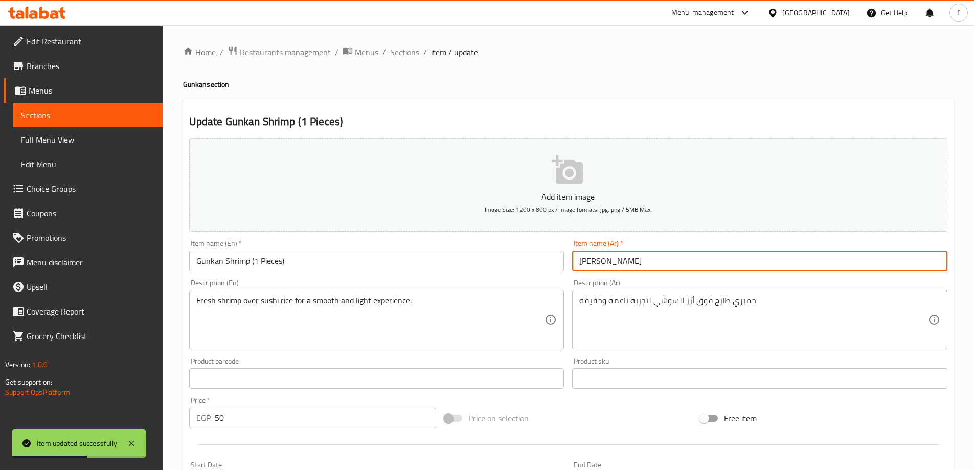
paste input "(1 قطع)"
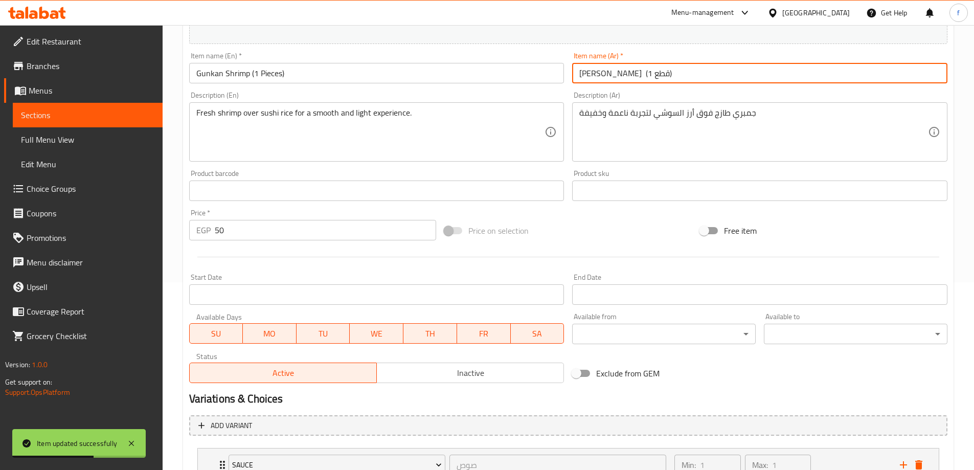
scroll to position [269, 0]
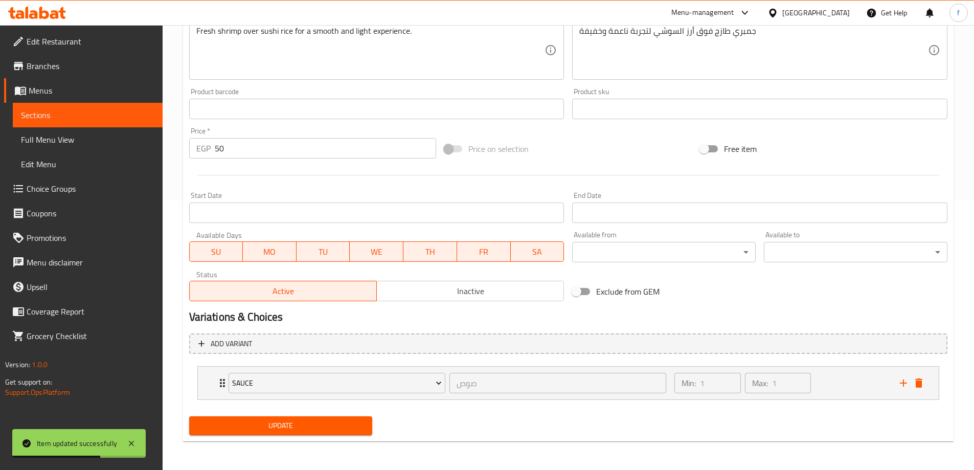
type input "جونكان جمبري (1 قطع)"
click at [373, 422] on div "Update" at bounding box center [281, 425] width 192 height 27
click at [362, 423] on span "Update" at bounding box center [280, 425] width 167 height 13
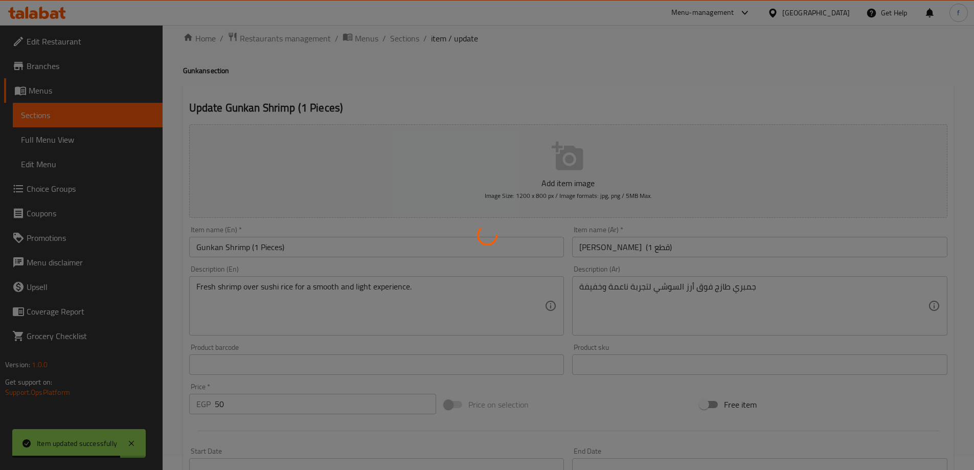
scroll to position [0, 0]
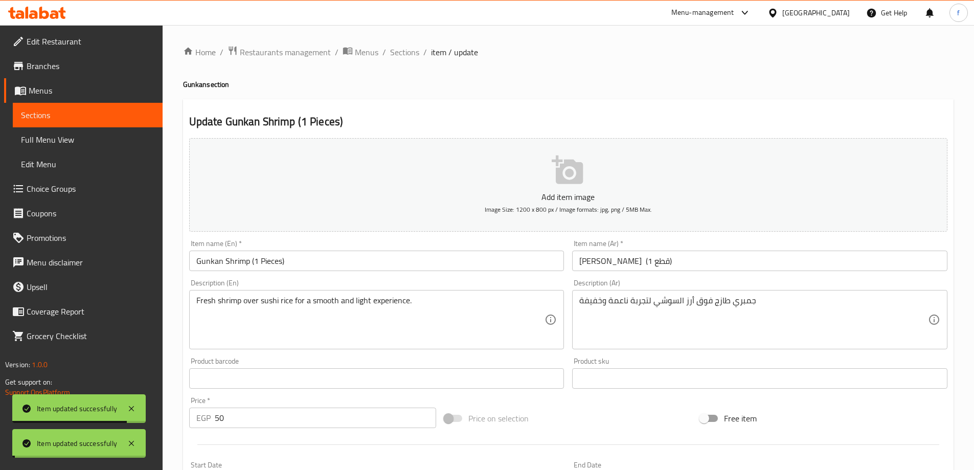
click at [408, 58] on span "Sections" at bounding box center [404, 52] width 29 height 12
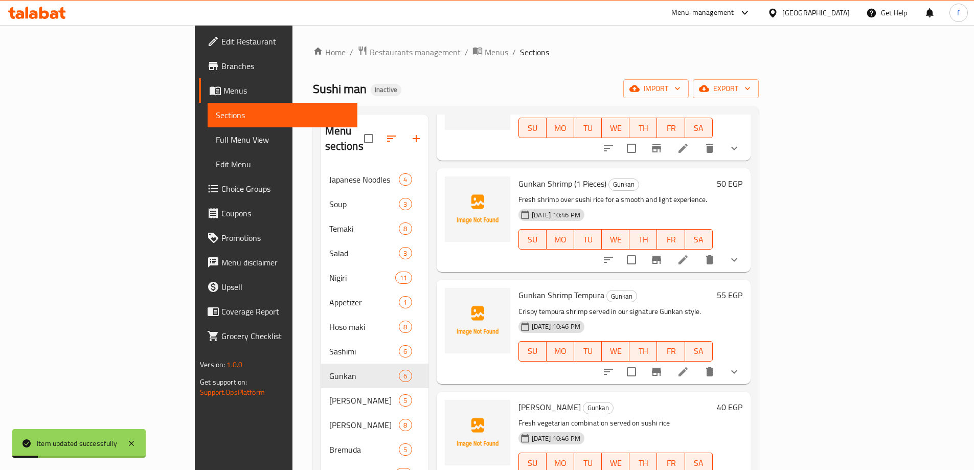
scroll to position [226, 0]
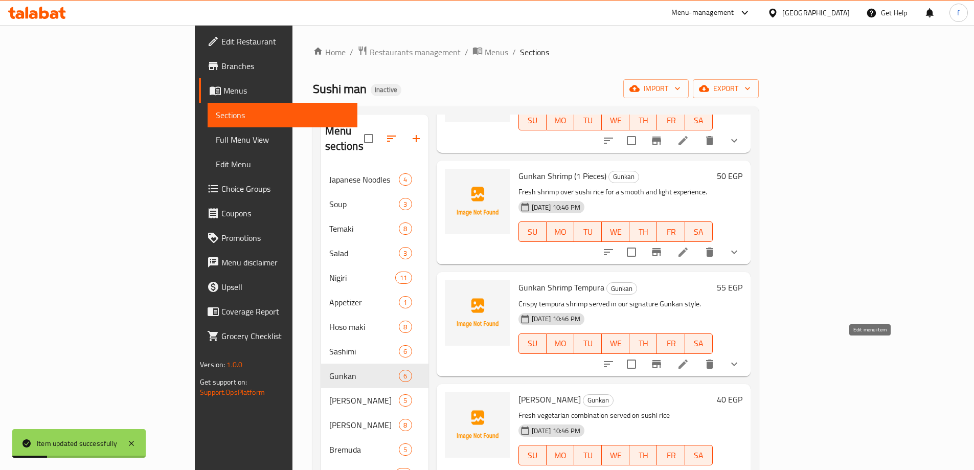
click at [688, 360] on icon at bounding box center [683, 364] width 9 height 9
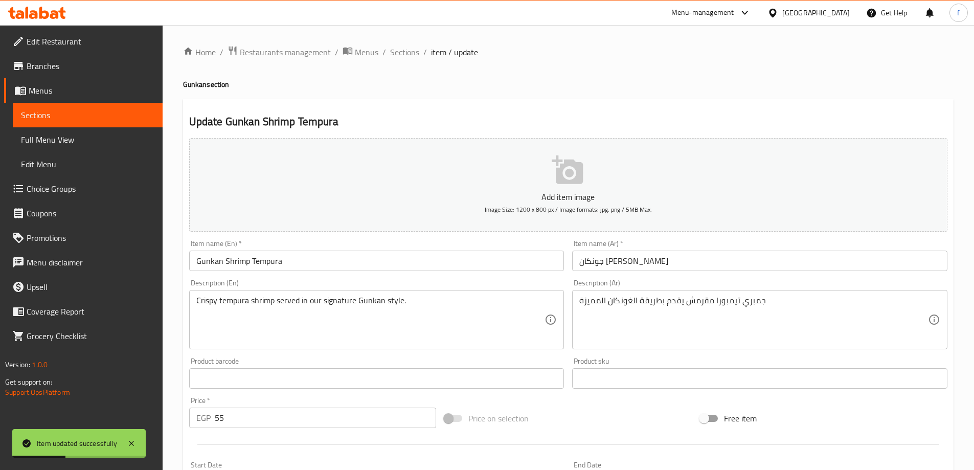
click at [504, 277] on div "Description (En) Crispy tempura shrimp served in our signature Gunkan style. De…" at bounding box center [377, 314] width 384 height 78
click at [492, 259] on input "Gunkan Shrimp Tempura" at bounding box center [376, 261] width 375 height 20
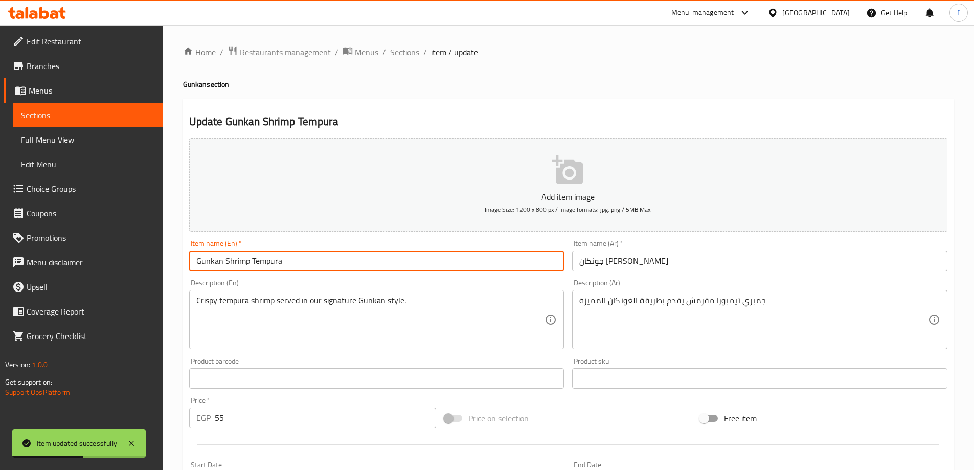
paste input "(1 Pieces)"
type input "Gunkan Shrimp Tempura (1 Pieces)"
click at [725, 256] on input "جونكان [PERSON_NAME]" at bounding box center [759, 261] width 375 height 20
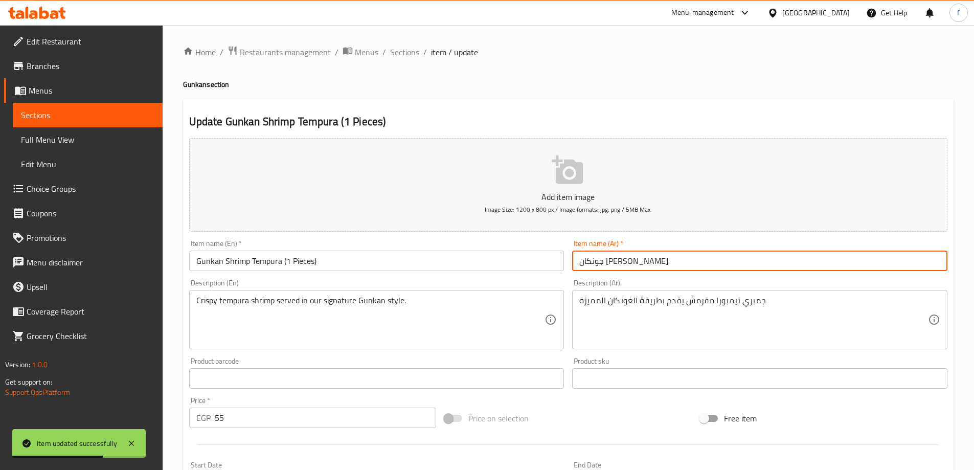
paste input "(1 قطع)"
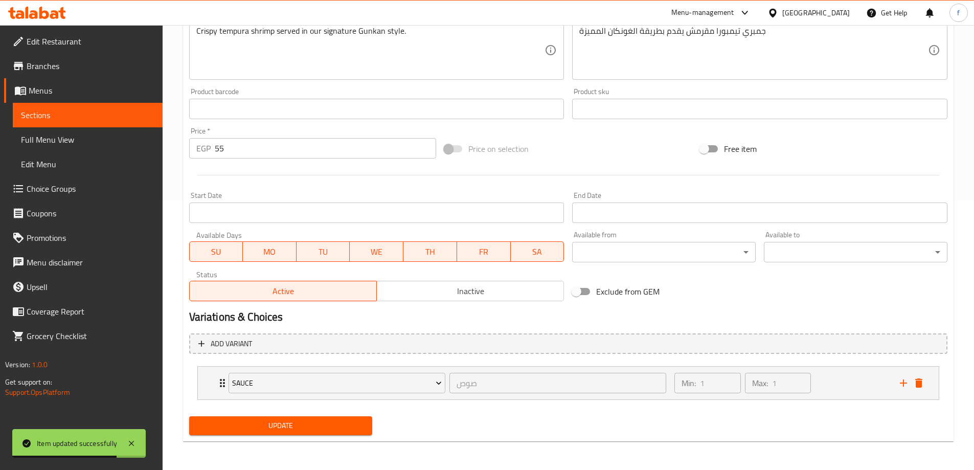
type input "جونكان جمبري تيمبورا (1 قطع)"
click at [363, 420] on span "Update" at bounding box center [280, 425] width 167 height 13
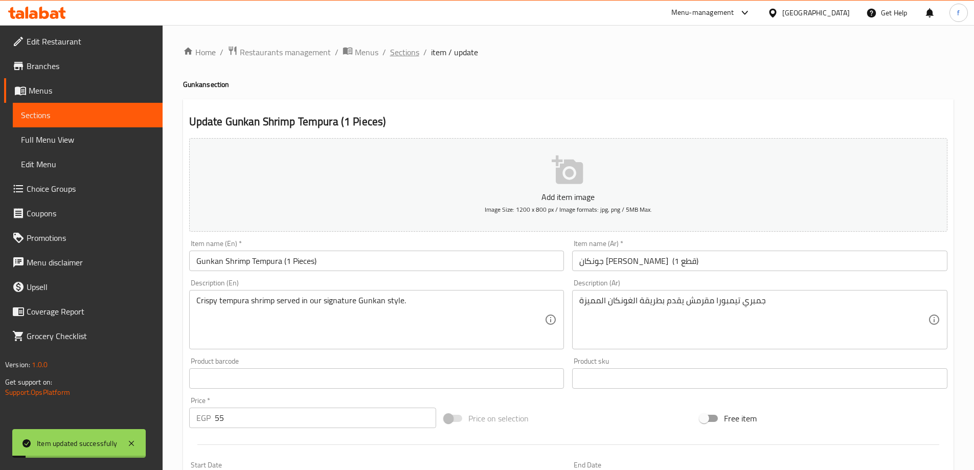
click at [402, 48] on span "Sections" at bounding box center [404, 52] width 29 height 12
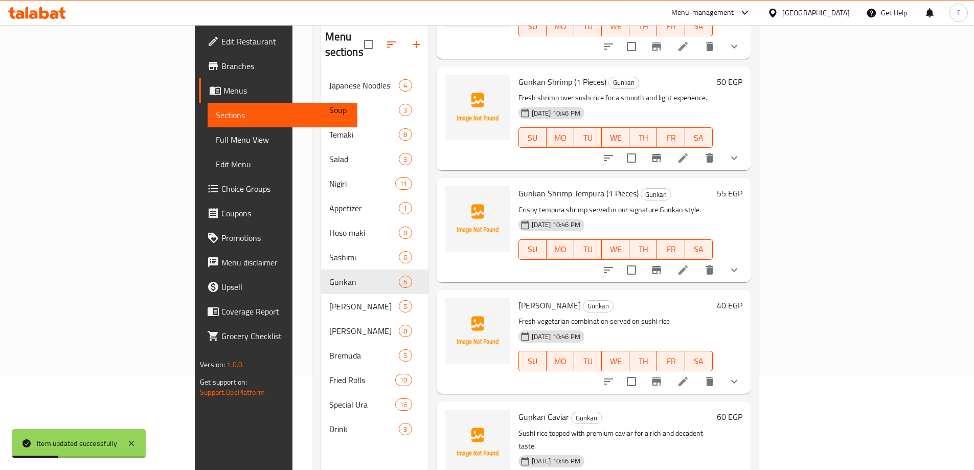
scroll to position [102, 0]
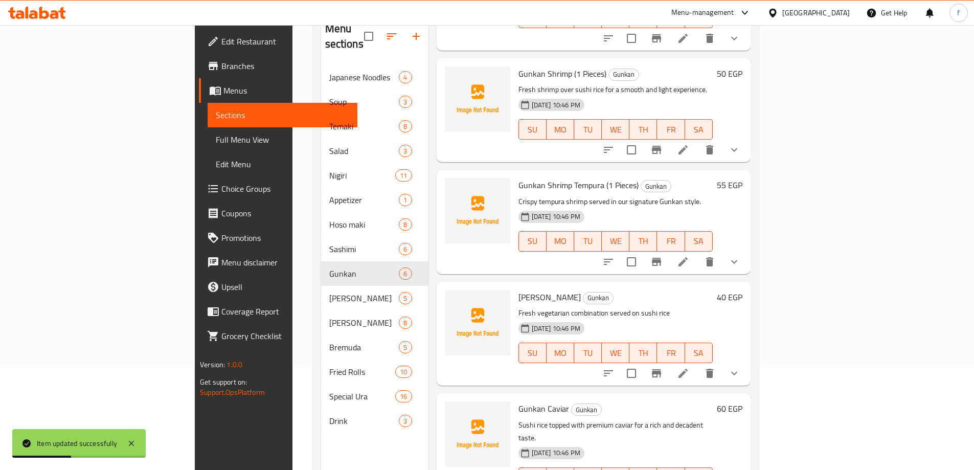
click at [698, 364] on li at bounding box center [683, 373] width 29 height 18
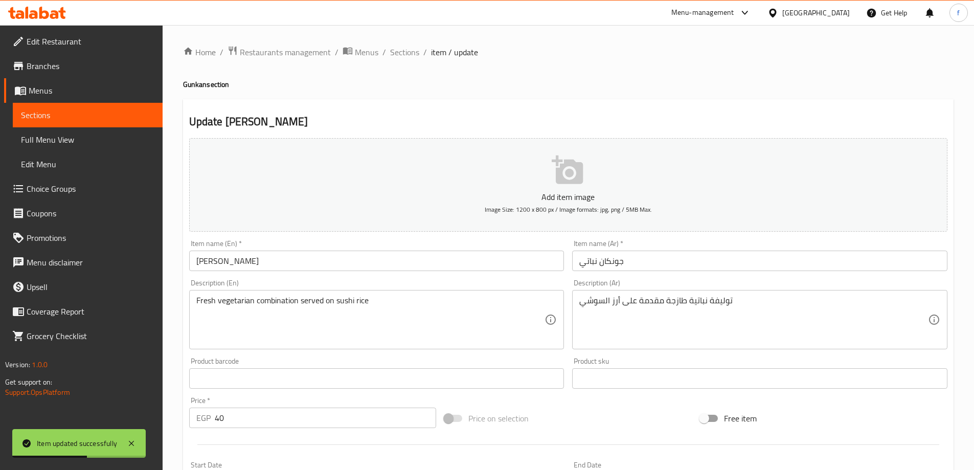
click at [386, 259] on input "[PERSON_NAME]" at bounding box center [376, 261] width 375 height 20
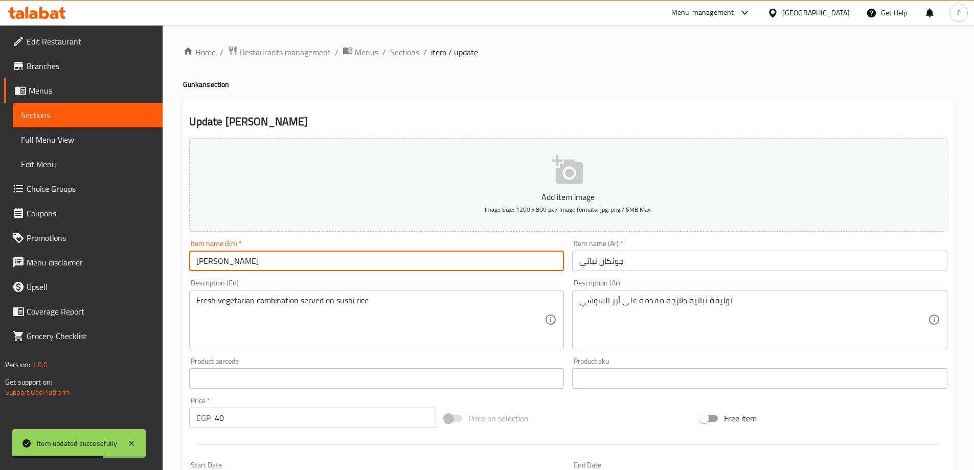
paste input "(1 Pieces)"
type input "Gunkan Veggie (1 Pieces)"
click at [703, 262] on input "جونكان نباتي" at bounding box center [759, 261] width 375 height 20
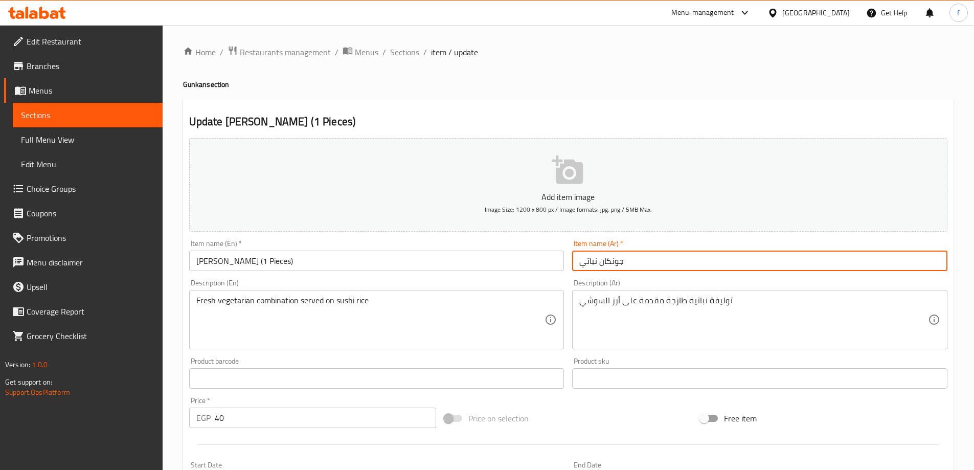
paste input "(1 قطع)"
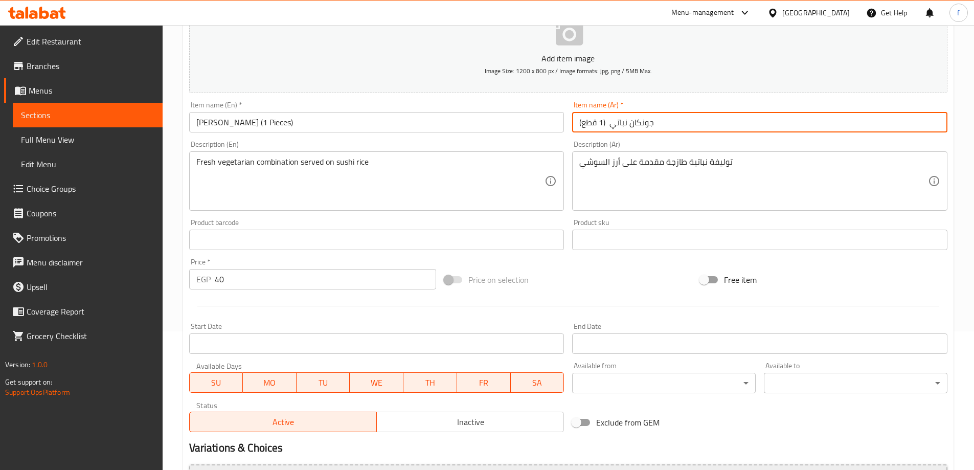
scroll to position [269, 0]
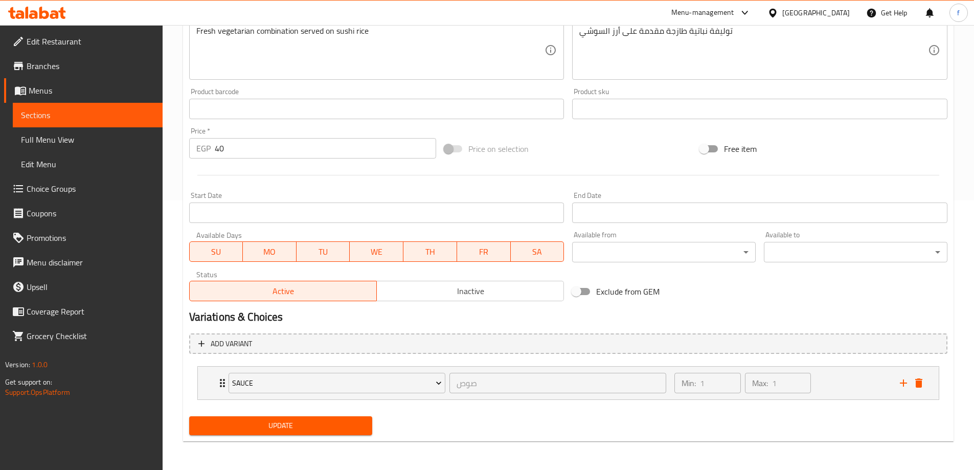
type input "جونكان نباتي (1 قطع)"
click at [315, 432] on span "Update" at bounding box center [280, 425] width 167 height 13
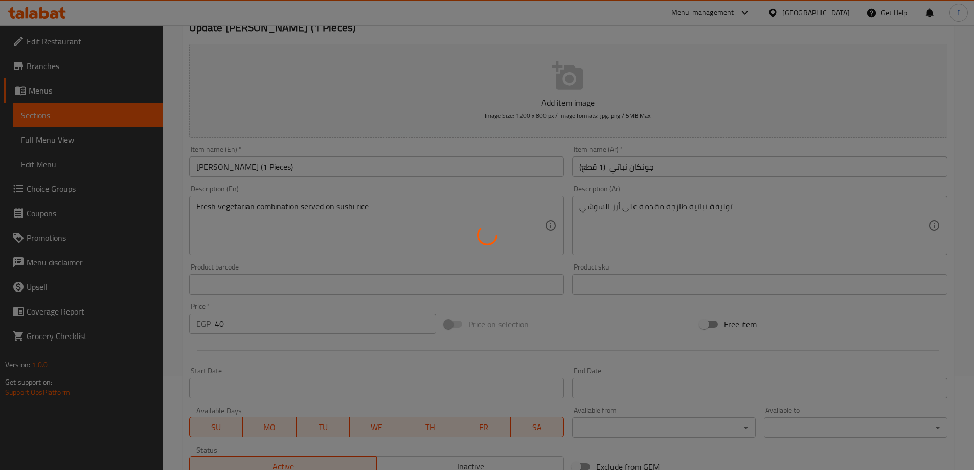
scroll to position [0, 0]
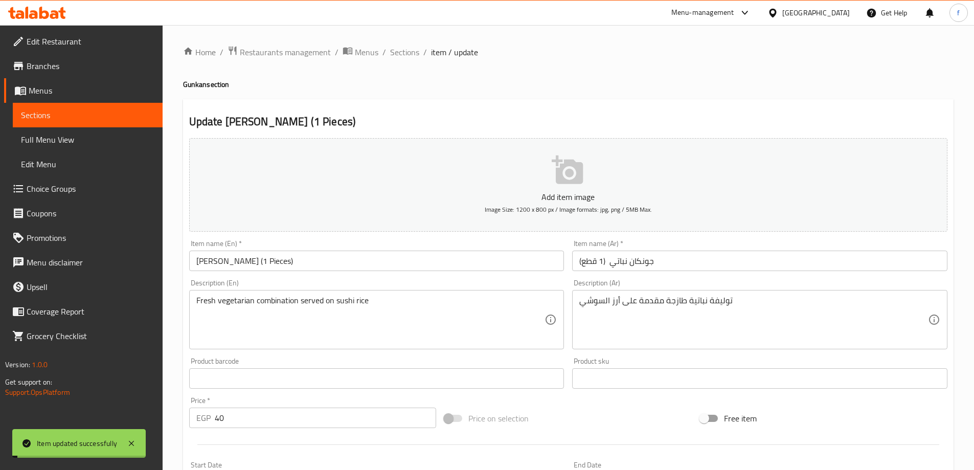
click at [405, 53] on span "Sections" at bounding box center [404, 52] width 29 height 12
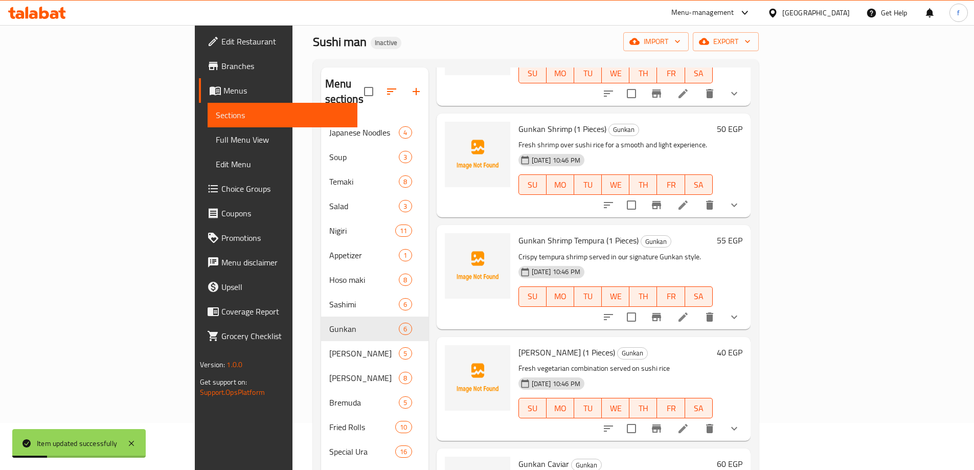
scroll to position [143, 0]
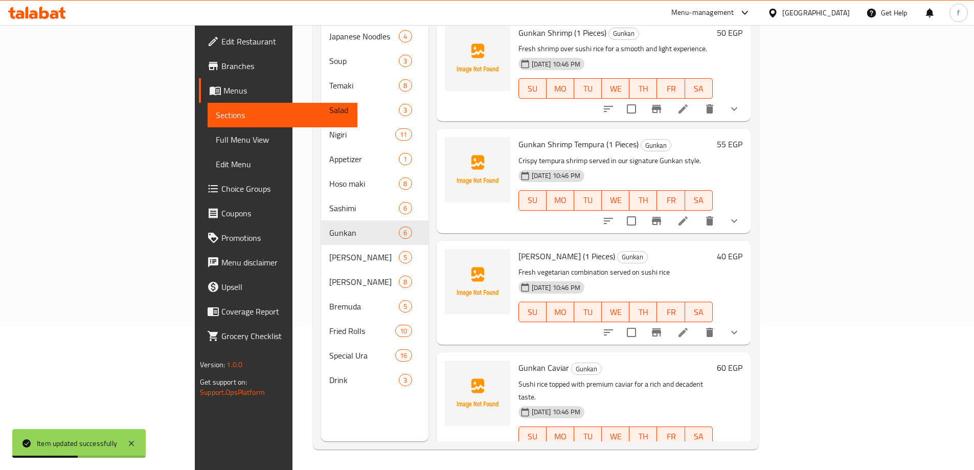
click at [689, 451] on icon at bounding box center [683, 457] width 12 height 12
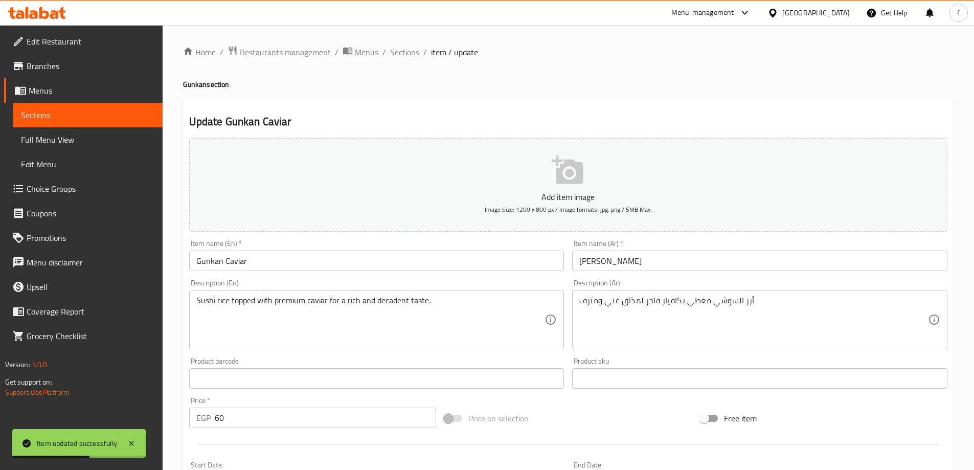
click at [445, 262] on input "Gunkan Caviar" at bounding box center [376, 261] width 375 height 20
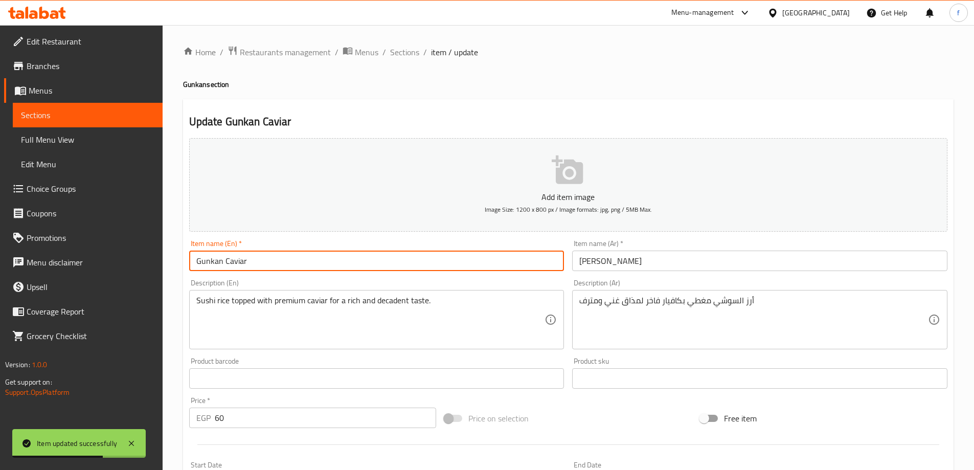
paste input "(1 Pieces)"
type input "Gunkan Caviar (1 Pieces)"
click at [672, 264] on input "[PERSON_NAME]" at bounding box center [759, 261] width 375 height 20
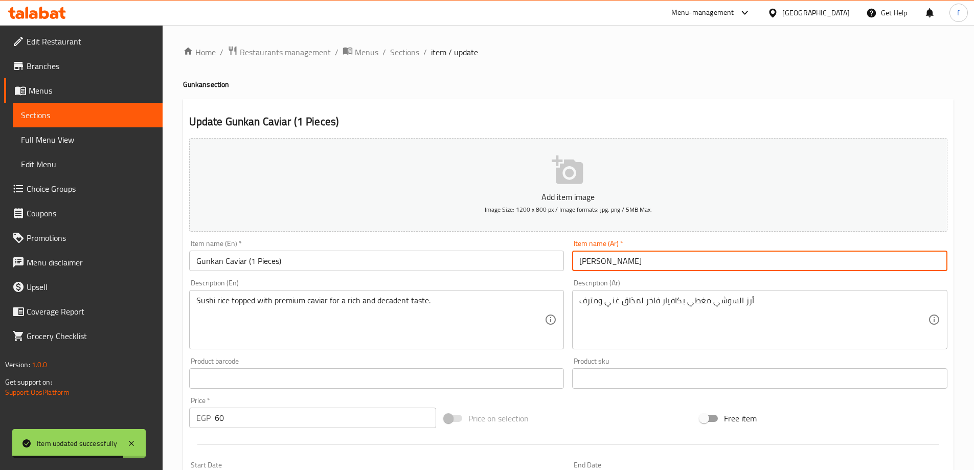
paste input "(1 قطع)"
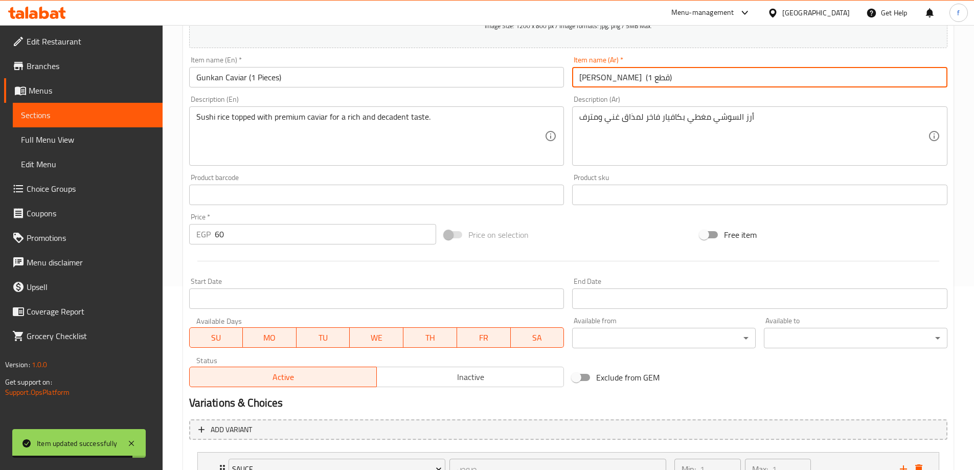
scroll to position [269, 0]
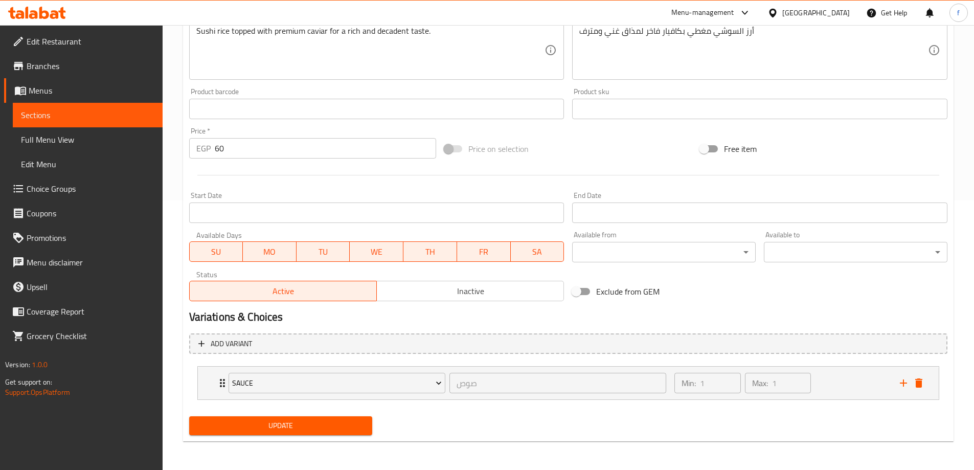
type input "جونكان كافيار (1 قطع)"
click at [317, 432] on span "Update" at bounding box center [280, 425] width 167 height 13
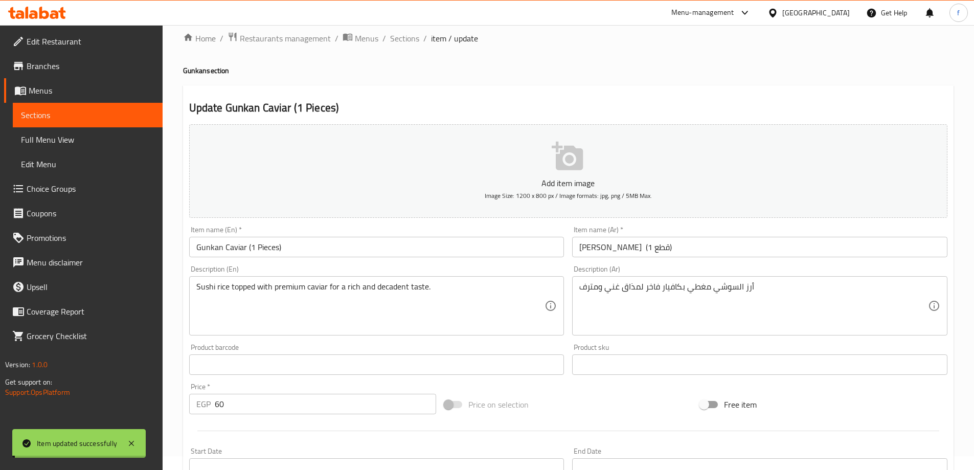
scroll to position [0, 0]
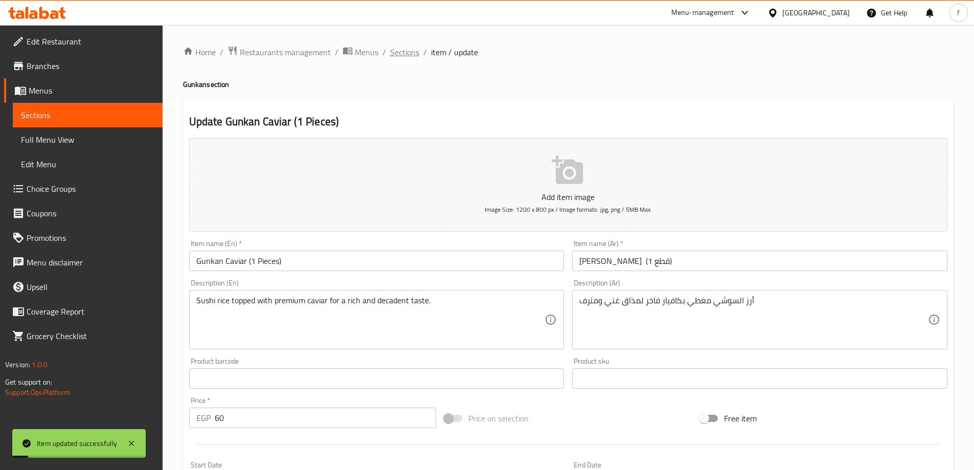
click at [411, 58] on span "Sections" at bounding box center [404, 52] width 29 height 12
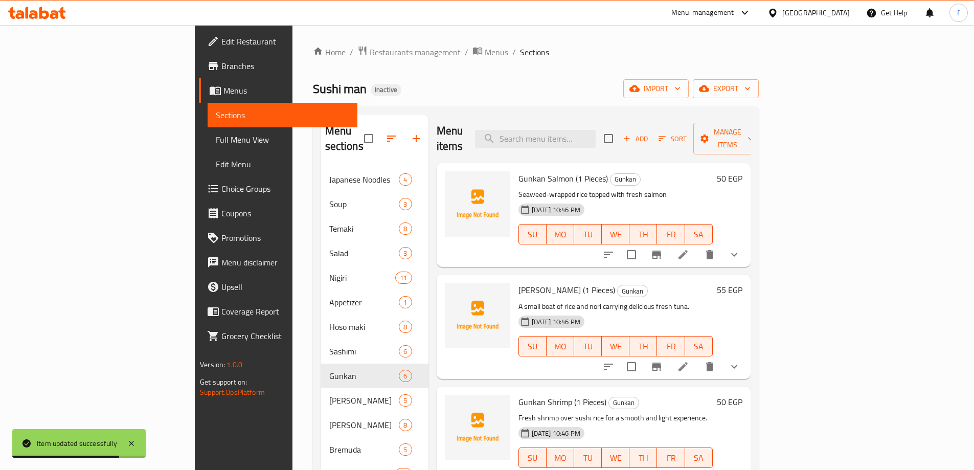
click at [216, 137] on span "Full Menu View" at bounding box center [282, 139] width 133 height 12
click at [216, 140] on span "Full Menu View" at bounding box center [282, 139] width 133 height 12
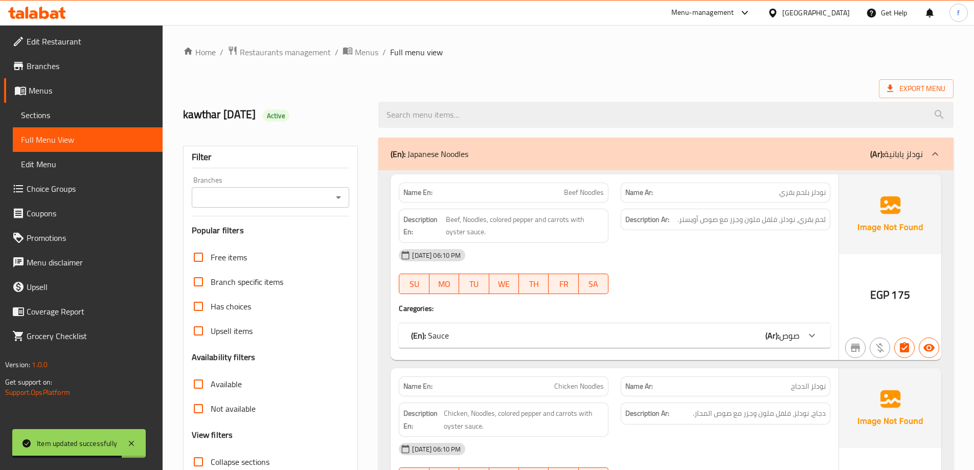
scroll to position [153, 0]
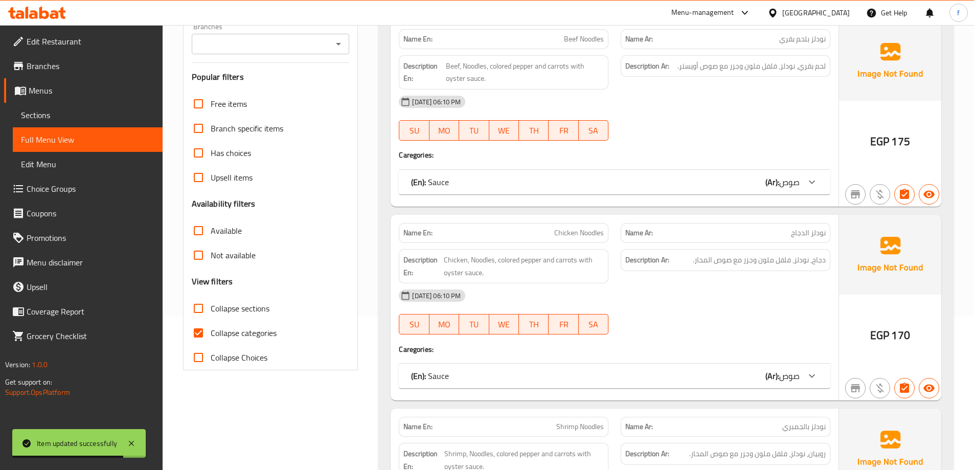
click at [194, 339] on input "Collapse categories" at bounding box center [198, 333] width 25 height 25
checkbox input "false"
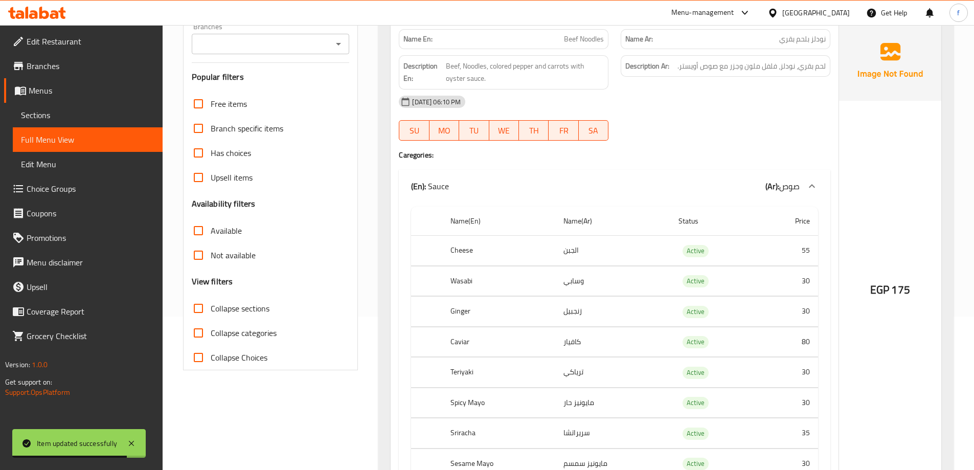
scroll to position [0, 0]
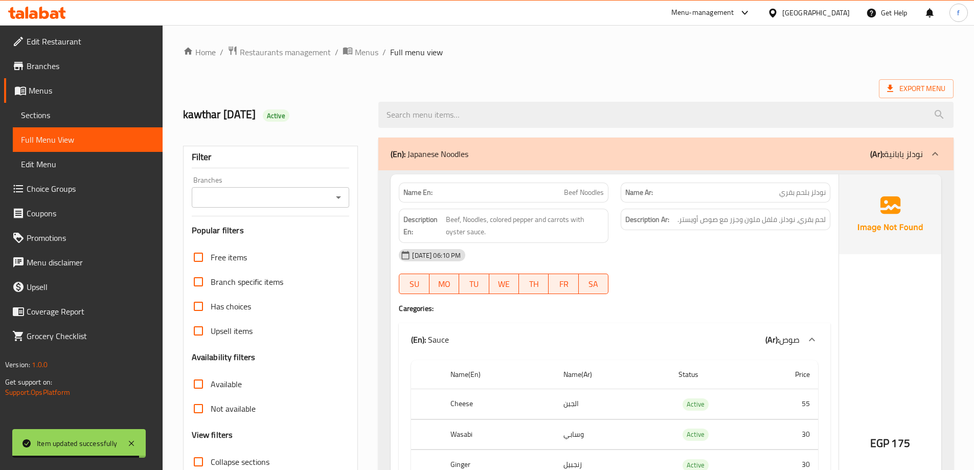
click at [770, 148] on div "(En): Japanese Noodles (Ar): نودلز يابانية" at bounding box center [657, 154] width 532 height 12
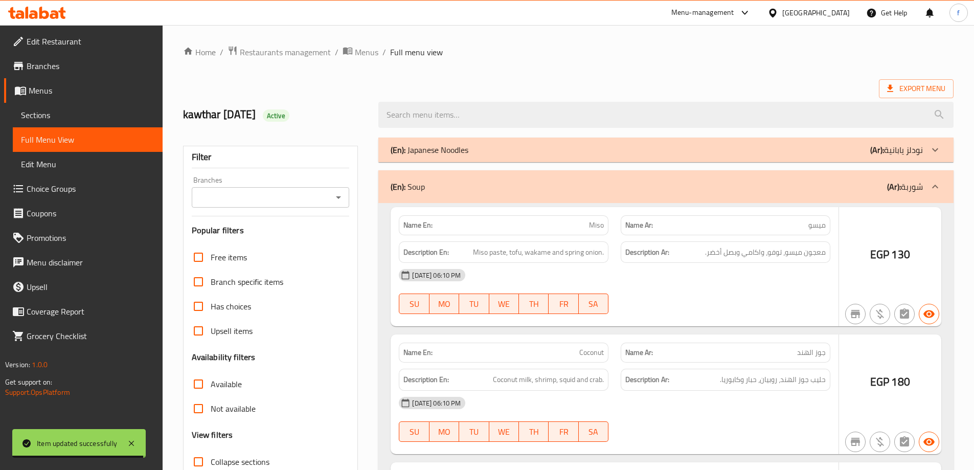
click at [917, 189] on p "(Ar): شوربة" at bounding box center [905, 187] width 36 height 12
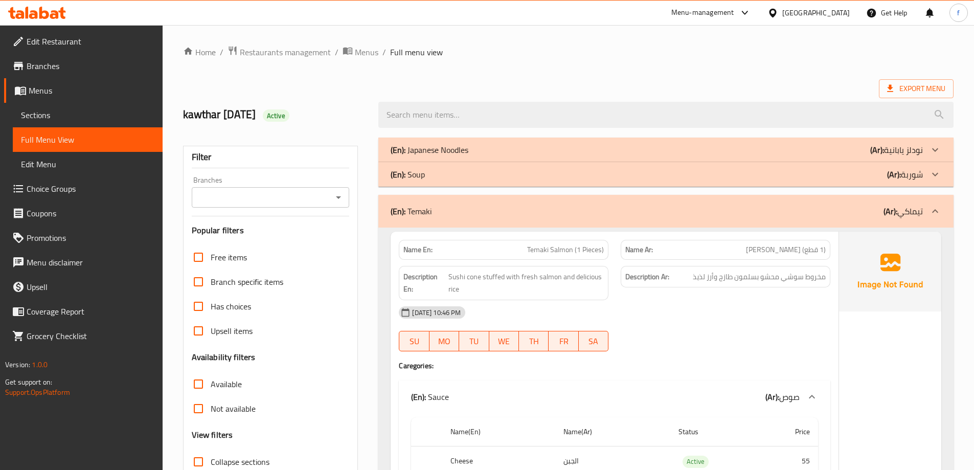
click at [918, 212] on p "(Ar): تيماكي" at bounding box center [903, 211] width 39 height 12
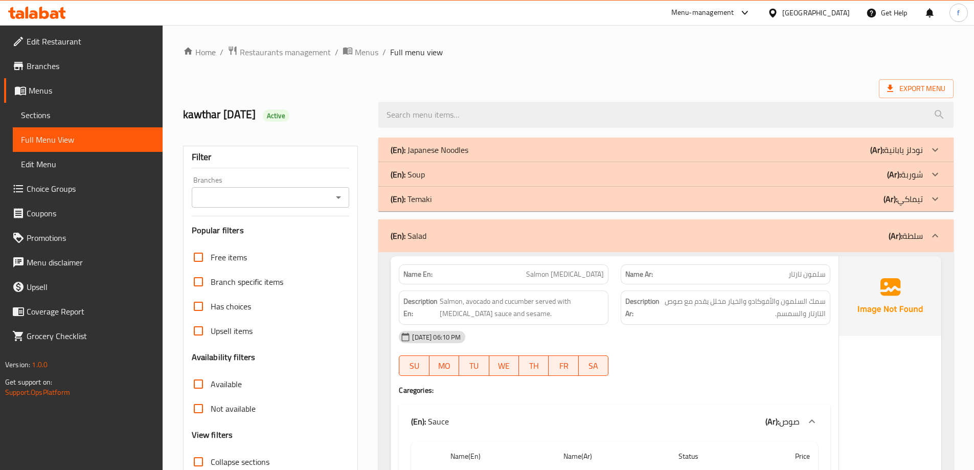
click at [918, 202] on p "(Ar): تيماكي" at bounding box center [903, 199] width 39 height 12
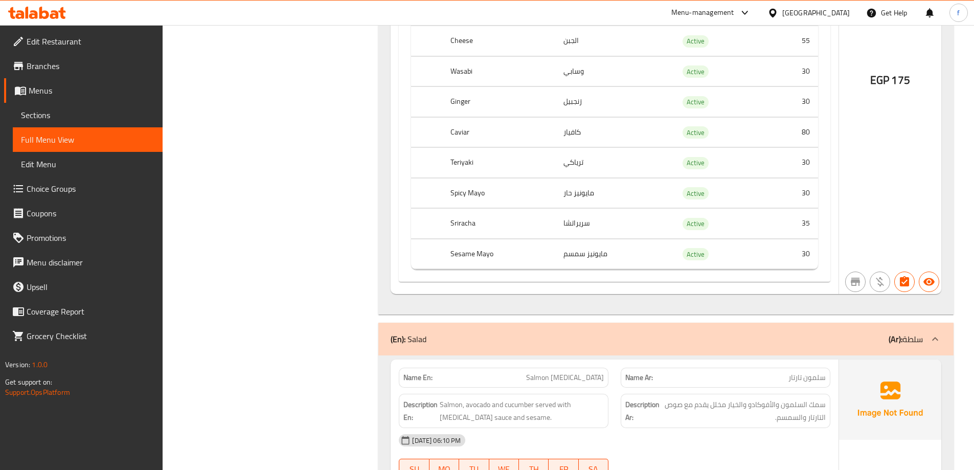
scroll to position [3989, 0]
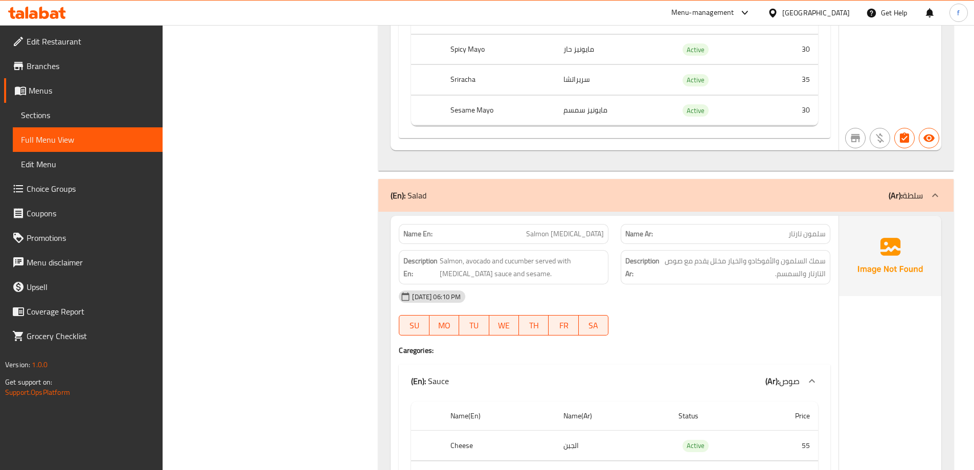
drag, startPoint x: 918, startPoint y: 197, endPoint x: 918, endPoint y: 236, distance: 38.9
click at [918, 197] on p "(Ar): سلطة" at bounding box center [906, 195] width 34 height 12
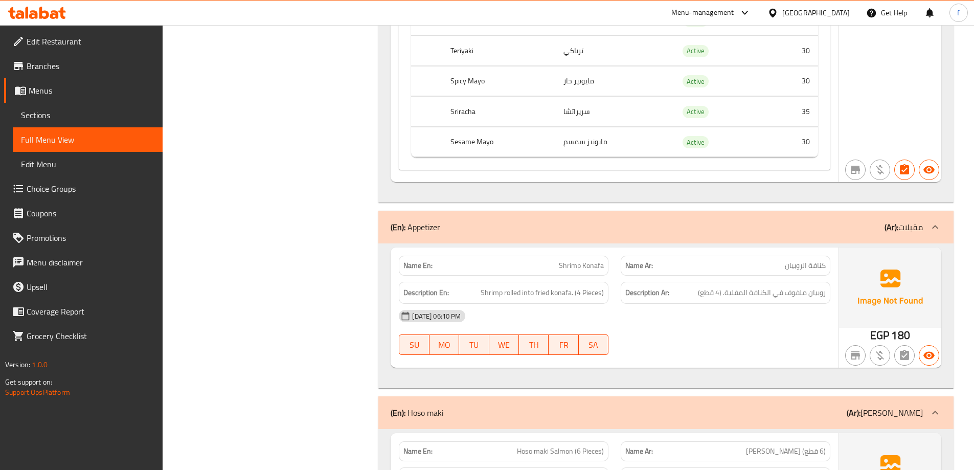
scroll to position [9409, 0]
click at [929, 216] on div at bounding box center [935, 228] width 25 height 25
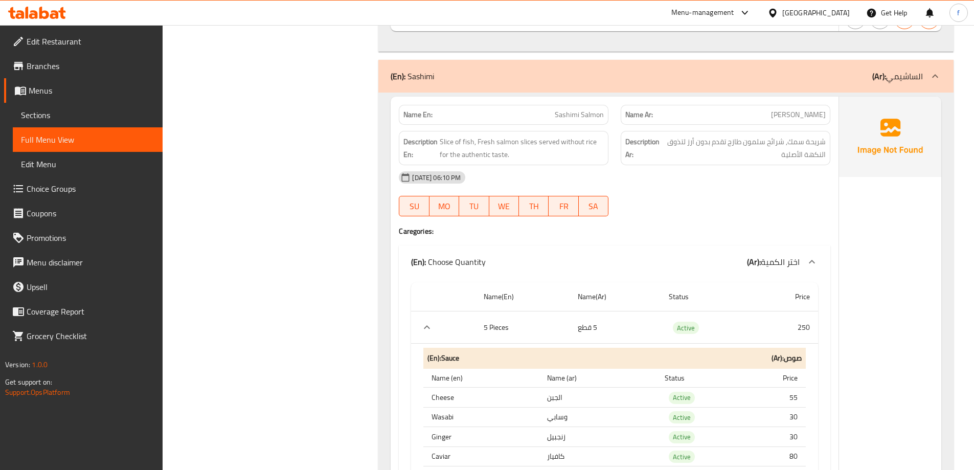
scroll to position [13449, 0]
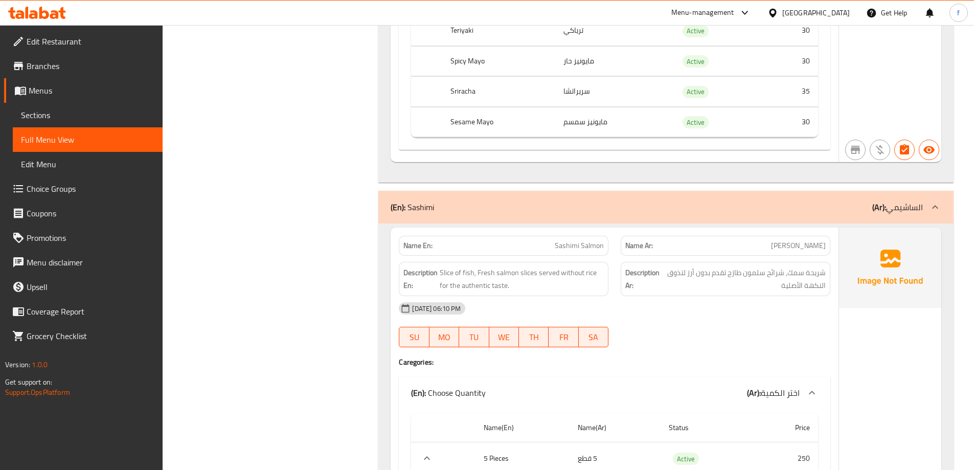
click at [940, 201] on icon at bounding box center [935, 207] width 12 height 12
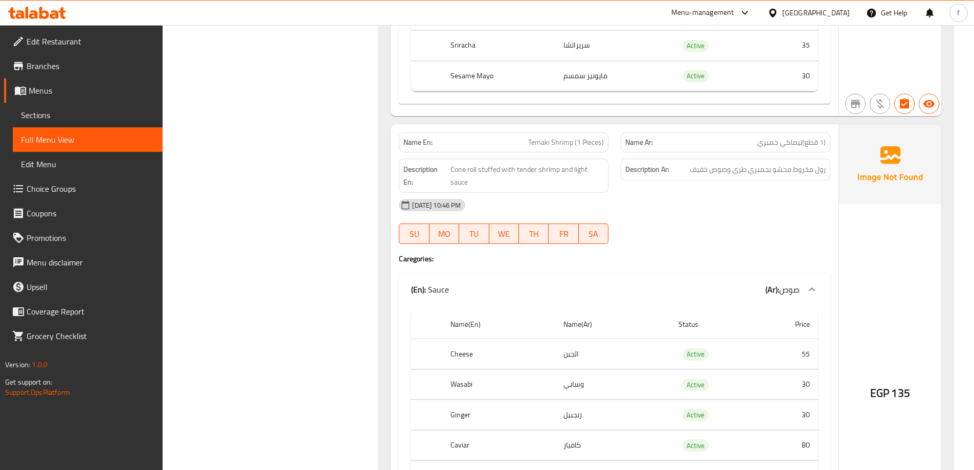
scroll to position [0, 0]
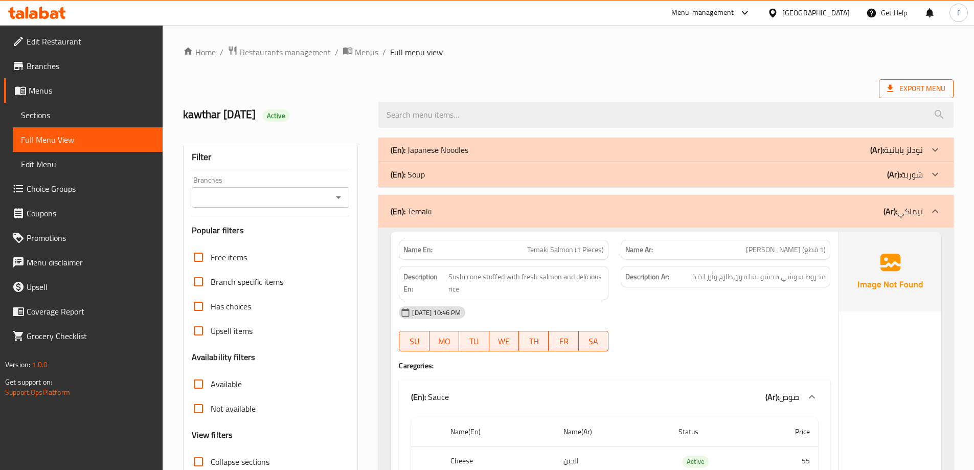
click at [926, 93] on span "Export Menu" at bounding box center [916, 88] width 58 height 13
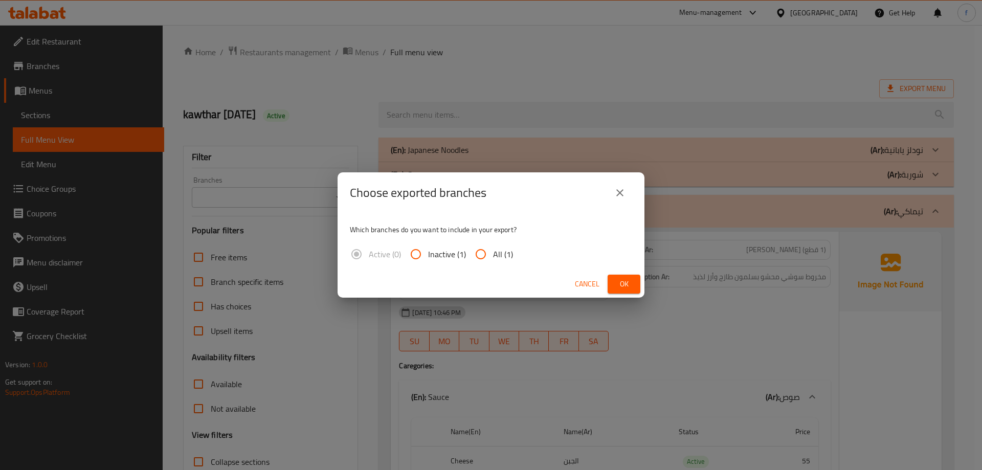
click at [491, 247] on input "All (1)" at bounding box center [480, 254] width 25 height 25
radio input "true"
click at [624, 280] on span "Ok" at bounding box center [624, 284] width 16 height 13
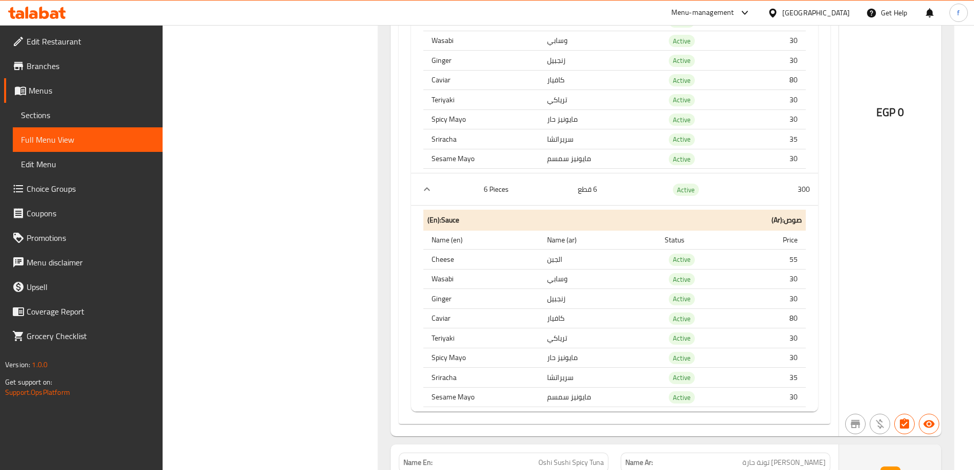
scroll to position [23076, 0]
